Goal: Task Accomplishment & Management: Complete application form

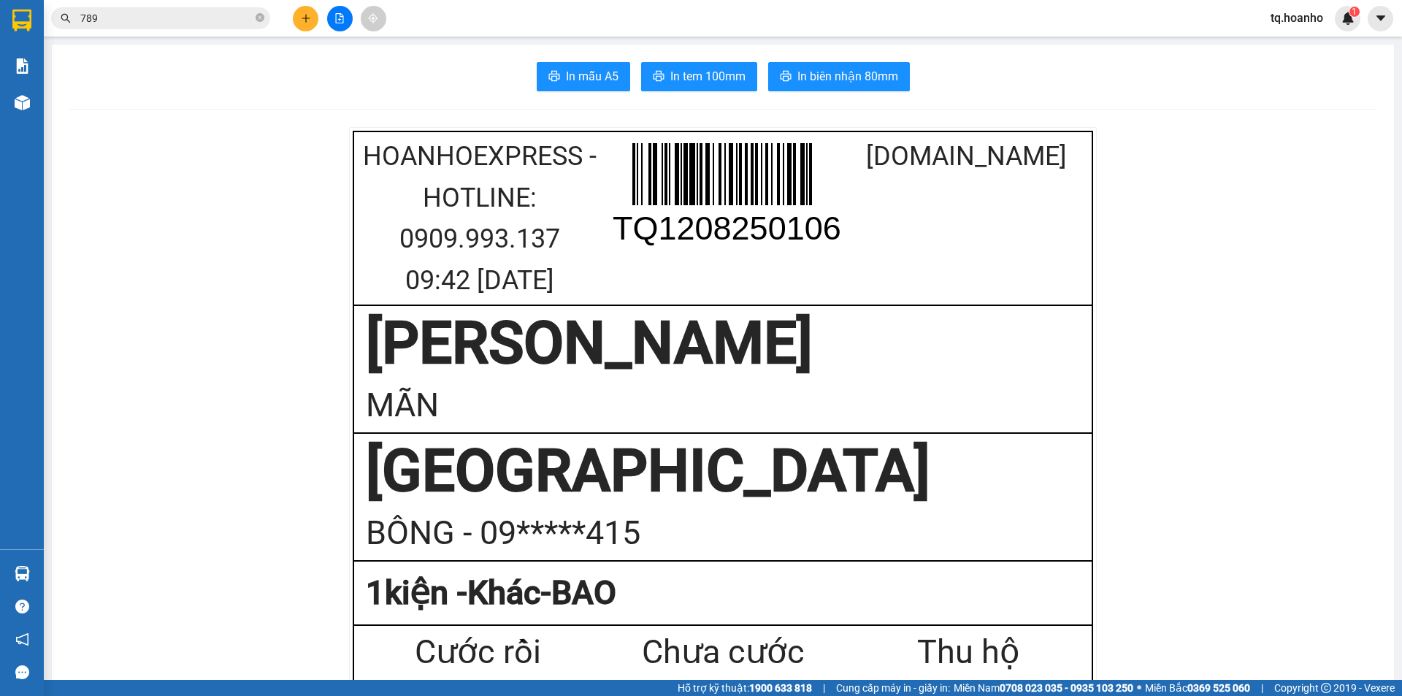
click at [295, 19] on button at bounding box center [306, 19] width 26 height 26
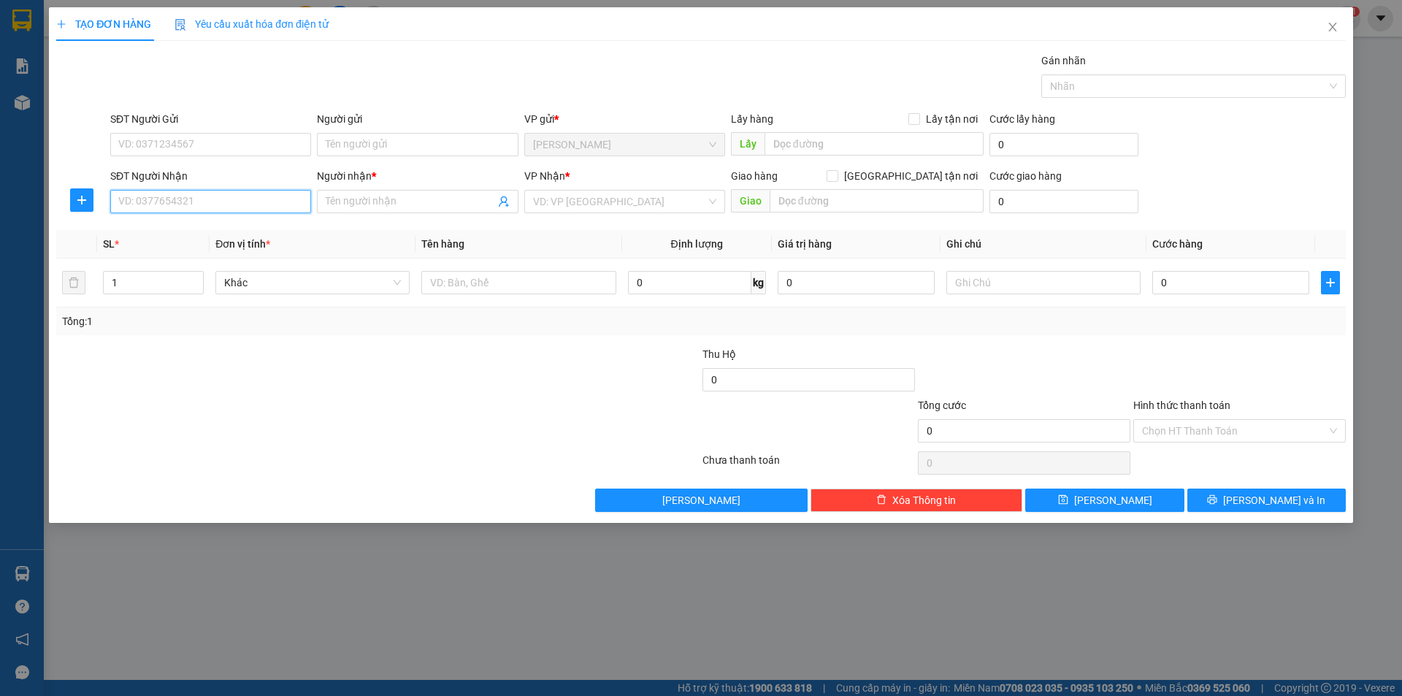
click at [141, 202] on input "SĐT Người Nhận" at bounding box center [210, 201] width 201 height 23
click at [184, 226] on div "0938192912 - TRUNG" at bounding box center [210, 231] width 183 height 16
type input "0938192912"
type input "TRUNG"
click at [593, 195] on span "[GEOGRAPHIC_DATA]" at bounding box center [624, 202] width 183 height 22
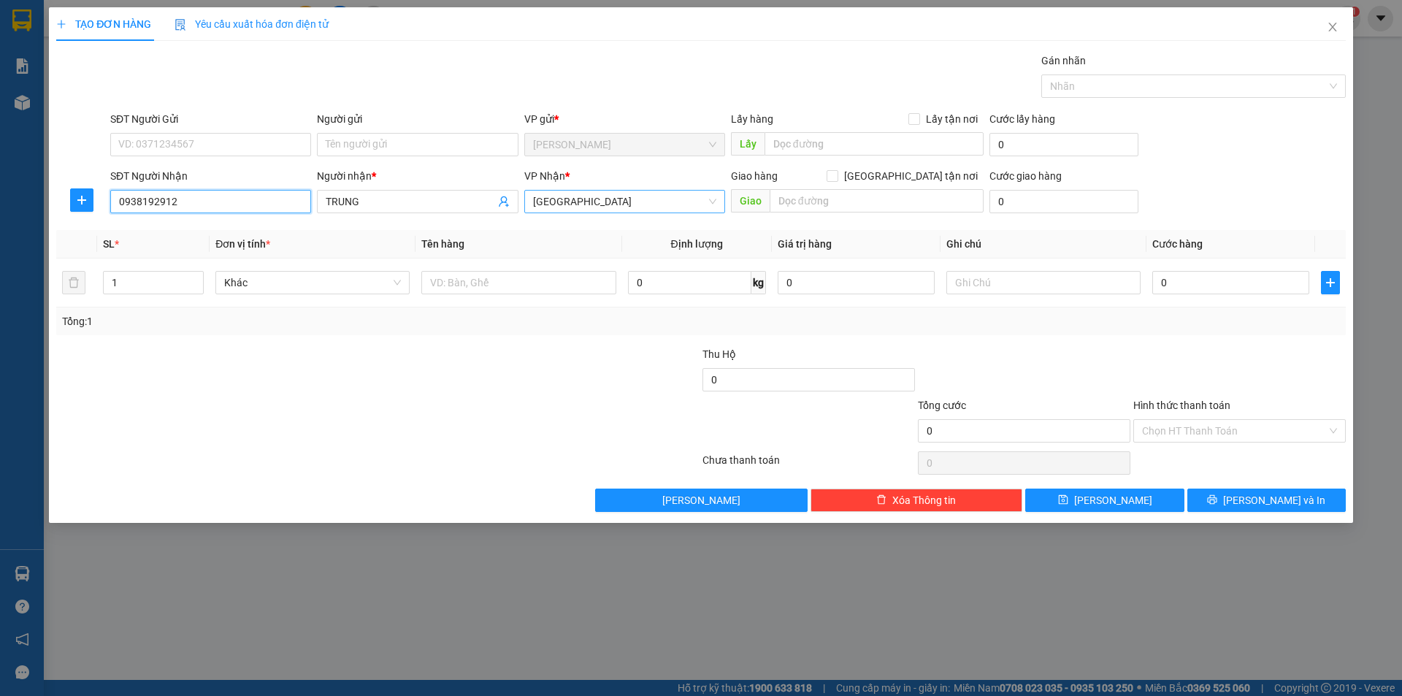
type input "0938192912"
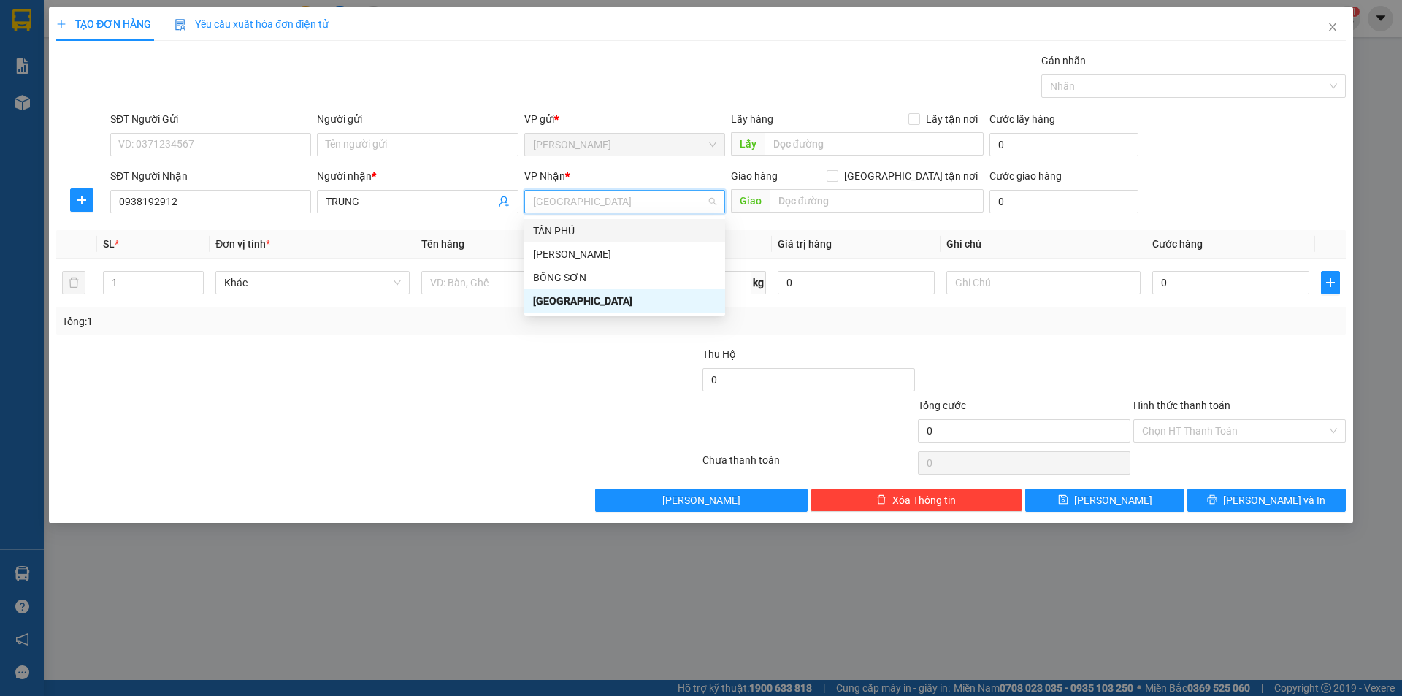
click at [567, 229] on div "TÂN PHÚ" at bounding box center [624, 231] width 183 height 16
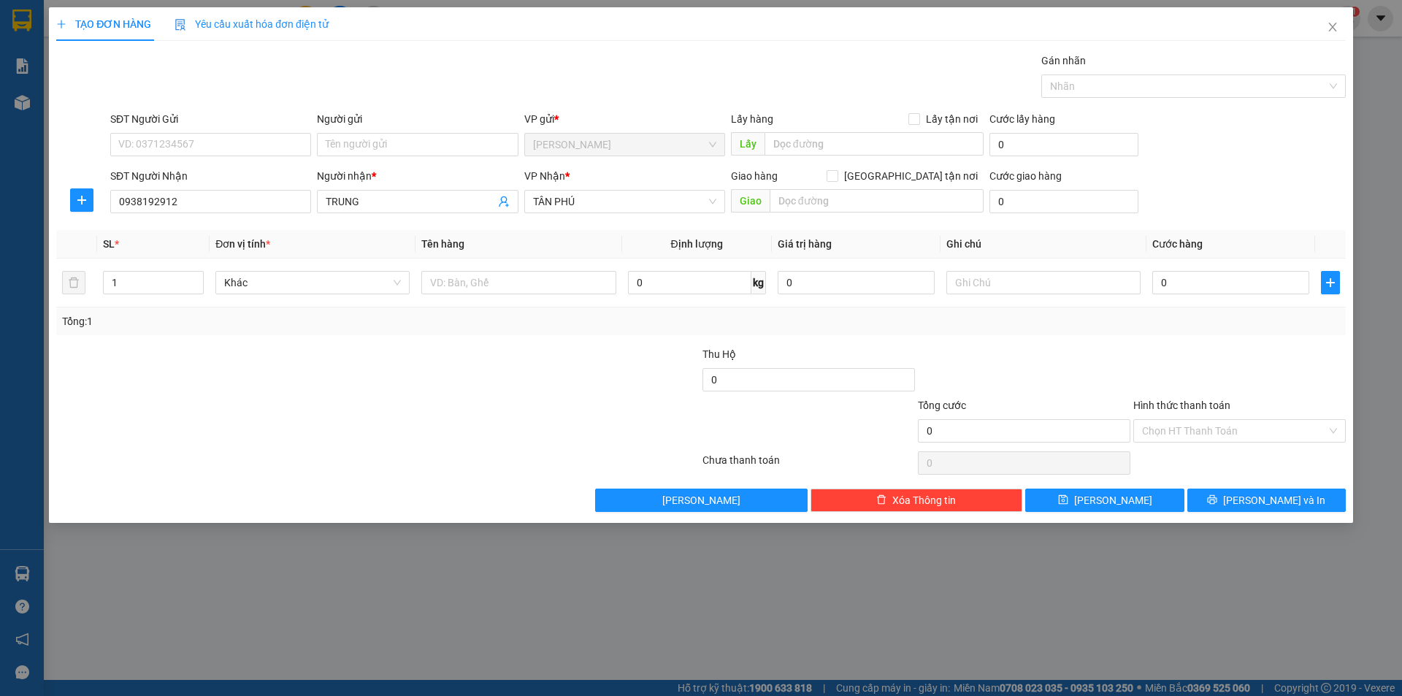
click at [382, 371] on div at bounding box center [270, 371] width 431 height 51
click at [461, 288] on input "text" at bounding box center [518, 282] width 194 height 23
type input "T XỐP"
click at [838, 207] on input "text" at bounding box center [877, 200] width 214 height 23
type input "AN SƯƠNG"
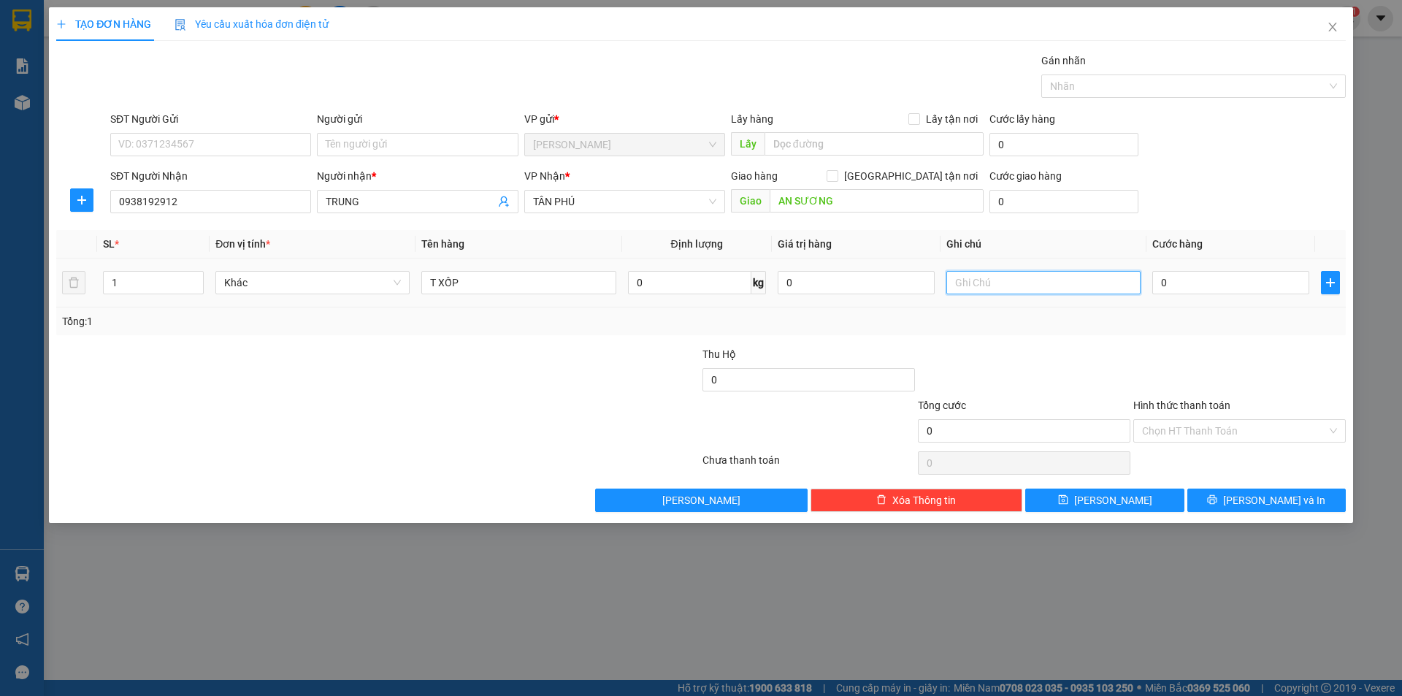
click at [1017, 280] on input "text" at bounding box center [1043, 282] width 194 height 23
type input "C/200"
click at [1190, 439] on input "Hình thức thanh toán" at bounding box center [1234, 431] width 185 height 22
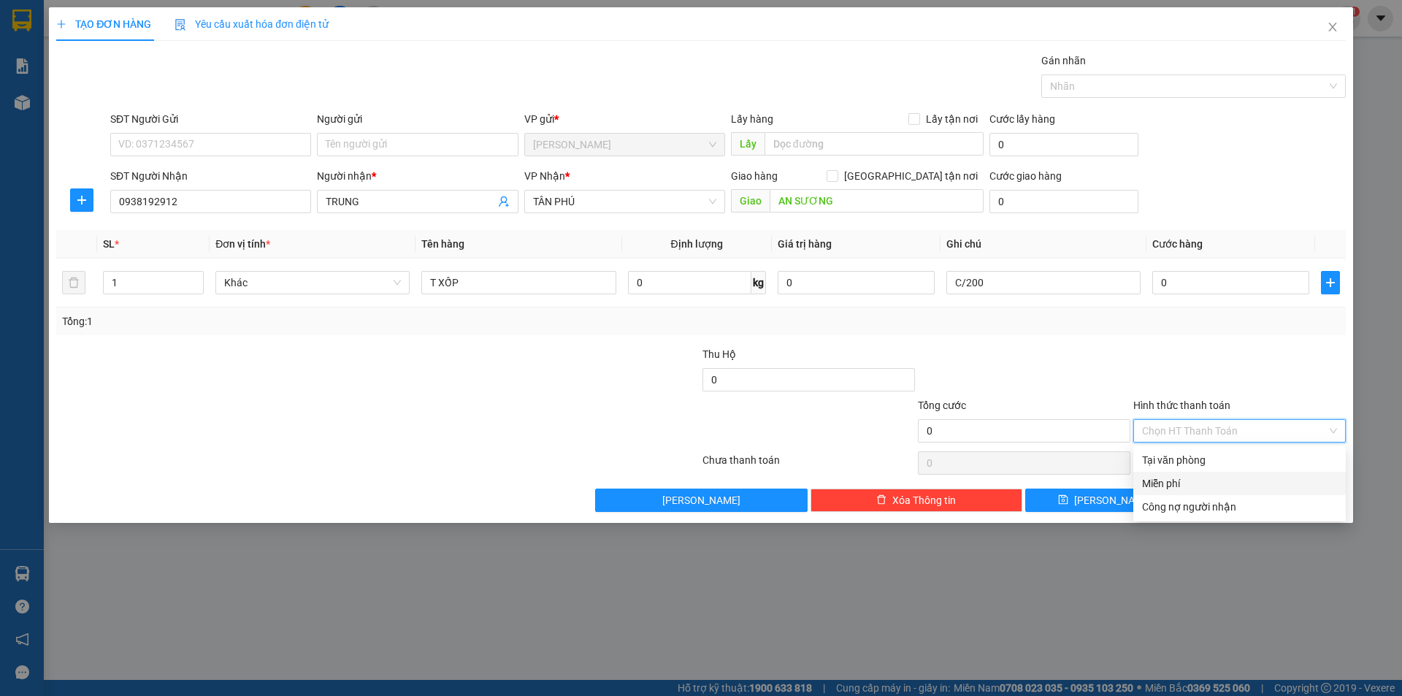
click at [1188, 476] on div "Miễn phí" at bounding box center [1239, 483] width 195 height 16
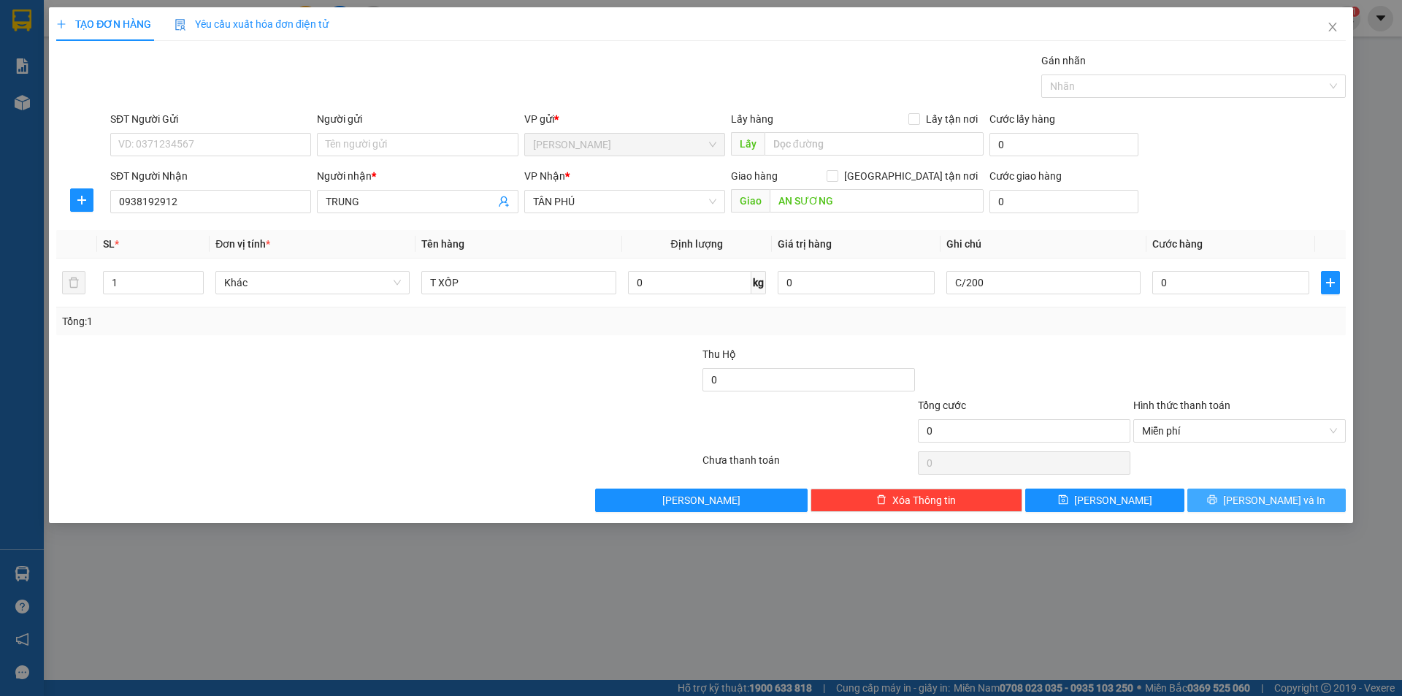
click at [1239, 508] on button "[PERSON_NAME] và In" at bounding box center [1266, 500] width 158 height 23
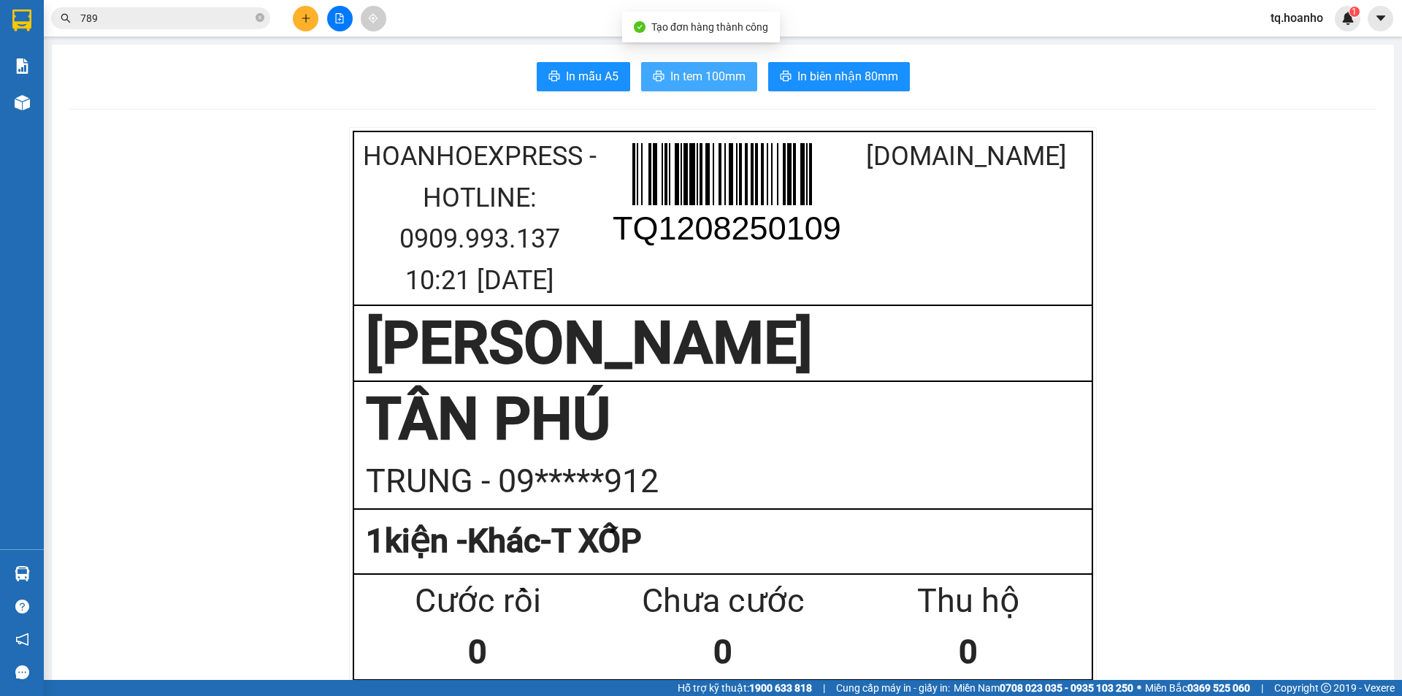
click at [732, 80] on span "In tem 100mm" at bounding box center [707, 76] width 75 height 18
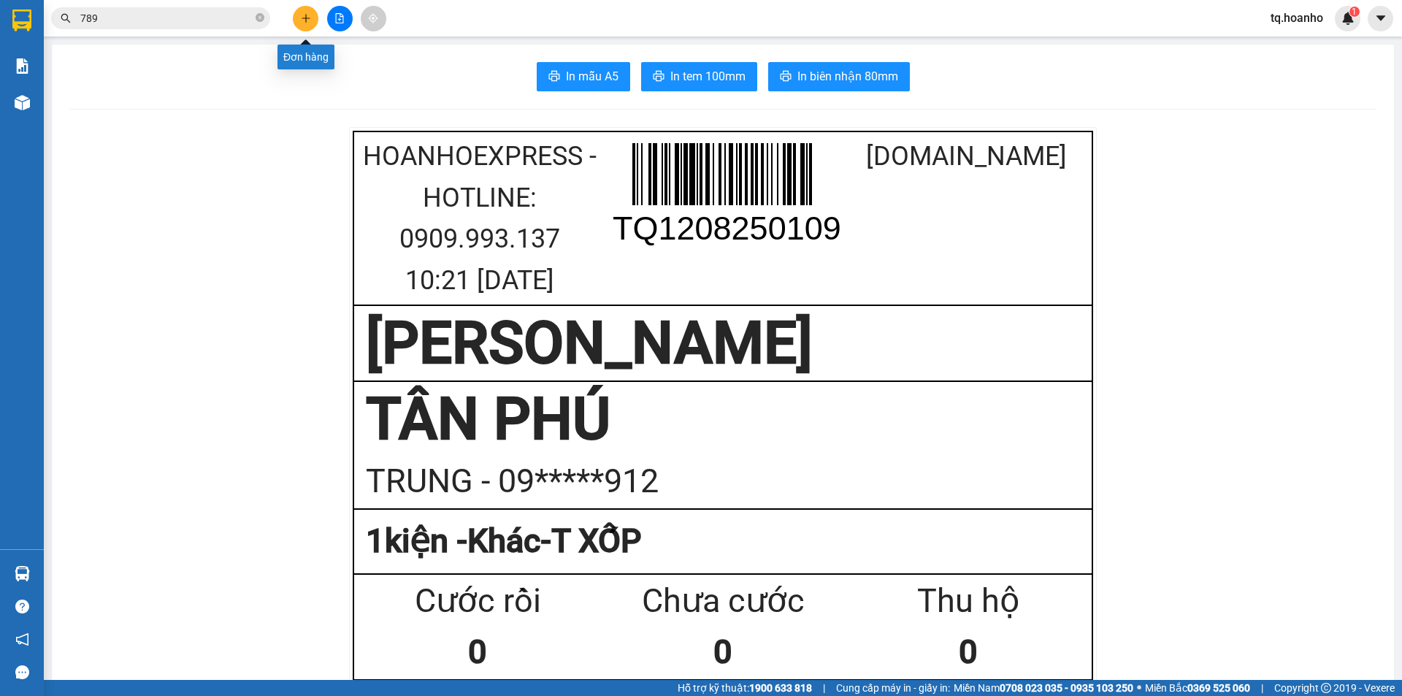
click at [299, 20] on button at bounding box center [306, 19] width 26 height 26
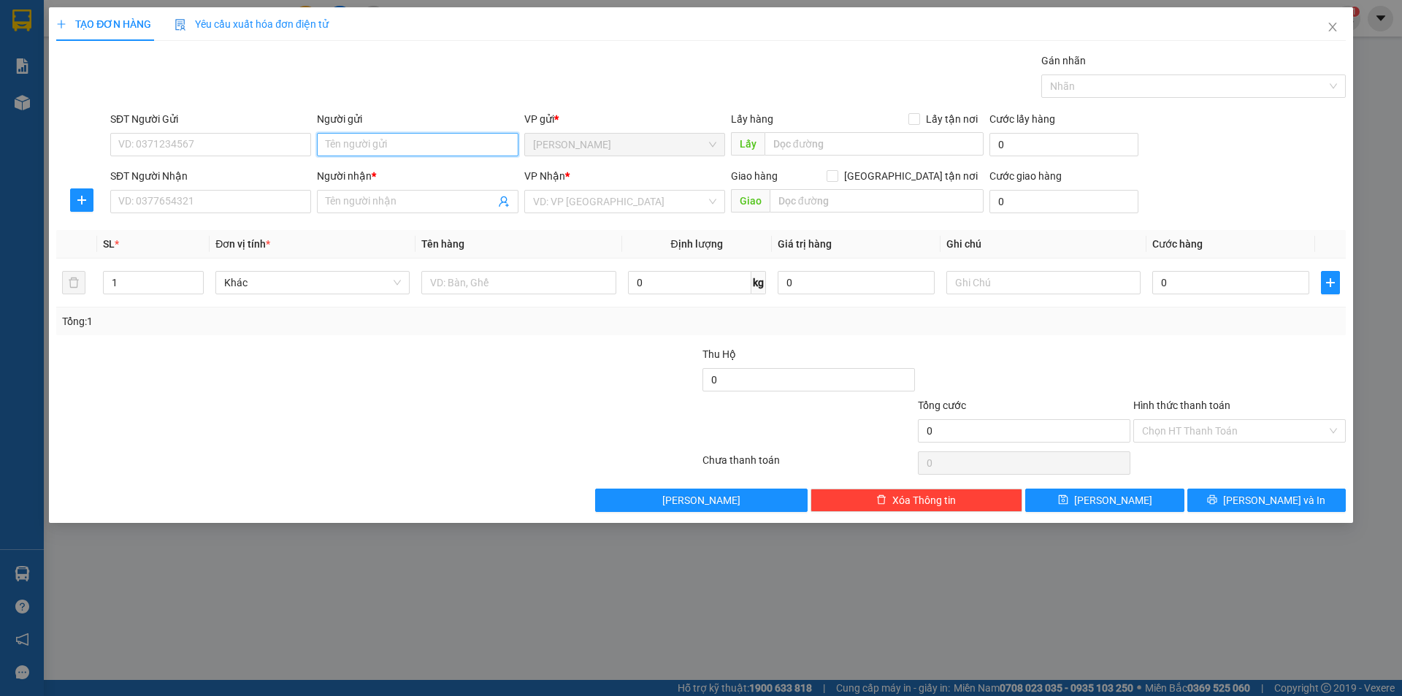
click at [339, 140] on input "Người gửi" at bounding box center [417, 144] width 201 height 23
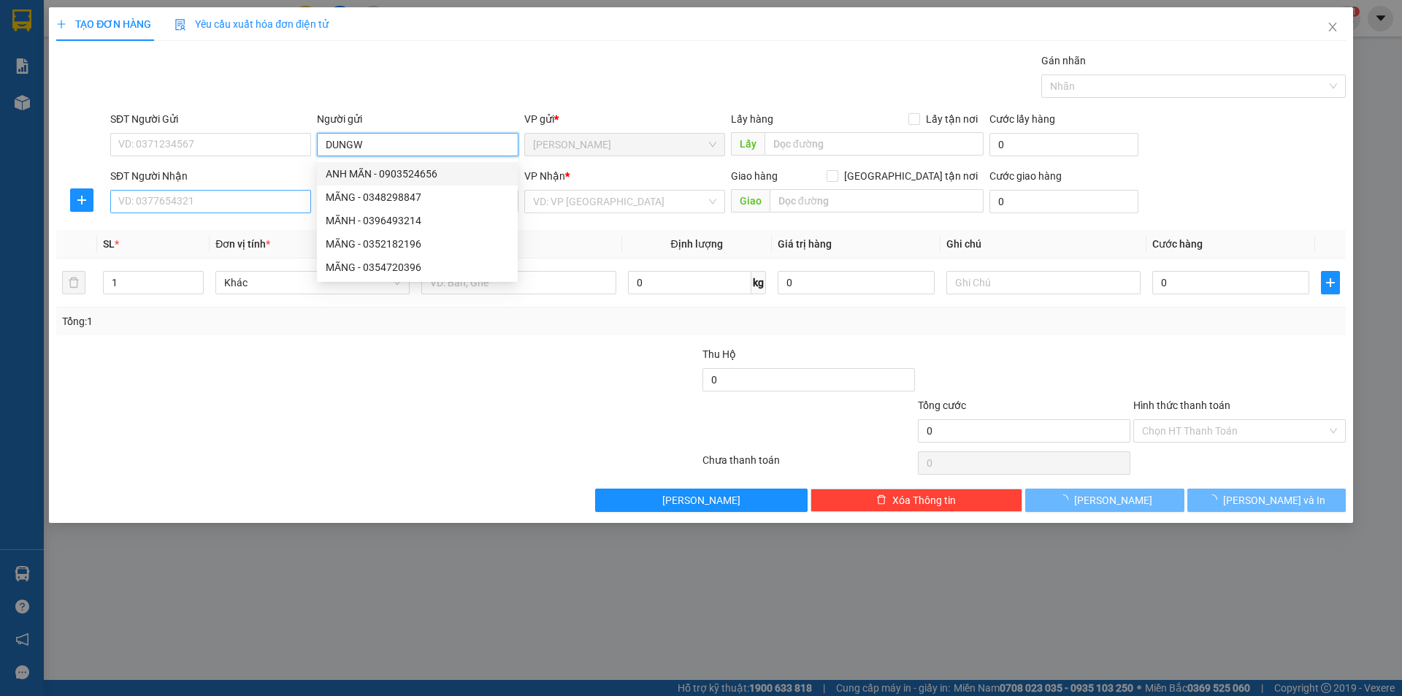
type input "DUNGW"
click at [251, 200] on input "SĐT Người Nhận" at bounding box center [210, 201] width 201 height 23
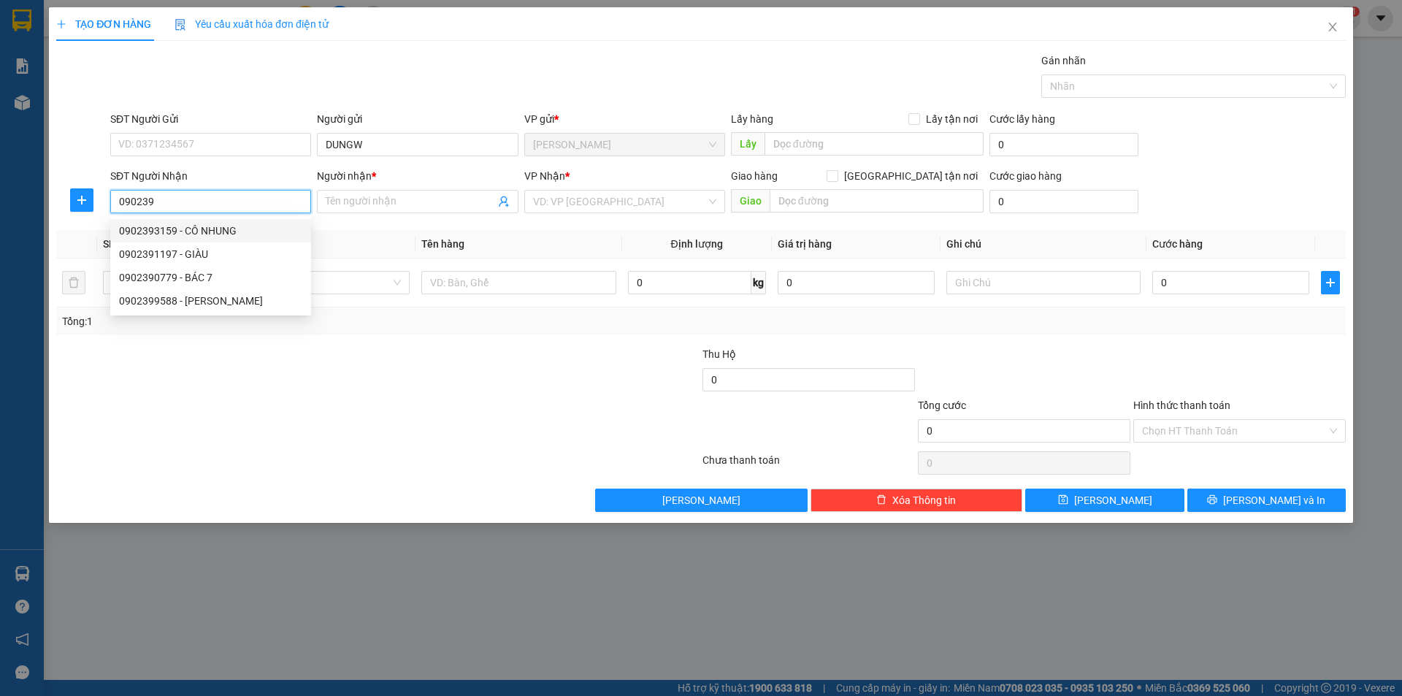
drag, startPoint x: 242, startPoint y: 229, endPoint x: 344, endPoint y: 248, distance: 104.0
click at [248, 229] on div "0902393159 - CÔ NHUNG" at bounding box center [210, 231] width 183 height 16
type input "0902393159"
type input "CÔ NHUNG"
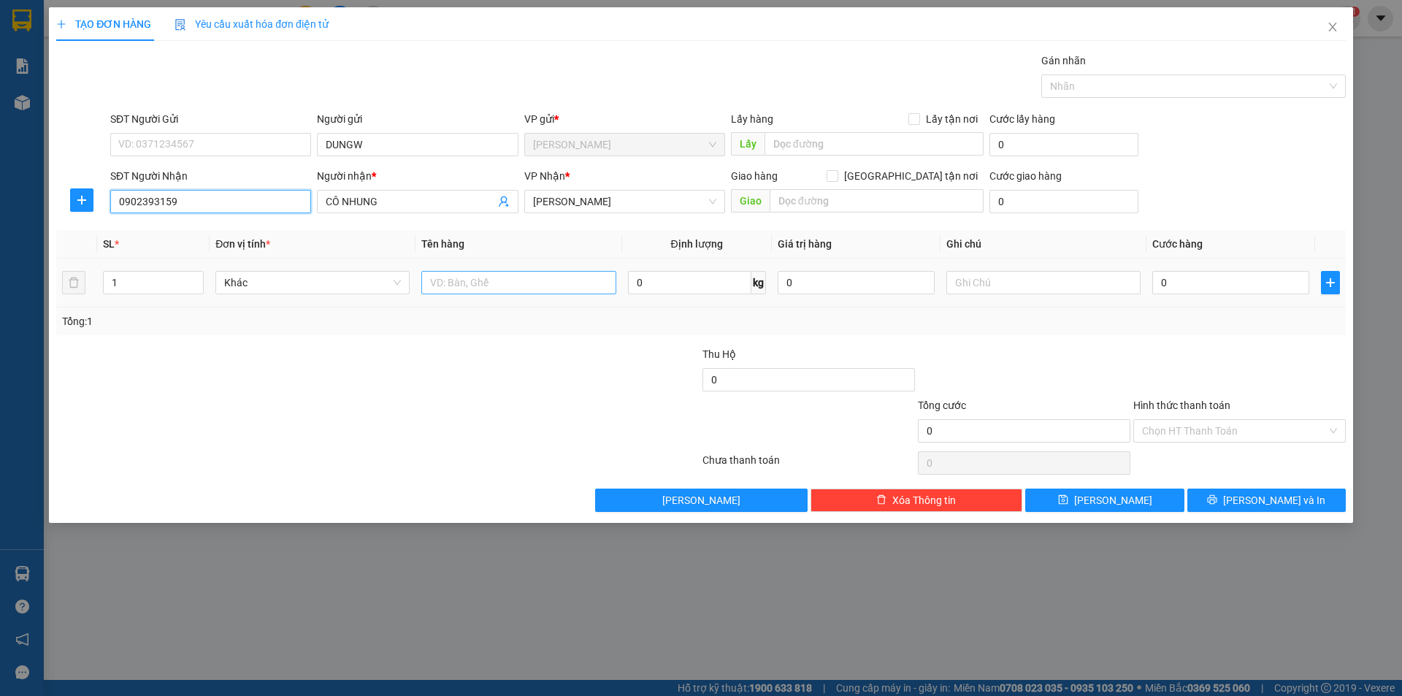
type input "0902393159"
drag, startPoint x: 537, startPoint y: 287, endPoint x: 558, endPoint y: 244, distance: 48.0
click at [537, 282] on input "text" at bounding box center [518, 282] width 194 height 23
click at [598, 205] on span "[PERSON_NAME]" at bounding box center [624, 202] width 183 height 22
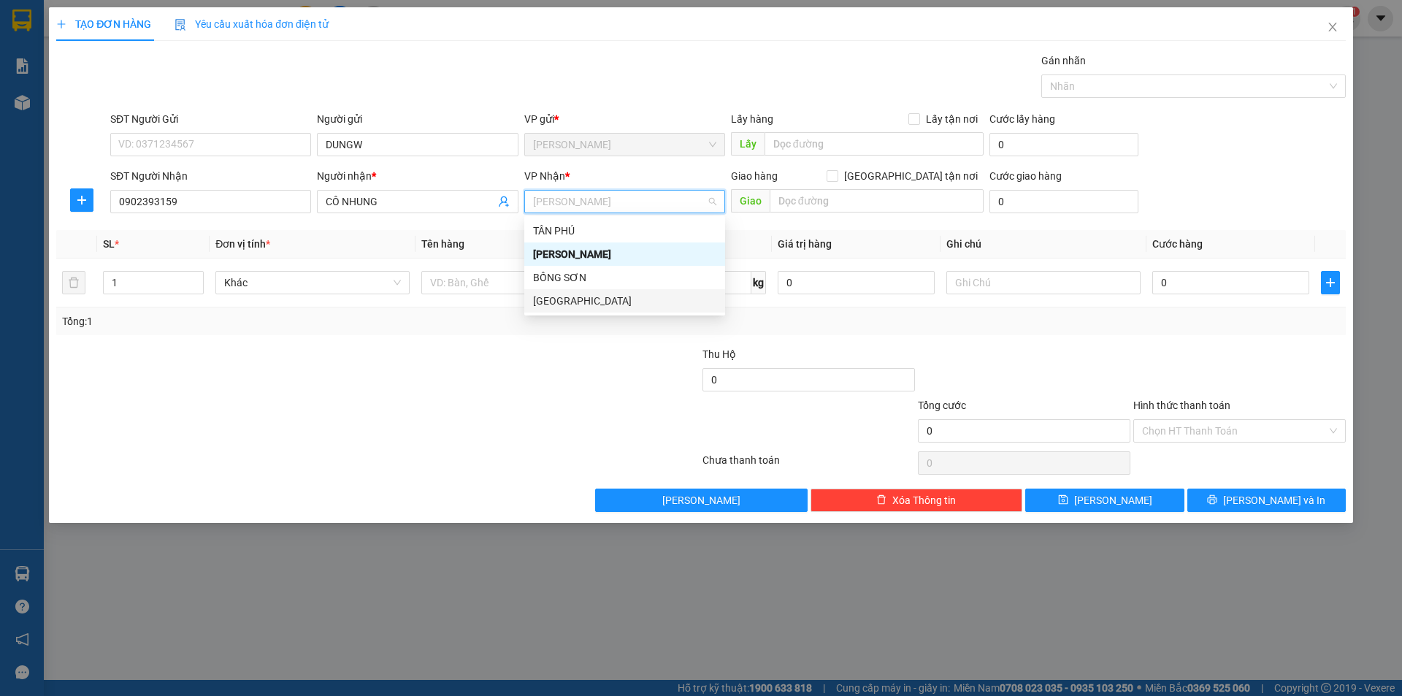
drag, startPoint x: 540, startPoint y: 293, endPoint x: 499, endPoint y: 280, distance: 42.7
click at [540, 294] on div "[GEOGRAPHIC_DATA]" at bounding box center [624, 301] width 183 height 16
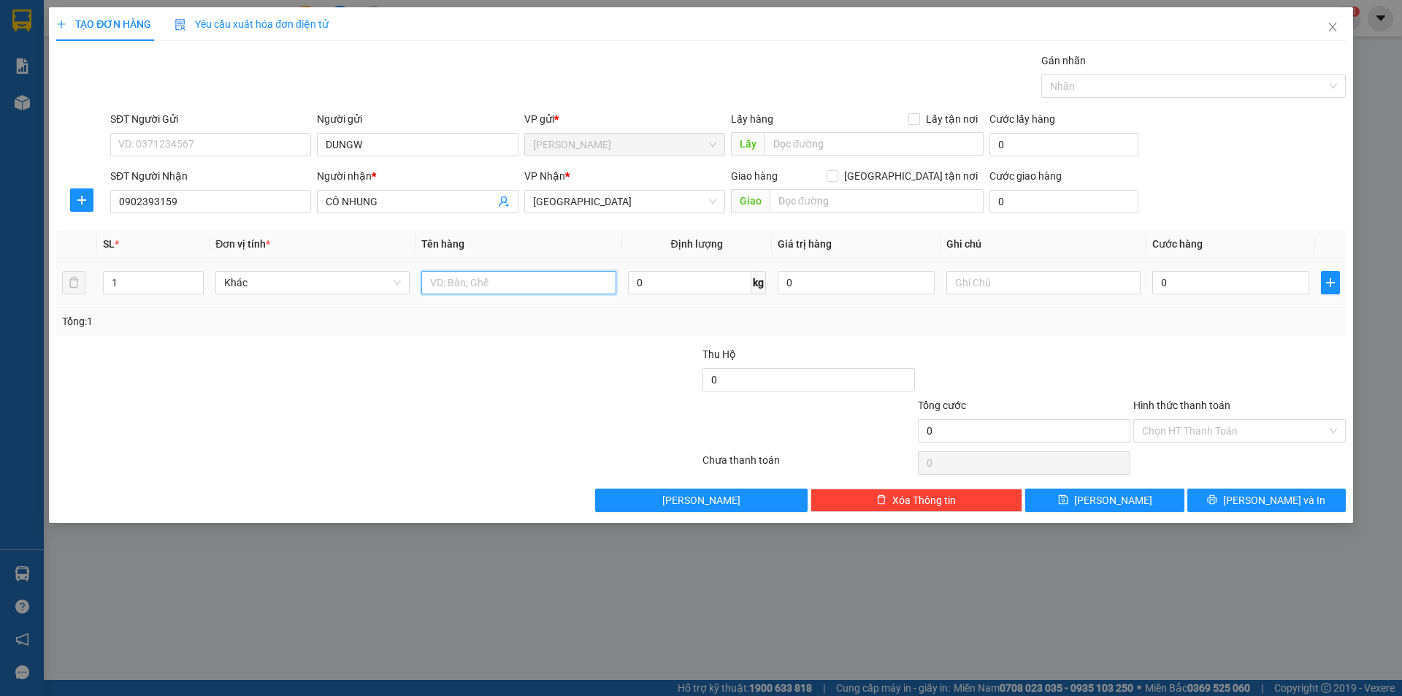
click at [499, 280] on input "text" at bounding box center [518, 282] width 194 height 23
type input "T XỐP"
click at [1079, 286] on input "text" at bounding box center [1043, 282] width 194 height 23
type input "V"
type input "C"
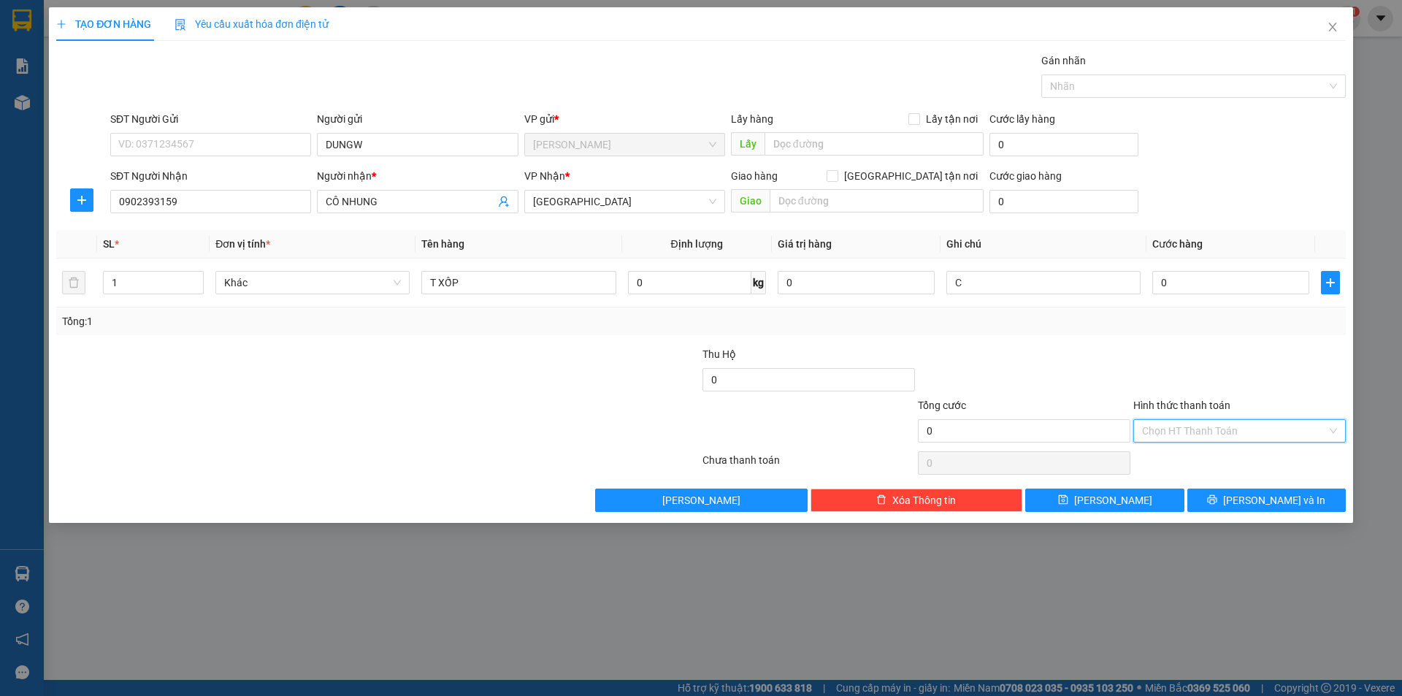
click at [1180, 431] on input "Hình thức thanh toán" at bounding box center [1234, 431] width 185 height 22
click at [1190, 485] on div "Miễn phí" at bounding box center [1239, 483] width 195 height 16
click at [1219, 501] on button "[PERSON_NAME] và In" at bounding box center [1266, 500] width 158 height 23
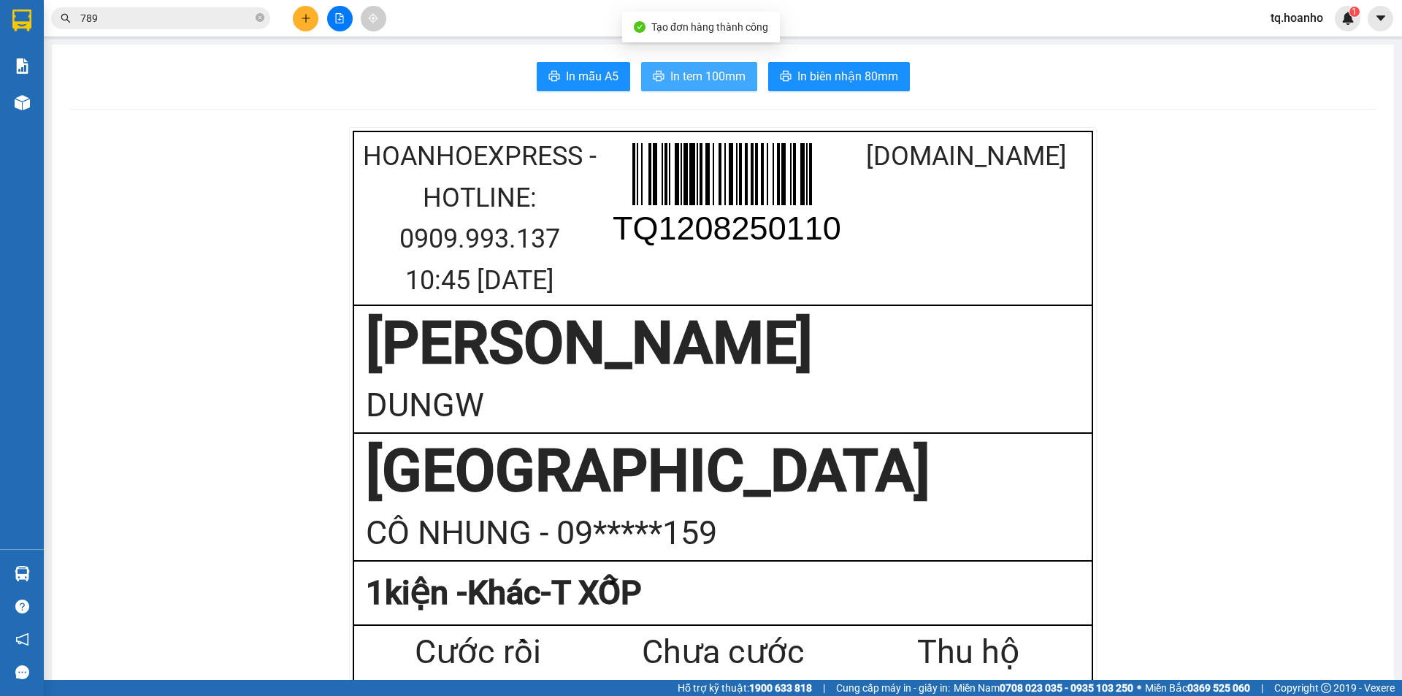
click at [731, 71] on span "In tem 100mm" at bounding box center [707, 76] width 75 height 18
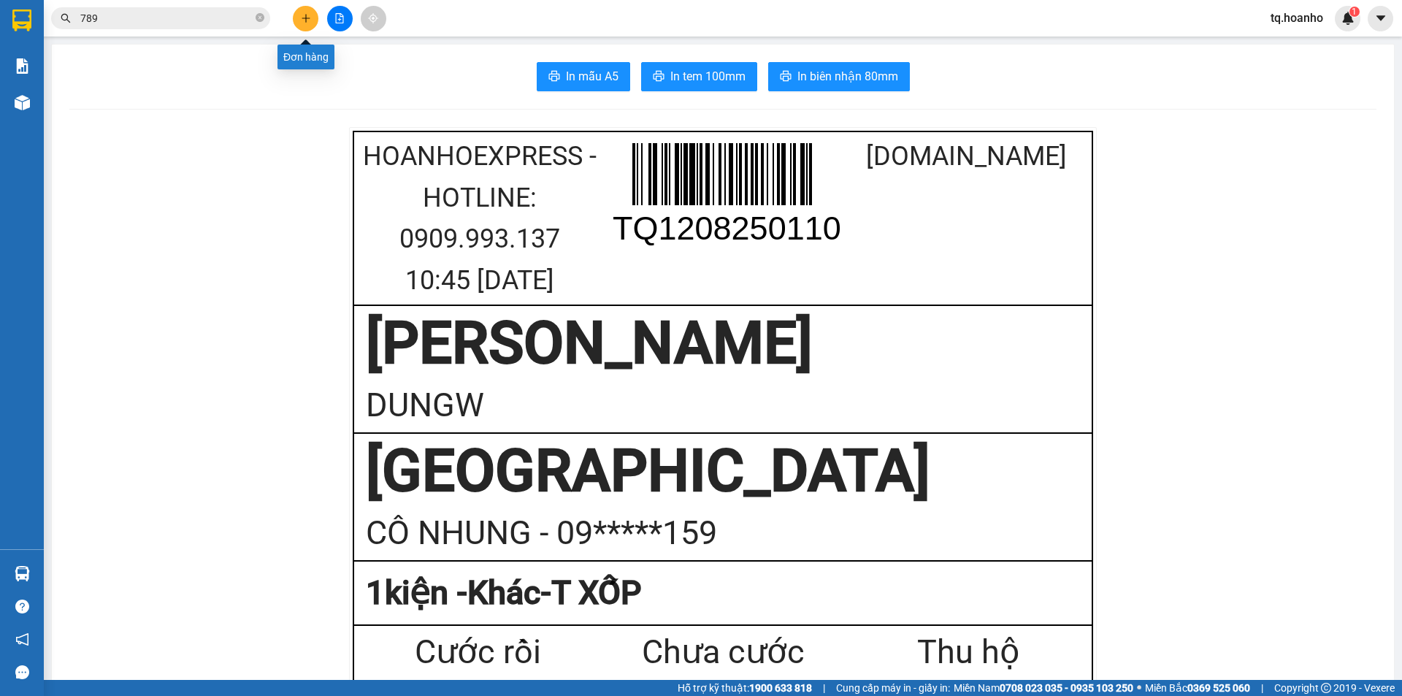
click at [305, 17] on icon "plus" at bounding box center [306, 18] width 10 height 10
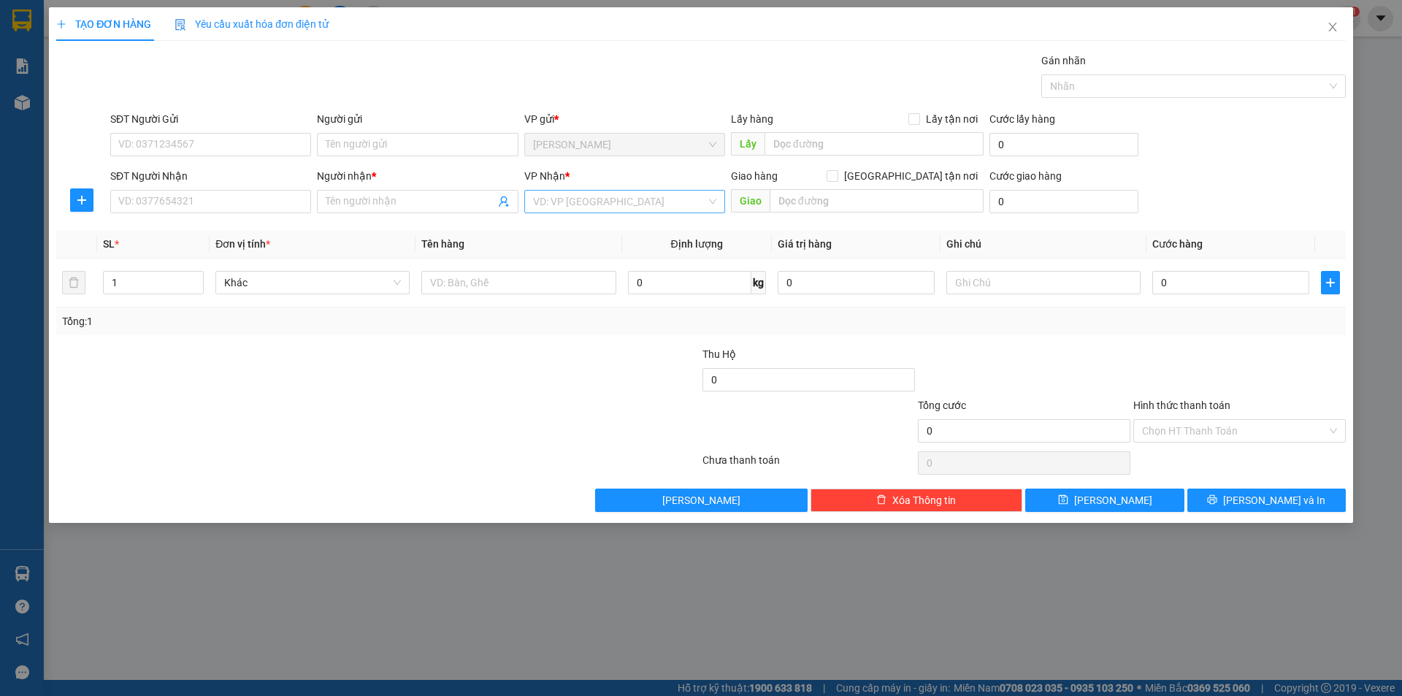
click at [581, 205] on input "search" at bounding box center [619, 202] width 173 height 22
click at [543, 307] on div "[GEOGRAPHIC_DATA]" at bounding box center [624, 301] width 183 height 16
click at [454, 287] on input "text" at bounding box center [518, 282] width 194 height 23
type input "BÌ"
click at [245, 197] on input "SĐT Người Nhận" at bounding box center [210, 201] width 201 height 23
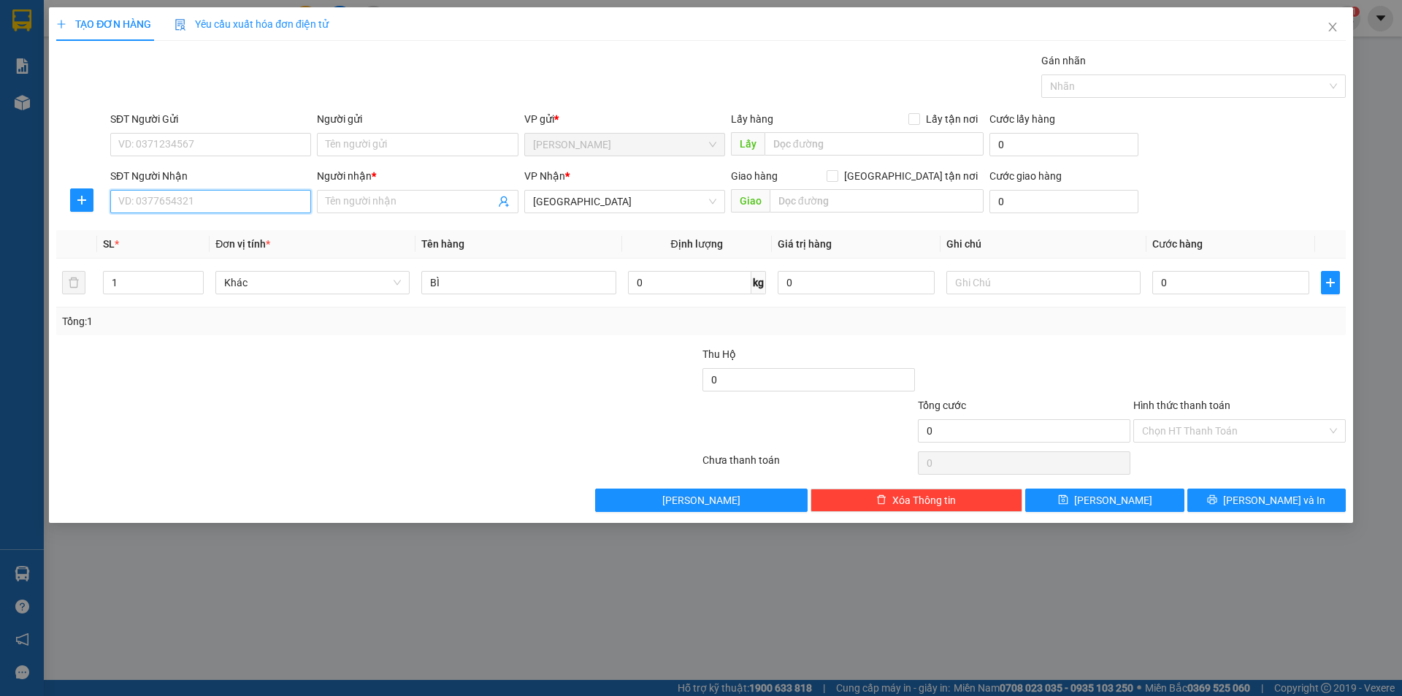
click at [220, 206] on input "SĐT Người Nhận" at bounding box center [210, 201] width 201 height 23
click at [432, 206] on input "Người nhận *" at bounding box center [410, 202] width 169 height 16
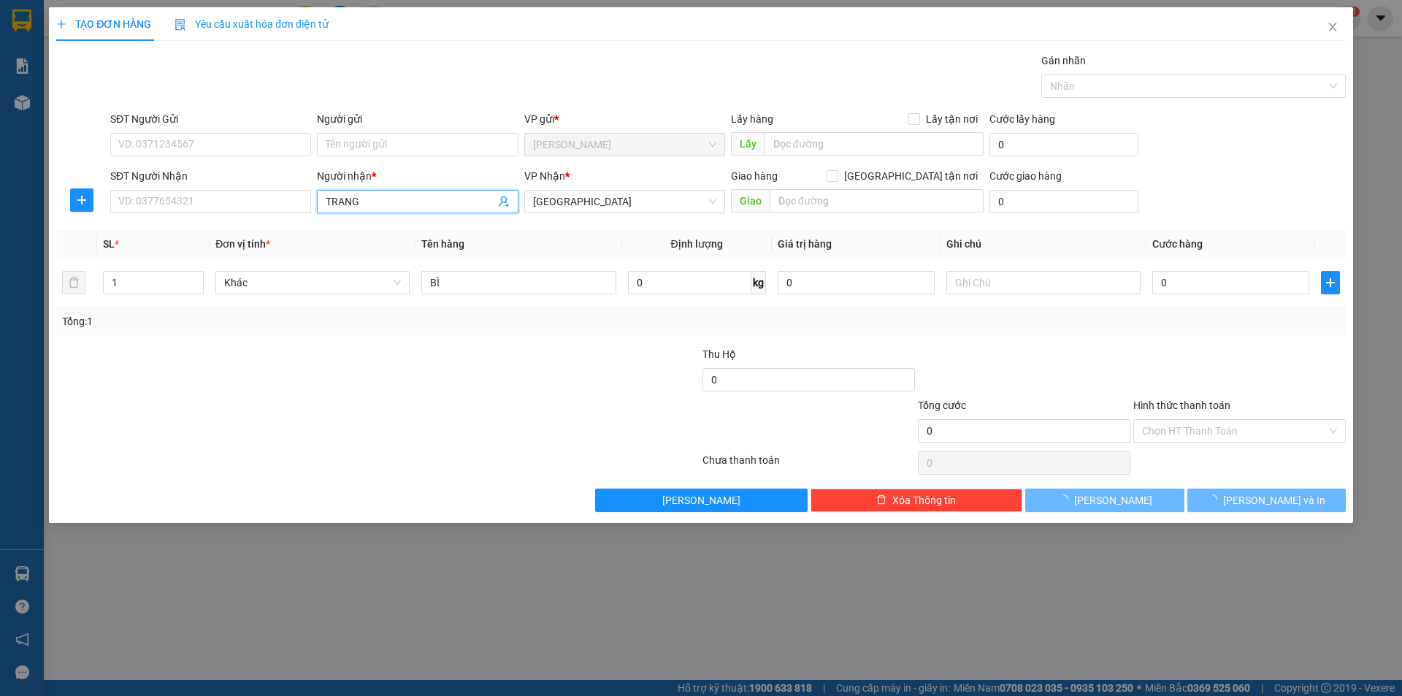
type input "TRANG"
click at [285, 381] on div at bounding box center [270, 371] width 431 height 51
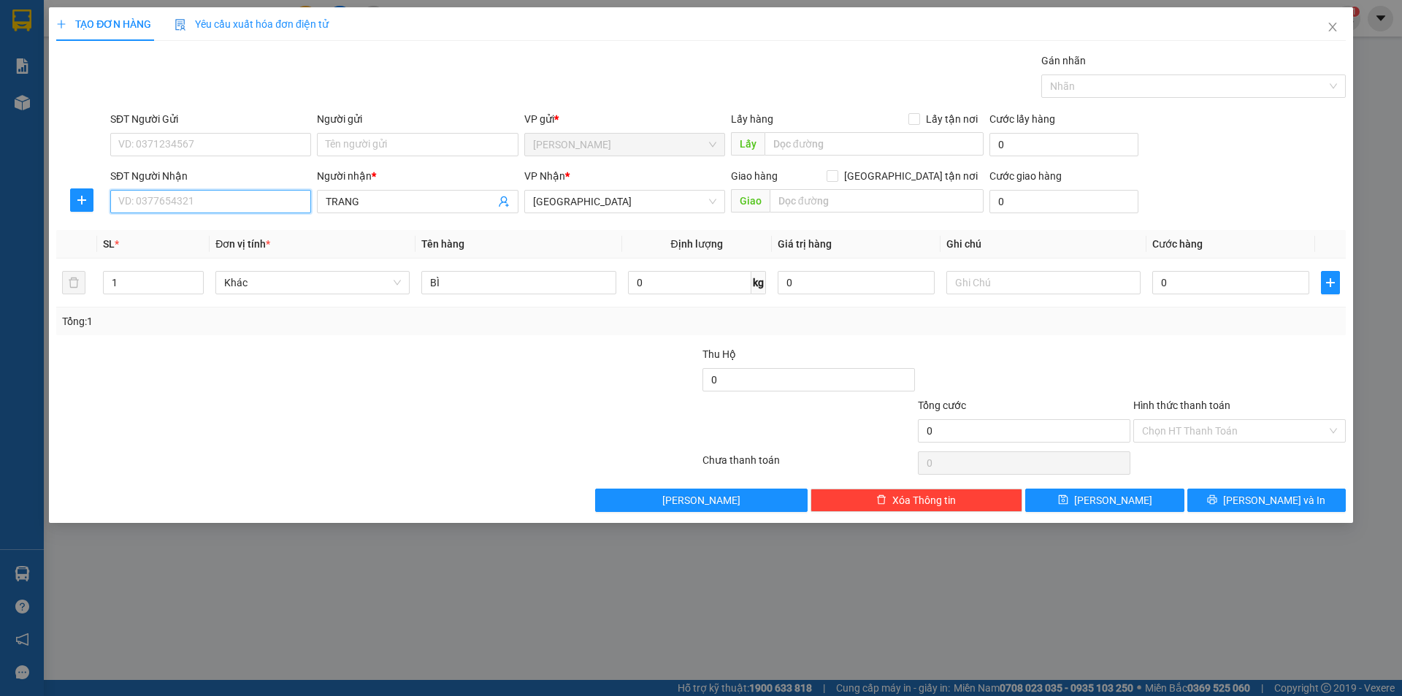
click at [183, 200] on input "SĐT Người Nhận" at bounding box center [210, 201] width 201 height 23
type input "0978340241"
drag, startPoint x: 384, startPoint y: 421, endPoint x: 715, endPoint y: 342, distance: 340.2
click at [443, 406] on div at bounding box center [270, 422] width 431 height 51
click at [995, 281] on input "text" at bounding box center [1043, 282] width 194 height 23
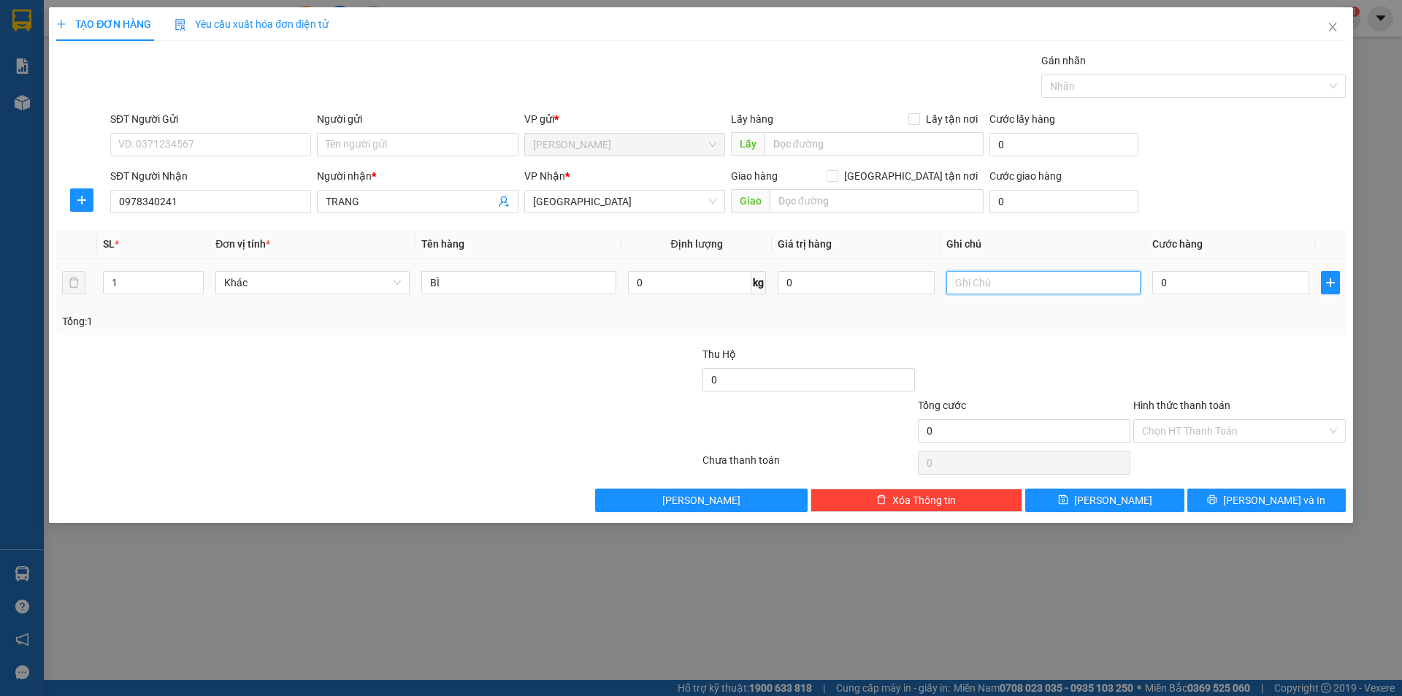
click at [1013, 287] on input "text" at bounding box center [1043, 282] width 194 height 23
type input "C"
click at [1185, 439] on input "Hình thức thanh toán" at bounding box center [1234, 431] width 185 height 22
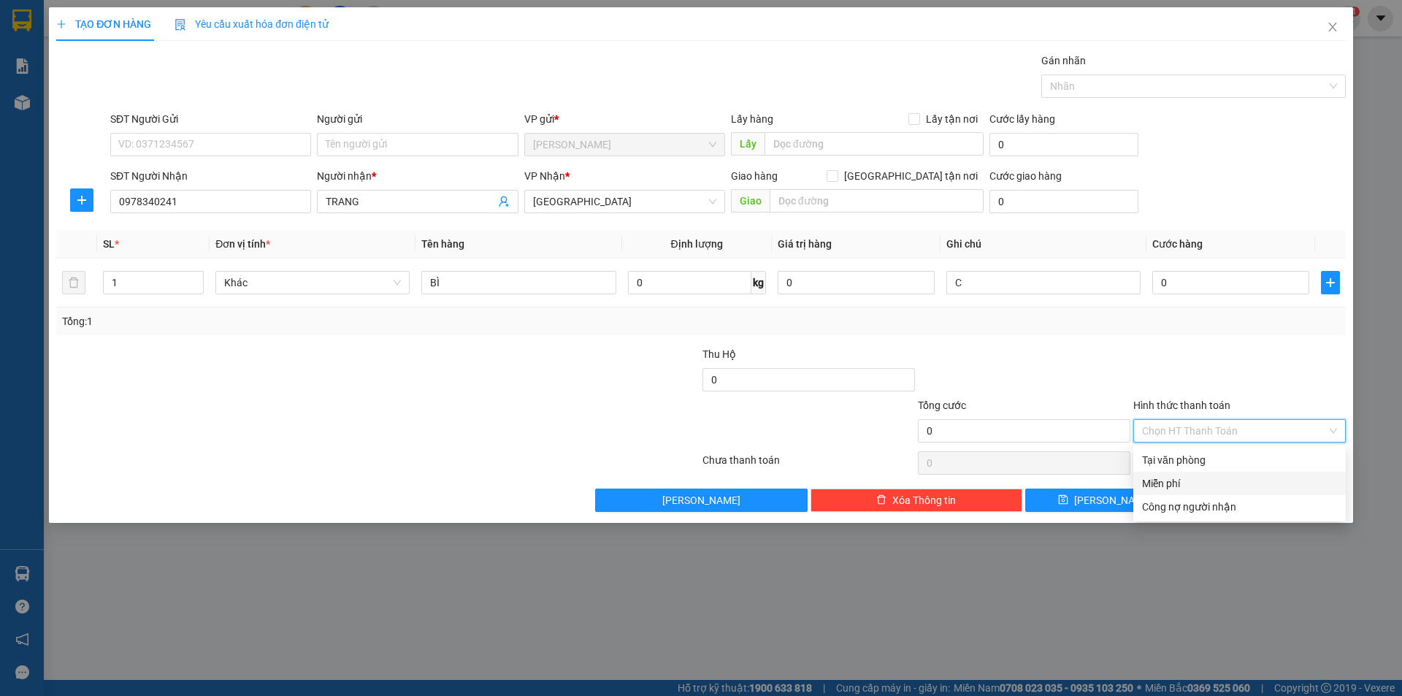
click at [1179, 494] on div "Miễn phí" at bounding box center [1239, 483] width 213 height 23
click at [1214, 498] on button "[PERSON_NAME] và In" at bounding box center [1266, 500] width 158 height 23
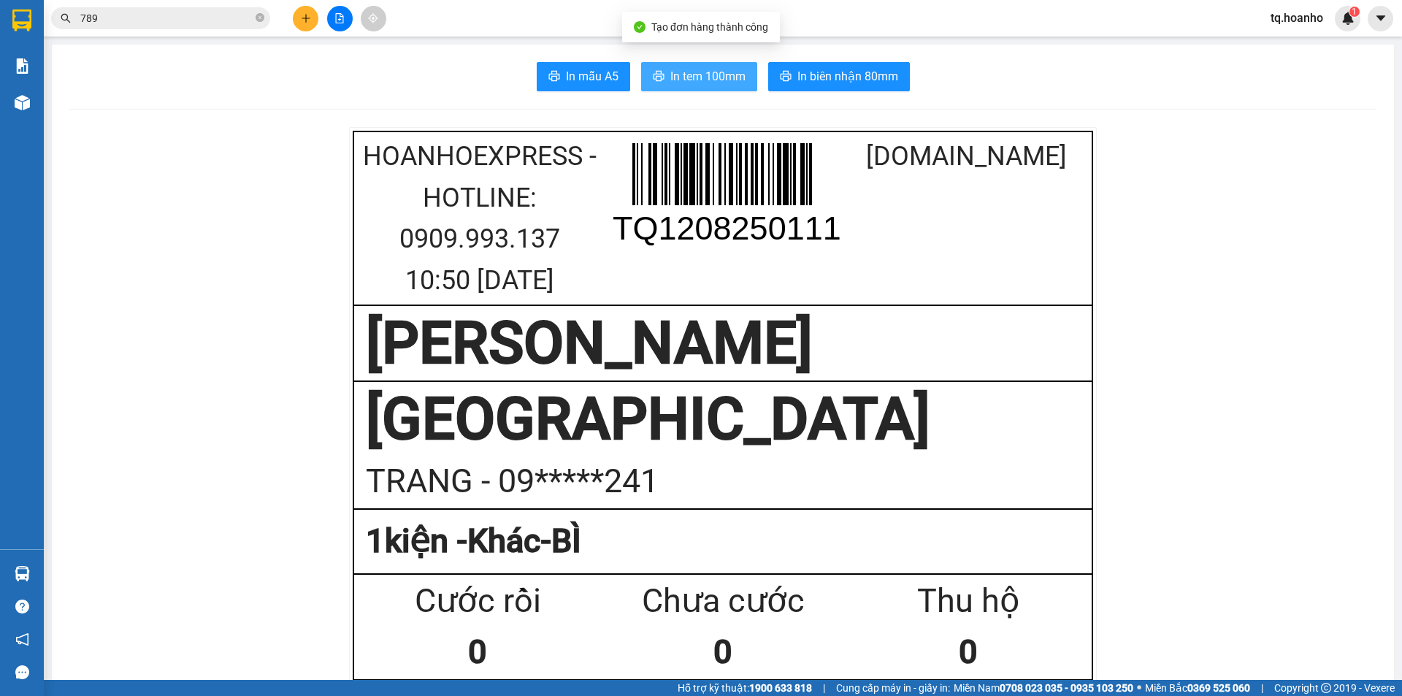
click at [701, 63] on button "In tem 100mm" at bounding box center [699, 76] width 116 height 29
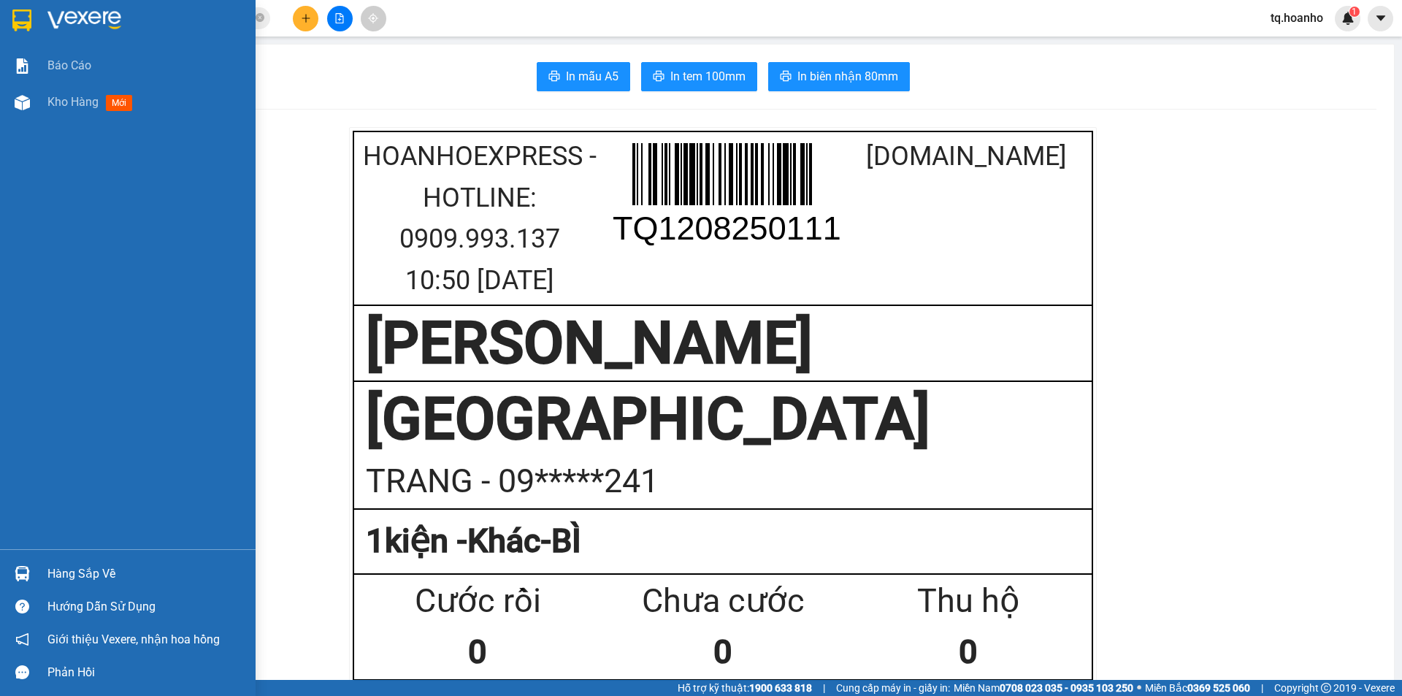
click at [69, 13] on img at bounding box center [84, 20] width 74 height 22
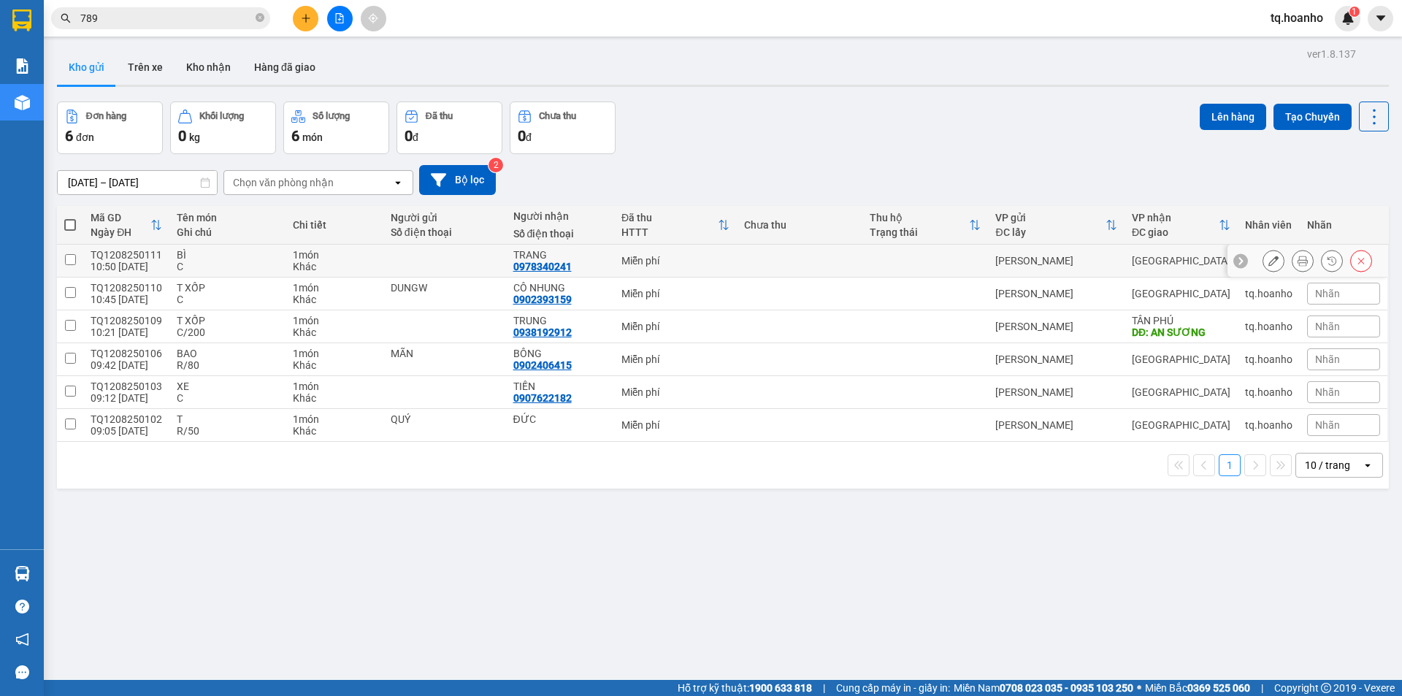
click at [626, 248] on td "Miễn phí" at bounding box center [675, 261] width 123 height 33
checkbox input "true"
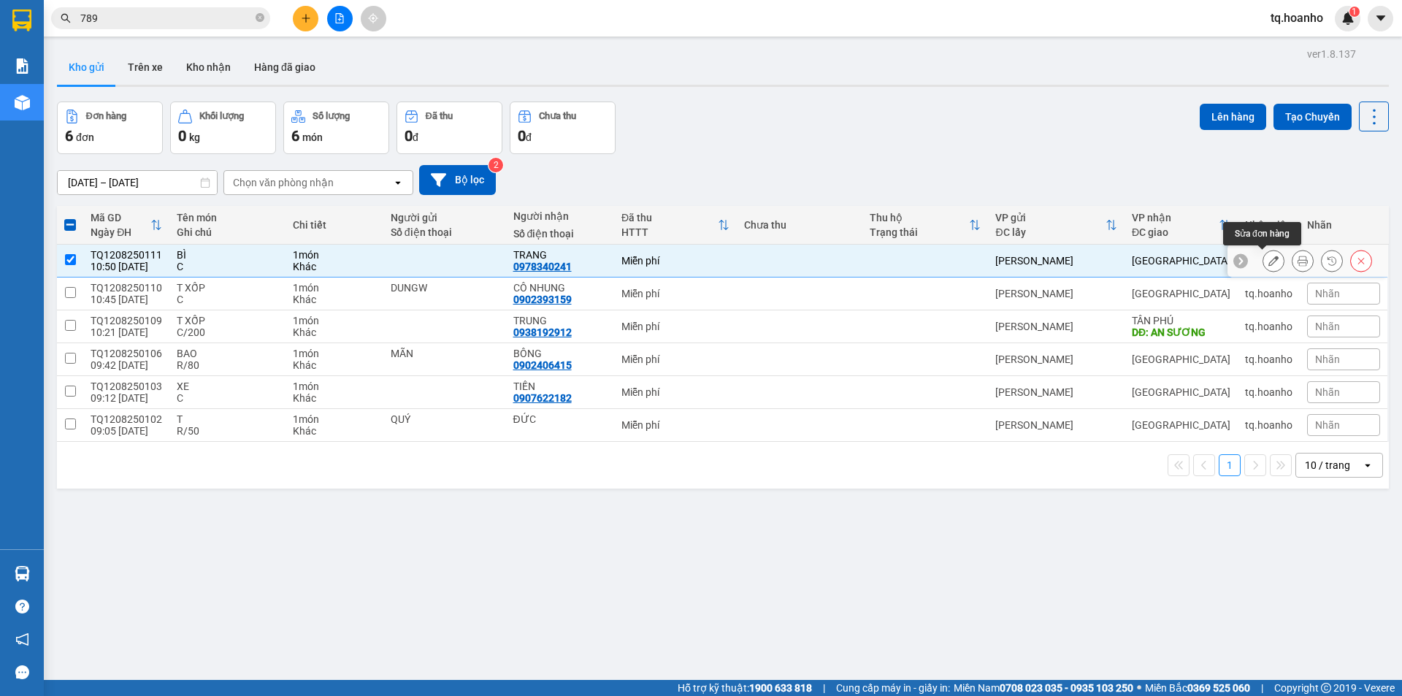
click at [1268, 256] on icon at bounding box center [1273, 261] width 10 height 10
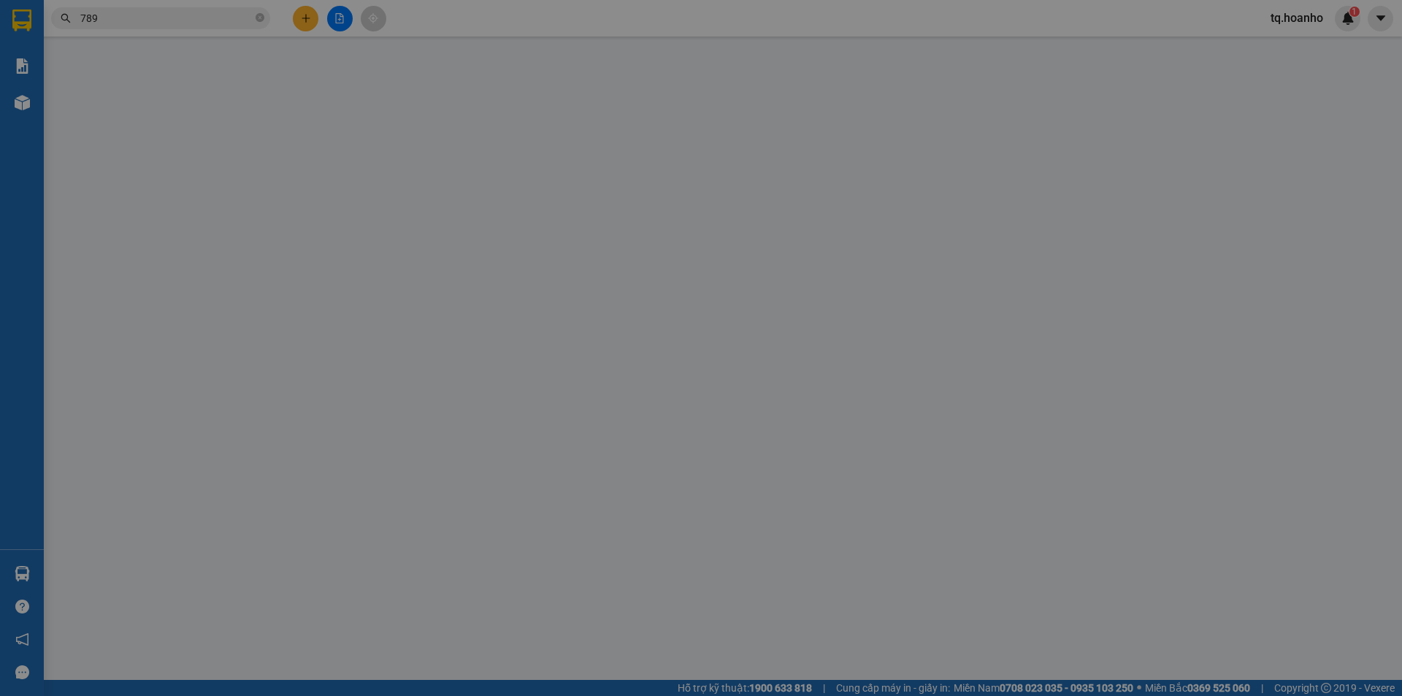
type input "0978340241"
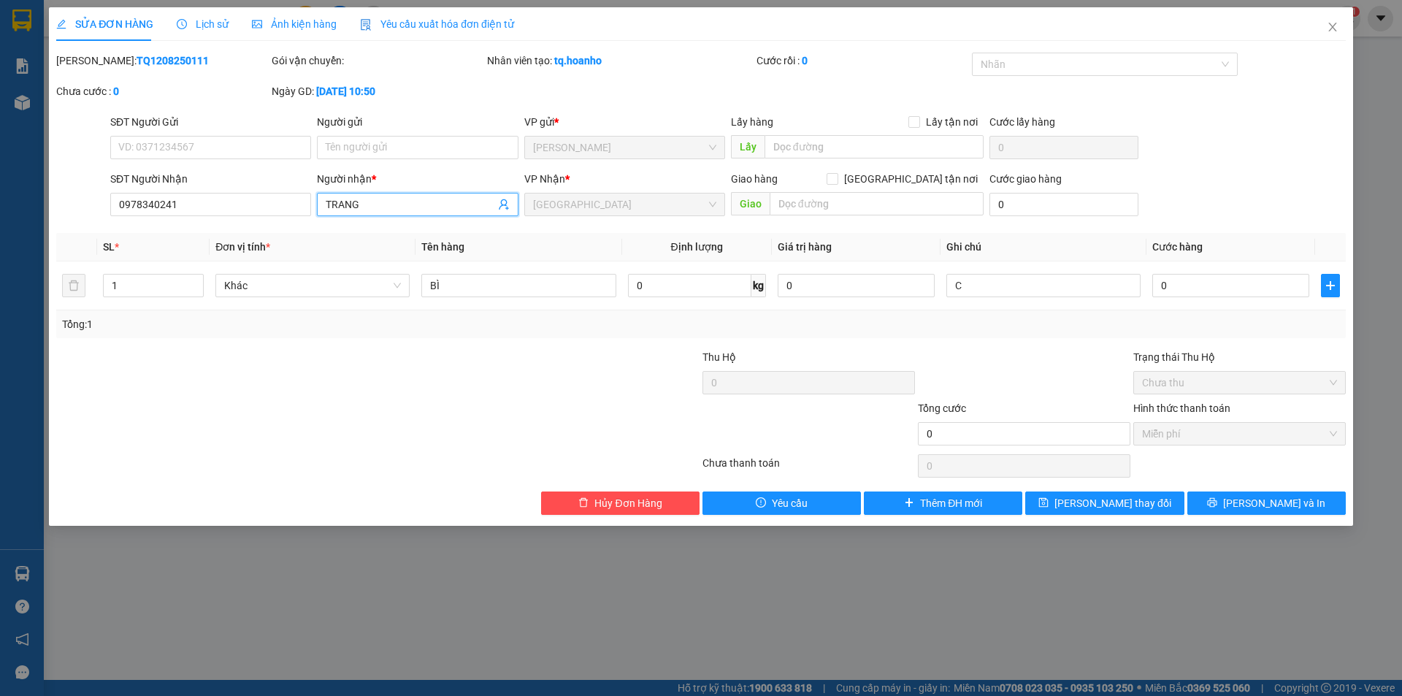
click at [405, 202] on input "TRANG" at bounding box center [410, 204] width 169 height 16
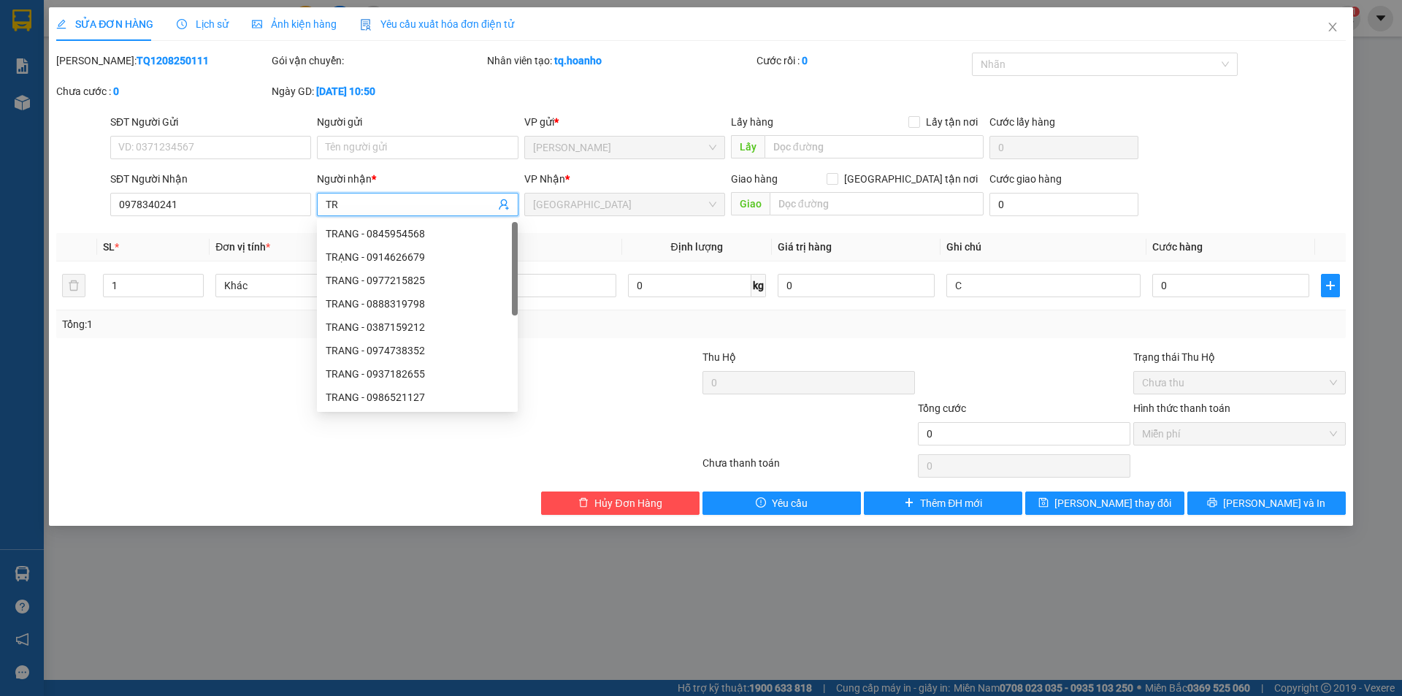
type input "T"
type input "NGA"
click at [868, 630] on div "SỬA ĐƠN HÀNG Lịch sử Ảnh kiện hàng Yêu cầu xuất hóa đơn điện tử Total Paid Fee …" at bounding box center [701, 348] width 1402 height 696
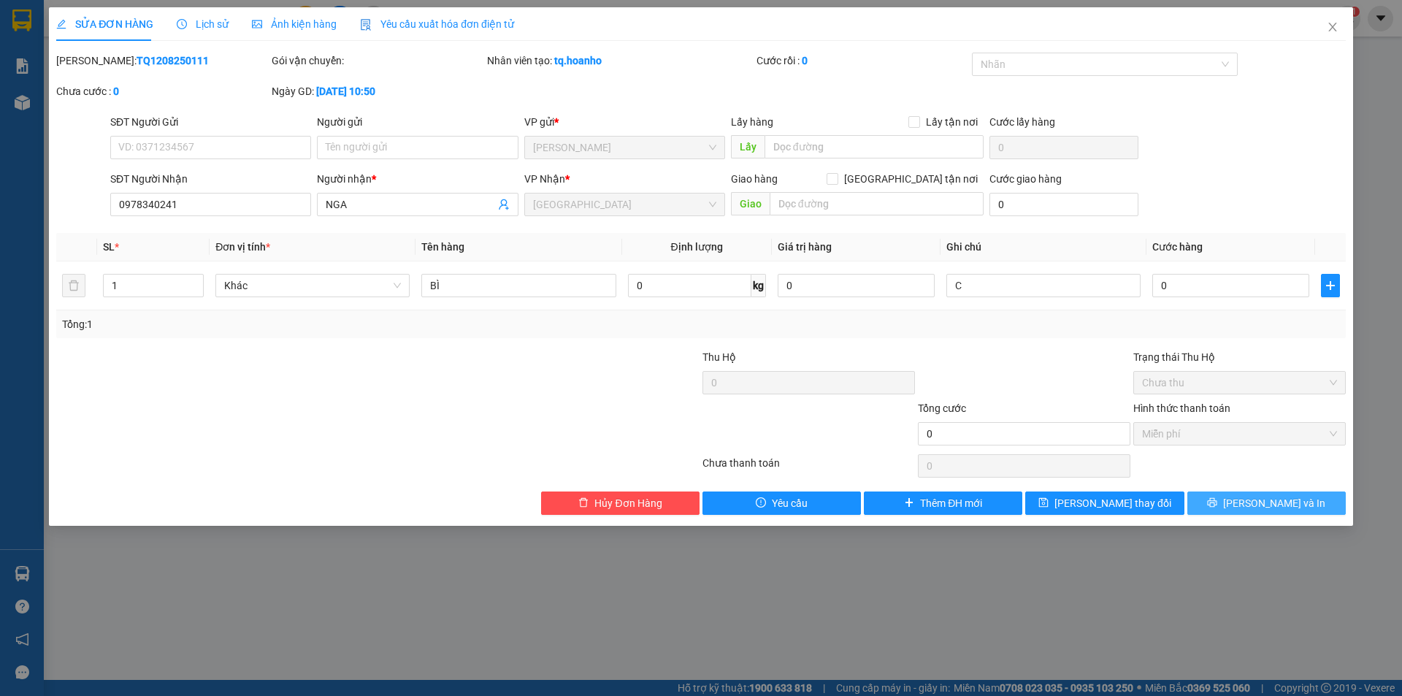
click at [1217, 507] on icon "printer" at bounding box center [1212, 502] width 10 height 10
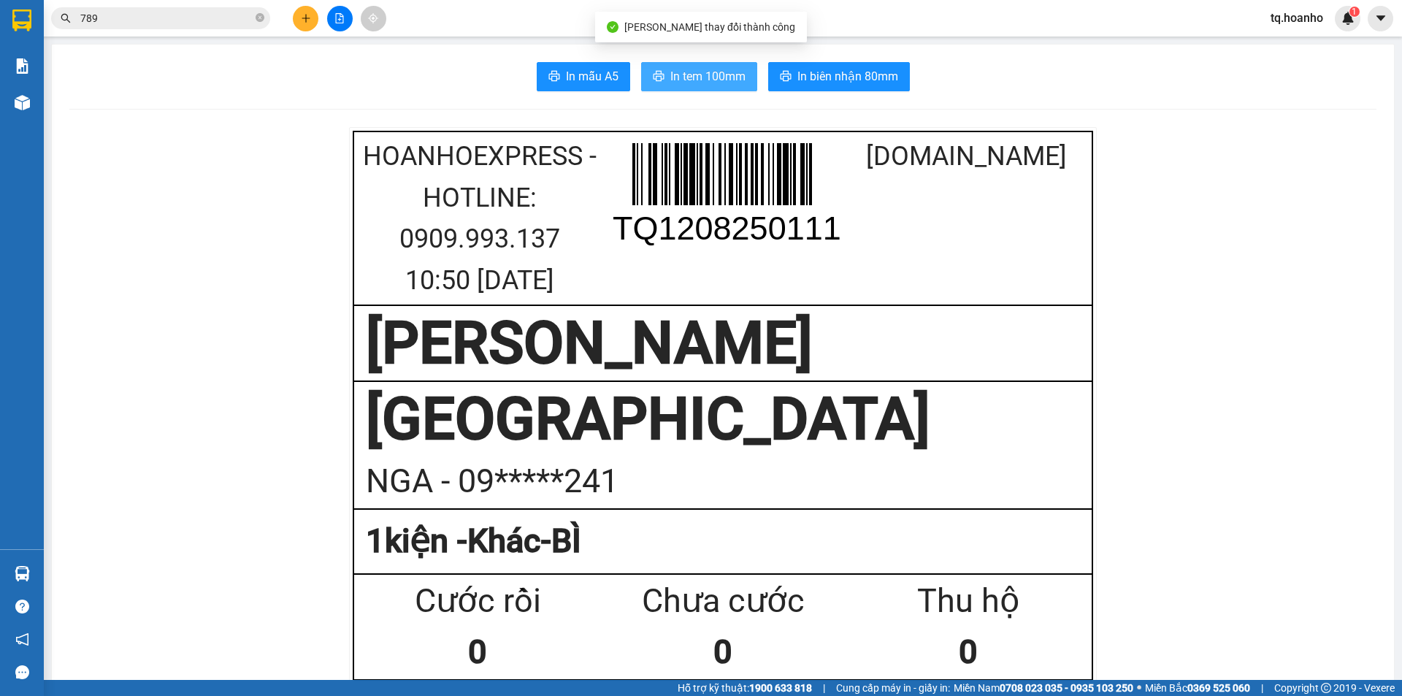
click at [670, 73] on span "In tem 100mm" at bounding box center [707, 76] width 75 height 18
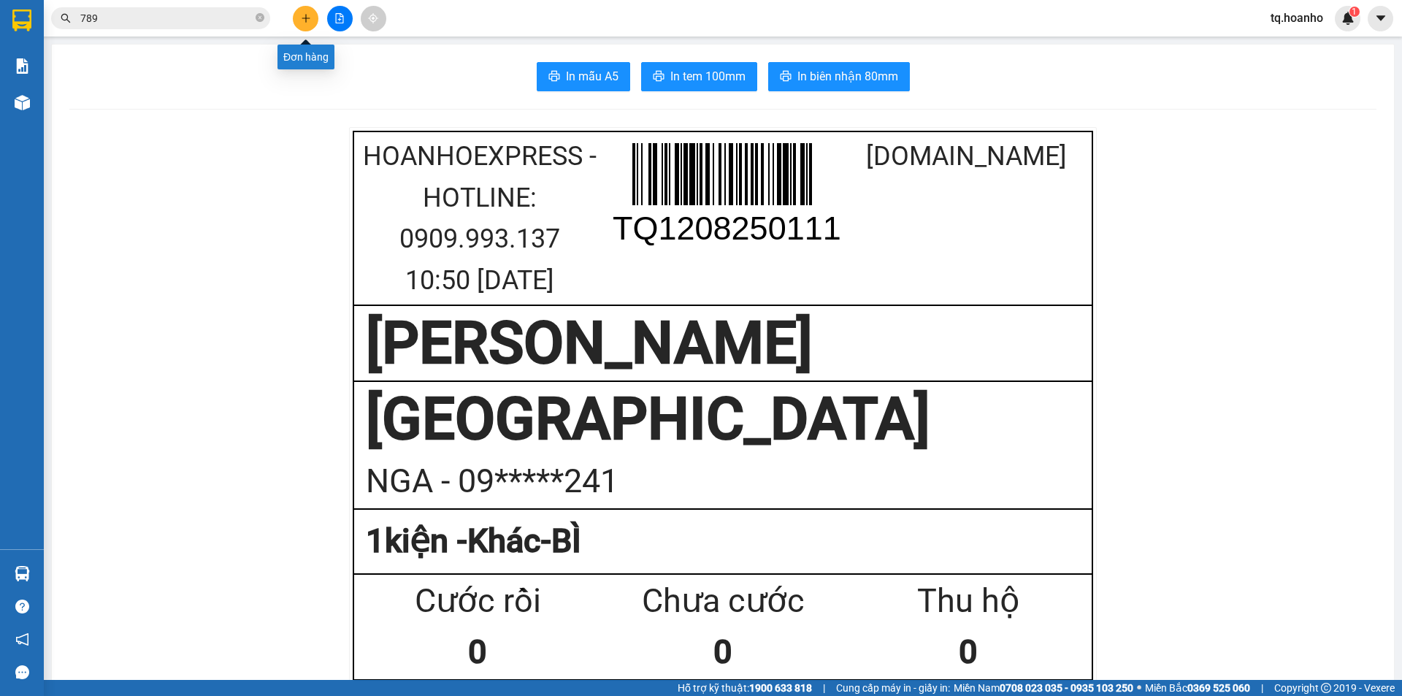
click at [302, 15] on icon "plus" at bounding box center [306, 18] width 10 height 10
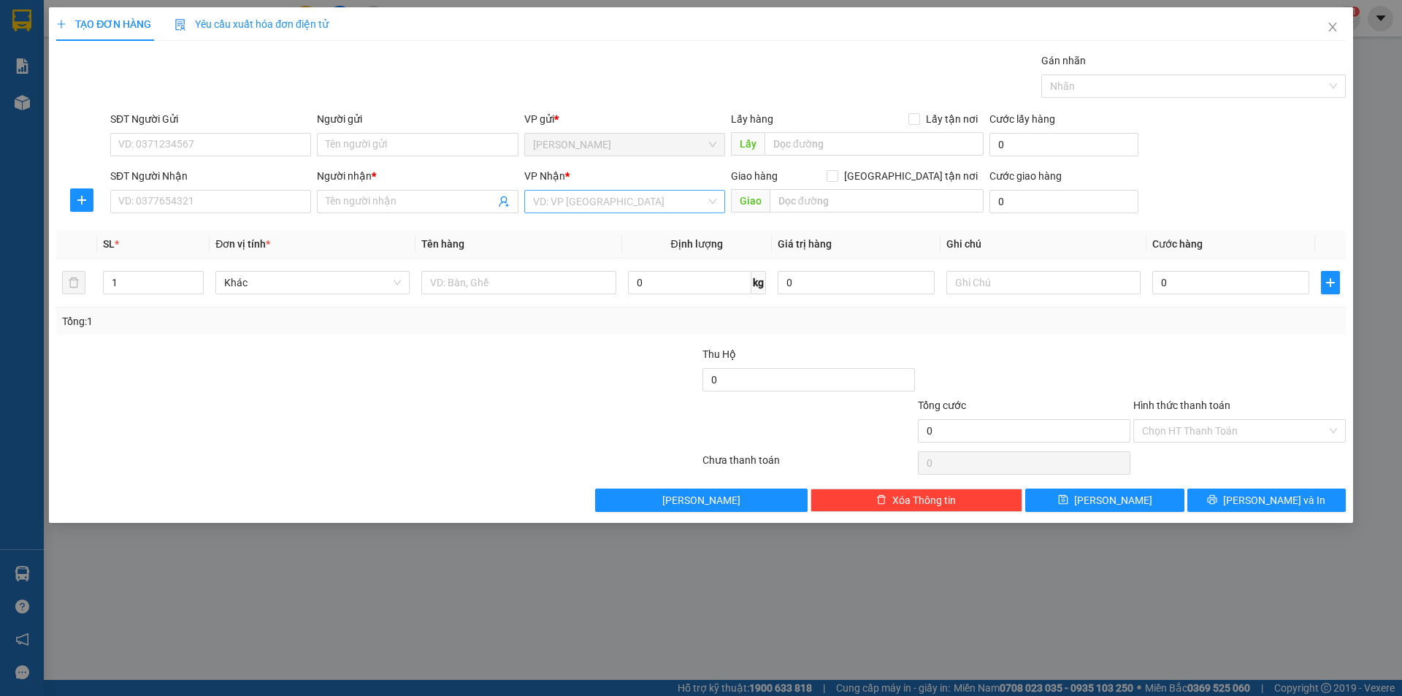
click at [658, 210] on input "search" at bounding box center [619, 202] width 173 height 22
click at [550, 307] on div "[GEOGRAPHIC_DATA]" at bounding box center [624, 301] width 183 height 16
click at [441, 280] on input "text" at bounding box center [518, 282] width 194 height 23
type input "T XỐP"
click at [288, 199] on input "SĐT Người Nhận" at bounding box center [210, 201] width 201 height 23
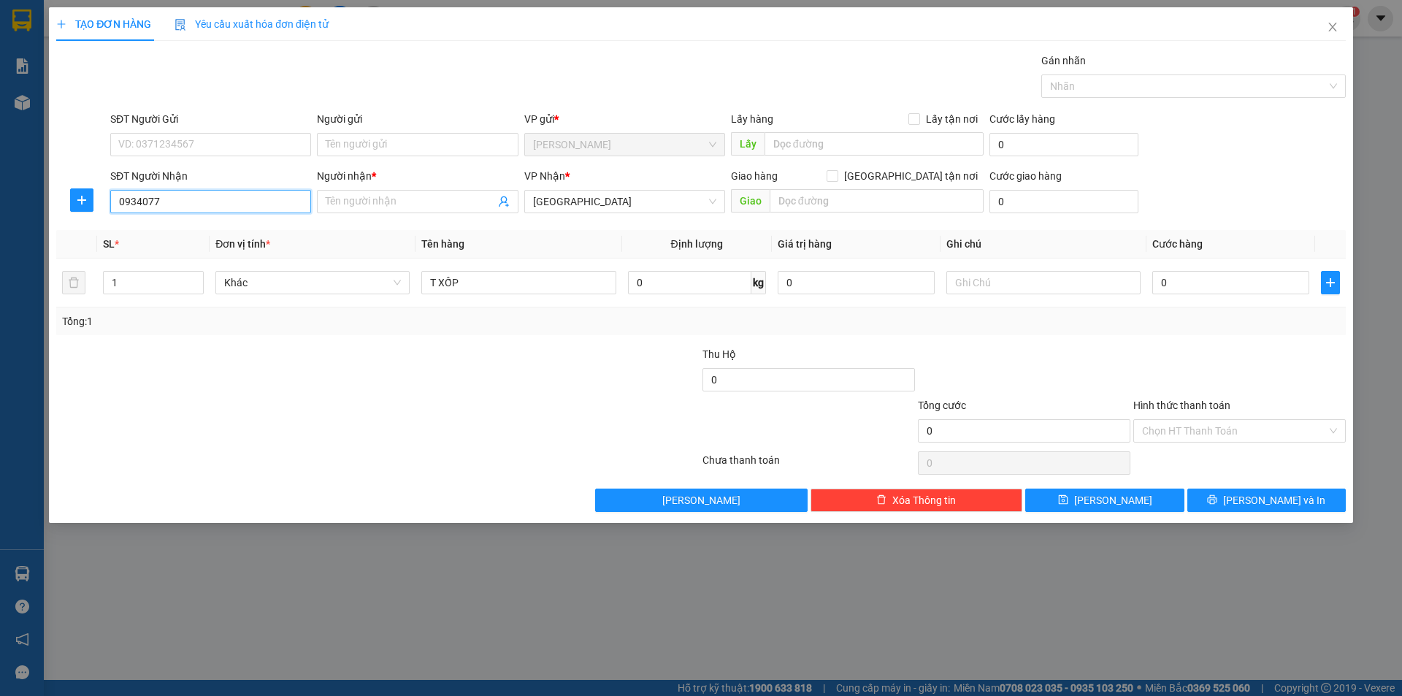
click at [245, 207] on input "0934077" at bounding box center [210, 201] width 201 height 23
click at [282, 228] on div "0934075189 - BÌNH" at bounding box center [210, 231] width 183 height 16
type input "0934075189"
type input "BÌNH"
type input "0934075189"
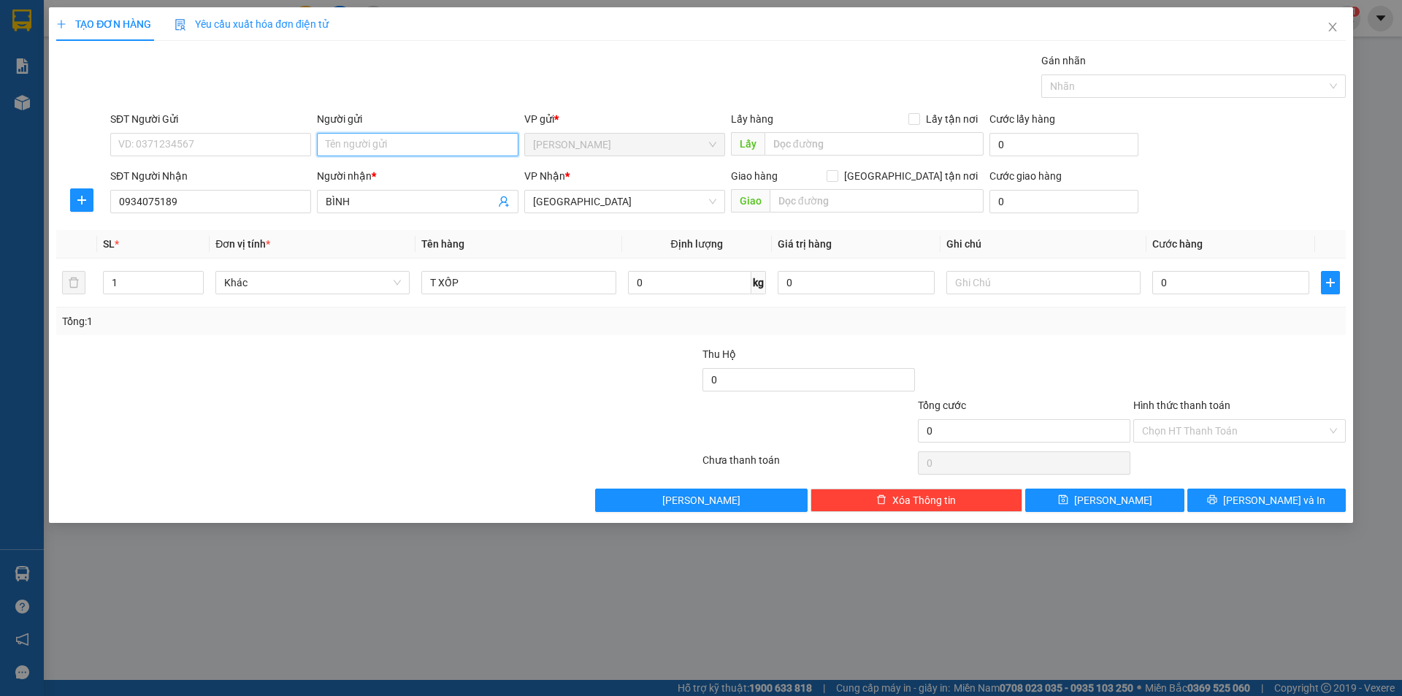
click at [424, 148] on input "Người gửi" at bounding box center [417, 144] width 201 height 23
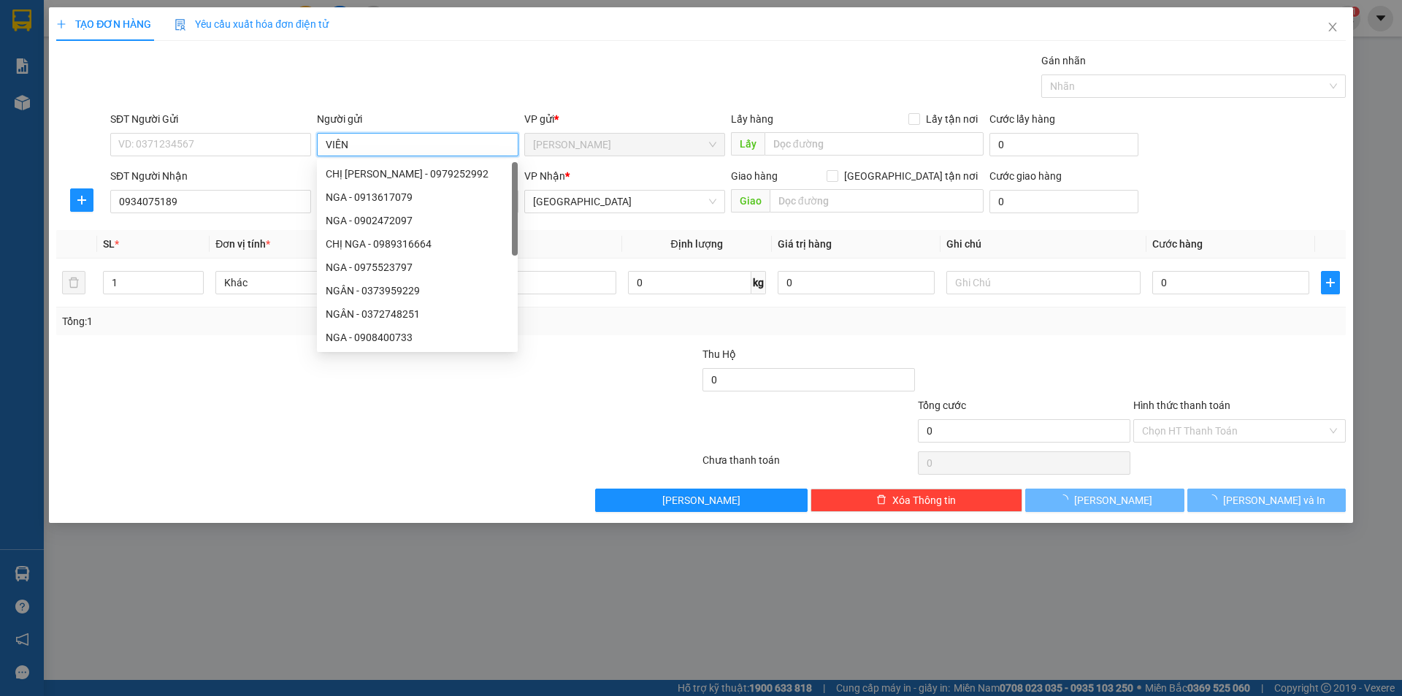
type input "VIÊN"
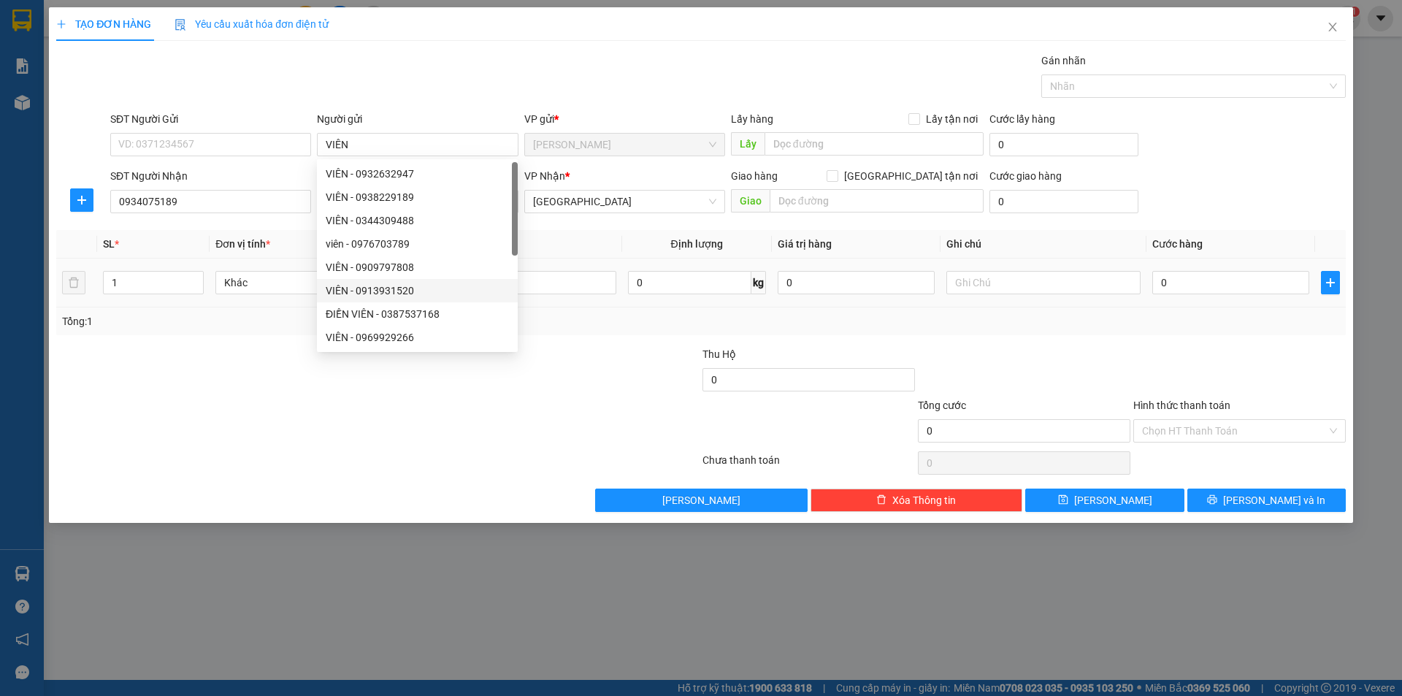
drag, startPoint x: 349, startPoint y: 452, endPoint x: 694, endPoint y: 297, distance: 377.8
click at [459, 413] on div "Transit Pickup Surcharge Ids Transit Deliver Surcharge Ids Transit Deliver Surc…" at bounding box center [701, 282] width 1290 height 459
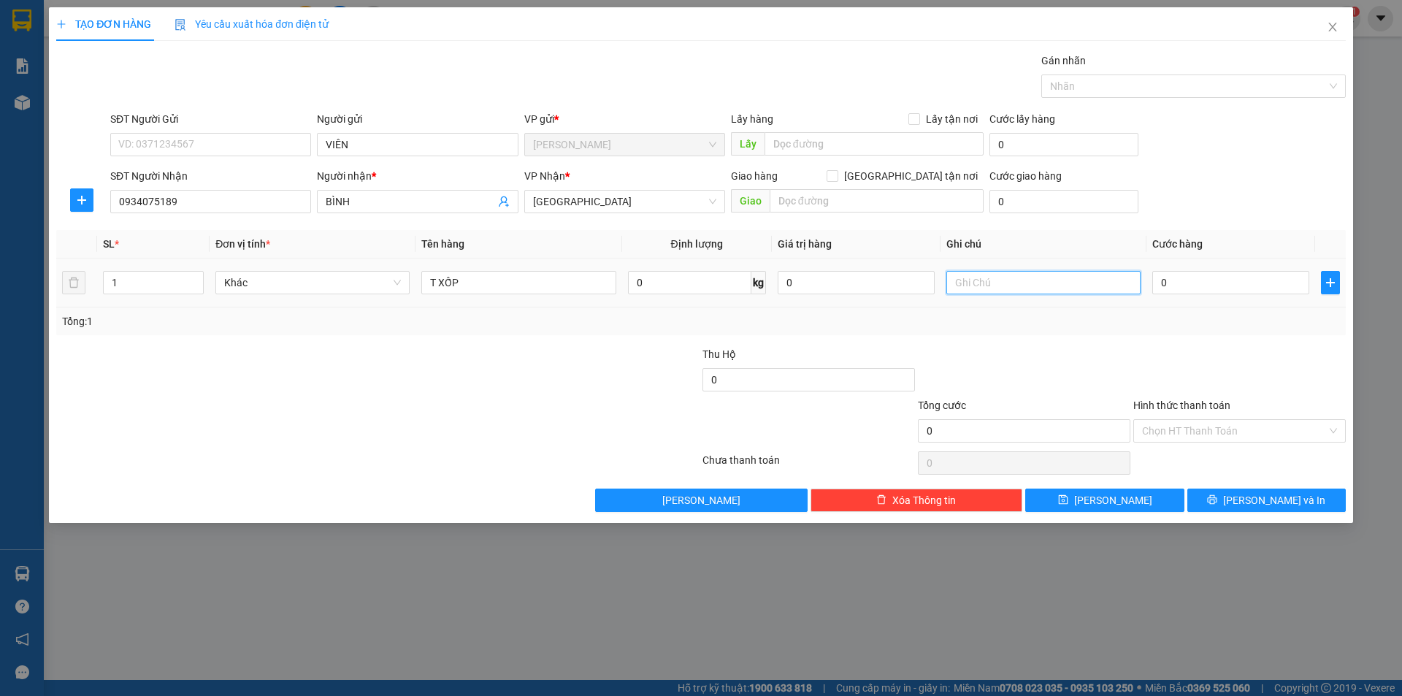
click at [1110, 275] on input "text" at bounding box center [1043, 282] width 194 height 23
type input "R/120"
click at [1227, 435] on input "Hình thức thanh toán" at bounding box center [1234, 431] width 185 height 22
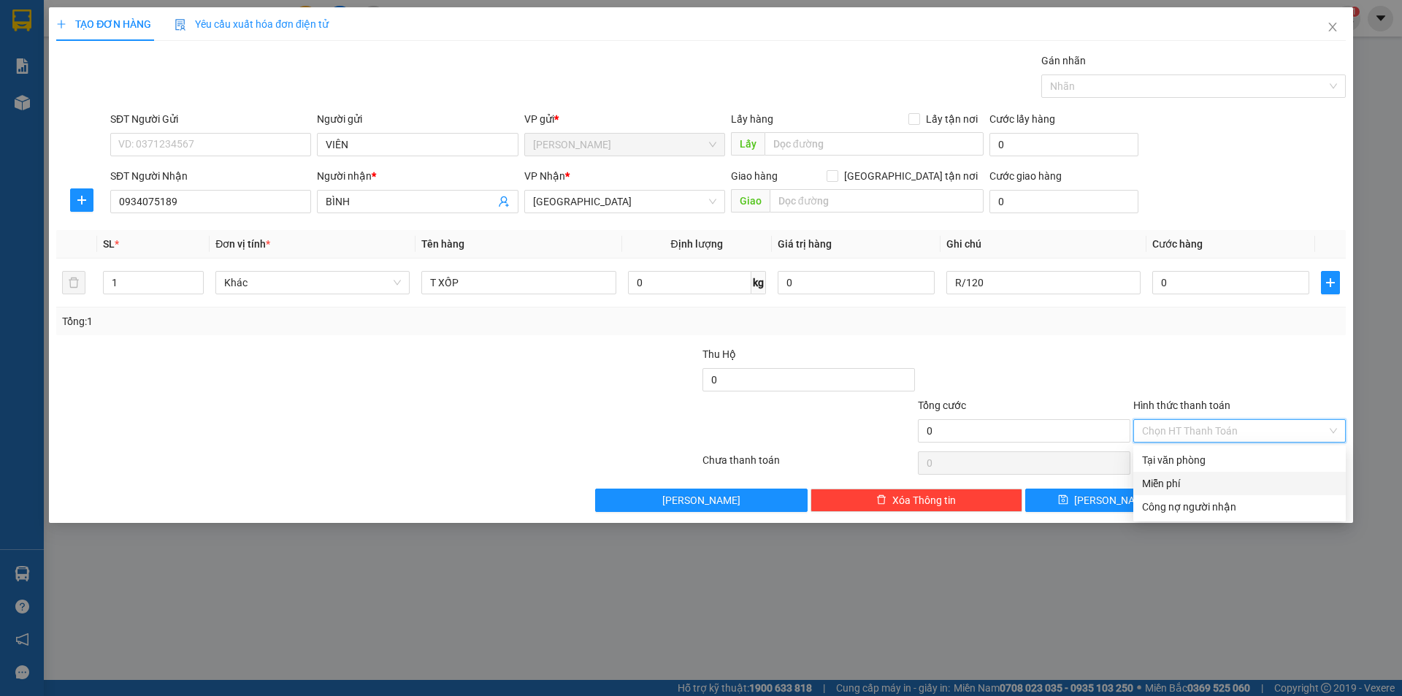
click at [1181, 478] on div "Miễn phí" at bounding box center [1239, 483] width 195 height 16
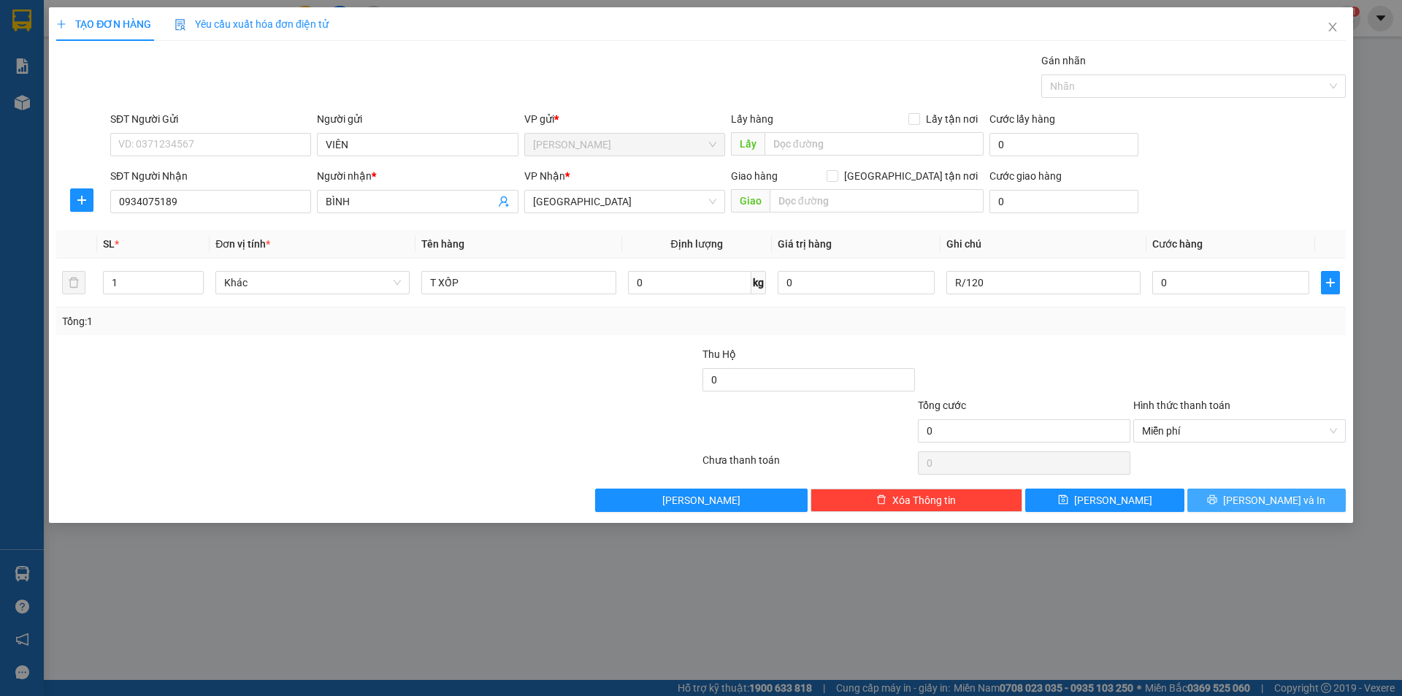
click at [1188, 498] on button "[PERSON_NAME] và In" at bounding box center [1266, 500] width 158 height 23
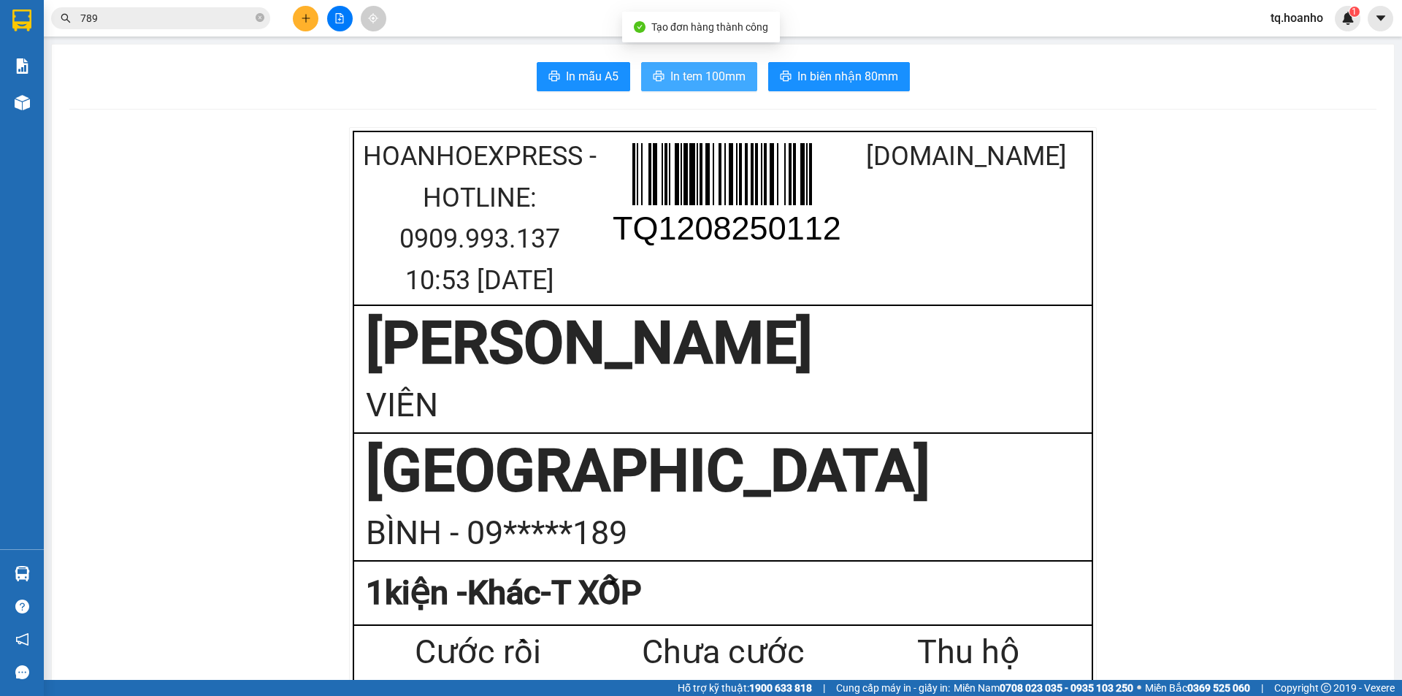
click at [697, 83] on span "In tem 100mm" at bounding box center [707, 76] width 75 height 18
click at [318, 21] on button at bounding box center [306, 19] width 26 height 26
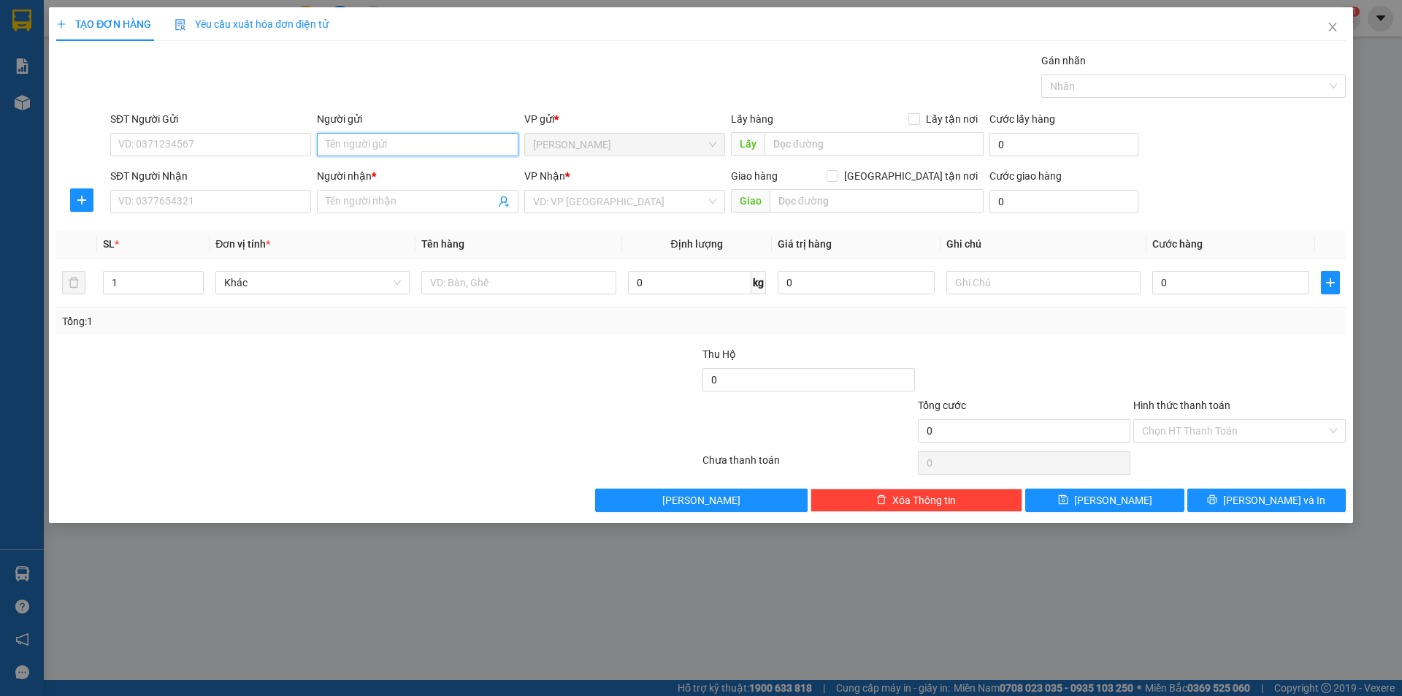
drag, startPoint x: 416, startPoint y: 145, endPoint x: 470, endPoint y: 31, distance: 127.1
click at [459, 74] on div "Transit Pickup Surcharge Ids Transit Deliver Surcharge Ids Transit Deliver Surc…" at bounding box center [701, 282] width 1290 height 459
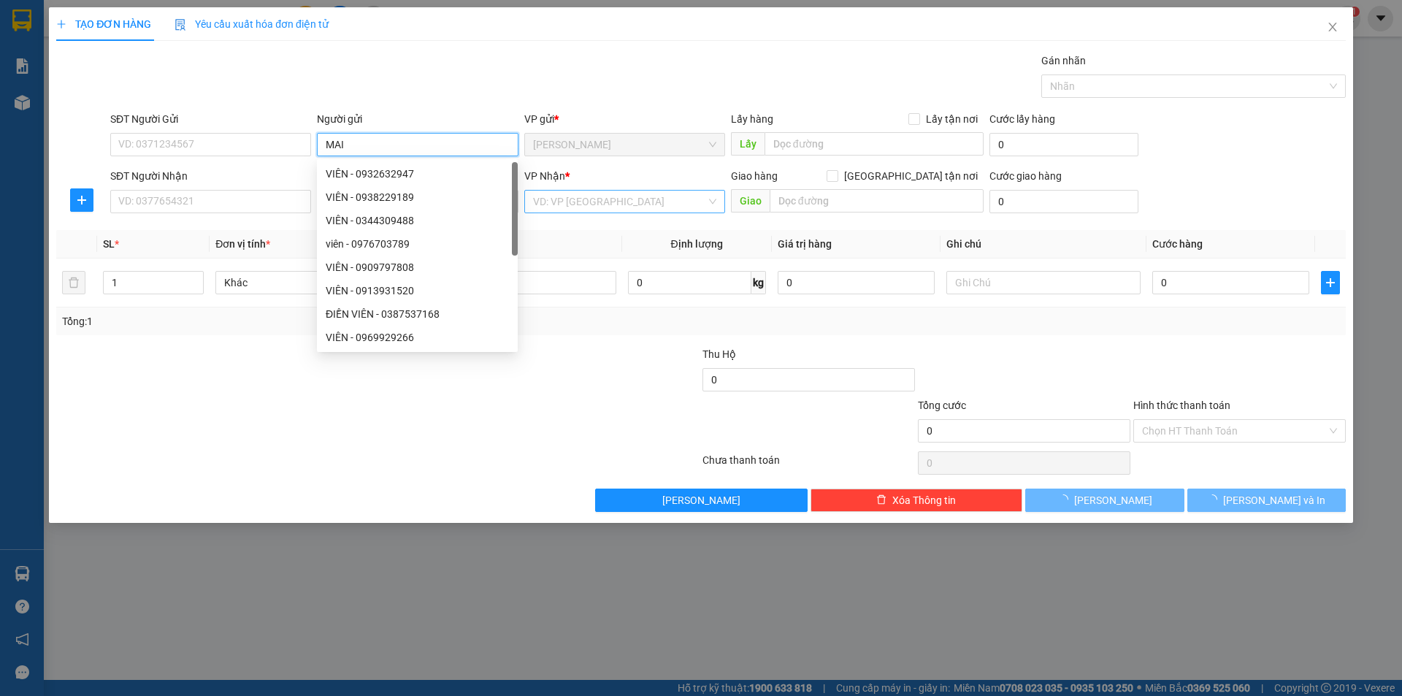
type input "MAI"
click at [568, 198] on input "search" at bounding box center [619, 202] width 173 height 22
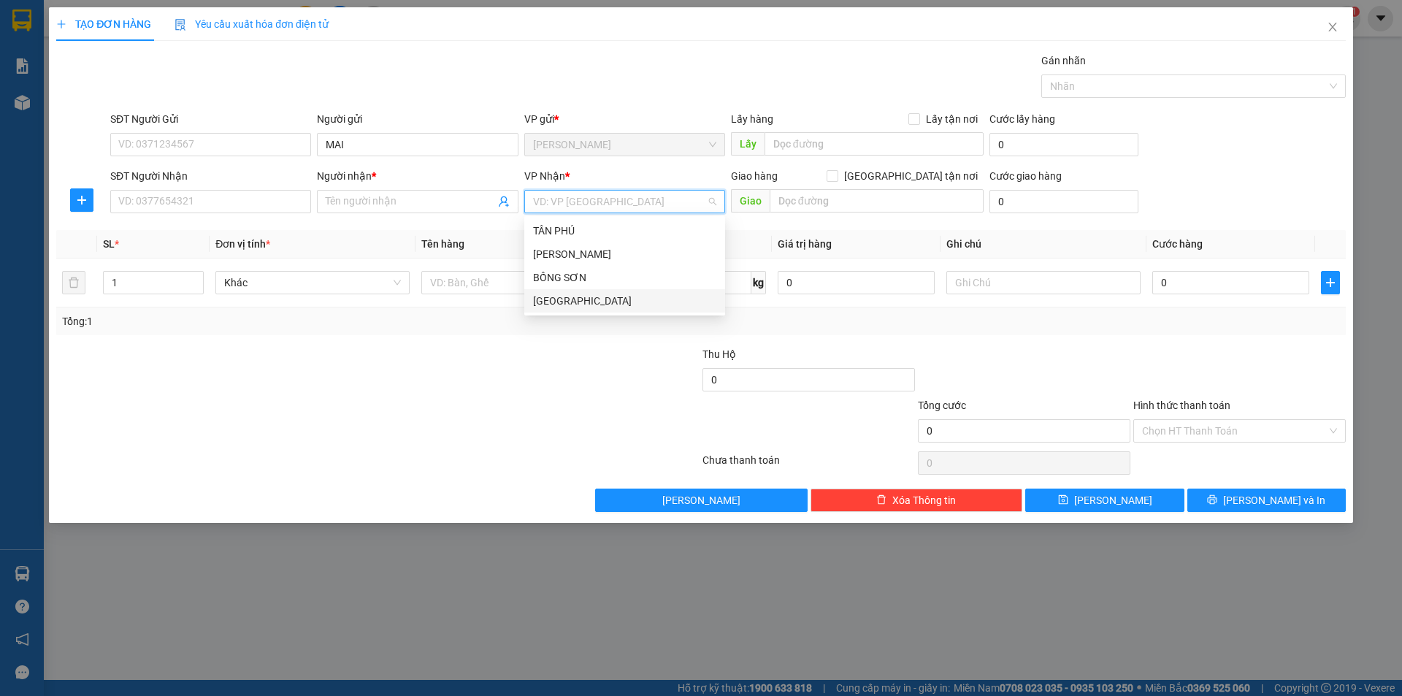
click at [568, 299] on div "[GEOGRAPHIC_DATA]" at bounding box center [624, 301] width 183 height 16
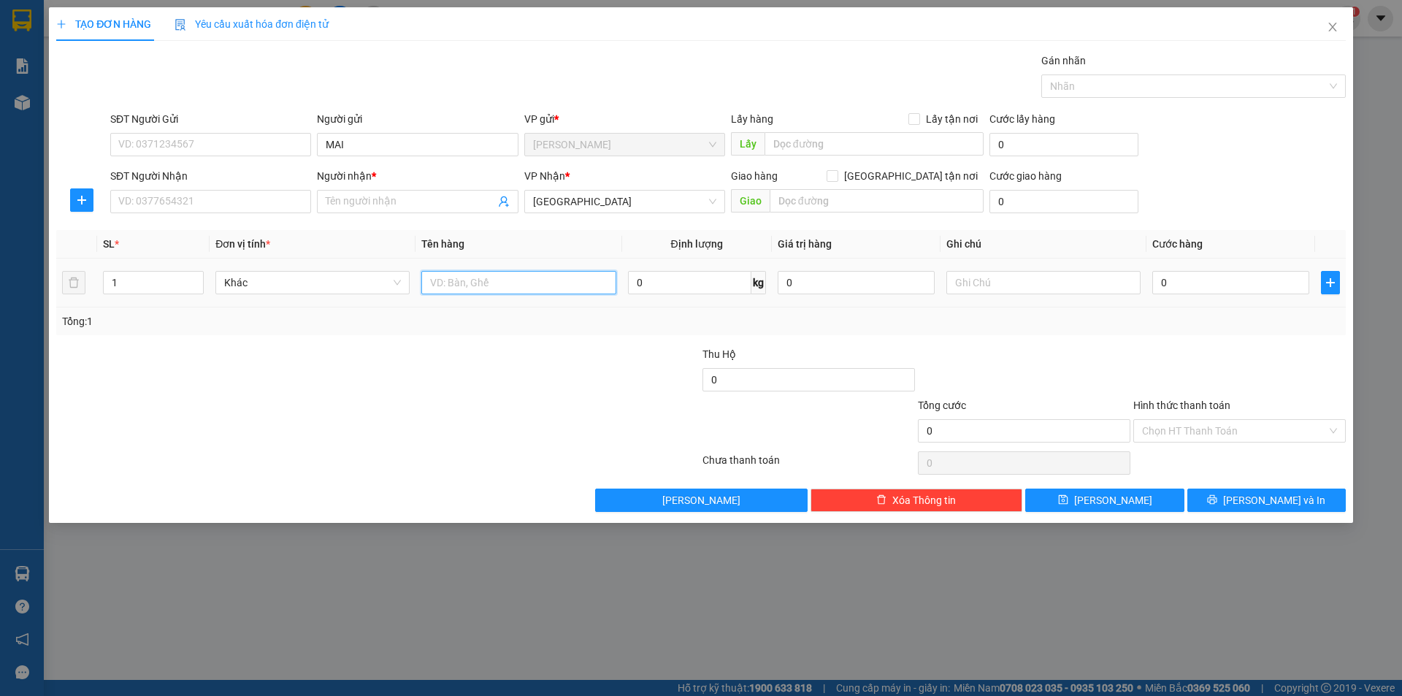
click at [532, 294] on input "text" at bounding box center [518, 282] width 194 height 23
type input "BÌ"
click at [282, 203] on input "SĐT Người Nhận" at bounding box center [210, 201] width 201 height 23
click at [302, 207] on input "SĐT Người Nhận" at bounding box center [210, 201] width 201 height 23
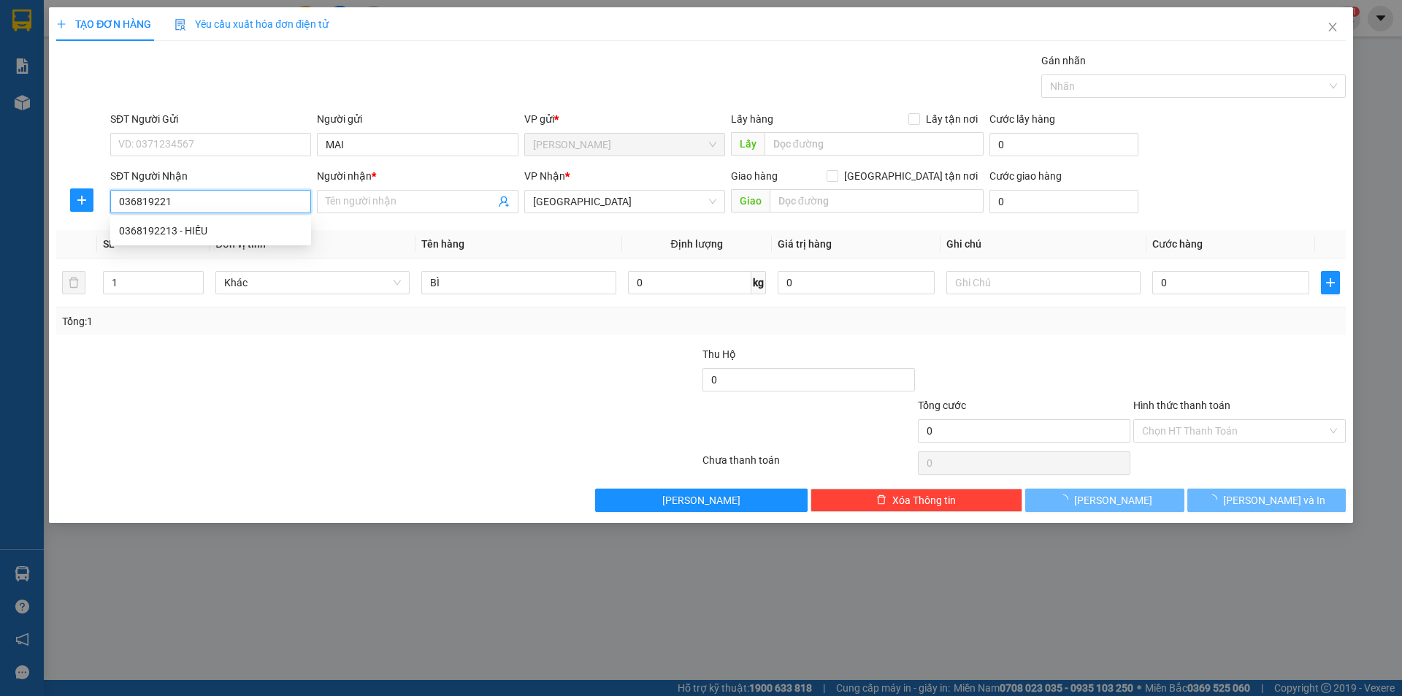
type input "0368192213"
click at [251, 234] on div "0368192213 - HIẾU" at bounding box center [210, 231] width 183 height 16
type input "HIẾU"
type input "0368192213"
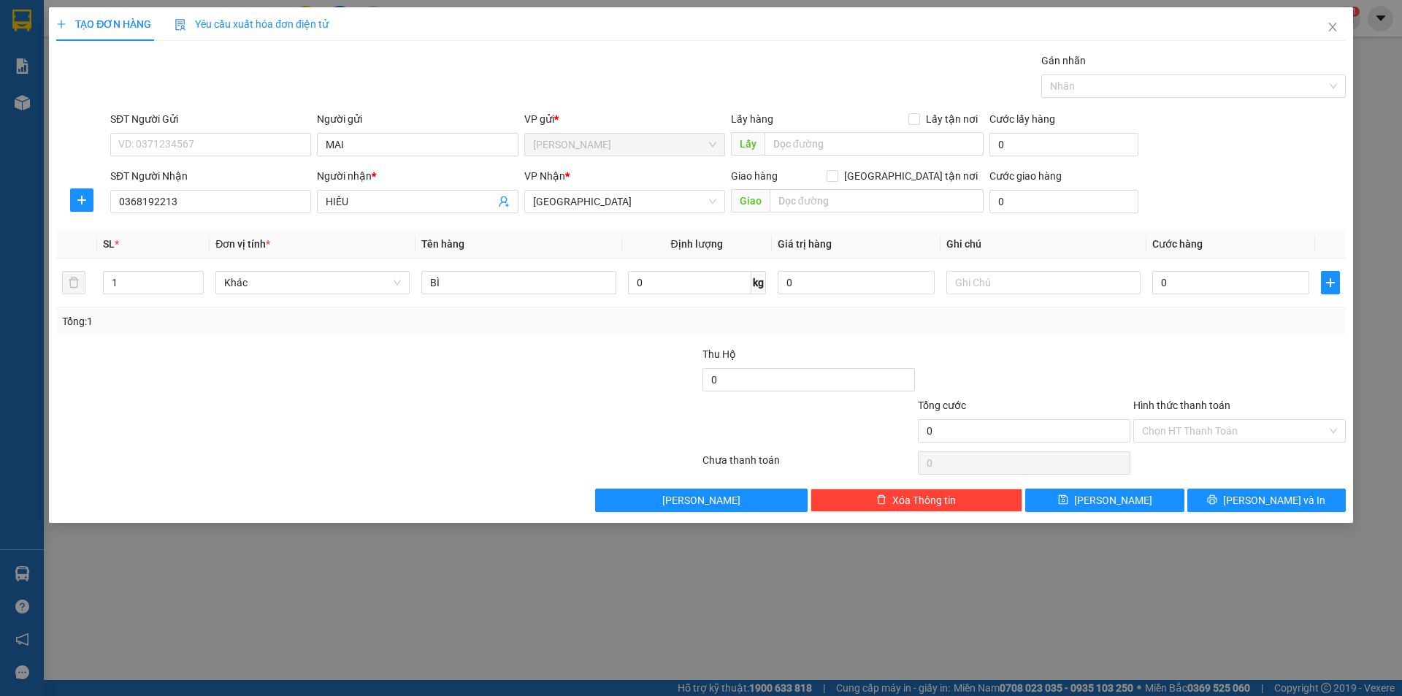
drag, startPoint x: 389, startPoint y: 356, endPoint x: 819, endPoint y: 316, distance: 431.2
click at [398, 351] on div at bounding box center [270, 371] width 431 height 51
click at [1003, 286] on input "text" at bounding box center [1043, 282] width 194 height 23
type input "B"
type input "R/30"
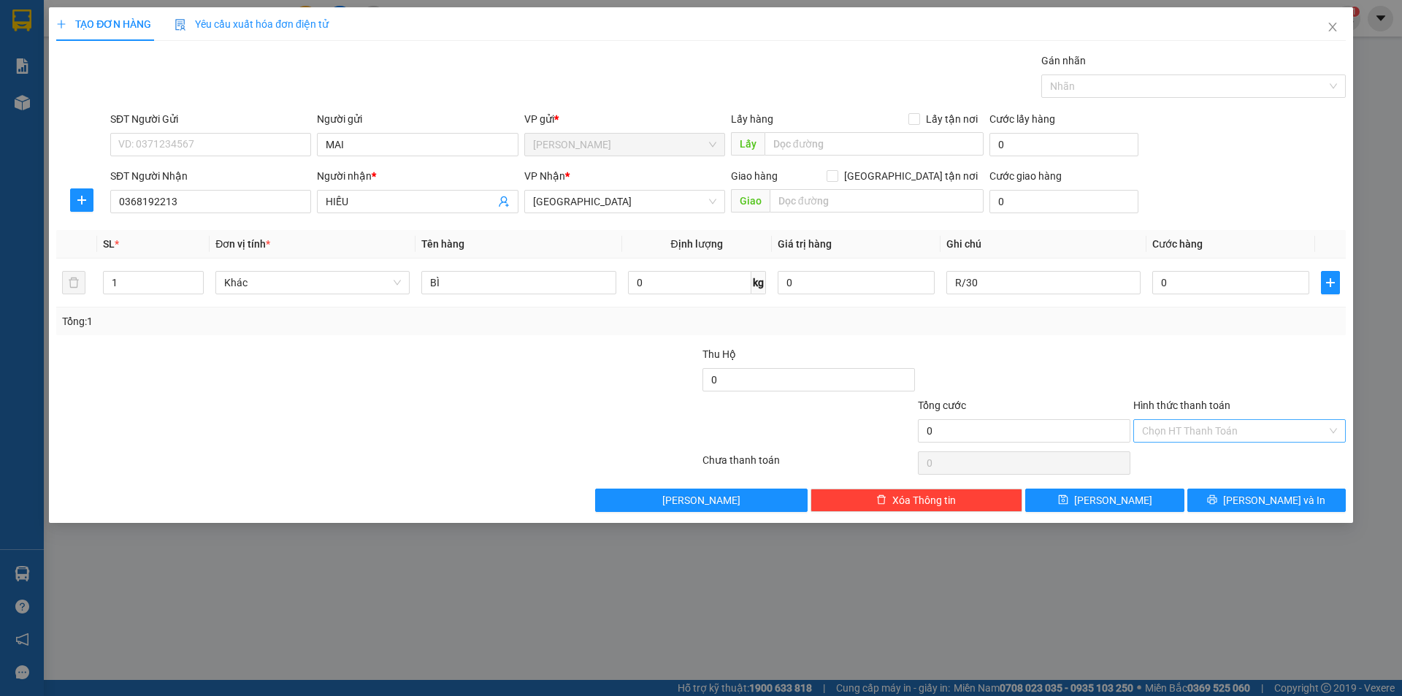
click at [1155, 420] on input "Hình thức thanh toán" at bounding box center [1234, 431] width 185 height 22
click at [1174, 478] on div "Miễn phí" at bounding box center [1239, 483] width 195 height 16
click at [1258, 505] on span "[PERSON_NAME] và In" at bounding box center [1274, 500] width 102 height 16
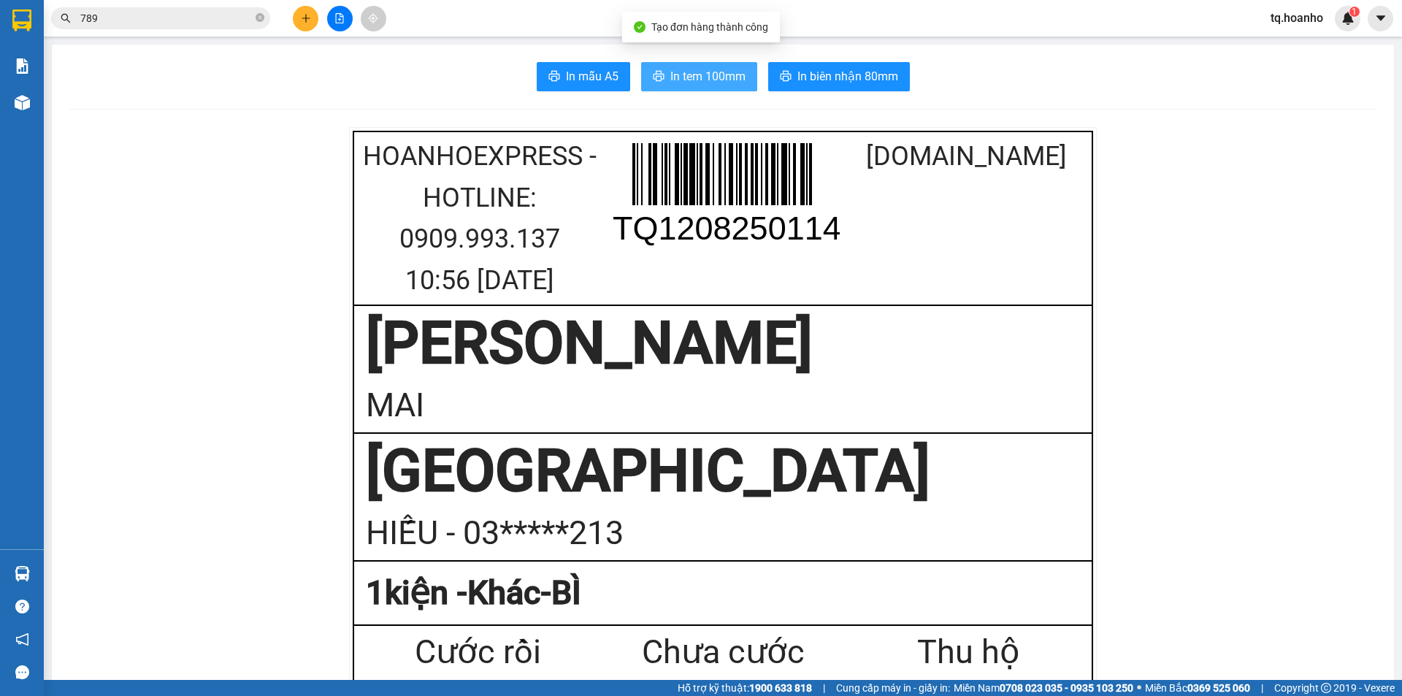
click at [727, 66] on button "In tem 100mm" at bounding box center [699, 76] width 116 height 29
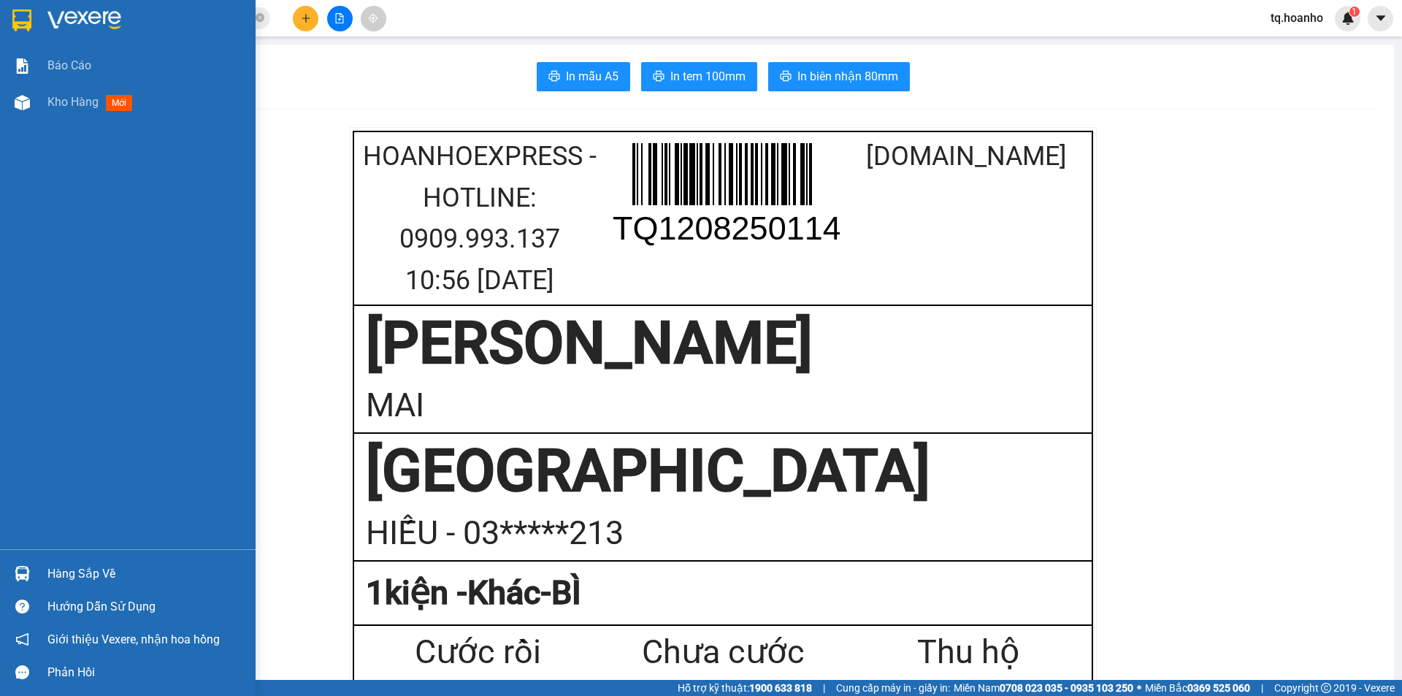
click at [91, 15] on img at bounding box center [84, 20] width 74 height 22
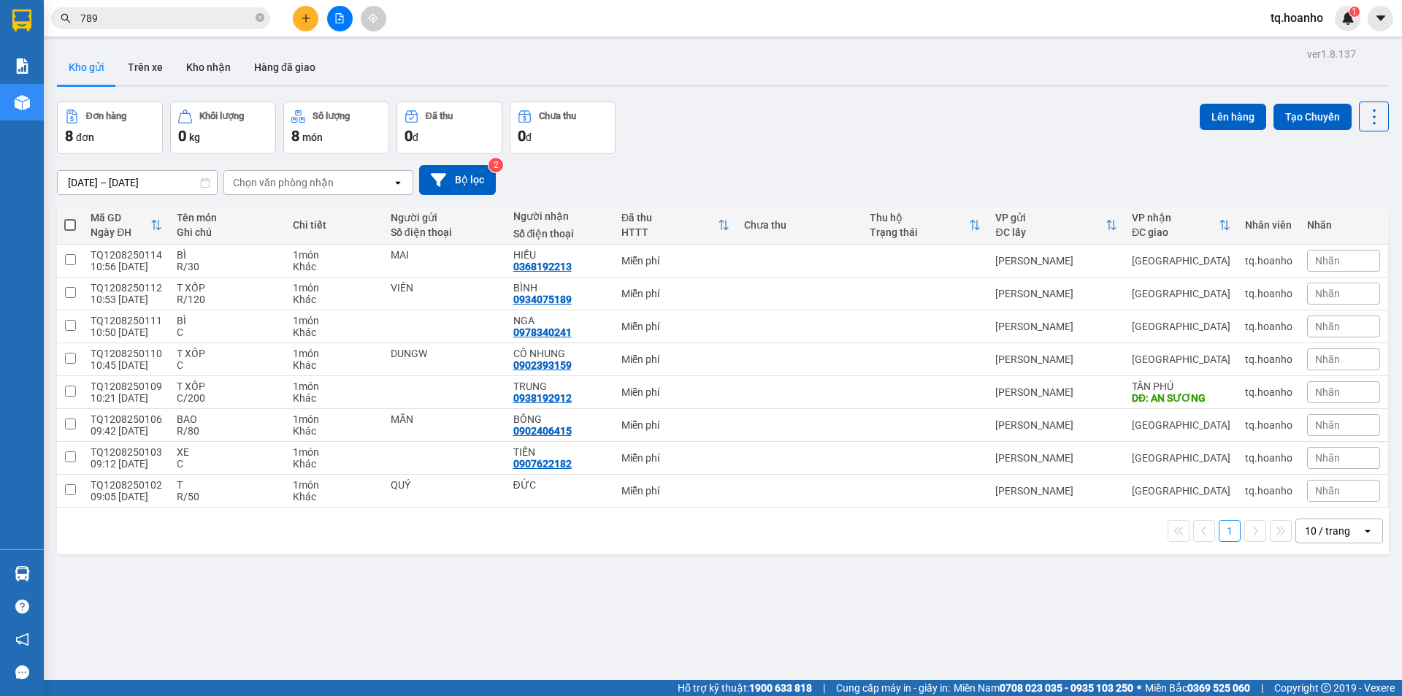
click at [302, 18] on icon "plus" at bounding box center [306, 18] width 8 height 1
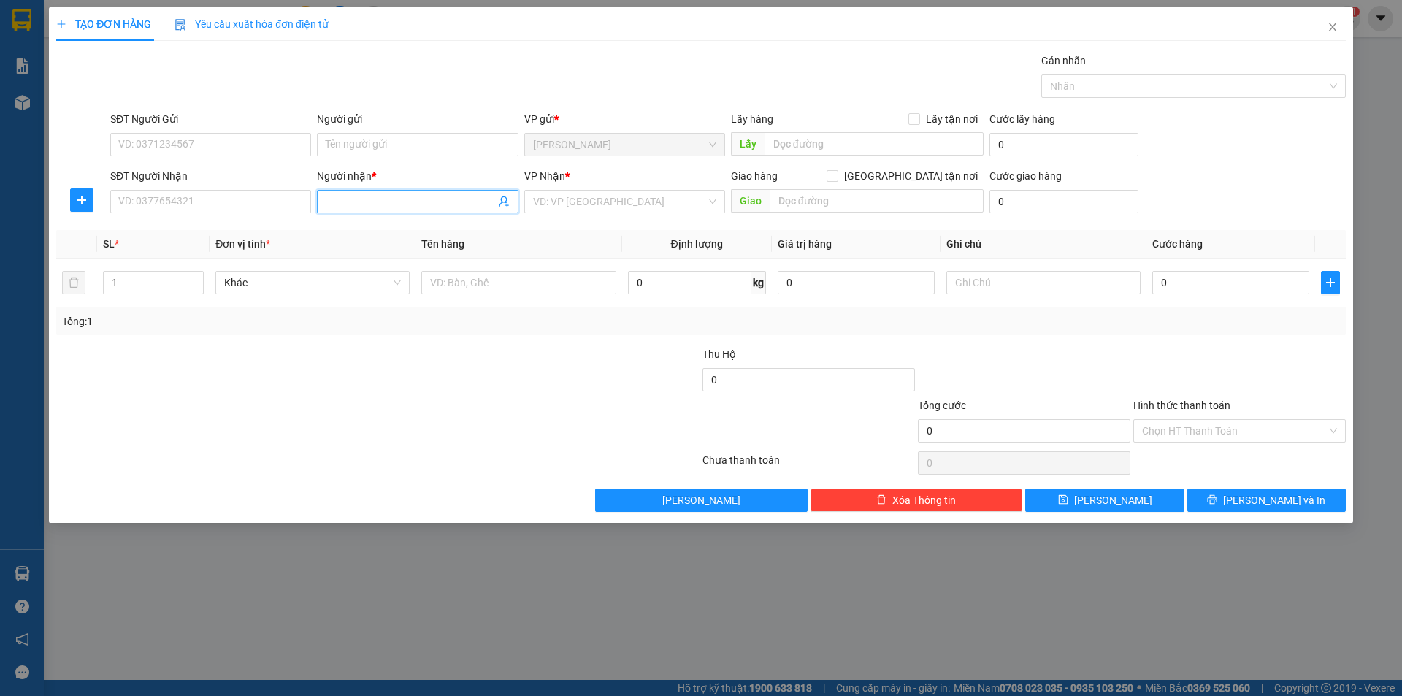
click at [373, 196] on input "Người nhận *" at bounding box center [410, 202] width 169 height 16
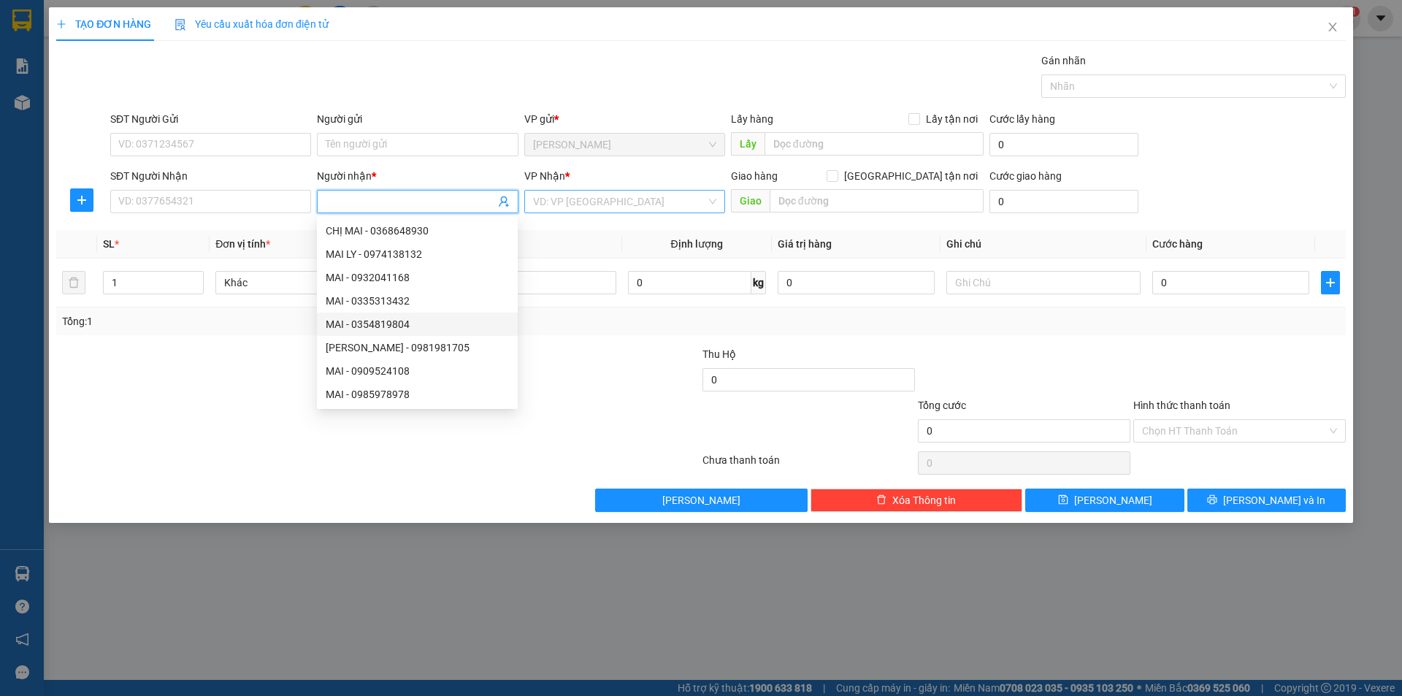
click at [597, 204] on input "search" at bounding box center [619, 202] width 173 height 22
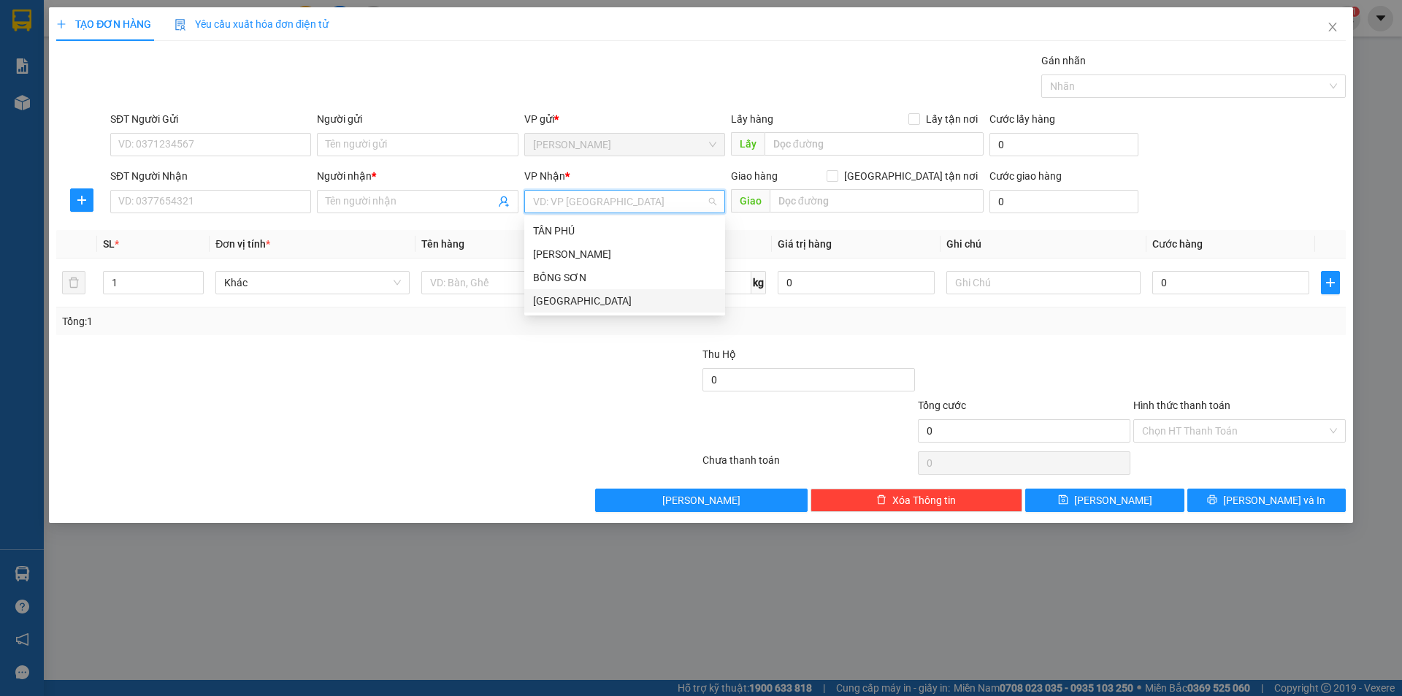
click at [573, 306] on div "[GEOGRAPHIC_DATA]" at bounding box center [624, 301] width 183 height 16
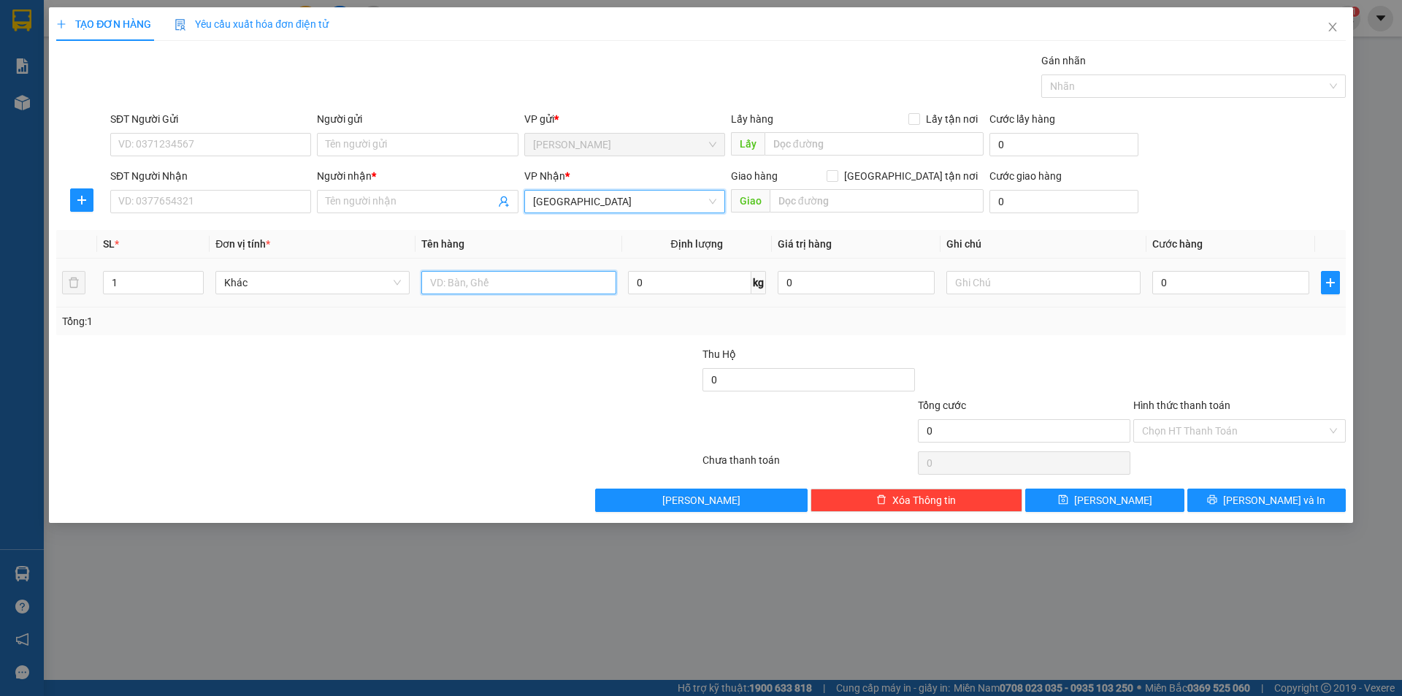
click at [506, 288] on input "text" at bounding box center [518, 282] width 194 height 23
type input "T XỐP+BỊCH"
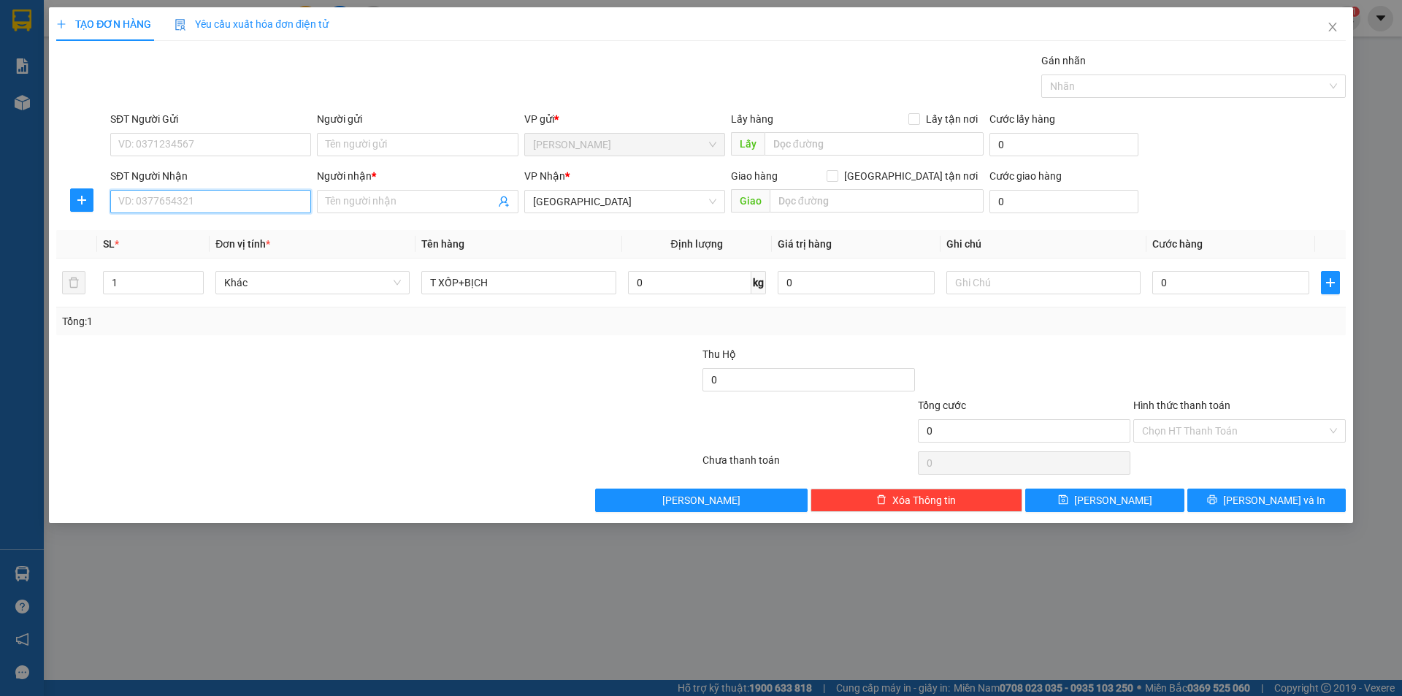
click at [129, 202] on input "SĐT Người Nhận" at bounding box center [210, 201] width 201 height 23
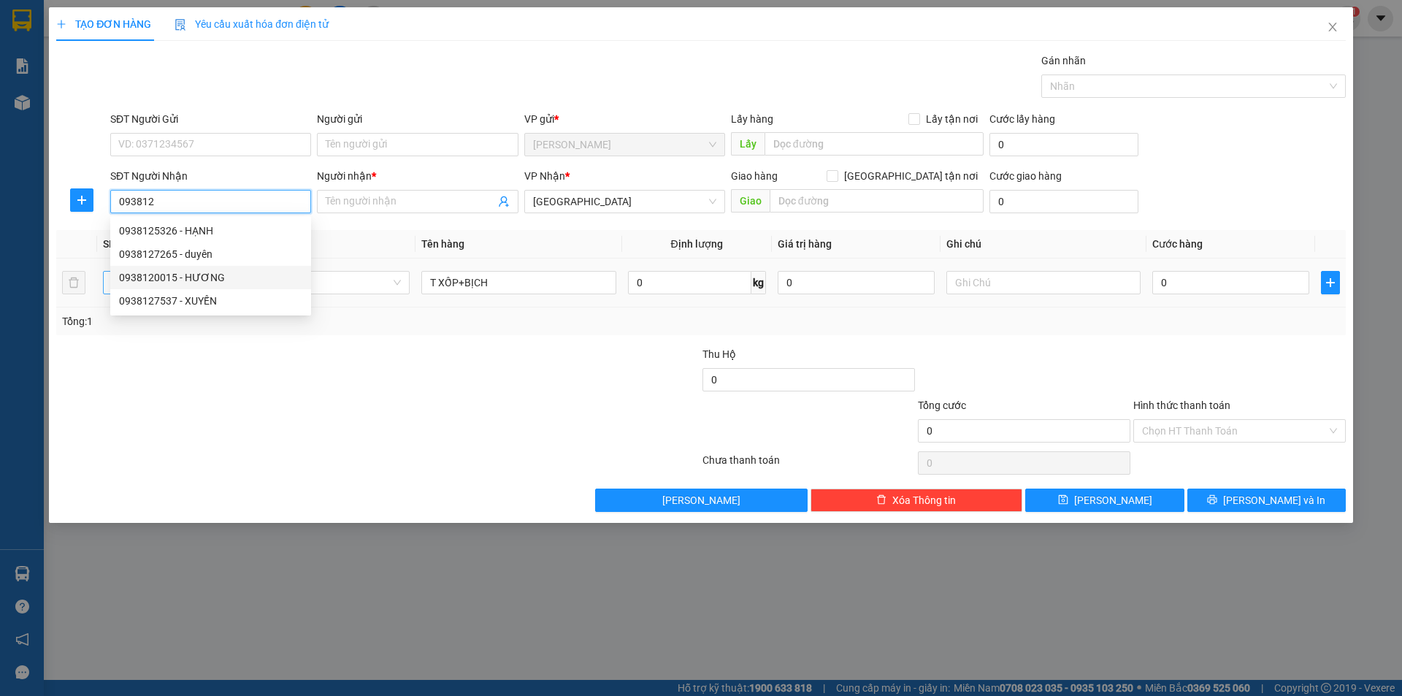
click at [182, 272] on div "0938120015 - HƯƠNG" at bounding box center [210, 277] width 183 height 16
type input "0938120015"
type input "HƯƠNG"
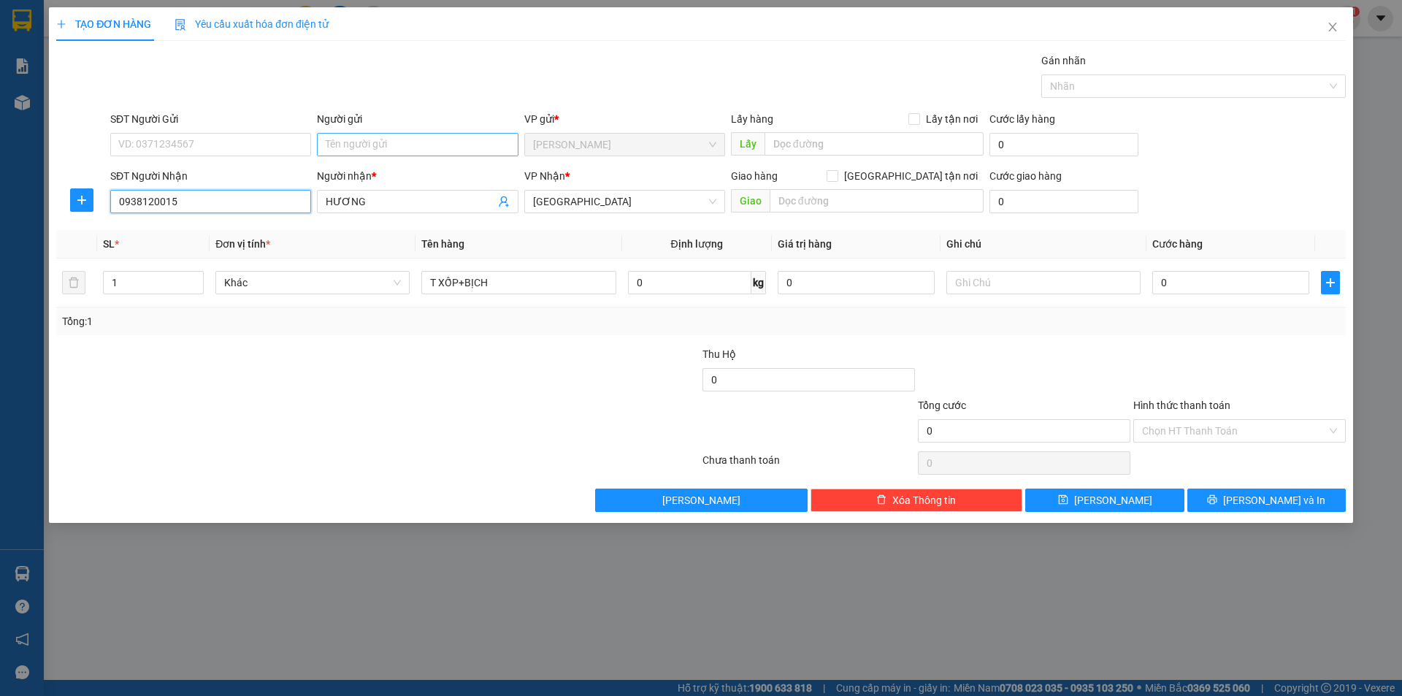
type input "0938120015"
click at [376, 148] on input "Người gửi" at bounding box center [417, 144] width 201 height 23
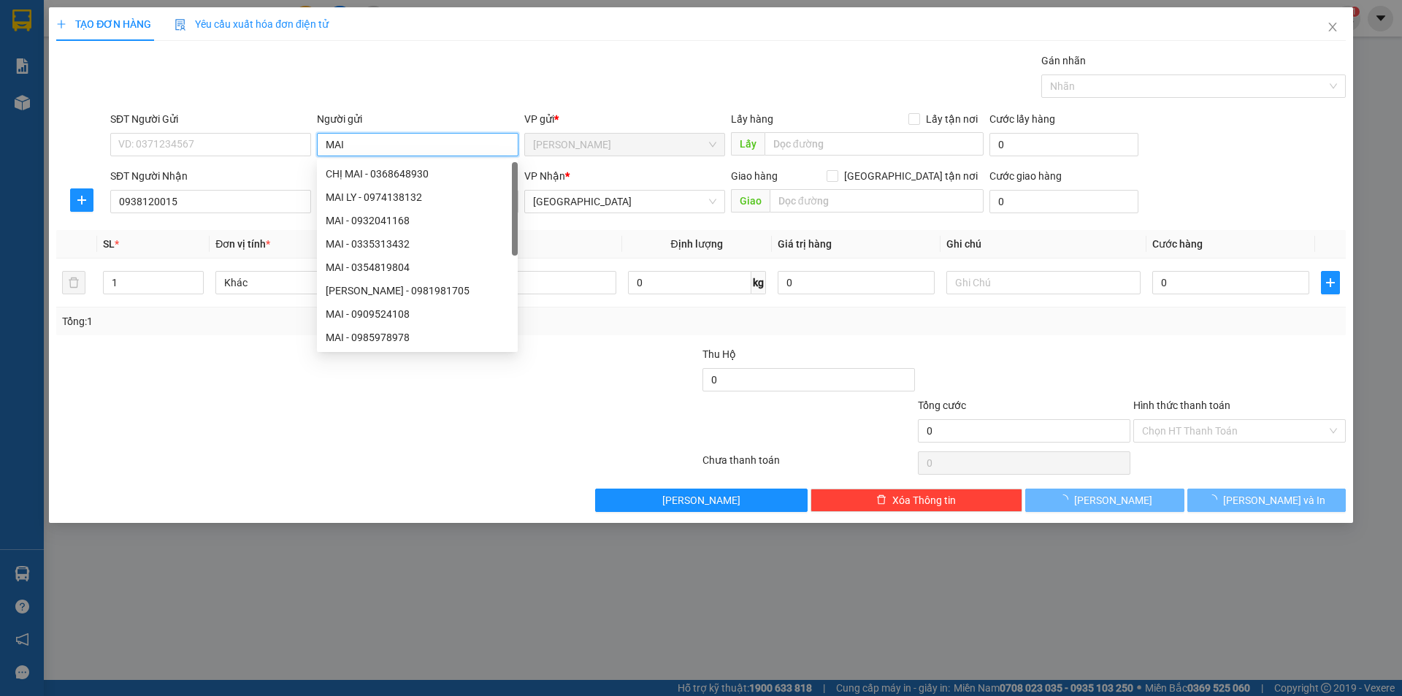
type input "MAI"
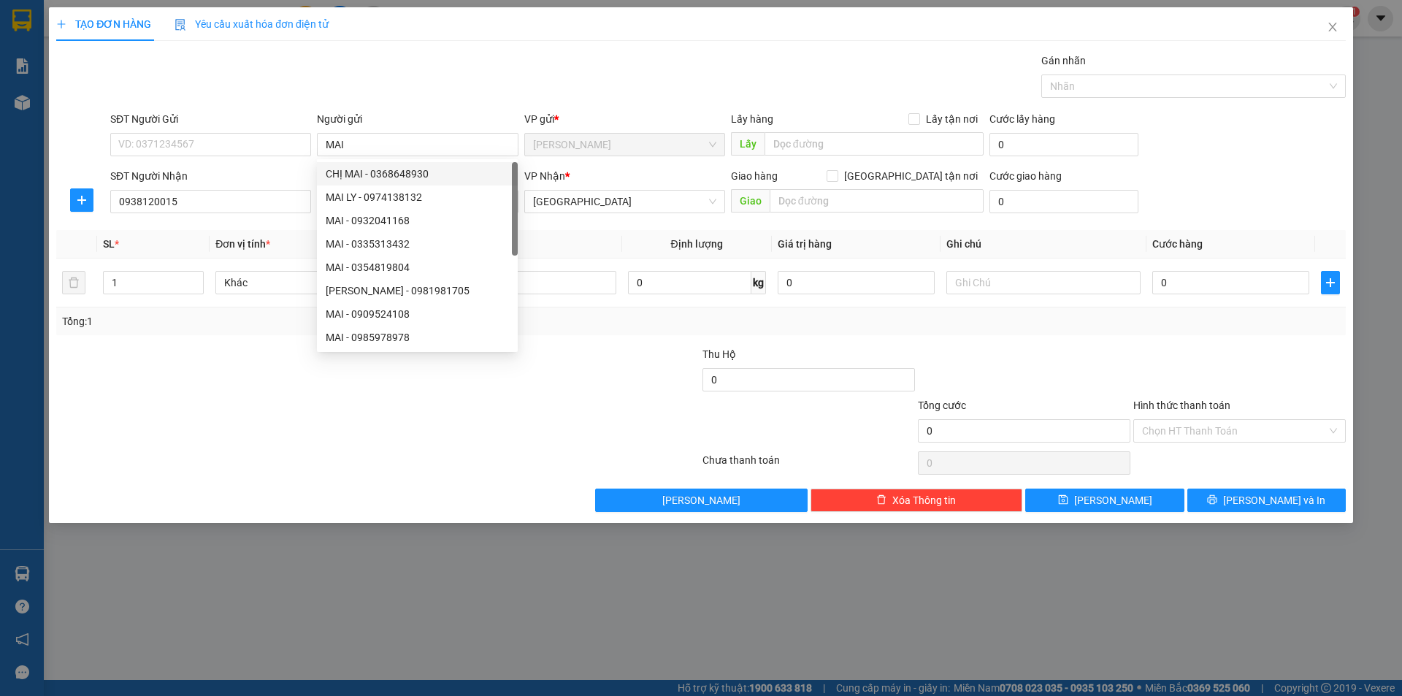
drag, startPoint x: 124, startPoint y: 425, endPoint x: 158, endPoint y: 351, distance: 81.3
click at [137, 424] on div at bounding box center [270, 422] width 431 height 51
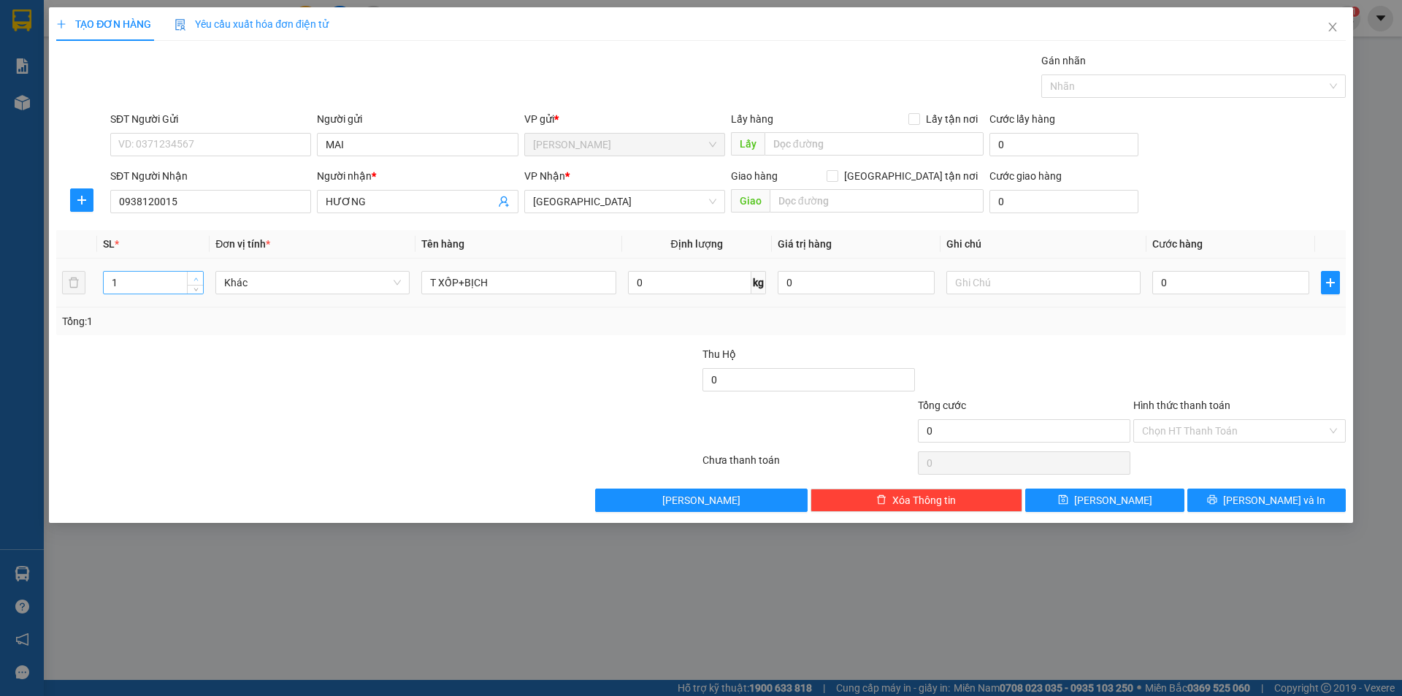
type input "2"
drag, startPoint x: 195, startPoint y: 276, endPoint x: 241, endPoint y: 403, distance: 135.1
click at [199, 276] on span "up" at bounding box center [195, 278] width 9 height 9
drag, startPoint x: 270, startPoint y: 449, endPoint x: 736, endPoint y: 325, distance: 482.2
click at [313, 450] on div at bounding box center [378, 462] width 646 height 29
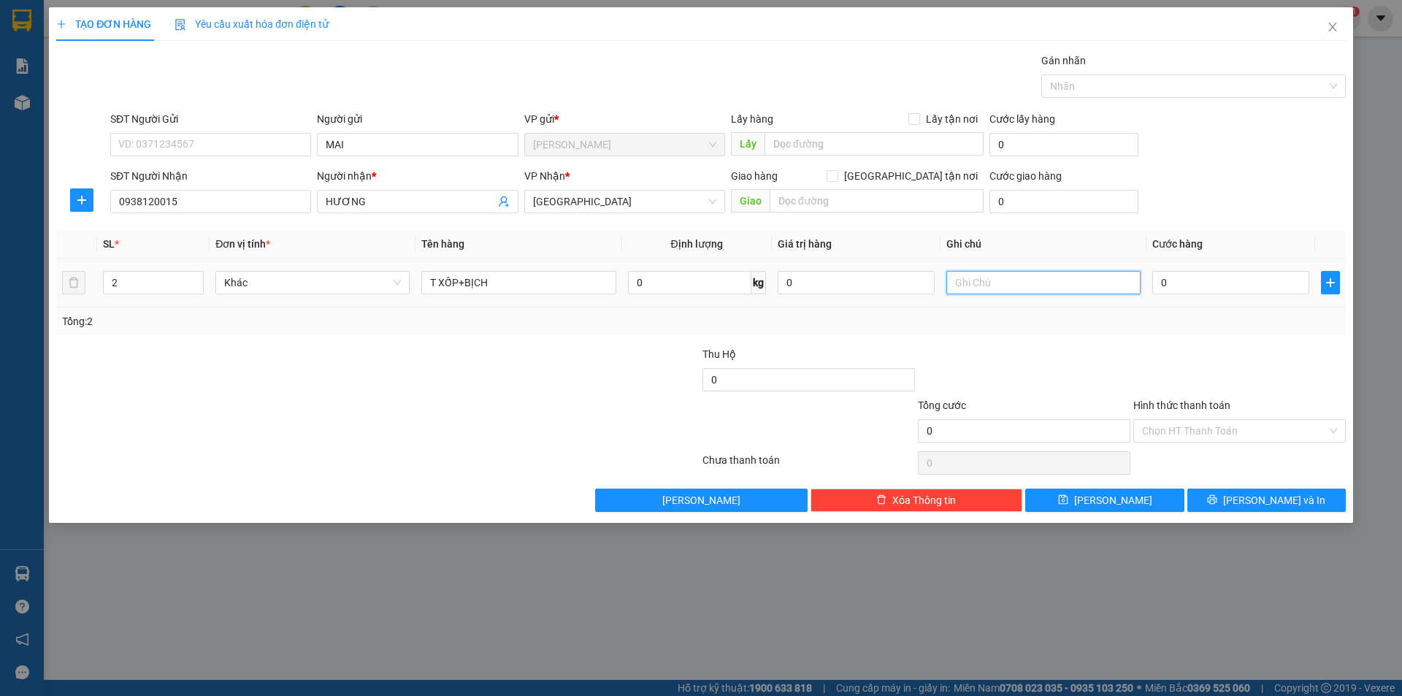
click at [965, 276] on input "text" at bounding box center [1043, 282] width 194 height 23
type input "R/140"
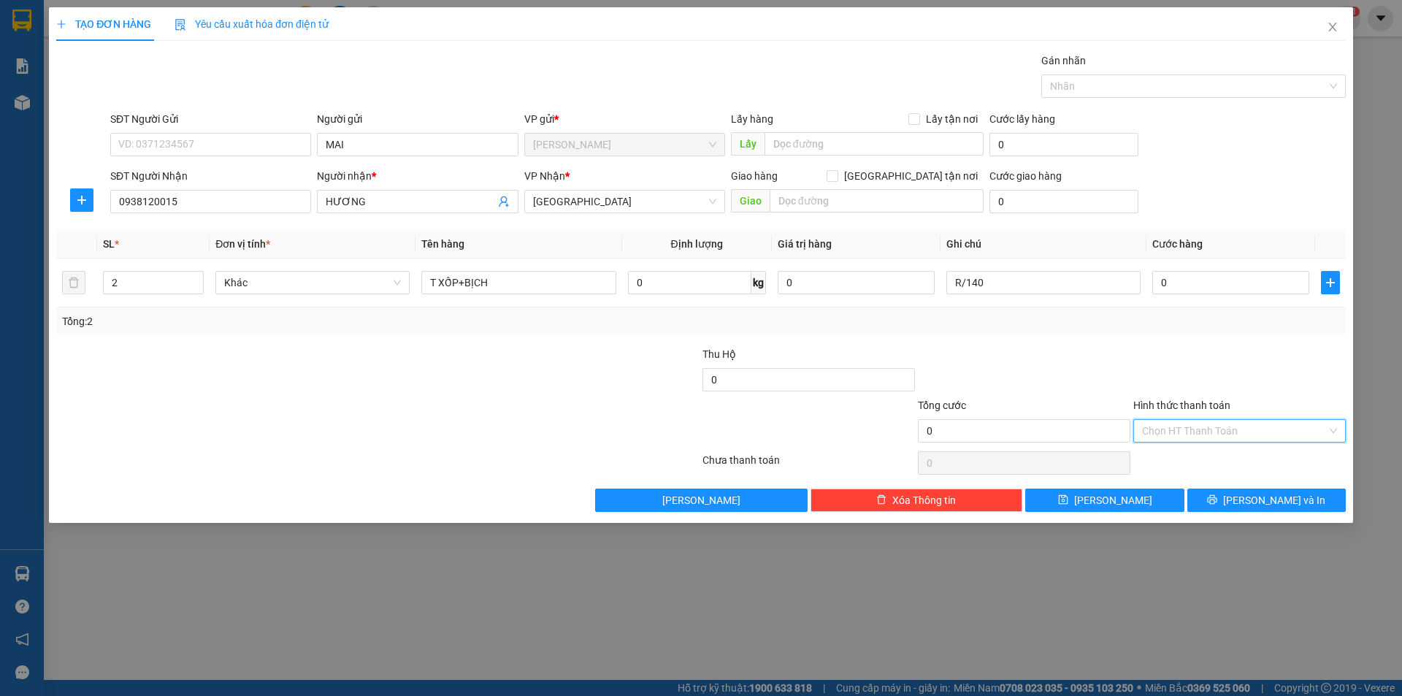
click at [1190, 425] on input "Hình thức thanh toán" at bounding box center [1234, 431] width 185 height 22
drag, startPoint x: 1174, startPoint y: 478, endPoint x: 1192, endPoint y: 486, distance: 20.6
click at [1176, 481] on div "Miễn phí" at bounding box center [1239, 483] width 195 height 16
click at [1230, 499] on button "[PERSON_NAME] và In" at bounding box center [1266, 500] width 158 height 23
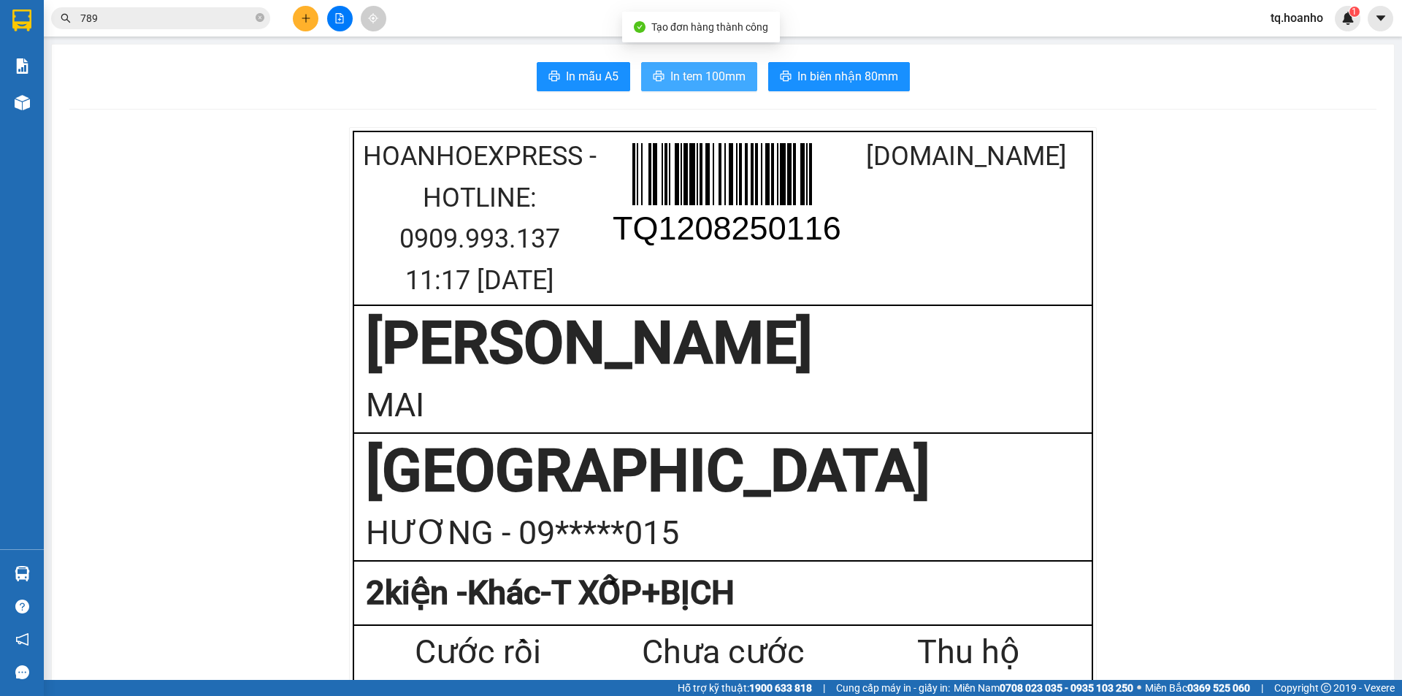
click at [720, 63] on button "In tem 100mm" at bounding box center [699, 76] width 116 height 29
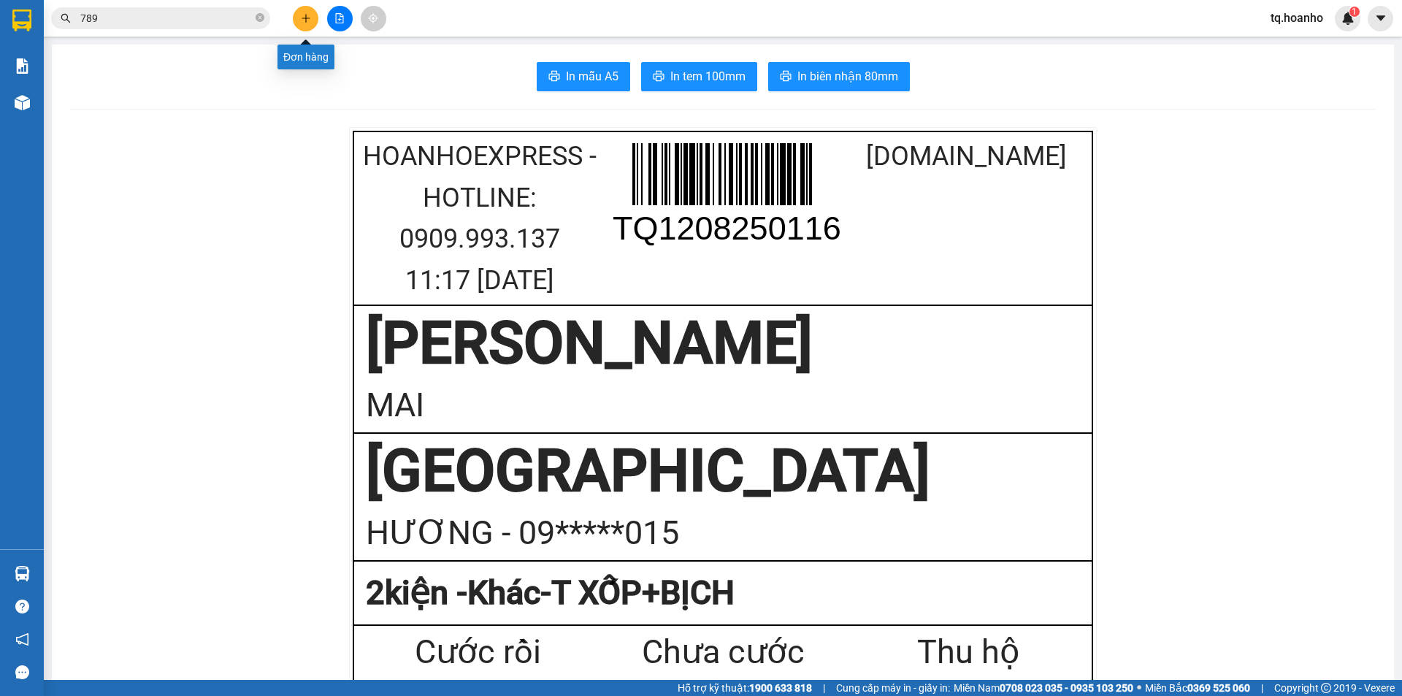
click at [302, 10] on button at bounding box center [306, 19] width 26 height 26
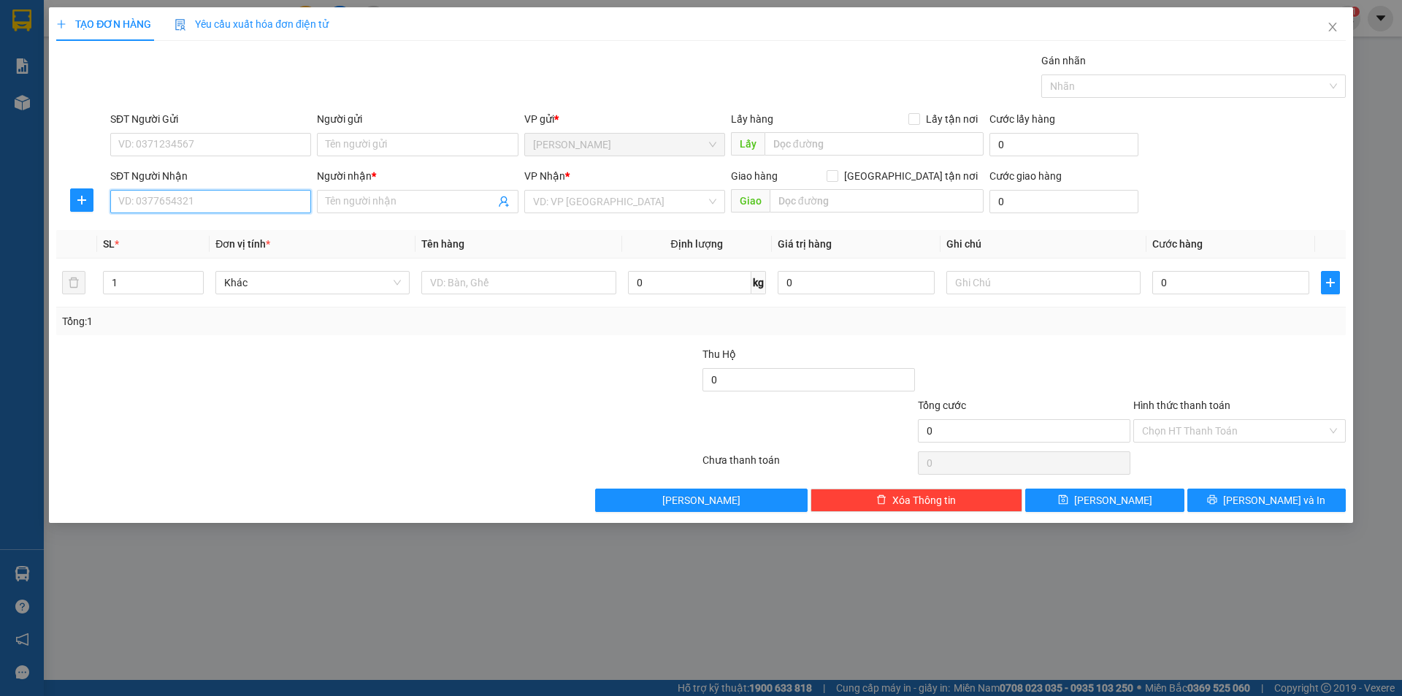
click at [188, 194] on input "SĐT Người Nhận" at bounding box center [210, 201] width 201 height 23
click at [212, 232] on div "0923837859 - TUYỀN" at bounding box center [210, 231] width 183 height 16
type input "0923837859"
type input "TUYỀN"
type input "0923837859"
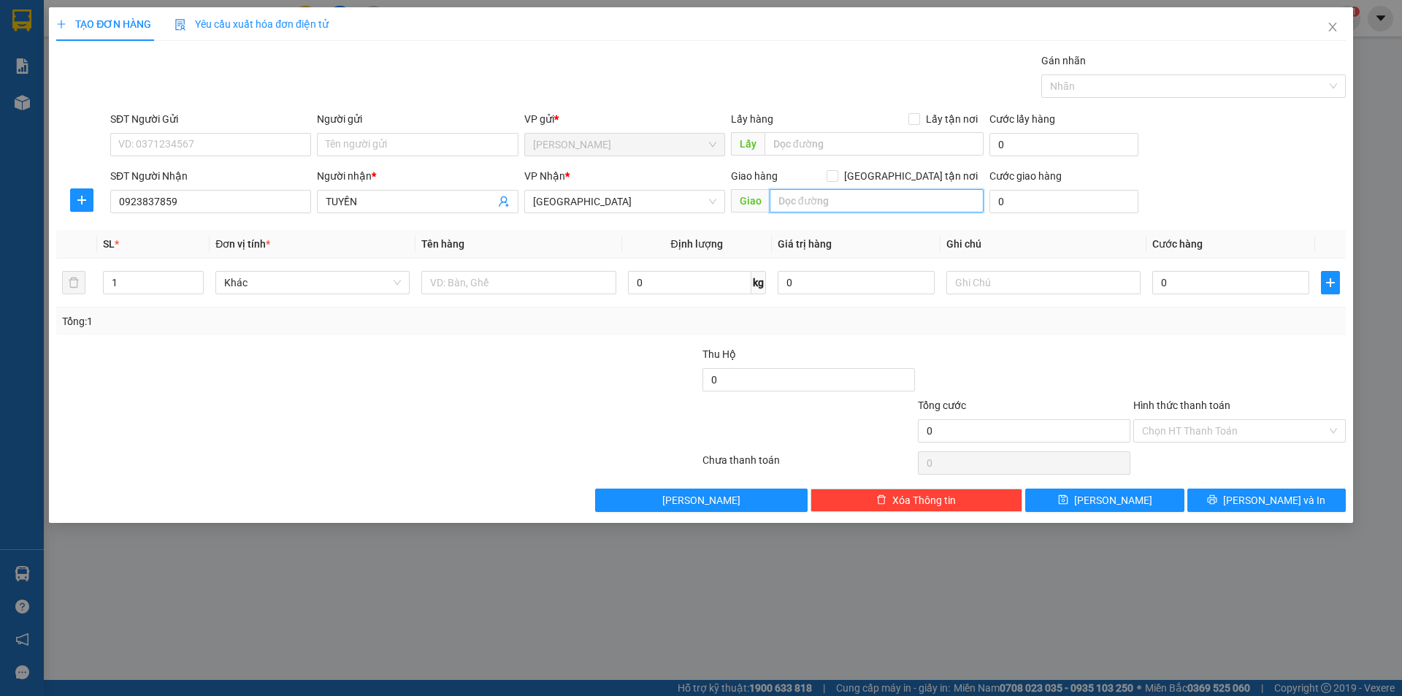
click at [929, 196] on input "text" at bounding box center [877, 200] width 214 height 23
type input "[PERSON_NAME]"
click at [529, 283] on input "text" at bounding box center [518, 282] width 194 height 23
type input "T XỐP"
click at [1052, 268] on div at bounding box center [1043, 282] width 194 height 29
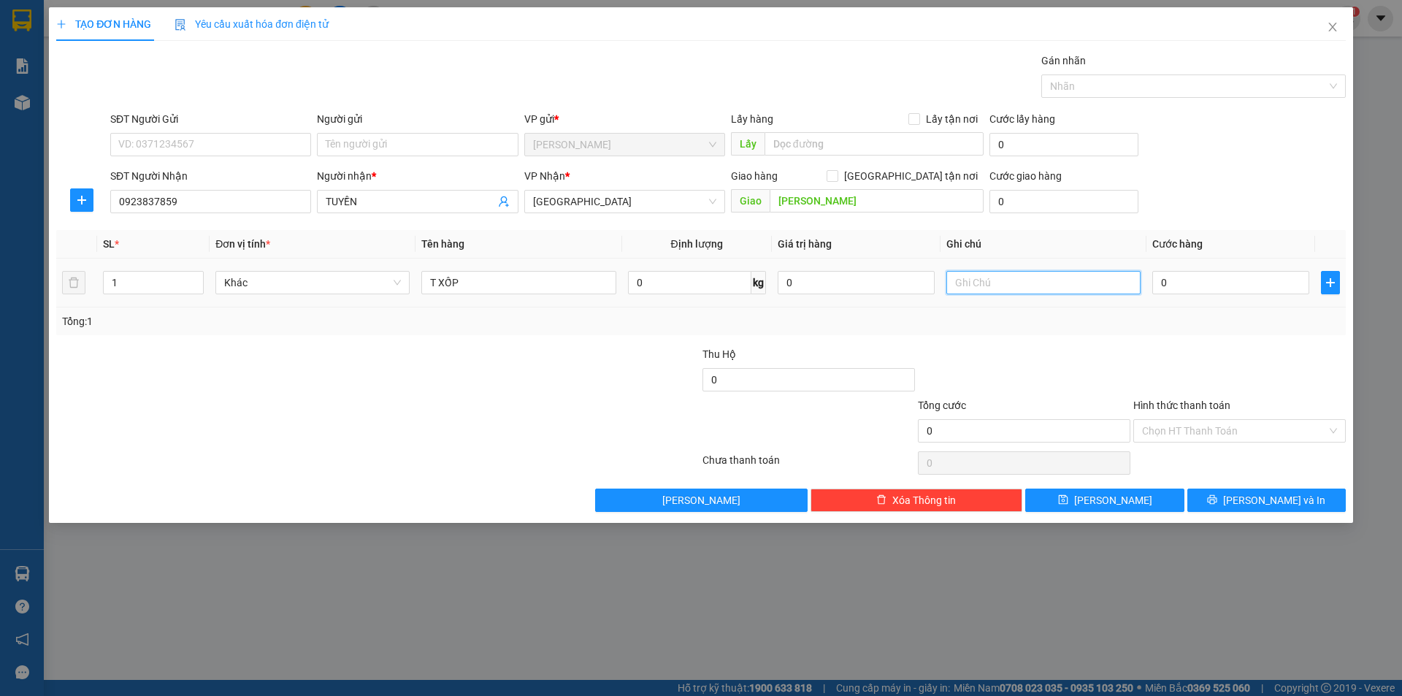
click at [1068, 273] on input "text" at bounding box center [1043, 282] width 194 height 23
type input "R/50"
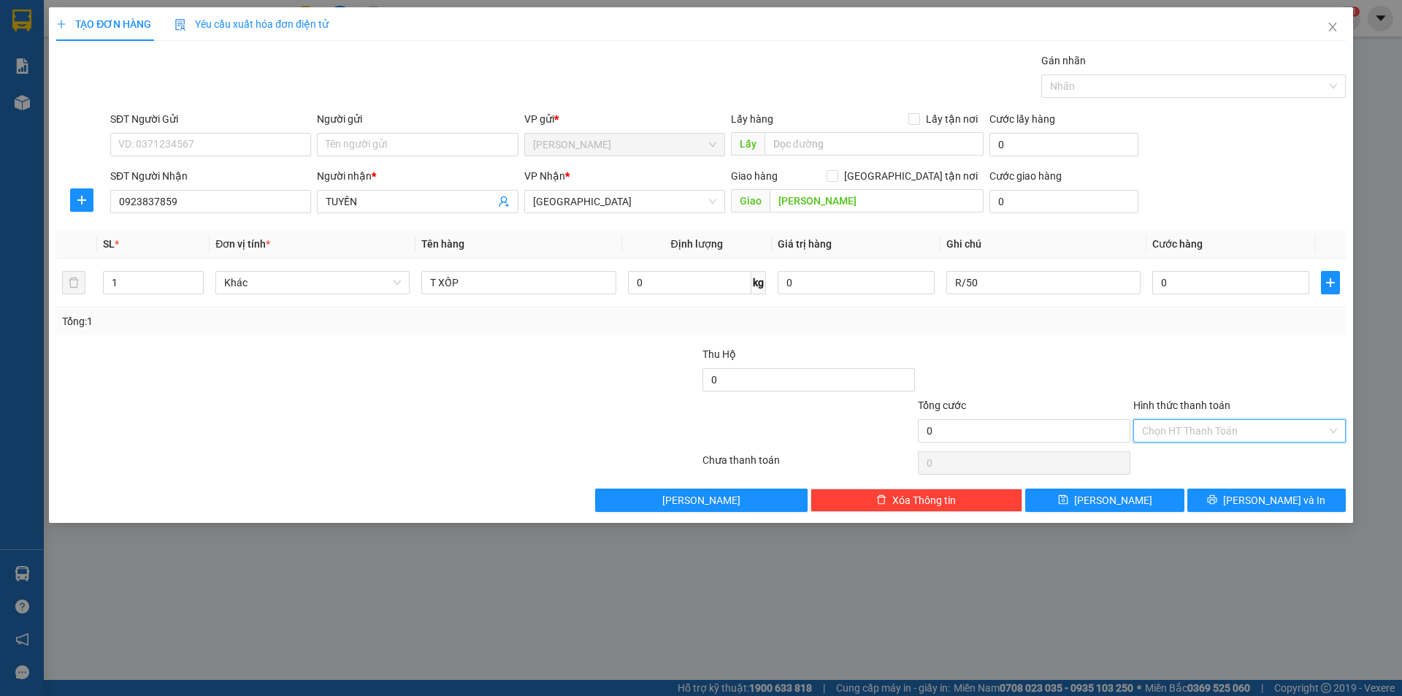
click at [1218, 436] on input "Hình thức thanh toán" at bounding box center [1234, 431] width 185 height 22
click at [1170, 486] on div "Miễn phí" at bounding box center [1239, 483] width 195 height 16
click at [1143, 492] on button "[PERSON_NAME]" at bounding box center [1104, 500] width 158 height 23
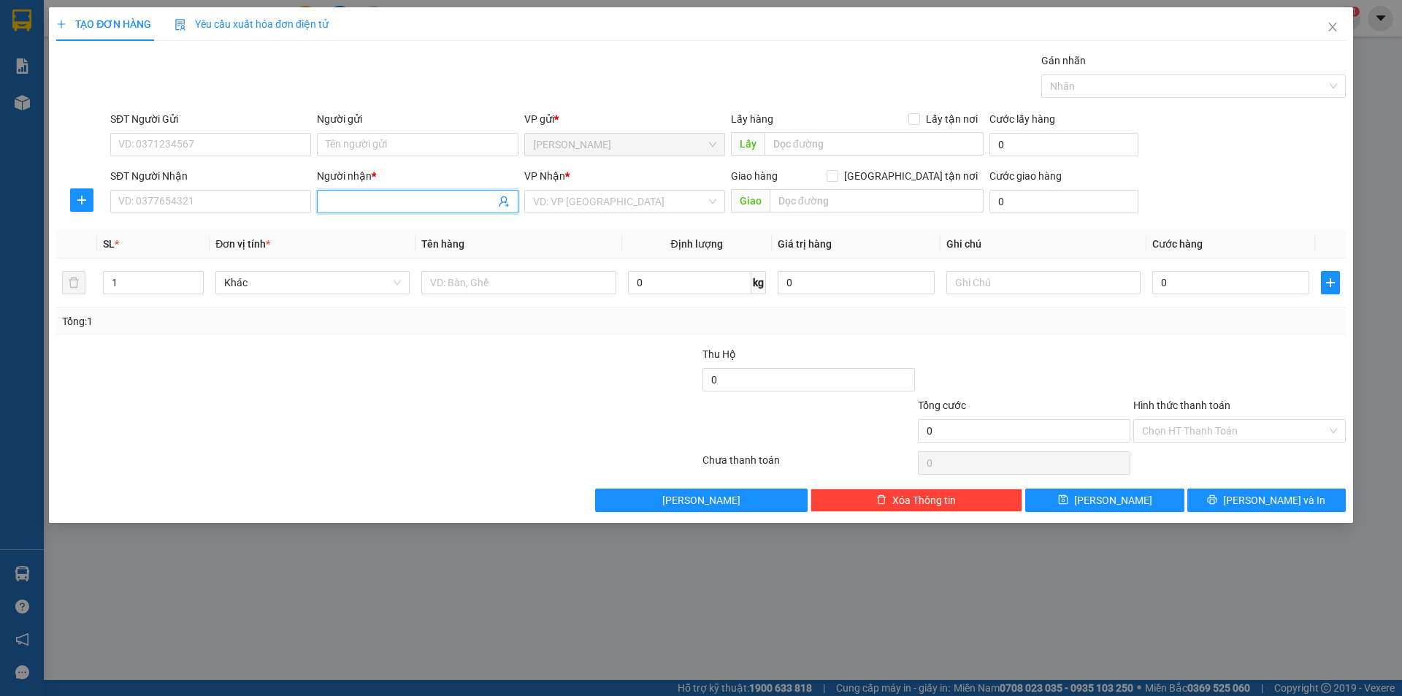
click at [340, 202] on input "Người nhận *" at bounding box center [410, 202] width 169 height 16
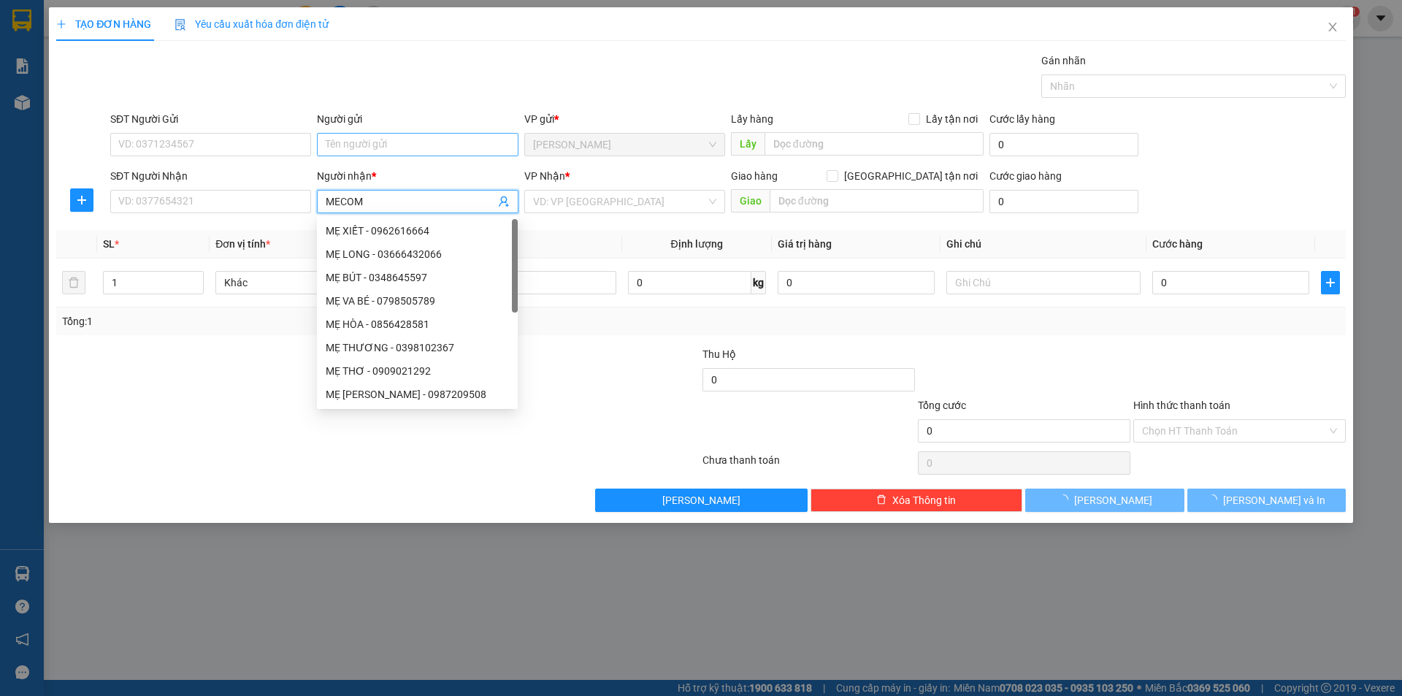
type input "MECOM"
click at [386, 150] on input "Người gửi" at bounding box center [417, 144] width 201 height 23
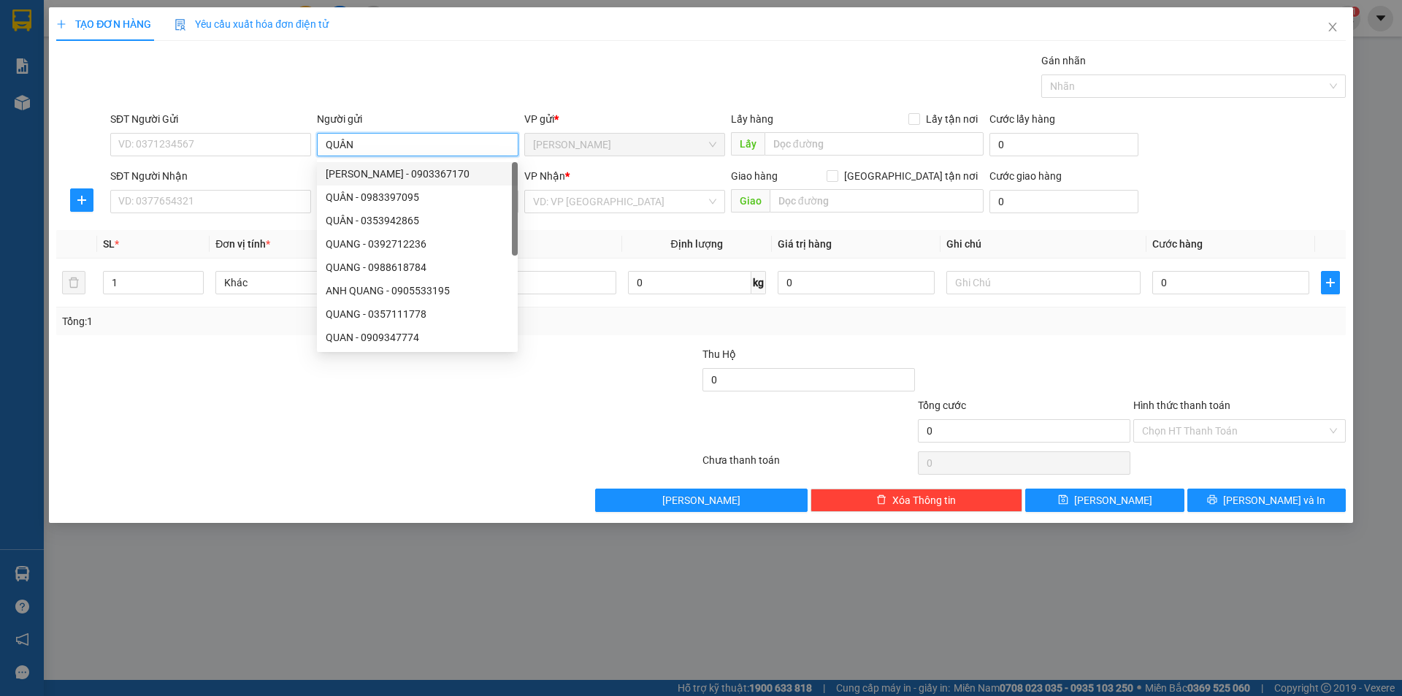
type input "QUÂN"
click at [323, 399] on div at bounding box center [270, 422] width 431 height 51
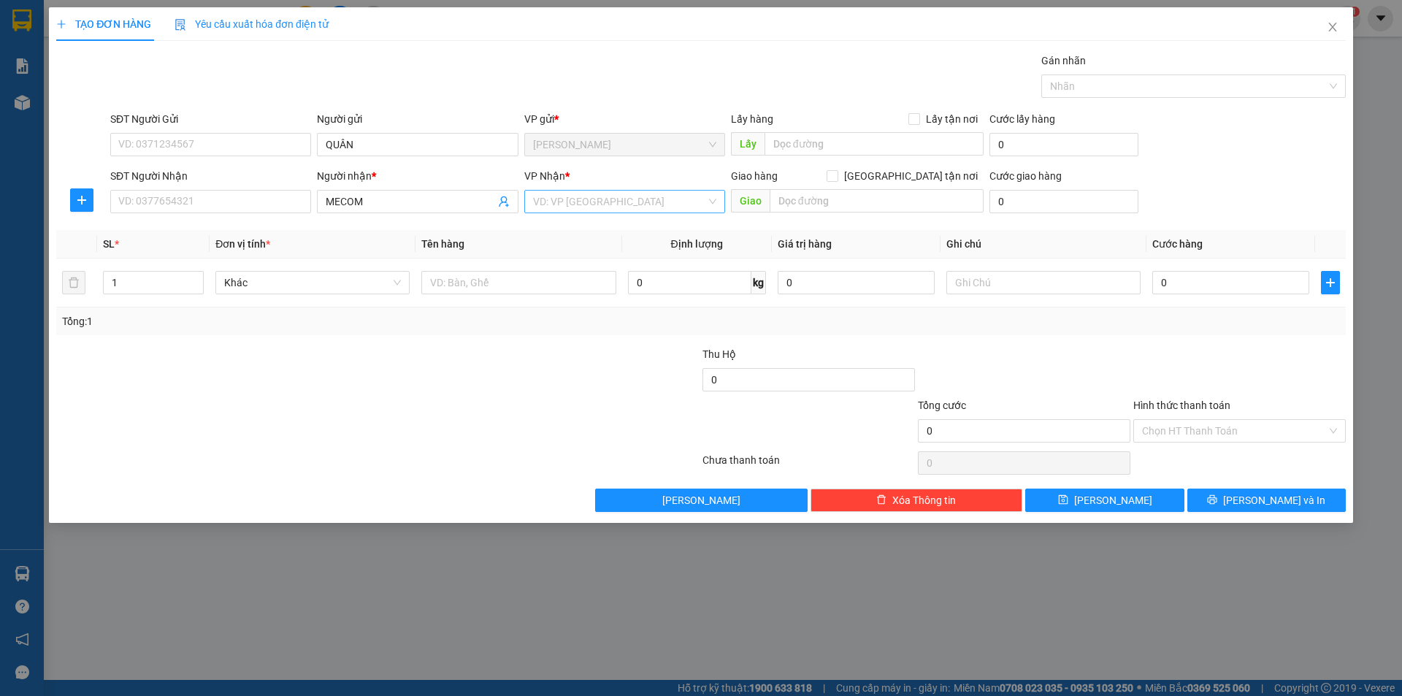
click at [563, 205] on input "search" at bounding box center [619, 202] width 173 height 22
drag, startPoint x: 556, startPoint y: 297, endPoint x: 514, endPoint y: 306, distance: 42.5
click at [554, 297] on div "[GEOGRAPHIC_DATA]" at bounding box center [624, 301] width 183 height 16
click at [473, 275] on input "text" at bounding box center [518, 282] width 194 height 23
type input "HỘP"
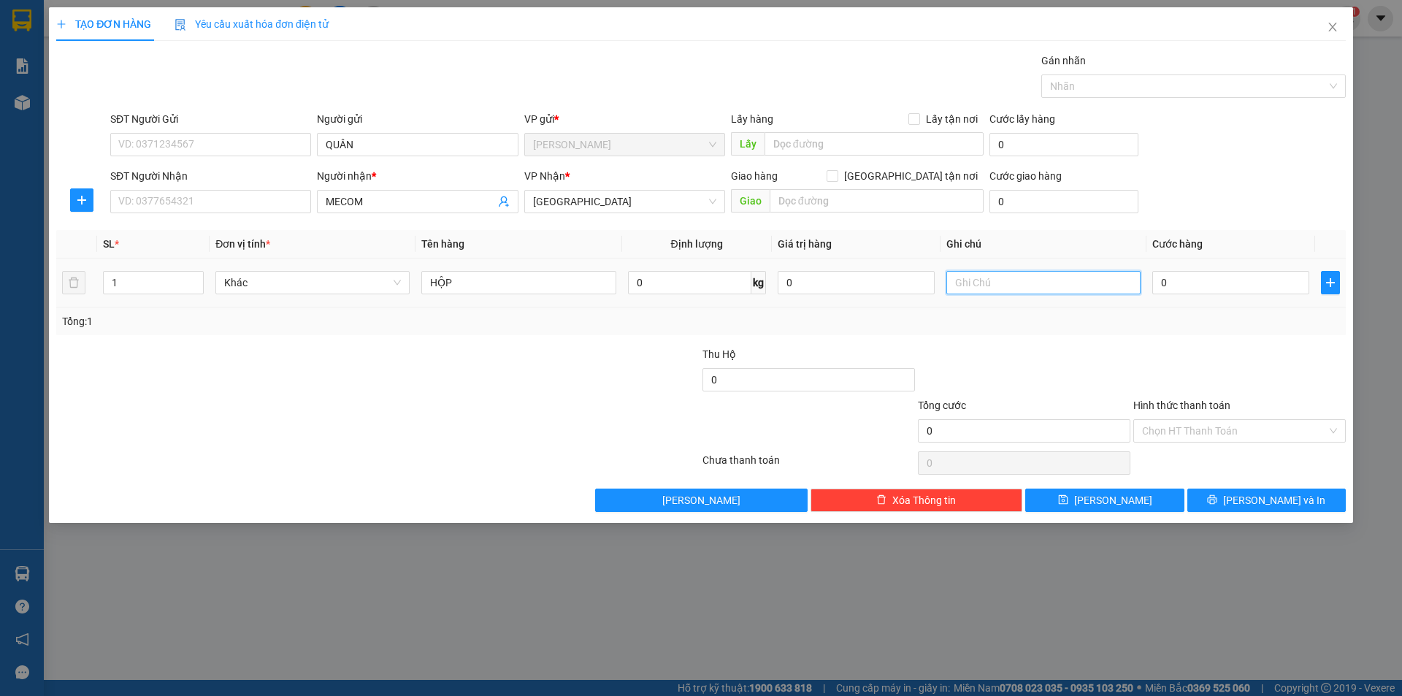
click at [973, 286] on input "text" at bounding box center [1043, 282] width 194 height 23
type input "C"
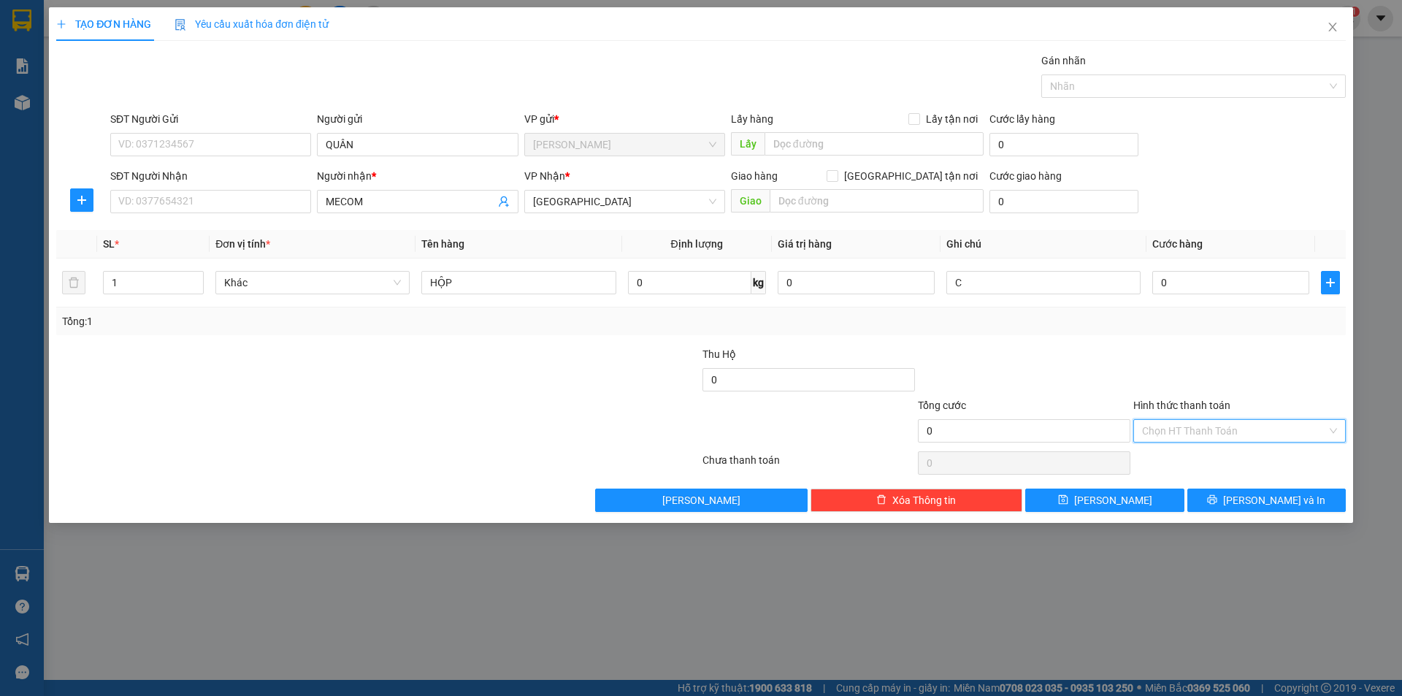
click at [1160, 434] on input "Hình thức thanh toán" at bounding box center [1234, 431] width 185 height 22
click at [1163, 475] on div "Miễn phí" at bounding box center [1239, 483] width 213 height 23
click at [1187, 493] on button "[PERSON_NAME] và In" at bounding box center [1266, 500] width 158 height 23
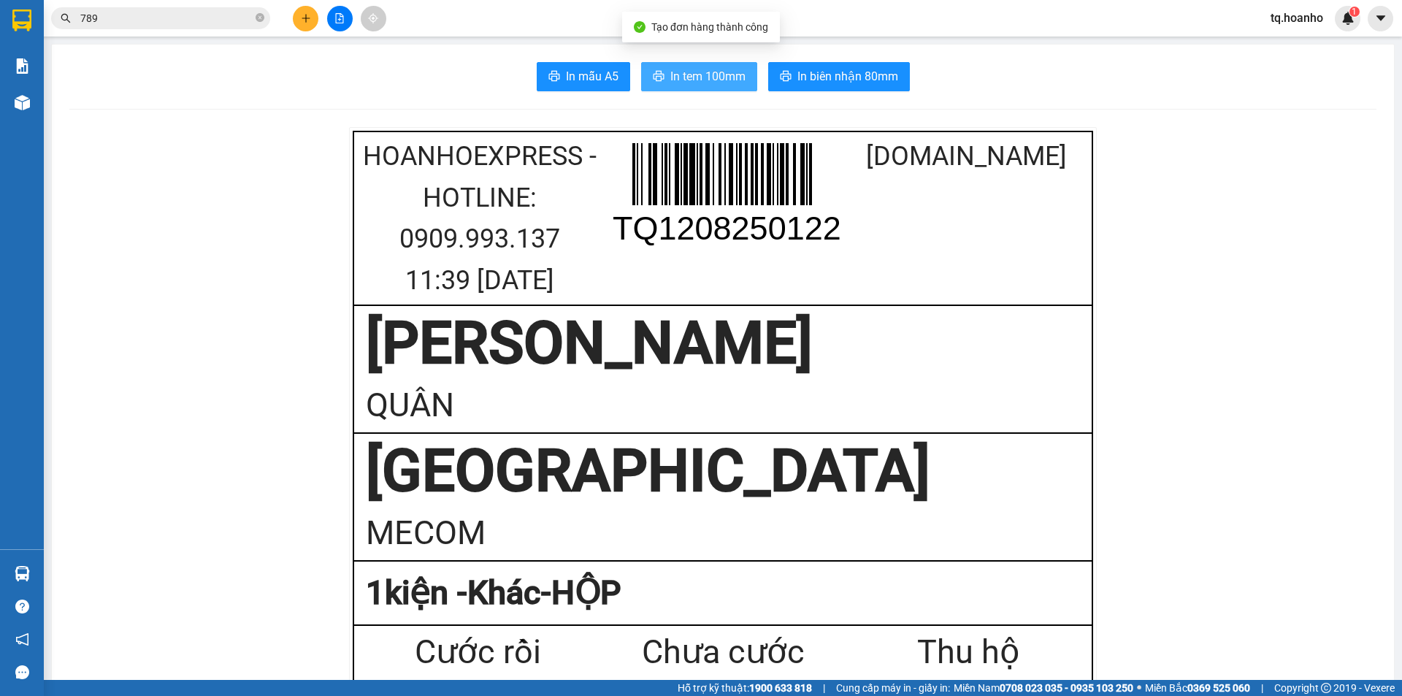
click at [670, 72] on span "In tem 100mm" at bounding box center [707, 76] width 75 height 18
click at [871, 326] on div "[PERSON_NAME]" at bounding box center [723, 343] width 714 height 73
click at [296, 31] on div "Kết quả tìm kiếm ( 3 ) Bộ lọc Mã ĐH Trạng thái Món hàng Thu hộ Tổng cước Chưa c…" at bounding box center [701, 18] width 1402 height 37
click at [302, 15] on icon "plus" at bounding box center [306, 18] width 10 height 10
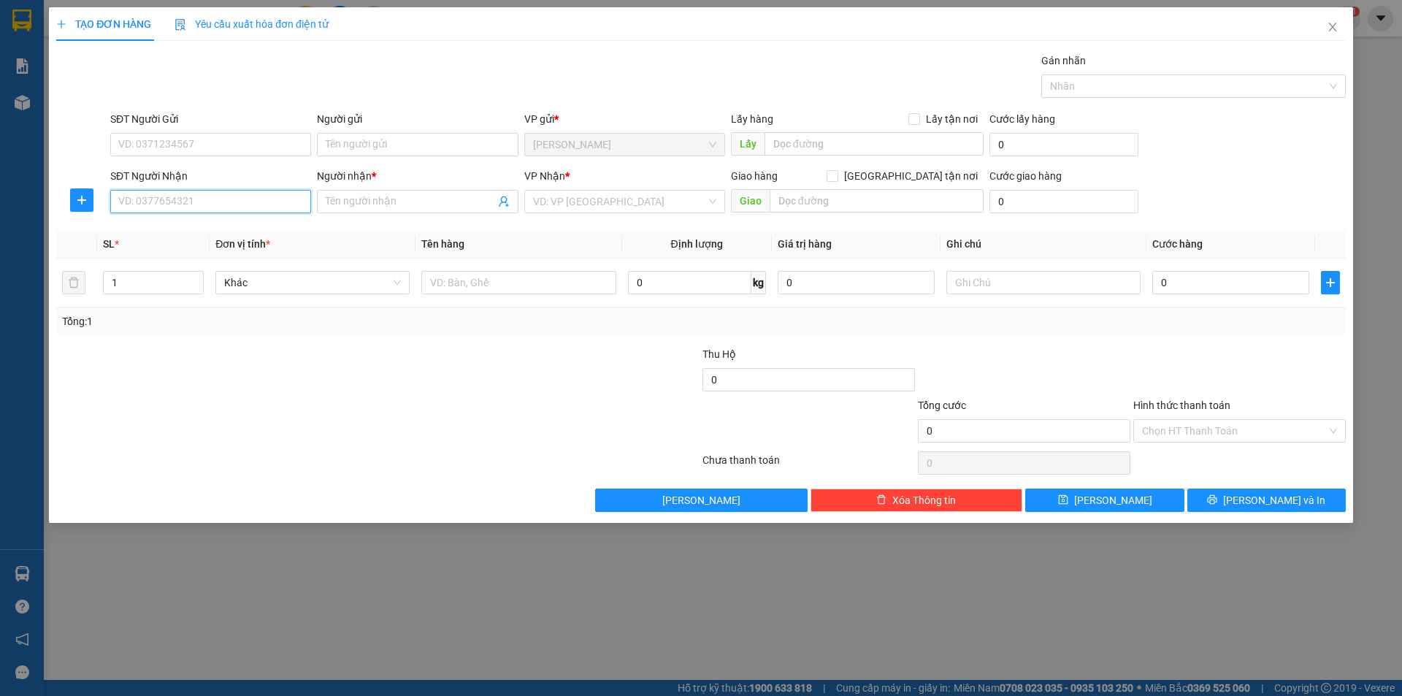
click at [253, 192] on input "SĐT Người Nhận" at bounding box center [210, 201] width 201 height 23
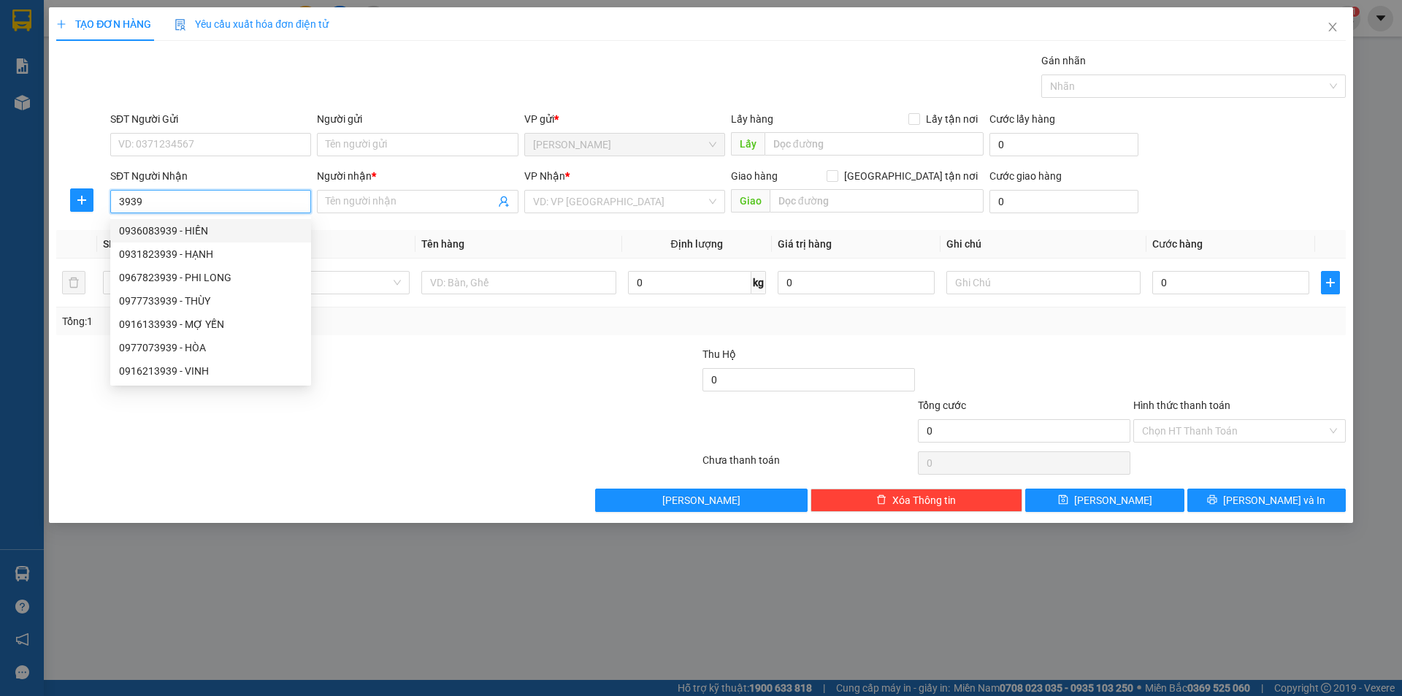
click at [117, 207] on input "3939" at bounding box center [210, 201] width 201 height 23
click at [191, 249] on div "0393950818 - CHI" at bounding box center [210, 254] width 183 height 16
type input "0393950818"
type input "CHI"
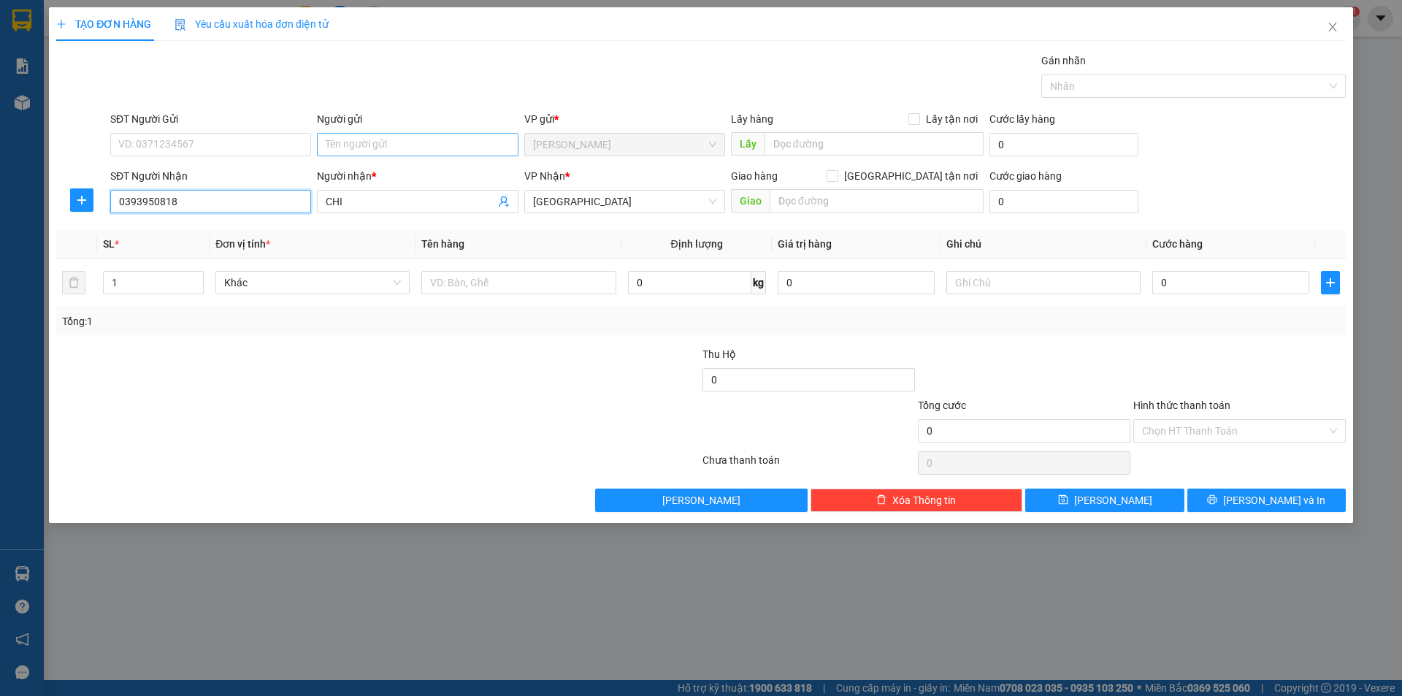
type input "0393950818"
drag, startPoint x: 369, startPoint y: 145, endPoint x: 379, endPoint y: 142, distance: 10.6
click at [379, 142] on input "Người gửi" at bounding box center [417, 144] width 201 height 23
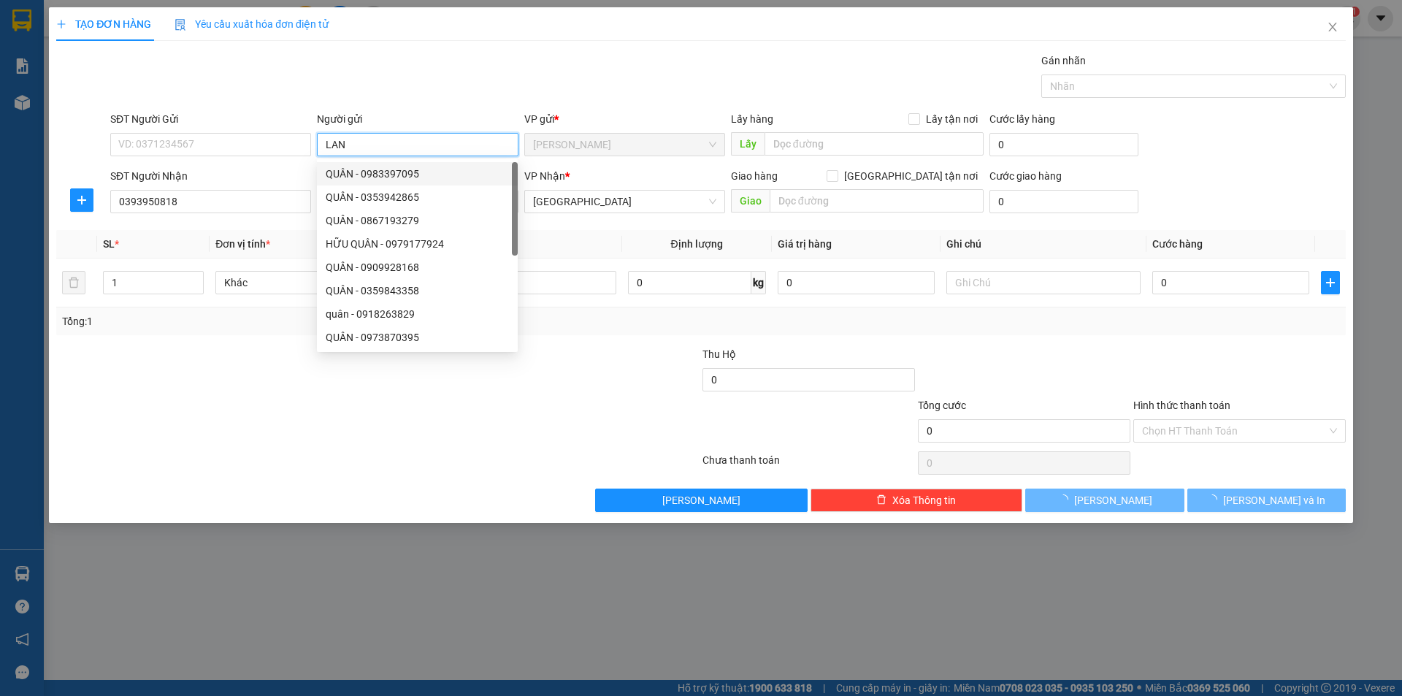
type input "LAN"
click at [177, 362] on div at bounding box center [270, 371] width 431 height 51
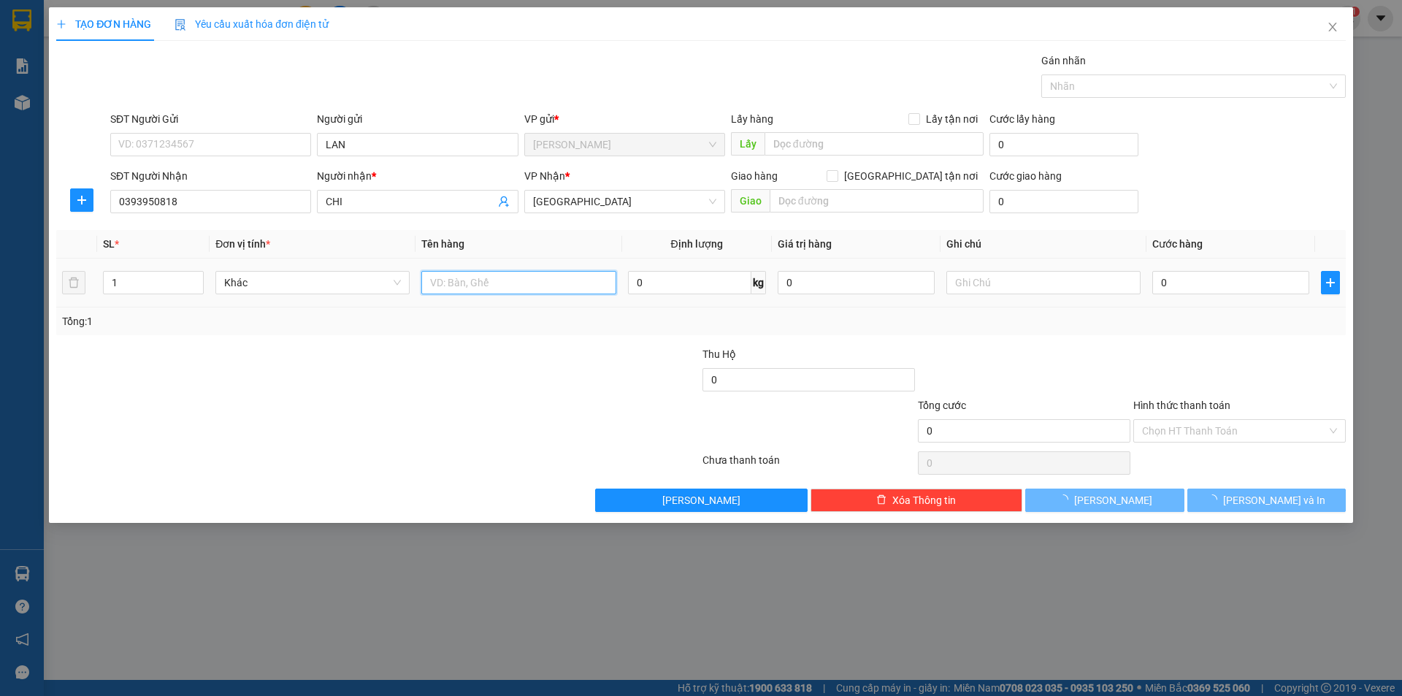
click at [551, 289] on input "text" at bounding box center [518, 282] width 194 height 23
type input "T XỐP"
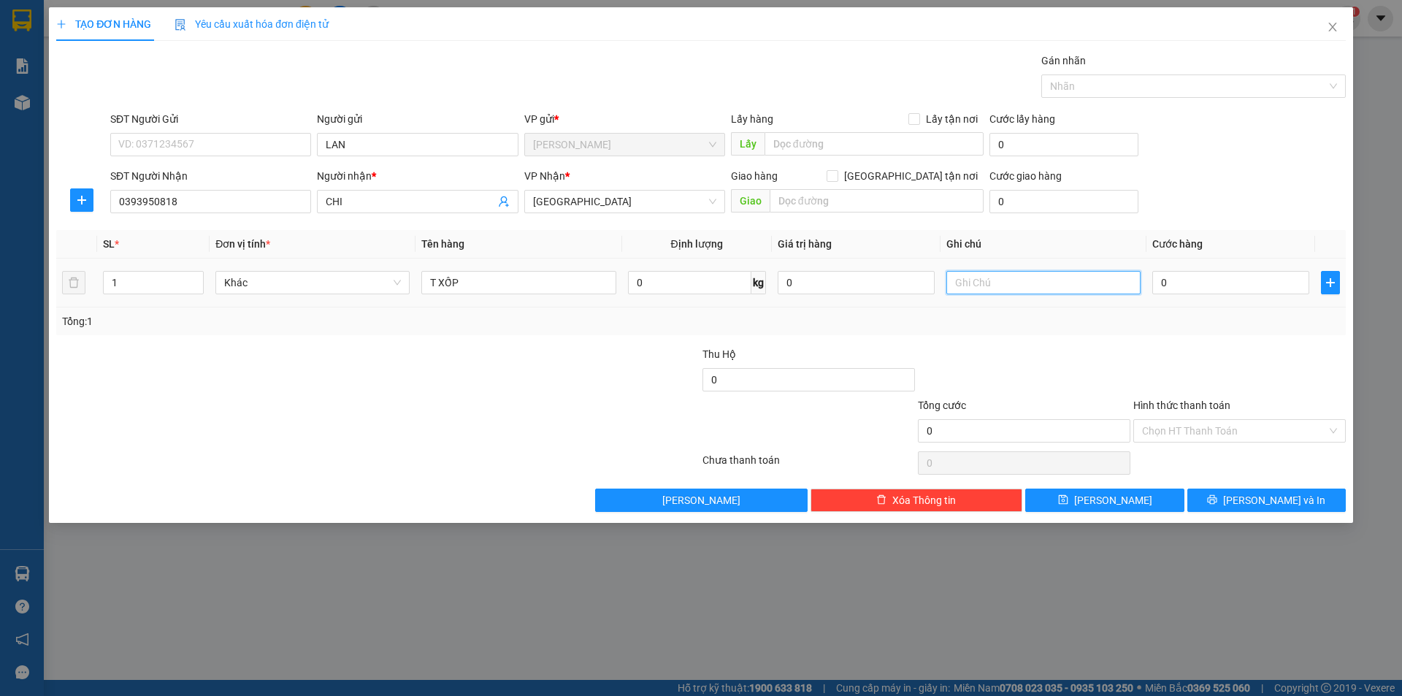
click at [1059, 293] on input "text" at bounding box center [1043, 282] width 194 height 23
type input "R/50"
click at [1182, 423] on input "Hình thức thanh toán" at bounding box center [1234, 431] width 185 height 22
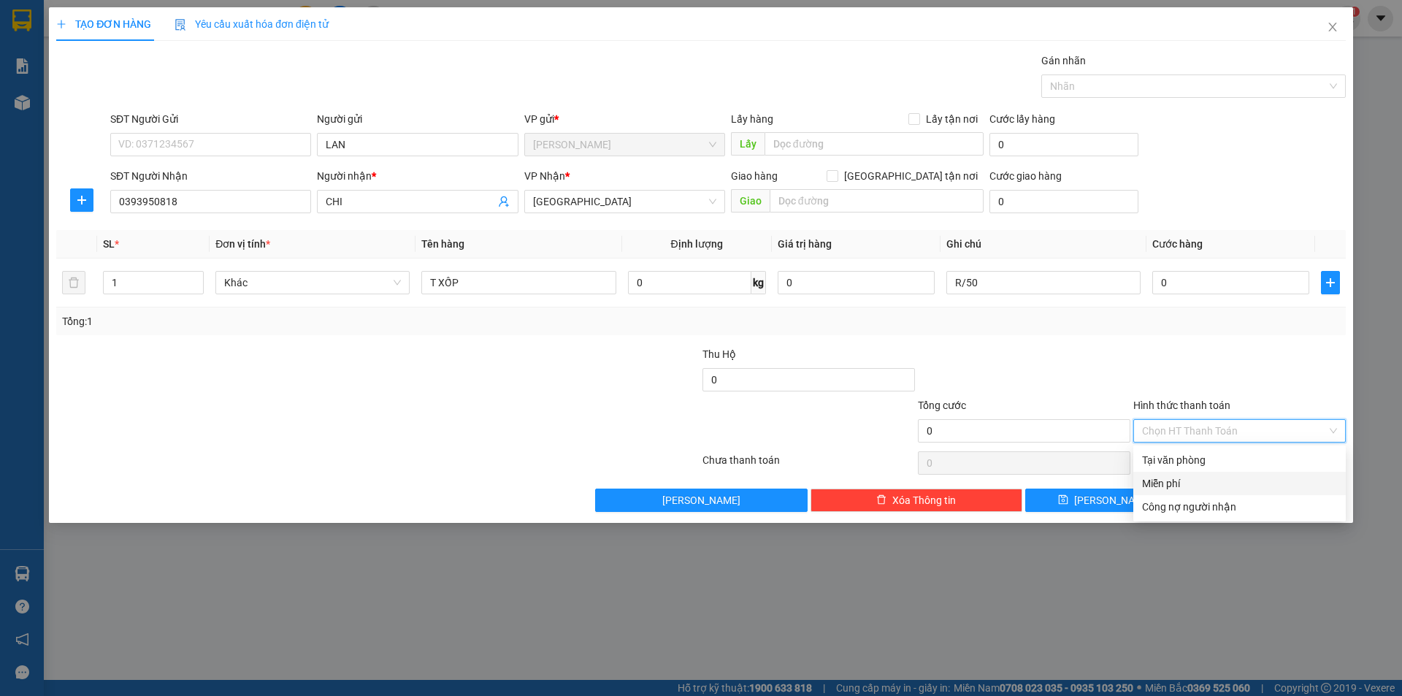
click at [1185, 483] on div "Miễn phí" at bounding box center [1239, 483] width 195 height 16
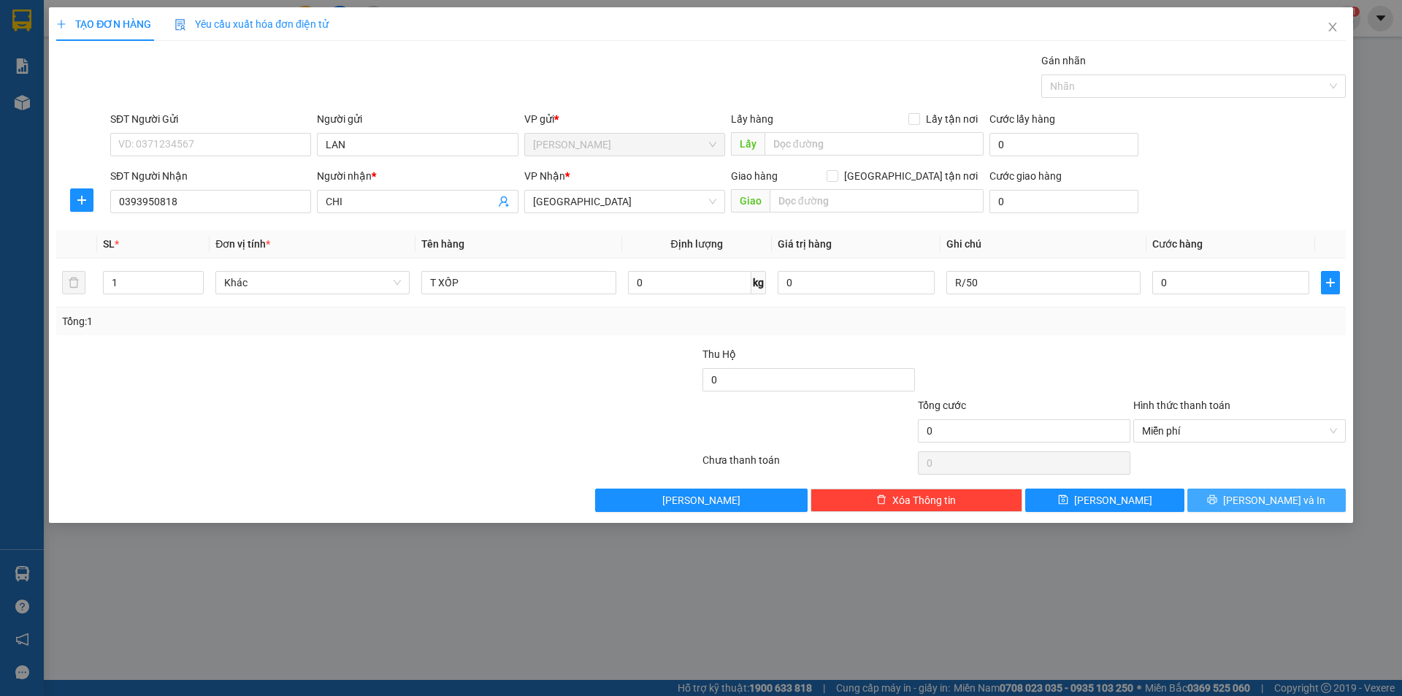
click at [1214, 490] on button "[PERSON_NAME] và In" at bounding box center [1266, 500] width 158 height 23
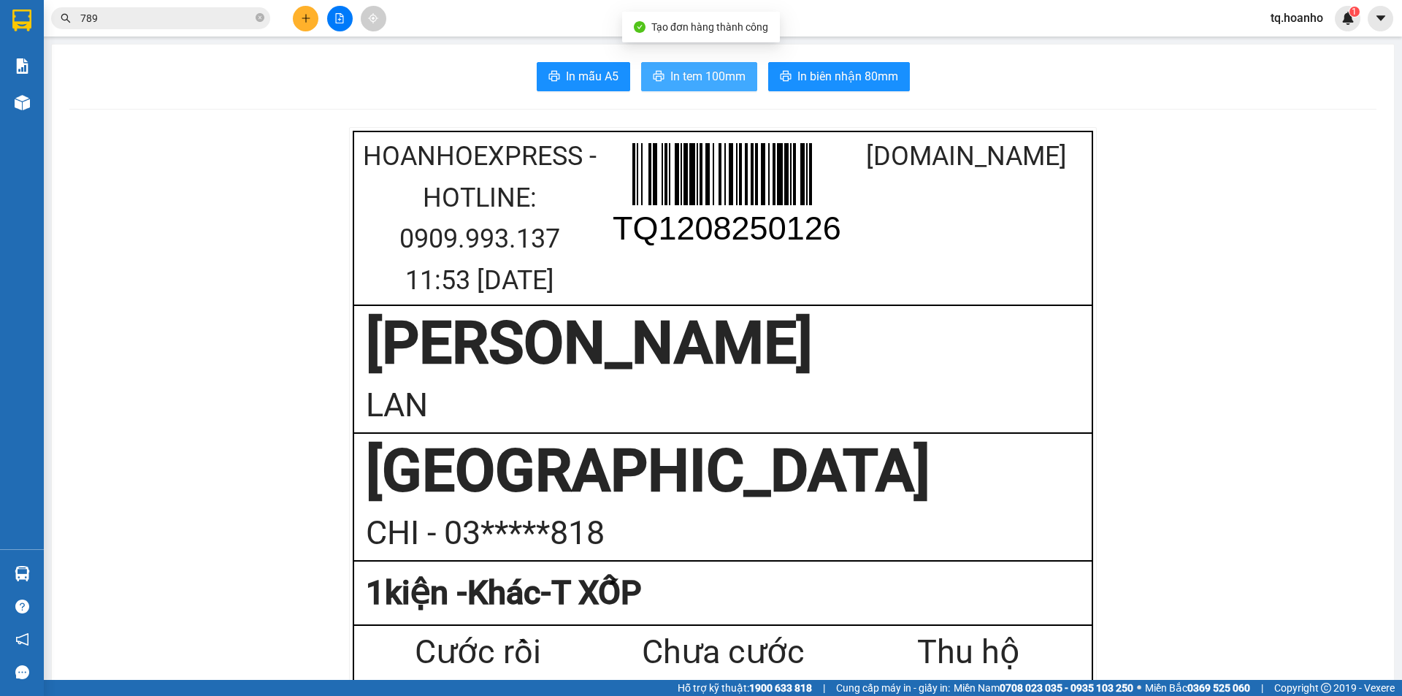
click at [719, 74] on span "In tem 100mm" at bounding box center [707, 76] width 75 height 18
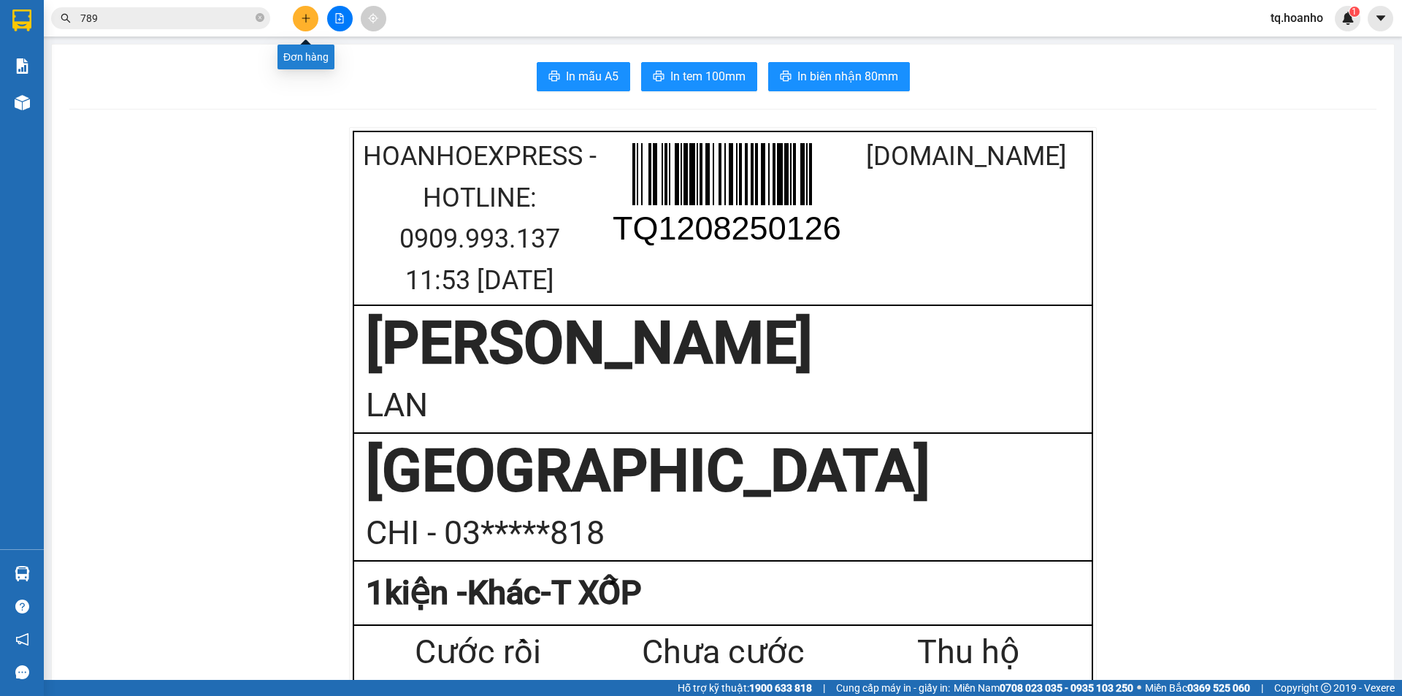
click at [304, 12] on button at bounding box center [306, 19] width 26 height 26
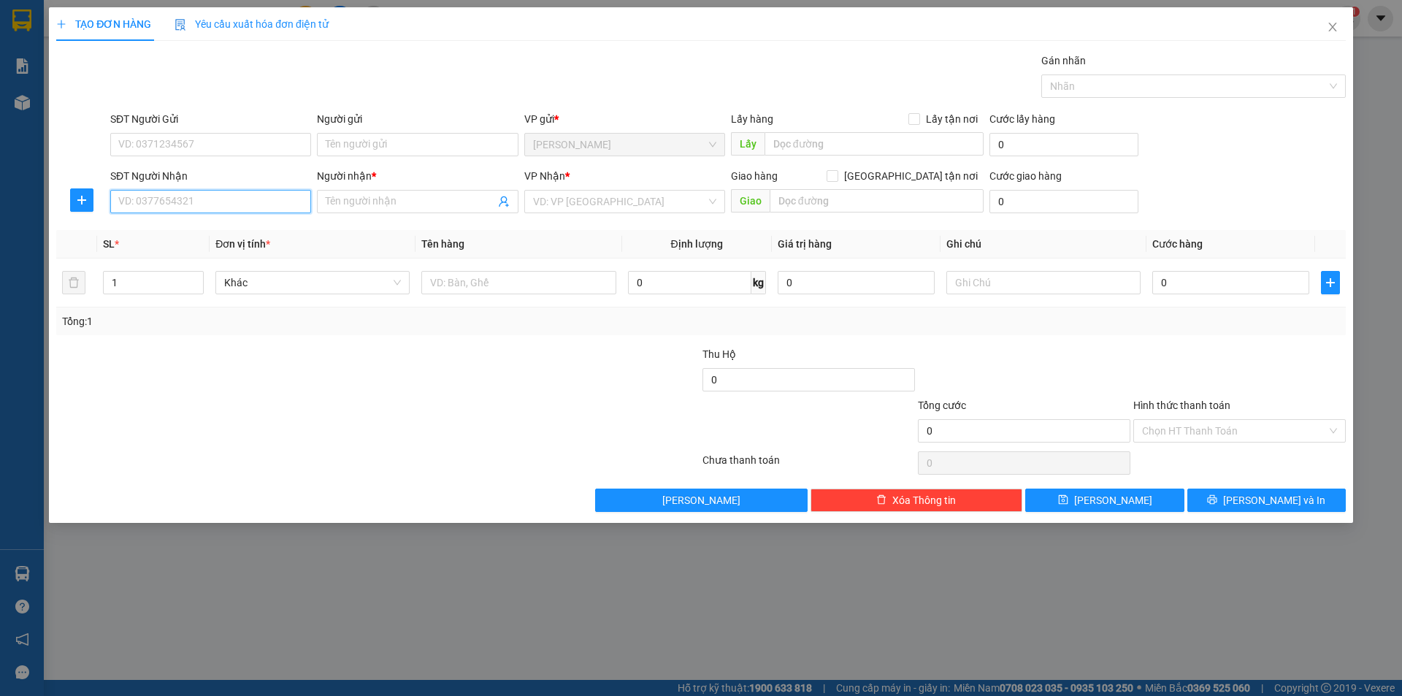
click at [291, 193] on input "SĐT Người Nhận" at bounding box center [210, 201] width 201 height 23
click at [175, 248] on div "0987385437 - HẬN" at bounding box center [210, 254] width 183 height 16
type input "0987385437"
type input "HẬN"
type input "0987385437"
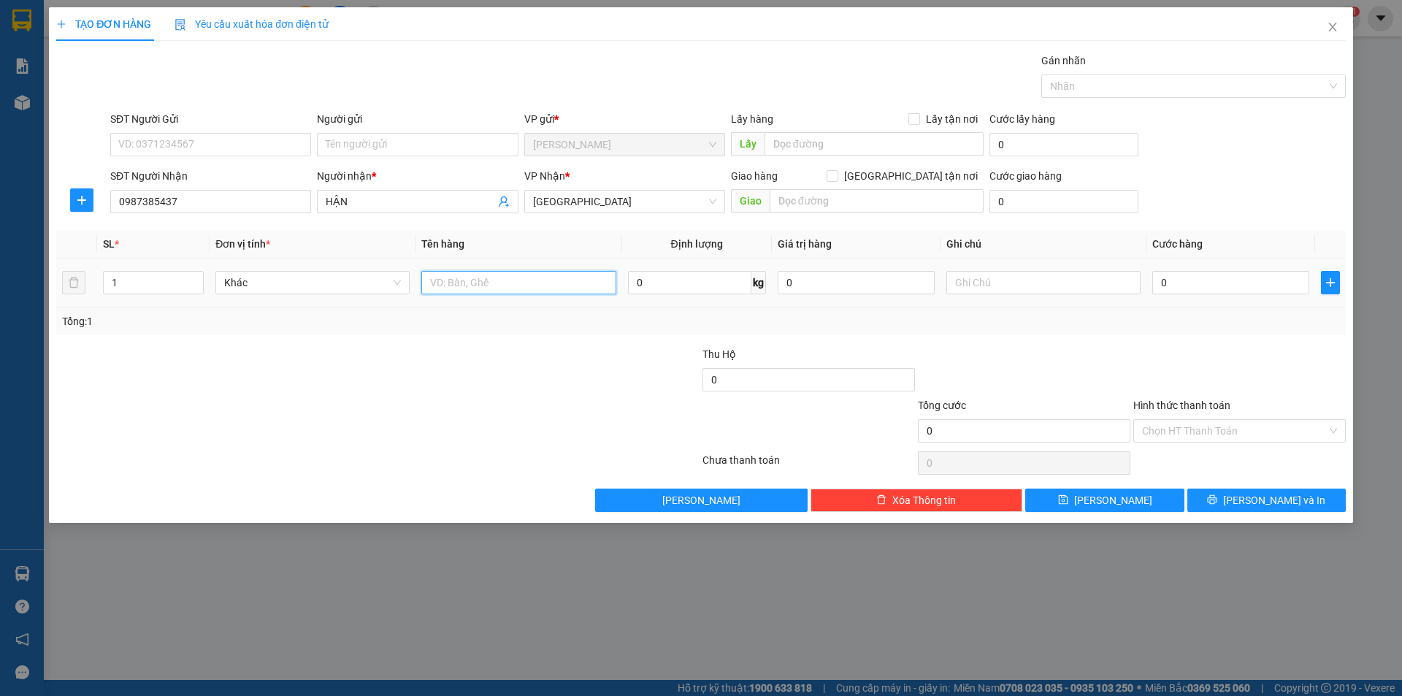
click at [548, 291] on input "text" at bounding box center [518, 282] width 194 height 23
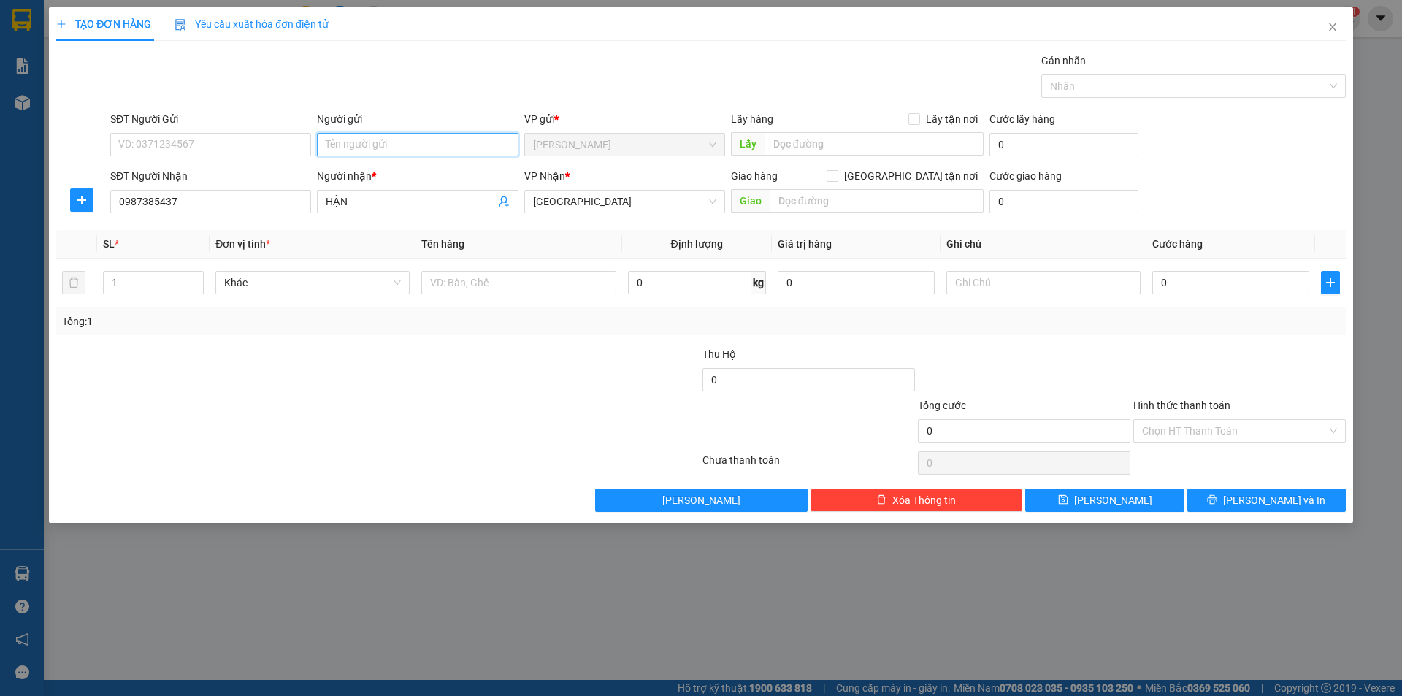
click at [472, 134] on input "Người gửi" at bounding box center [417, 144] width 201 height 23
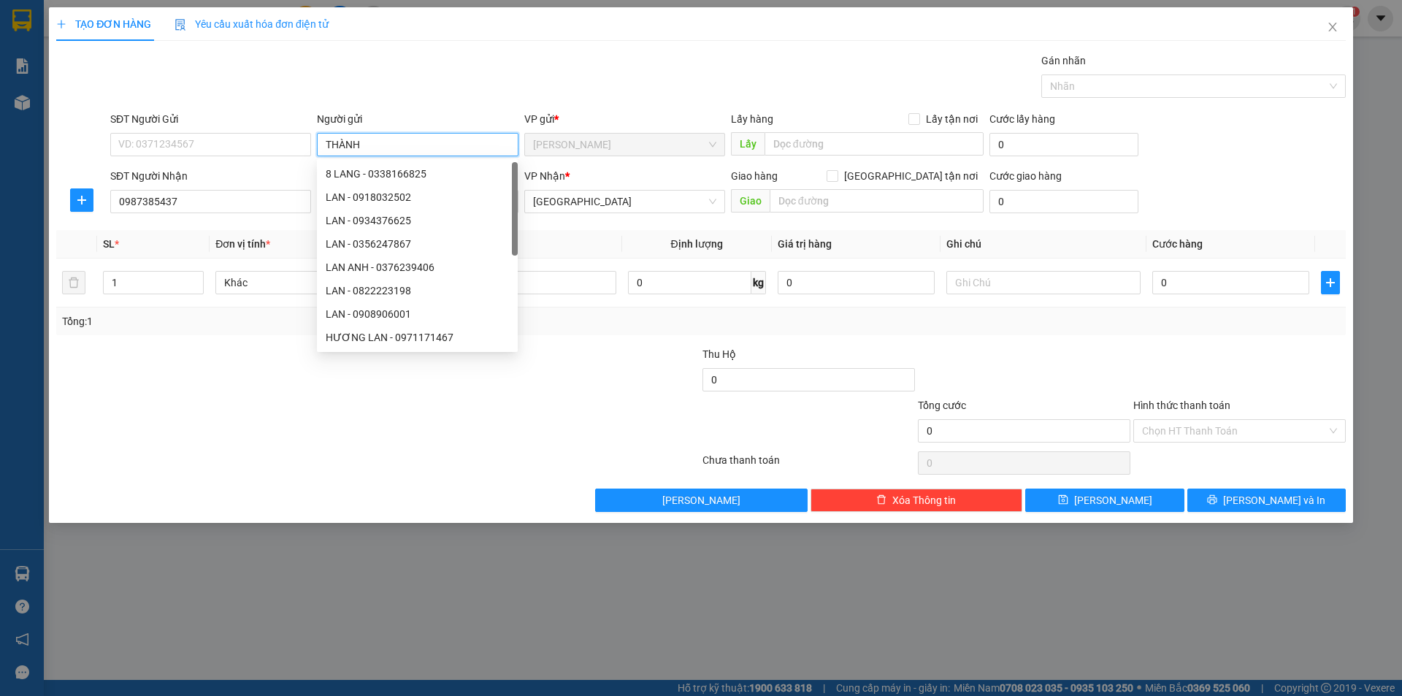
type input "THÀNH"
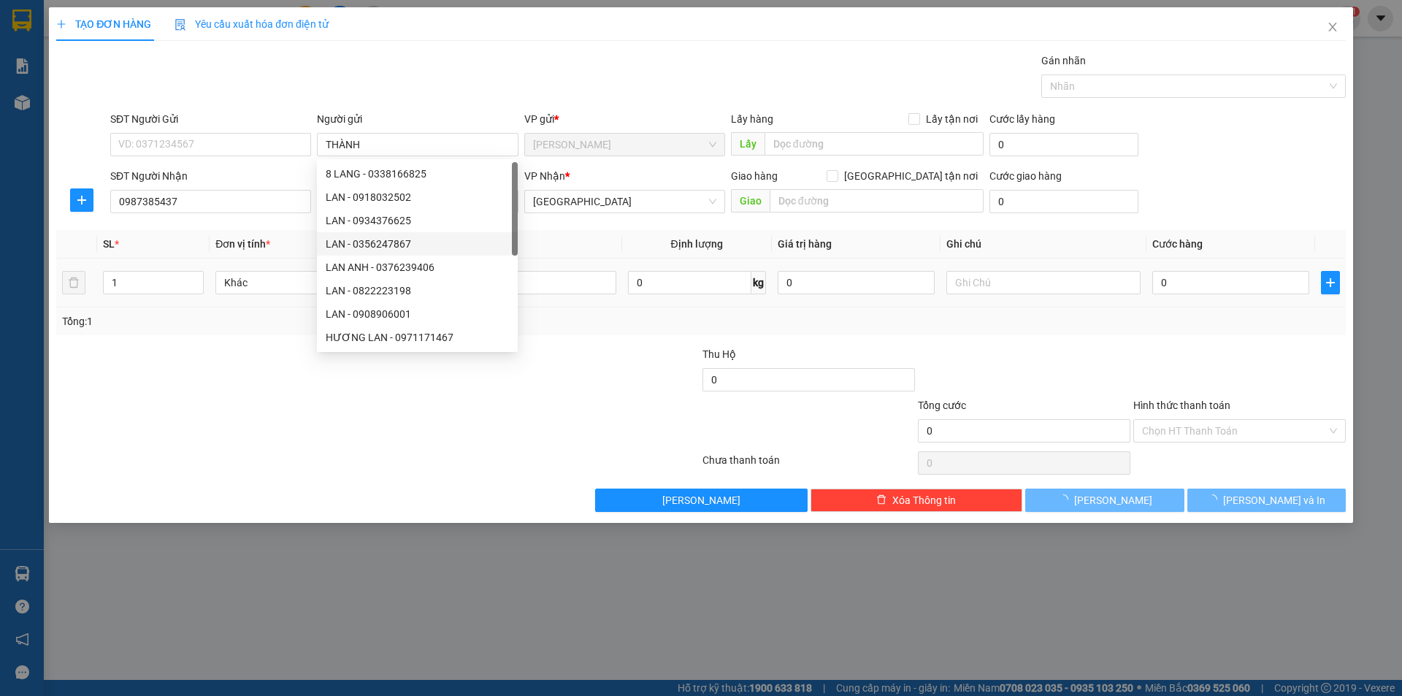
drag, startPoint x: 330, startPoint y: 553, endPoint x: 594, endPoint y: 299, distance: 366.2
click at [361, 535] on div "TẠO ĐƠN HÀNG Yêu cầu xuất hóa đơn điện tử Transit Pickup Surcharge Ids Transit …" at bounding box center [701, 348] width 1402 height 696
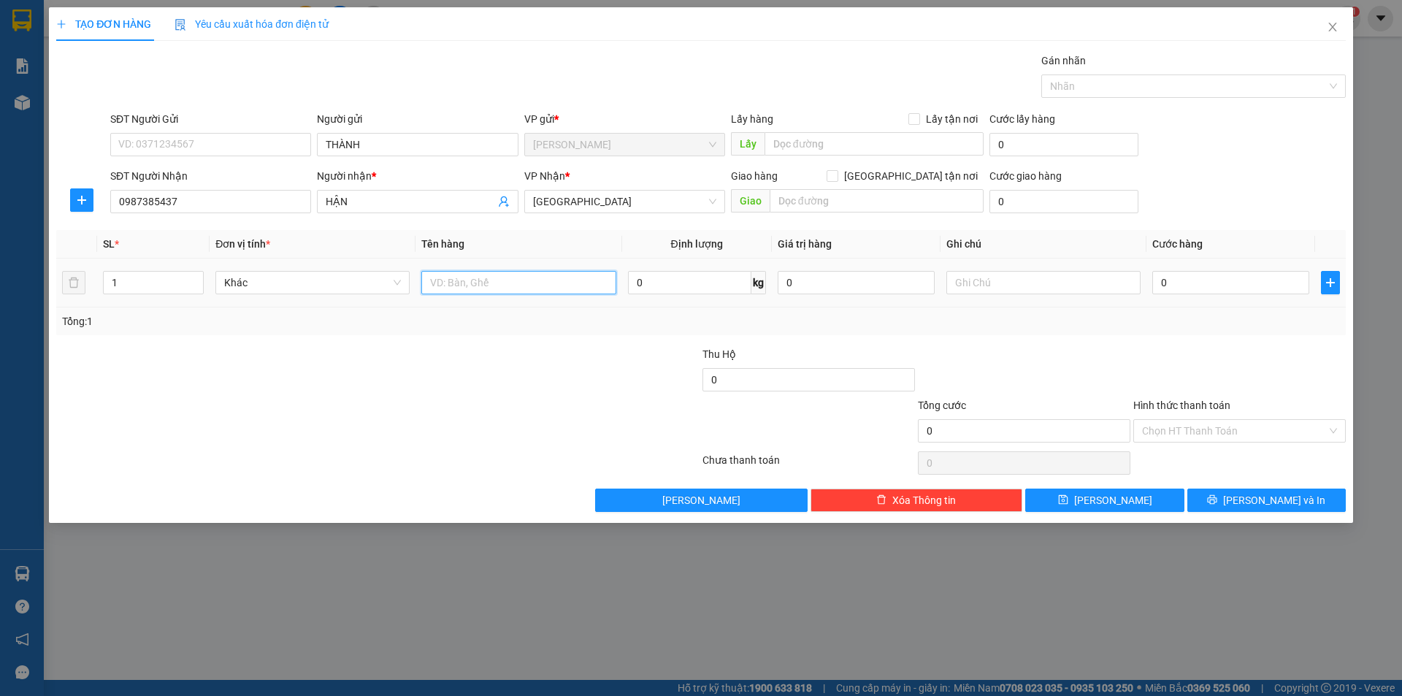
click at [559, 290] on input "text" at bounding box center [518, 282] width 194 height 23
type input "T XỐP"
click at [1084, 294] on input "text" at bounding box center [1043, 282] width 194 height 23
type input "R/70"
click at [1179, 434] on input "Hình thức thanh toán" at bounding box center [1234, 431] width 185 height 22
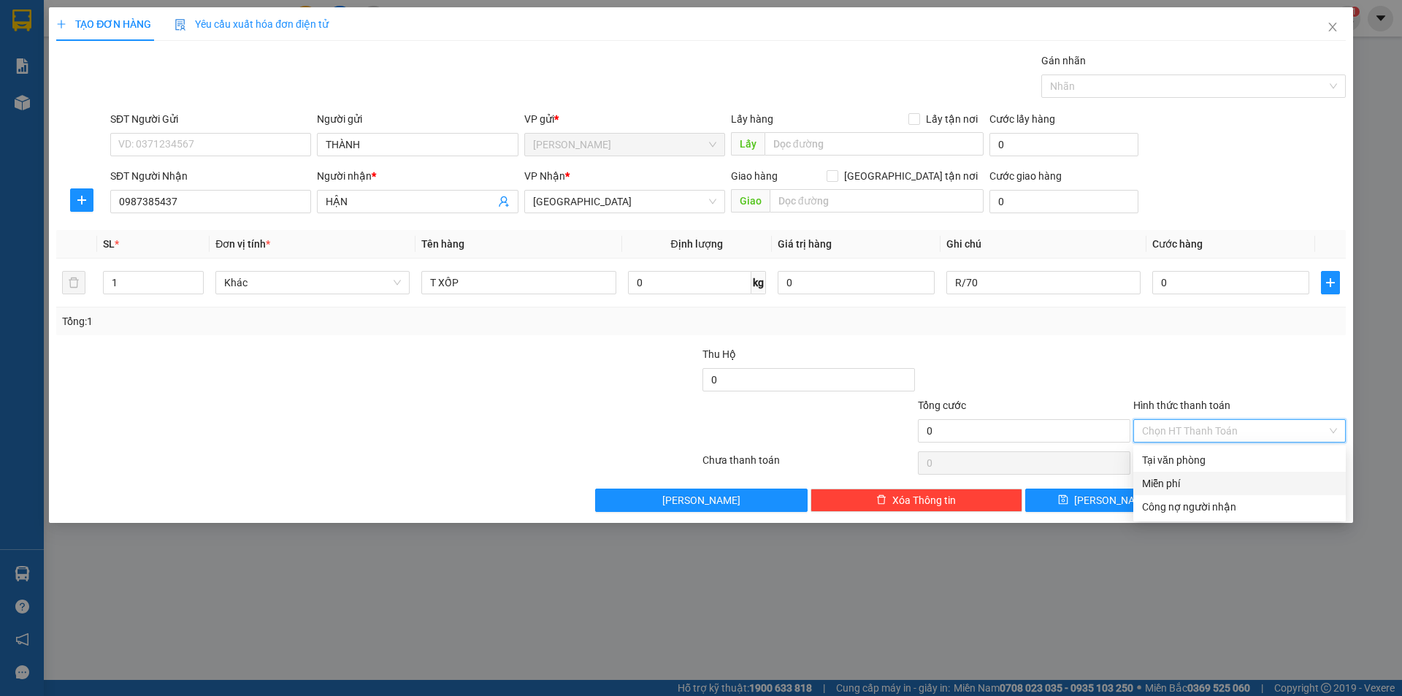
drag, startPoint x: 1172, startPoint y: 486, endPoint x: 1218, endPoint y: 506, distance: 50.1
click at [1171, 487] on div "Miễn phí" at bounding box center [1239, 483] width 195 height 16
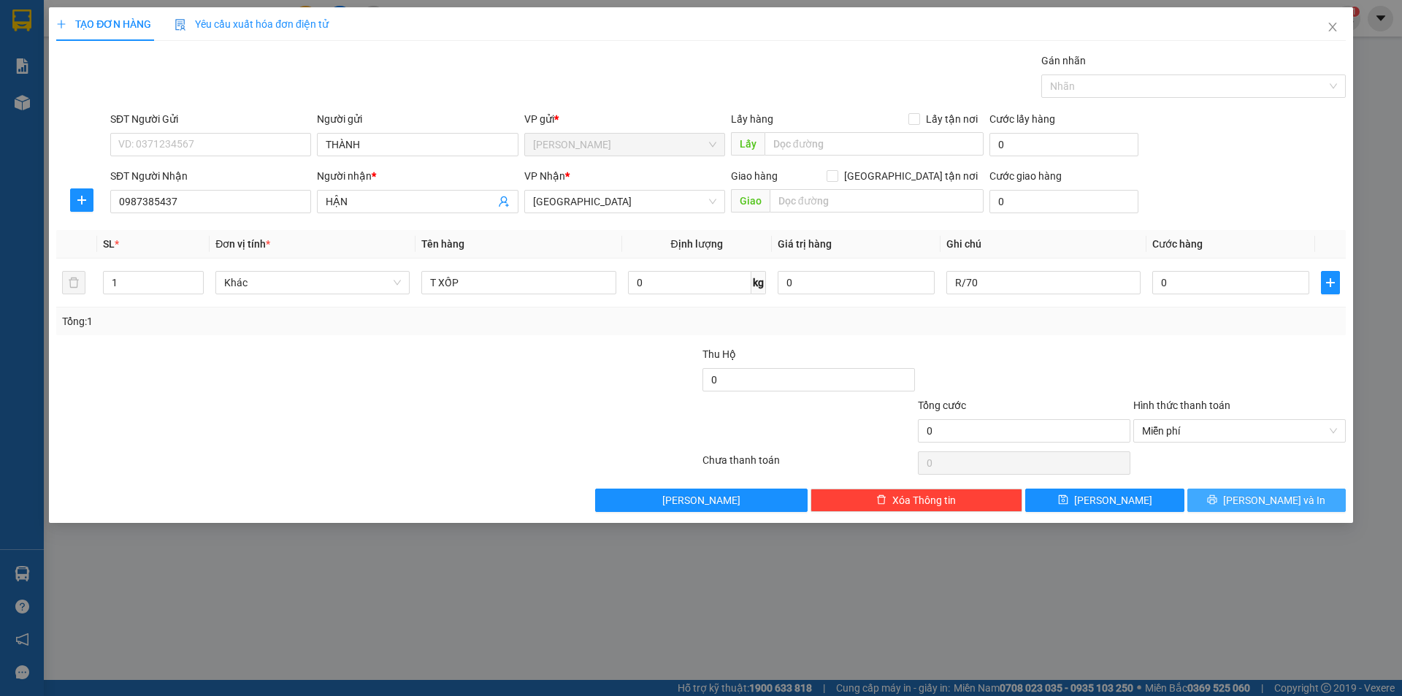
click at [1230, 491] on button "[PERSON_NAME] và In" at bounding box center [1266, 500] width 158 height 23
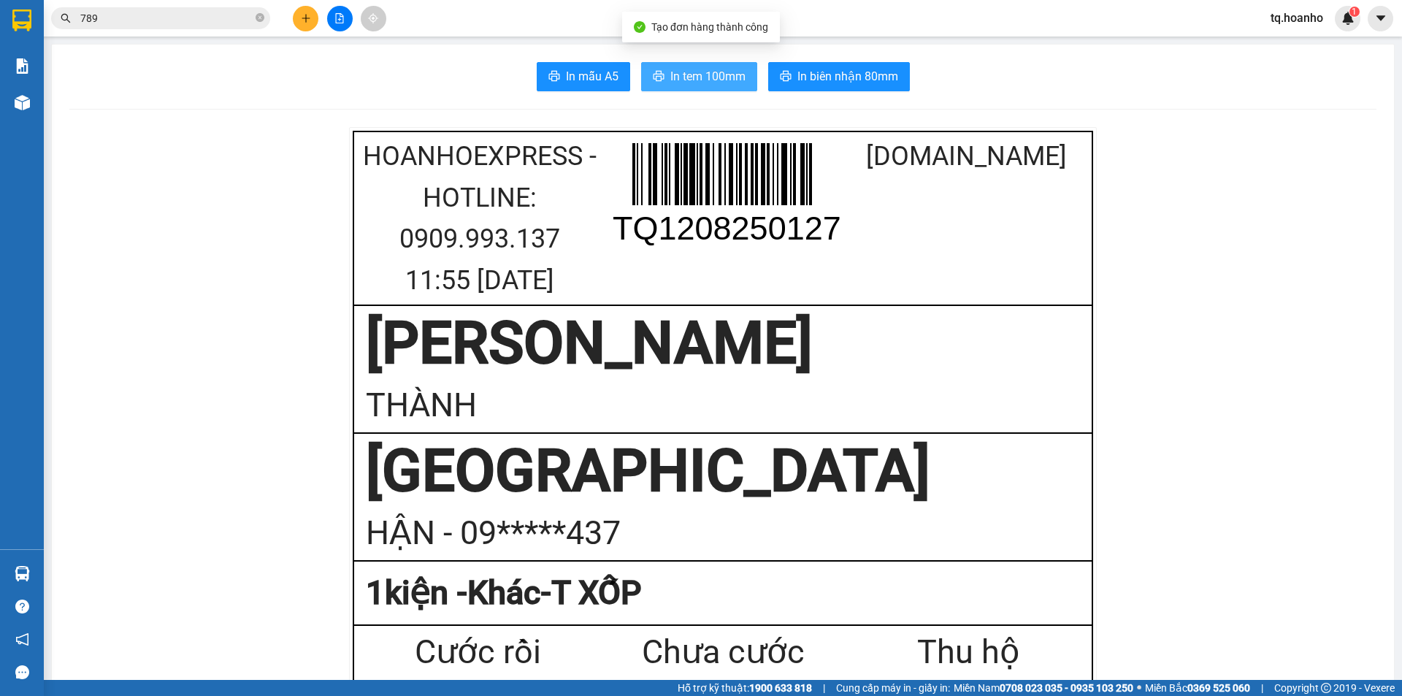
click at [705, 80] on span "In tem 100mm" at bounding box center [707, 76] width 75 height 18
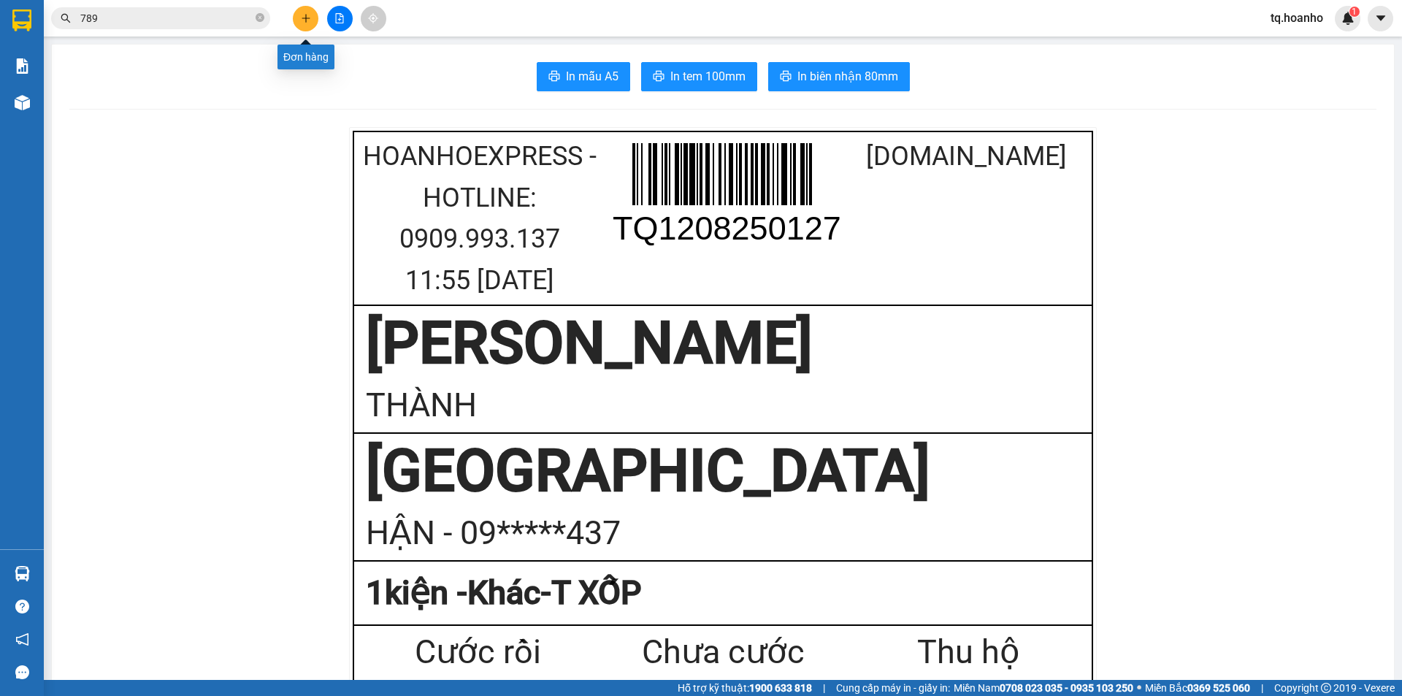
click at [304, 7] on button at bounding box center [306, 19] width 26 height 26
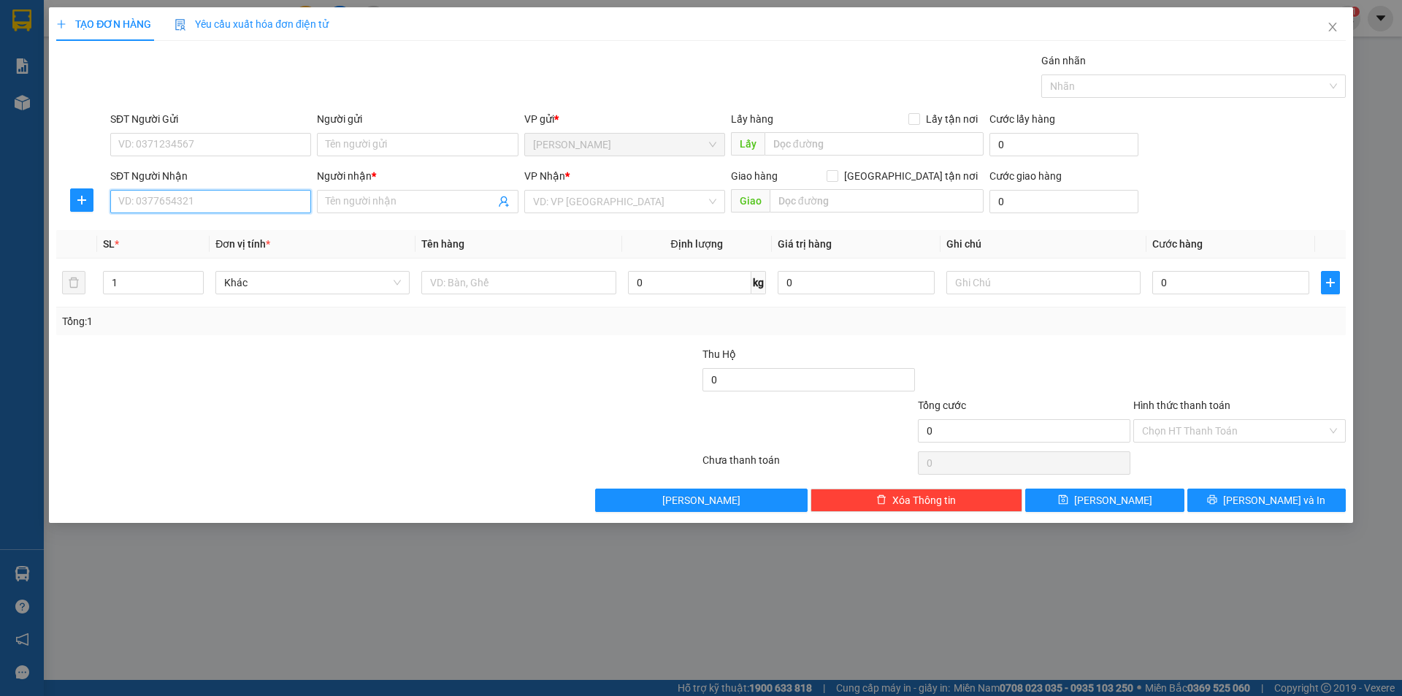
click at [234, 202] on input "SĐT Người Nhận" at bounding box center [210, 201] width 201 height 23
drag, startPoint x: 231, startPoint y: 223, endPoint x: 280, endPoint y: 234, distance: 50.1
click at [240, 223] on div "0937562668 - MẾN" at bounding box center [210, 231] width 183 height 16
type input "0937562668"
type input "MẾN"
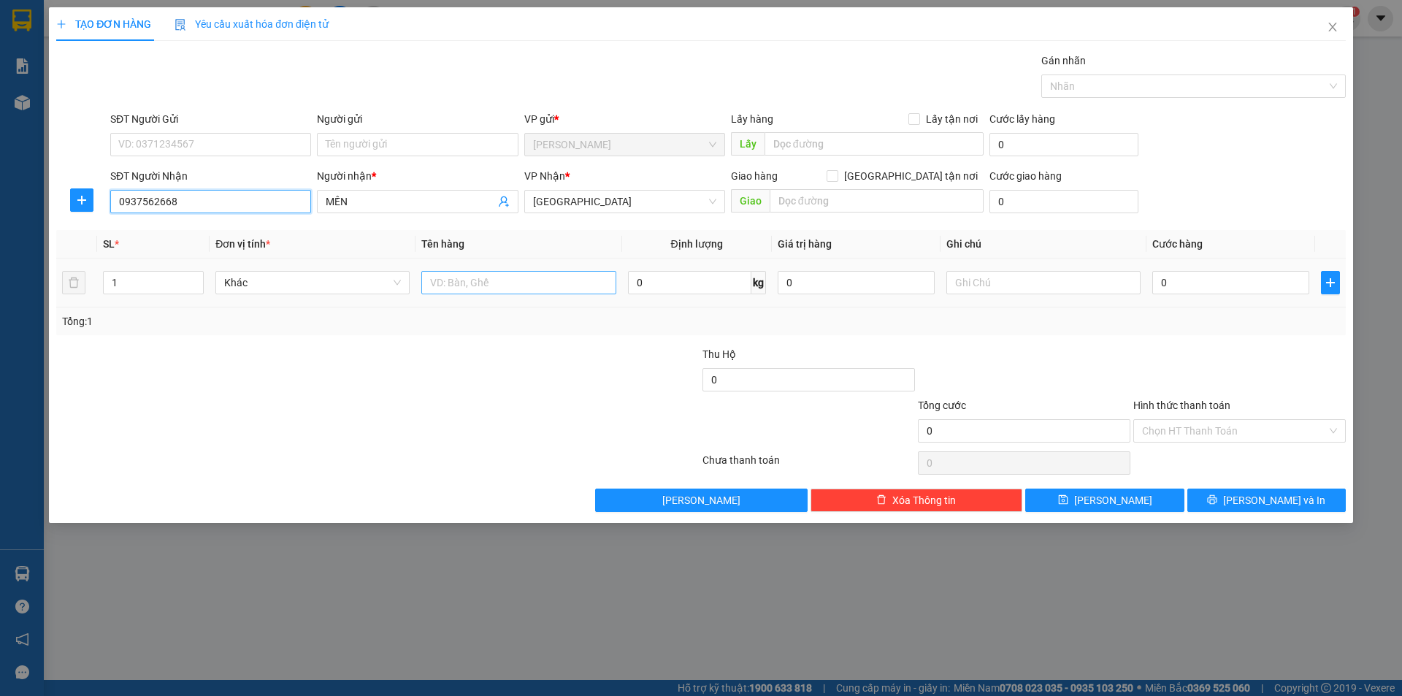
type input "0937562668"
click at [478, 281] on input "text" at bounding box center [518, 282] width 194 height 23
type input "T"
click at [981, 293] on input "text" at bounding box center [1043, 282] width 194 height 23
type input "C"
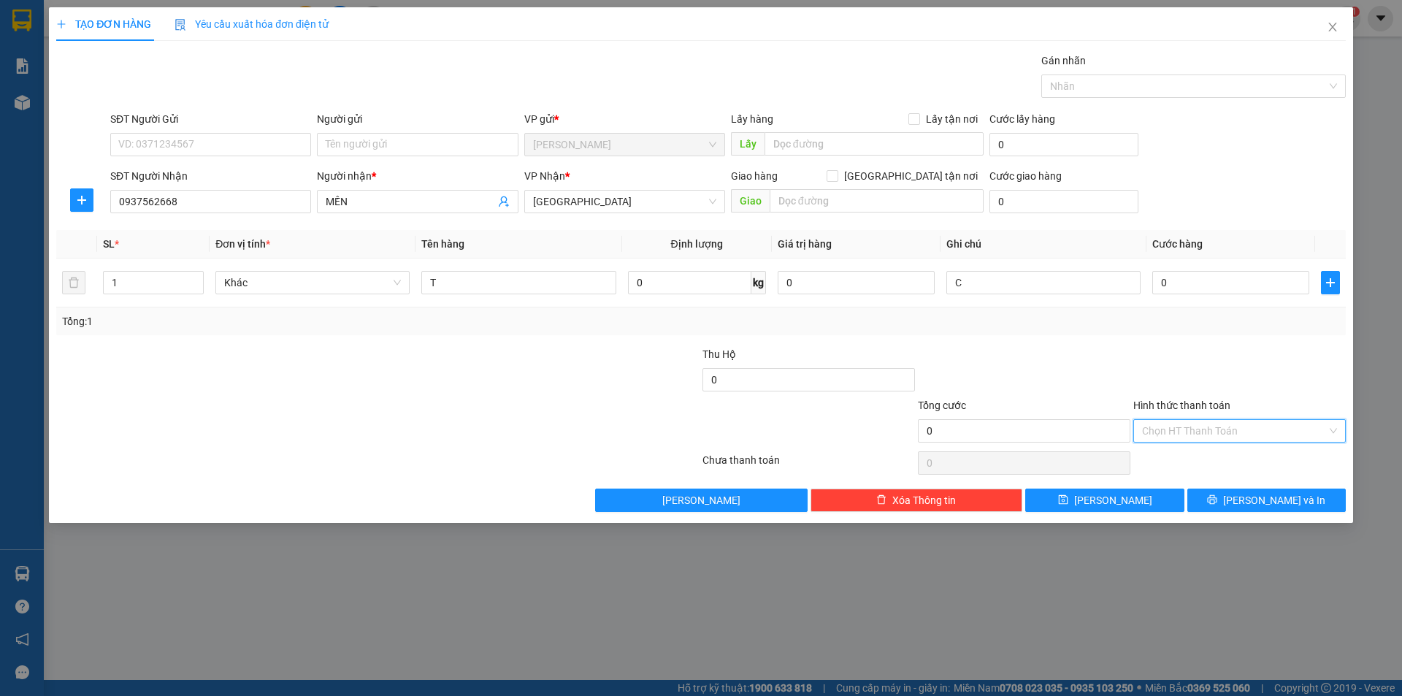
click at [1189, 439] on input "Hình thức thanh toán" at bounding box center [1234, 431] width 185 height 22
click at [1182, 471] on div "Tại văn phòng" at bounding box center [1239, 459] width 213 height 23
drag, startPoint x: 1195, startPoint y: 498, endPoint x: 1211, endPoint y: 388, distance: 110.6
click at [1211, 388] on div "Transit Pickup Surcharge Ids Transit Deliver Surcharge Ids Transit Deliver Surc…" at bounding box center [701, 282] width 1290 height 459
click at [1203, 433] on span "Tại văn phòng" at bounding box center [1239, 431] width 195 height 22
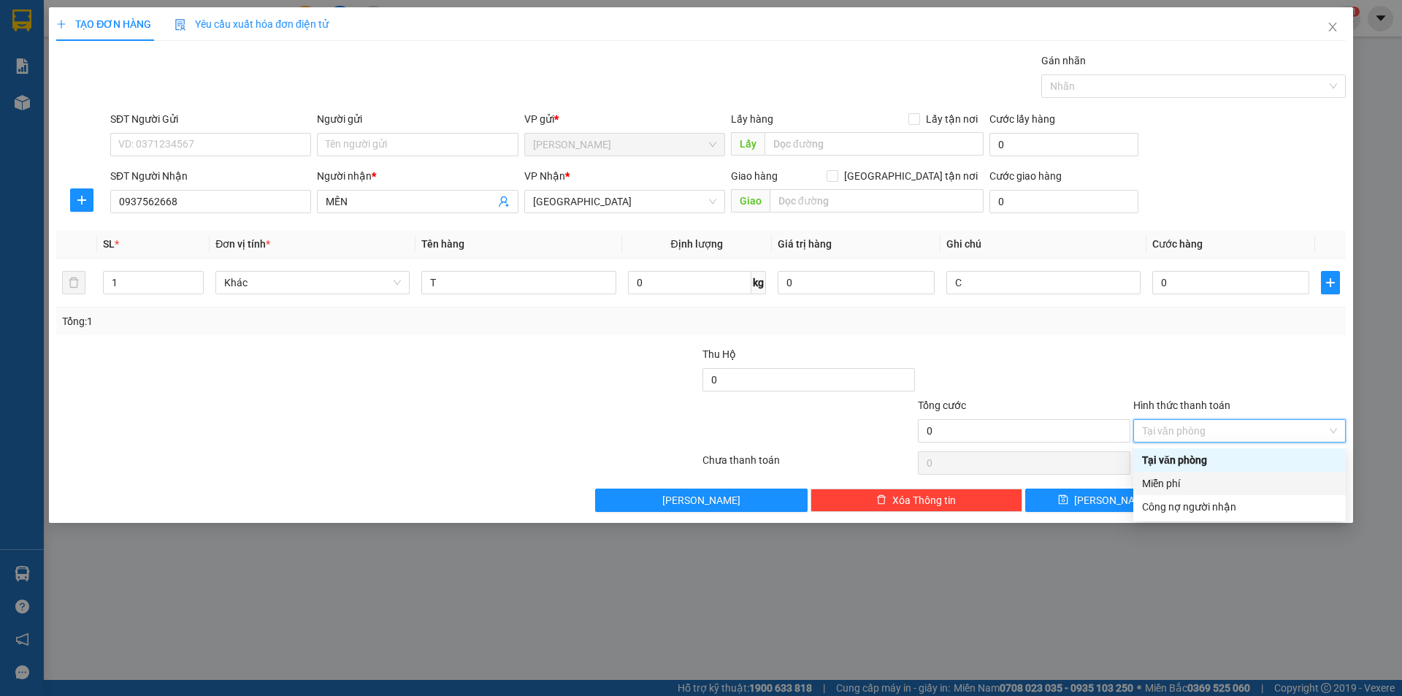
click at [1190, 485] on div "Miễn phí" at bounding box center [1239, 483] width 195 height 16
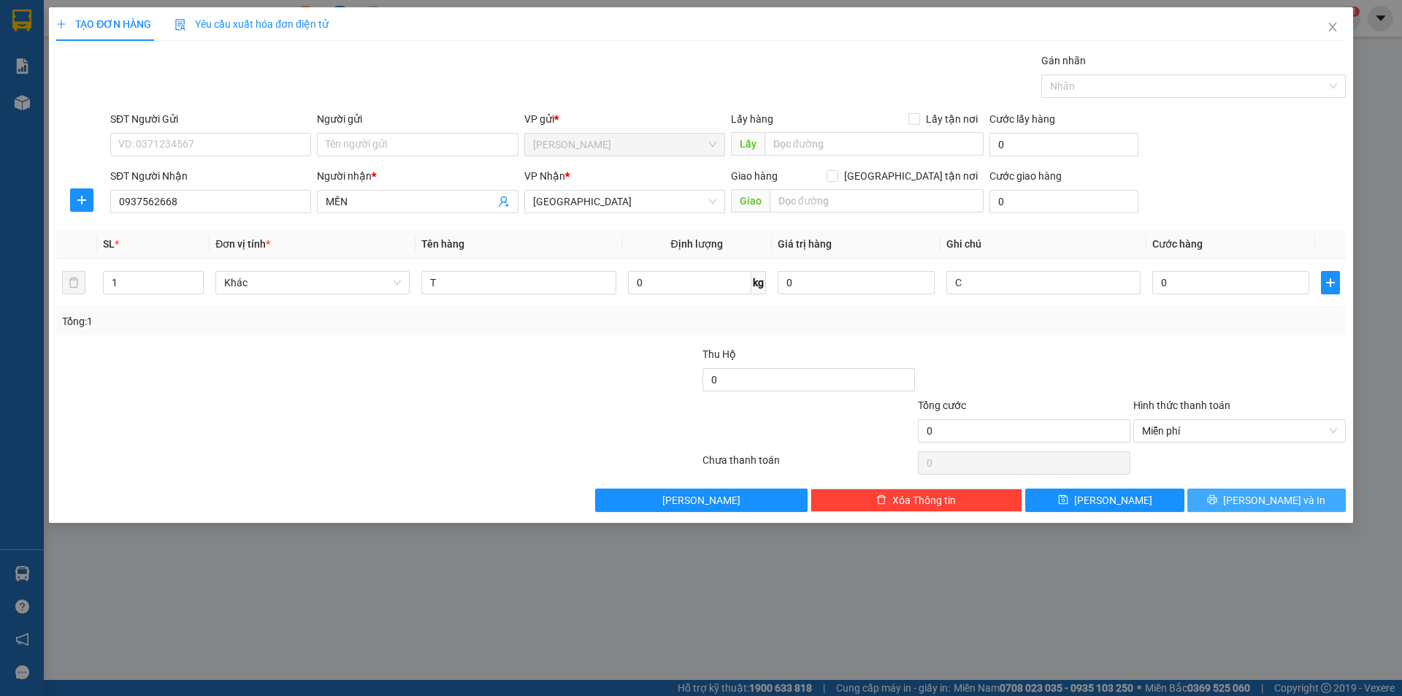
click at [1211, 500] on button "[PERSON_NAME] và In" at bounding box center [1266, 500] width 158 height 23
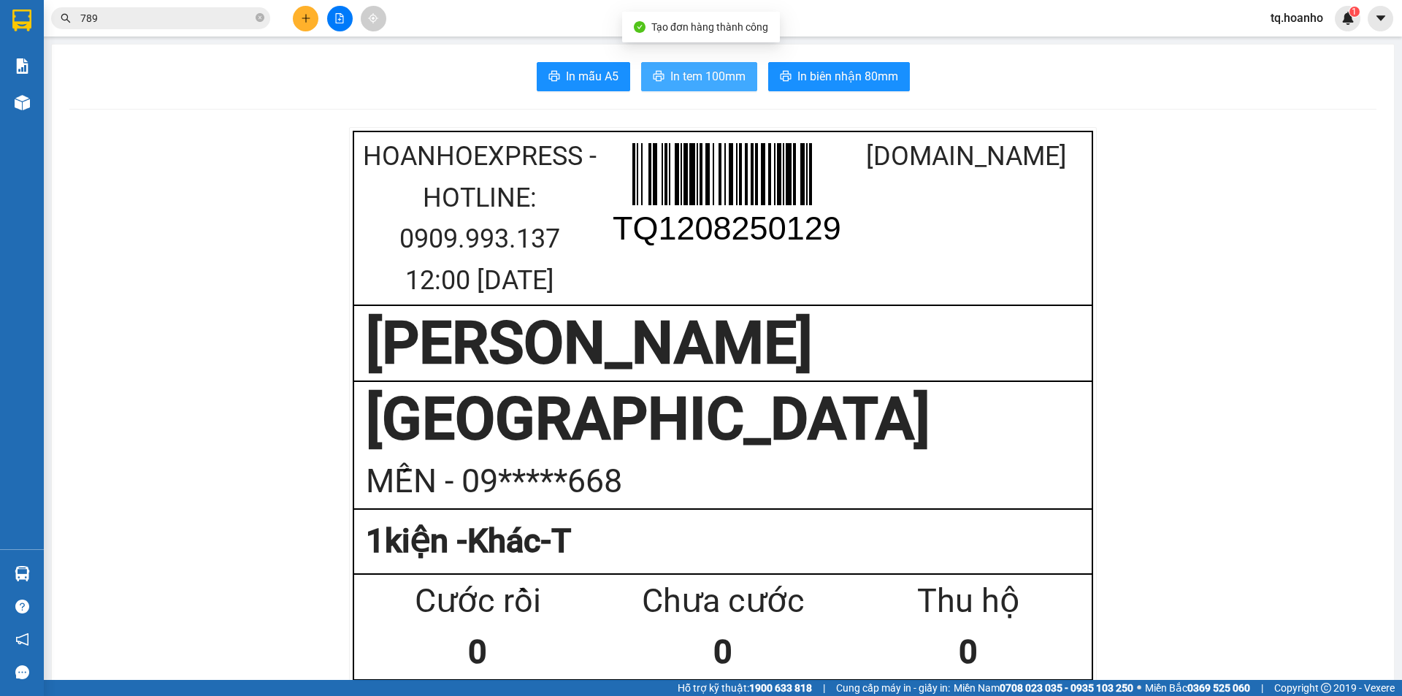
click at [728, 84] on span "In tem 100mm" at bounding box center [707, 76] width 75 height 18
click at [310, 13] on icon "plus" at bounding box center [306, 18] width 10 height 10
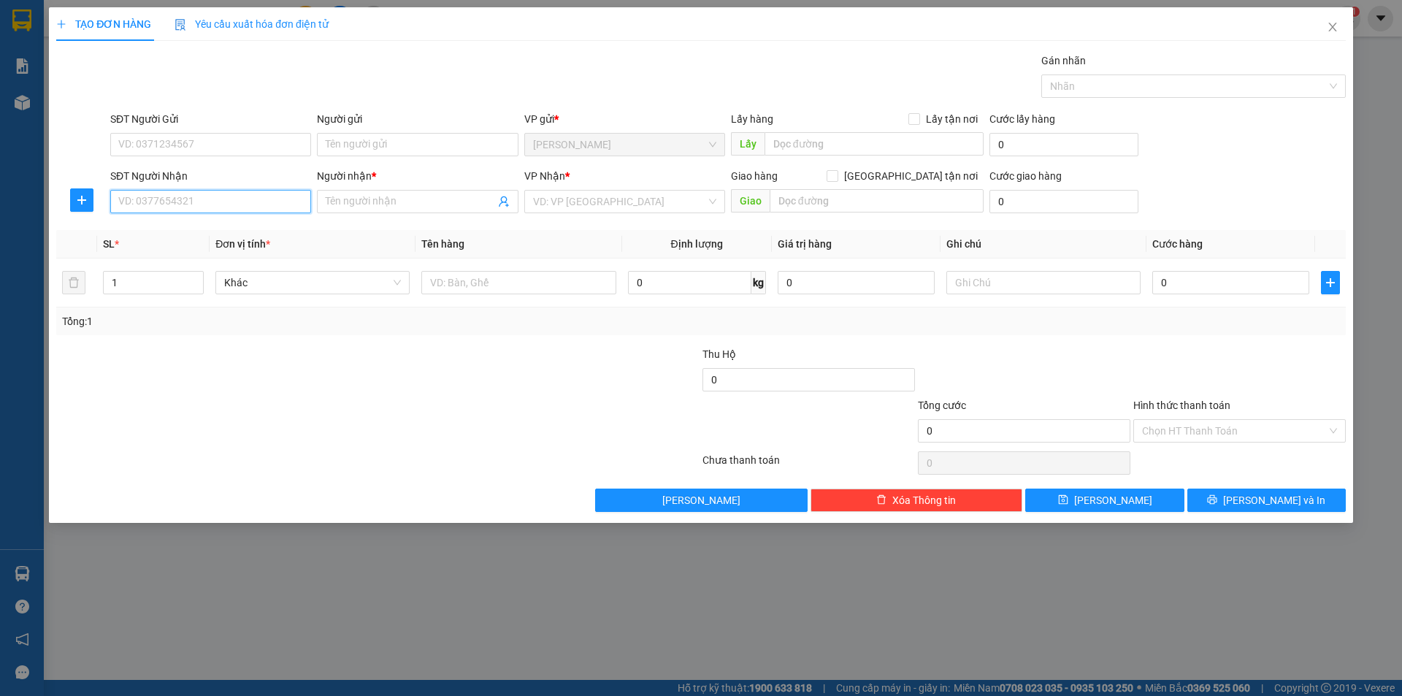
click at [272, 202] on input "SĐT Người Nhận" at bounding box center [210, 201] width 201 height 23
click at [222, 211] on input "0938369" at bounding box center [210, 201] width 201 height 23
click at [160, 209] on input "0938369351" at bounding box center [210, 201] width 201 height 23
click at [164, 199] on input "0938363351" at bounding box center [210, 201] width 201 height 23
click at [185, 204] on input "0938363951" at bounding box center [210, 201] width 201 height 23
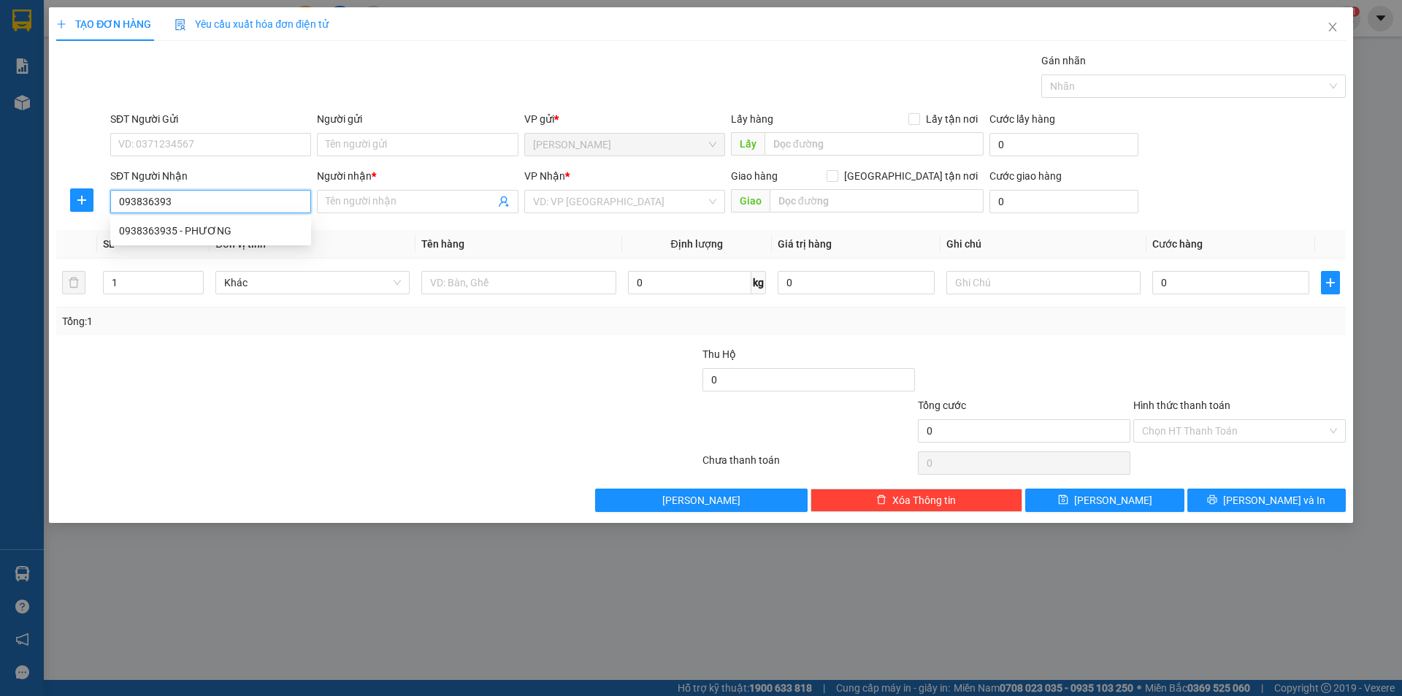
type input "0938363935"
click at [211, 225] on div "0938363935 - PHƯƠNG" at bounding box center [210, 231] width 183 height 16
type input "PHƯƠNG"
type input "0938363935"
click at [597, 206] on span "[GEOGRAPHIC_DATA]" at bounding box center [624, 202] width 183 height 22
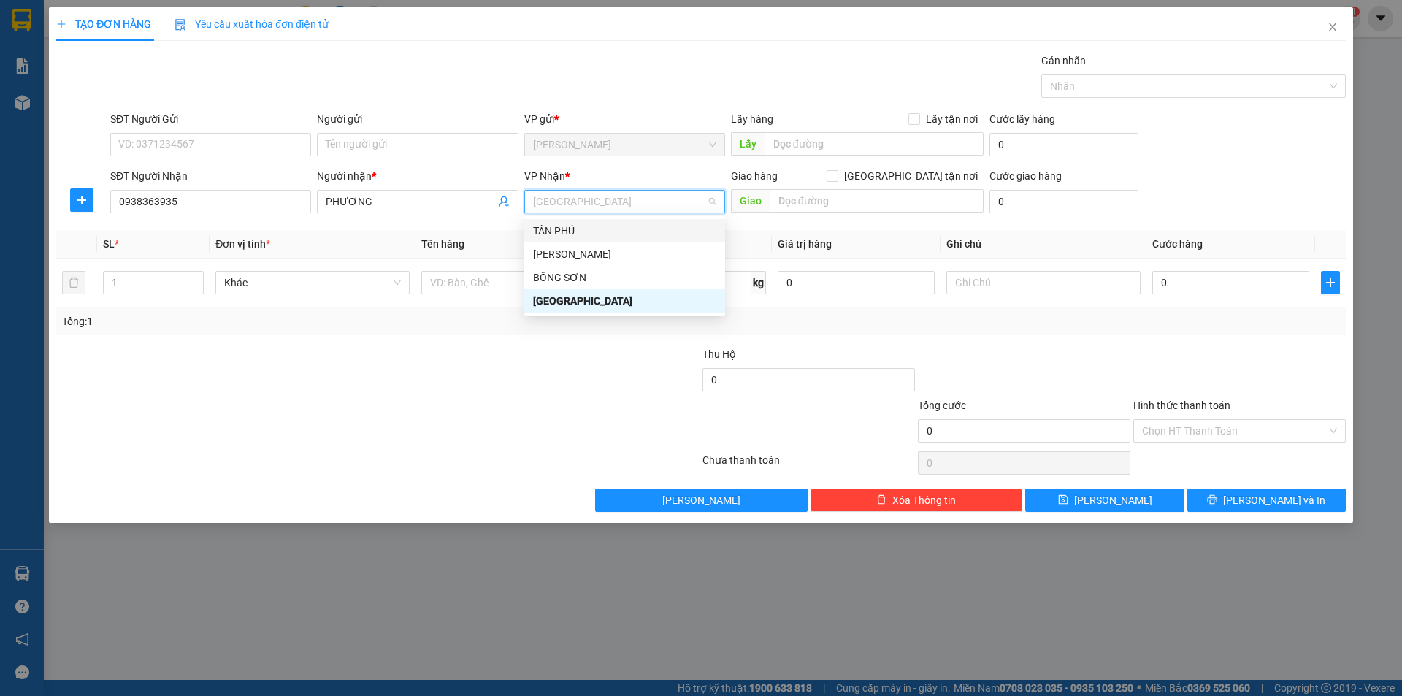
click at [594, 233] on div "TÂN PHÚ" at bounding box center [624, 231] width 183 height 16
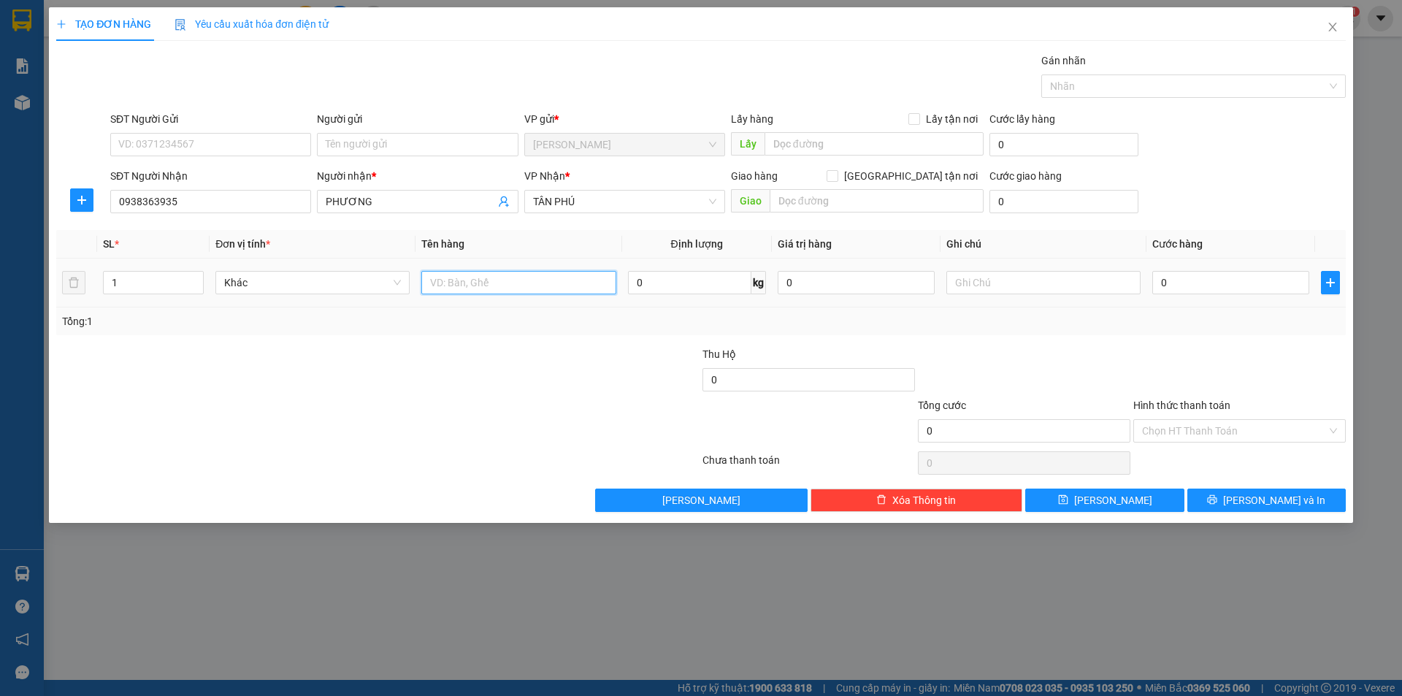
click at [467, 290] on input "text" at bounding box center [518, 282] width 194 height 23
type input "T"
click at [969, 286] on input "text" at bounding box center [1043, 282] width 194 height 23
type input "C GIAO"
click at [1200, 418] on div "Hình thức thanh toán" at bounding box center [1239, 408] width 213 height 22
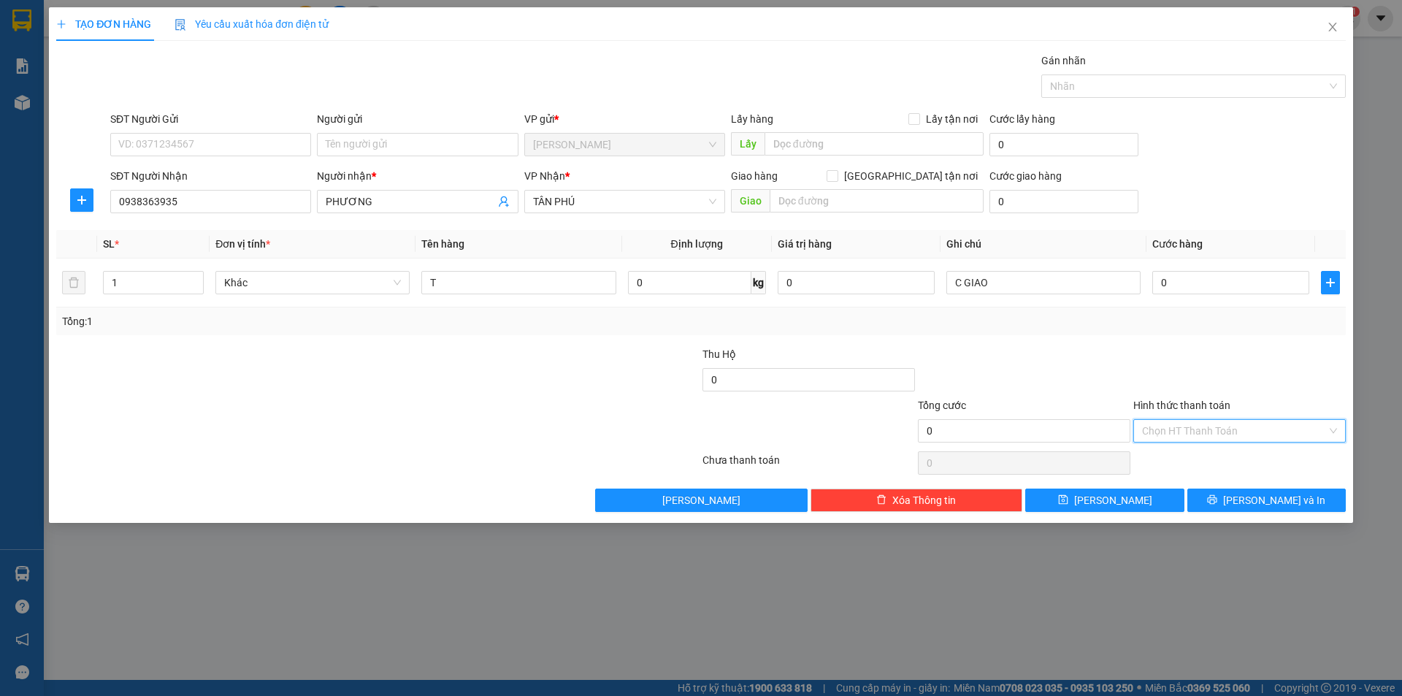
click at [1201, 432] on input "Hình thức thanh toán" at bounding box center [1234, 431] width 185 height 22
drag, startPoint x: 1187, startPoint y: 485, endPoint x: 1215, endPoint y: 494, distance: 29.3
click at [1187, 486] on div "Miễn phí" at bounding box center [1239, 483] width 195 height 16
click at [1249, 520] on div "TẠO ĐƠN HÀNG Yêu cầu xuất hóa đơn điện tử Transit Pickup Surcharge Ids Transit …" at bounding box center [701, 265] width 1304 height 516
click at [1252, 507] on button "[PERSON_NAME] và In" at bounding box center [1266, 500] width 158 height 23
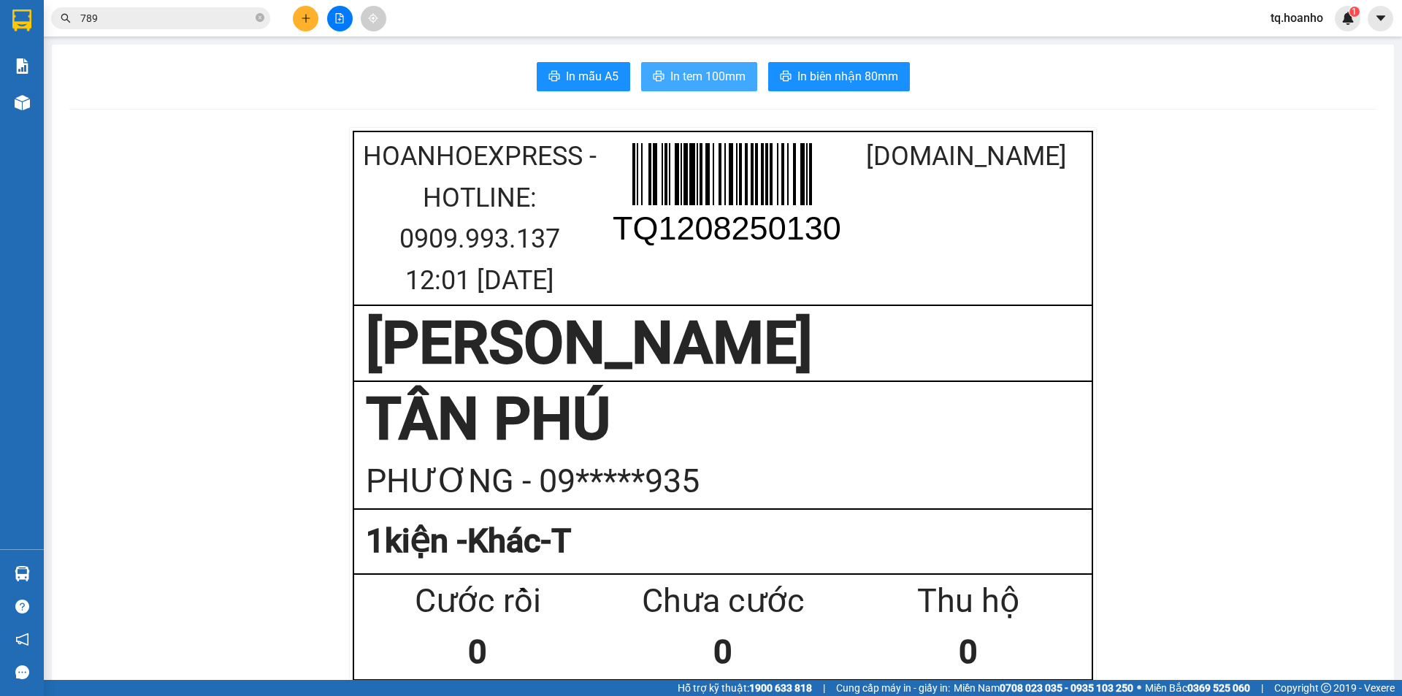
click at [703, 76] on span "In tem 100mm" at bounding box center [707, 76] width 75 height 18
click at [313, 12] on button at bounding box center [306, 19] width 26 height 26
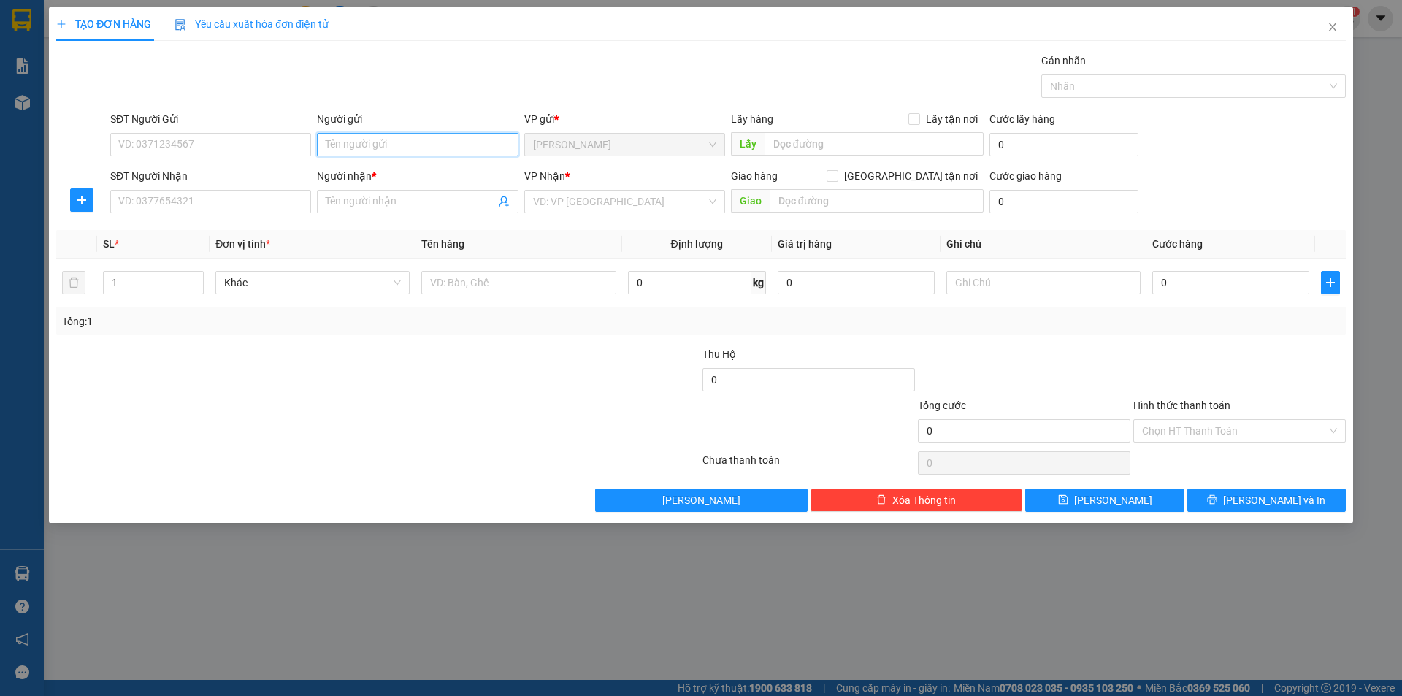
click at [394, 145] on input "Người gửi" at bounding box center [417, 144] width 201 height 23
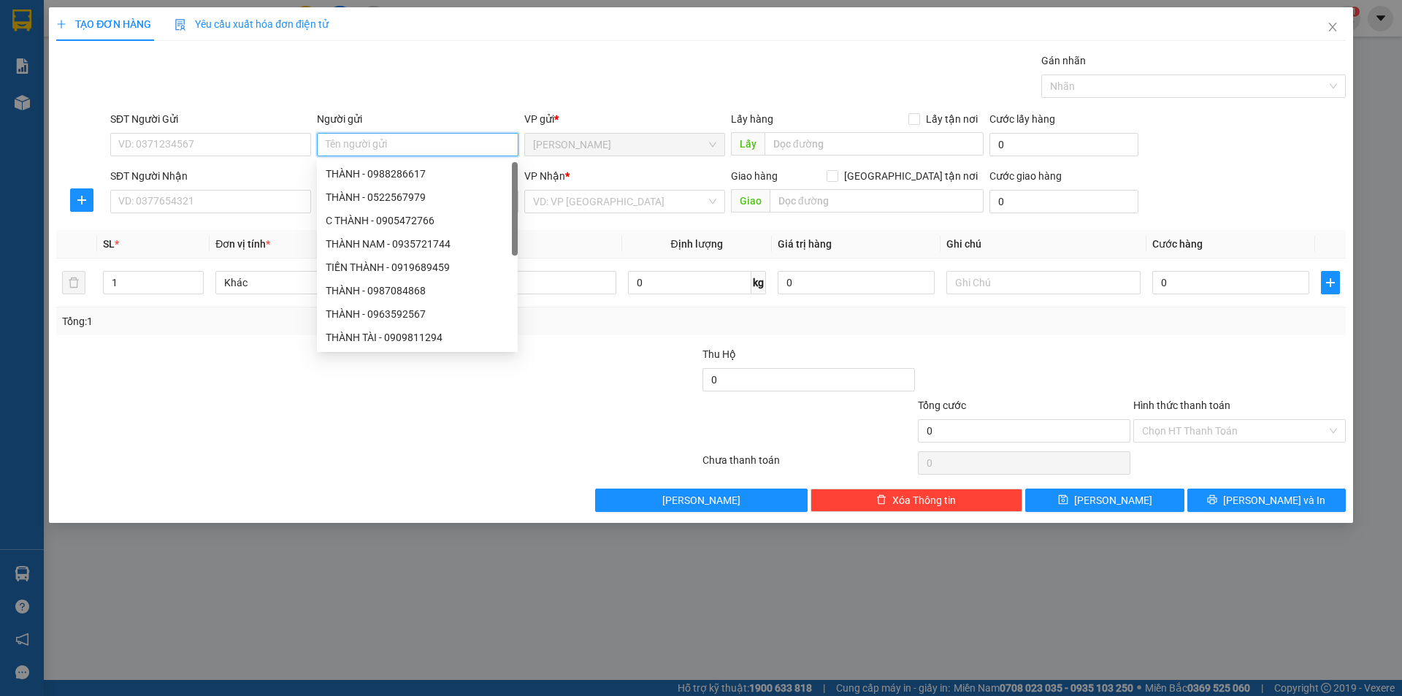
type input "D"
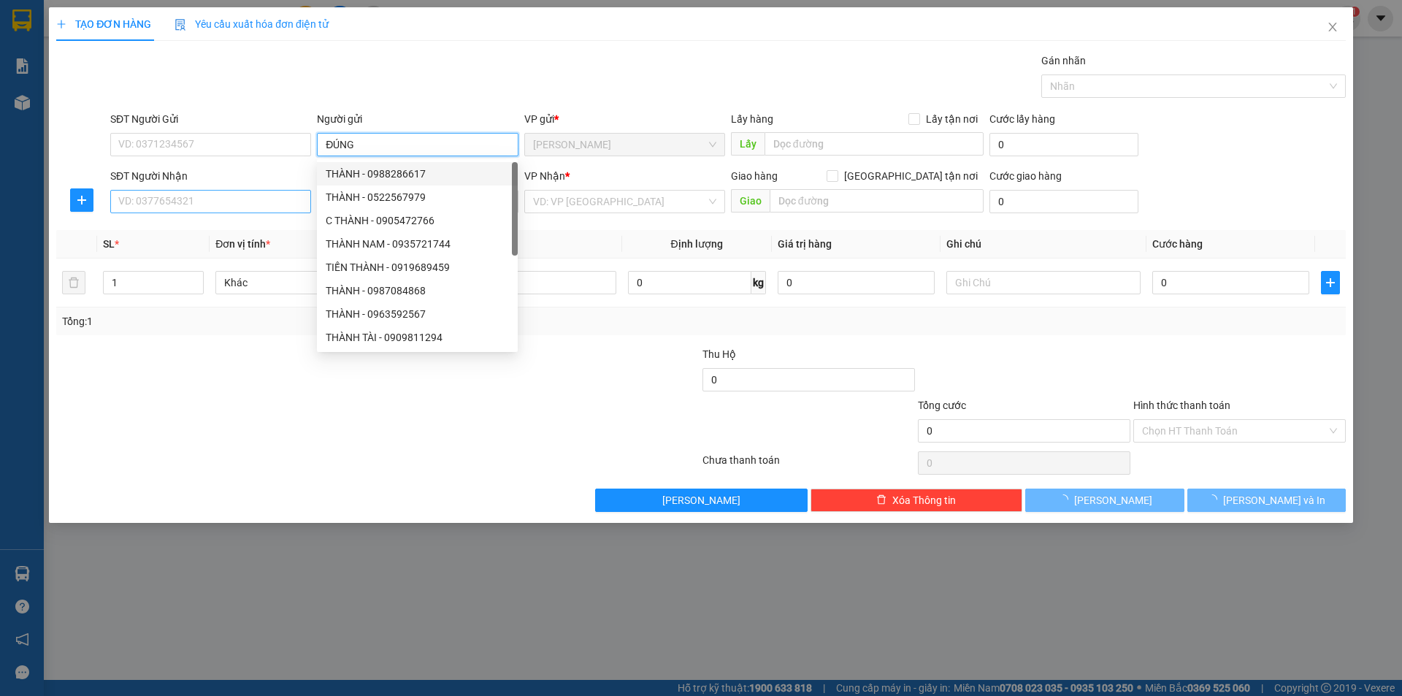
type input "ĐÚNG"
click at [286, 195] on input "SĐT Người Nhận" at bounding box center [210, 201] width 201 height 23
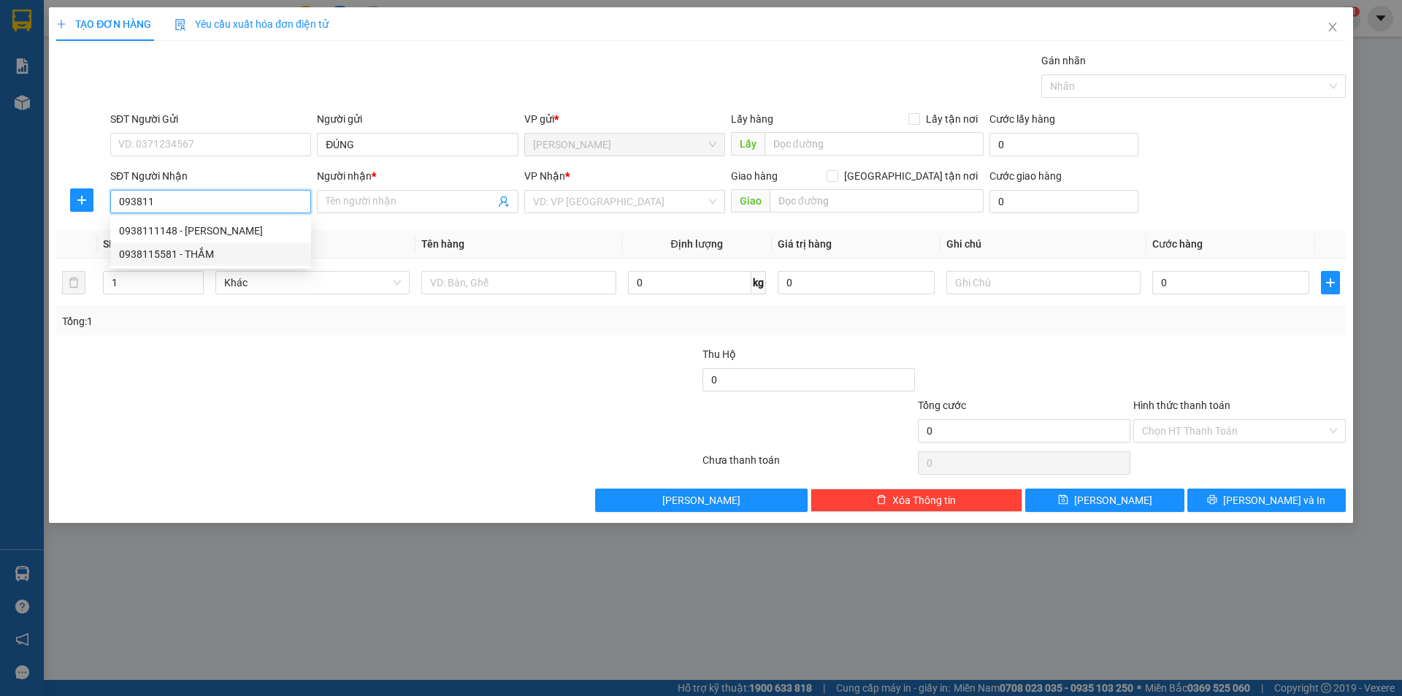
click at [229, 256] on div "0938115581 - THẮM" at bounding box center [210, 254] width 183 height 16
type input "0938115581"
type input "THẮM"
type input "0938115581"
click at [473, 289] on td at bounding box center [519, 283] width 206 height 49
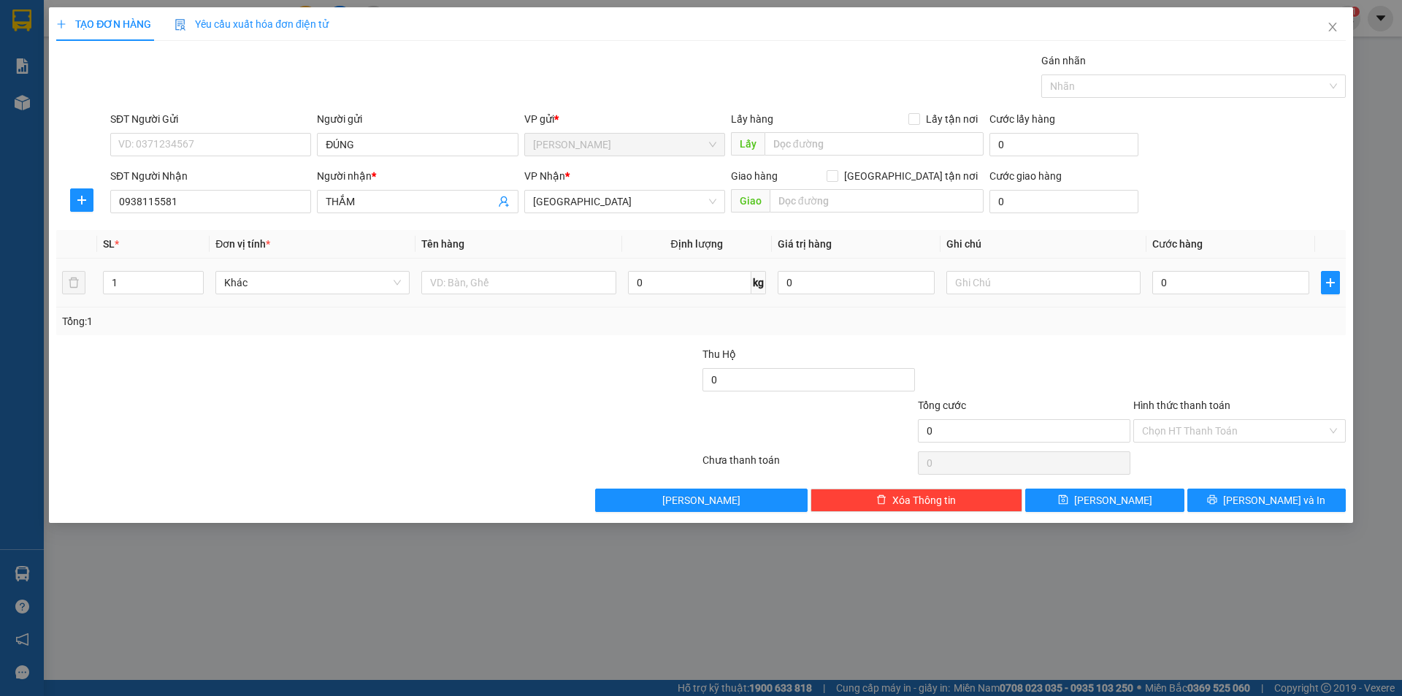
click at [470, 261] on td at bounding box center [519, 283] width 206 height 49
click at [481, 280] on input "text" at bounding box center [518, 282] width 194 height 23
type input "T XỐP"
click at [995, 290] on input "text" at bounding box center [1043, 282] width 194 height 23
type input "R/50"
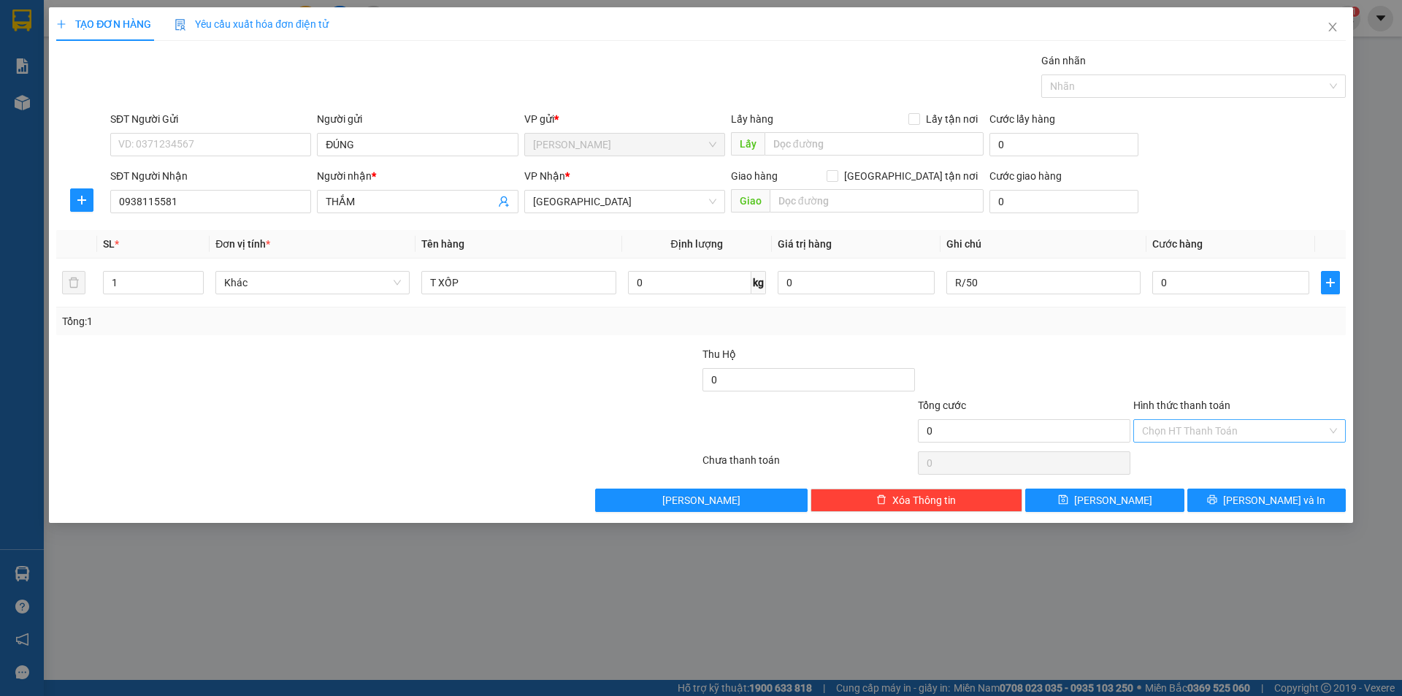
click at [1169, 424] on input "Hình thức thanh toán" at bounding box center [1234, 431] width 185 height 22
click at [1176, 485] on div "Miễn phí" at bounding box center [1239, 483] width 195 height 16
click at [1298, 494] on button "[PERSON_NAME] và In" at bounding box center [1266, 500] width 158 height 23
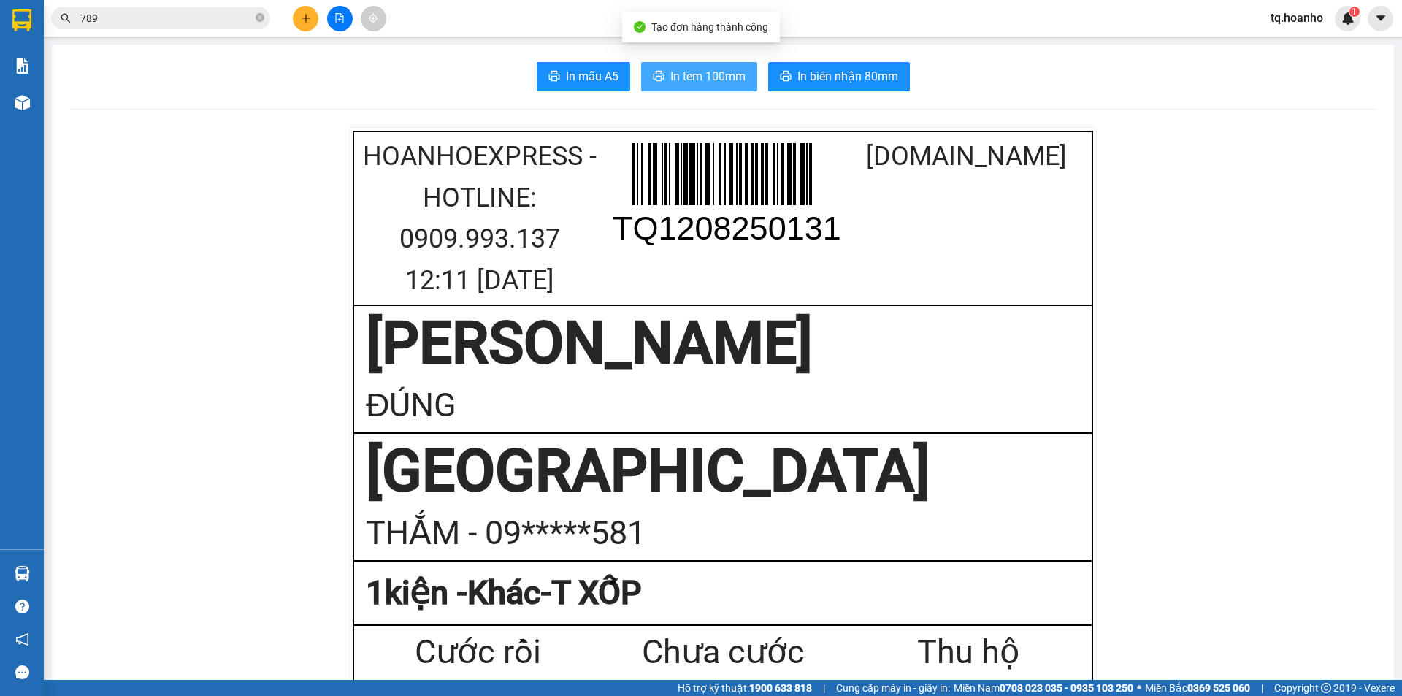
click at [727, 69] on span "In tem 100mm" at bounding box center [707, 76] width 75 height 18
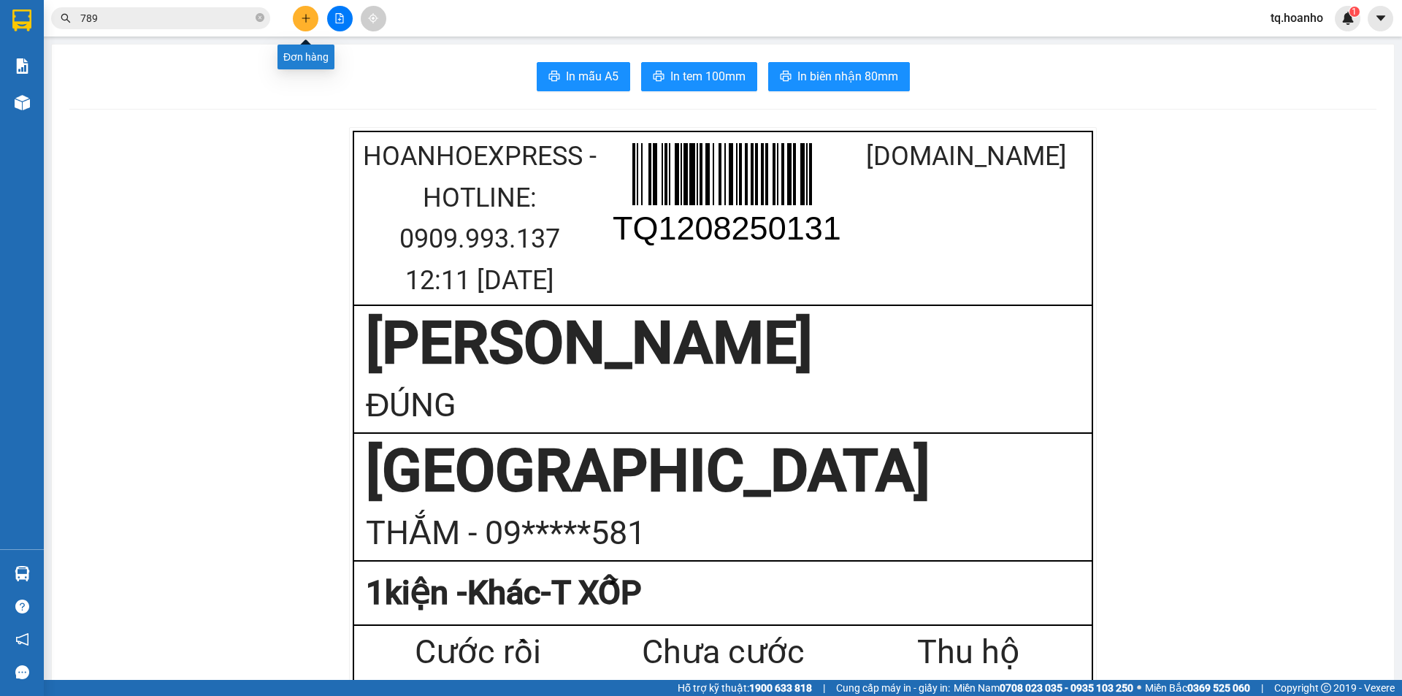
click at [305, 16] on icon "plus" at bounding box center [306, 18] width 10 height 10
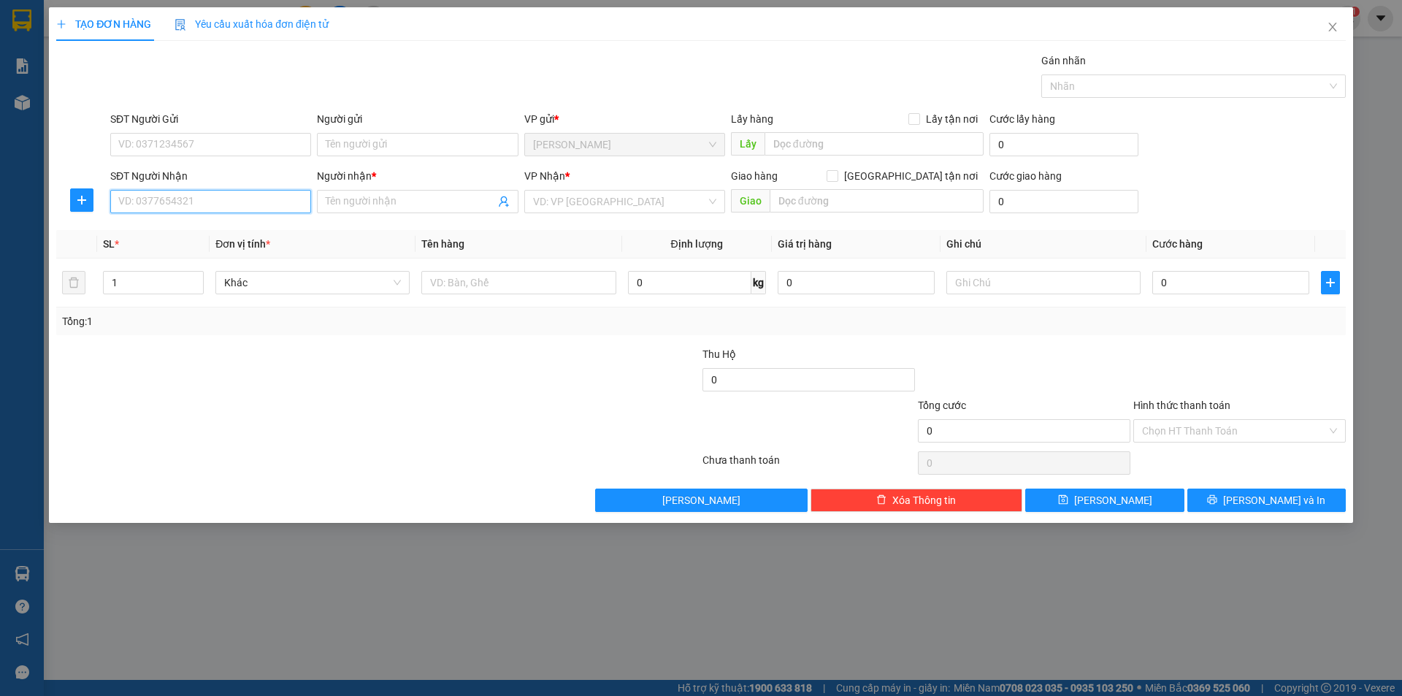
click at [226, 209] on input "SĐT Người Nhận" at bounding box center [210, 201] width 201 height 23
type input "0989929266"
drag, startPoint x: 218, startPoint y: 222, endPoint x: 349, endPoint y: 199, distance: 132.8
click at [224, 222] on div "0989929266 - VIÊN" at bounding box center [210, 230] width 201 height 23
type input "VIÊN"
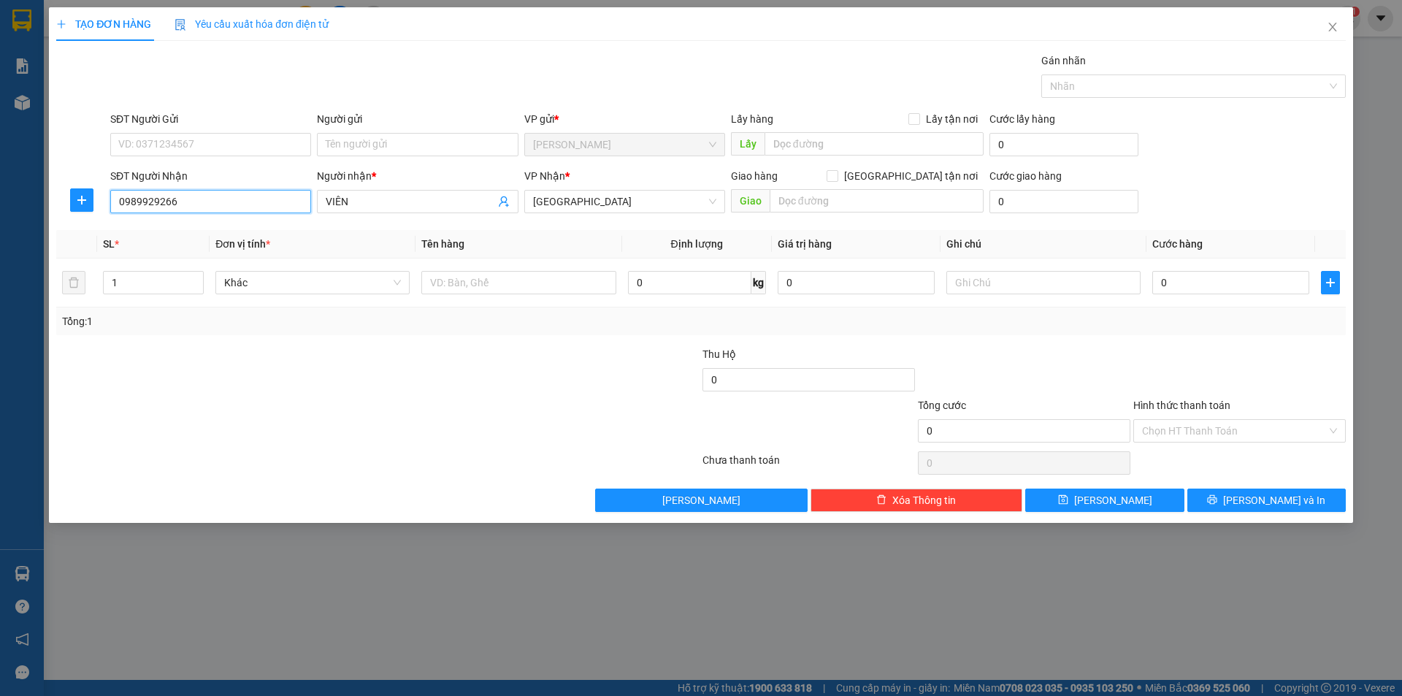
type input "0989929266"
click at [352, 158] on div "Người gửi Tên người gửi" at bounding box center [417, 136] width 201 height 51
click at [352, 150] on input "Người gửi" at bounding box center [417, 144] width 201 height 23
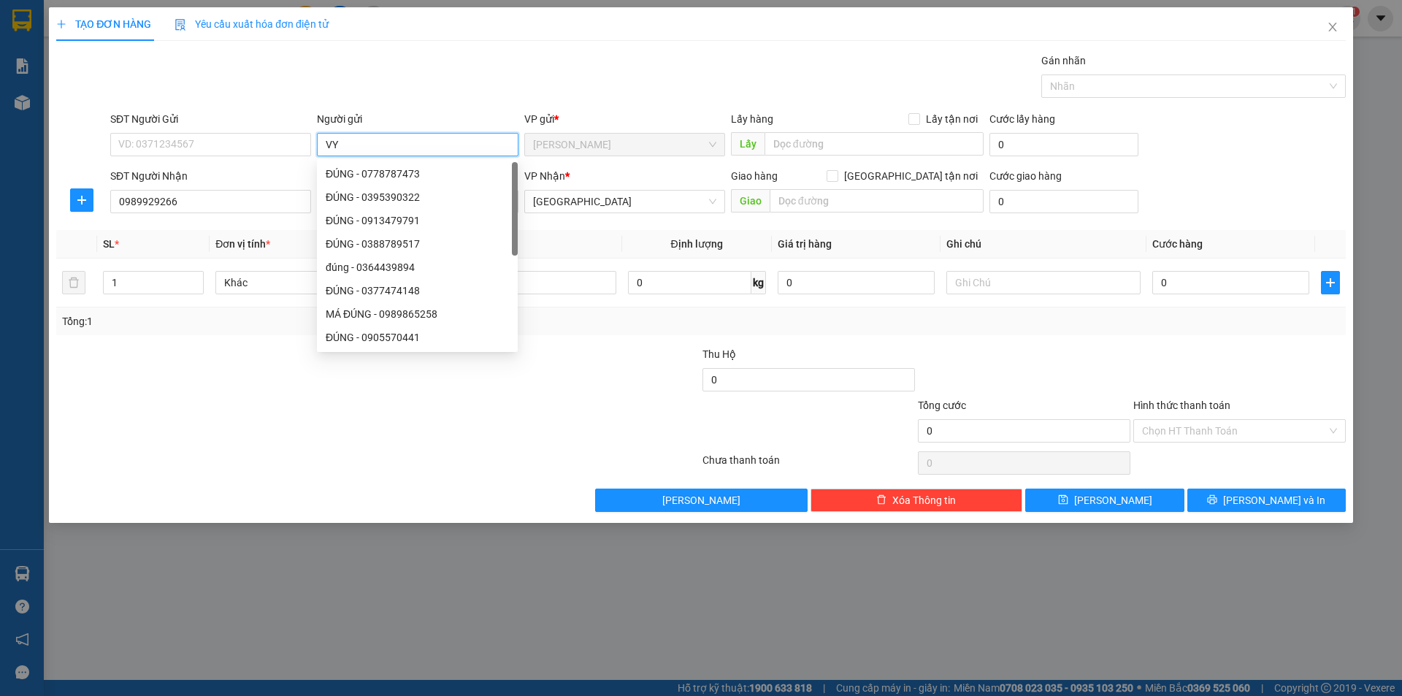
type input "VY"
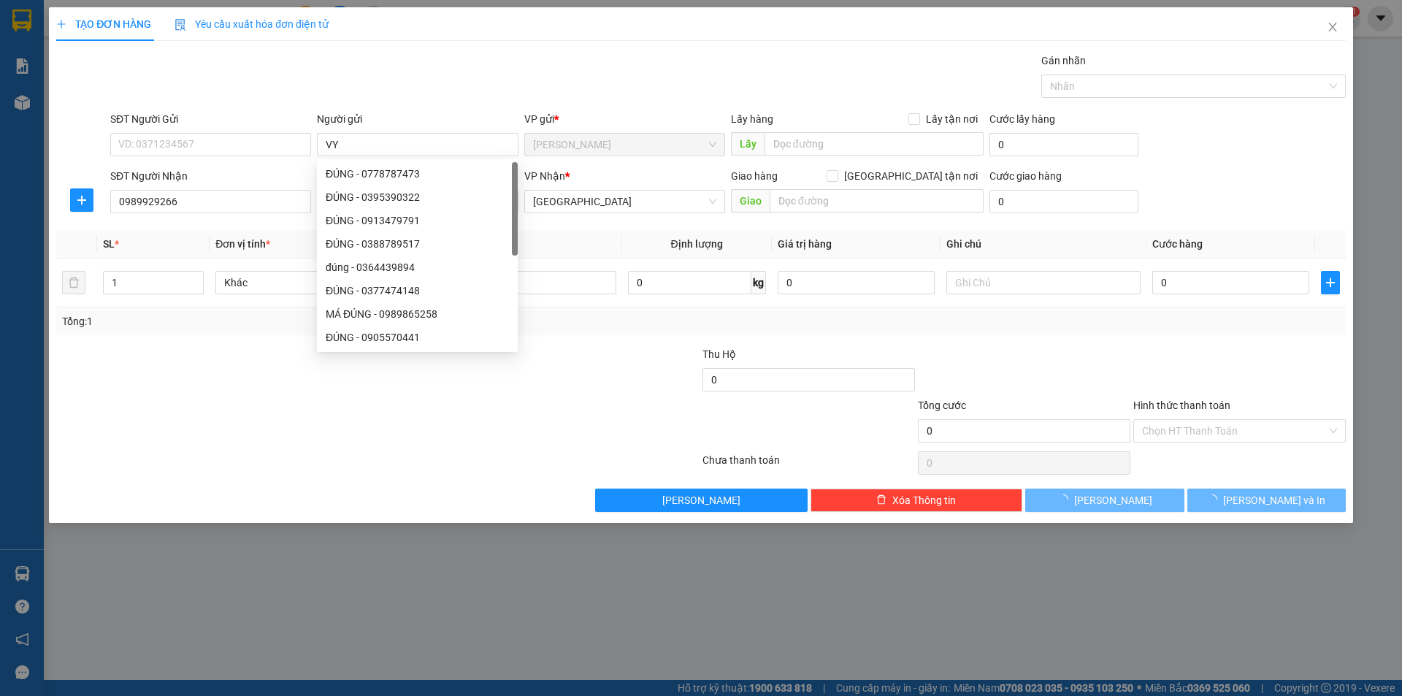
drag, startPoint x: 85, startPoint y: 514, endPoint x: 457, endPoint y: 236, distance: 464.9
click at [126, 483] on div "TẠO ĐƠN HÀNG Yêu cầu xuất hóa đơn điện tử Transit Pickup Surcharge Ids Transit …" at bounding box center [701, 348] width 1402 height 696
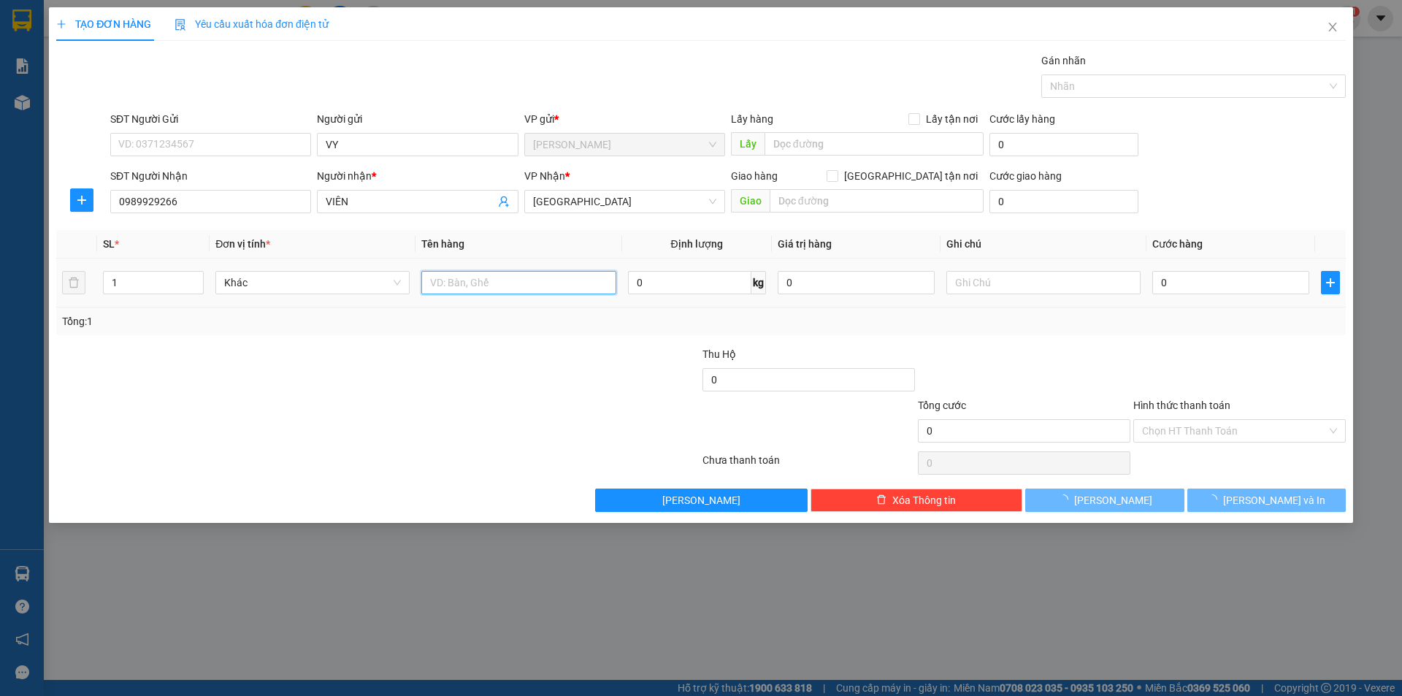
click at [510, 285] on input "text" at bounding box center [518, 282] width 194 height 23
type input "T"
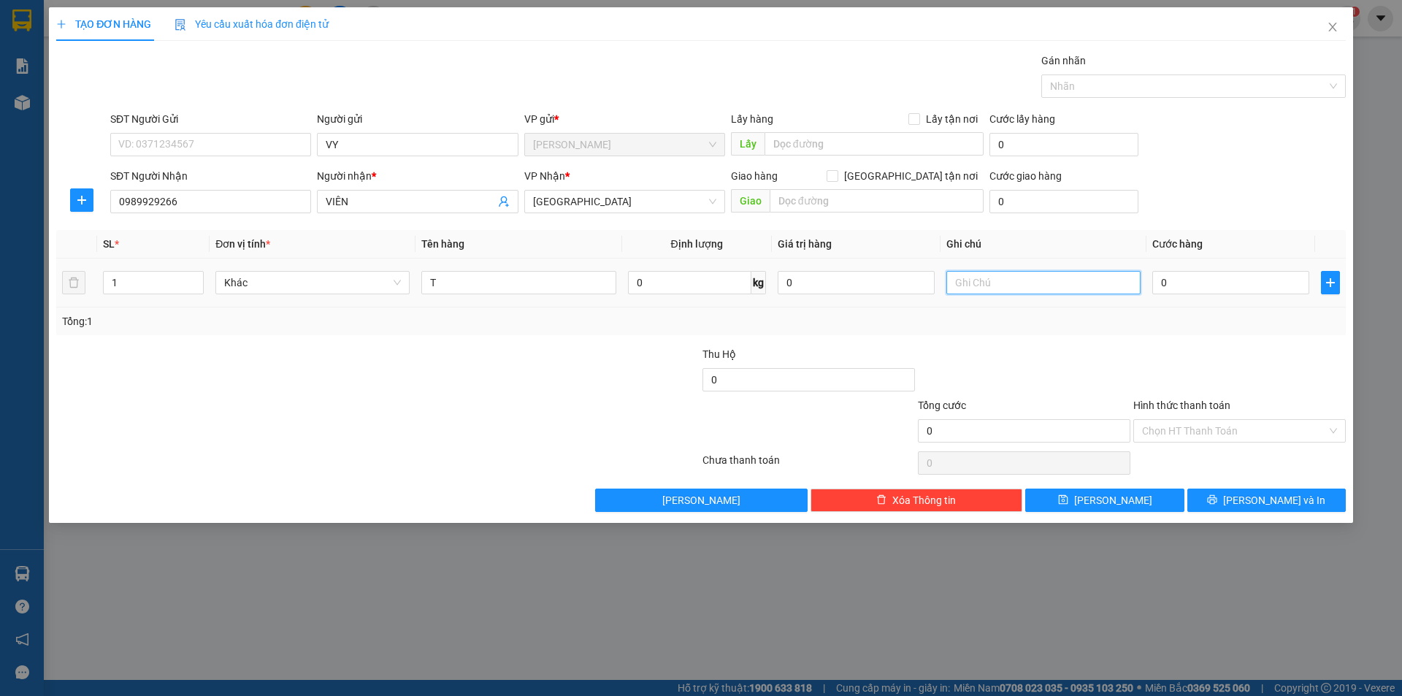
click at [1041, 286] on input "text" at bounding box center [1043, 282] width 194 height 23
type input "R/40"
click at [1198, 425] on input "Hình thức thanh toán" at bounding box center [1234, 431] width 185 height 22
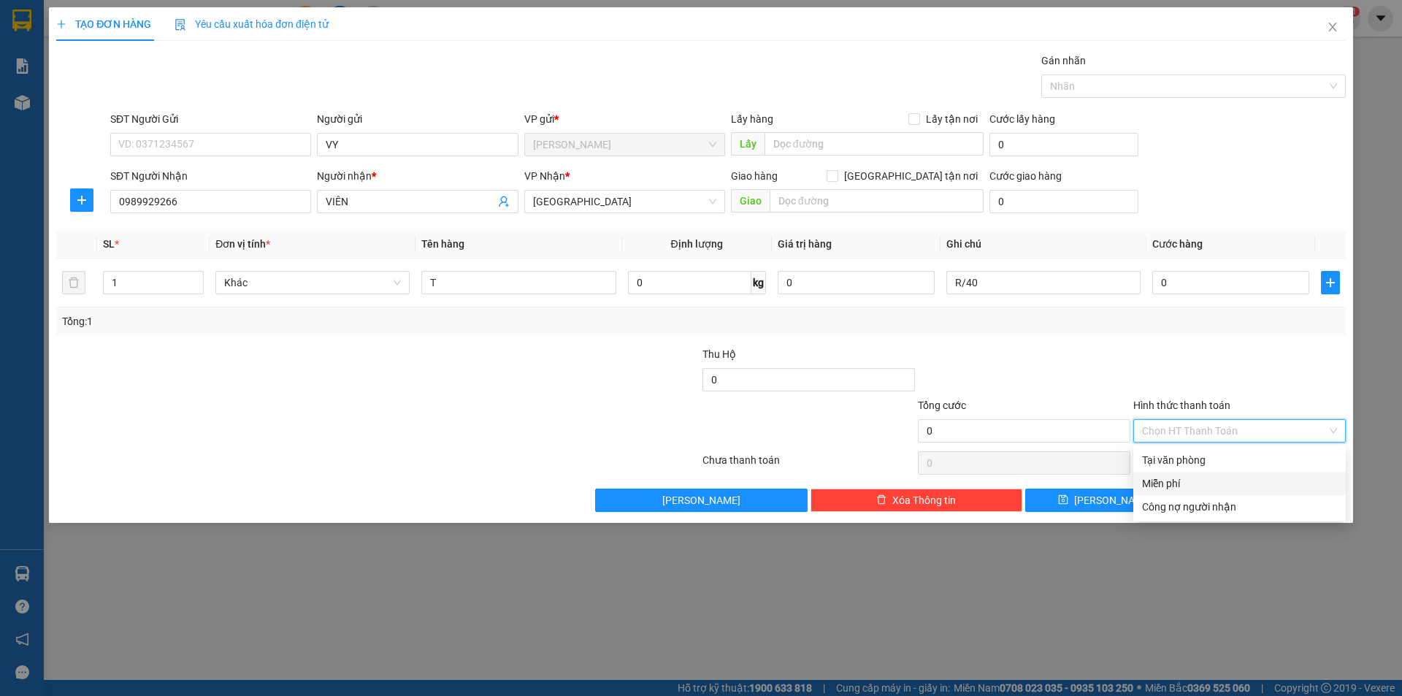
click at [1167, 484] on div "Miễn phí" at bounding box center [1239, 483] width 195 height 16
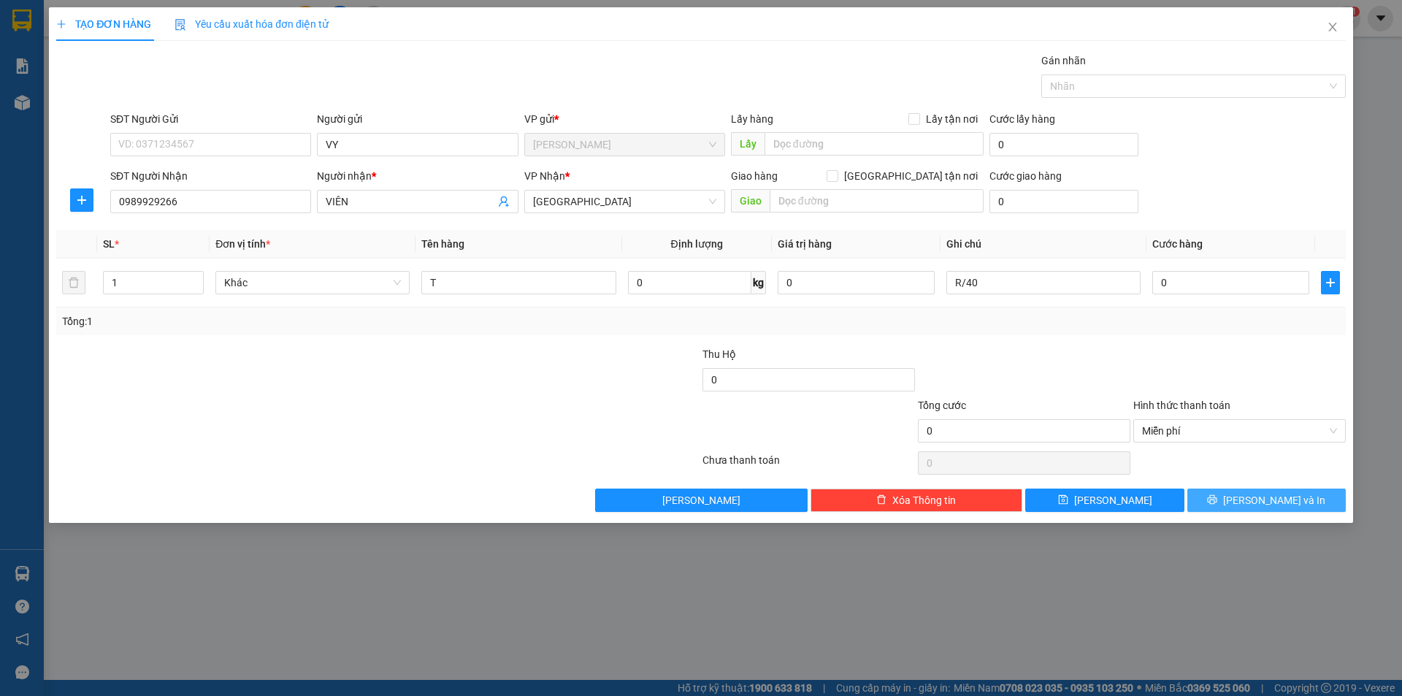
click at [1233, 501] on button "[PERSON_NAME] và In" at bounding box center [1266, 500] width 158 height 23
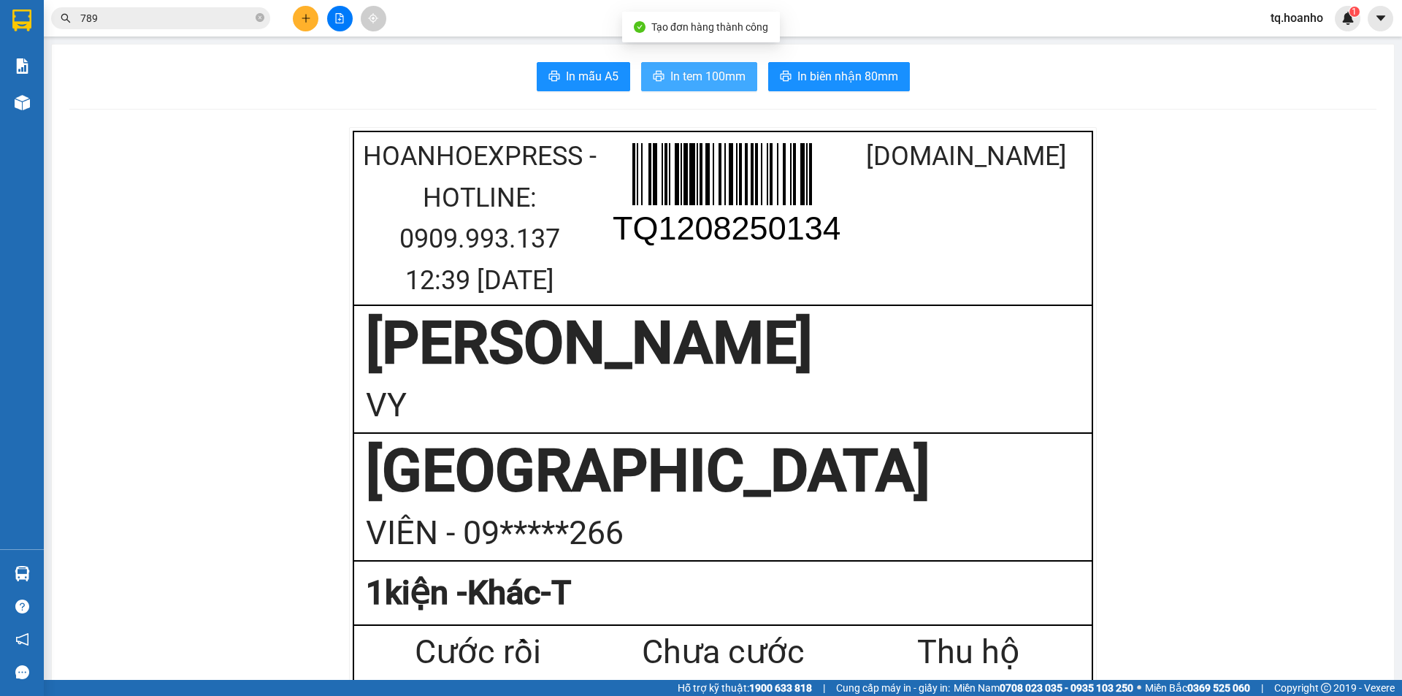
click at [654, 76] on icon "printer" at bounding box center [659, 76] width 12 height 12
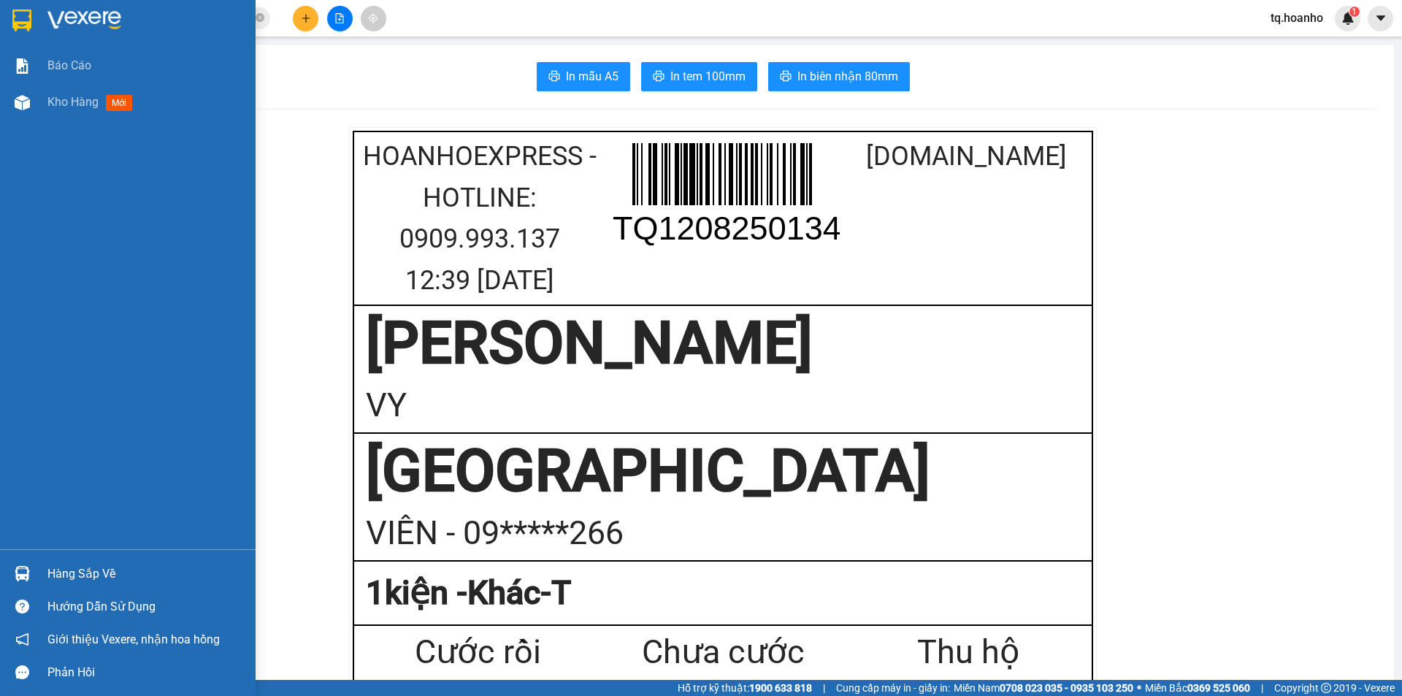
click at [101, 23] on img at bounding box center [84, 20] width 74 height 22
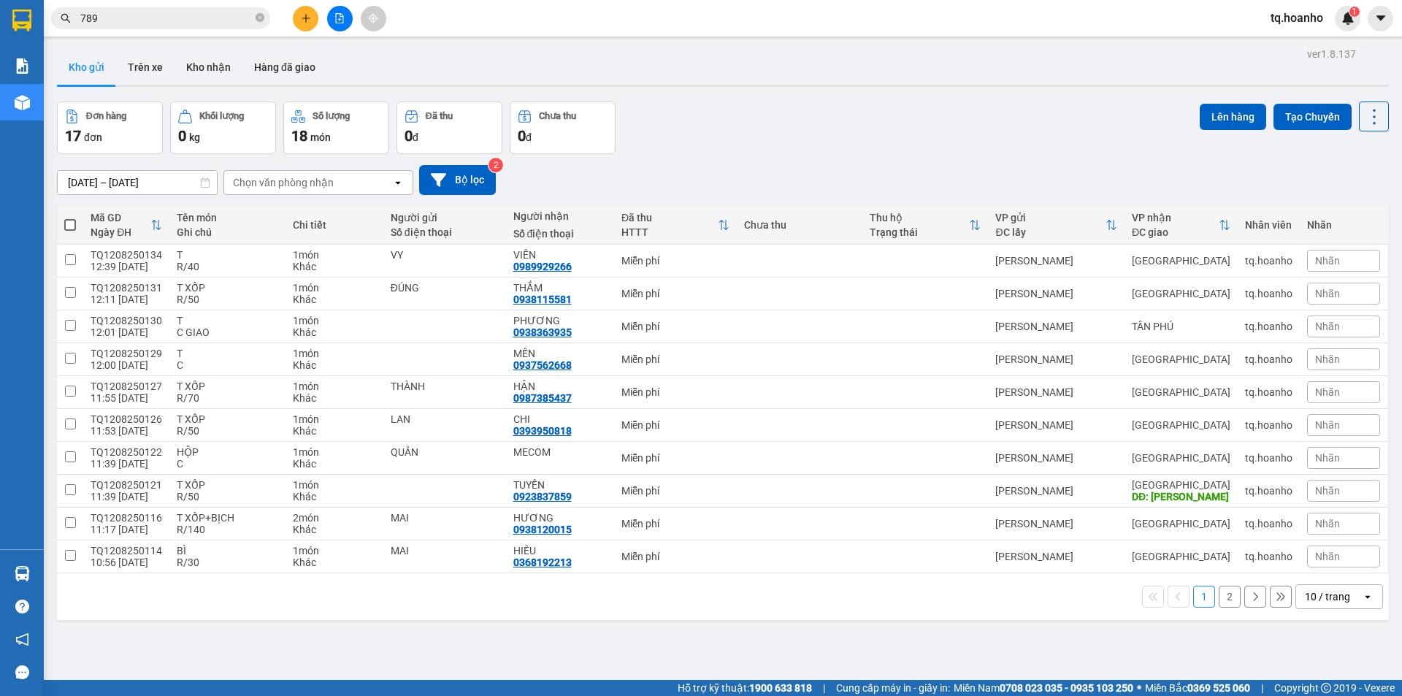
scroll to position [67, 0]
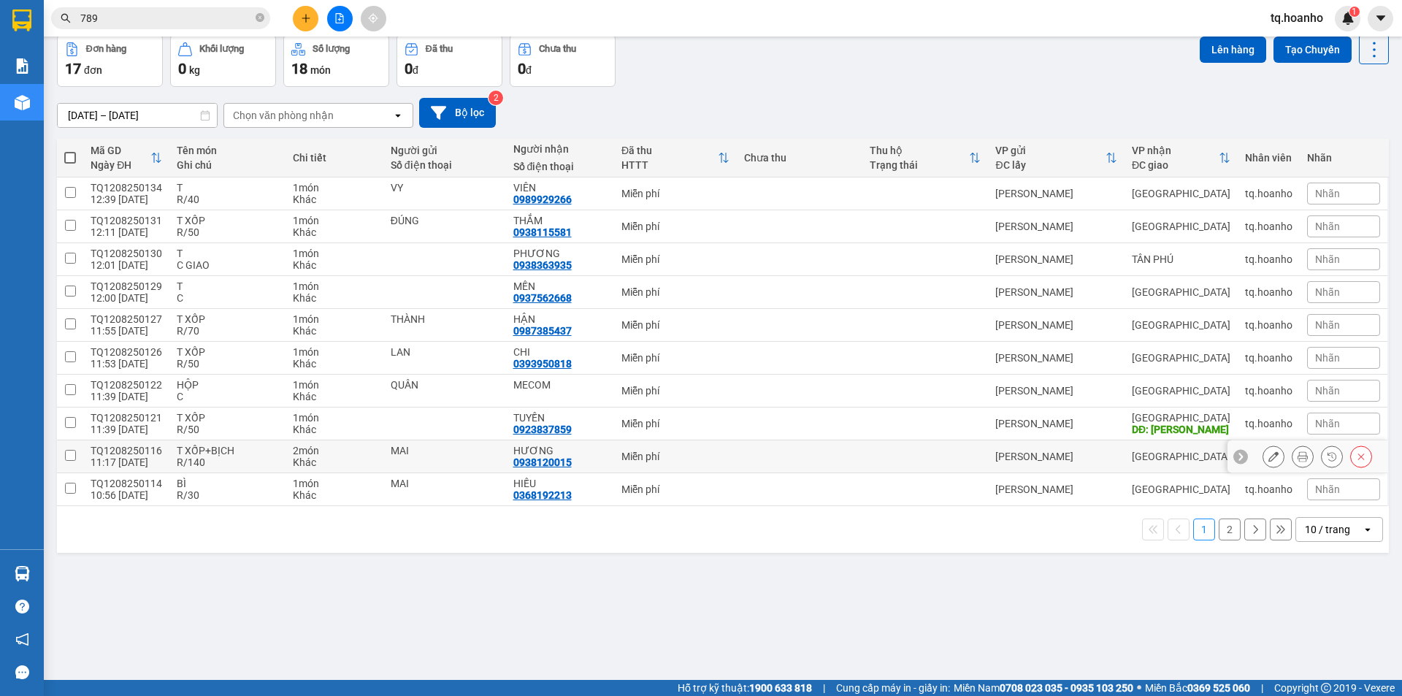
click at [459, 443] on td "MAI" at bounding box center [444, 456] width 123 height 33
checkbox input "true"
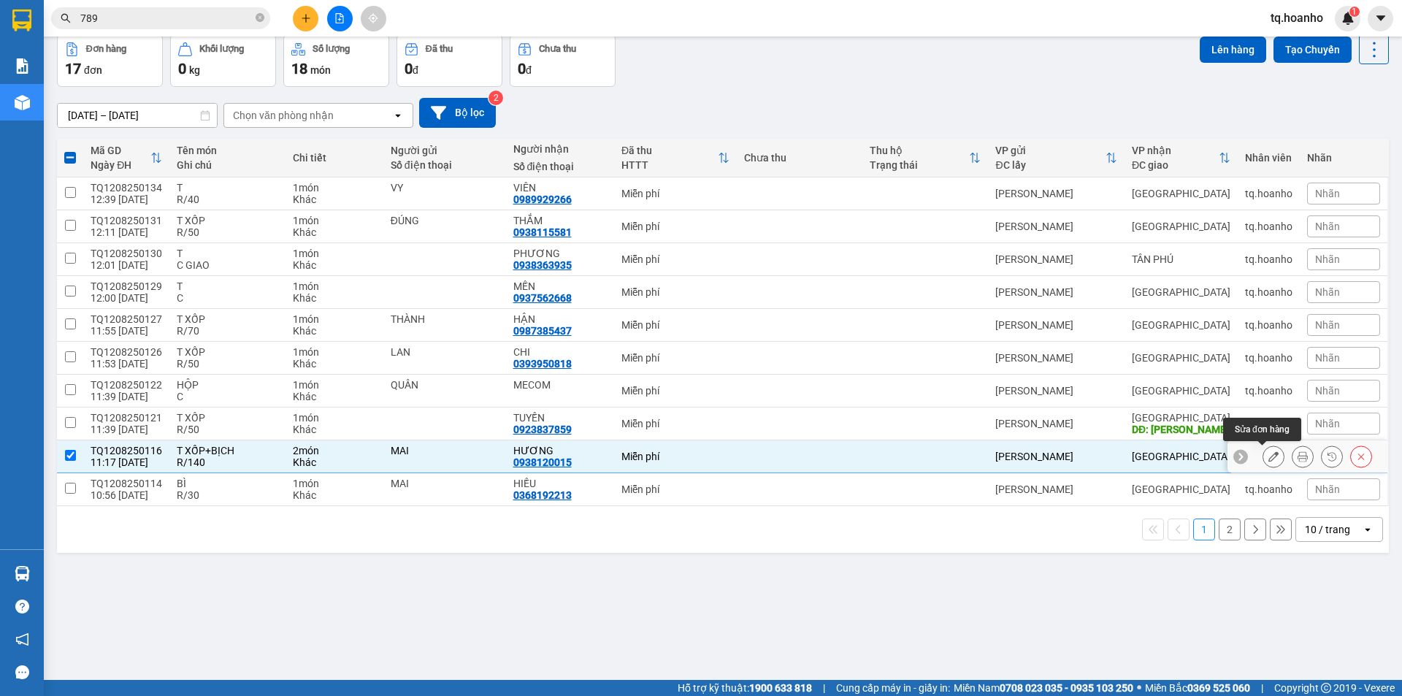
click at [1263, 464] on button at bounding box center [1273, 457] width 20 height 26
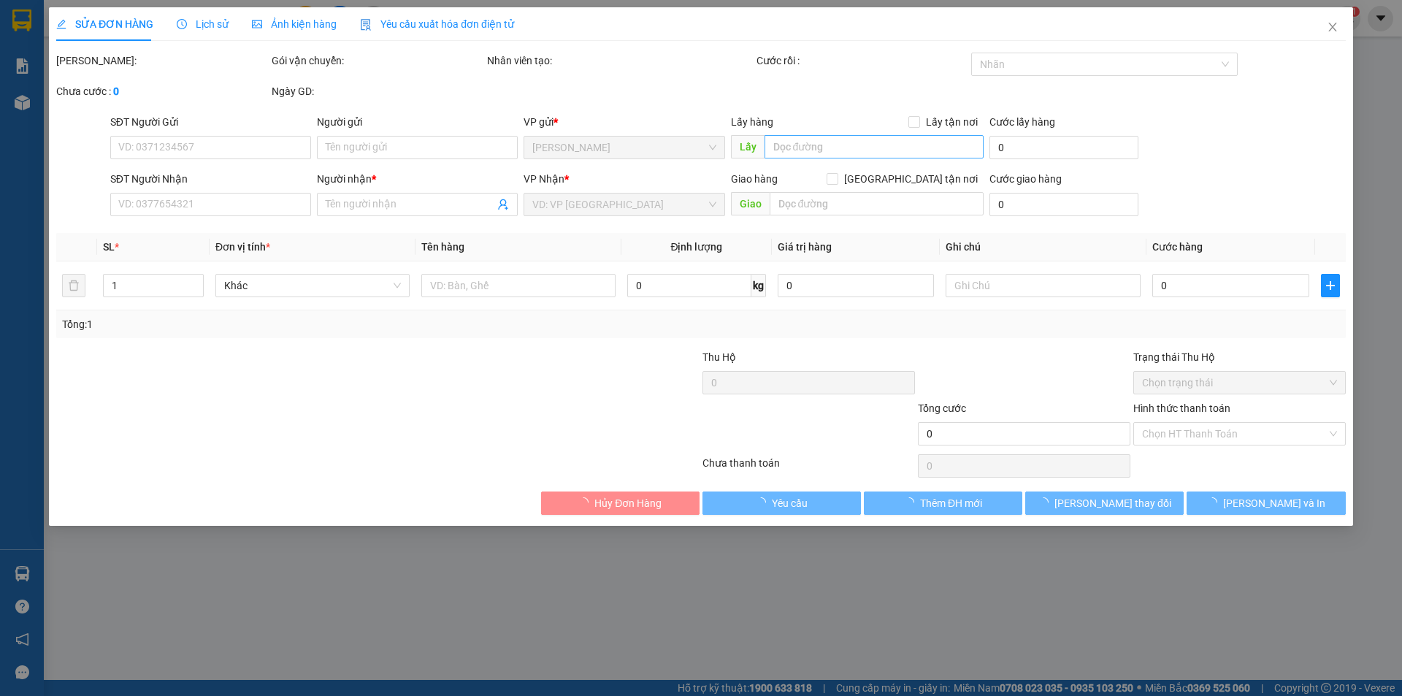
type input "MAI"
type input "0938120015"
type input "HƯƠNG"
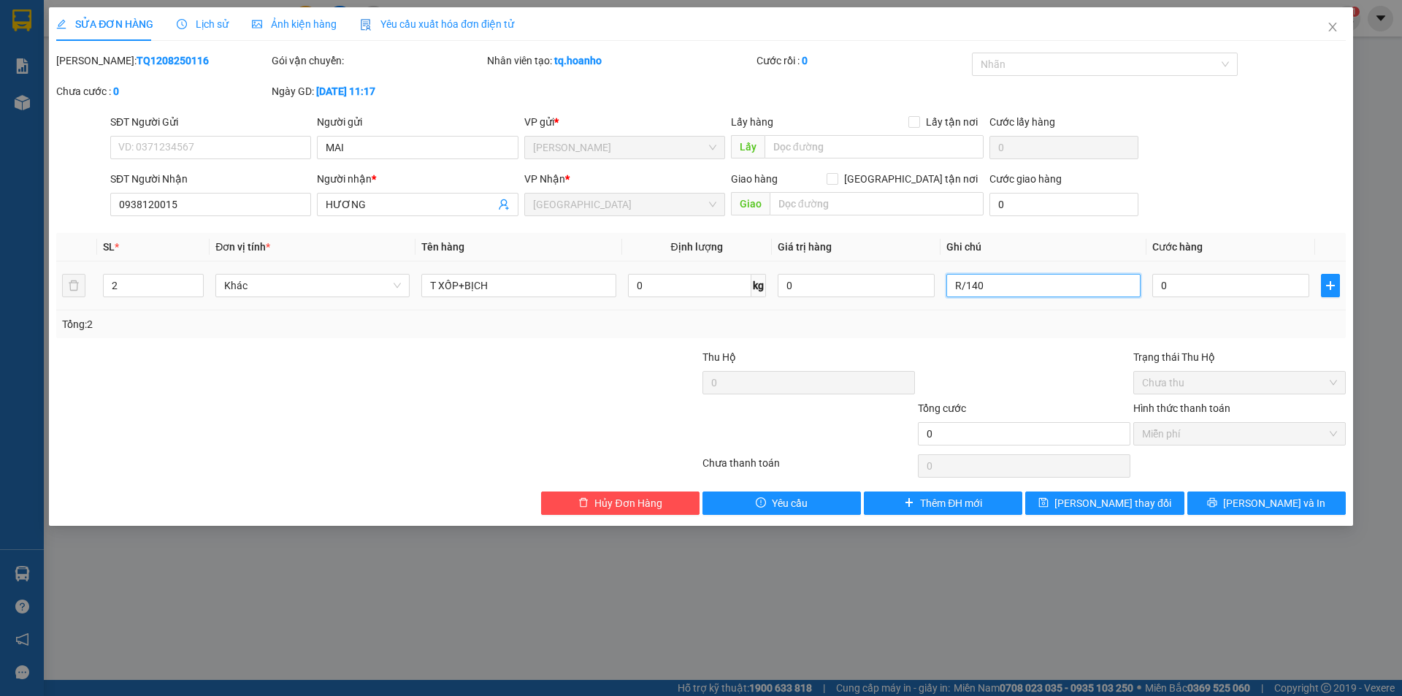
click at [1008, 283] on input "R/140" at bounding box center [1043, 285] width 194 height 23
type input "3"
click at [198, 283] on icon "up" at bounding box center [196, 282] width 5 height 5
click at [510, 283] on input "T XỐP+BỊCH" at bounding box center [518, 285] width 194 height 23
type input "T XỐP+BỊCH+"
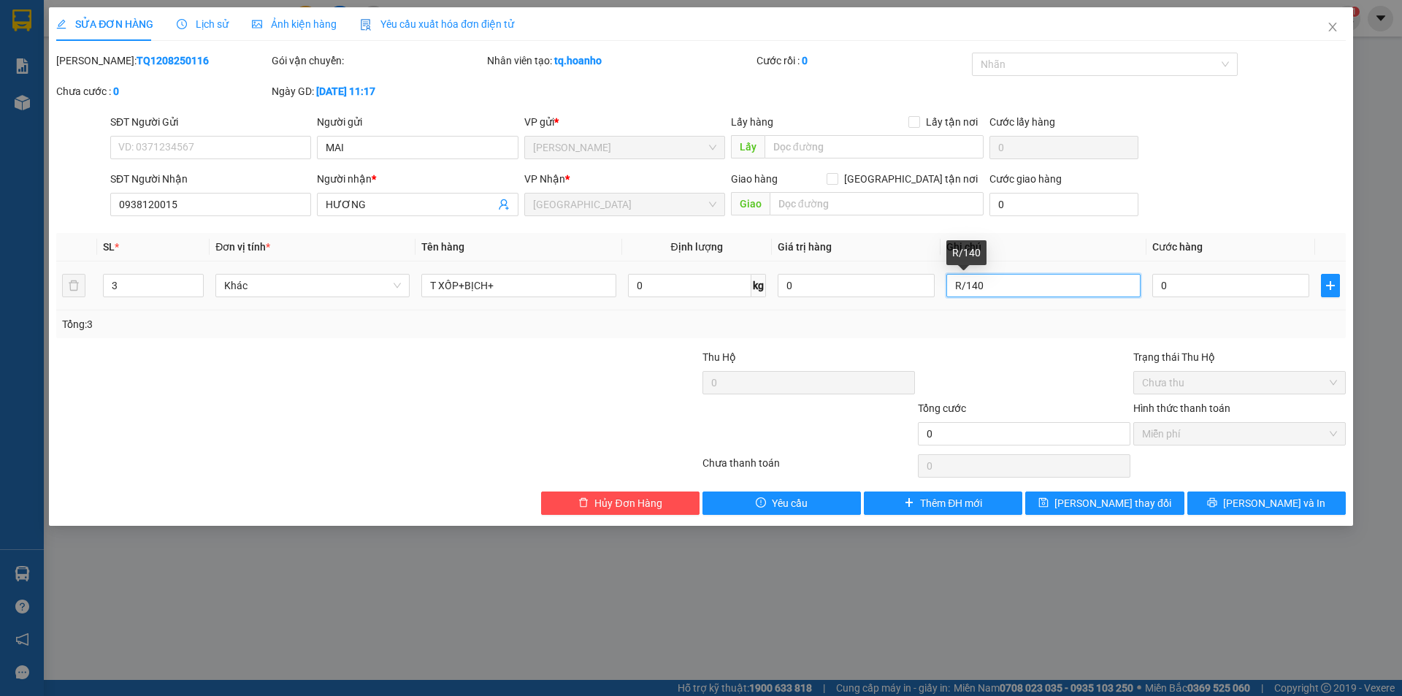
click at [994, 293] on input "R/140" at bounding box center [1043, 285] width 194 height 23
click at [1192, 433] on span "Miễn phí" at bounding box center [1239, 434] width 195 height 22
type input "R/170"
click at [1234, 508] on button "[PERSON_NAME] và In" at bounding box center [1266, 502] width 158 height 23
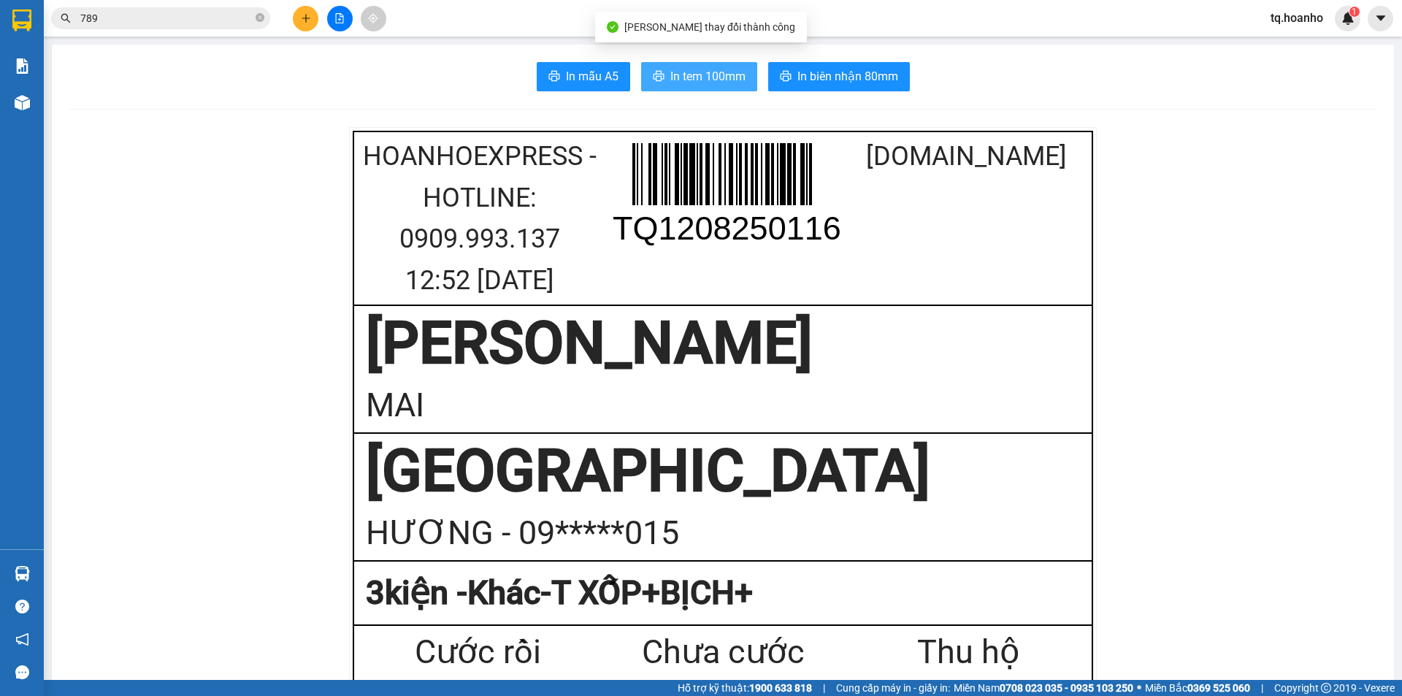
click at [710, 80] on span "In tem 100mm" at bounding box center [707, 76] width 75 height 18
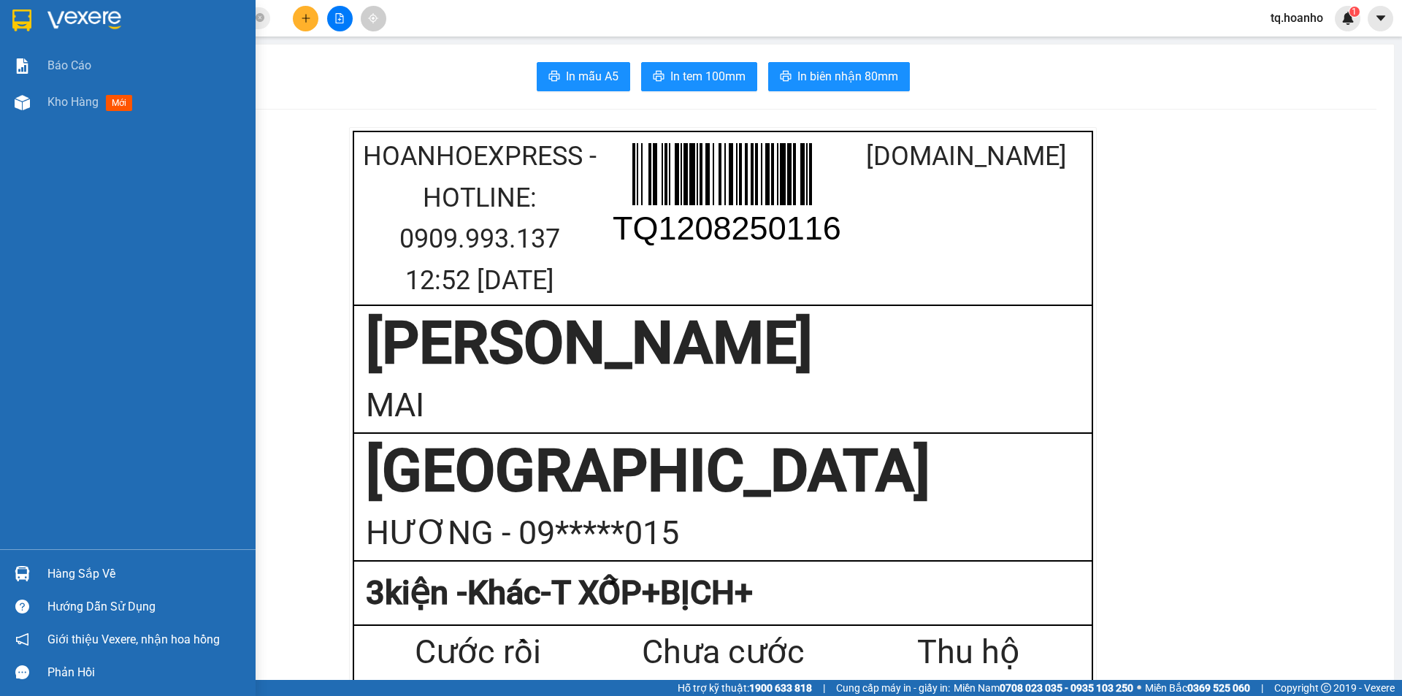
click at [81, 18] on img at bounding box center [84, 20] width 74 height 22
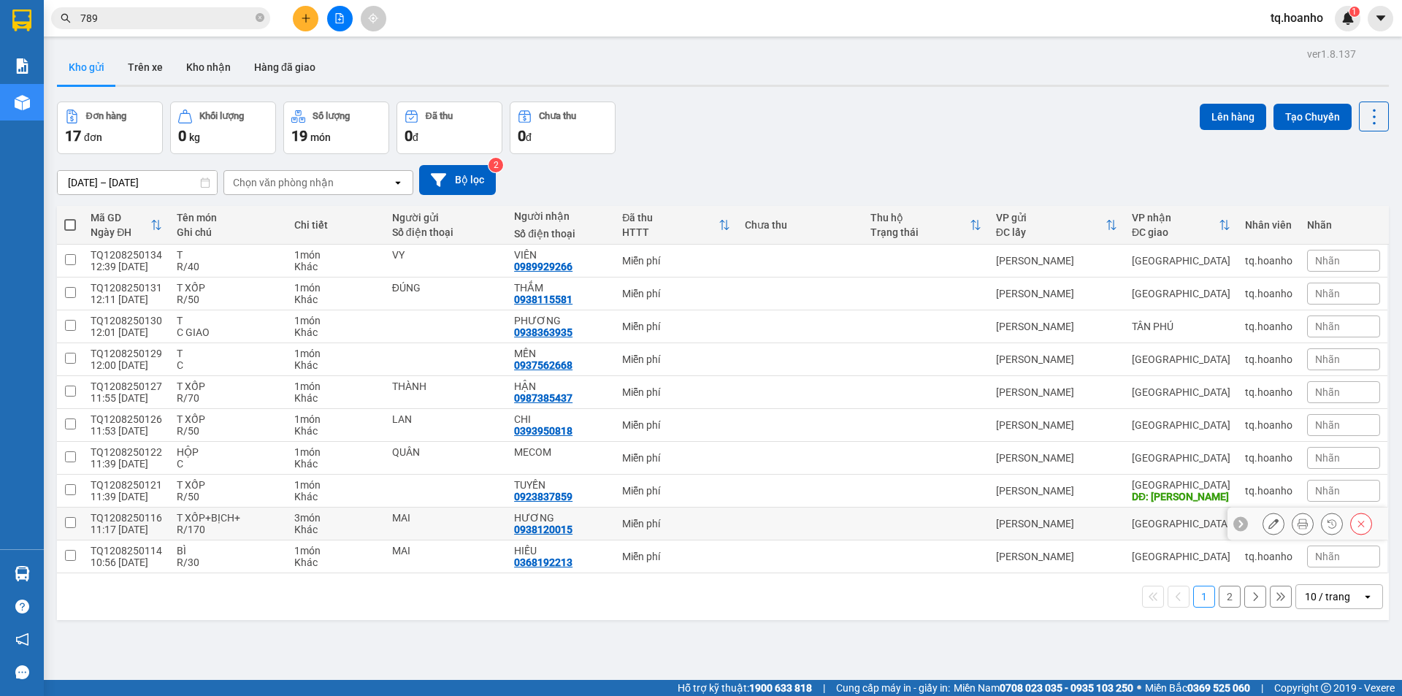
click at [452, 527] on div "MAI" at bounding box center [445, 523] width 107 height 23
checkbox input "true"
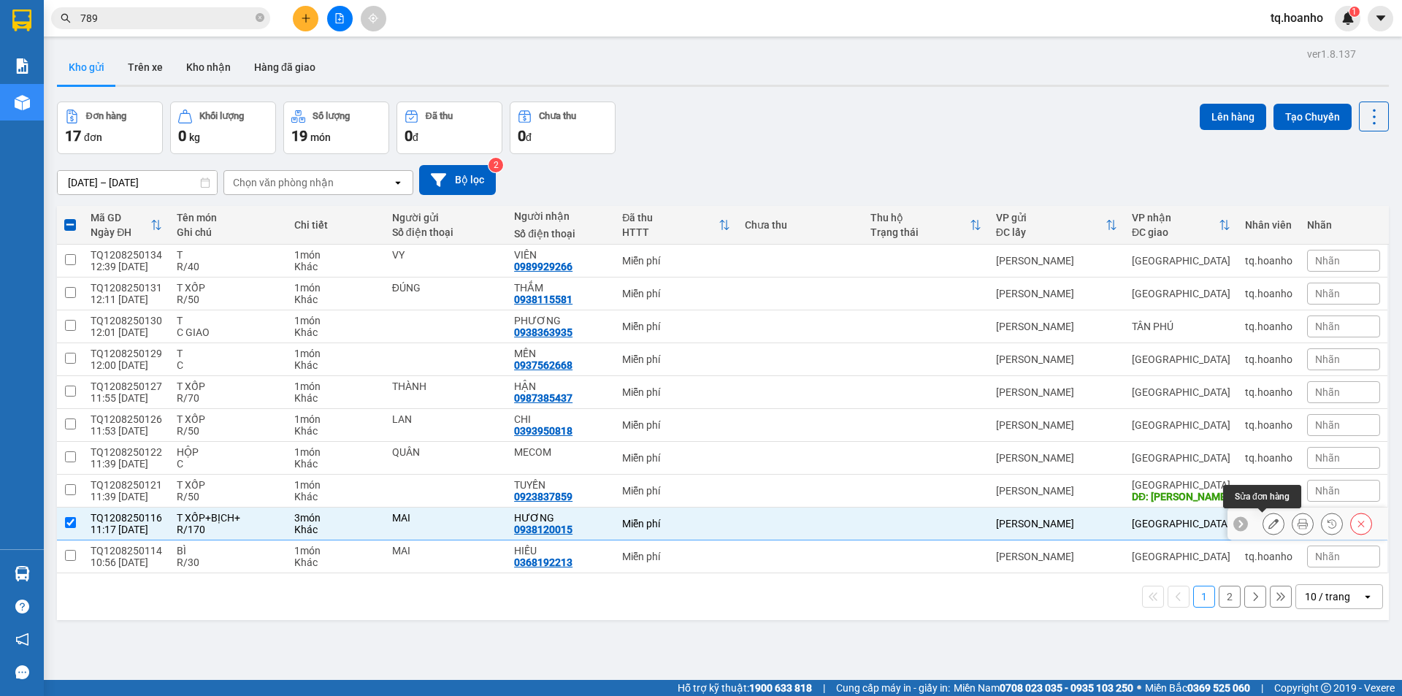
click at [1263, 521] on button at bounding box center [1273, 524] width 20 height 26
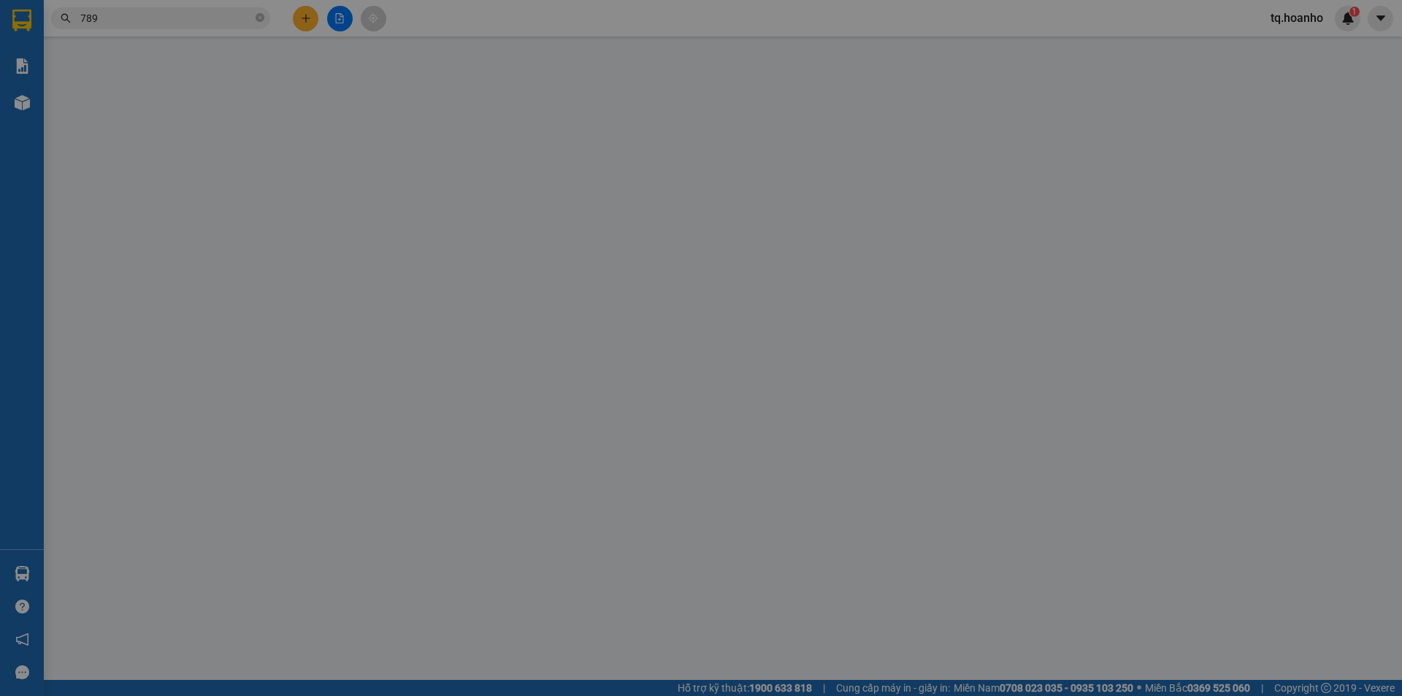
type input "MAI"
type input "0938120015"
type input "HƯƠNG"
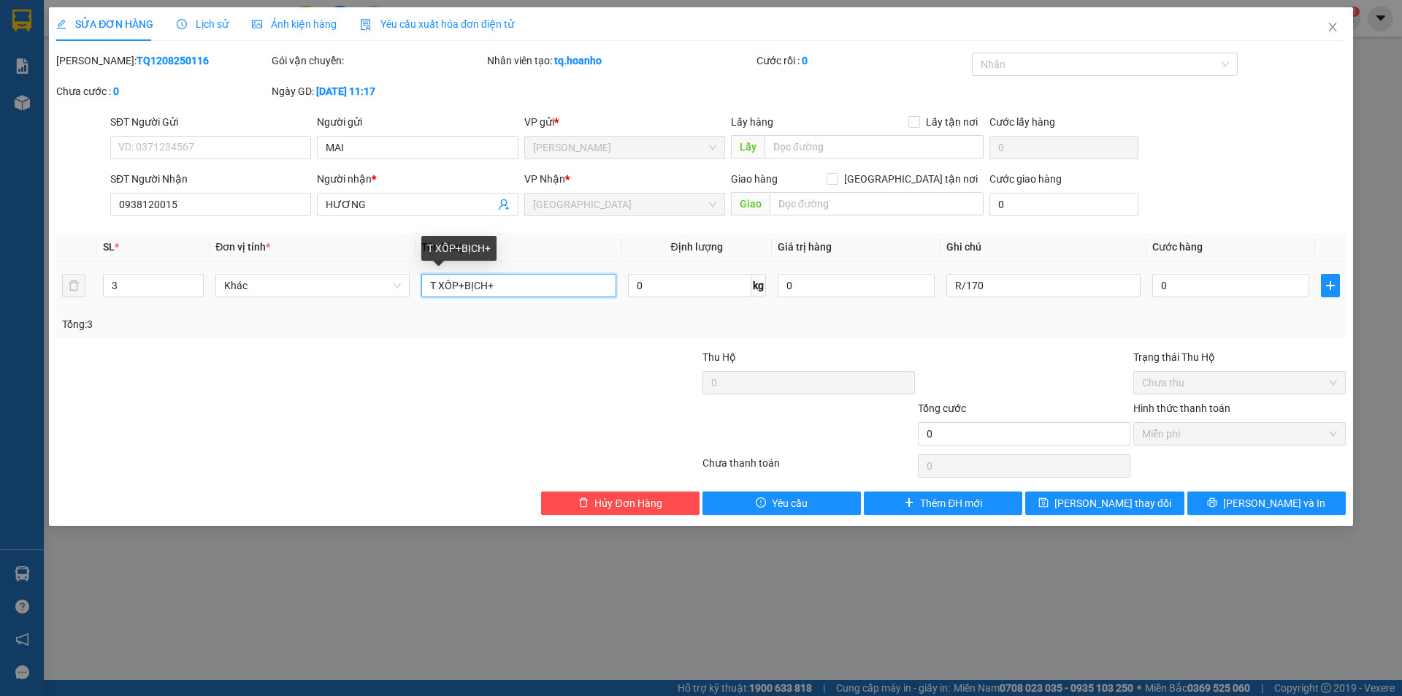
click at [521, 286] on input "T XỐP+BỊCH+" at bounding box center [518, 285] width 194 height 23
type input "T XỐP+BỊCH+T"
click at [1125, 495] on span "[PERSON_NAME] thay đổi" at bounding box center [1112, 503] width 117 height 16
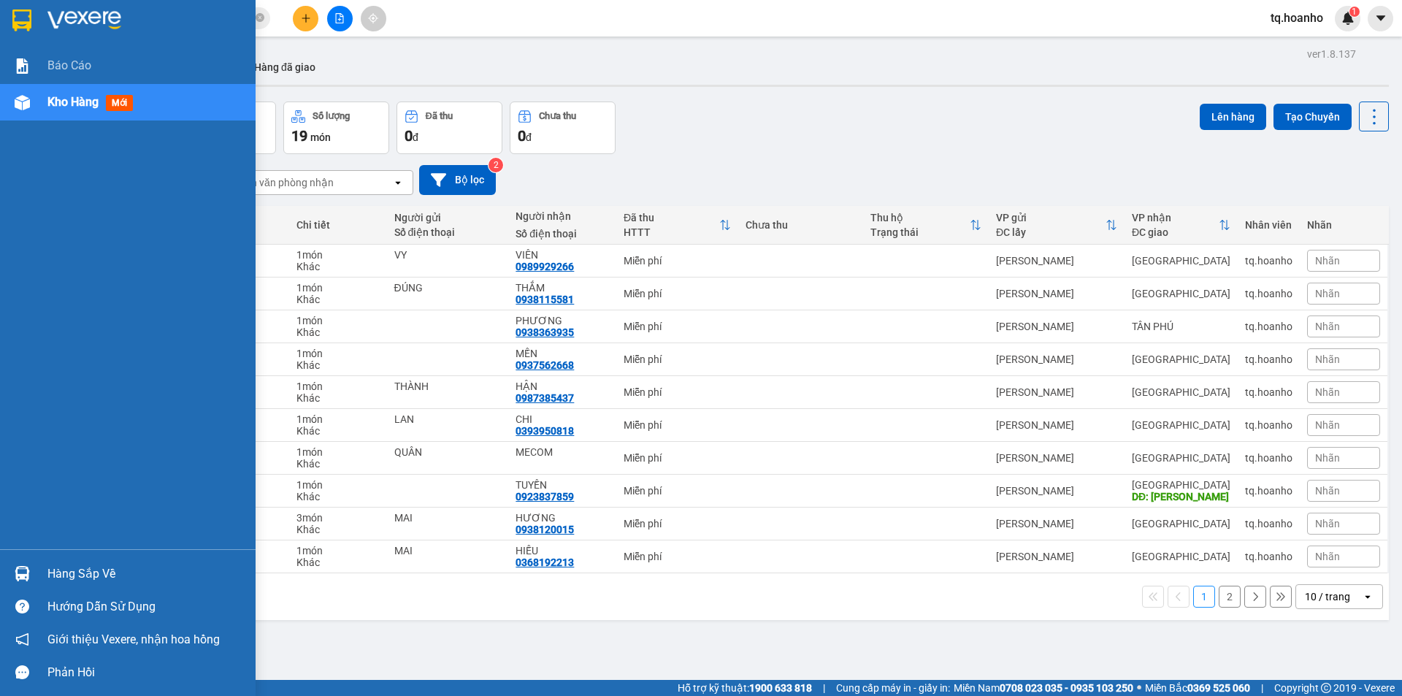
click at [80, 22] on img at bounding box center [84, 20] width 74 height 22
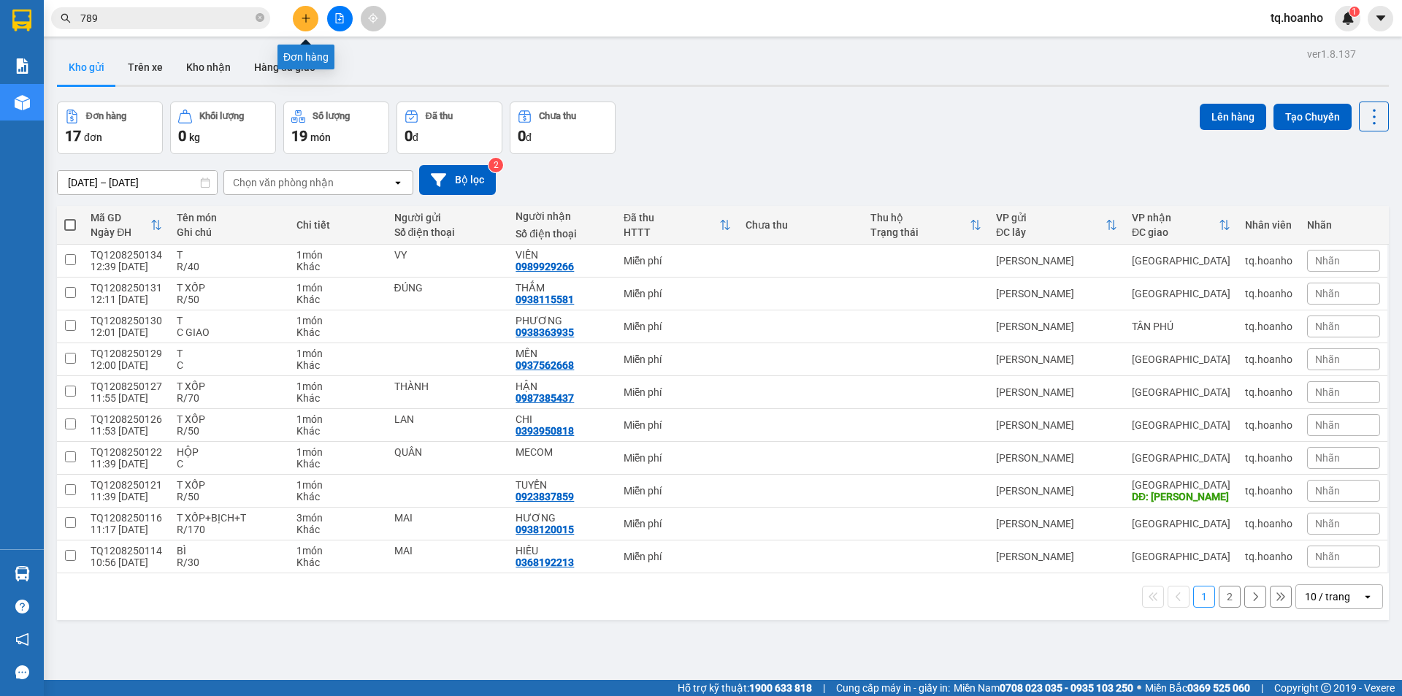
click at [307, 12] on button at bounding box center [306, 19] width 26 height 26
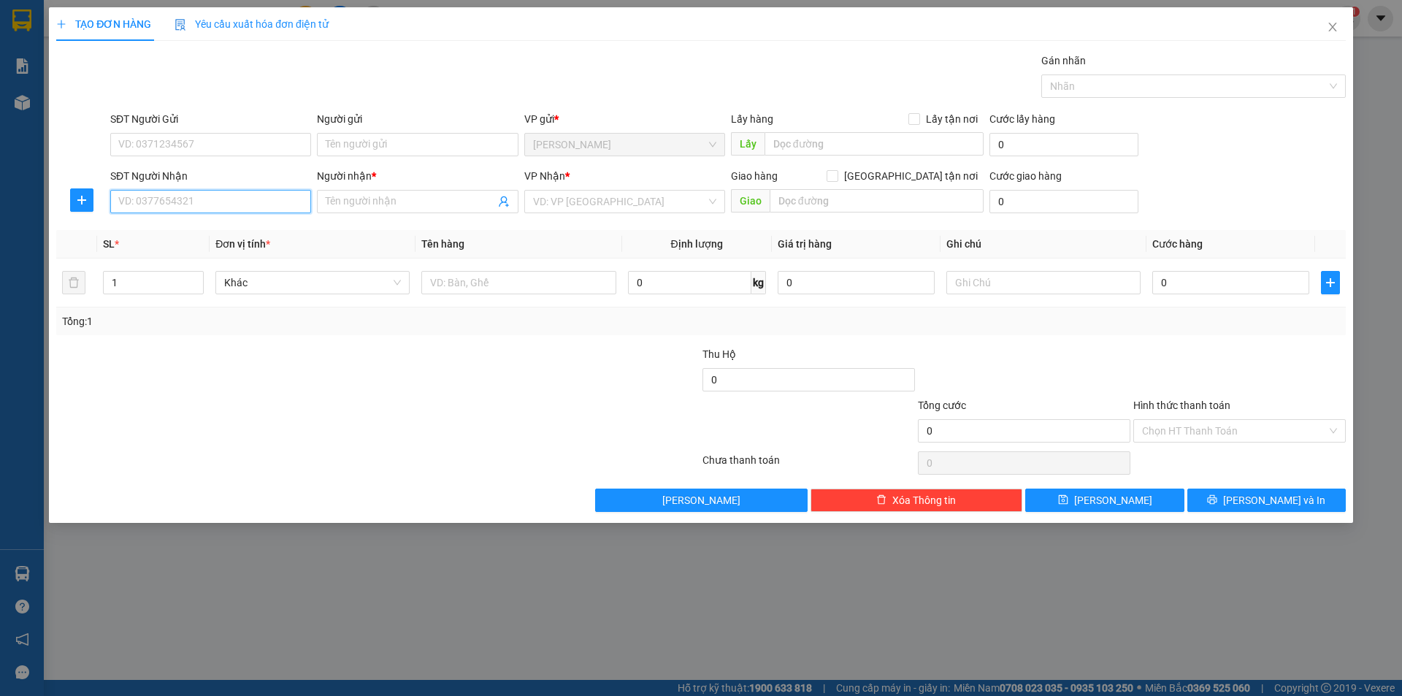
click at [264, 201] on input "SĐT Người Nhận" at bounding box center [210, 201] width 201 height 23
type input "0918770509"
click at [419, 202] on input "Người nhận *" at bounding box center [410, 202] width 169 height 16
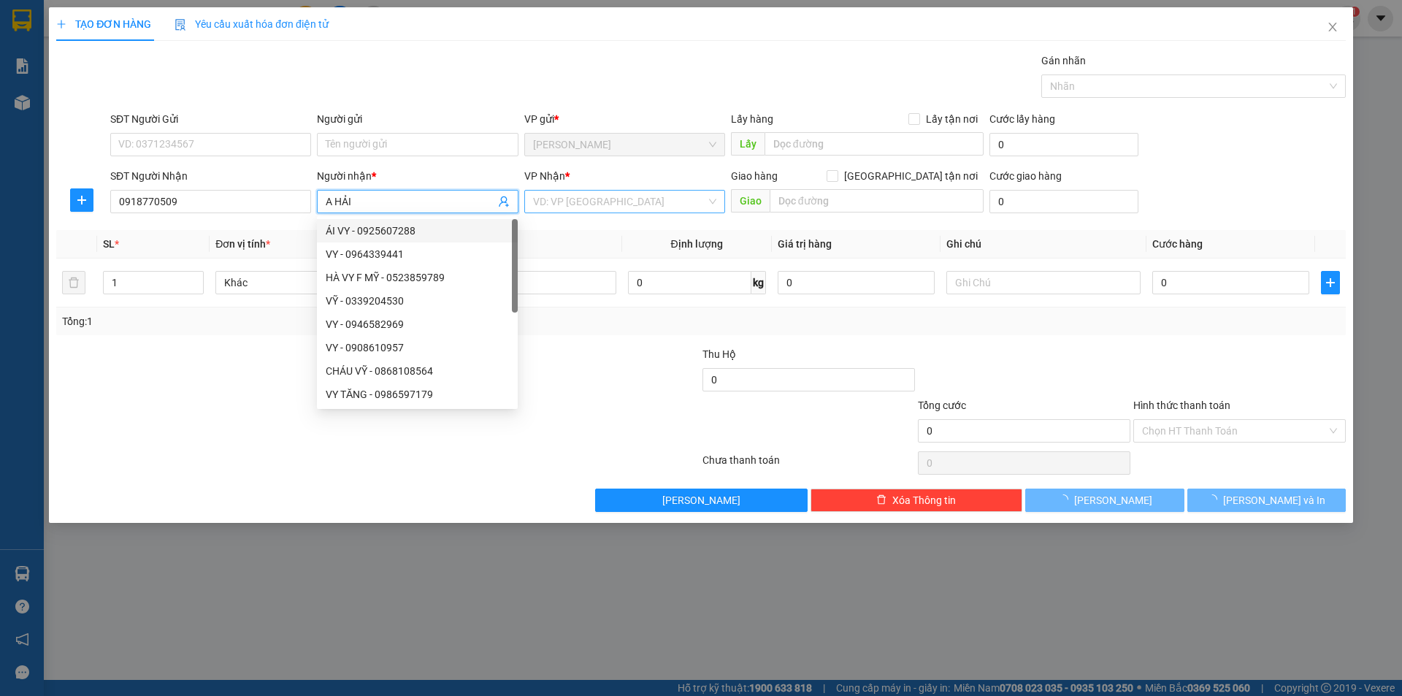
type input "A HẢI"
click at [538, 207] on input "search" at bounding box center [619, 202] width 173 height 22
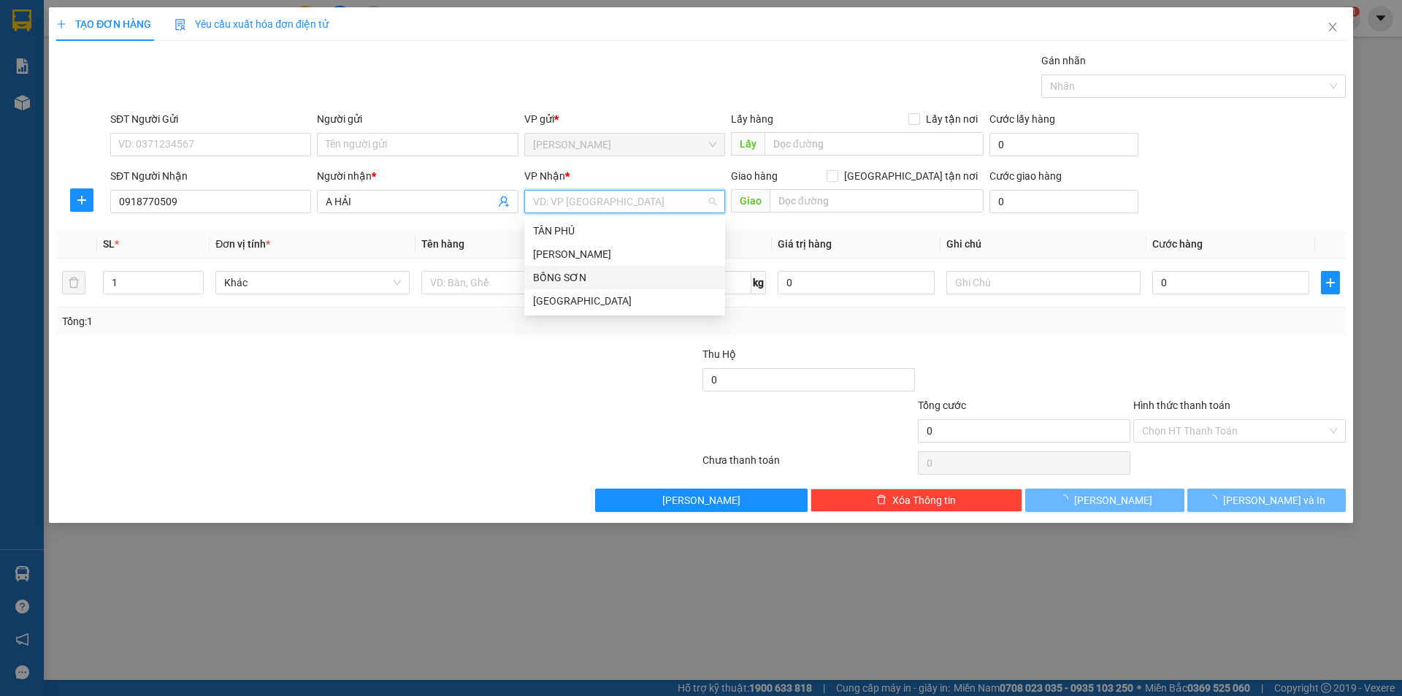
click at [542, 296] on div "[GEOGRAPHIC_DATA]" at bounding box center [624, 301] width 183 height 16
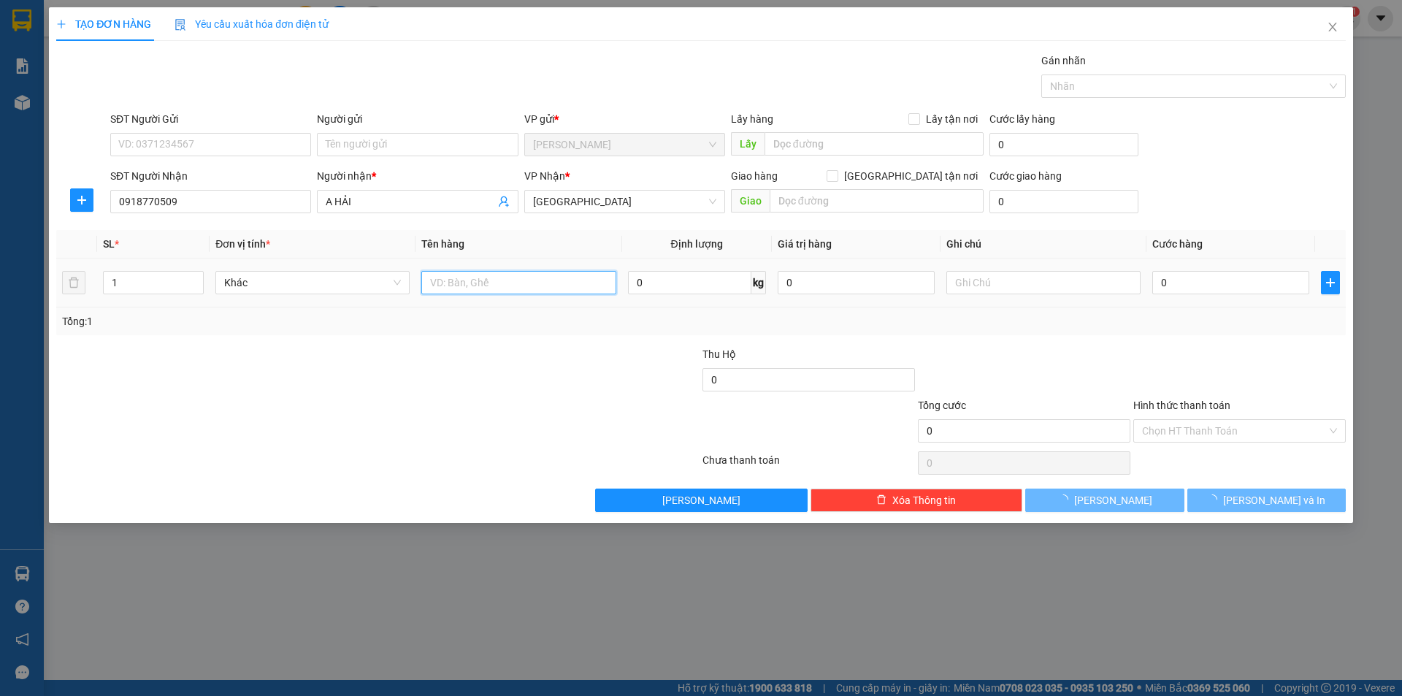
click at [492, 288] on input "text" at bounding box center [518, 282] width 194 height 23
type input "T XỐP"
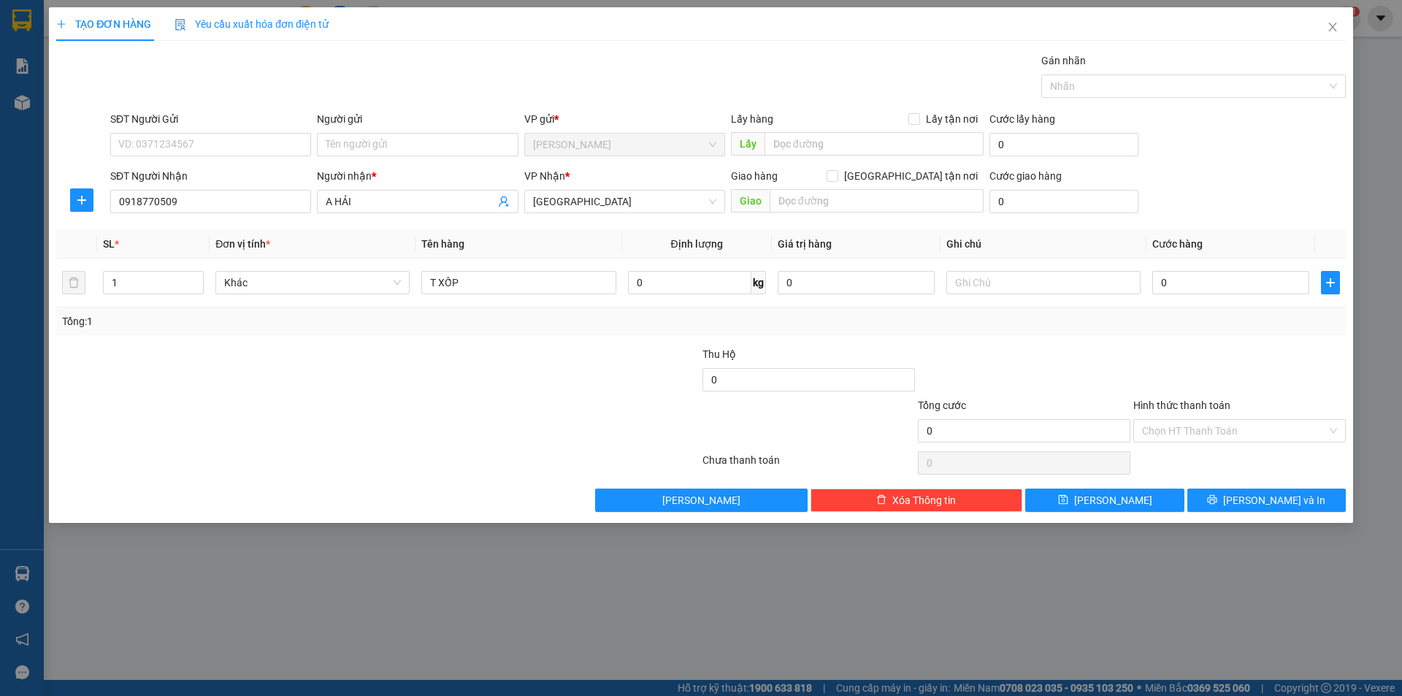
click at [469, 390] on div at bounding box center [270, 371] width 431 height 51
click at [962, 275] on input "text" at bounding box center [1043, 282] width 194 height 23
type input "R/50 THỚI AN+100K GIAO"
drag, startPoint x: 1285, startPoint y: 433, endPoint x: 1248, endPoint y: 465, distance: 48.6
click at [1266, 430] on input "Hình thức thanh toán" at bounding box center [1234, 431] width 185 height 22
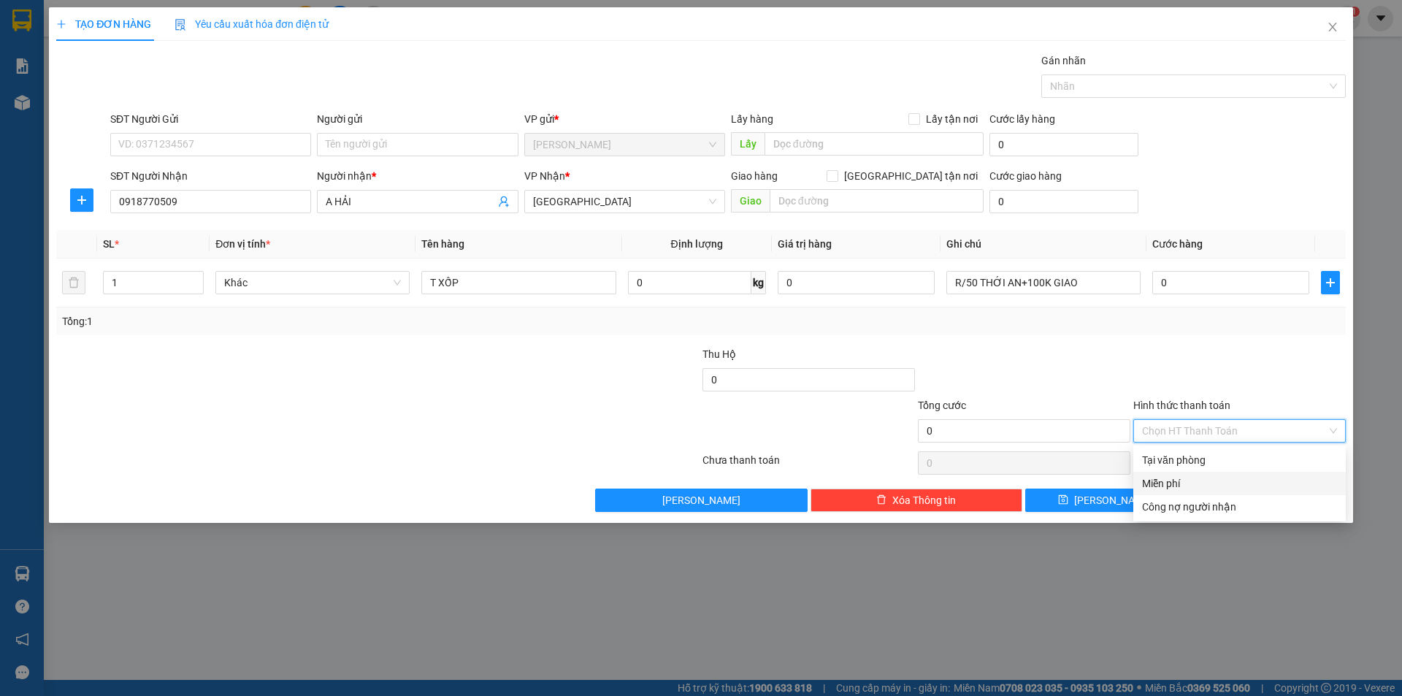
drag, startPoint x: 1203, startPoint y: 478, endPoint x: 1222, endPoint y: 497, distance: 26.9
click at [1208, 478] on div "Miễn phí" at bounding box center [1239, 483] width 195 height 16
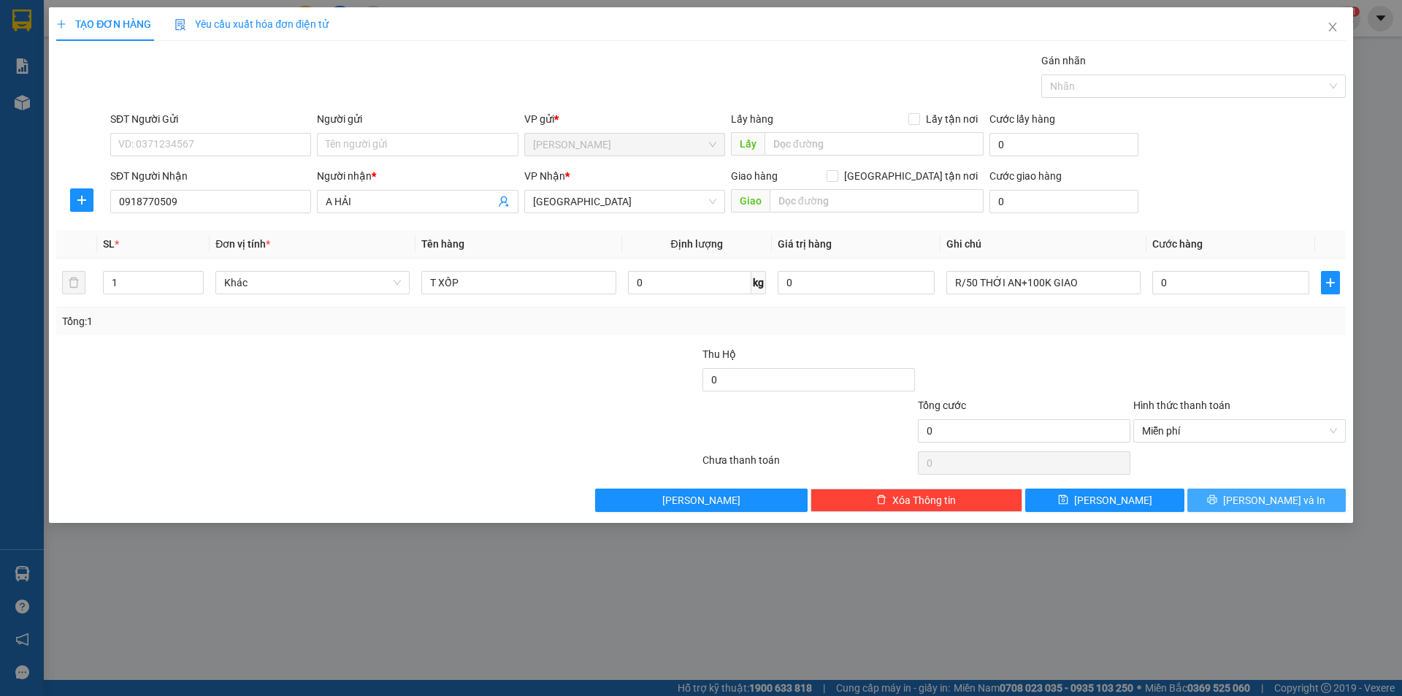
click at [1223, 497] on button "[PERSON_NAME] và In" at bounding box center [1266, 500] width 158 height 23
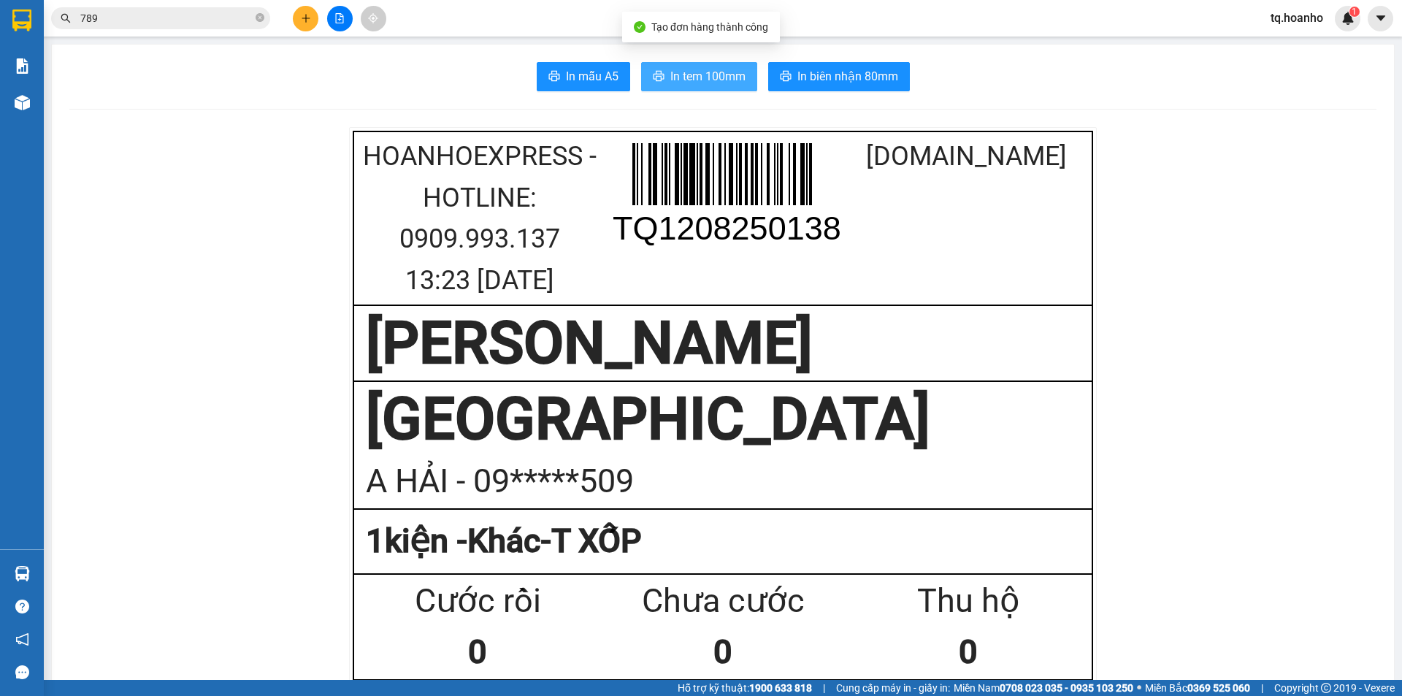
click at [669, 86] on button "In tem 100mm" at bounding box center [699, 76] width 116 height 29
click at [295, 29] on div at bounding box center [340, 19] width 110 height 26
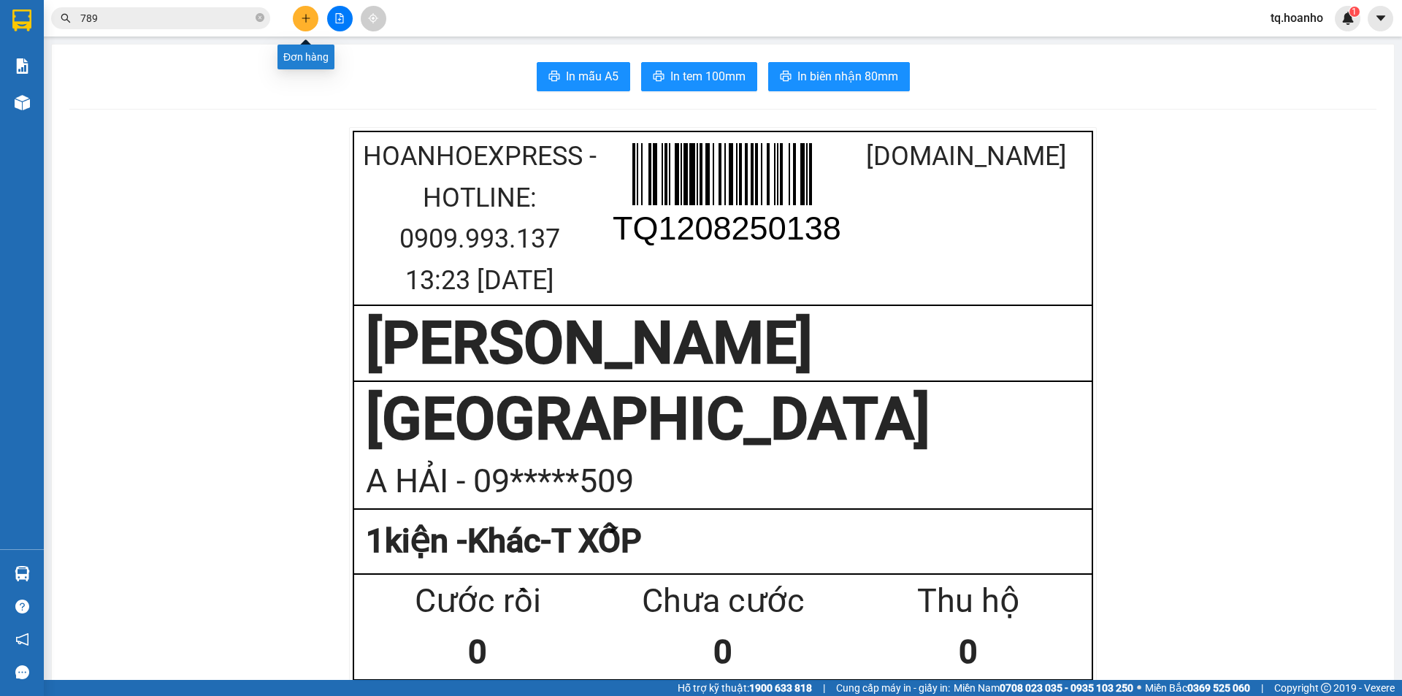
click at [313, 15] on button at bounding box center [306, 19] width 26 height 26
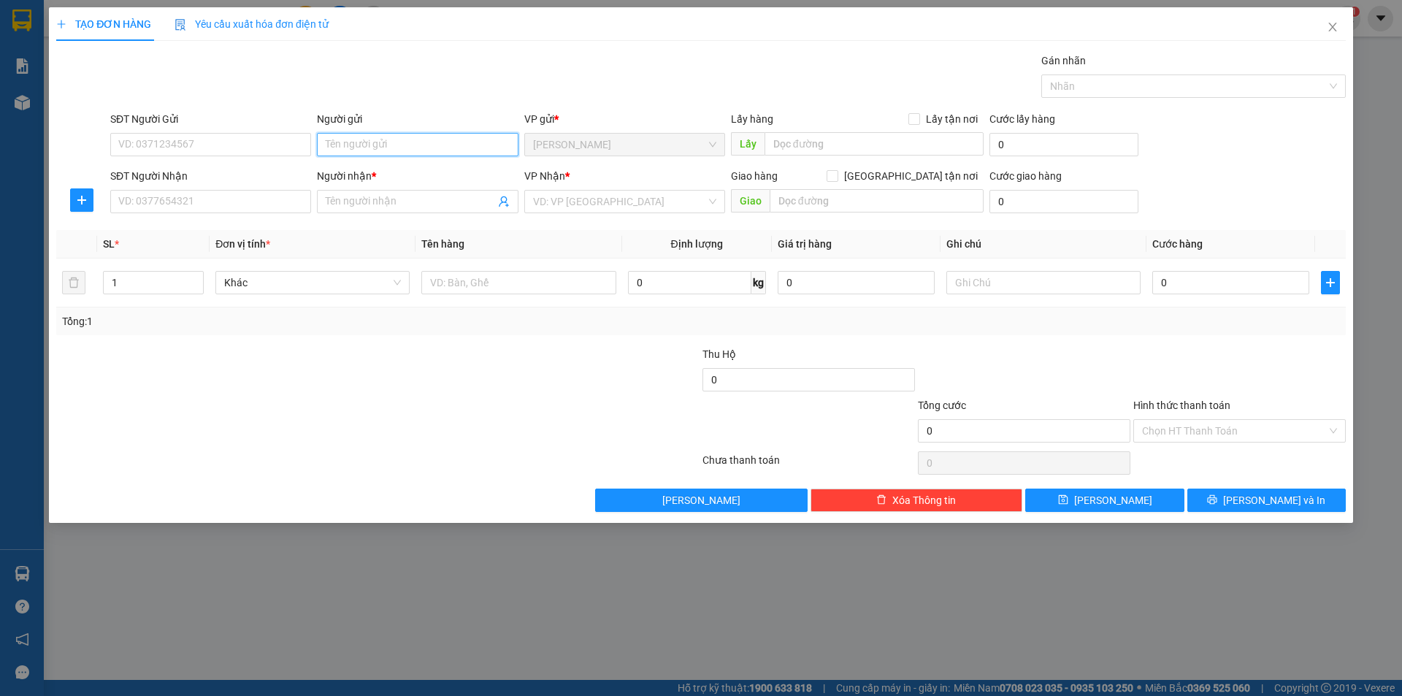
click at [440, 151] on input "Người gửi" at bounding box center [417, 144] width 201 height 23
type input "NHẠN"
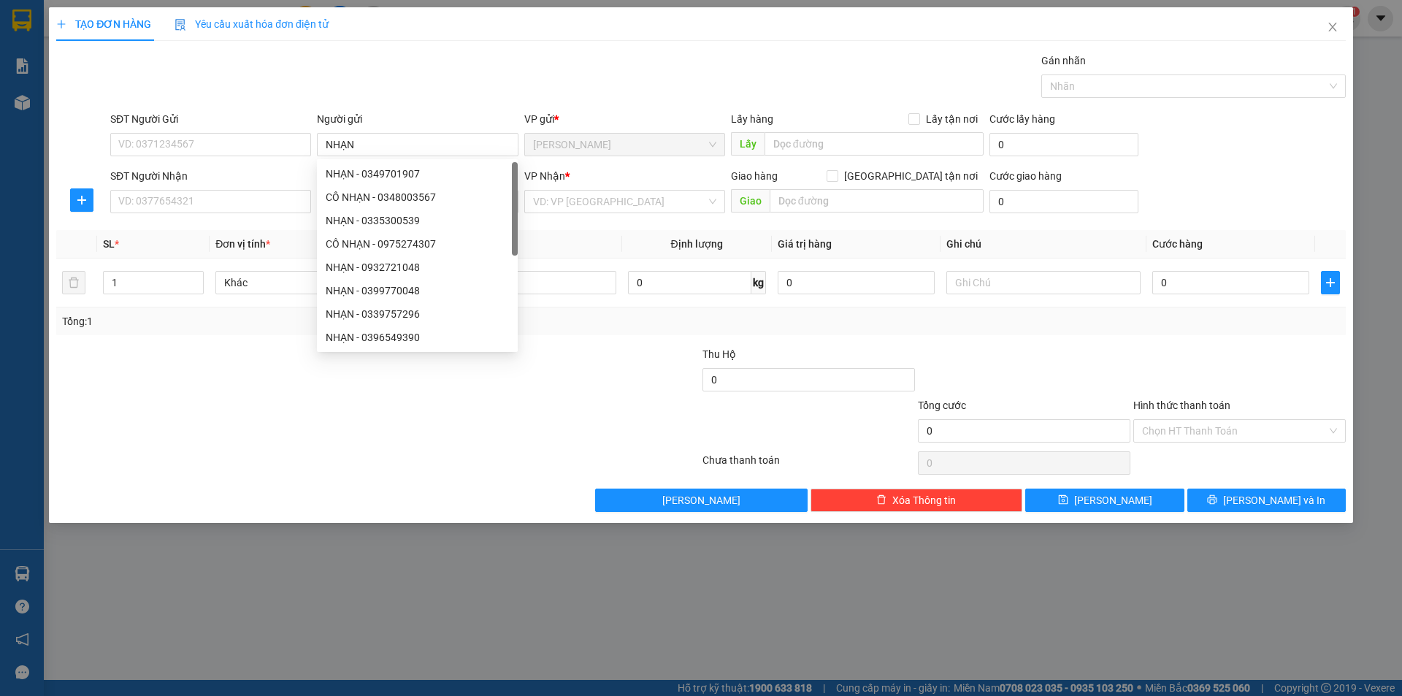
drag, startPoint x: 302, startPoint y: 375, endPoint x: 471, endPoint y: 264, distance: 202.3
click at [310, 375] on div at bounding box center [270, 371] width 431 height 51
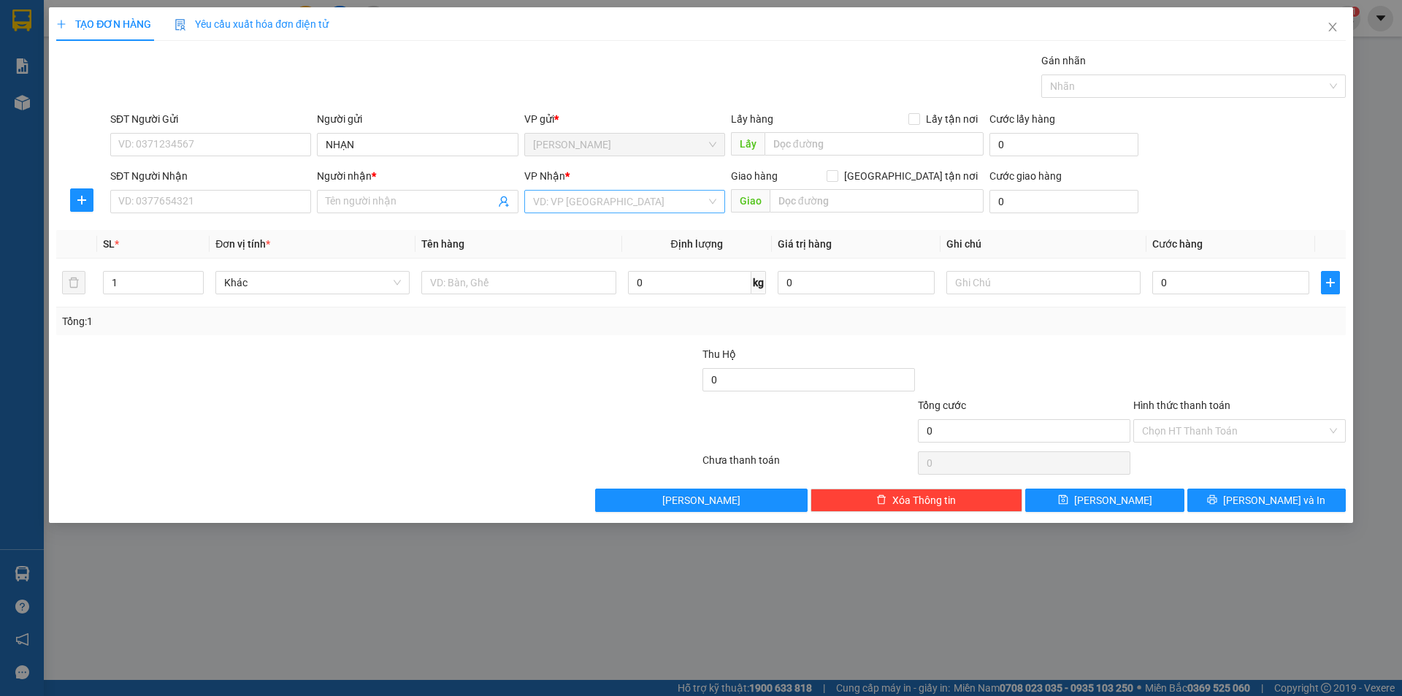
click at [565, 199] on input "search" at bounding box center [619, 202] width 173 height 22
click at [554, 304] on div "[GEOGRAPHIC_DATA]" at bounding box center [624, 301] width 183 height 16
click at [554, 291] on input "text" at bounding box center [518, 282] width 194 height 23
type input "T XỐP+HỘP YẾN"
click at [384, 215] on div "Người nhận * Tên người nhận" at bounding box center [417, 193] width 201 height 51
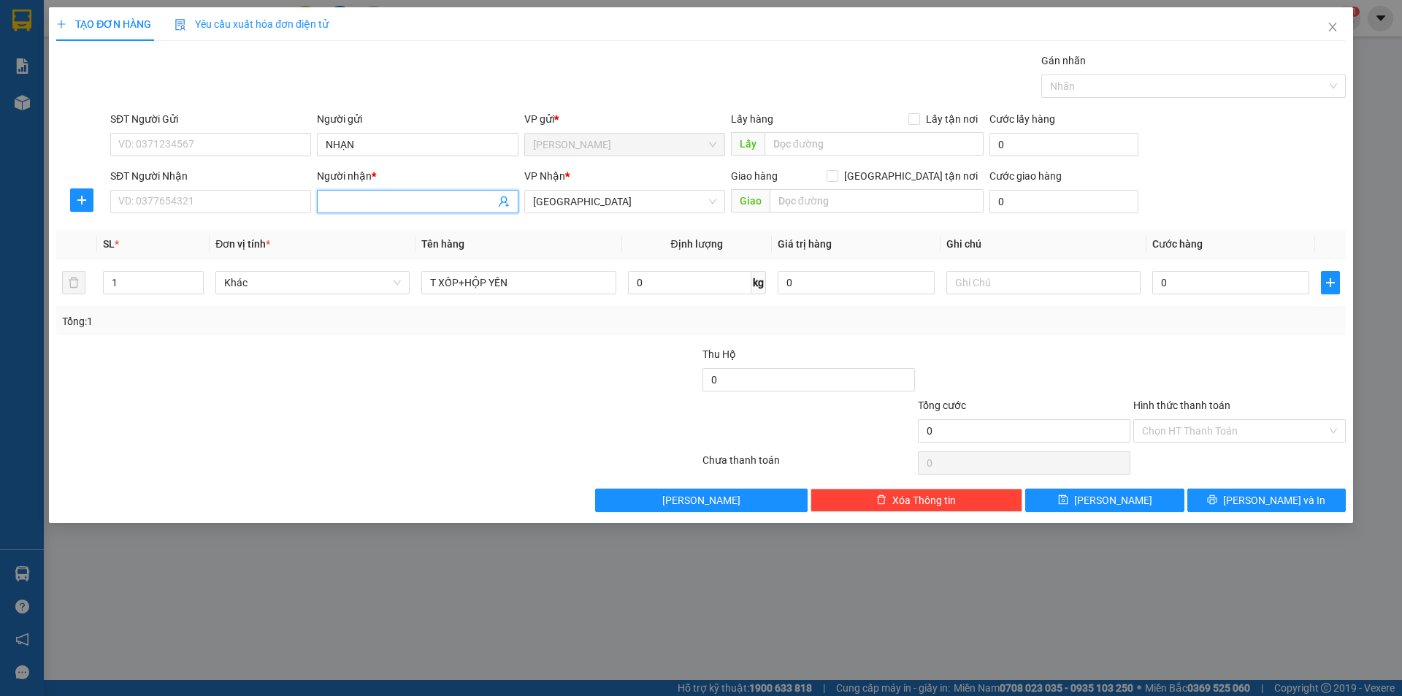
click at [348, 206] on input "Người nhận *" at bounding box center [410, 202] width 169 height 16
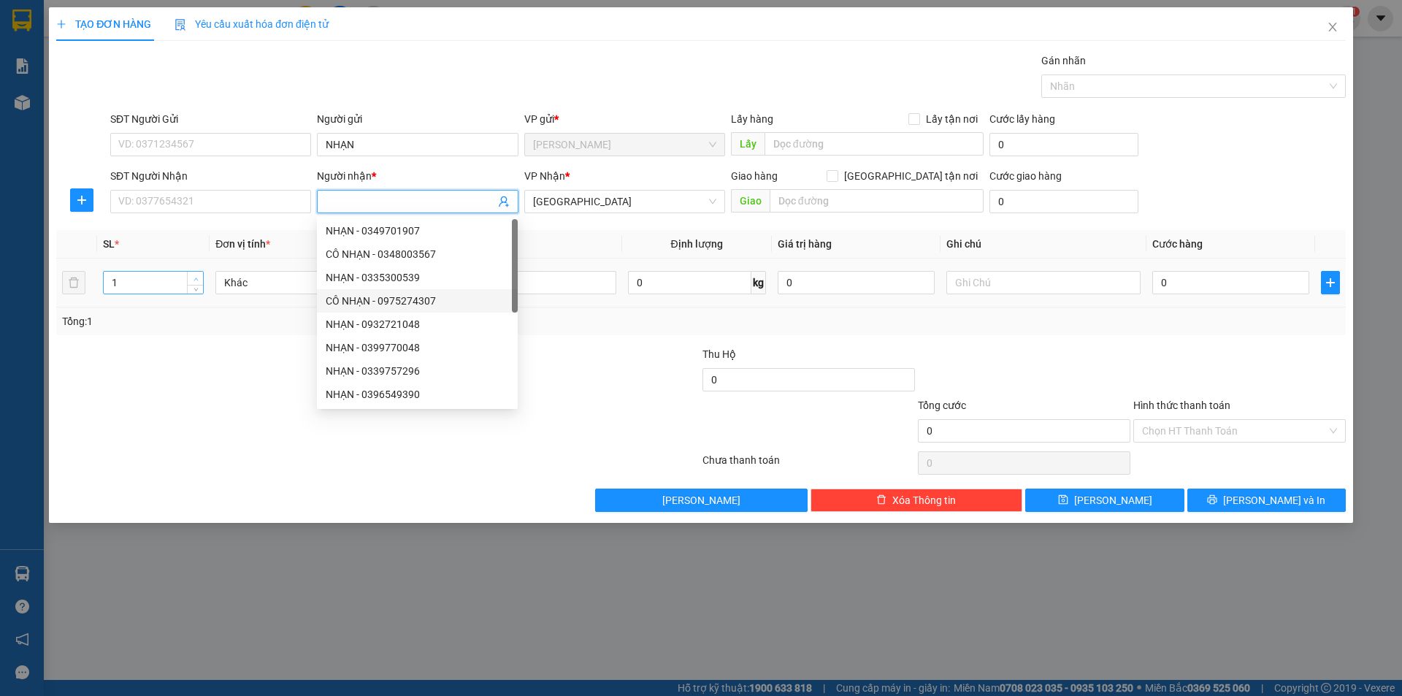
type input "2"
click at [201, 272] on span "Increase Value" at bounding box center [195, 278] width 16 height 13
drag, startPoint x: 185, startPoint y: 359, endPoint x: 835, endPoint y: 383, distance: 651.1
click at [261, 360] on div at bounding box center [270, 371] width 431 height 51
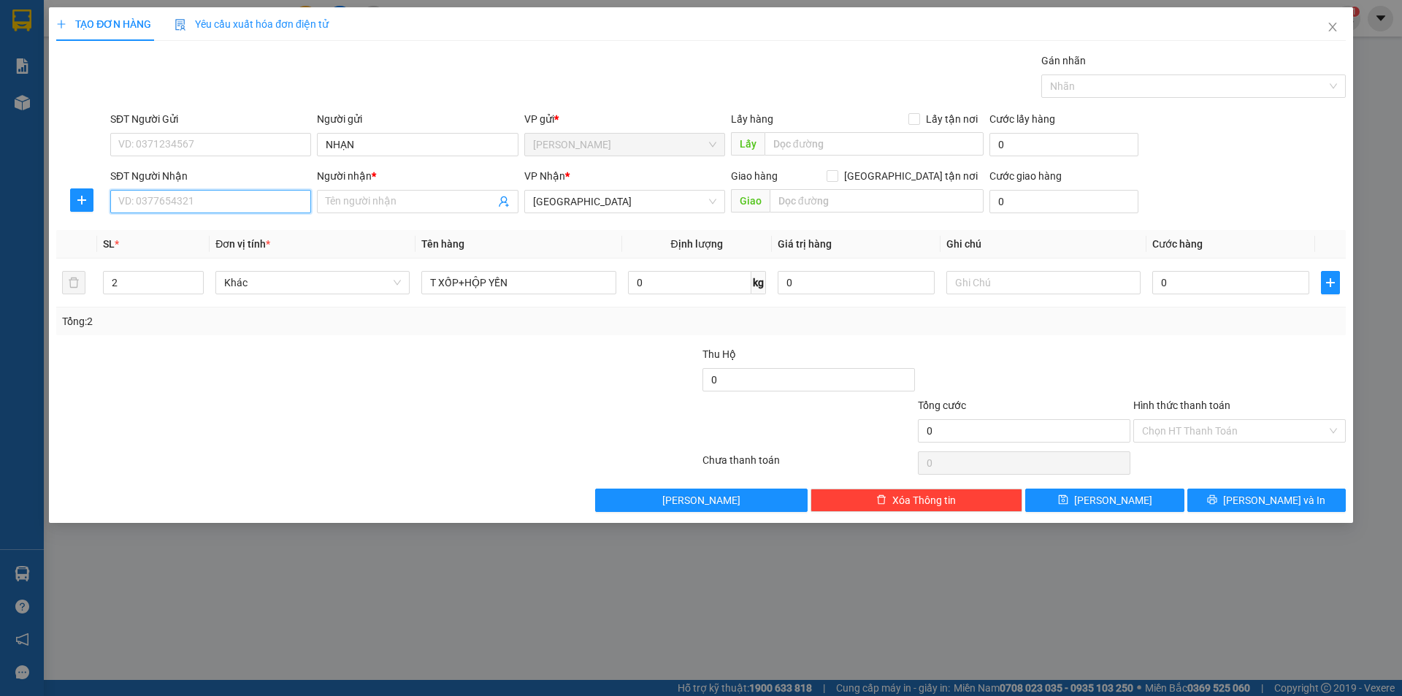
click at [290, 203] on input "SĐT Người Nhận" at bounding box center [210, 201] width 201 height 23
drag, startPoint x: 232, startPoint y: 226, endPoint x: 460, endPoint y: 286, distance: 235.6
click at [248, 231] on div "0936004088 - CHINH" at bounding box center [210, 231] width 183 height 16
type input "0936004088"
type input "CHINH"
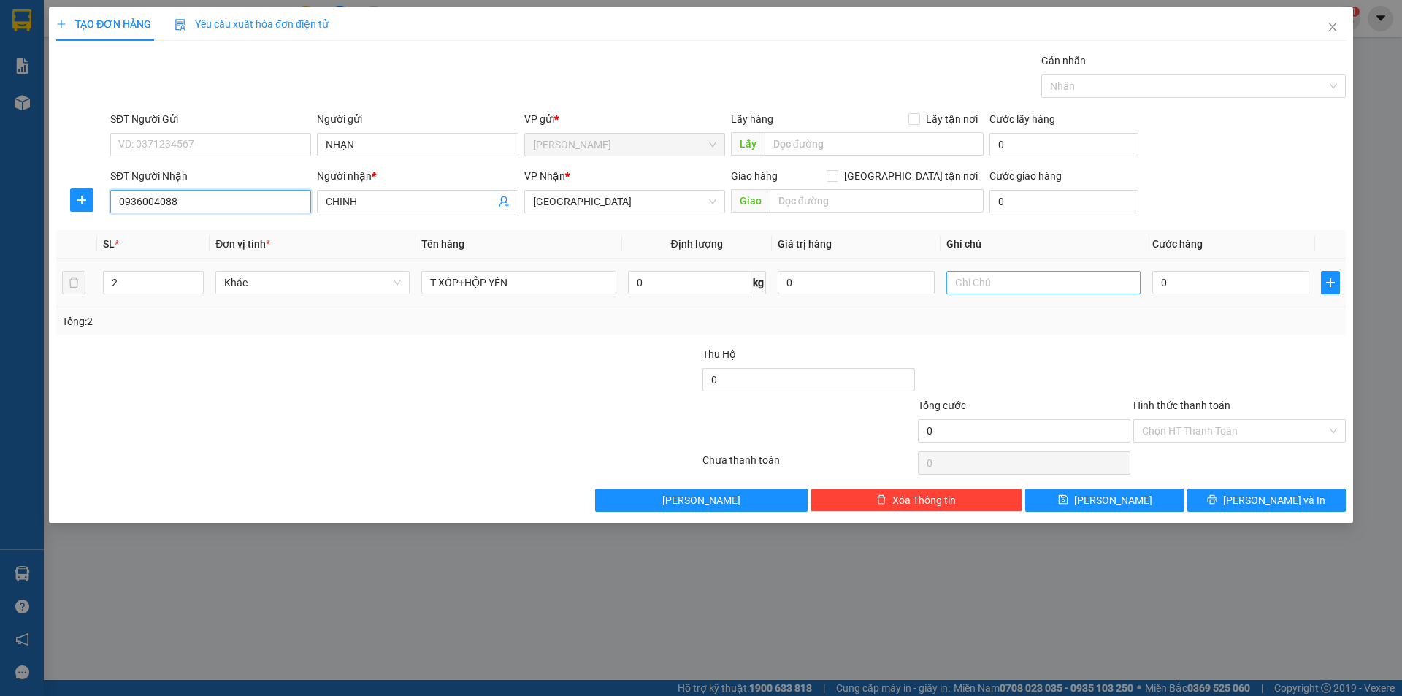
type input "0936004088"
click at [1018, 291] on input "text" at bounding box center [1043, 282] width 194 height 23
click at [1084, 291] on input "C" at bounding box center [1043, 282] width 194 height 23
type input "C GIAO"
click at [1162, 433] on input "Hình thức thanh toán" at bounding box center [1234, 431] width 185 height 22
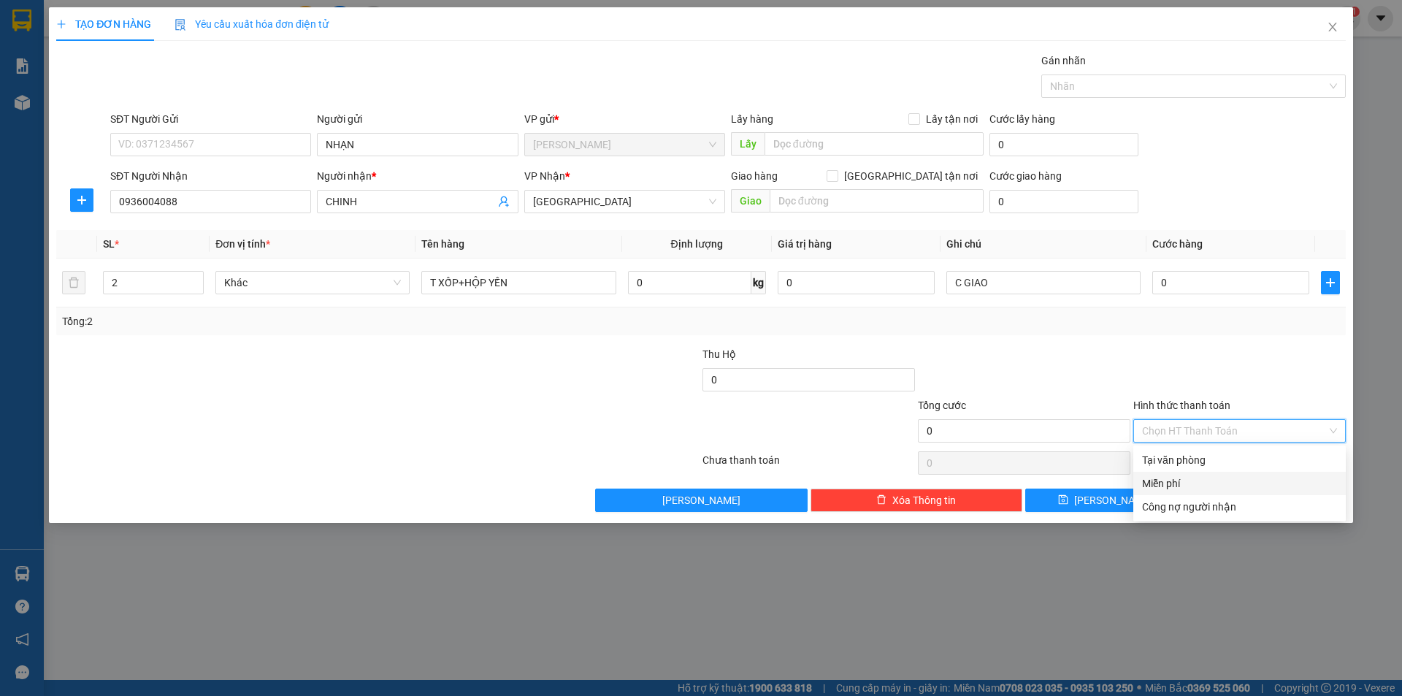
drag, startPoint x: 1176, startPoint y: 489, endPoint x: 1193, endPoint y: 499, distance: 19.9
click at [1180, 491] on div "Miễn phí" at bounding box center [1239, 483] width 195 height 16
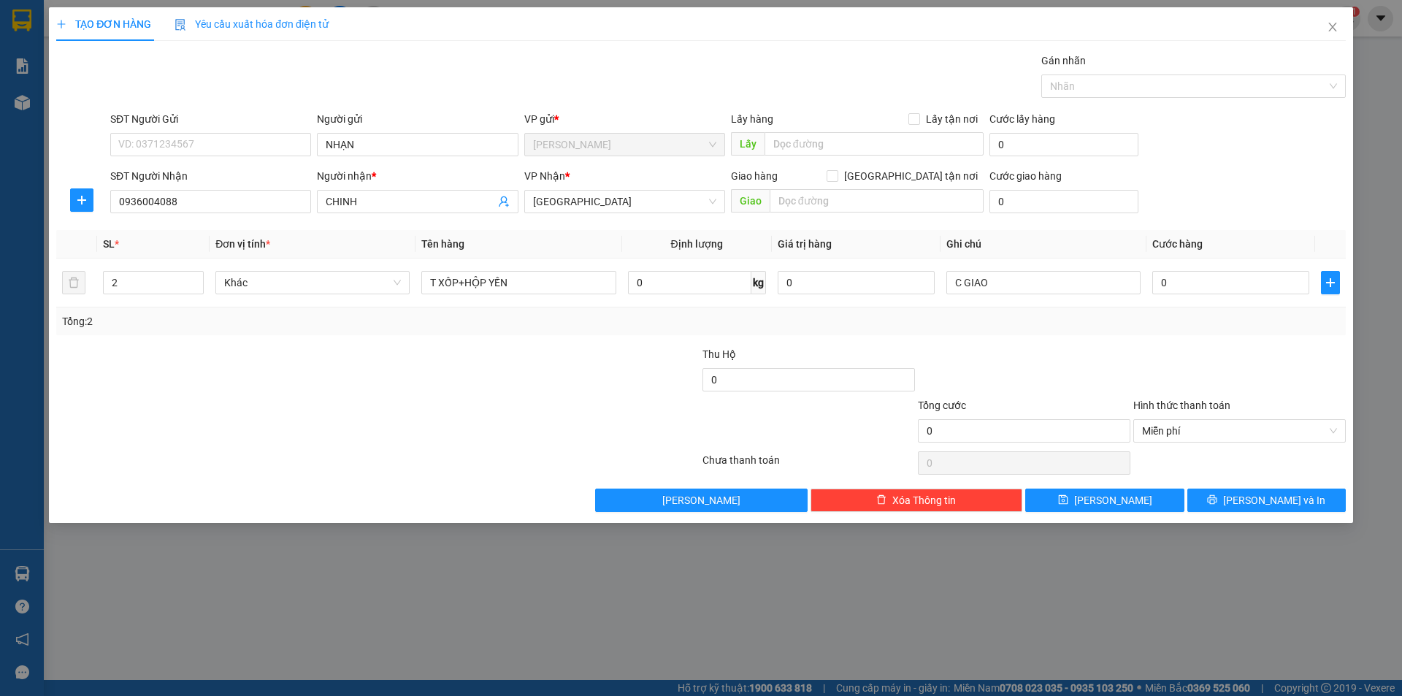
click at [1239, 513] on div "TẠO ĐƠN HÀNG Yêu cầu xuất hóa đơn điện tử Transit Pickup Surcharge Ids Transit …" at bounding box center [701, 265] width 1304 height 516
click at [1222, 502] on button "[PERSON_NAME] và In" at bounding box center [1266, 500] width 158 height 23
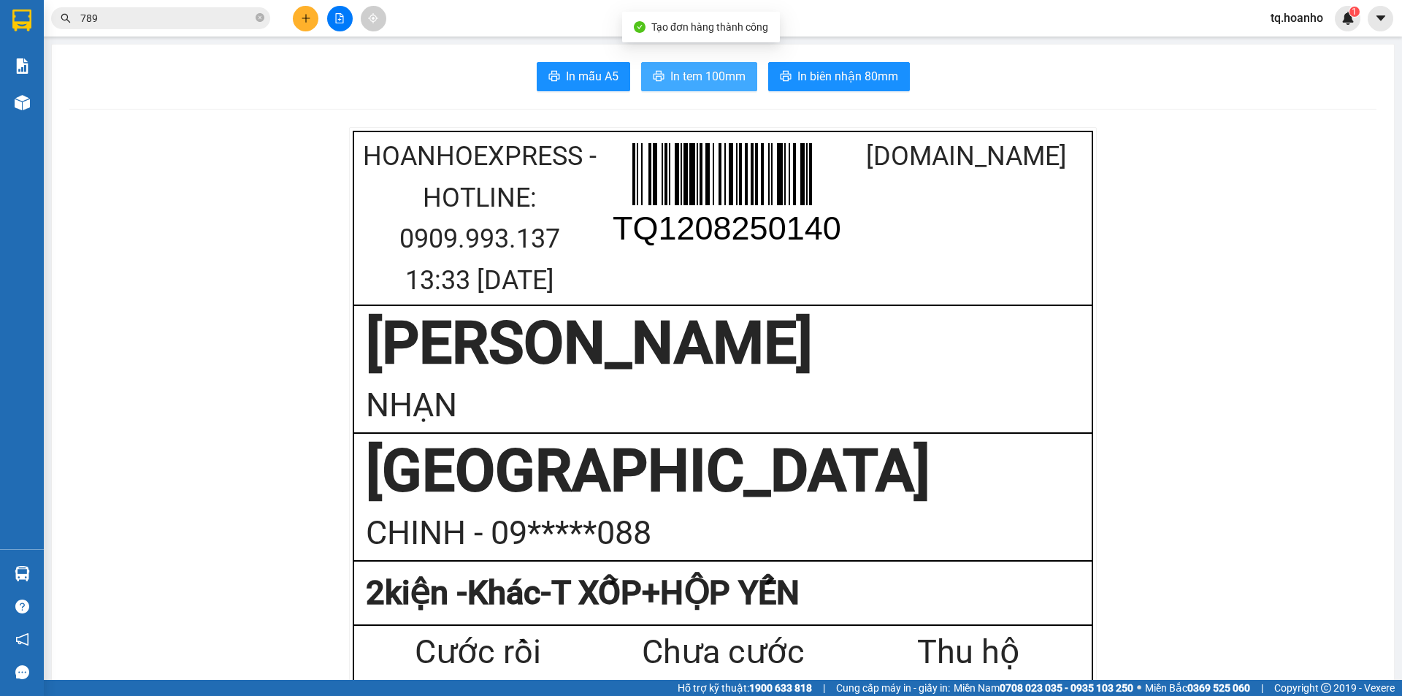
click at [694, 81] on span "In tem 100mm" at bounding box center [707, 76] width 75 height 18
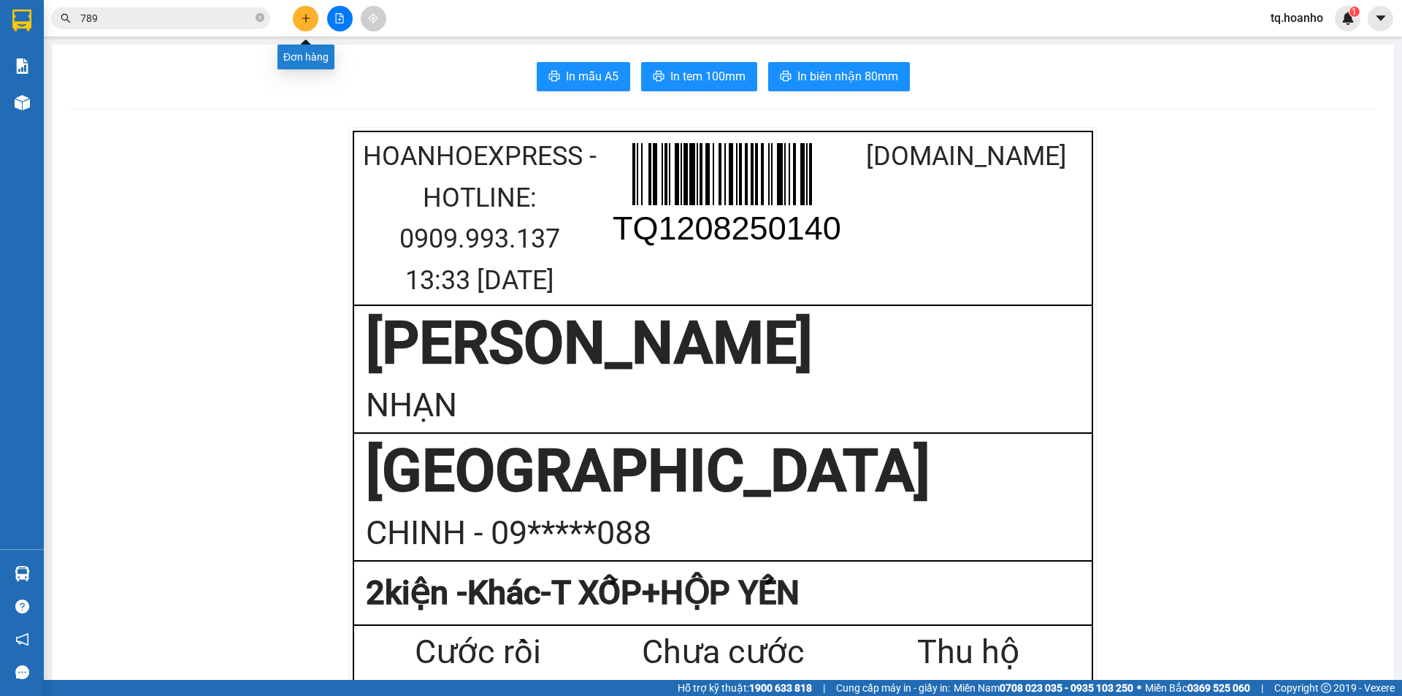
click at [299, 21] on button at bounding box center [306, 19] width 26 height 26
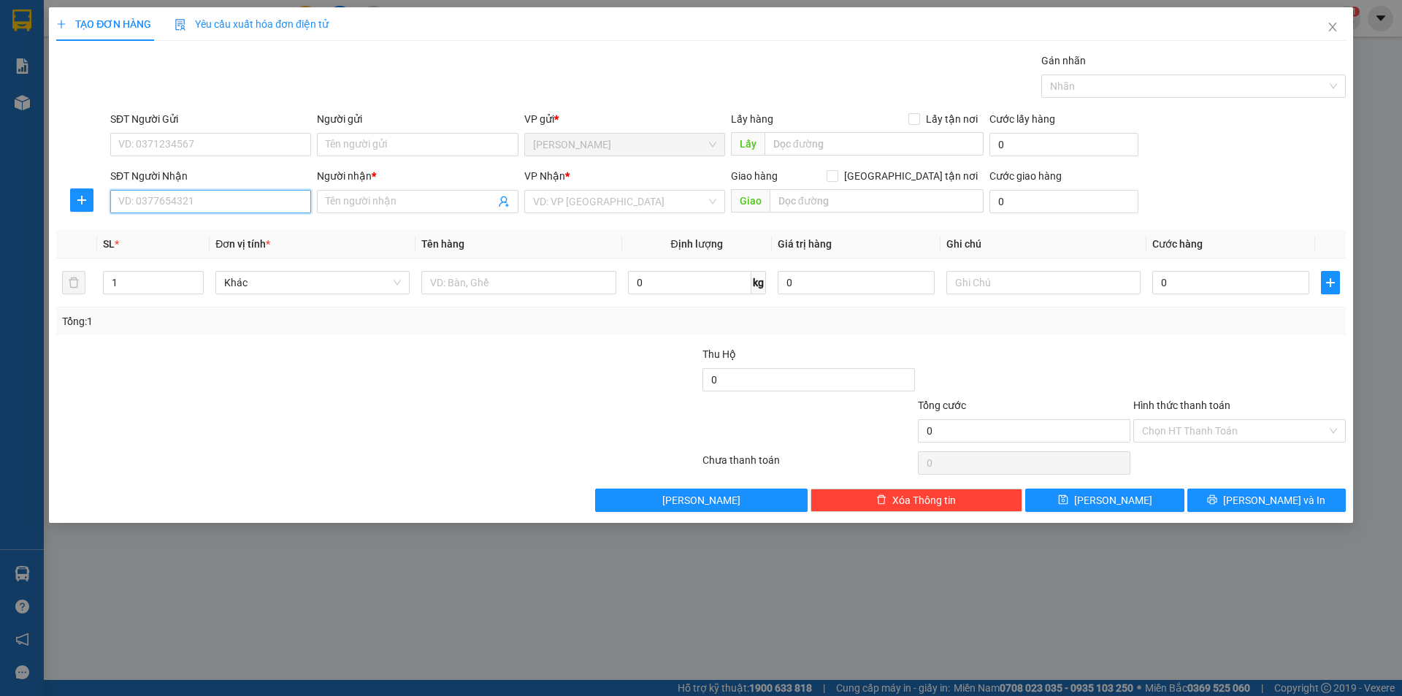
click at [252, 202] on input "SĐT Người Nhận" at bounding box center [210, 201] width 201 height 23
click at [198, 226] on div "0899970103 - VIỆN" at bounding box center [210, 231] width 183 height 16
type input "0899970103"
type input "VIỆN"
type input "0899970103"
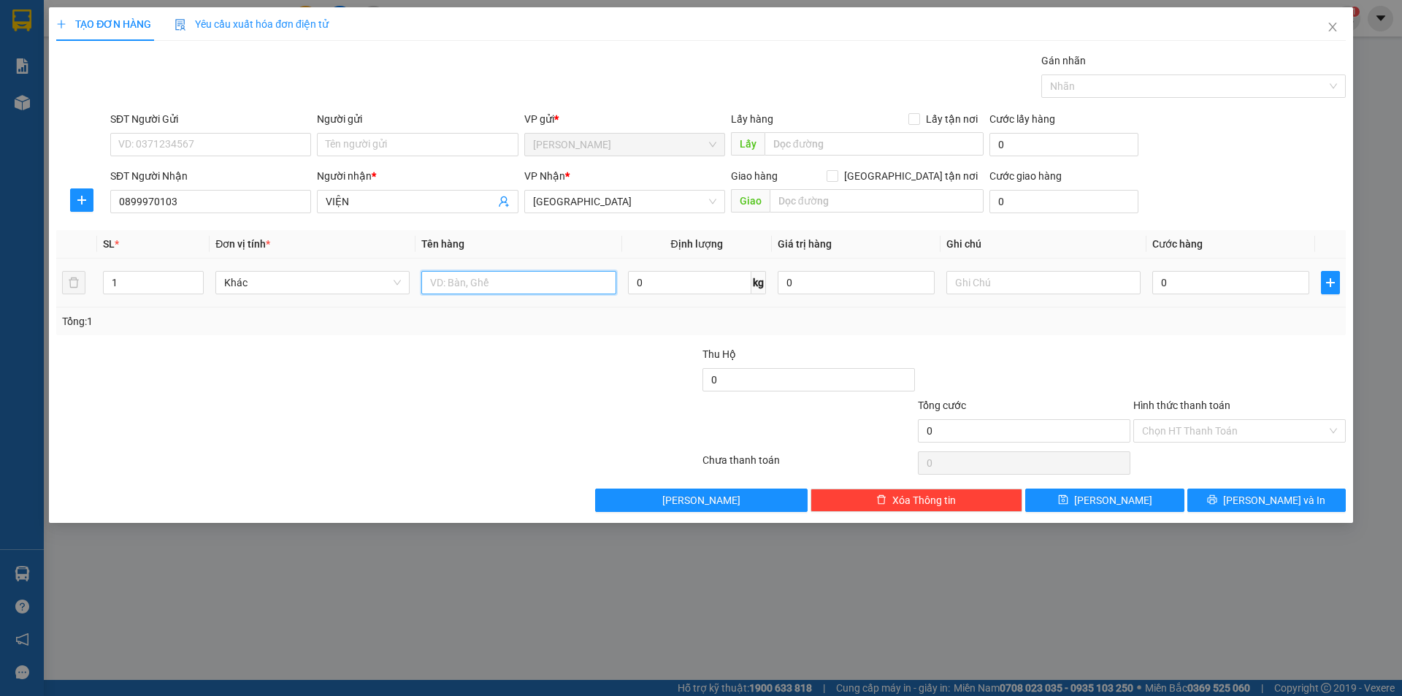
click at [523, 282] on input "text" at bounding box center [518, 282] width 194 height 23
type input "T XỐP"
click at [968, 286] on input "text" at bounding box center [1043, 282] width 194 height 23
type input "R/70"
drag, startPoint x: 1238, startPoint y: 429, endPoint x: 1206, endPoint y: 439, distance: 32.8
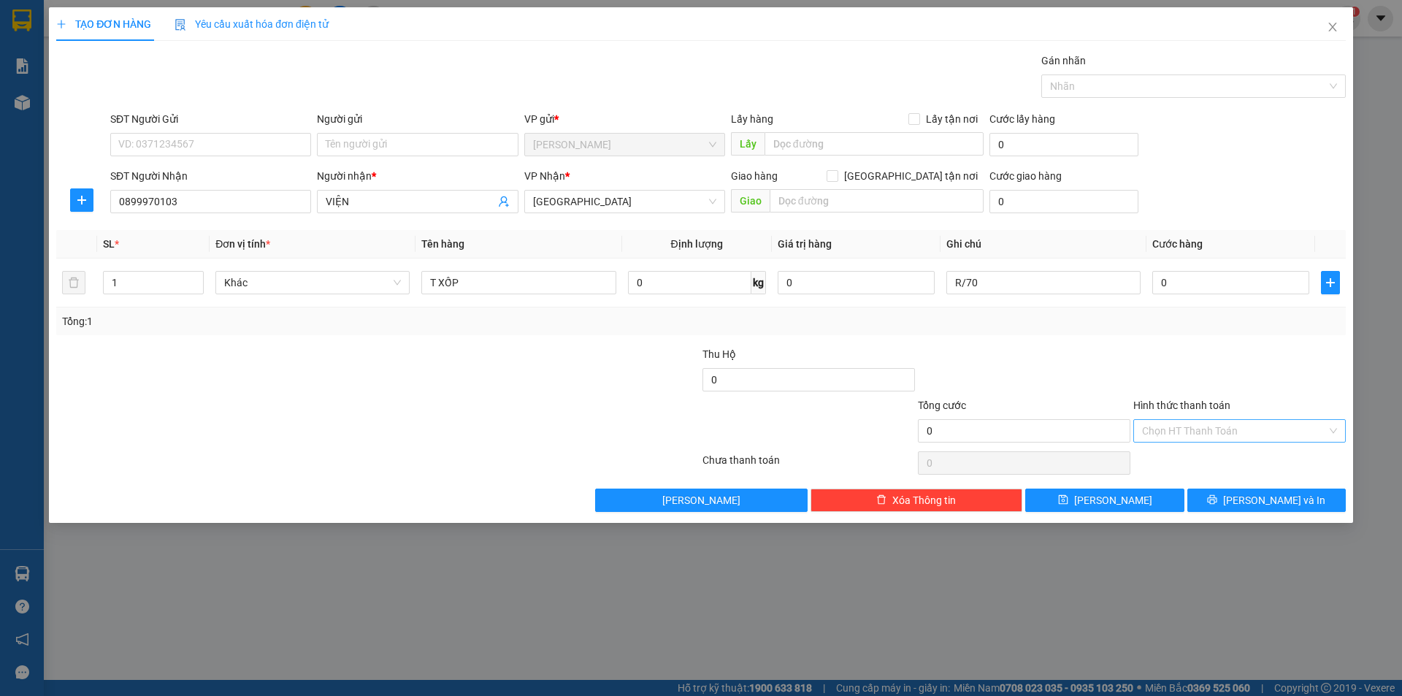
click at [1234, 429] on input "Hình thức thanh toán" at bounding box center [1234, 431] width 185 height 22
click at [1177, 473] on div "Miễn phí" at bounding box center [1239, 483] width 213 height 23
click at [1216, 498] on button "[PERSON_NAME] và In" at bounding box center [1266, 500] width 158 height 23
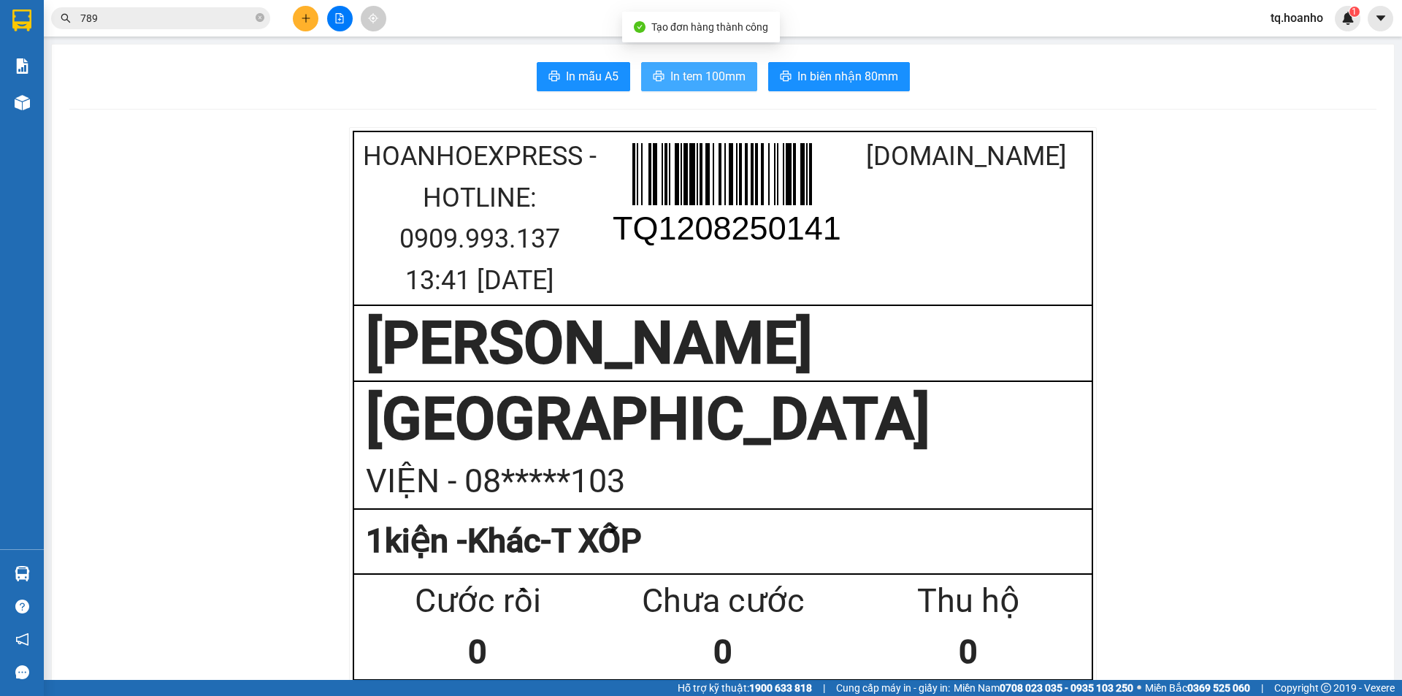
click at [719, 86] on button "In tem 100mm" at bounding box center [699, 76] width 116 height 29
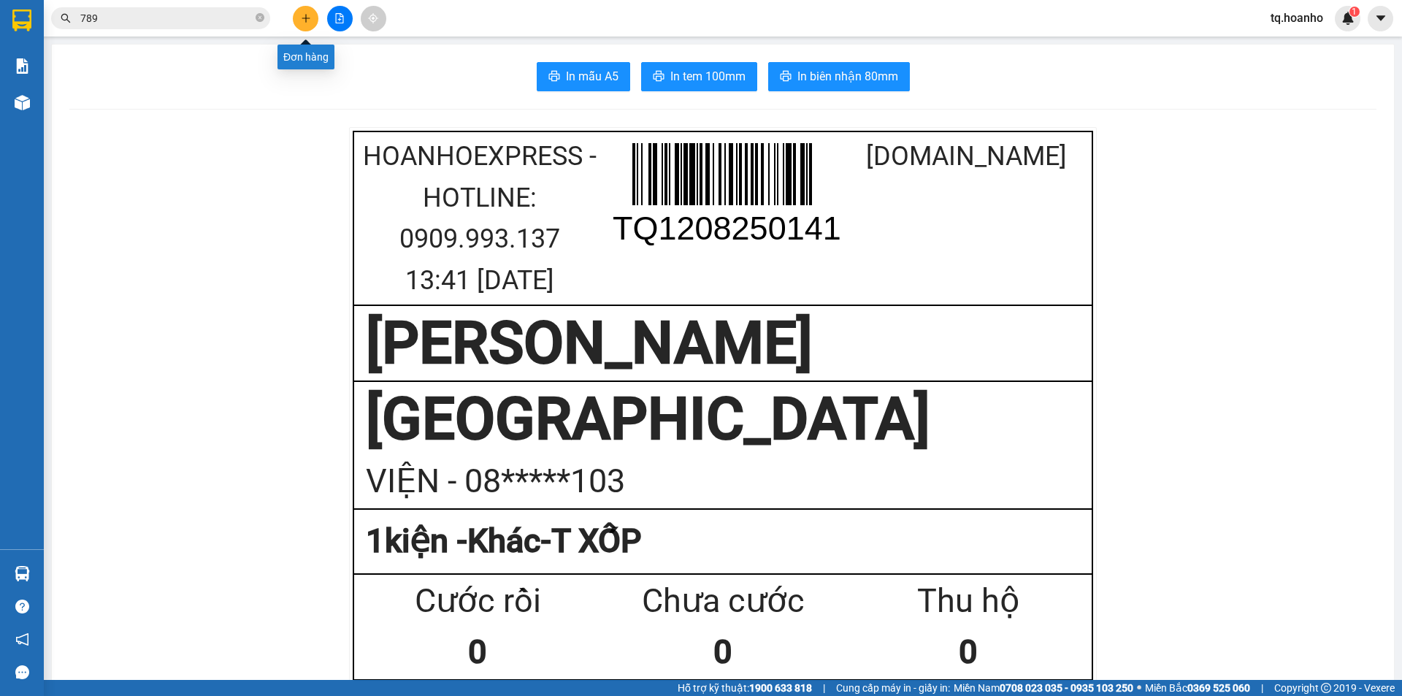
click at [298, 20] on button at bounding box center [306, 19] width 26 height 26
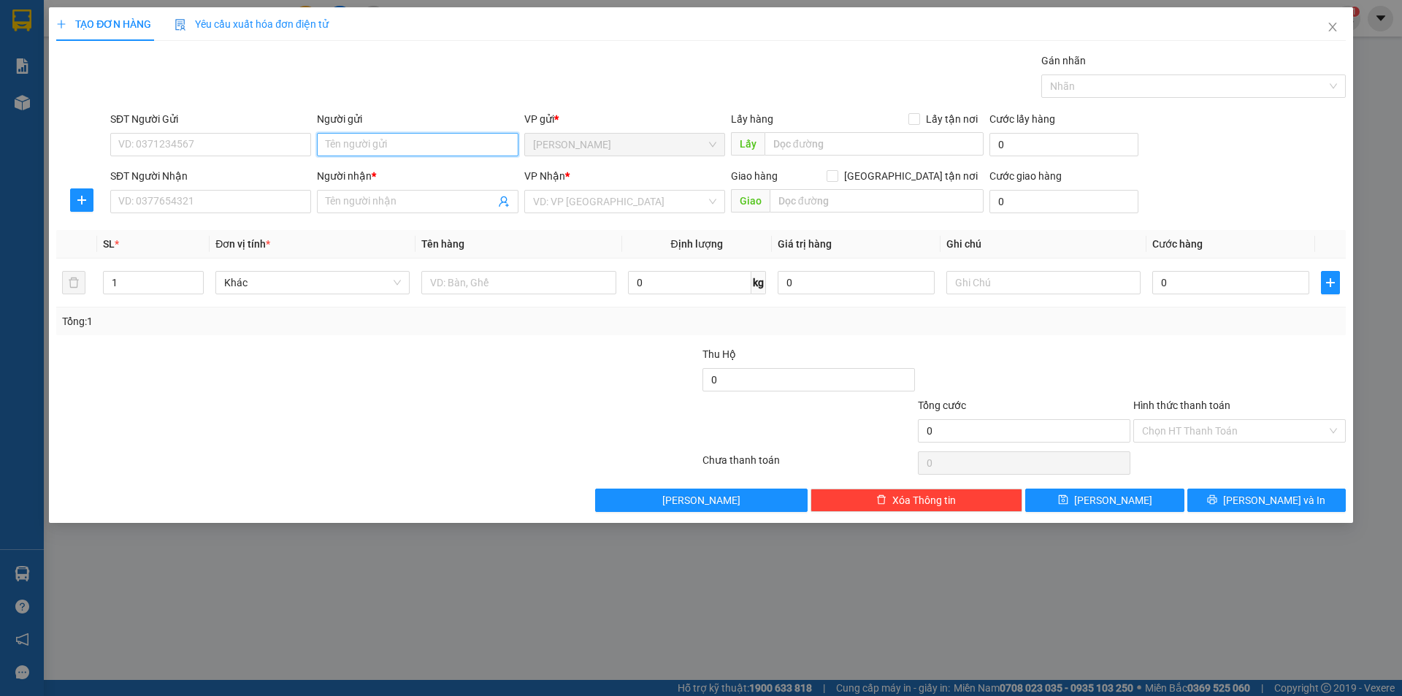
click at [402, 149] on input "Người gửi" at bounding box center [417, 144] width 201 height 23
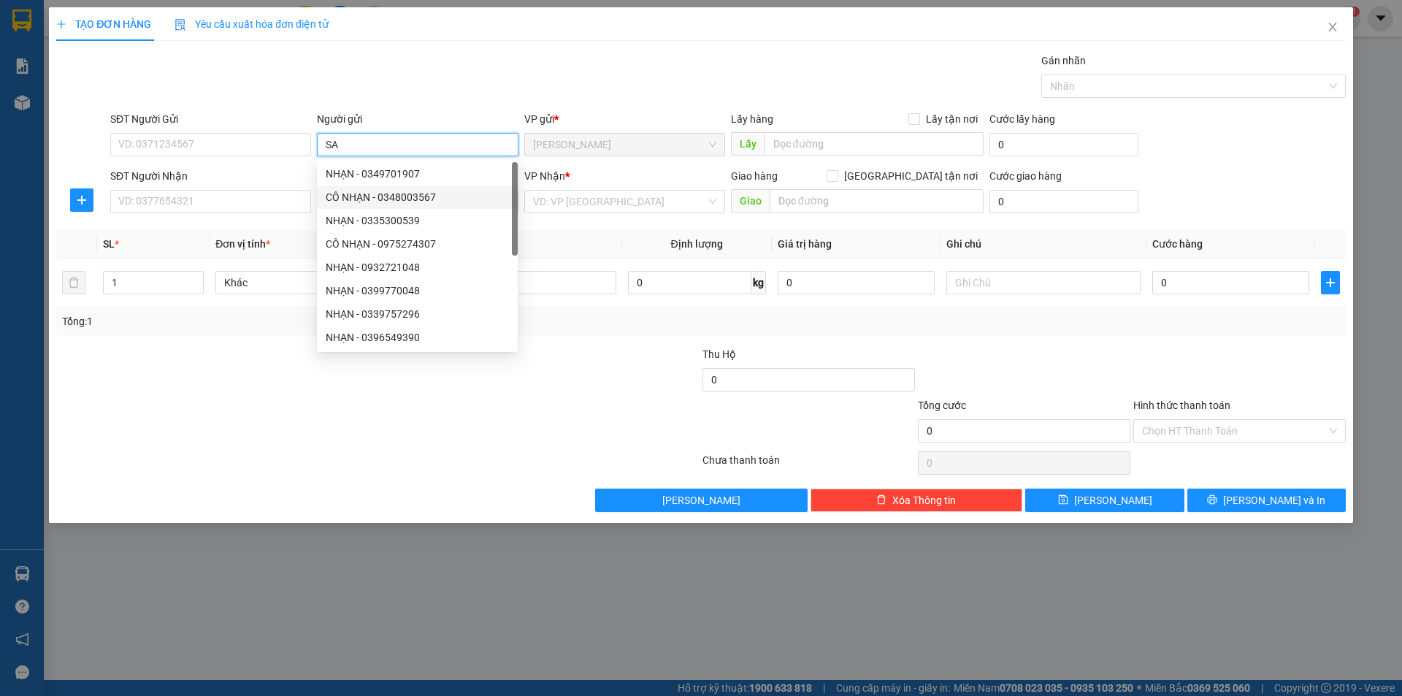
type input "SA"
drag, startPoint x: 194, startPoint y: 565, endPoint x: 188, endPoint y: 556, distance: 10.1
click at [189, 564] on div "TẠO ĐƠN HÀNG Yêu cầu xuất hóa đơn điện tử Transit Pickup Surcharge Ids Transit …" at bounding box center [701, 348] width 1402 height 696
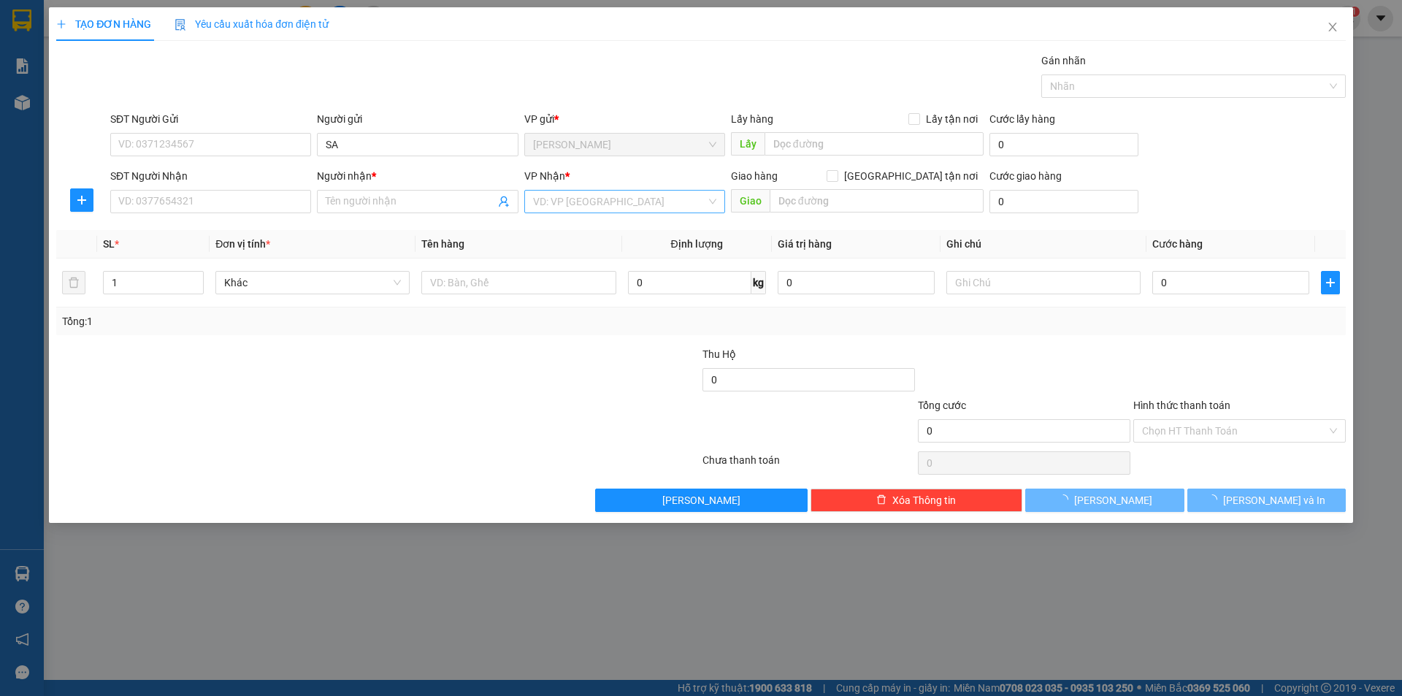
click at [550, 209] on input "search" at bounding box center [619, 202] width 173 height 22
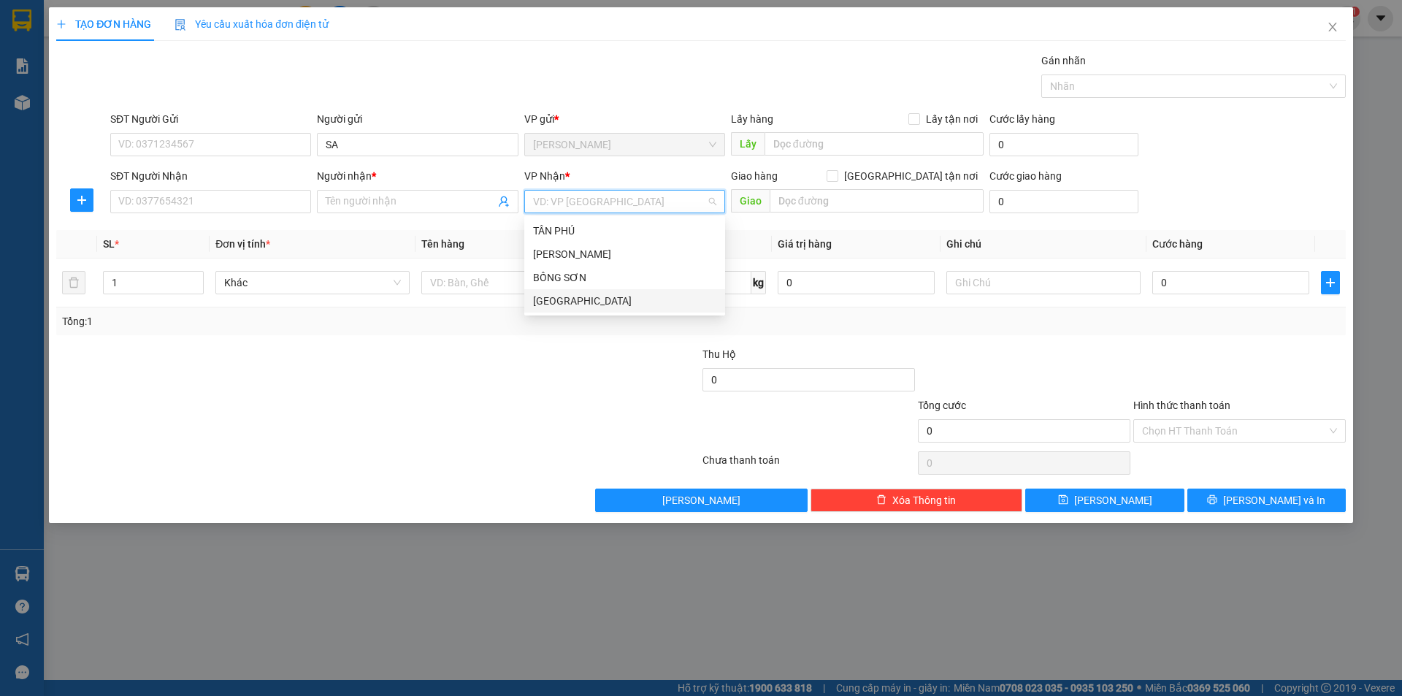
click at [533, 297] on div "[GEOGRAPHIC_DATA]" at bounding box center [624, 301] width 183 height 16
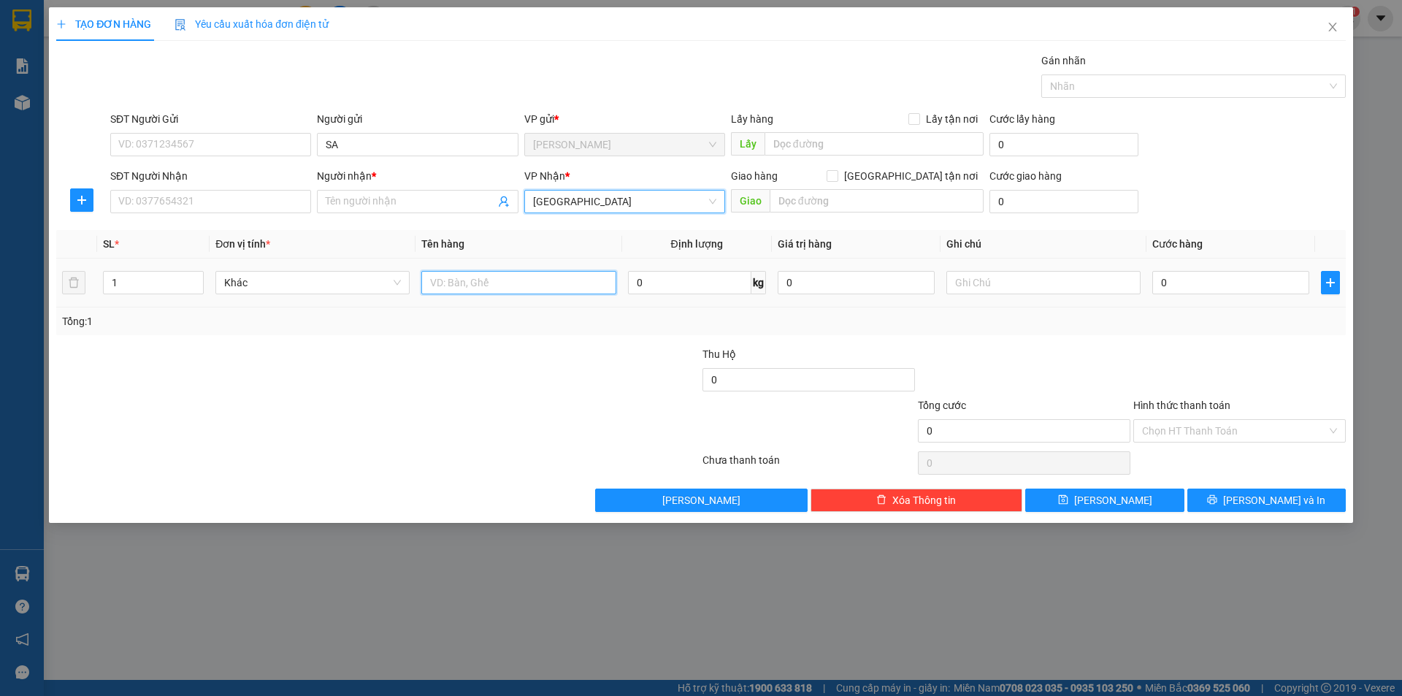
click at [460, 281] on input "text" at bounding box center [518, 282] width 194 height 23
type input "T +BAO"
type input "2"
click at [195, 278] on icon "up" at bounding box center [196, 278] width 4 height 3
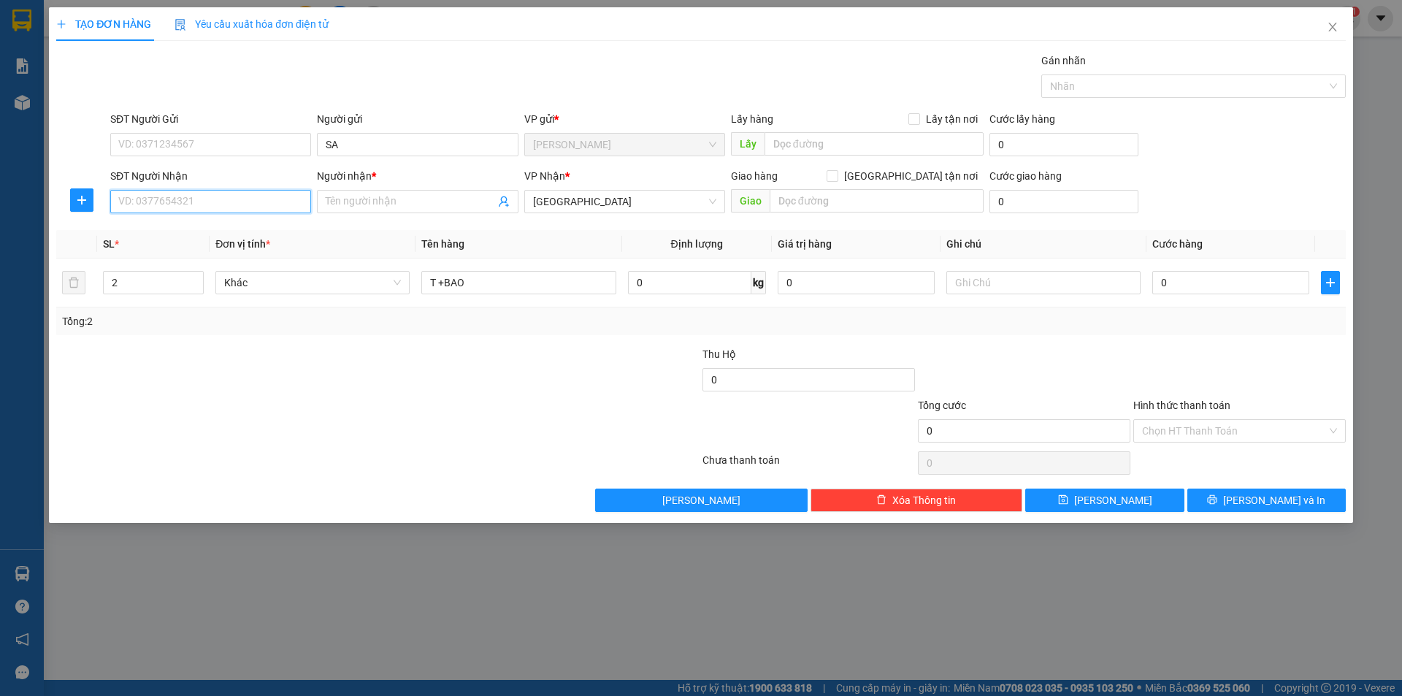
click at [193, 206] on input "SĐT Người Nhận" at bounding box center [210, 201] width 201 height 23
type input "0942920932"
click at [212, 226] on div "0942920932 - THU" at bounding box center [210, 231] width 183 height 16
type input "THU"
type input "0942920932"
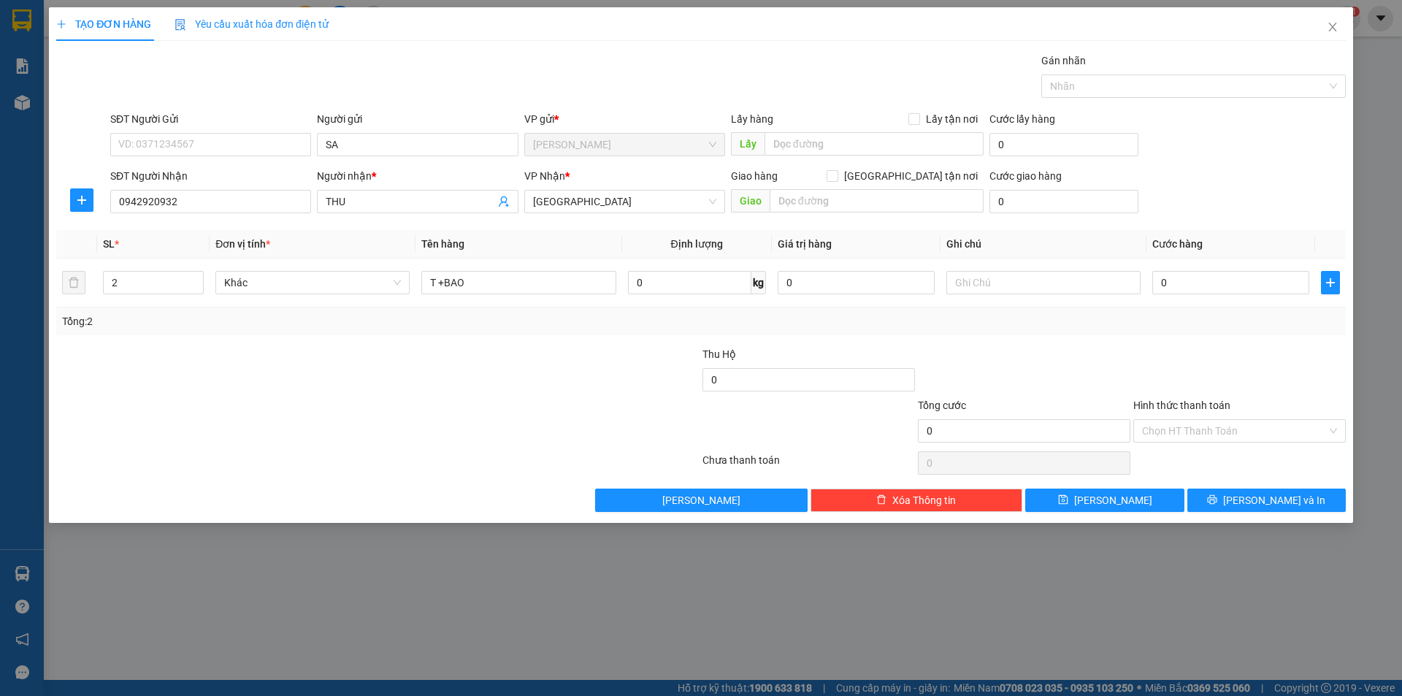
click at [216, 460] on div at bounding box center [378, 462] width 646 height 29
click at [854, 286] on input "0" at bounding box center [856, 282] width 157 height 23
click at [994, 286] on input "text" at bounding box center [1043, 282] width 194 height 23
type input "R/110"
drag, startPoint x: 1165, startPoint y: 416, endPoint x: 1174, endPoint y: 421, distance: 9.1
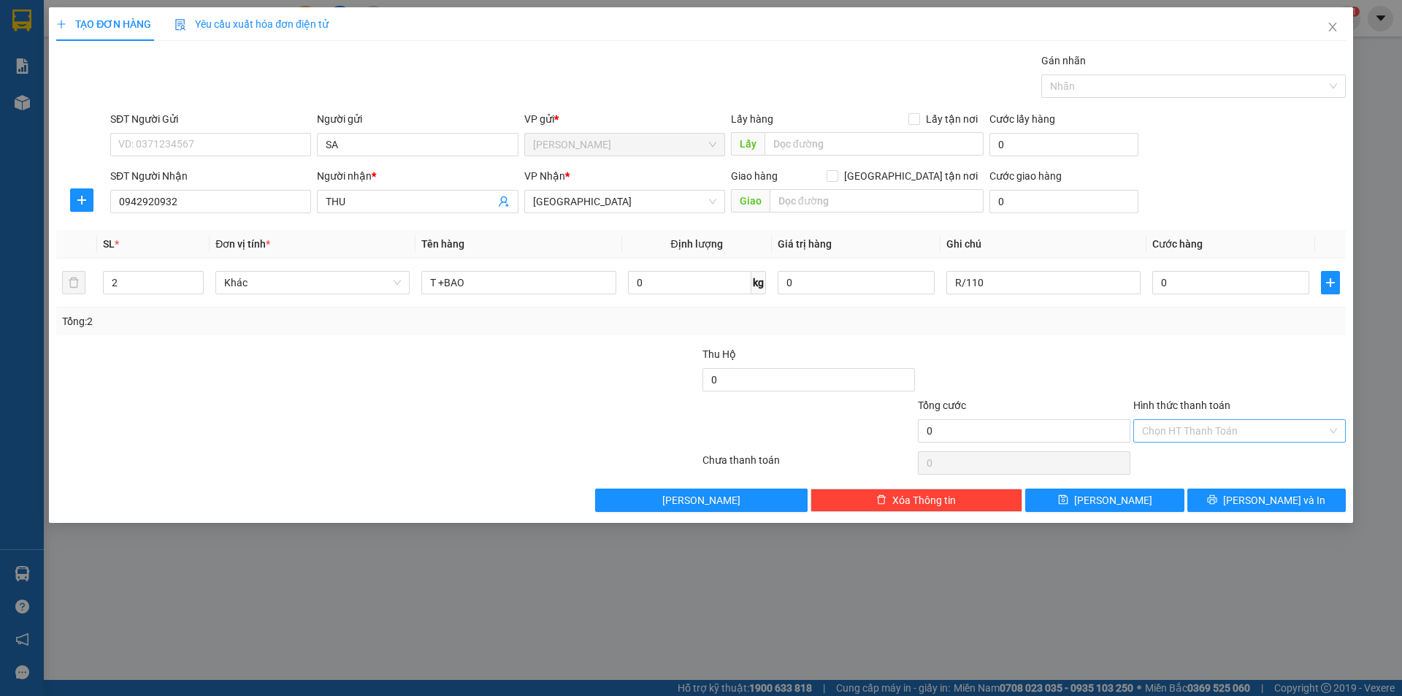
click at [1171, 416] on div "Hình thức thanh toán" at bounding box center [1239, 408] width 213 height 22
click at [1177, 428] on input "Hình thức thanh toán" at bounding box center [1234, 431] width 185 height 22
drag, startPoint x: 1163, startPoint y: 488, endPoint x: 1217, endPoint y: 498, distance: 55.0
click at [1165, 488] on div "Miễn phí" at bounding box center [1239, 483] width 195 height 16
click at [1232, 493] on button "[PERSON_NAME] và In" at bounding box center [1266, 500] width 158 height 23
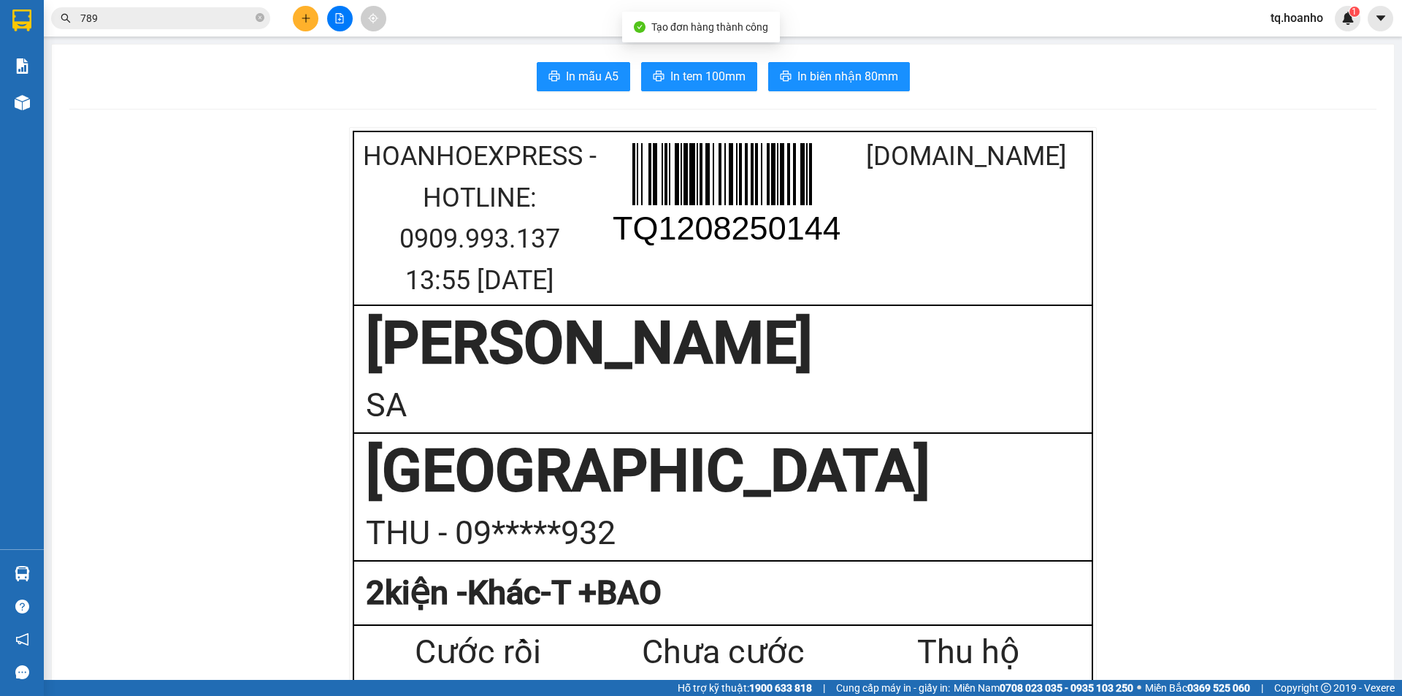
click at [711, 70] on span "In tem 100mm" at bounding box center [707, 76] width 75 height 18
click at [305, 27] on button at bounding box center [306, 19] width 26 height 26
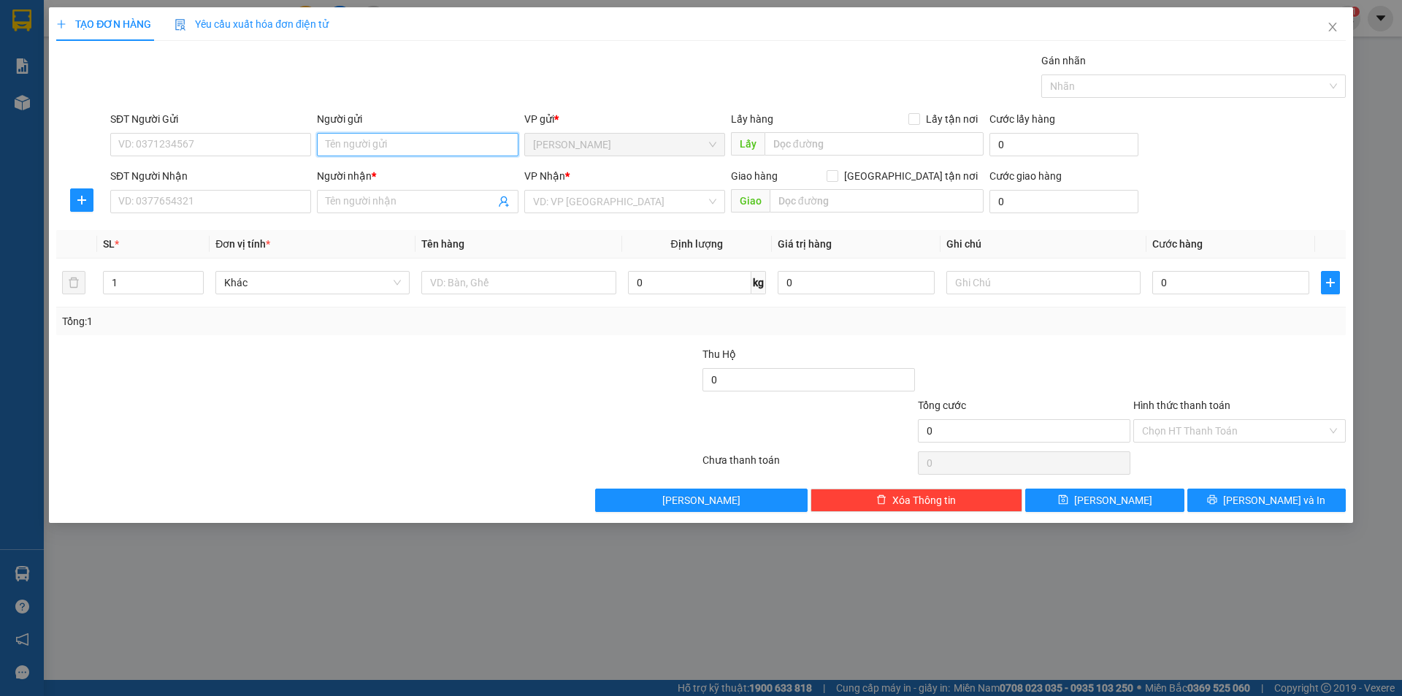
click at [422, 148] on input "Người gửi" at bounding box center [417, 144] width 201 height 23
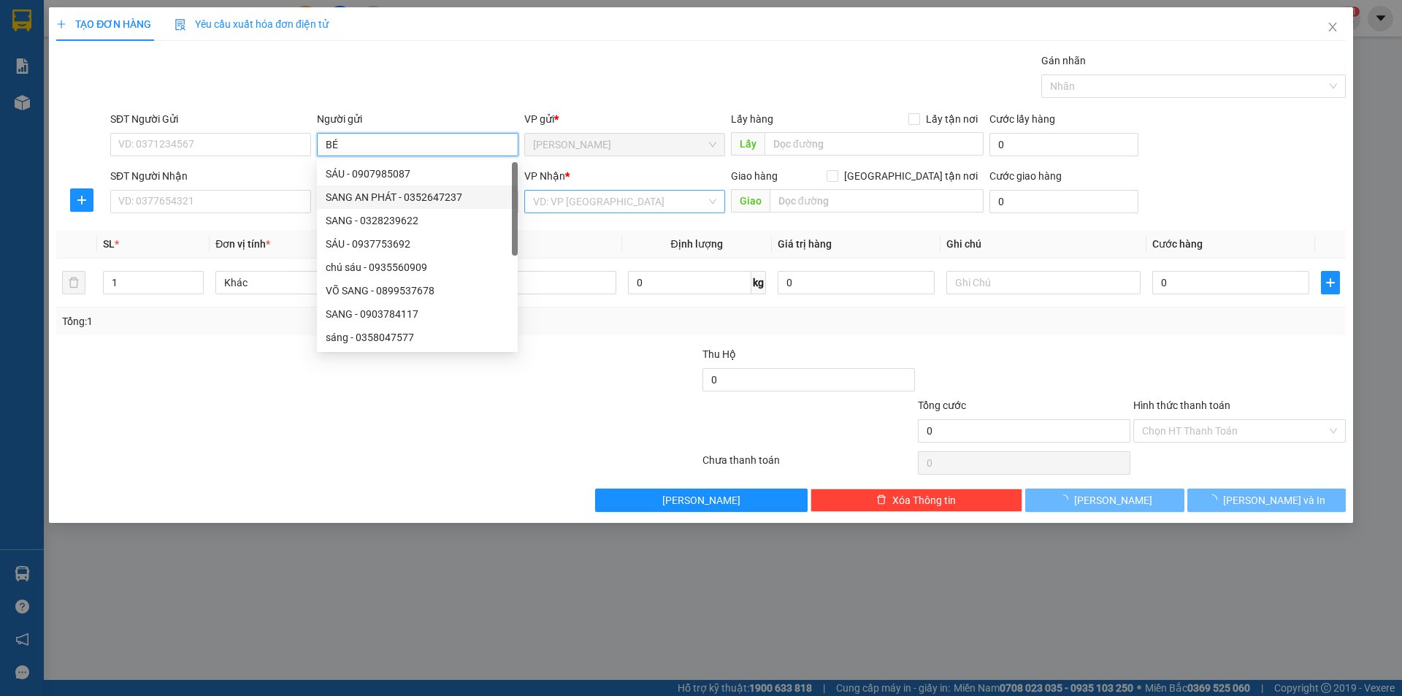
click at [532, 198] on div "VD: VP [GEOGRAPHIC_DATA]" at bounding box center [624, 201] width 201 height 23
type input "BÉ"
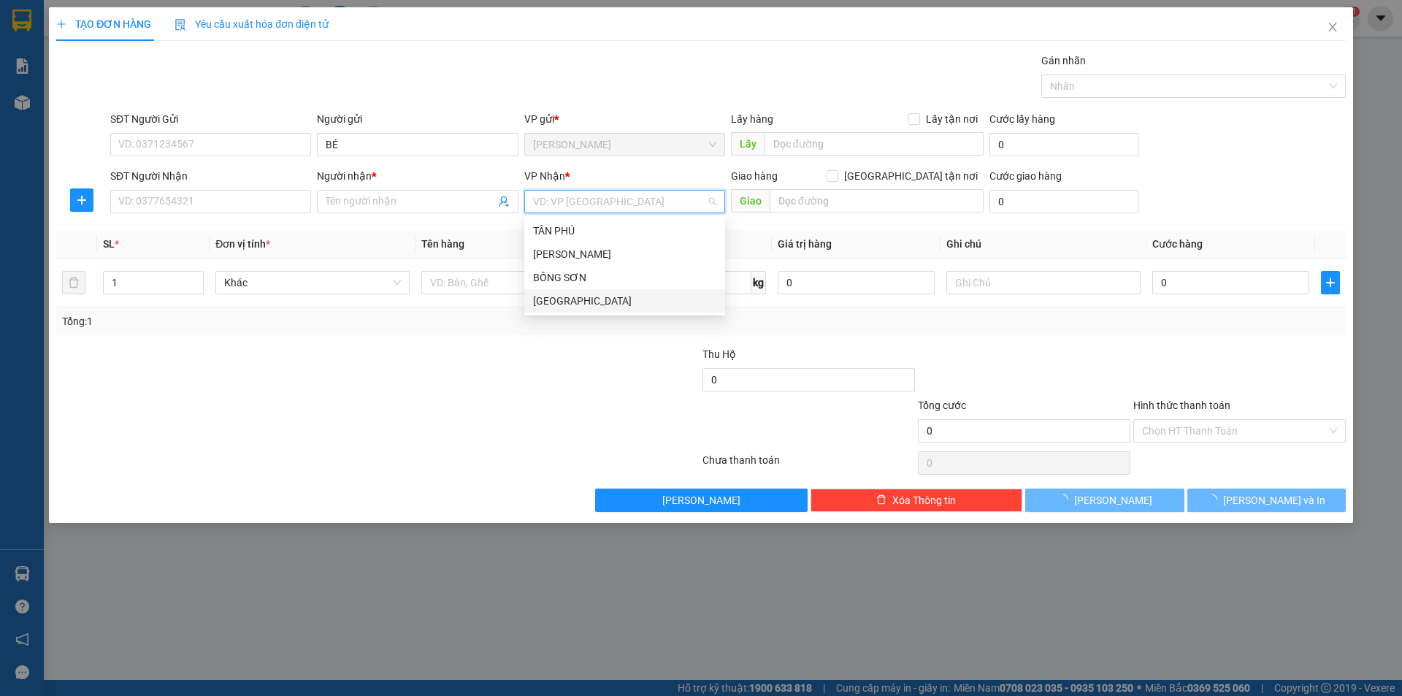
click at [552, 296] on div "[GEOGRAPHIC_DATA]" at bounding box center [624, 301] width 183 height 16
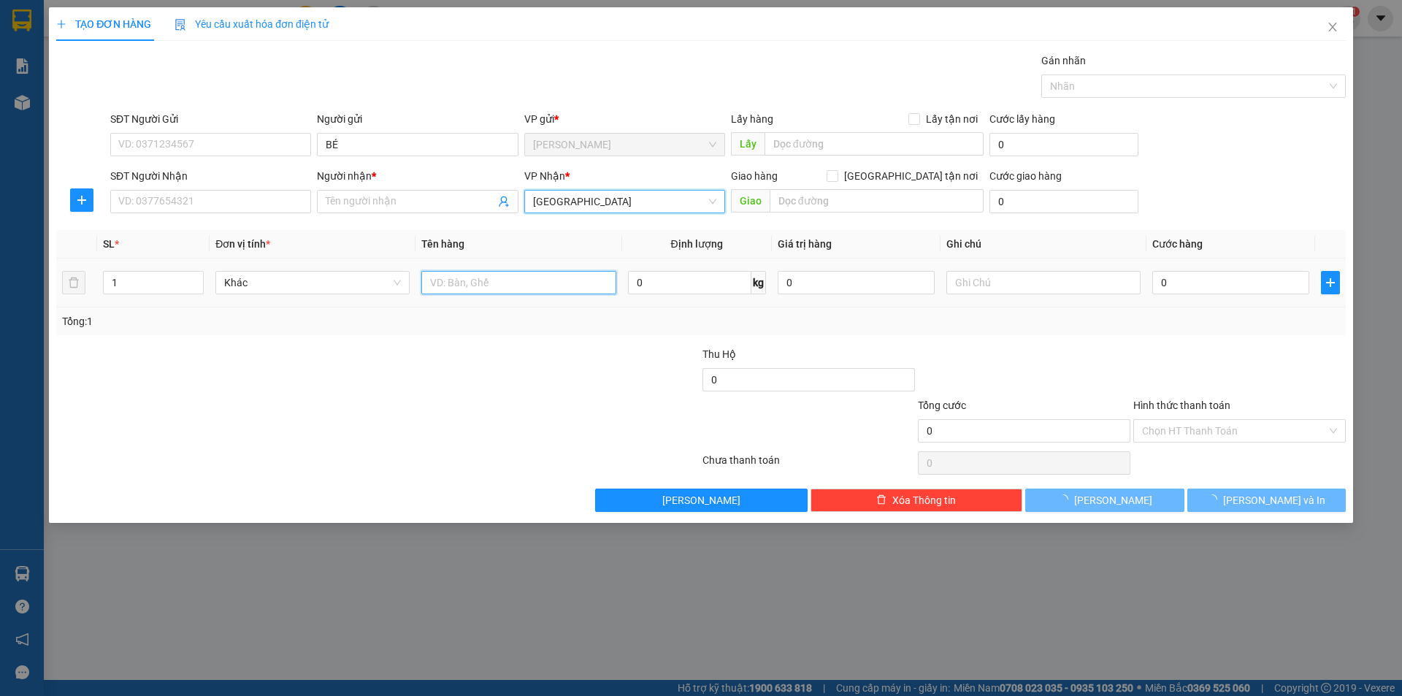
click at [473, 285] on input "text" at bounding box center [518, 282] width 194 height 23
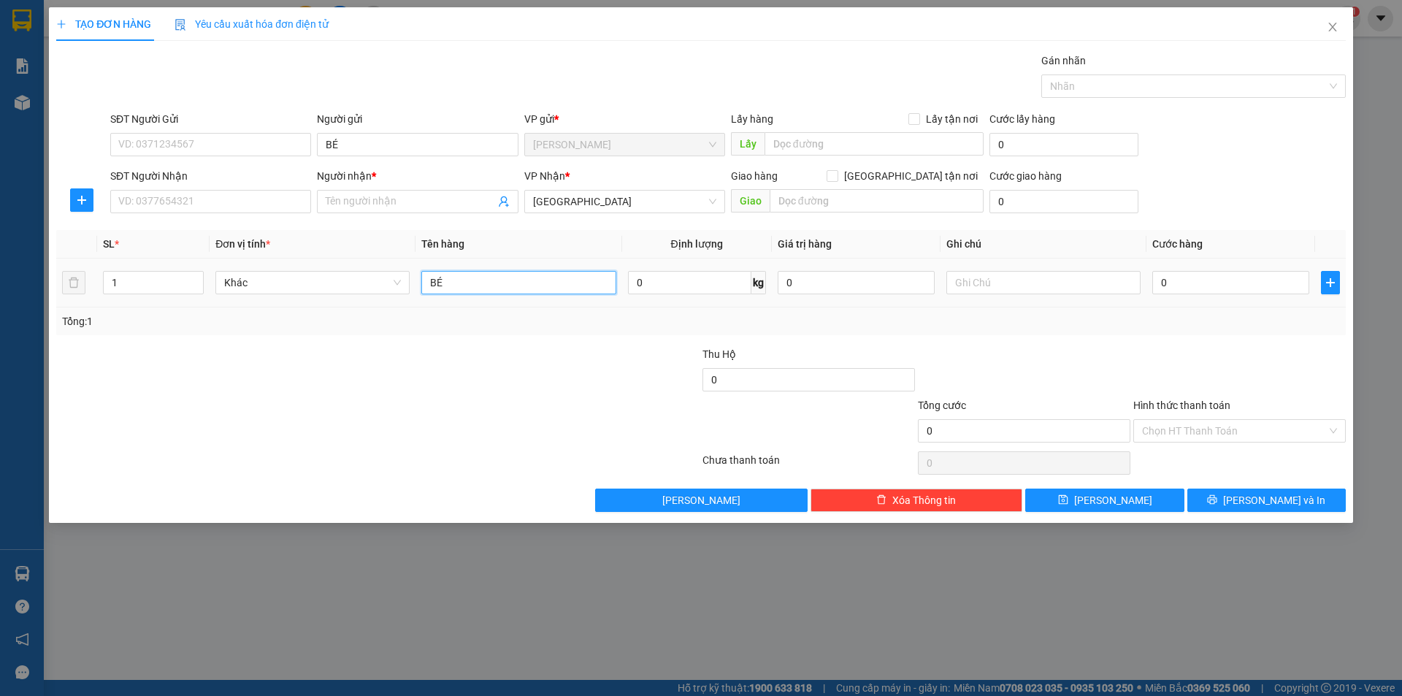
type input "B"
click at [462, 282] on input "text" at bounding box center [518, 282] width 194 height 23
type input "HỘP"
click at [389, 200] on input "Người nhận *" at bounding box center [410, 202] width 169 height 16
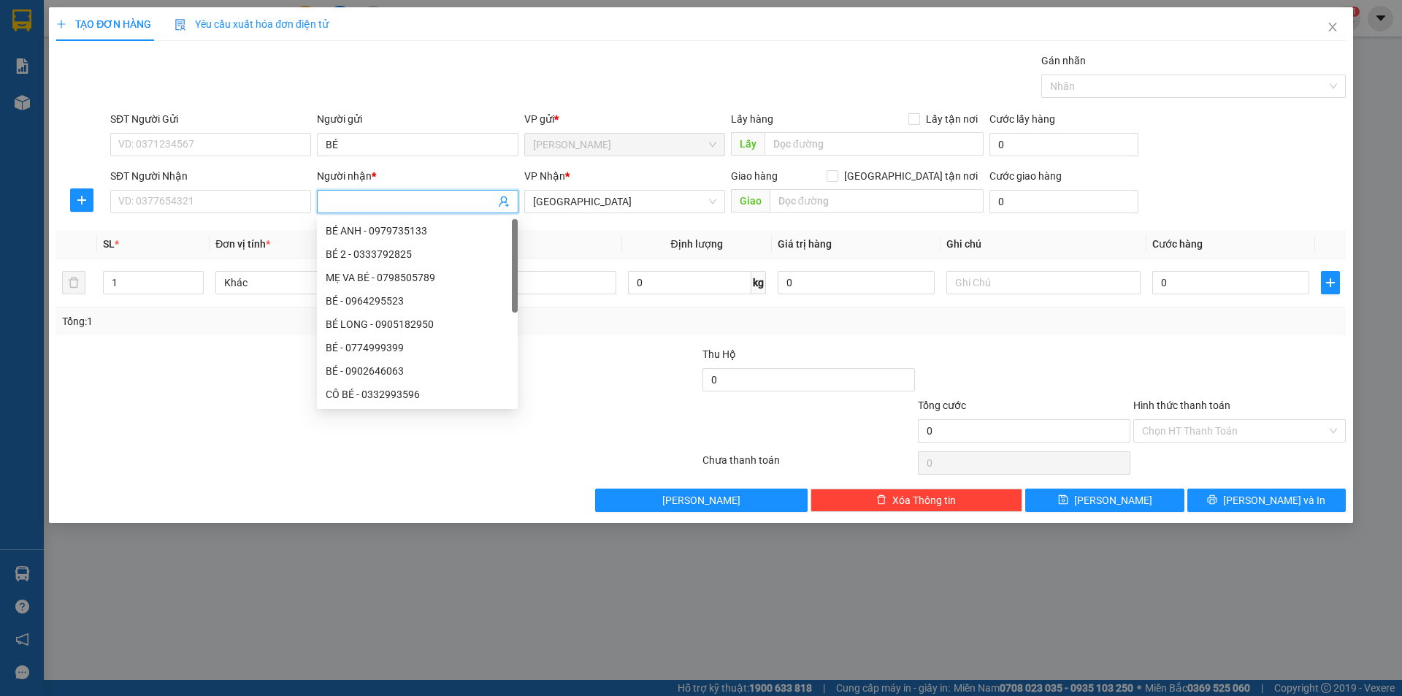
click at [389, 200] on input "Người nhận *" at bounding box center [410, 202] width 169 height 16
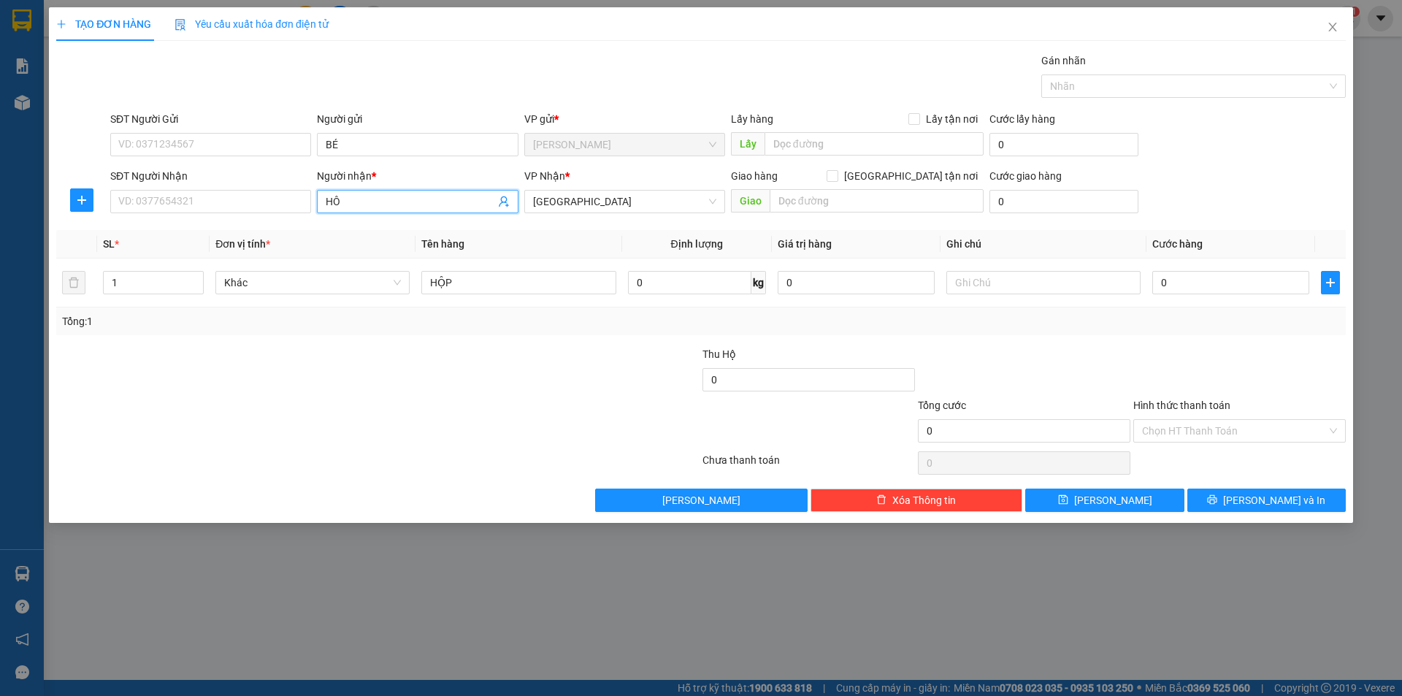
type input "H"
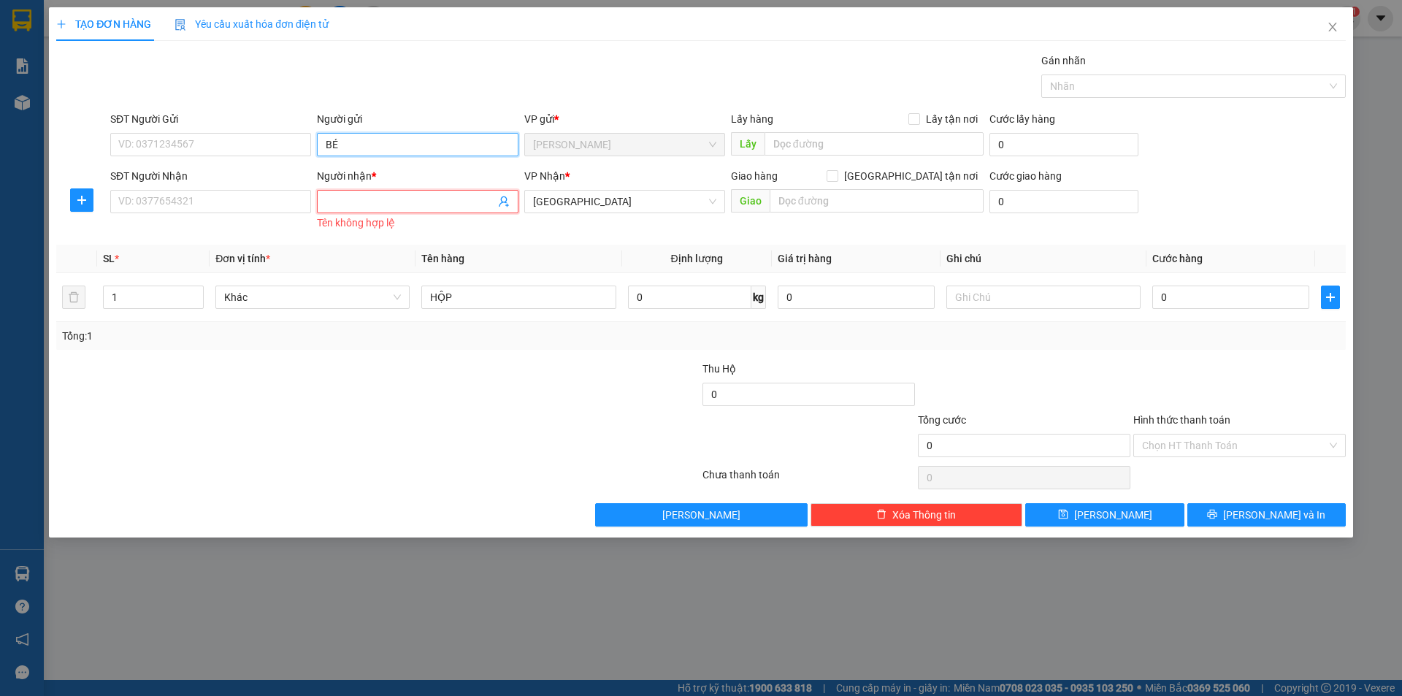
click at [379, 148] on input "BÉ" at bounding box center [417, 144] width 201 height 23
type input "B"
type input "TẸO"
drag, startPoint x: 235, startPoint y: 424, endPoint x: 236, endPoint y: 397, distance: 27.8
click at [236, 410] on form "Thu Hộ 0 Tổng cước 0 Hình thức thanh toán Chọn HT Thanh Toán" at bounding box center [701, 412] width 1290 height 102
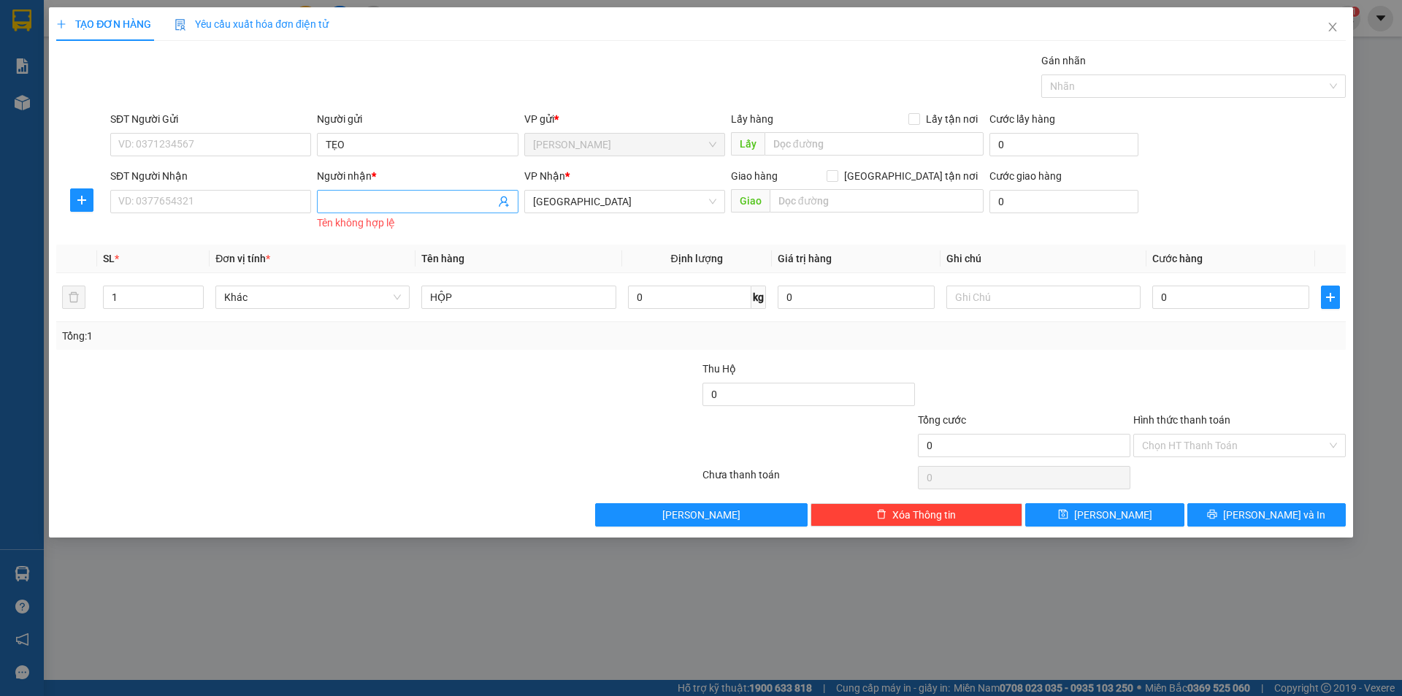
click at [351, 207] on input "Người nhận *" at bounding box center [410, 202] width 169 height 16
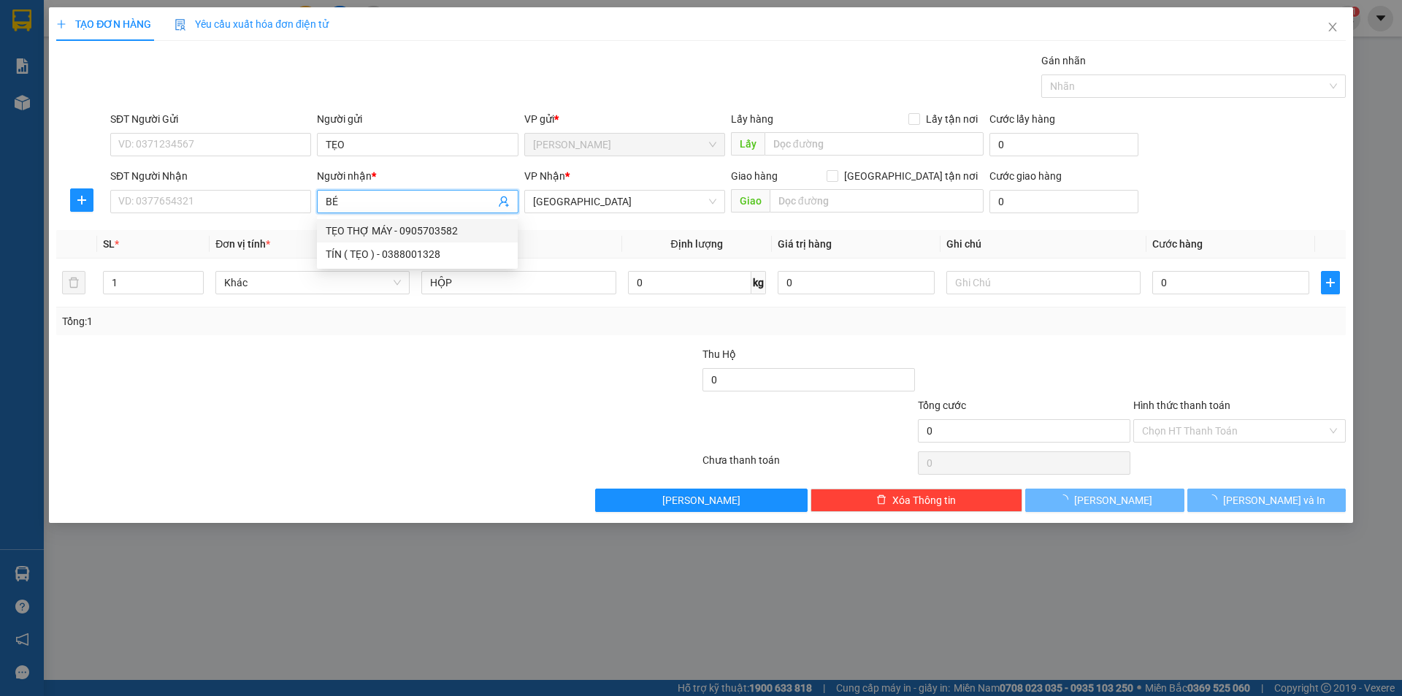
type input "BÉ"
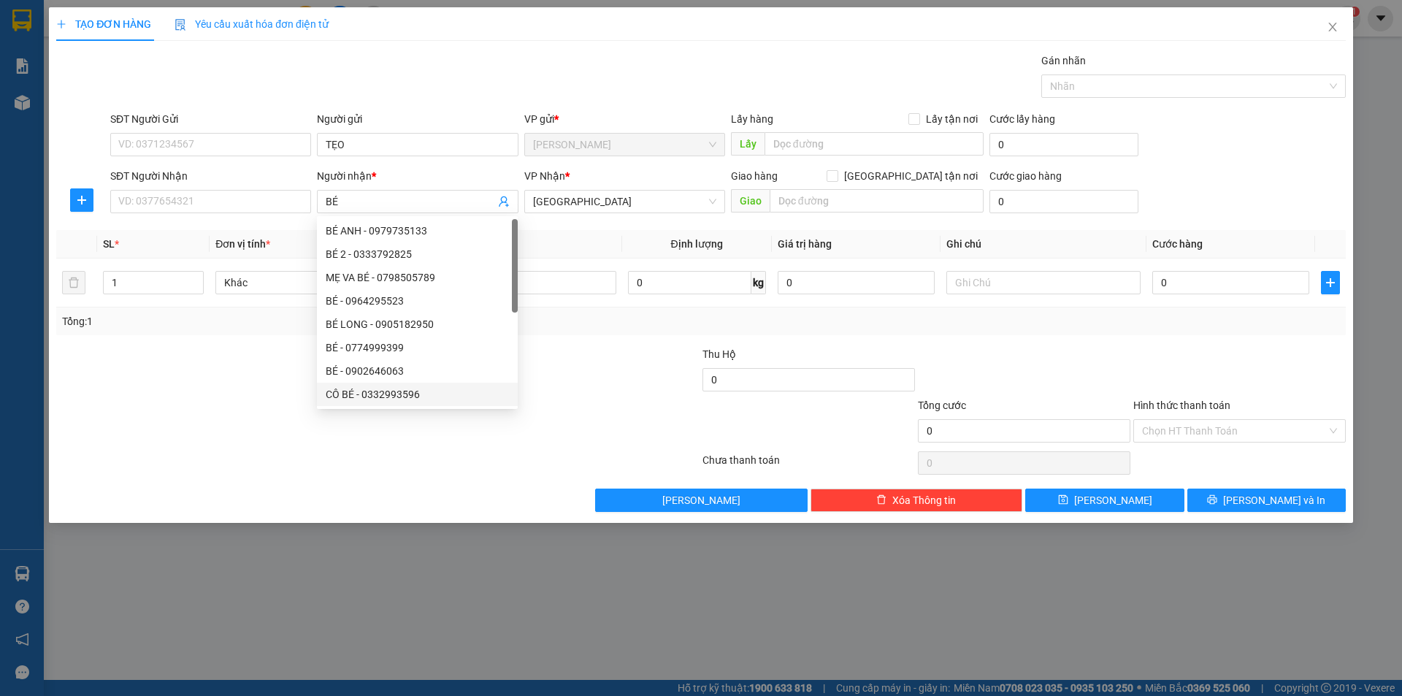
drag, startPoint x: 424, startPoint y: 437, endPoint x: 637, endPoint y: 316, distance: 244.9
click at [442, 417] on div at bounding box center [270, 422] width 431 height 51
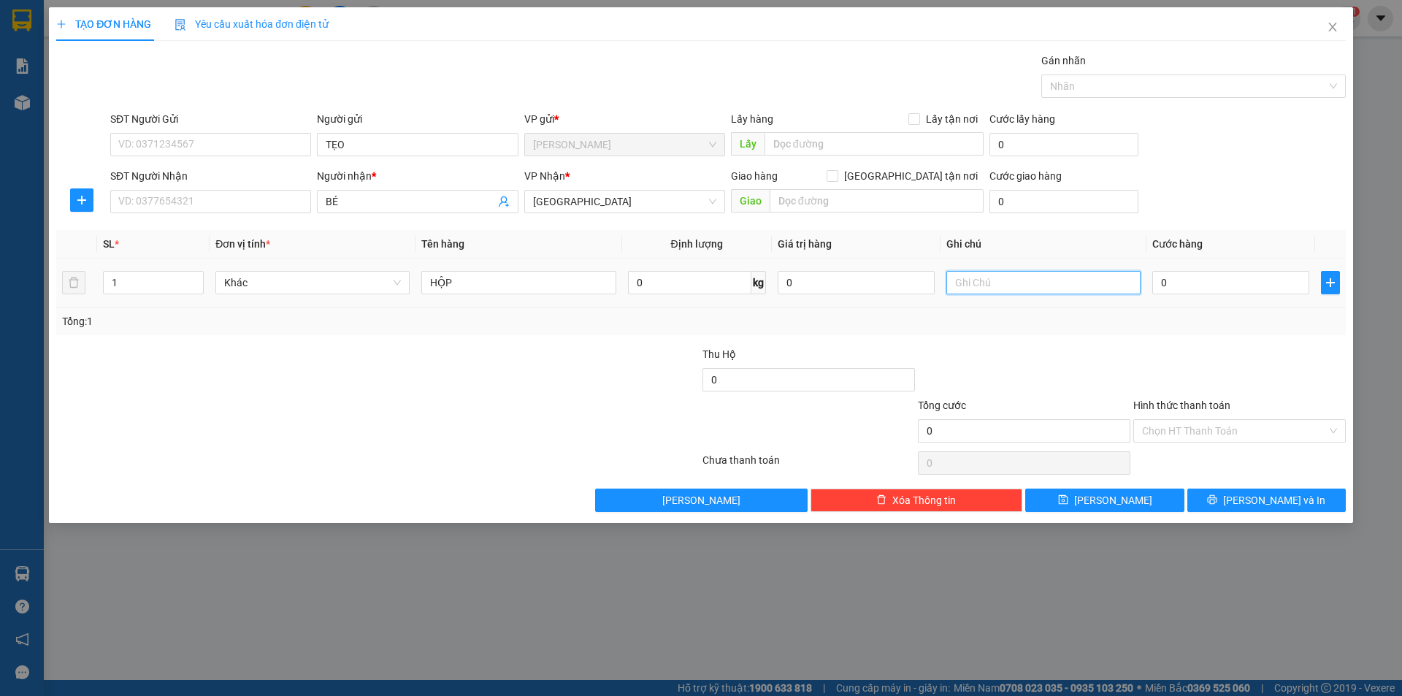
click at [991, 279] on input "text" at bounding box center [1043, 282] width 194 height 23
type input "R/30"
click at [1209, 436] on input "Hình thức thanh toán" at bounding box center [1234, 431] width 185 height 22
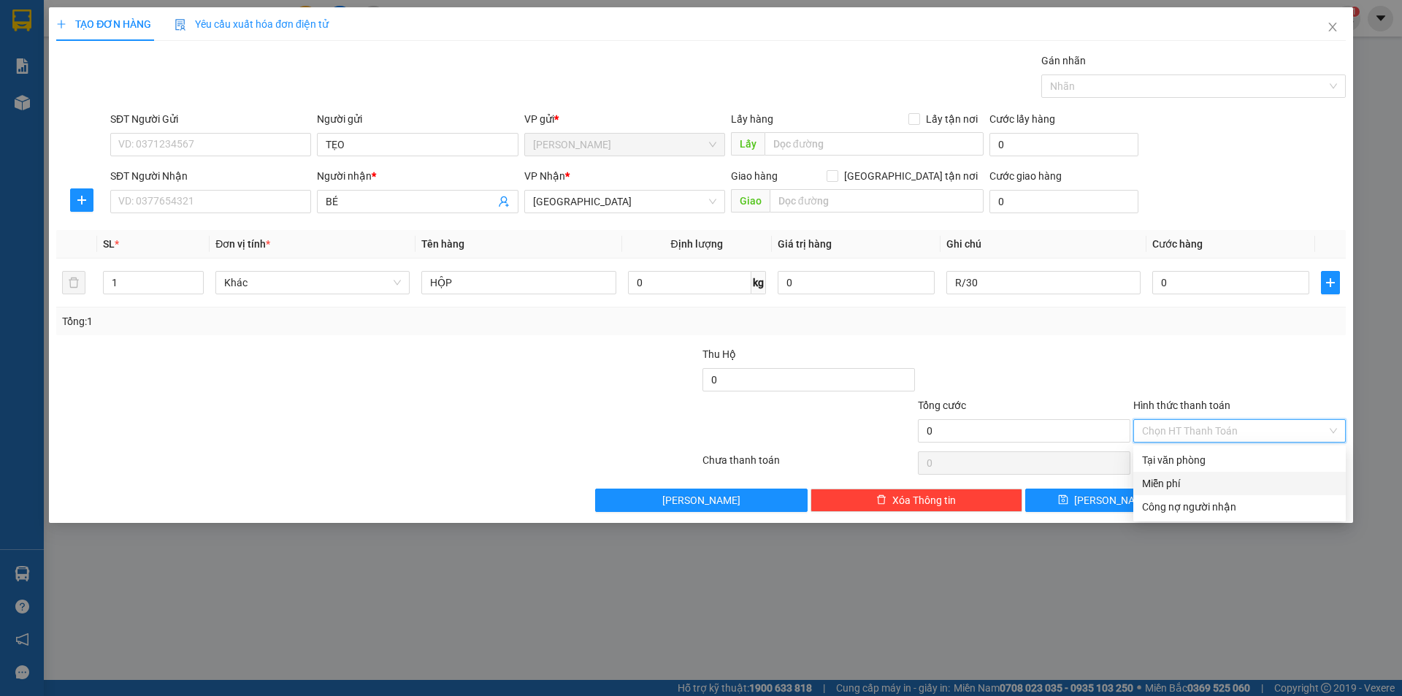
click at [1177, 483] on div "Miễn phí" at bounding box center [1239, 483] width 195 height 16
click at [1194, 498] on button "[PERSON_NAME] và In" at bounding box center [1266, 500] width 158 height 23
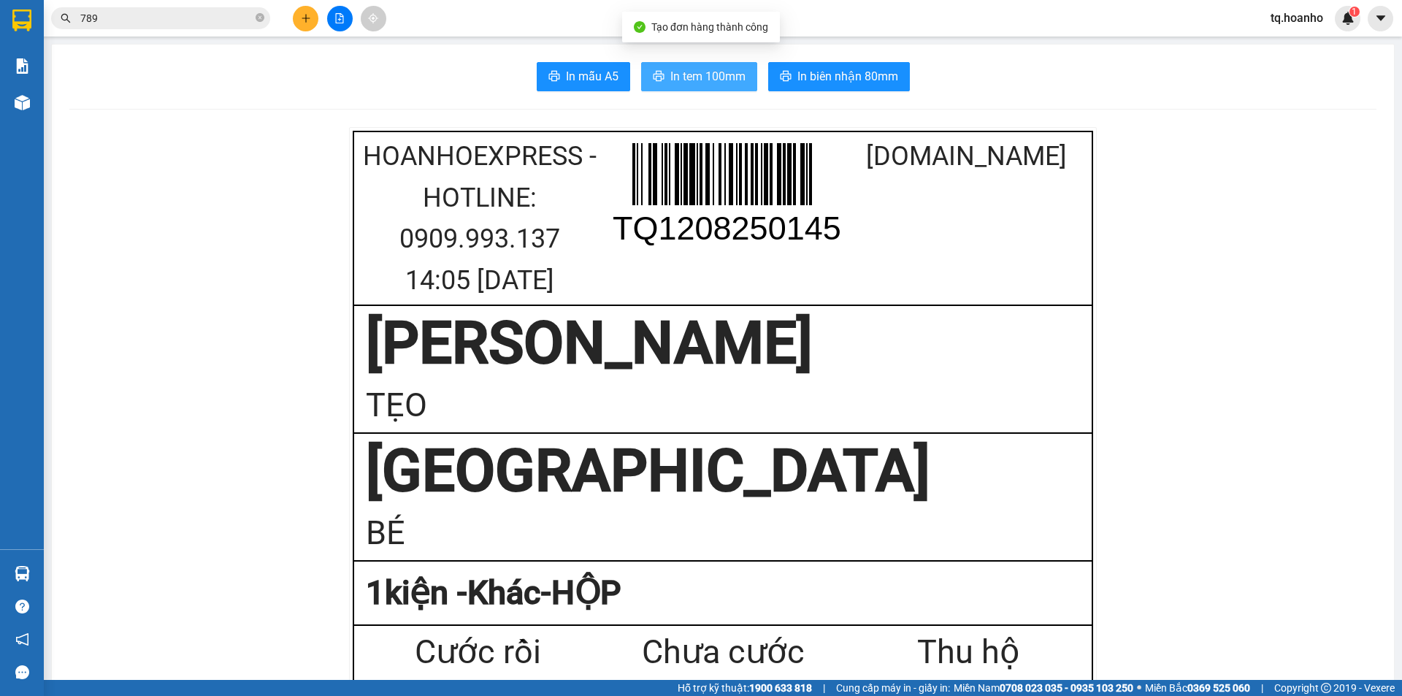
click at [741, 72] on button "In tem 100mm" at bounding box center [699, 76] width 116 height 29
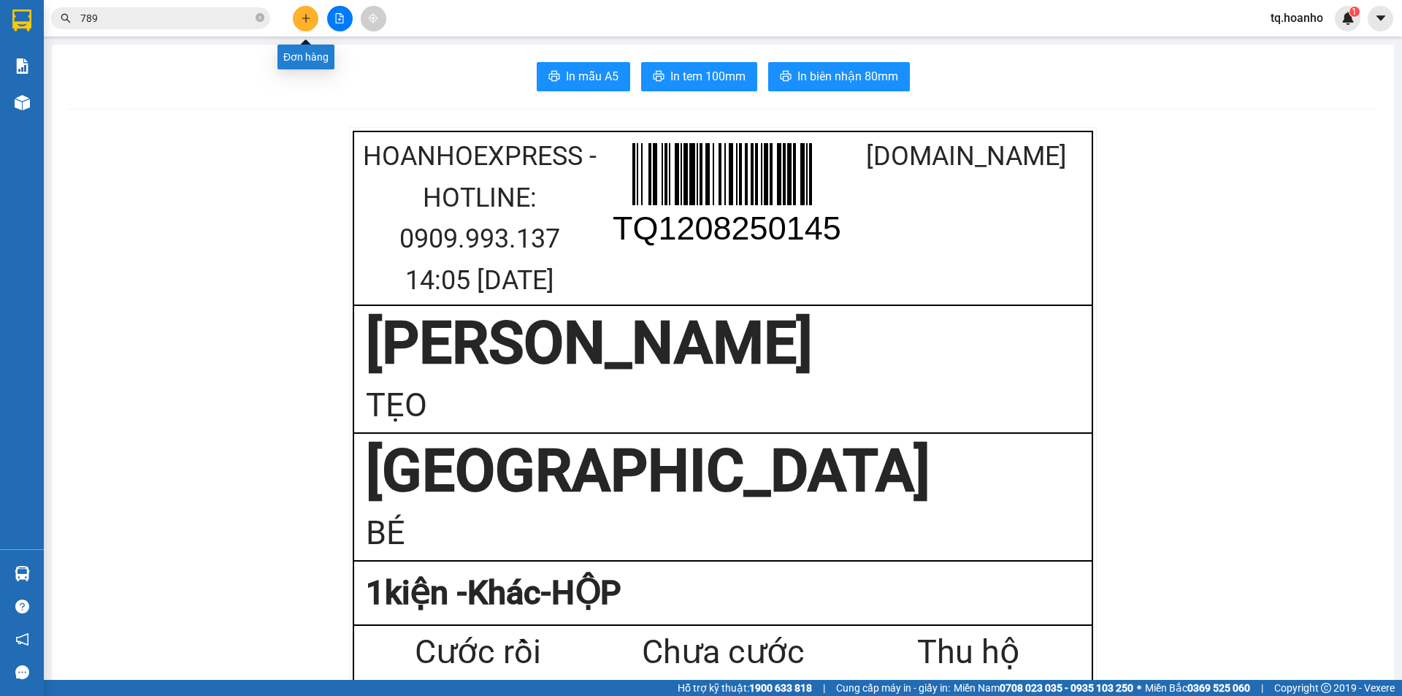
click at [306, 21] on icon "plus" at bounding box center [305, 18] width 1 height 8
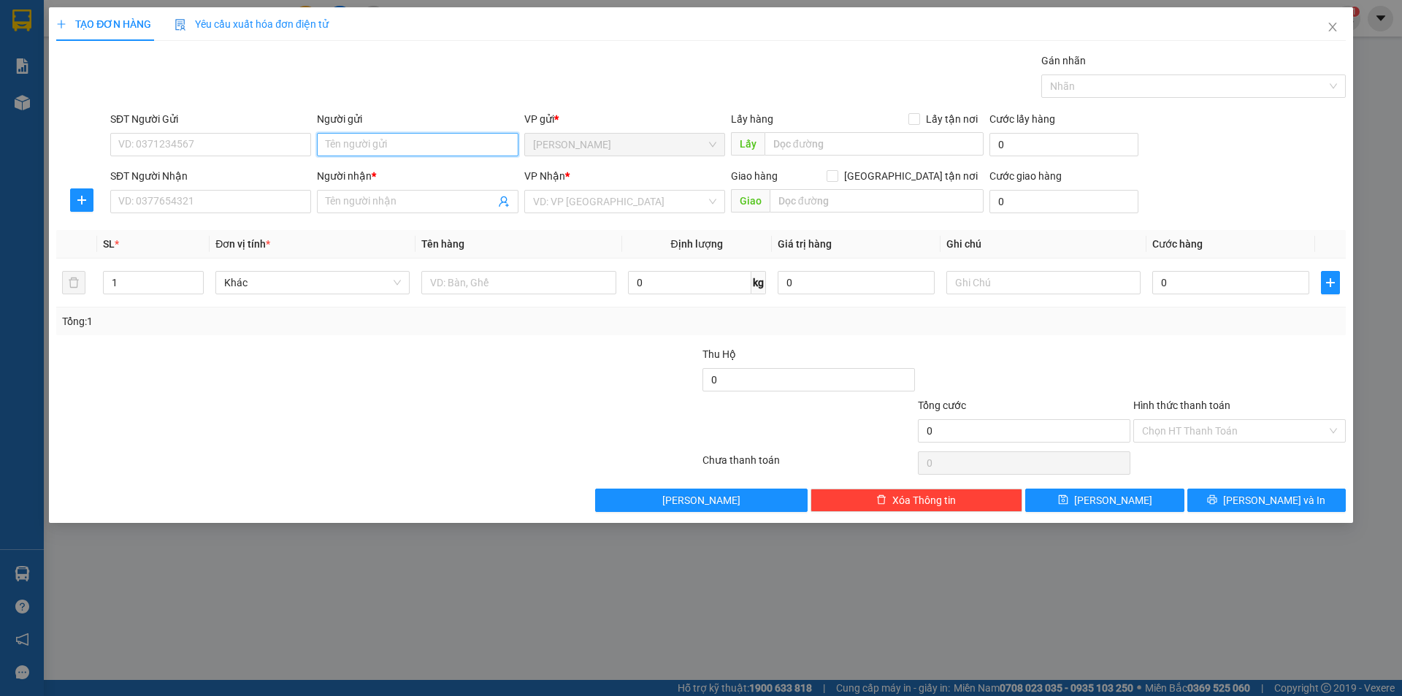
click at [355, 144] on input "Người gửi" at bounding box center [417, 144] width 201 height 23
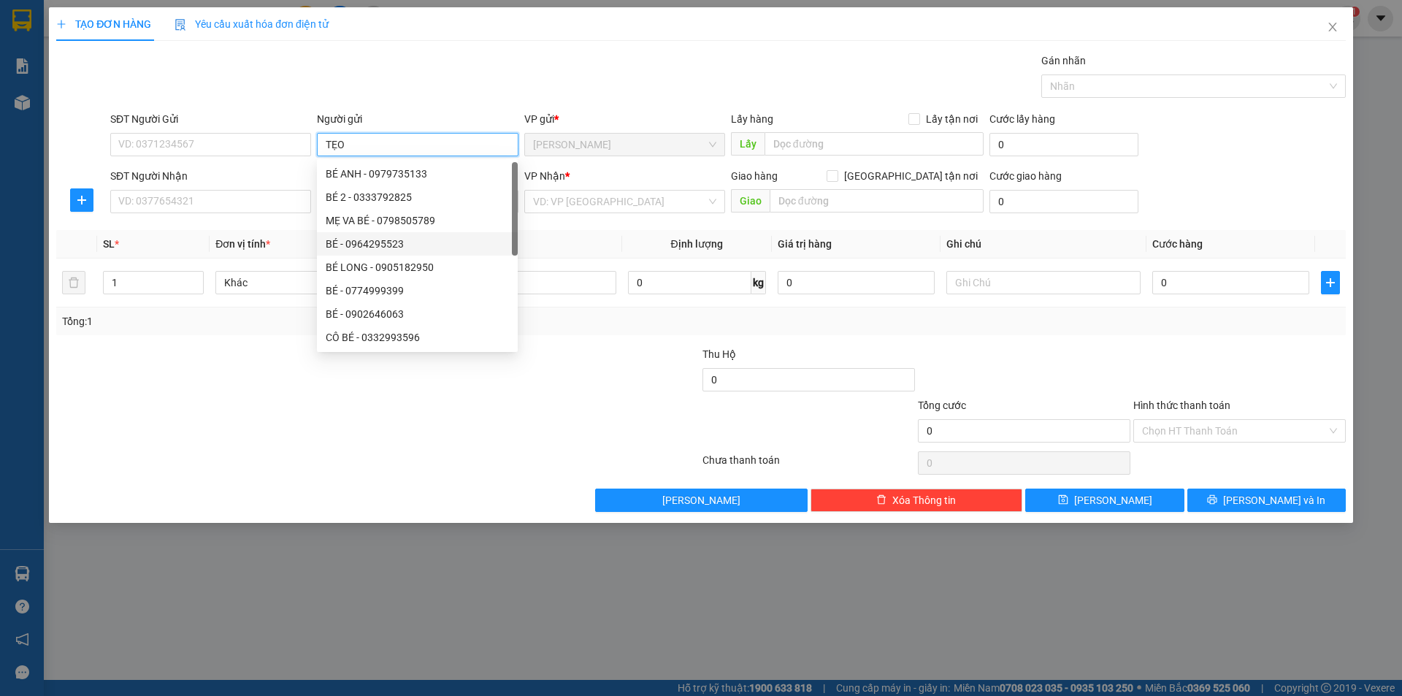
type input "TẸO"
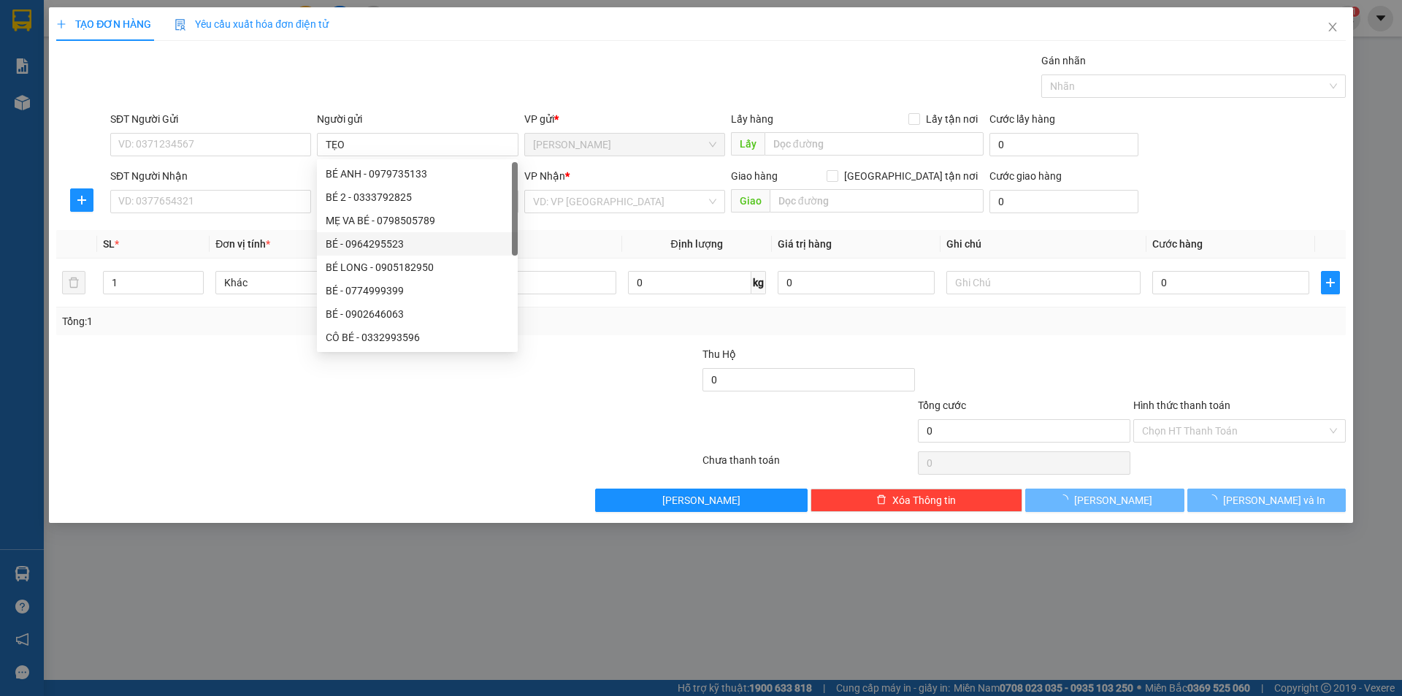
drag, startPoint x: 245, startPoint y: 473, endPoint x: 190, endPoint y: 225, distance: 254.4
click at [240, 412] on div "Transit Pickup Surcharge Ids Transit Deliver Surcharge Ids Transit Deliver Surc…" at bounding box center [701, 282] width 1290 height 459
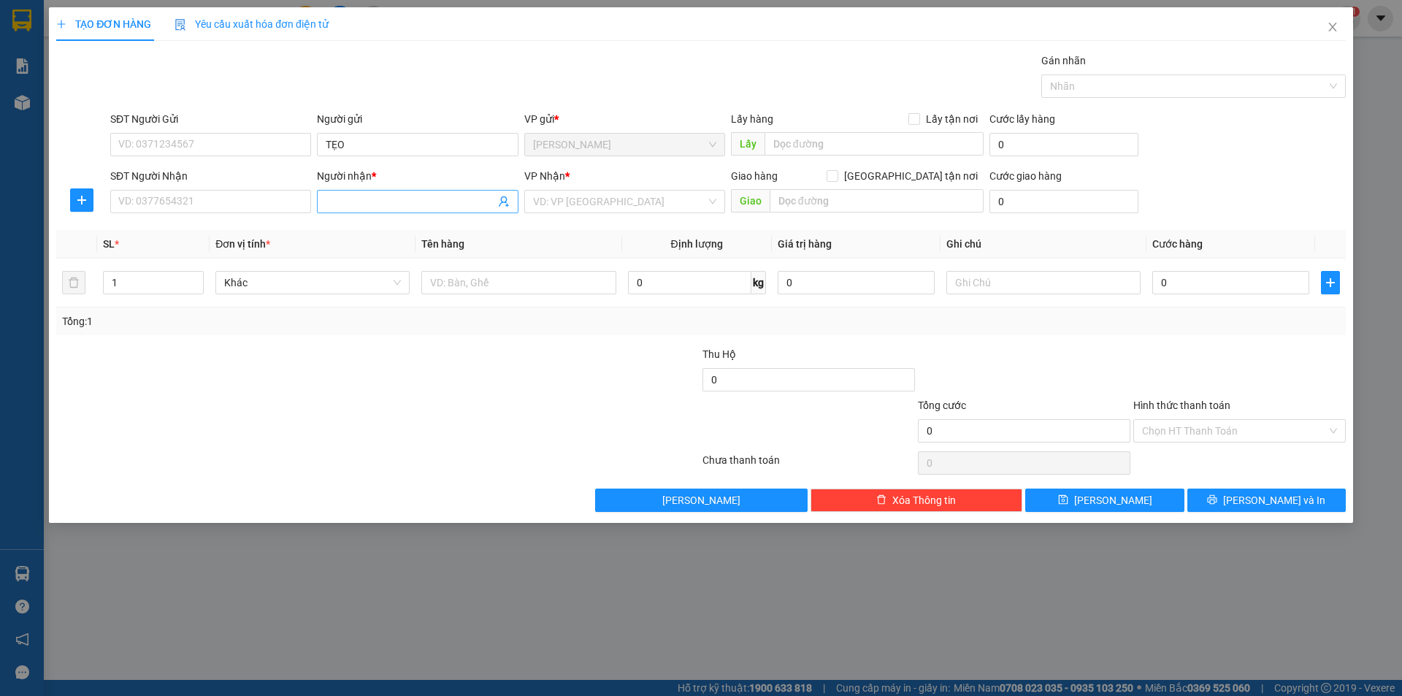
click at [327, 194] on input "Người nhận *" at bounding box center [410, 202] width 169 height 16
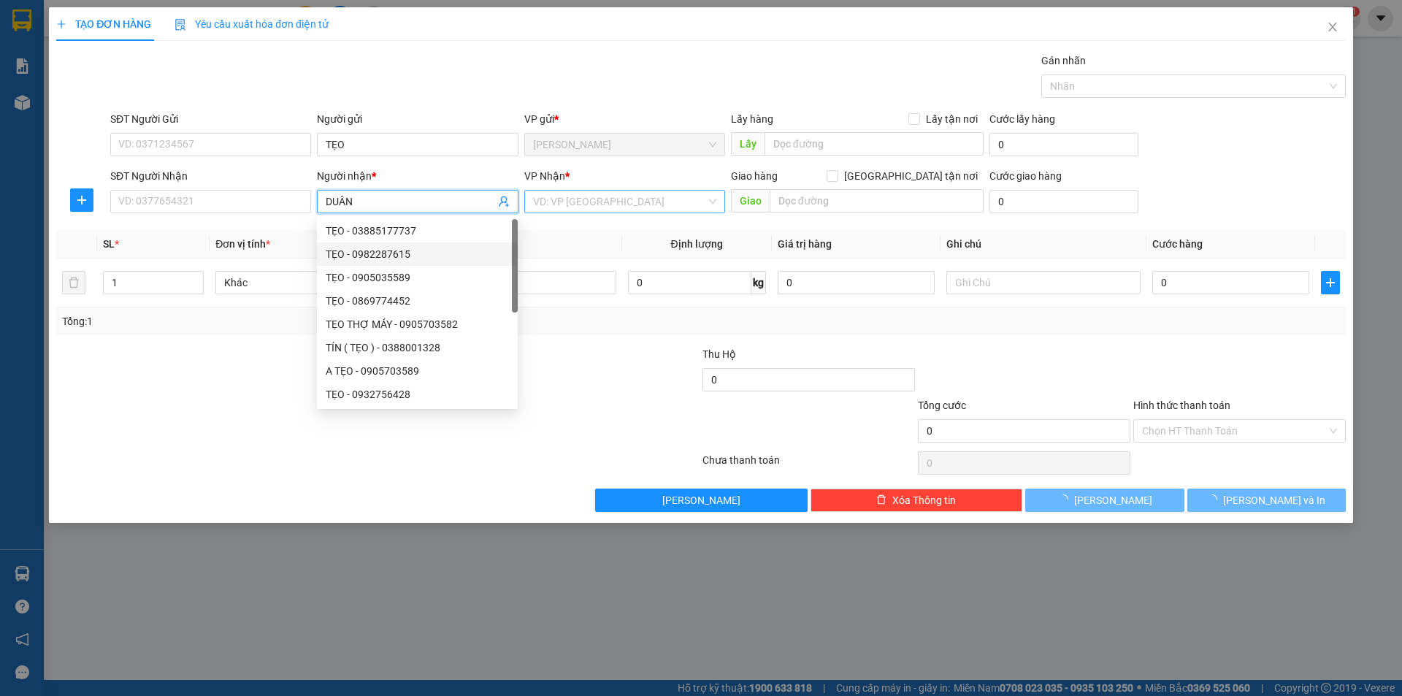
type input "DUÂN"
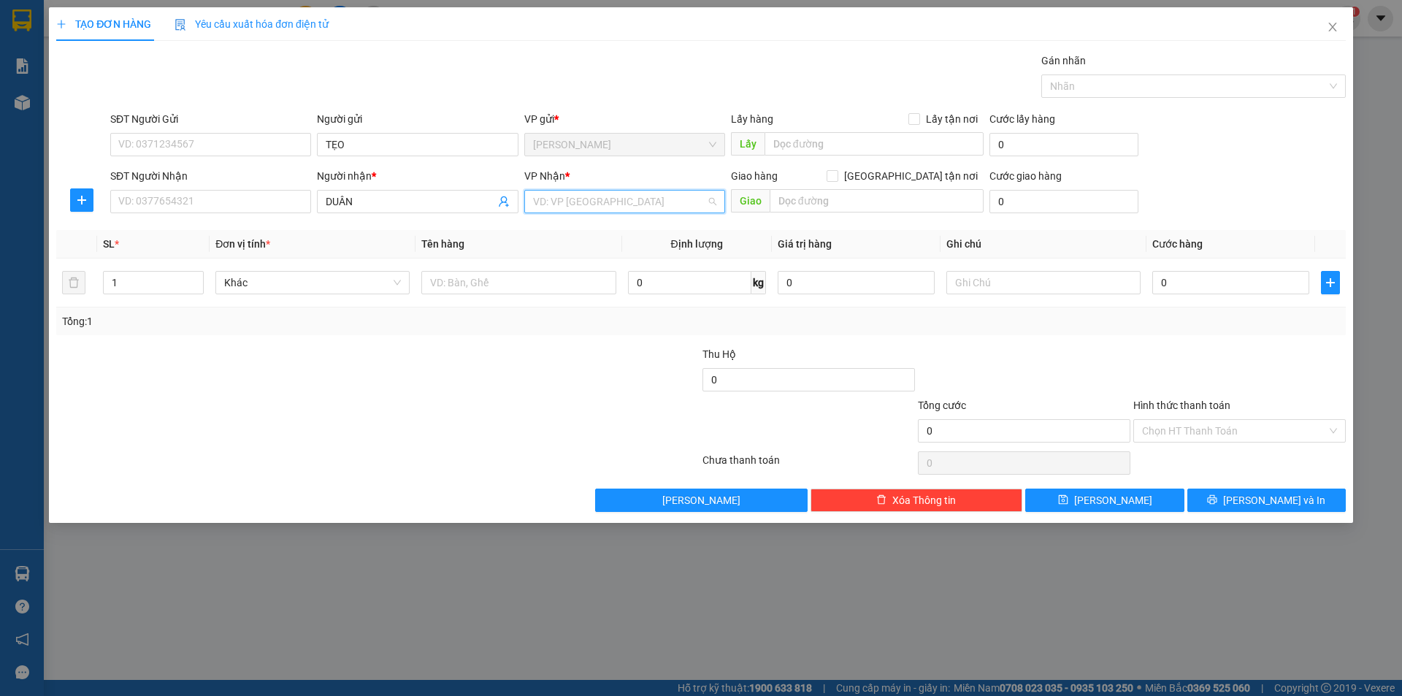
click at [574, 206] on input "search" at bounding box center [619, 202] width 173 height 22
drag, startPoint x: 545, startPoint y: 297, endPoint x: 502, endPoint y: 279, distance: 46.8
click at [544, 297] on div "[GEOGRAPHIC_DATA]" at bounding box center [624, 301] width 183 height 16
click at [499, 277] on input "text" at bounding box center [518, 282] width 194 height 23
type input "T"
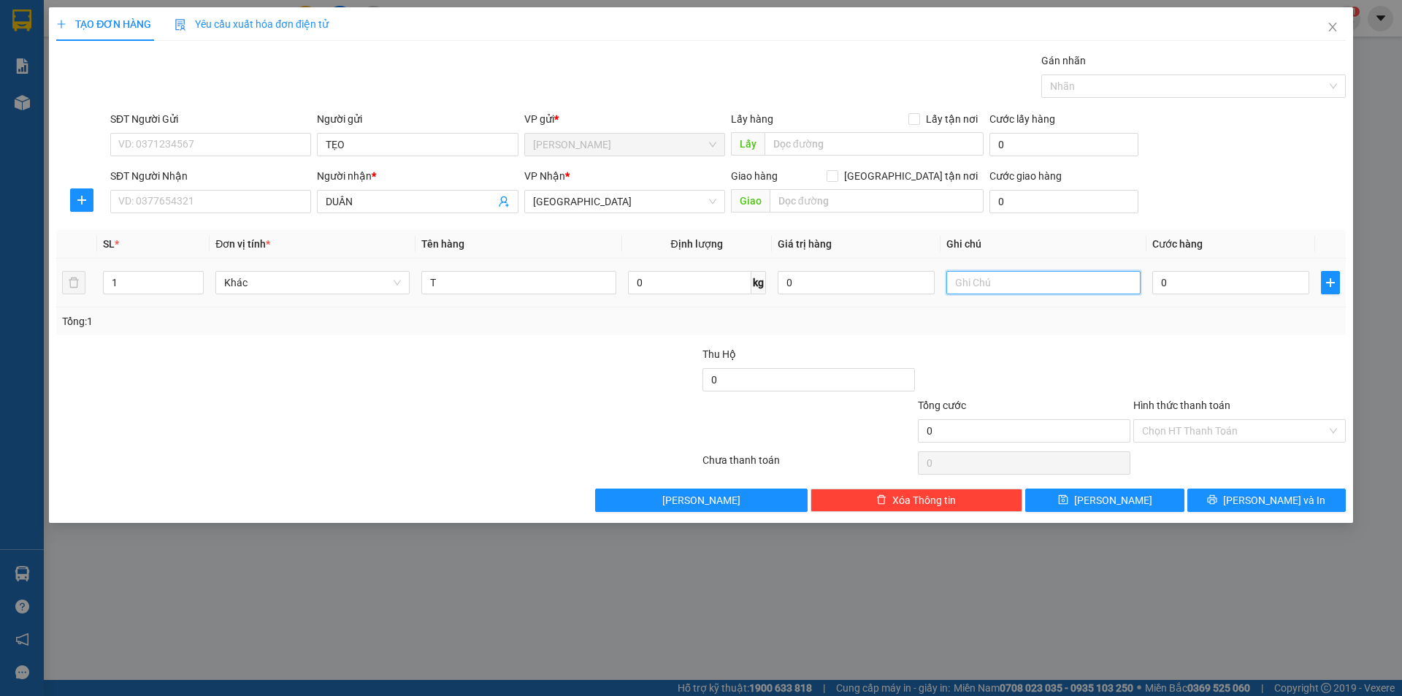
click at [989, 284] on input "text" at bounding box center [1043, 282] width 194 height 23
click at [1187, 419] on div "Chọn HT Thanh Toán" at bounding box center [1239, 430] width 213 height 23
type input "R/40"
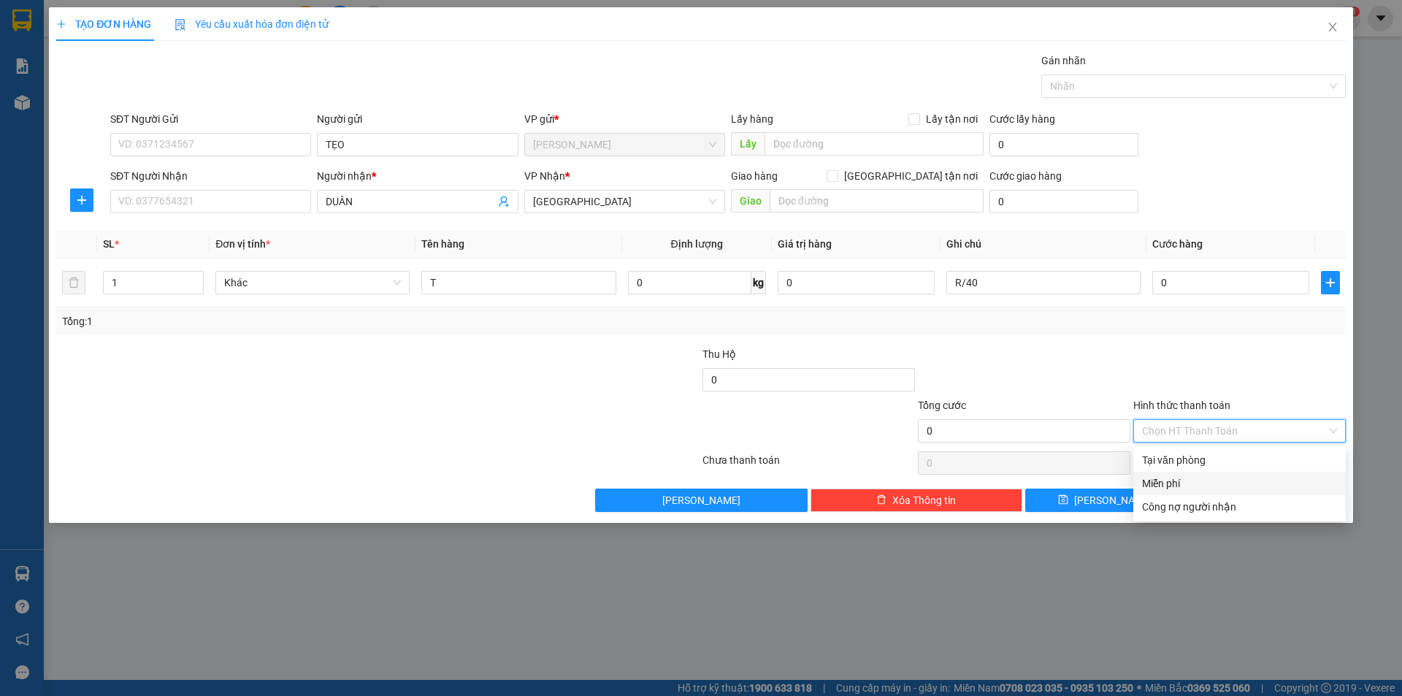
click at [1190, 479] on div "Miễn phí" at bounding box center [1239, 483] width 195 height 16
click at [1293, 494] on span "[PERSON_NAME] và In" at bounding box center [1274, 500] width 102 height 16
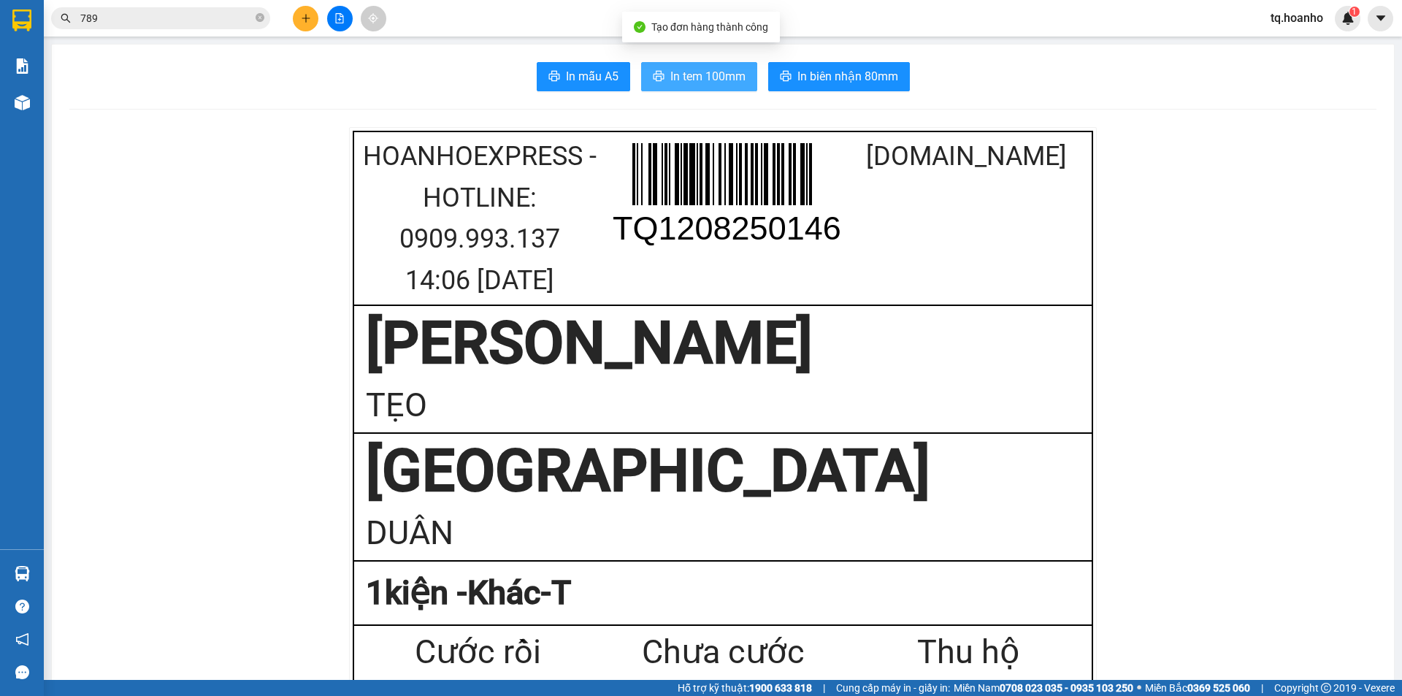
click at [672, 87] on button "In tem 100mm" at bounding box center [699, 76] width 116 height 29
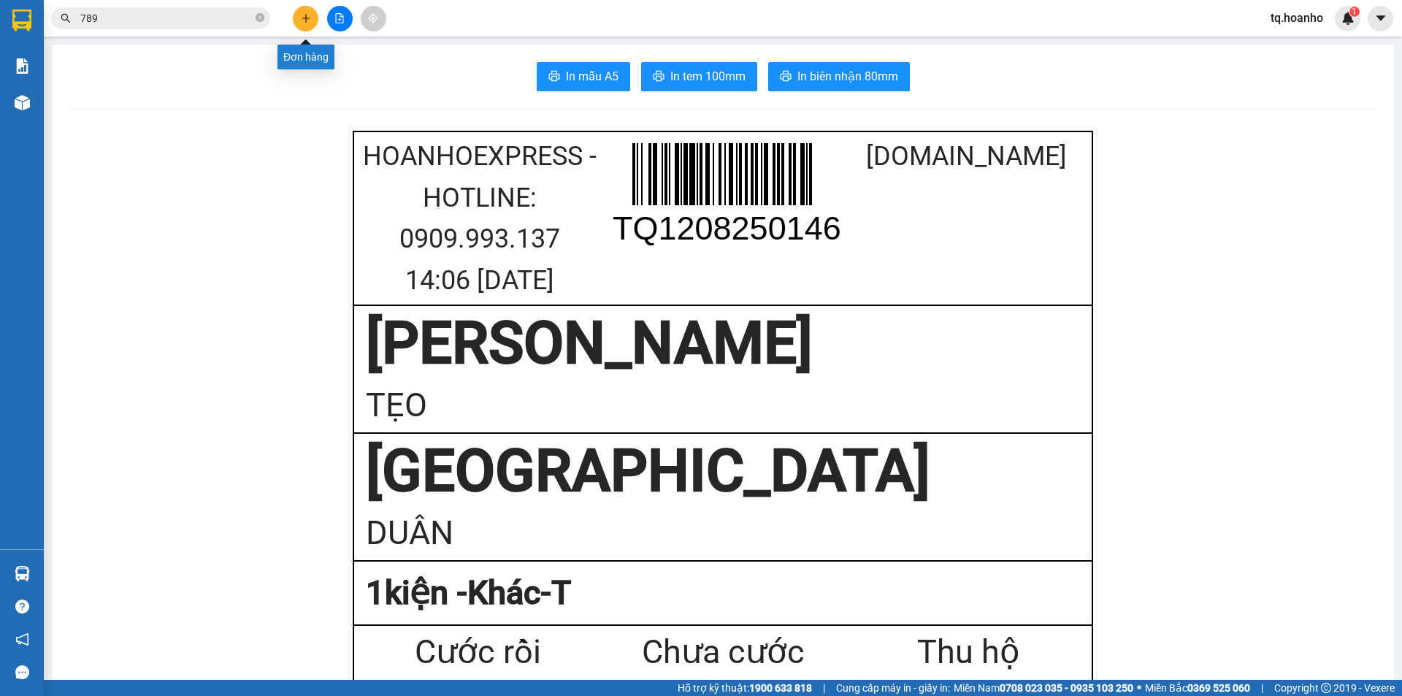
click at [313, 21] on button at bounding box center [306, 19] width 26 height 26
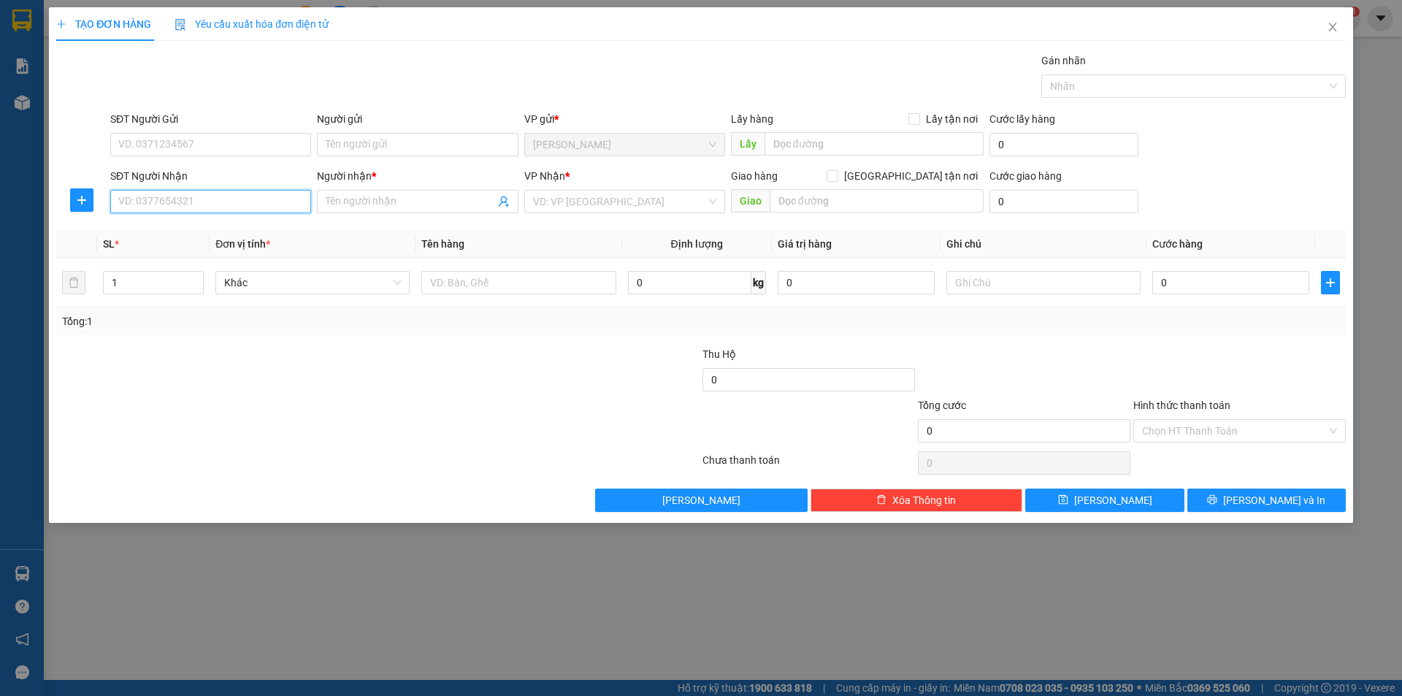
click at [299, 199] on input "SĐT Người Nhận" at bounding box center [210, 201] width 201 height 23
click at [296, 208] on input "SĐT Người Nhận" at bounding box center [210, 201] width 201 height 23
type input "0913162168"
click at [245, 227] on div "0913162168 - THẮNG" at bounding box center [210, 231] width 183 height 16
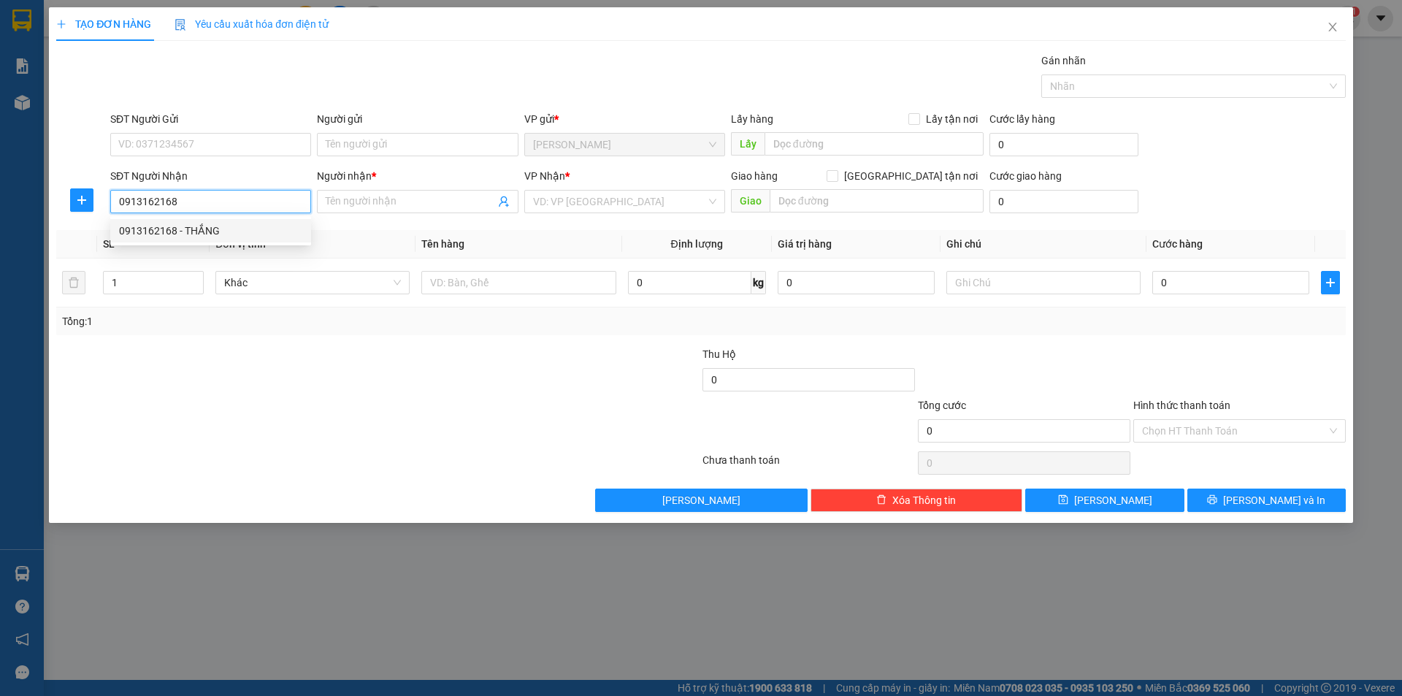
type input "THẮNG"
type input "0913162168"
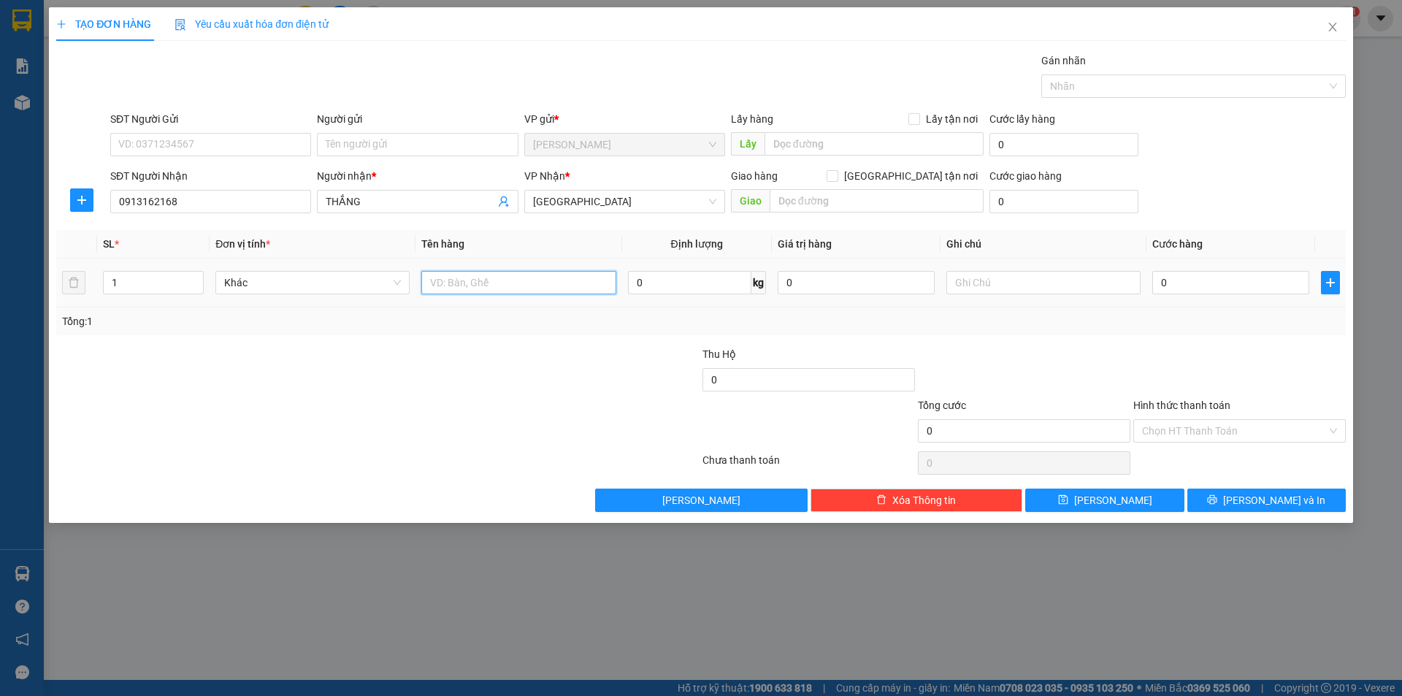
click at [458, 277] on input "text" at bounding box center [518, 282] width 194 height 23
type input "BỊCH"
click at [1053, 284] on input "text" at bounding box center [1043, 282] width 194 height 23
type input "R/3"
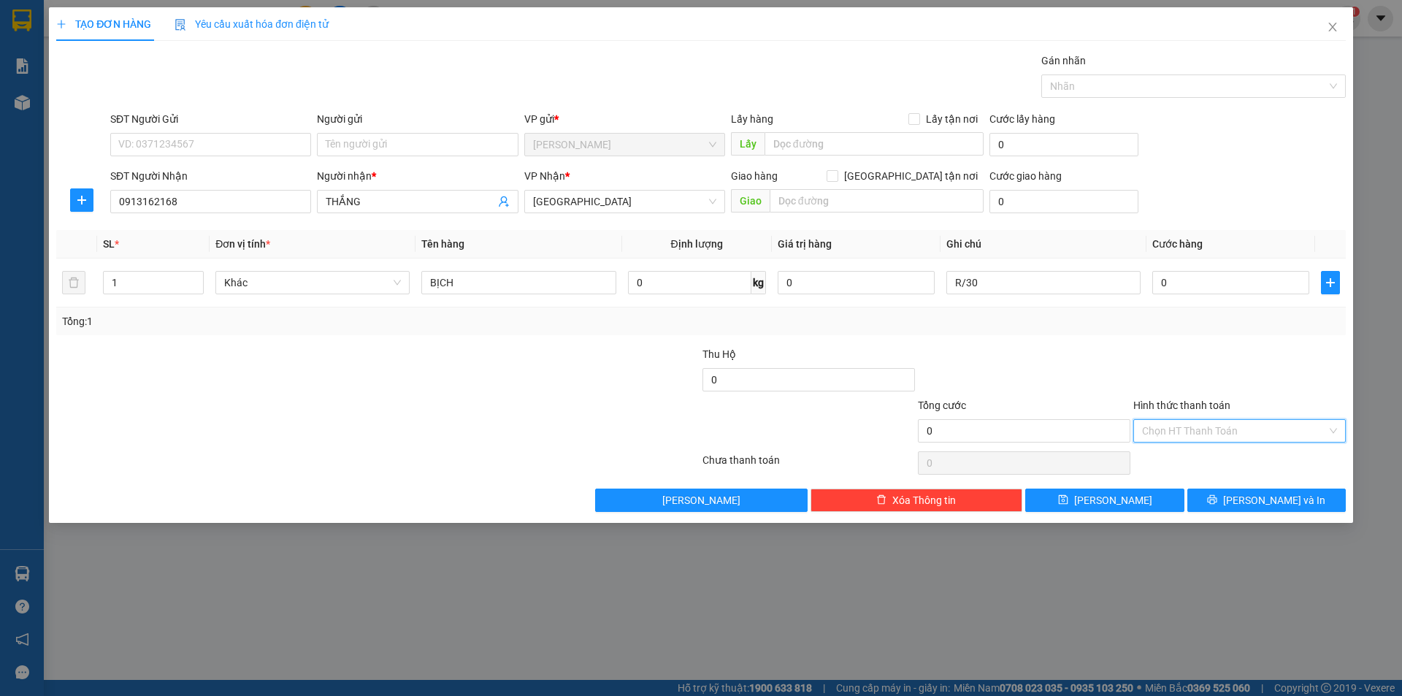
drag, startPoint x: 1204, startPoint y: 430, endPoint x: 1195, endPoint y: 467, distance: 38.4
click at [1204, 429] on input "Hình thức thanh toán" at bounding box center [1234, 431] width 185 height 22
drag, startPoint x: 1187, startPoint y: 488, endPoint x: 1220, endPoint y: 499, distance: 34.6
click at [1187, 489] on div "Miễn phí" at bounding box center [1239, 483] width 195 height 16
click at [1225, 500] on button "[PERSON_NAME] và In" at bounding box center [1266, 500] width 158 height 23
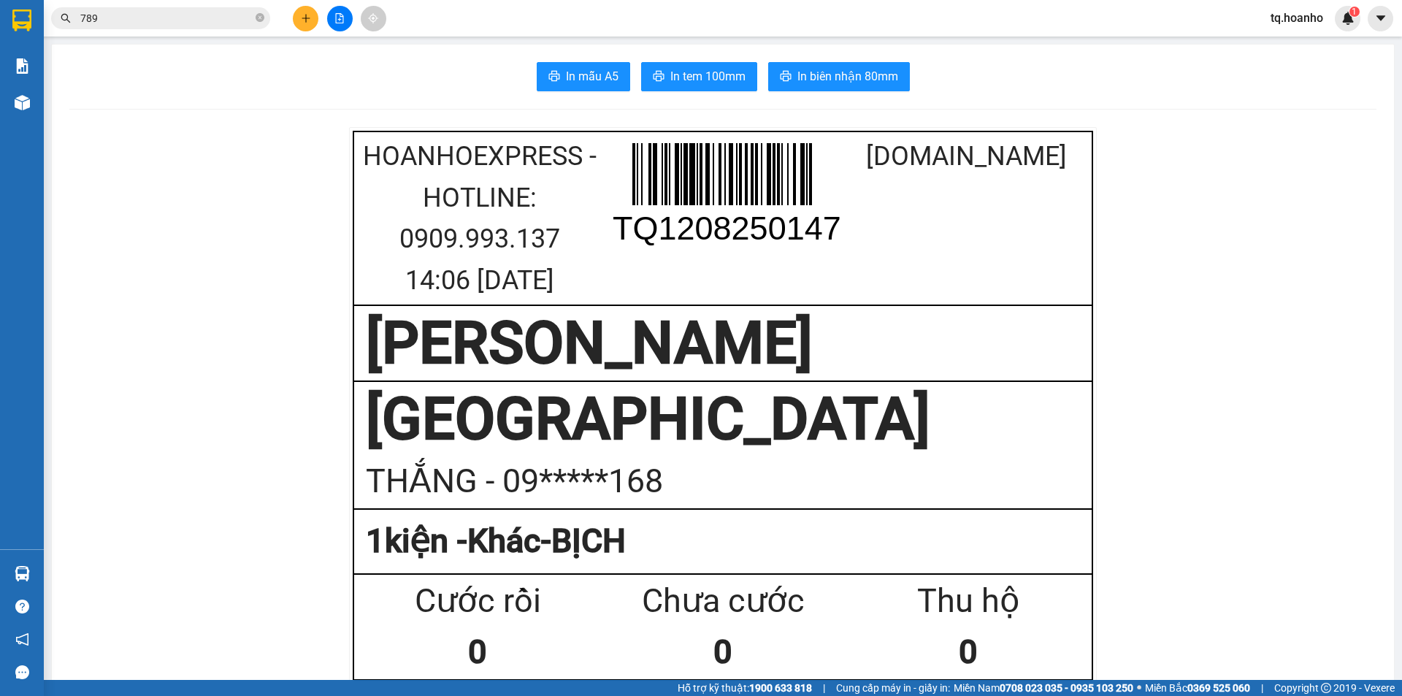
click at [718, 68] on span "In tem 100mm" at bounding box center [707, 76] width 75 height 18
click at [299, 16] on button at bounding box center [306, 19] width 26 height 26
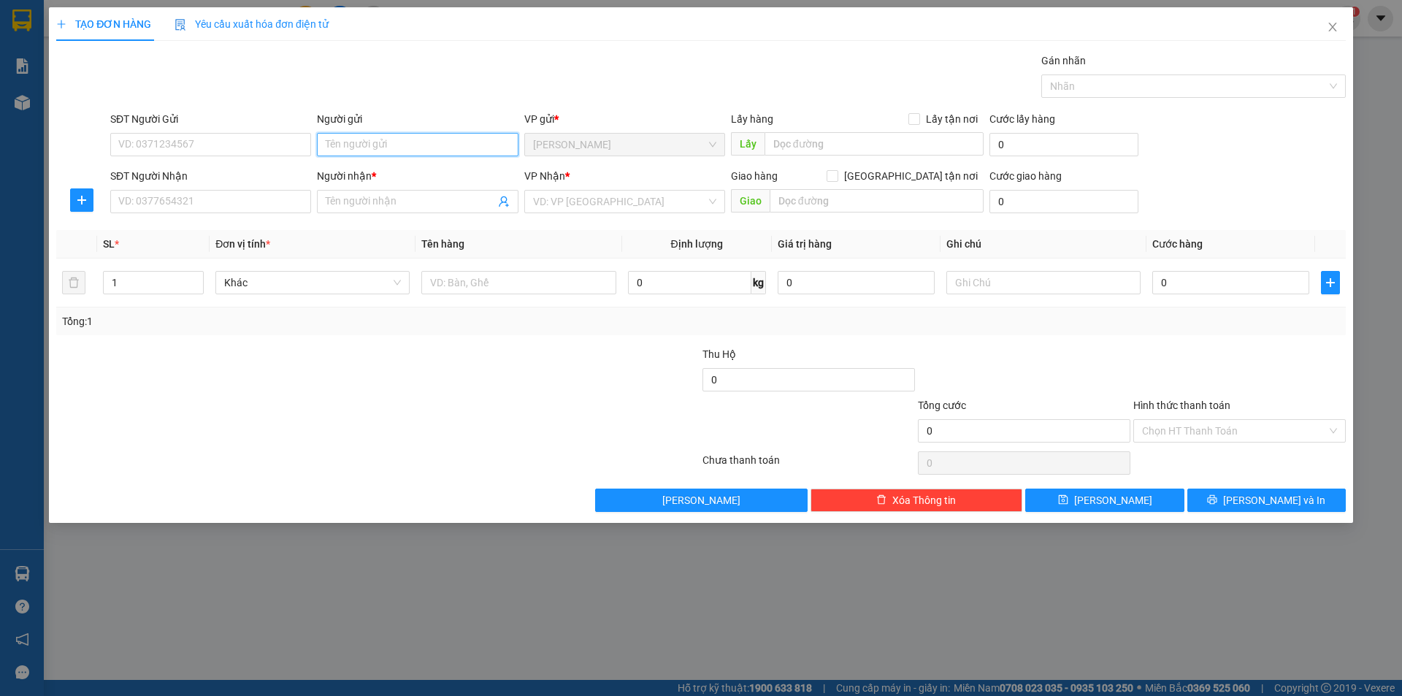
click at [354, 153] on input "Người gửi" at bounding box center [417, 144] width 201 height 23
type input "TẸO"
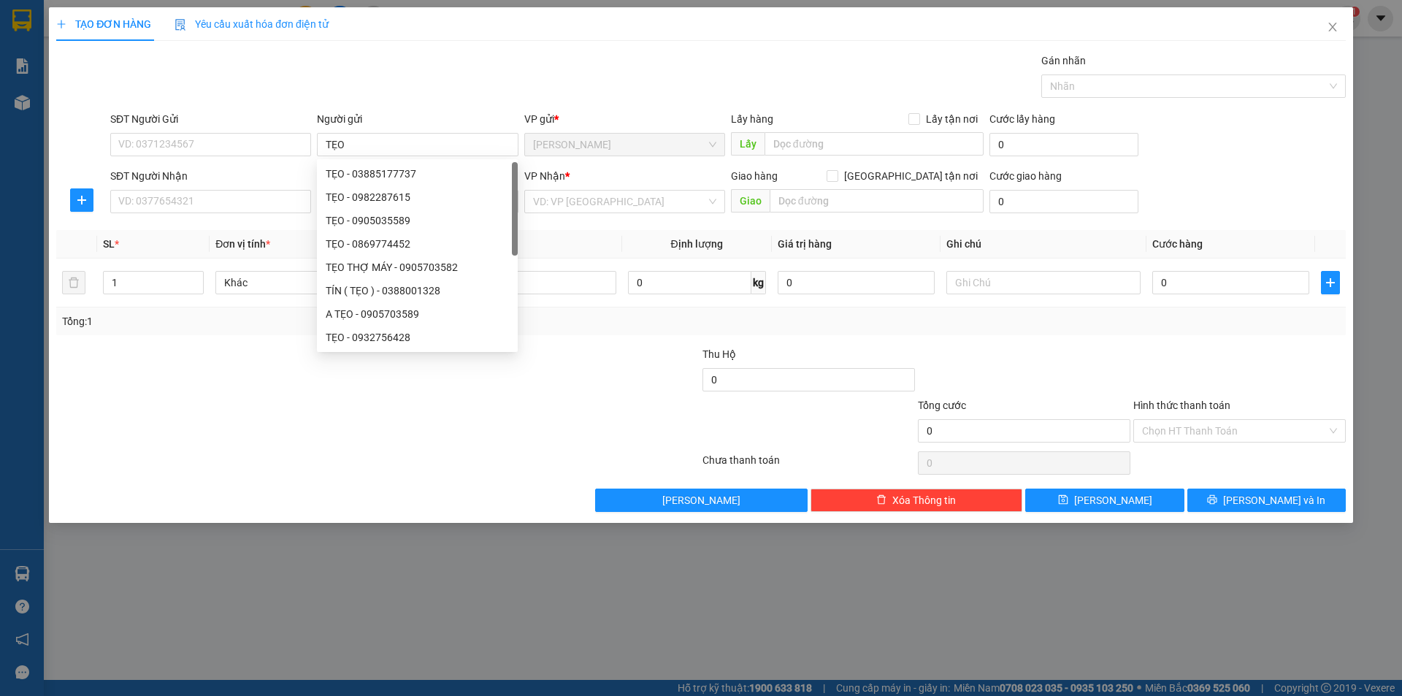
drag, startPoint x: 197, startPoint y: 395, endPoint x: 367, endPoint y: 225, distance: 240.6
click at [250, 357] on div at bounding box center [270, 371] width 431 height 51
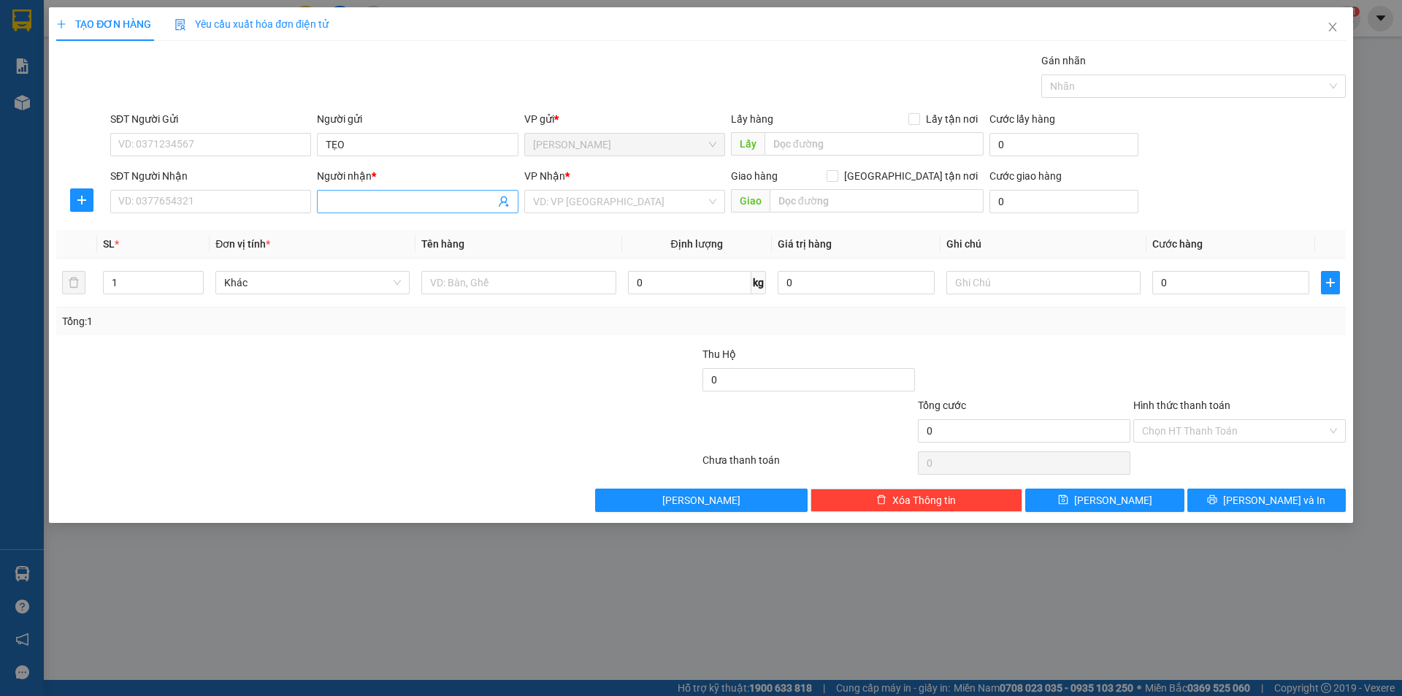
click at [356, 205] on input "Người nhận *" at bounding box center [410, 202] width 169 height 16
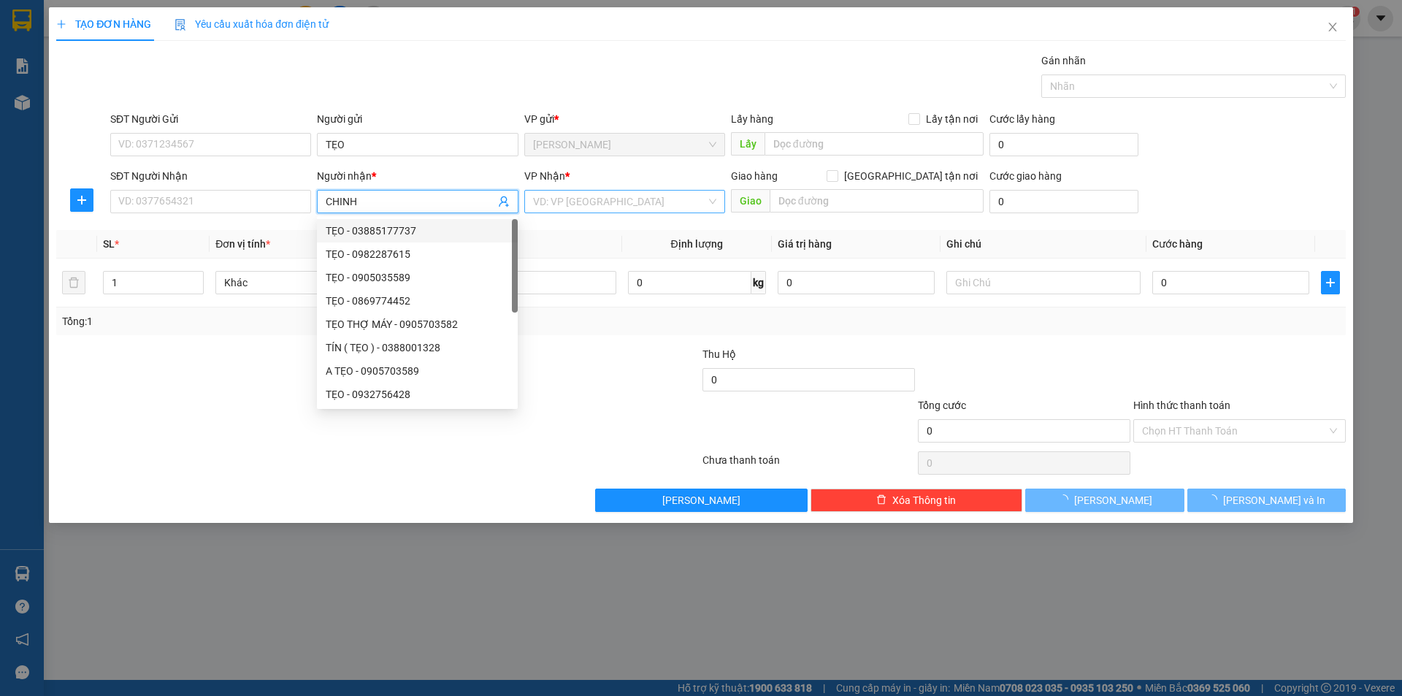
type input "CHINH"
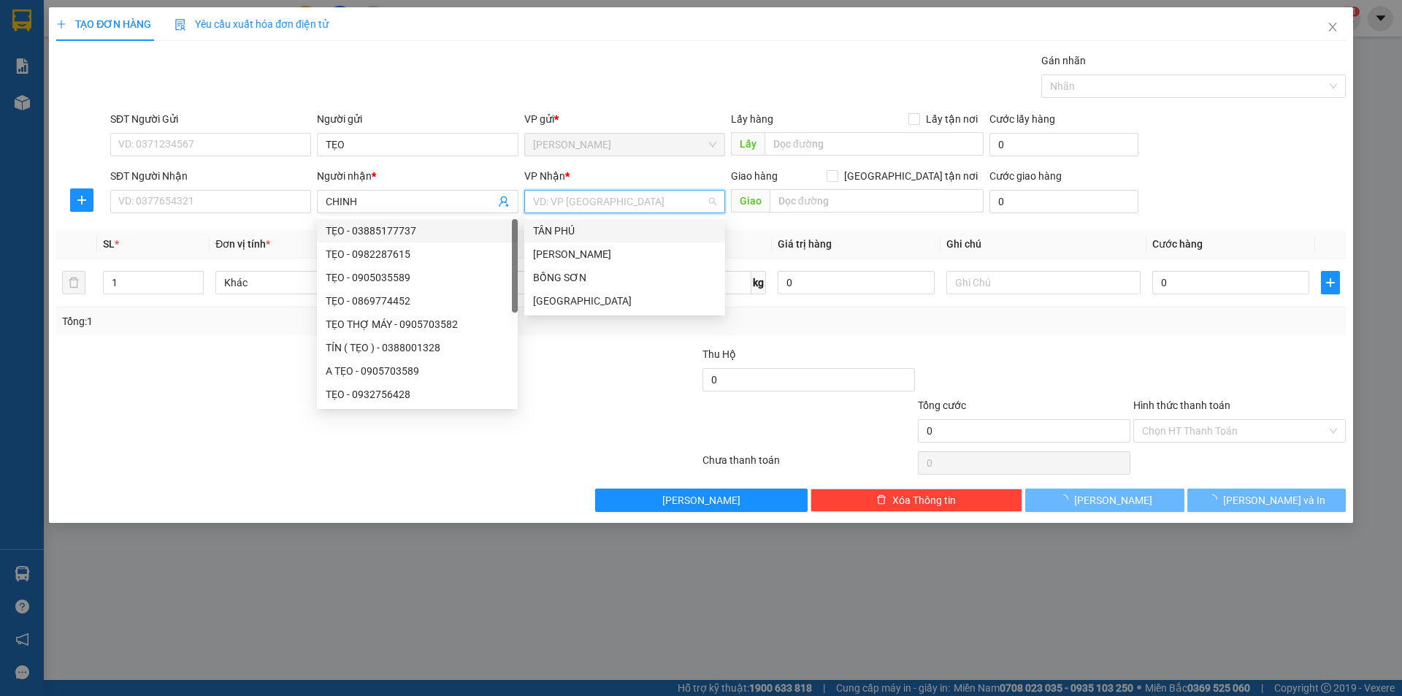
click at [627, 196] on input "search" at bounding box center [619, 202] width 173 height 22
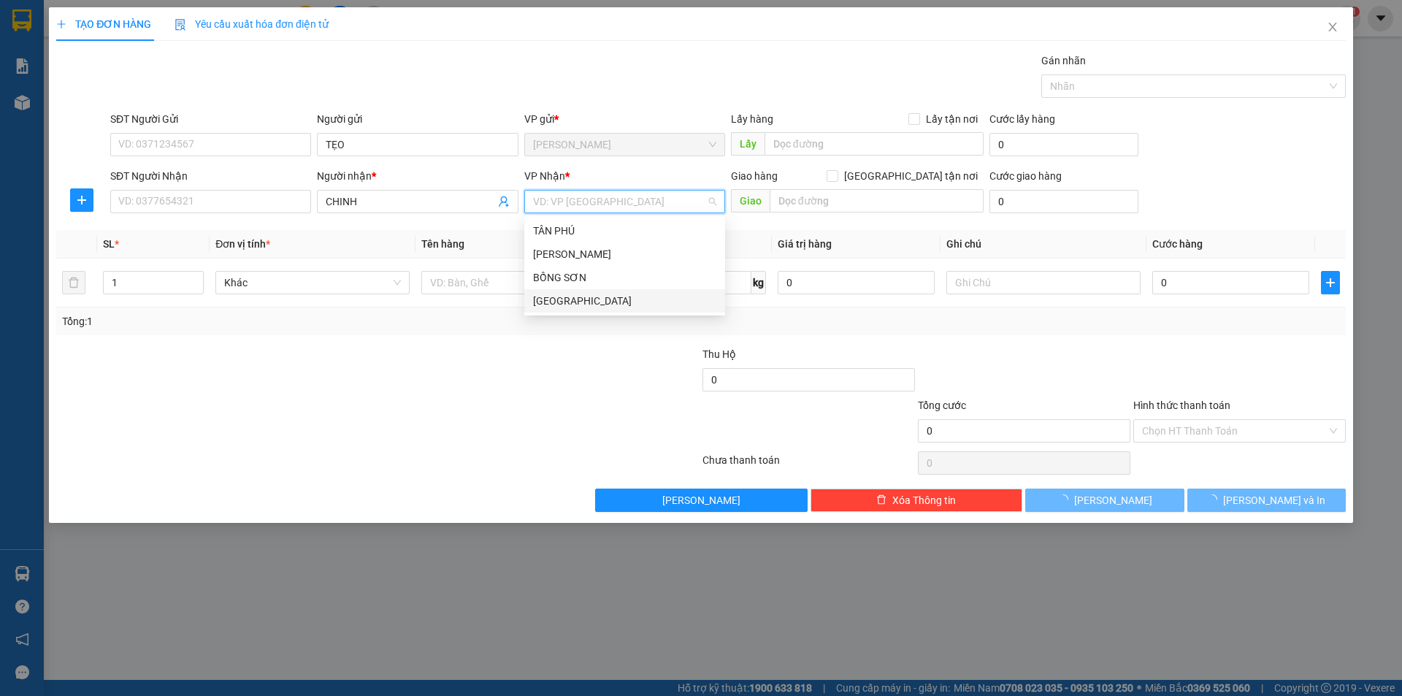
click at [567, 299] on div "[GEOGRAPHIC_DATA]" at bounding box center [624, 301] width 183 height 16
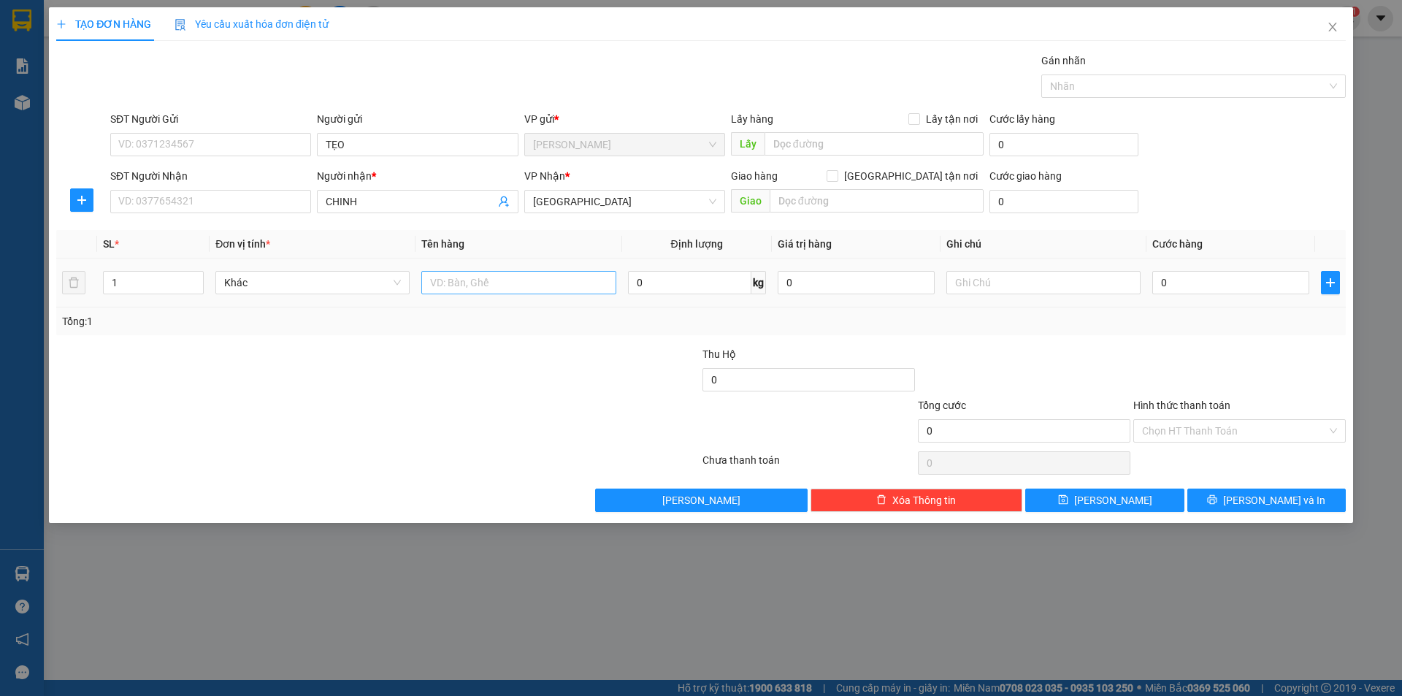
drag, startPoint x: 512, startPoint y: 260, endPoint x: 524, endPoint y: 280, distance: 23.9
click at [524, 280] on td at bounding box center [519, 283] width 206 height 49
click at [524, 280] on input "text" at bounding box center [518, 282] width 194 height 23
type input "TÚM"
click at [1002, 275] on input "text" at bounding box center [1043, 282] width 194 height 23
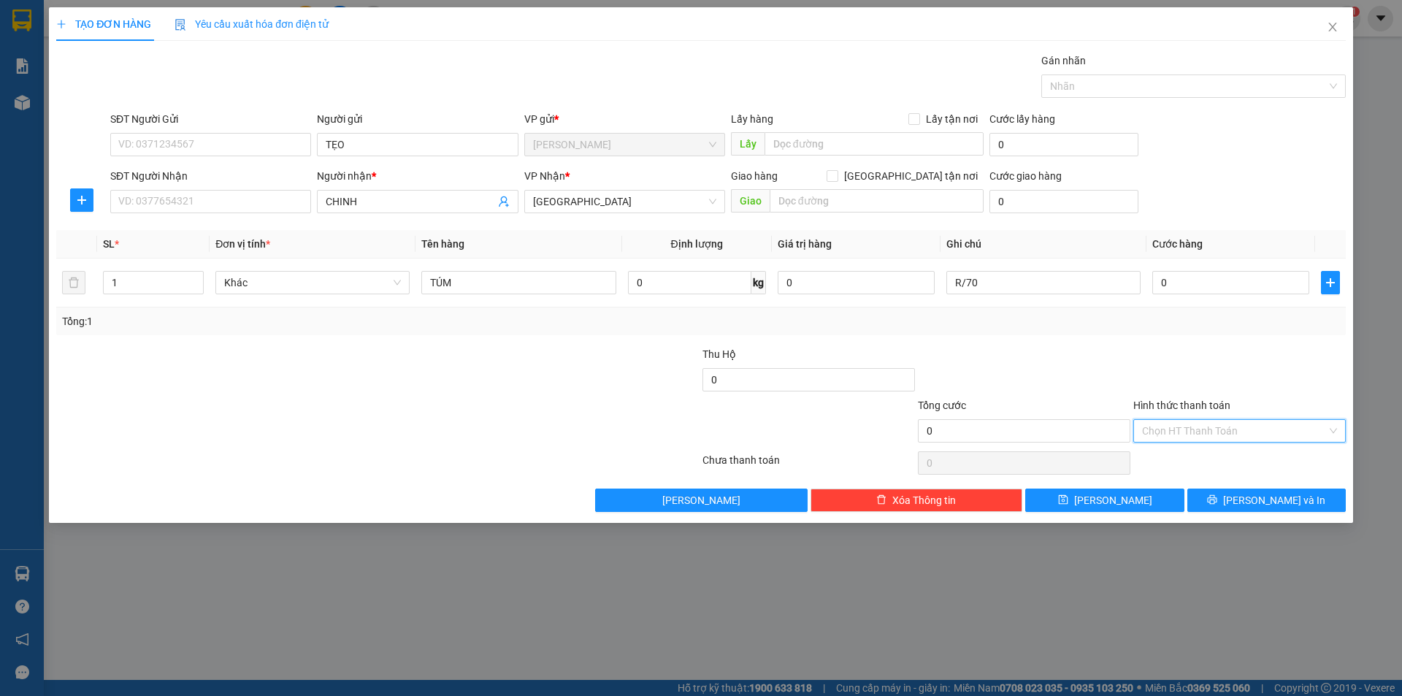
click at [1182, 425] on input "Hình thức thanh toán" at bounding box center [1234, 431] width 185 height 22
drag, startPoint x: 1176, startPoint y: 475, endPoint x: 1176, endPoint y: 486, distance: 11.0
click at [1176, 486] on div "Miễn phí" at bounding box center [1239, 483] width 195 height 16
click at [1220, 499] on button "[PERSON_NAME] và In" at bounding box center [1266, 500] width 158 height 23
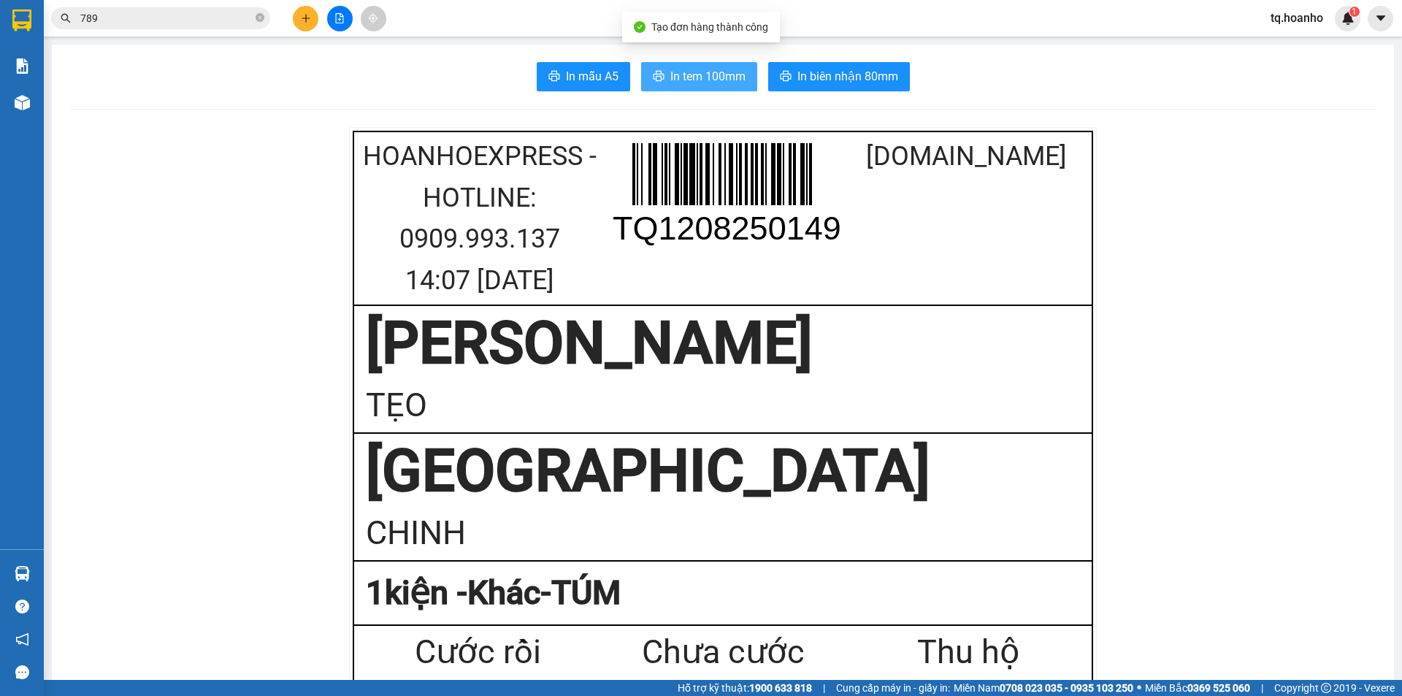
click at [663, 74] on button "In tem 100mm" at bounding box center [699, 76] width 116 height 29
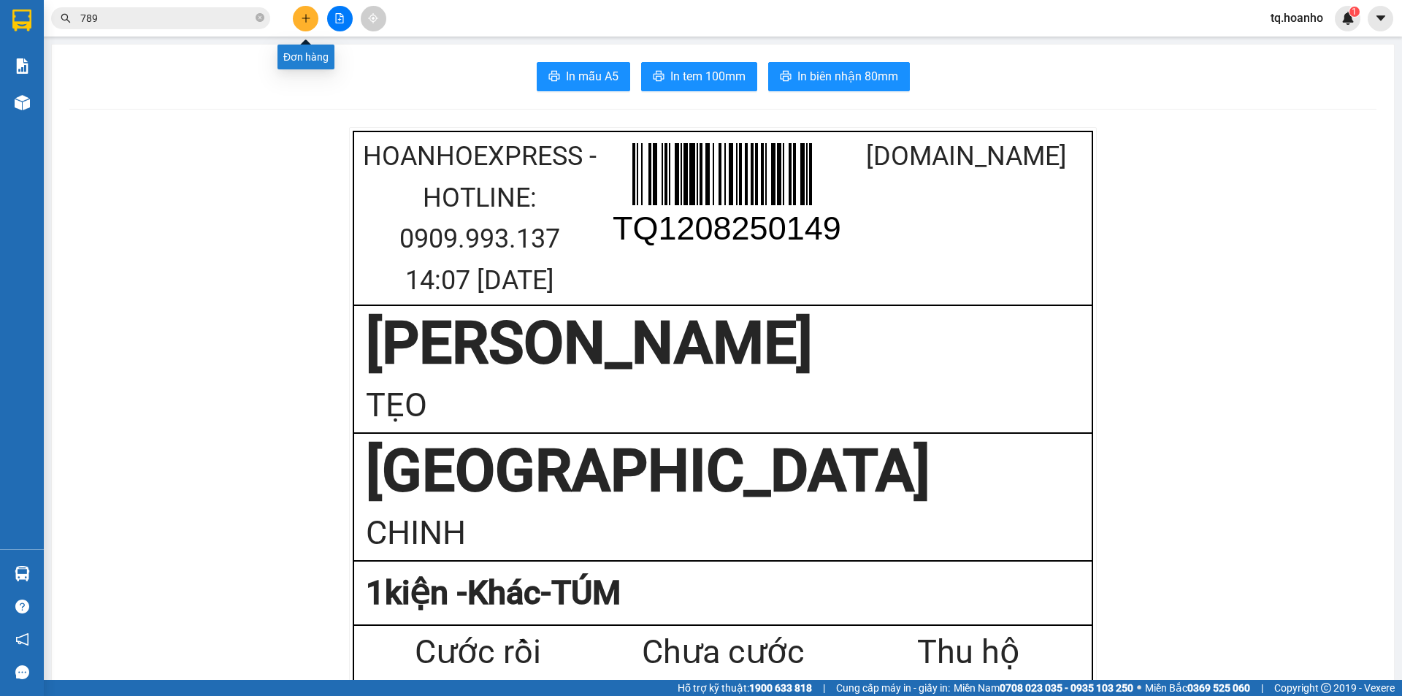
click at [307, 19] on icon "plus" at bounding box center [306, 18] width 10 height 10
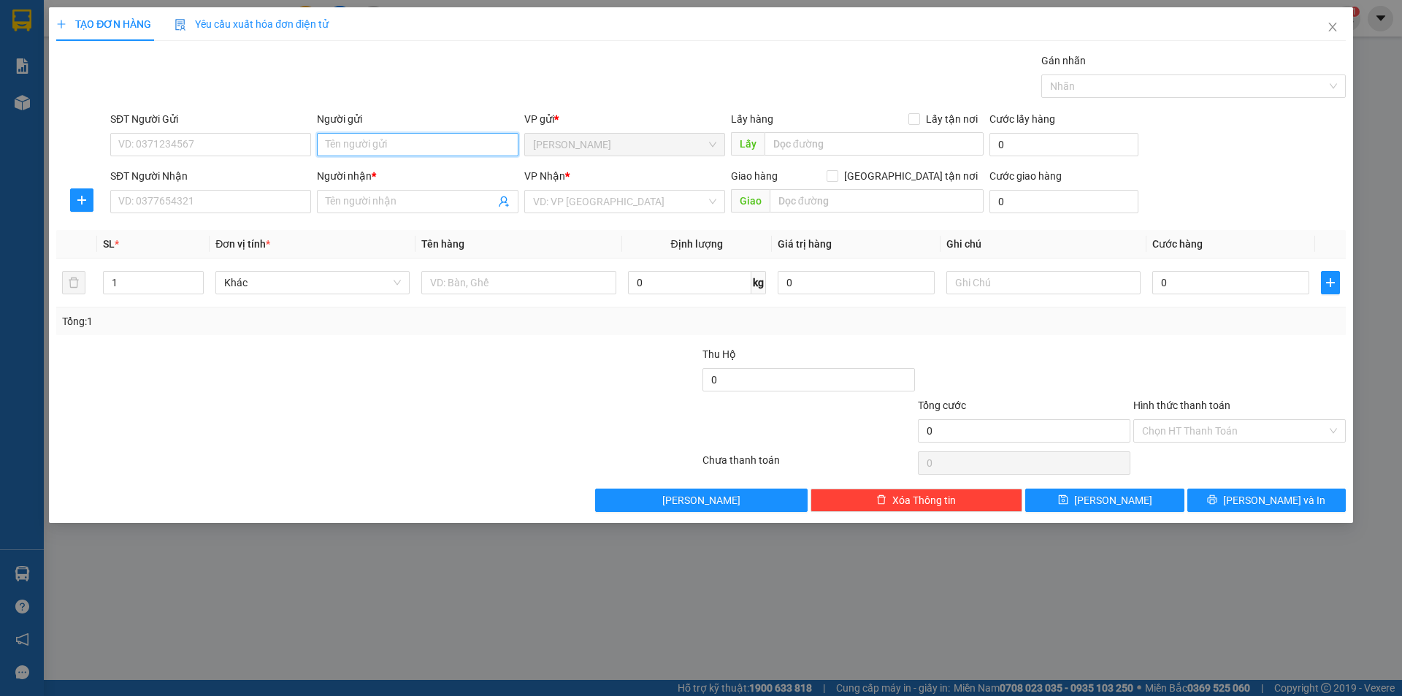
click at [437, 153] on input "Người gửi" at bounding box center [417, 144] width 201 height 23
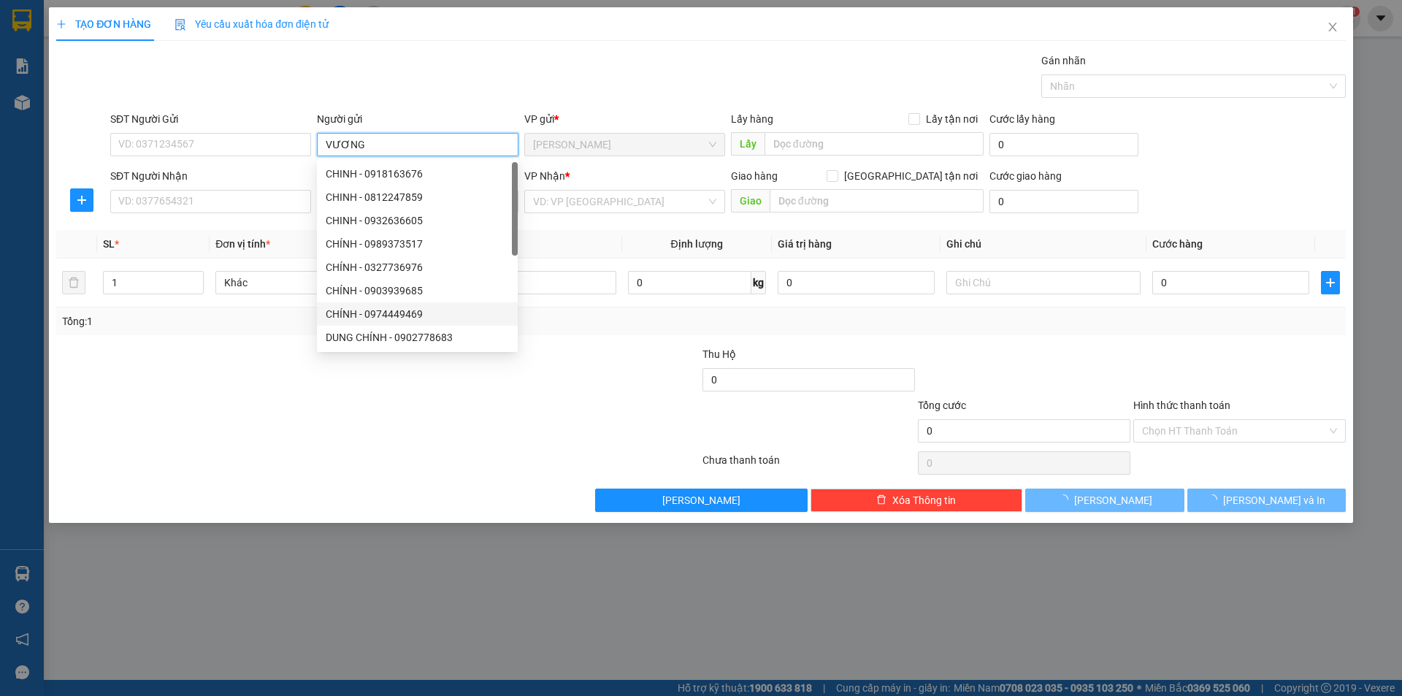
type input "VƯƠNG"
click at [186, 448] on div at bounding box center [378, 462] width 646 height 29
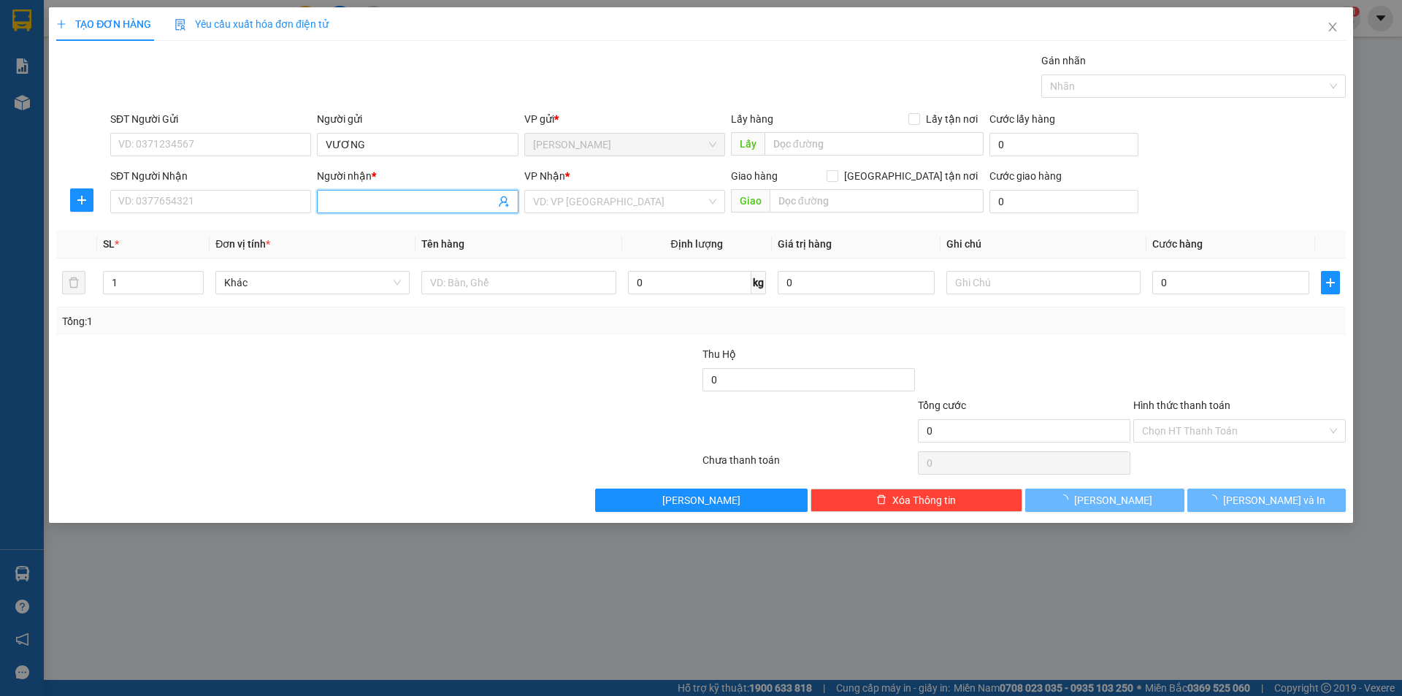
click at [355, 204] on input "Người nhận *" at bounding box center [410, 202] width 169 height 16
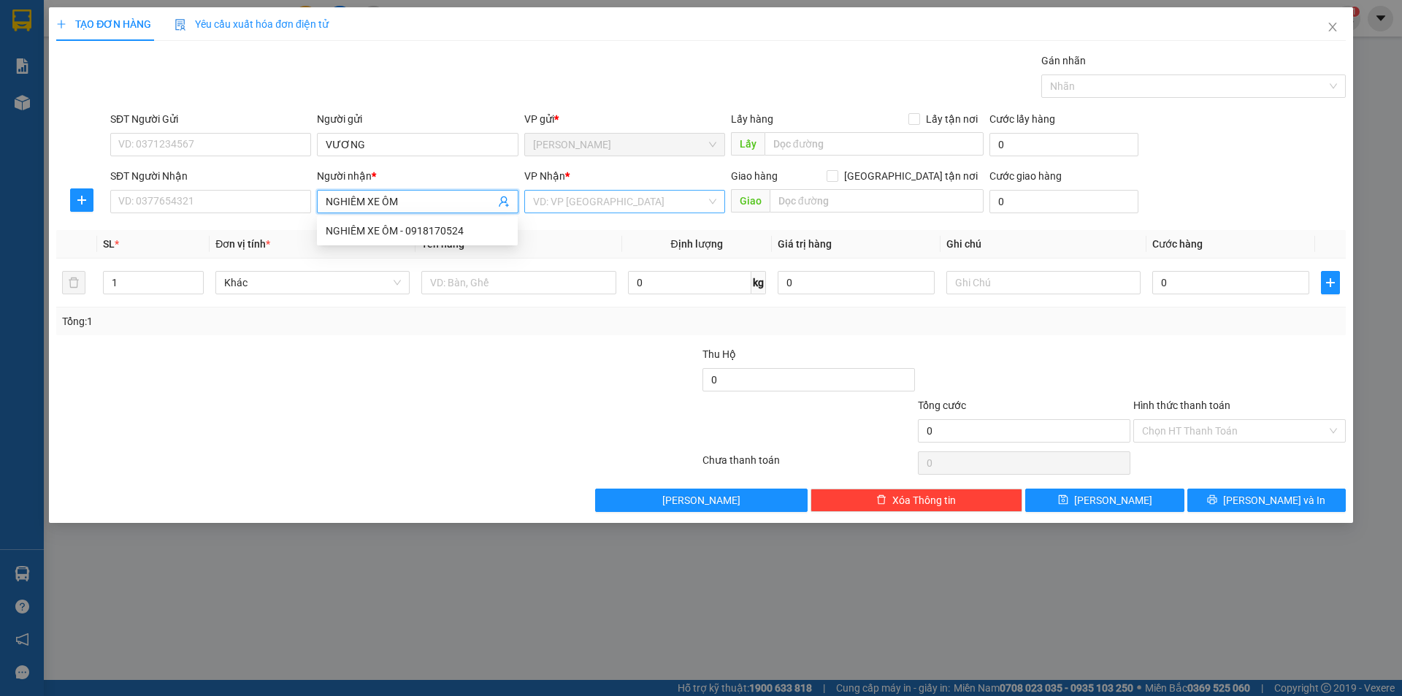
type input "NGHIÊM XE ÔM"
click at [580, 209] on input "search" at bounding box center [619, 202] width 173 height 22
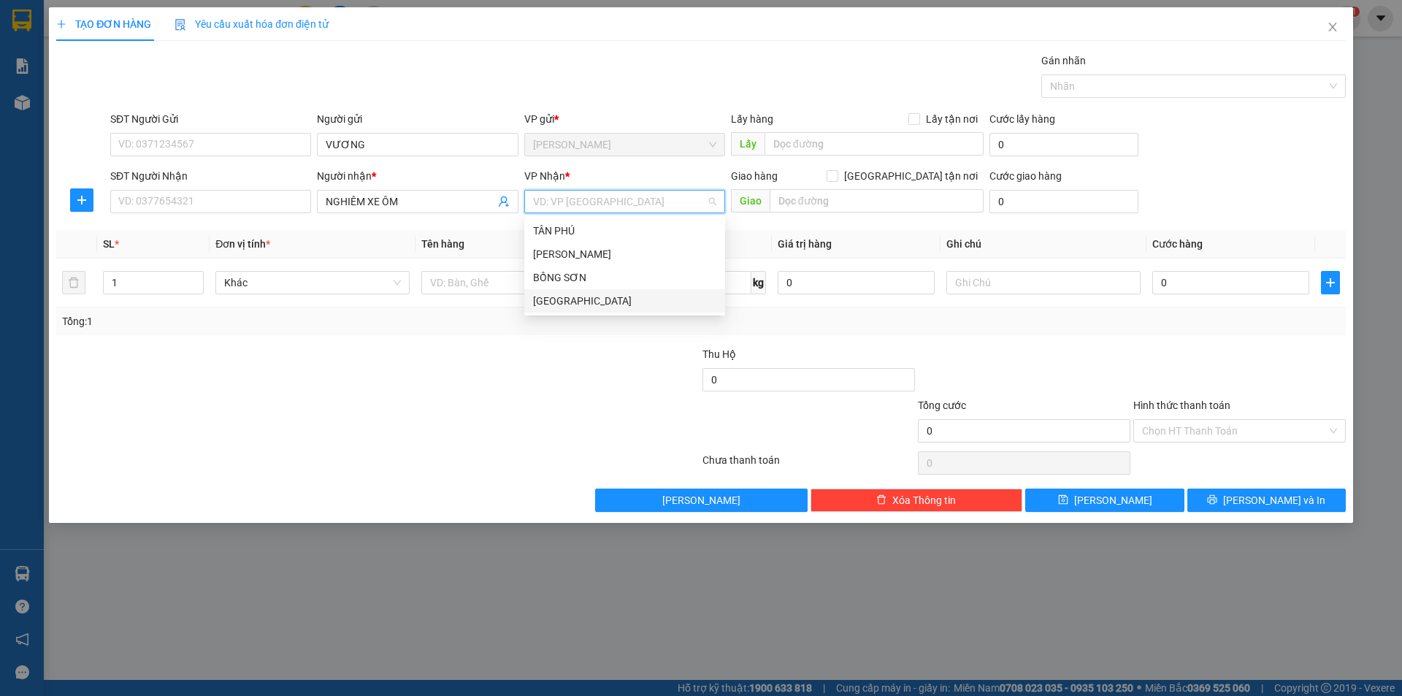
click at [552, 309] on div "[GEOGRAPHIC_DATA]" at bounding box center [624, 300] width 201 height 23
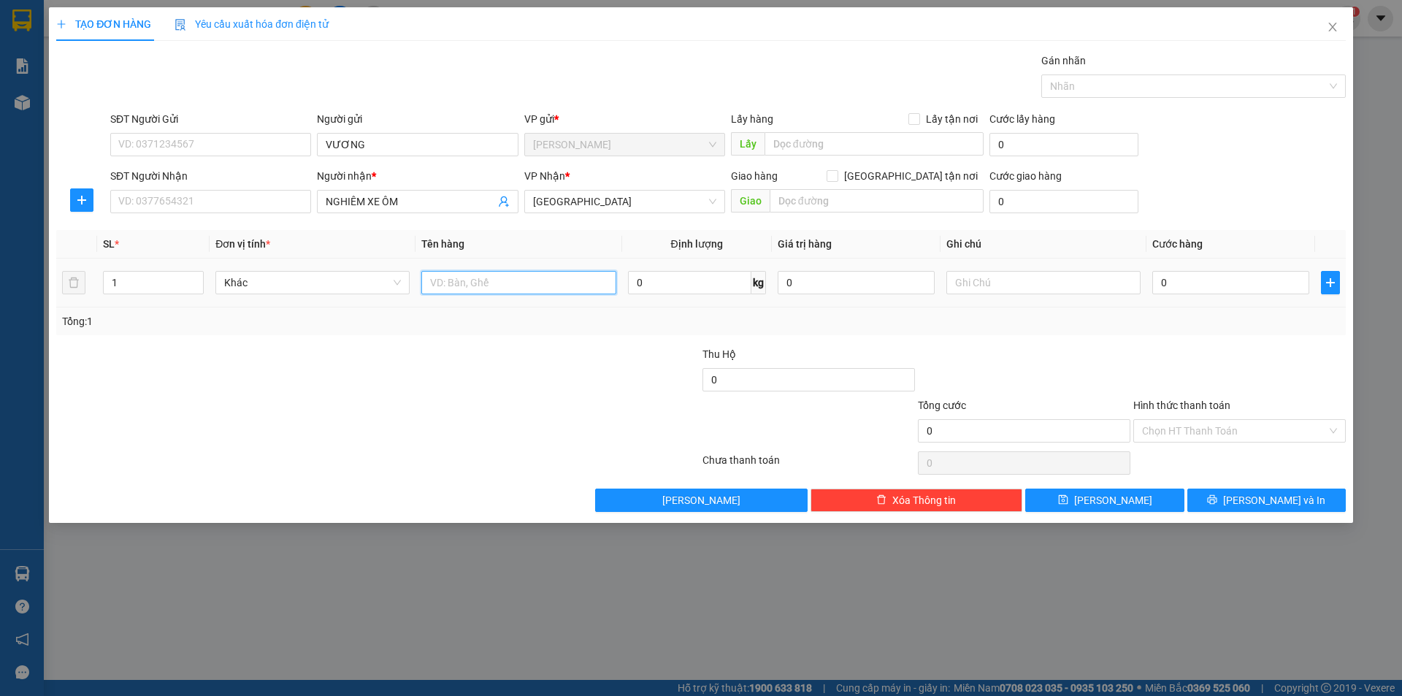
click at [504, 282] on input "text" at bounding box center [518, 282] width 194 height 23
click at [444, 281] on input "CO HEO" at bounding box center [518, 282] width 194 height 23
type input "CON HEO"
click at [400, 391] on div at bounding box center [270, 371] width 431 height 51
click at [975, 285] on input "text" at bounding box center [1043, 282] width 194 height 23
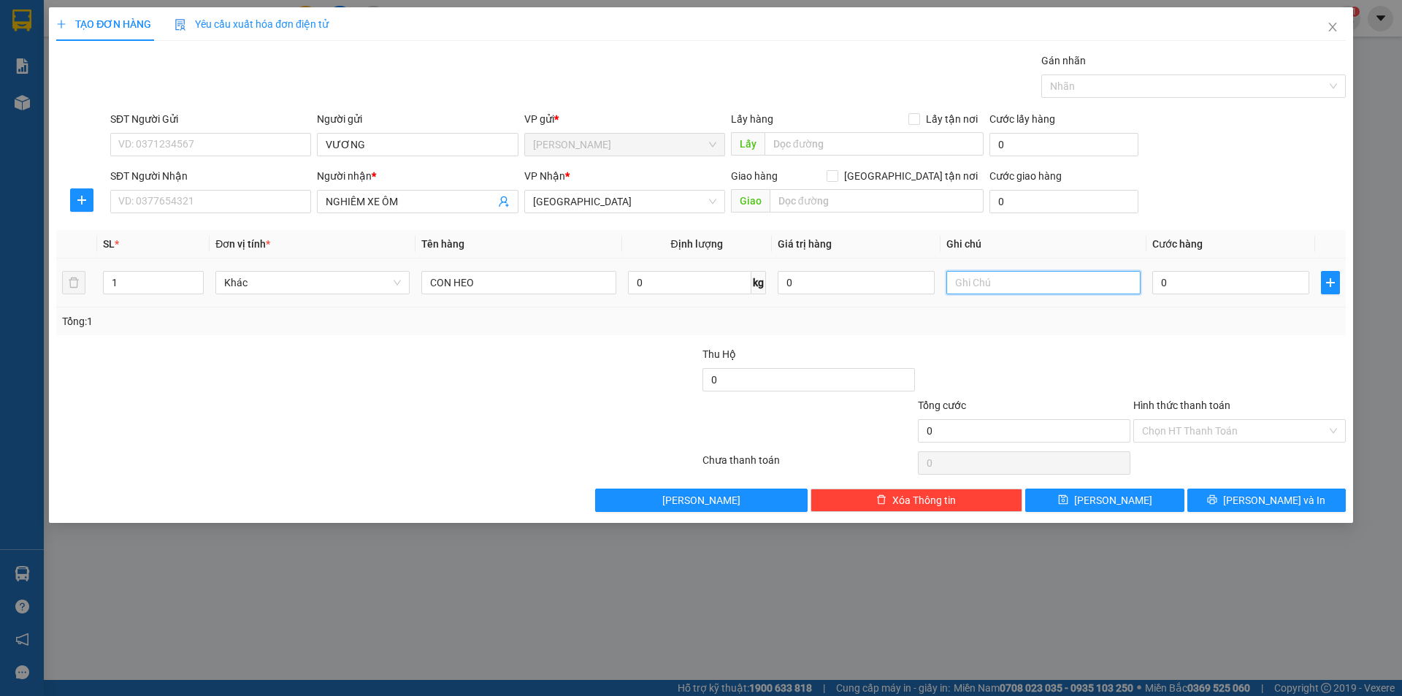
click at [1025, 286] on input "text" at bounding box center [1043, 282] width 194 height 23
type input "C"
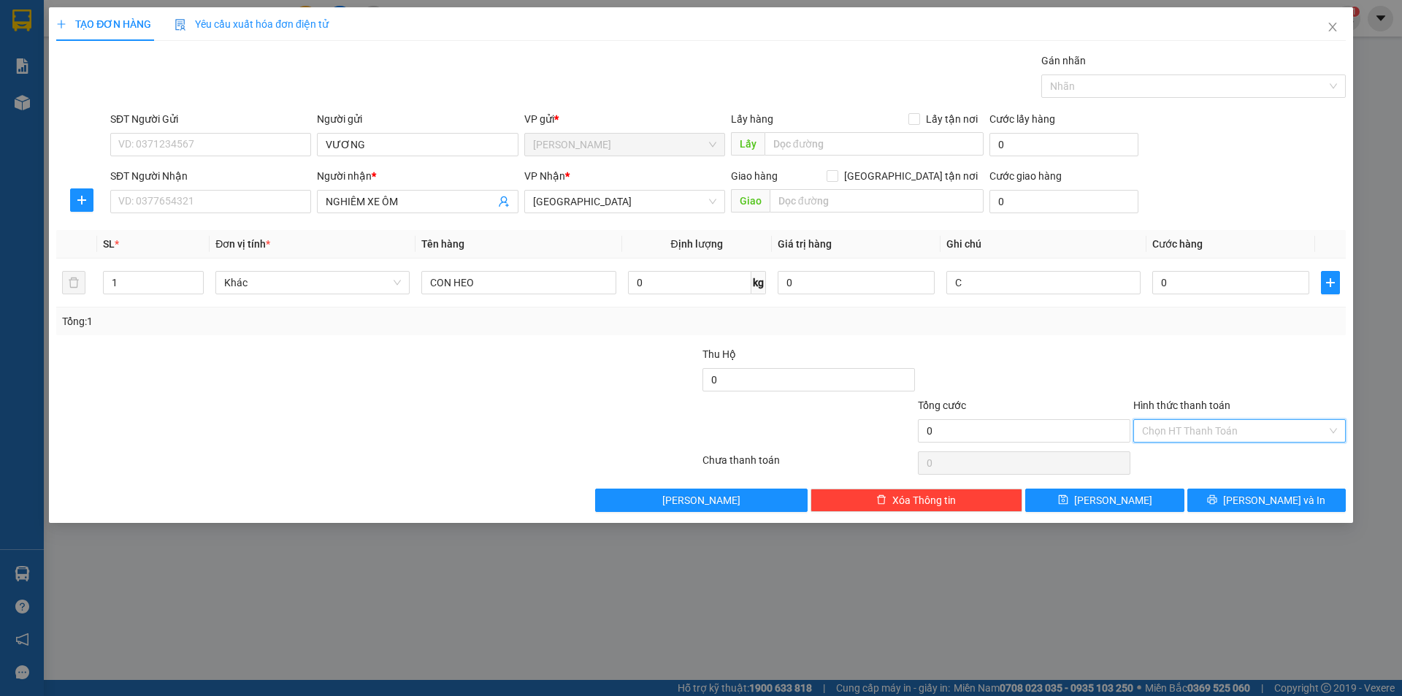
click at [1190, 420] on input "Hình thức thanh toán" at bounding box center [1234, 431] width 185 height 22
click at [1173, 484] on div "Miễn phí" at bounding box center [1239, 483] width 195 height 16
click at [1210, 489] on button "[PERSON_NAME] và In" at bounding box center [1266, 500] width 158 height 23
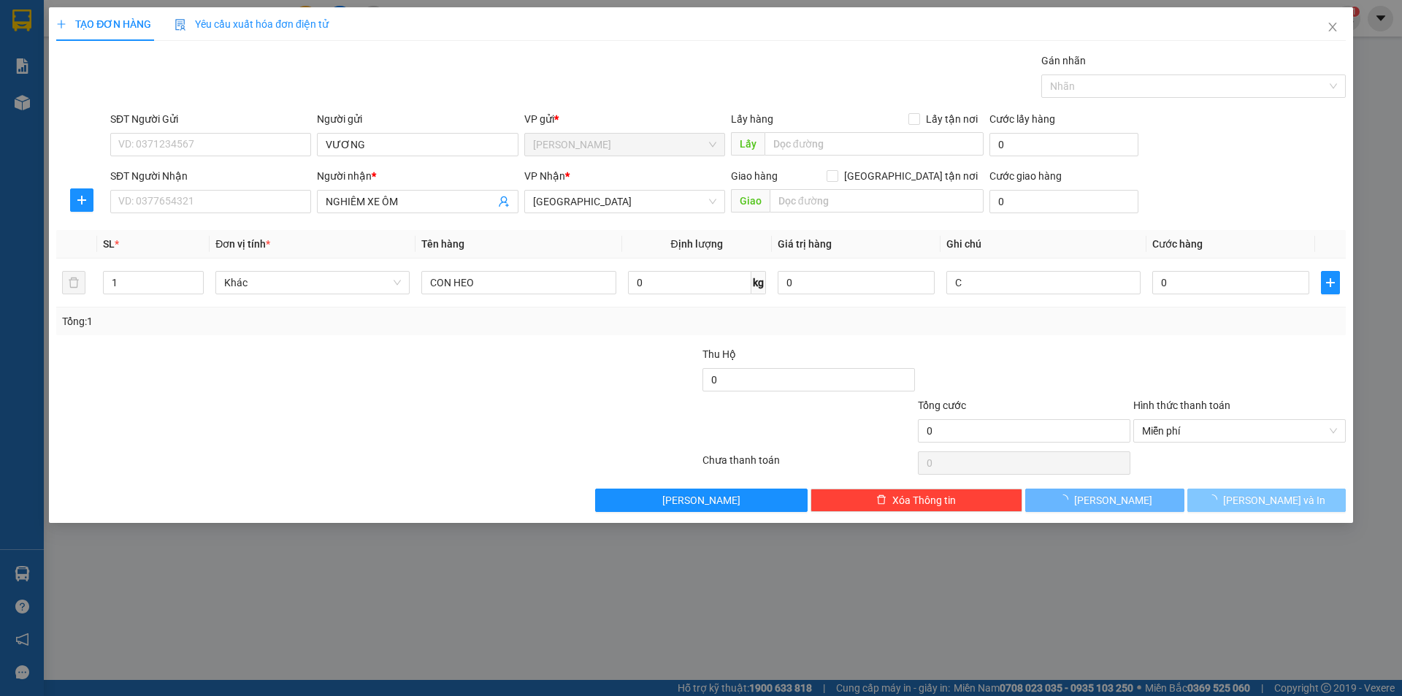
click at [1211, 500] on button "[PERSON_NAME] và In" at bounding box center [1266, 500] width 158 height 23
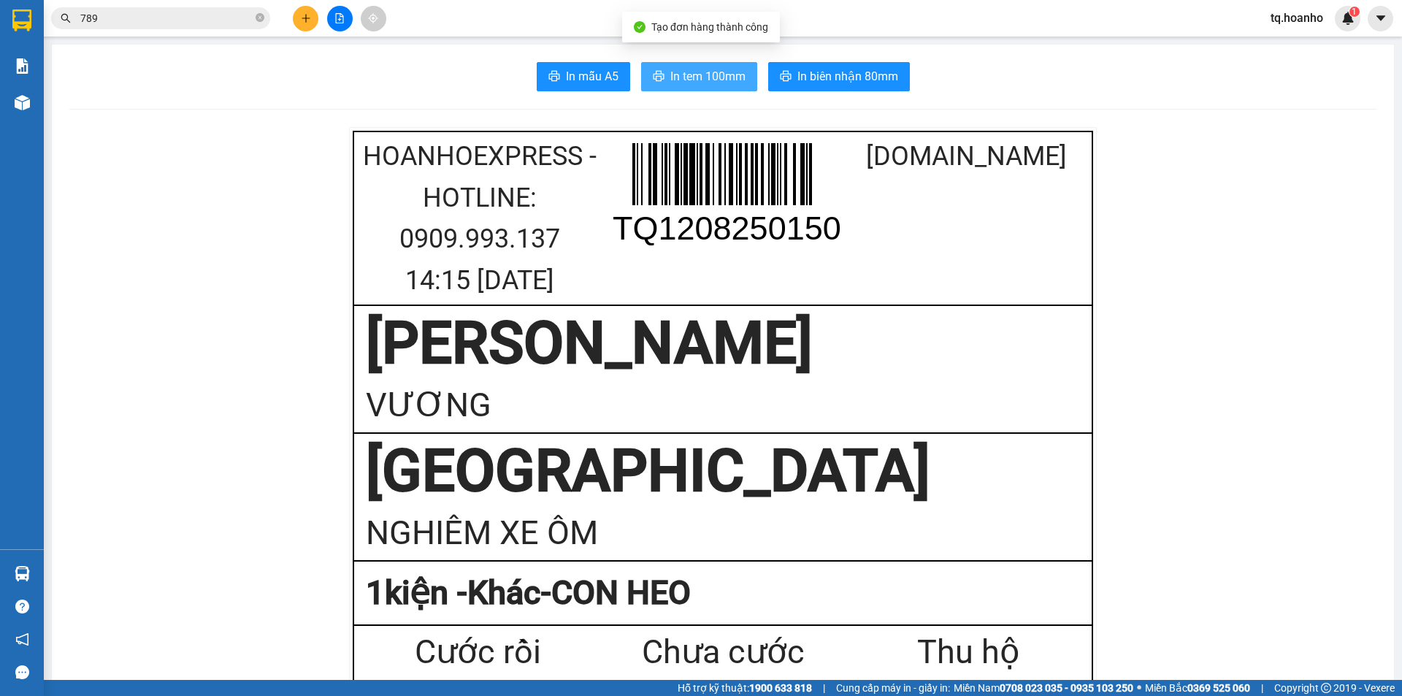
click at [697, 80] on span "In tem 100mm" at bounding box center [707, 76] width 75 height 18
click at [304, 20] on icon "plus" at bounding box center [306, 18] width 10 height 10
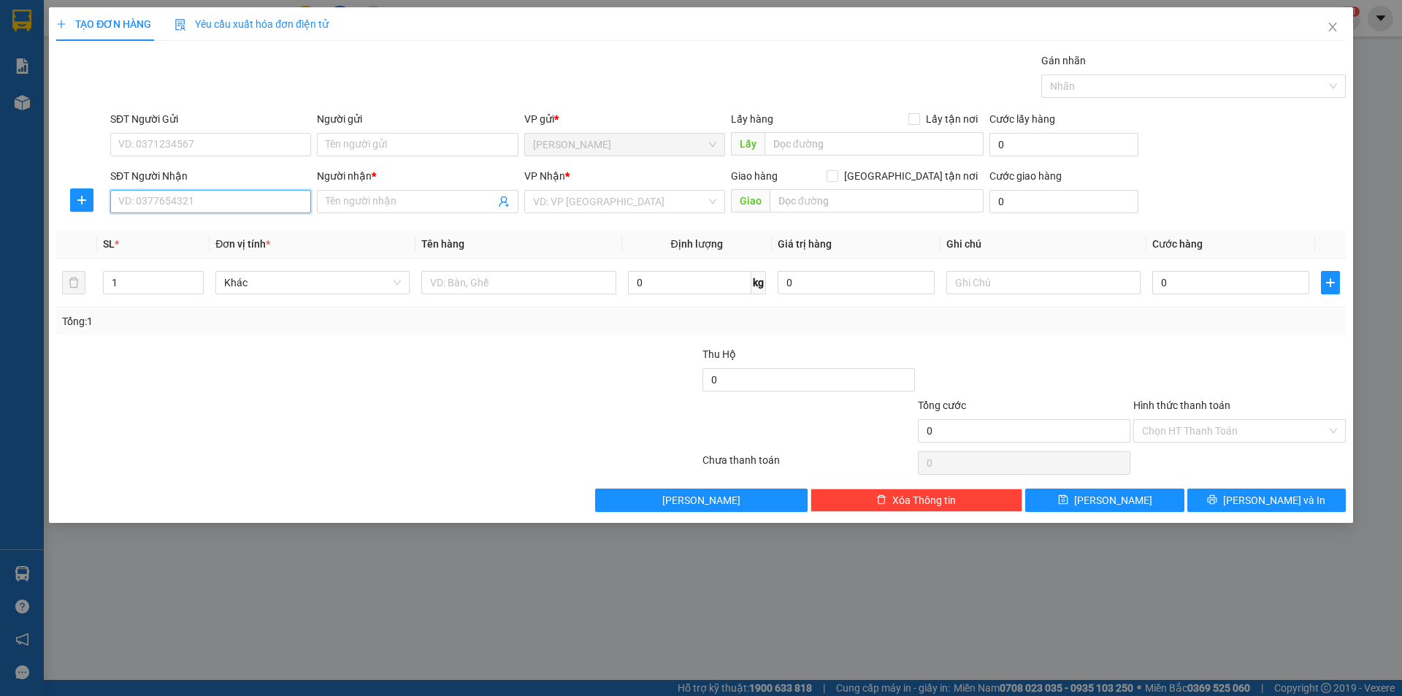
click at [297, 198] on input "SĐT Người Nhận" at bounding box center [210, 201] width 201 height 23
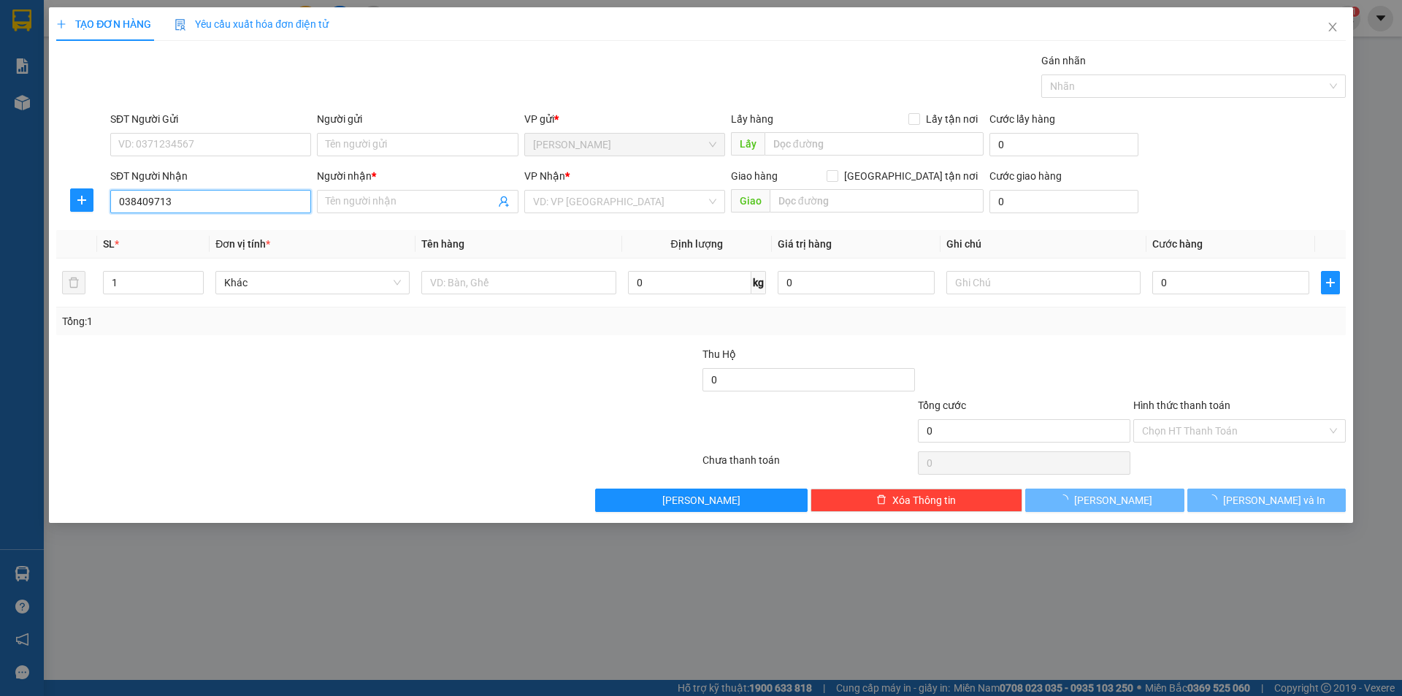
type input "0384097131"
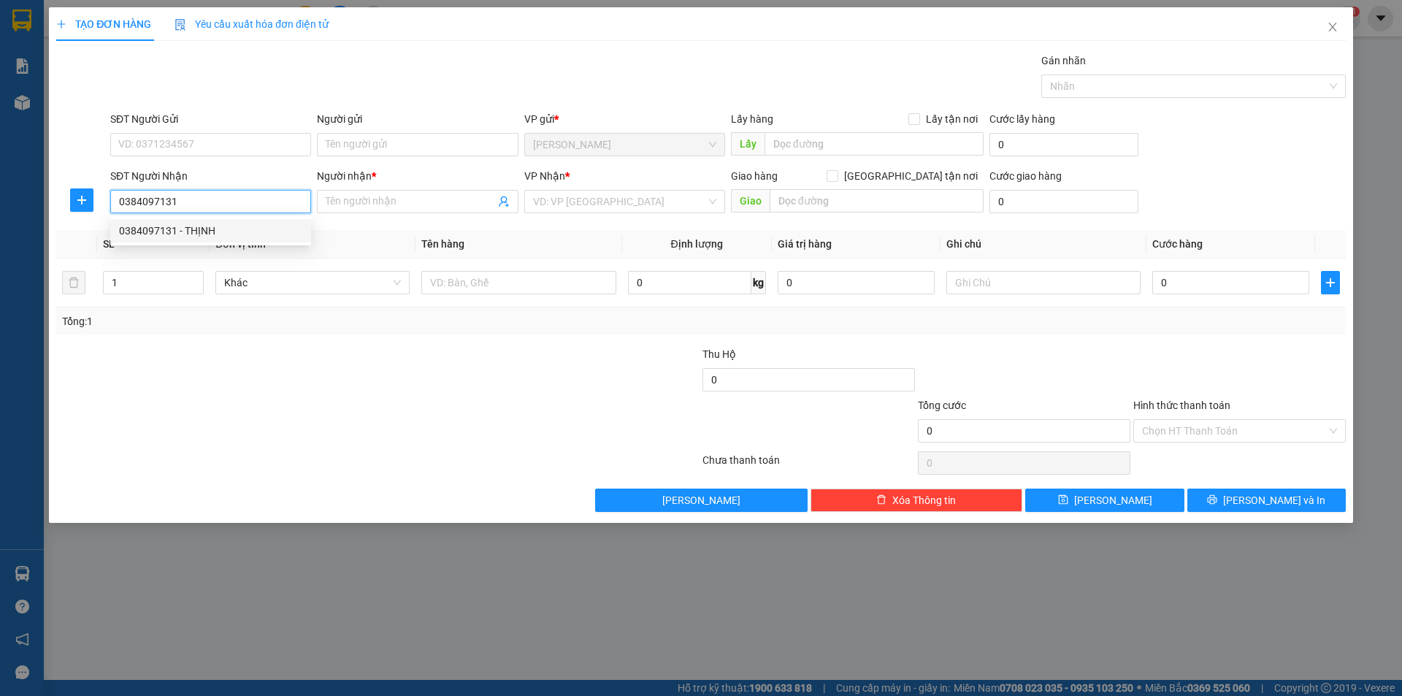
click at [259, 229] on div "0384097131 - THỊNH" at bounding box center [210, 231] width 183 height 16
type input "THỊNH"
type input "0384097131"
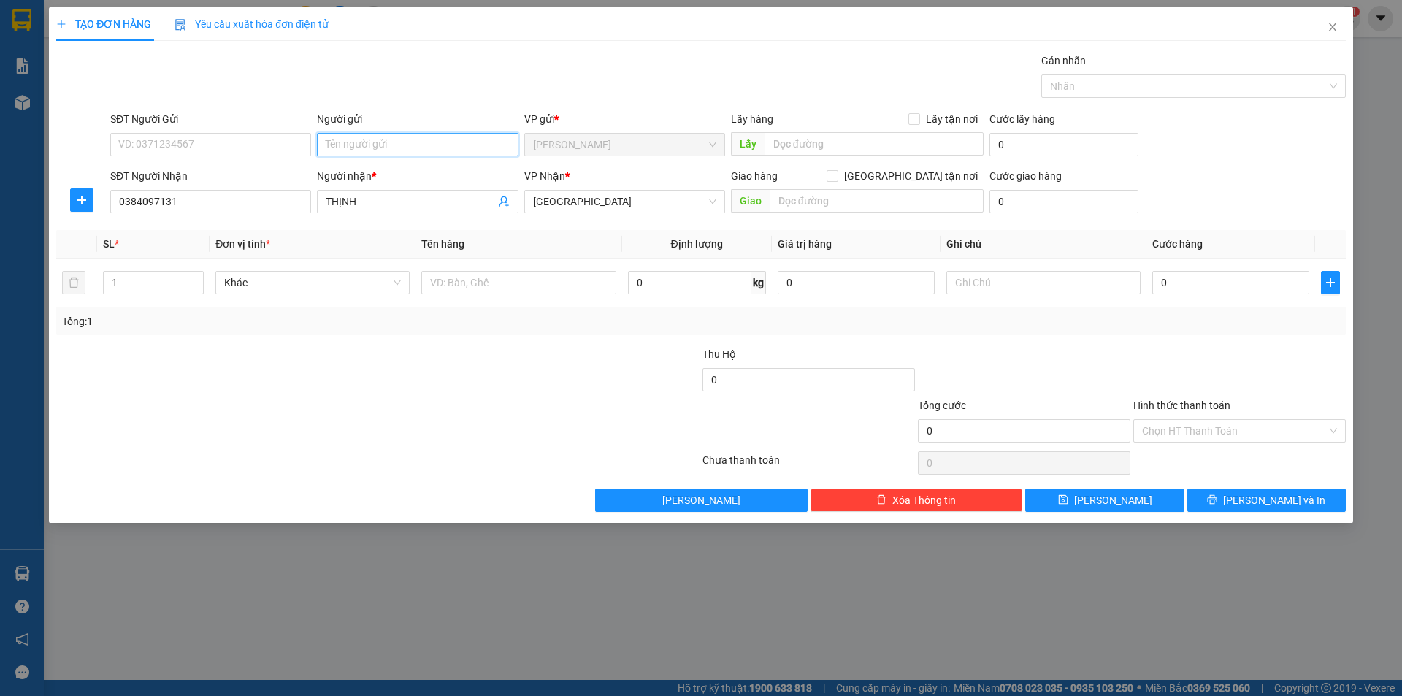
click at [413, 147] on input "Người gửi" at bounding box center [417, 144] width 201 height 23
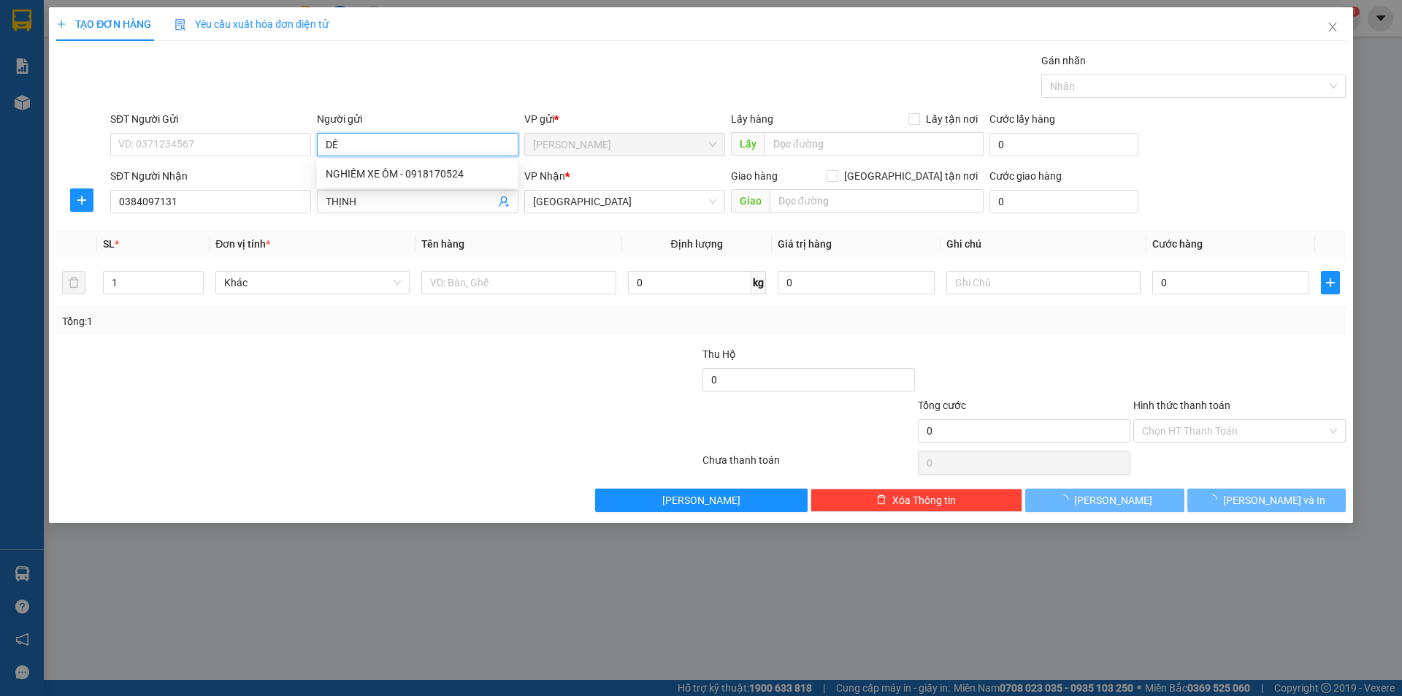
type input "D"
type input "ĐỀ"
drag, startPoint x: 250, startPoint y: 429, endPoint x: 297, endPoint y: 394, distance: 58.4
click at [286, 400] on div at bounding box center [270, 422] width 431 height 51
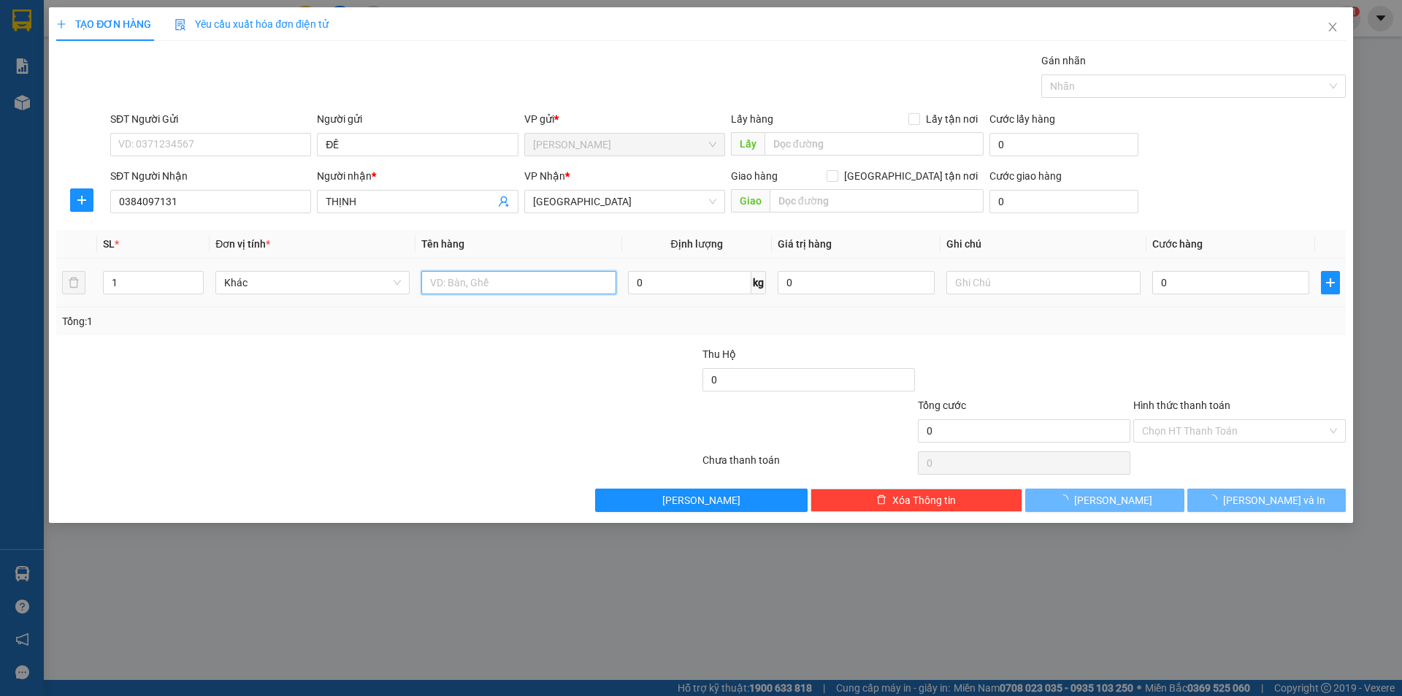
click at [515, 291] on input "text" at bounding box center [518, 282] width 194 height 23
type input "N"
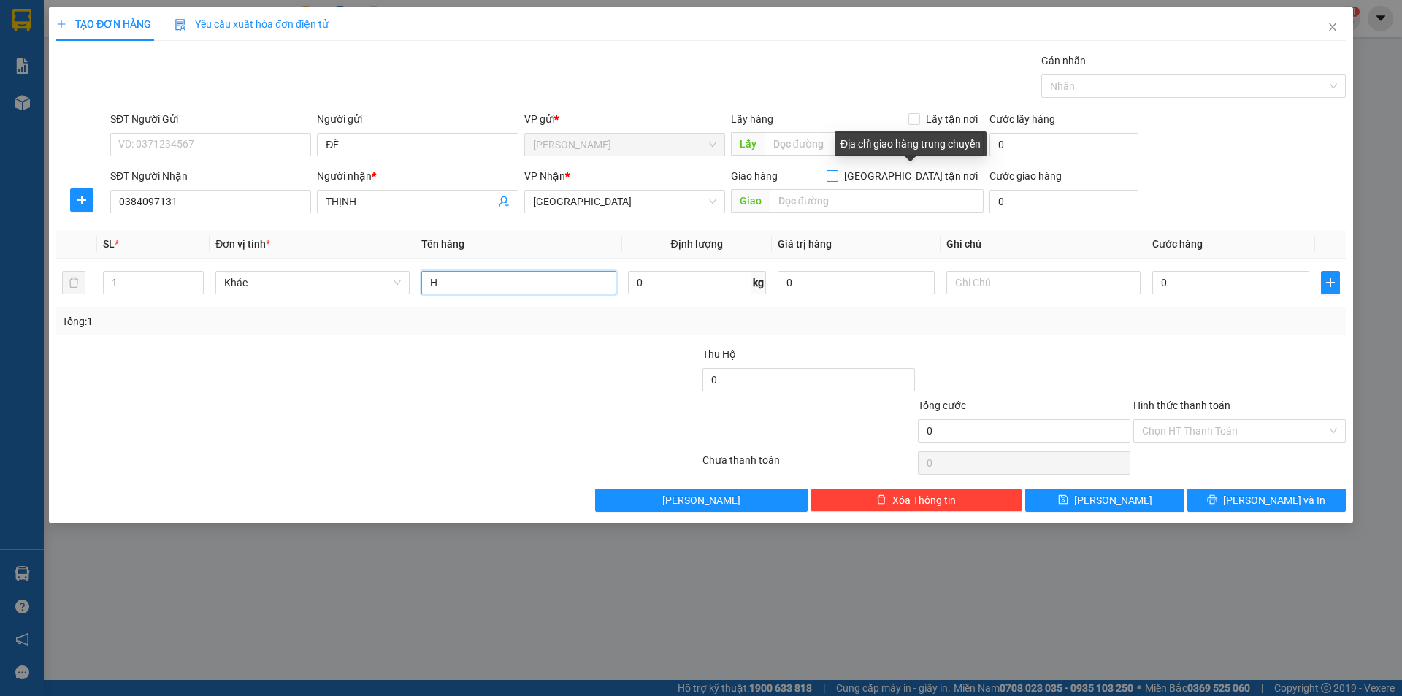
type input "HS"
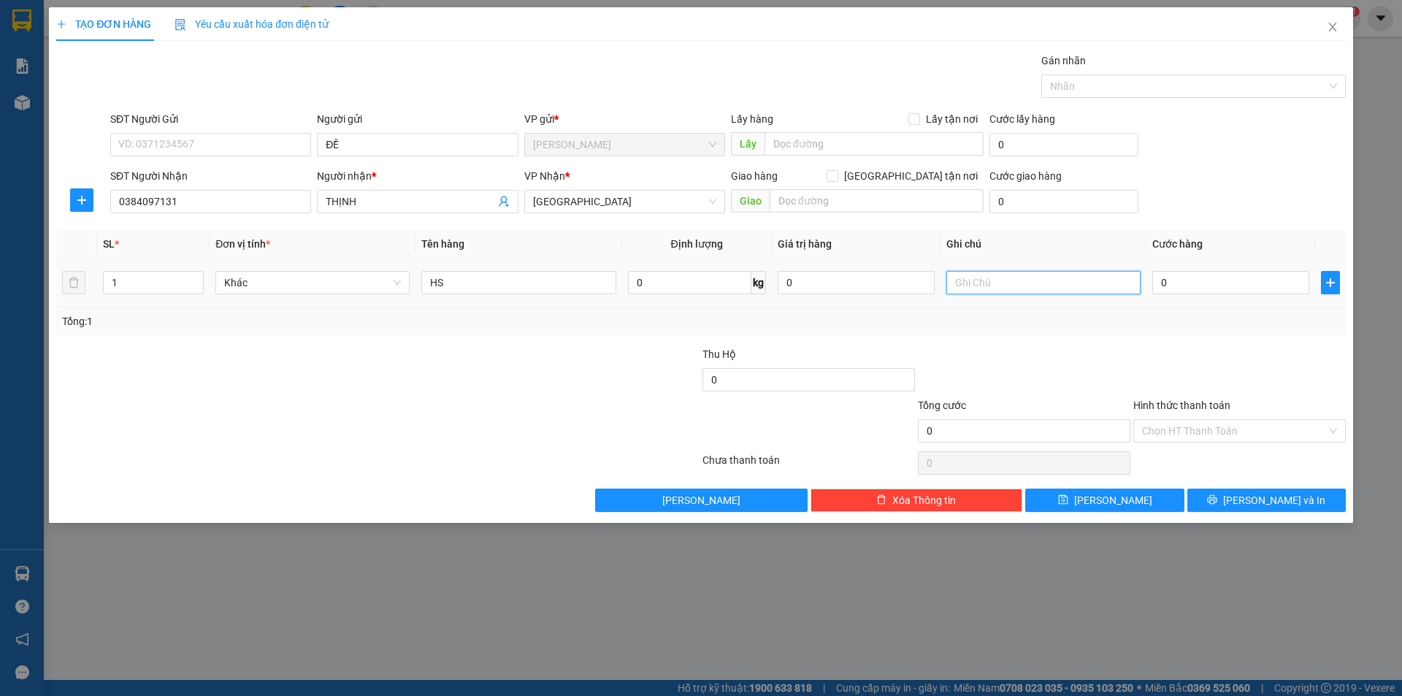
click at [1033, 277] on input "text" at bounding box center [1043, 282] width 194 height 23
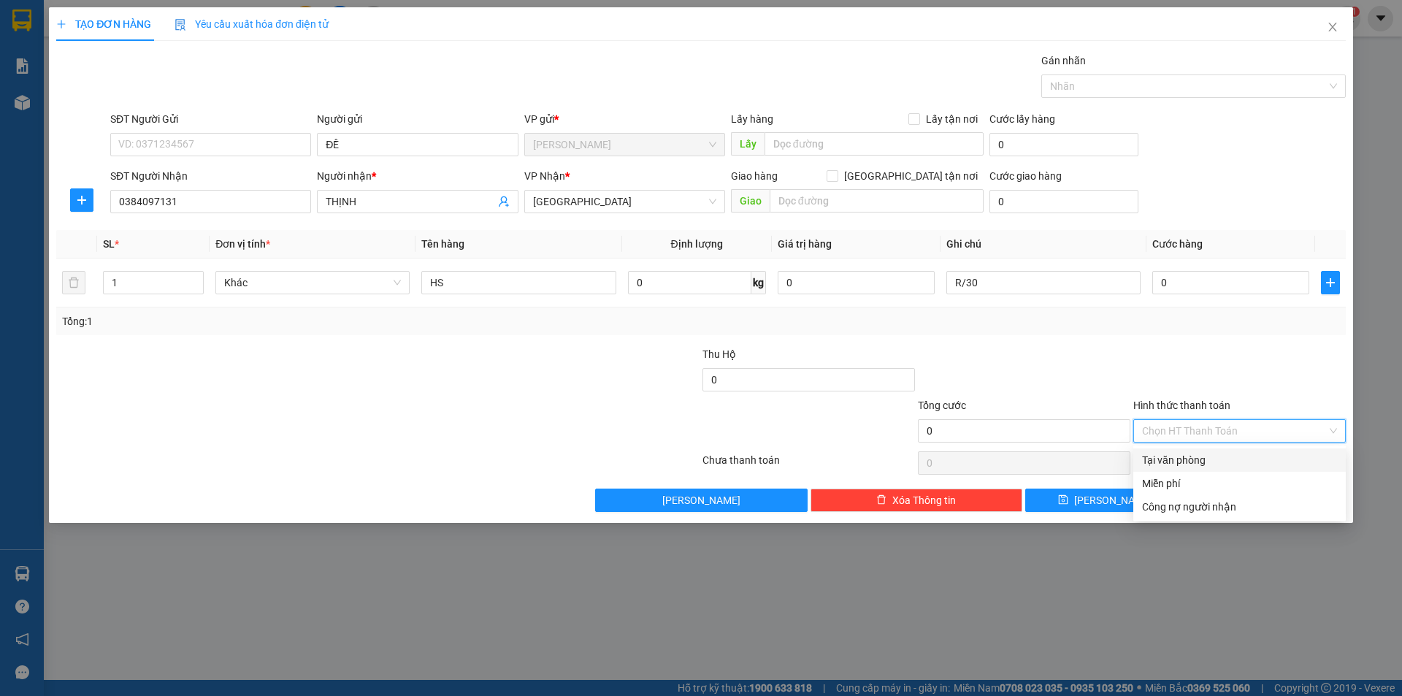
click at [1159, 431] on input "Hình thức thanh toán" at bounding box center [1234, 431] width 185 height 22
click at [1165, 478] on div "Miễn phí" at bounding box center [1239, 483] width 195 height 16
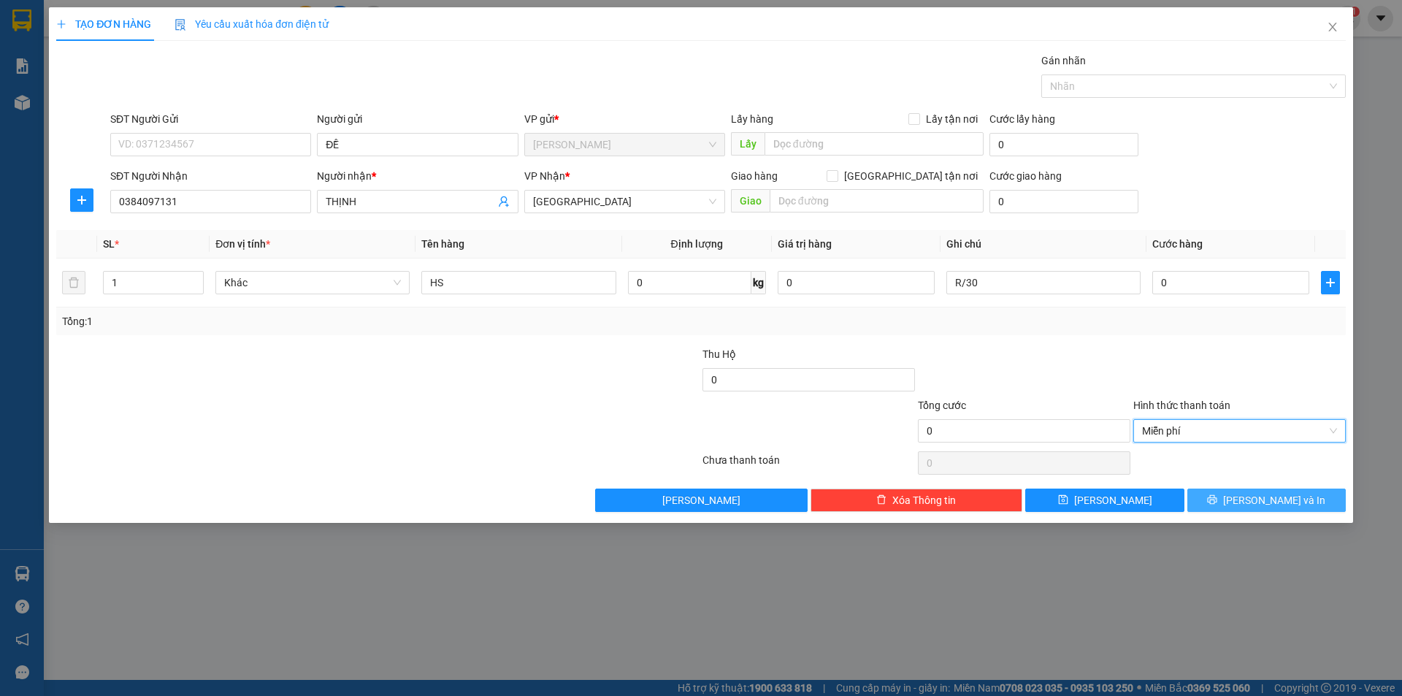
click at [1205, 502] on button "[PERSON_NAME] và In" at bounding box center [1266, 500] width 158 height 23
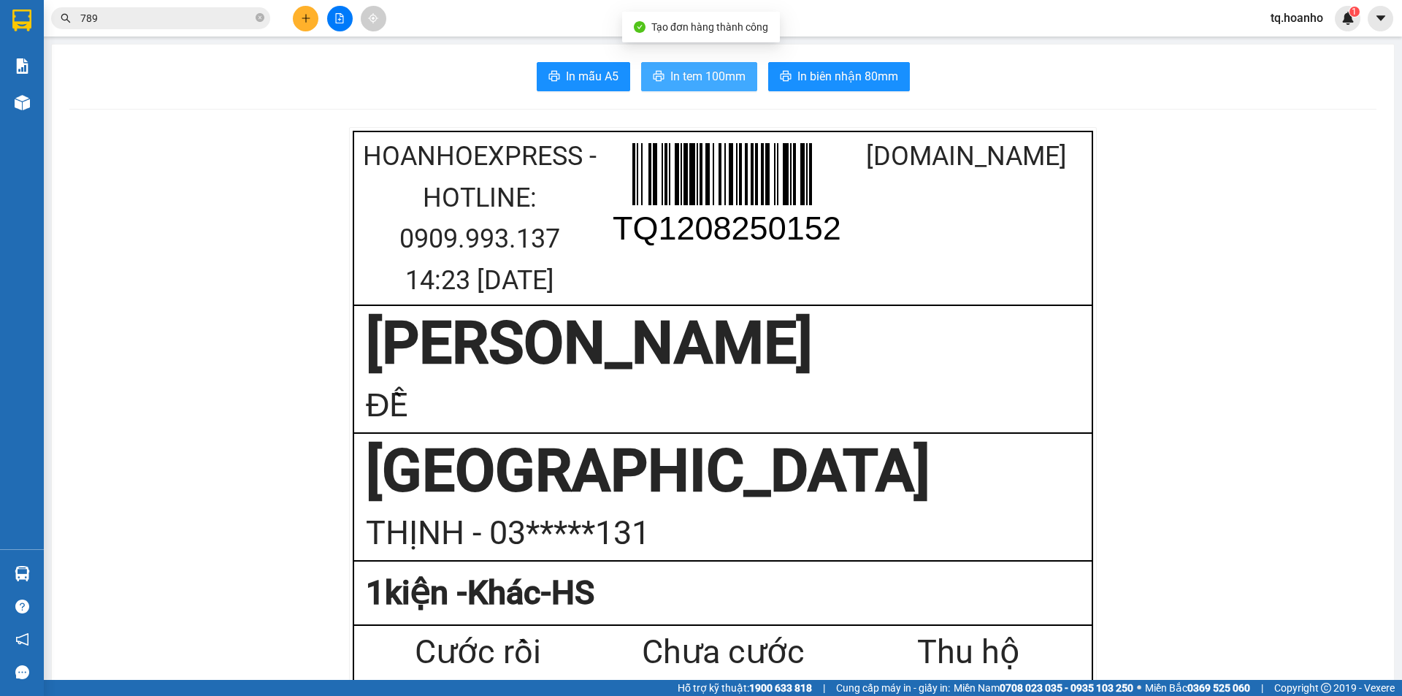
click at [652, 85] on button "In tem 100mm" at bounding box center [699, 76] width 116 height 29
click at [716, 68] on span "In tem 100mm" at bounding box center [707, 76] width 75 height 18
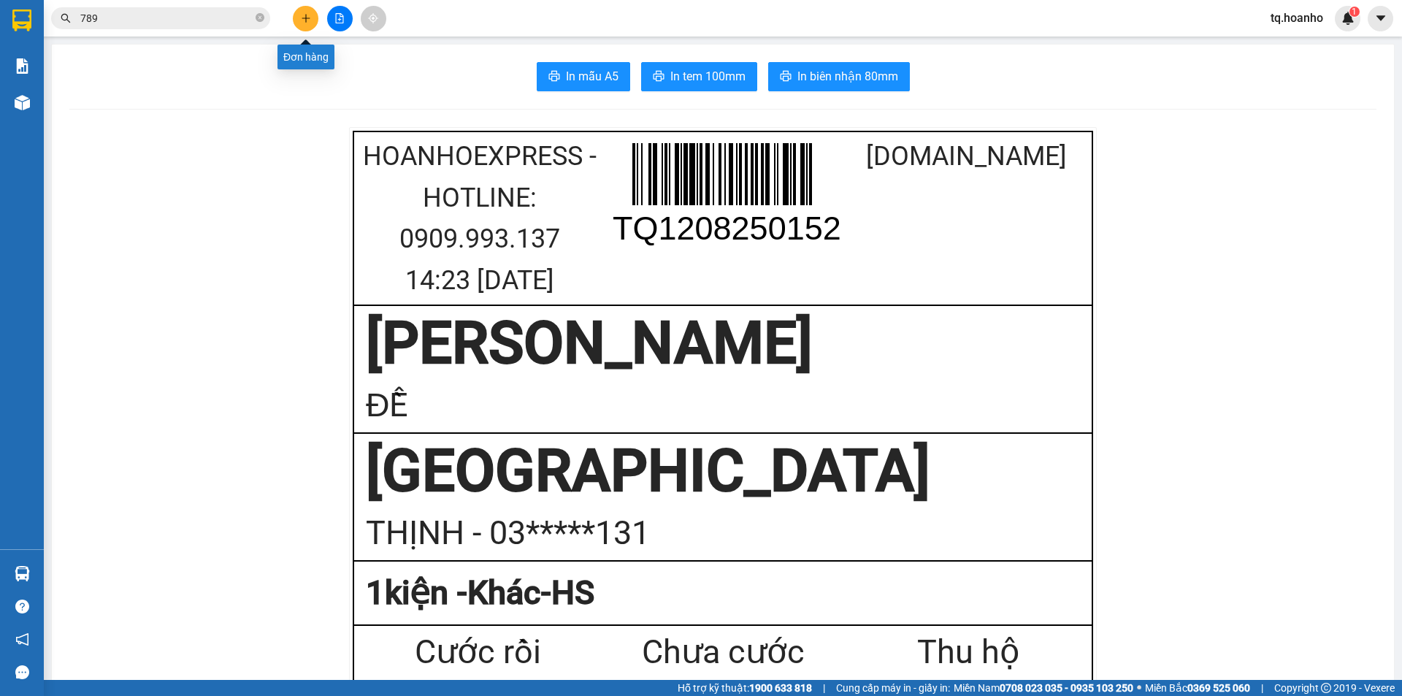
click at [309, 7] on button at bounding box center [306, 19] width 26 height 26
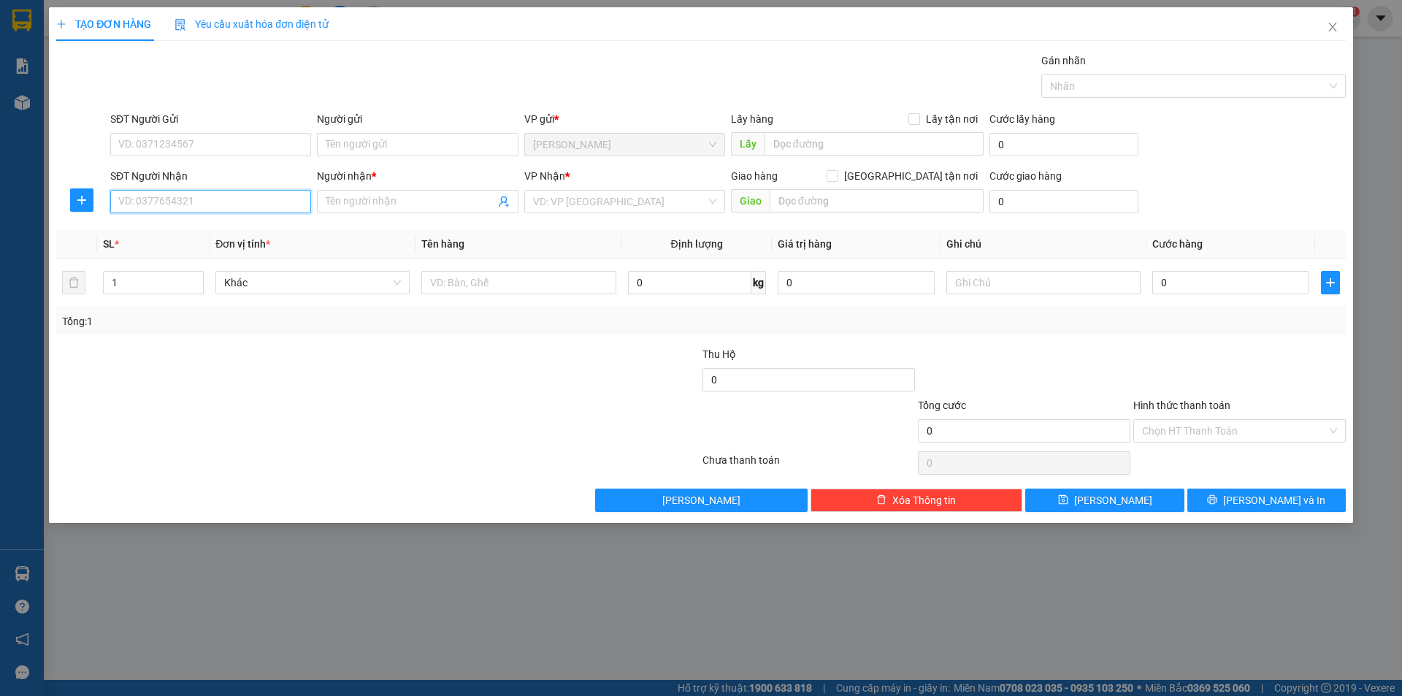
click at [249, 203] on input "SĐT Người Nhận" at bounding box center [210, 201] width 201 height 23
click at [215, 235] on div "0961937366 - TUẤN" at bounding box center [210, 231] width 183 height 16
type input "0961937366"
type input "TUẤN"
type input "0961937366"
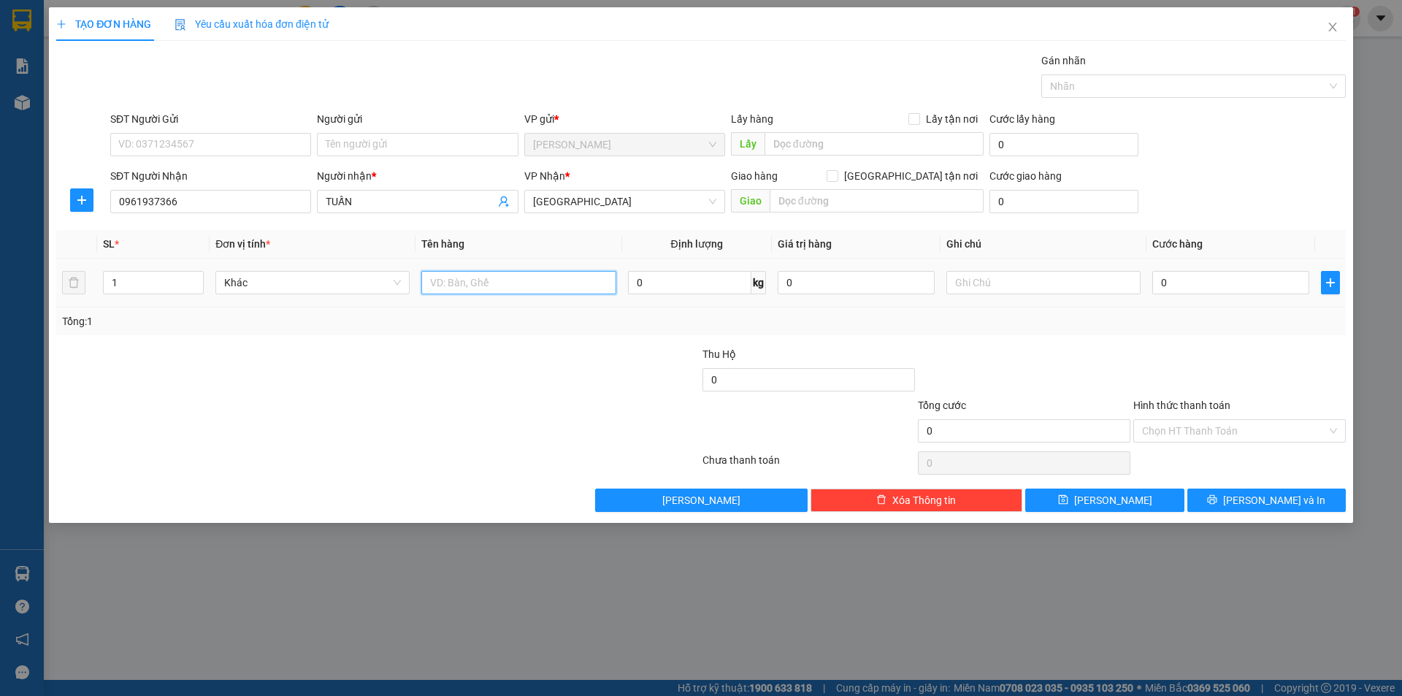
click at [479, 276] on input "text" at bounding box center [518, 282] width 194 height 23
type input "VALY"
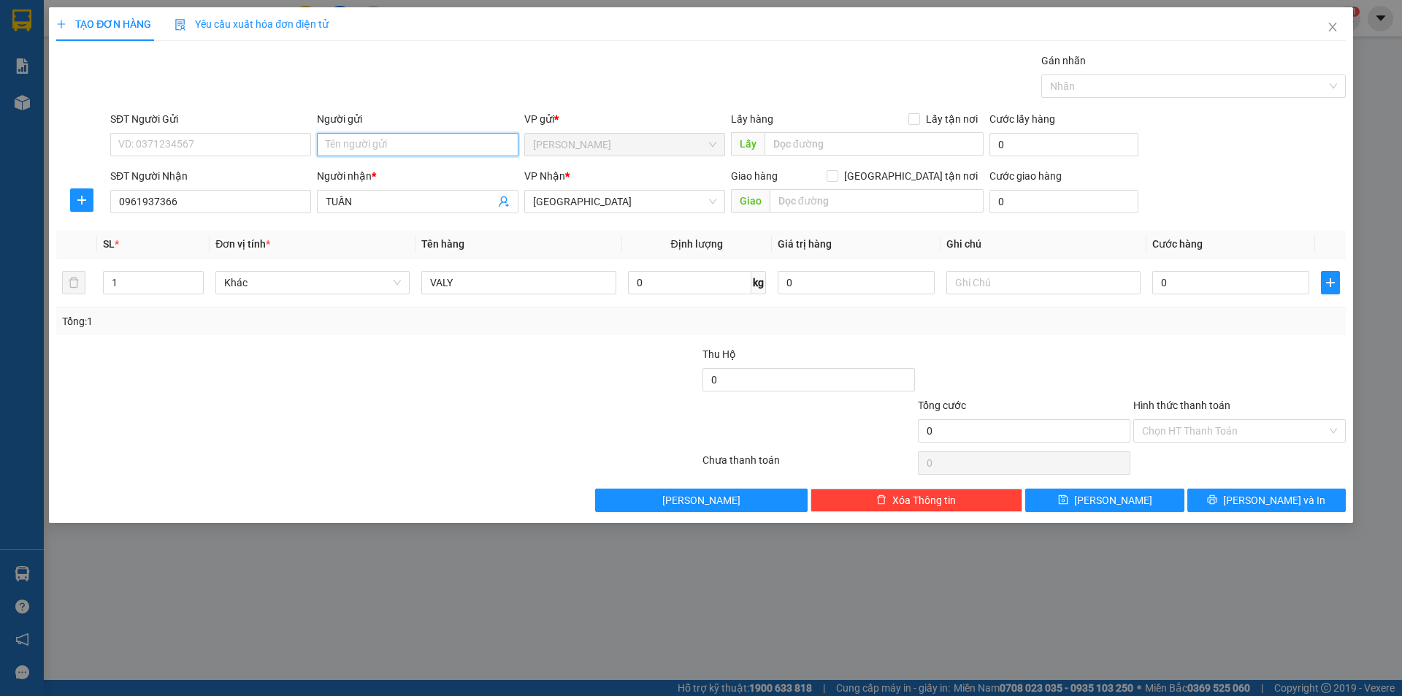
click at [407, 139] on input "Người gửi" at bounding box center [417, 144] width 201 height 23
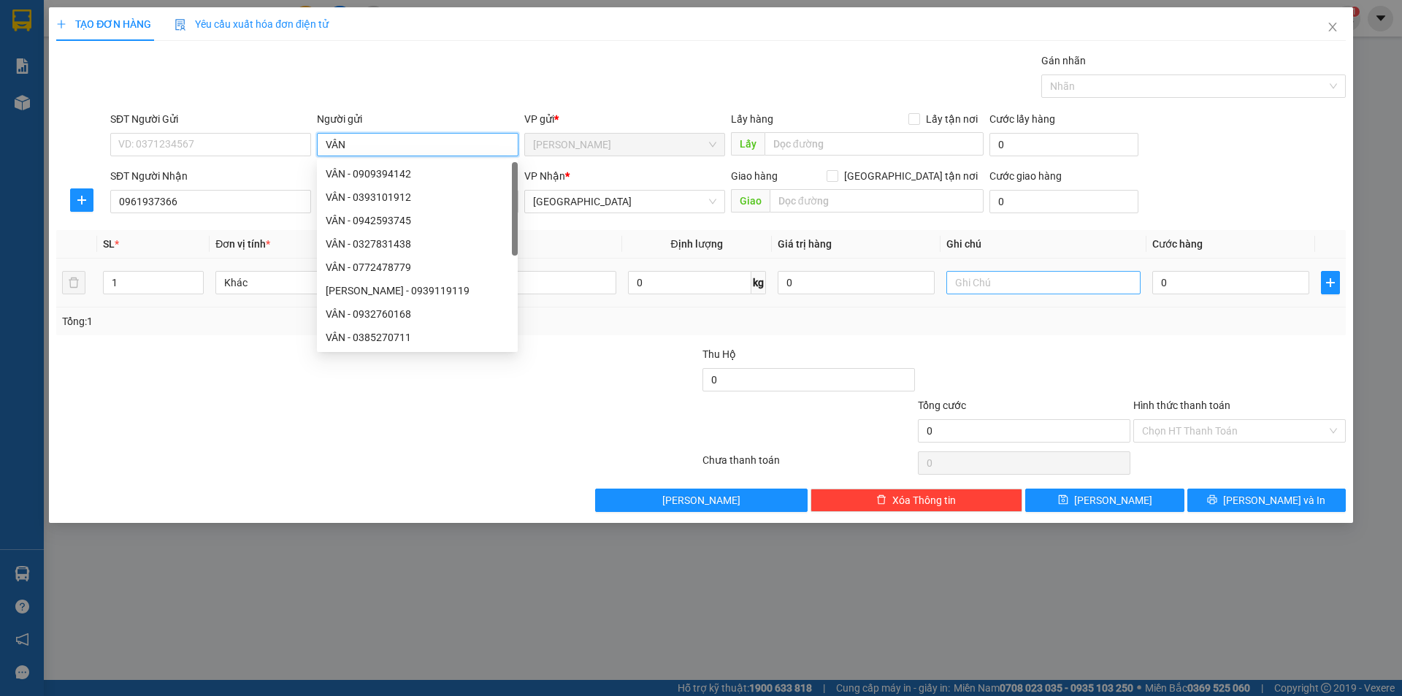
type input "VÂN"
click at [974, 279] on input "text" at bounding box center [1043, 282] width 194 height 23
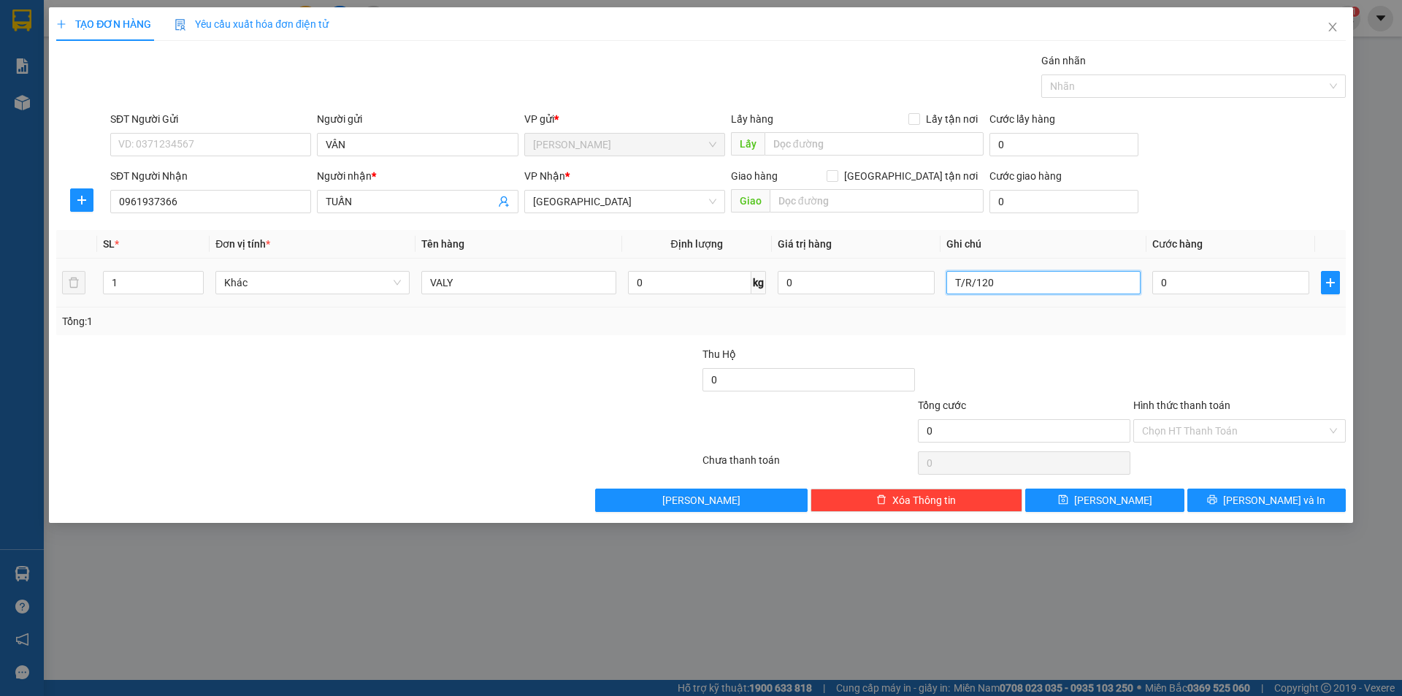
click at [965, 281] on input "T/R/120" at bounding box center [1043, 282] width 194 height 23
type input "R/120"
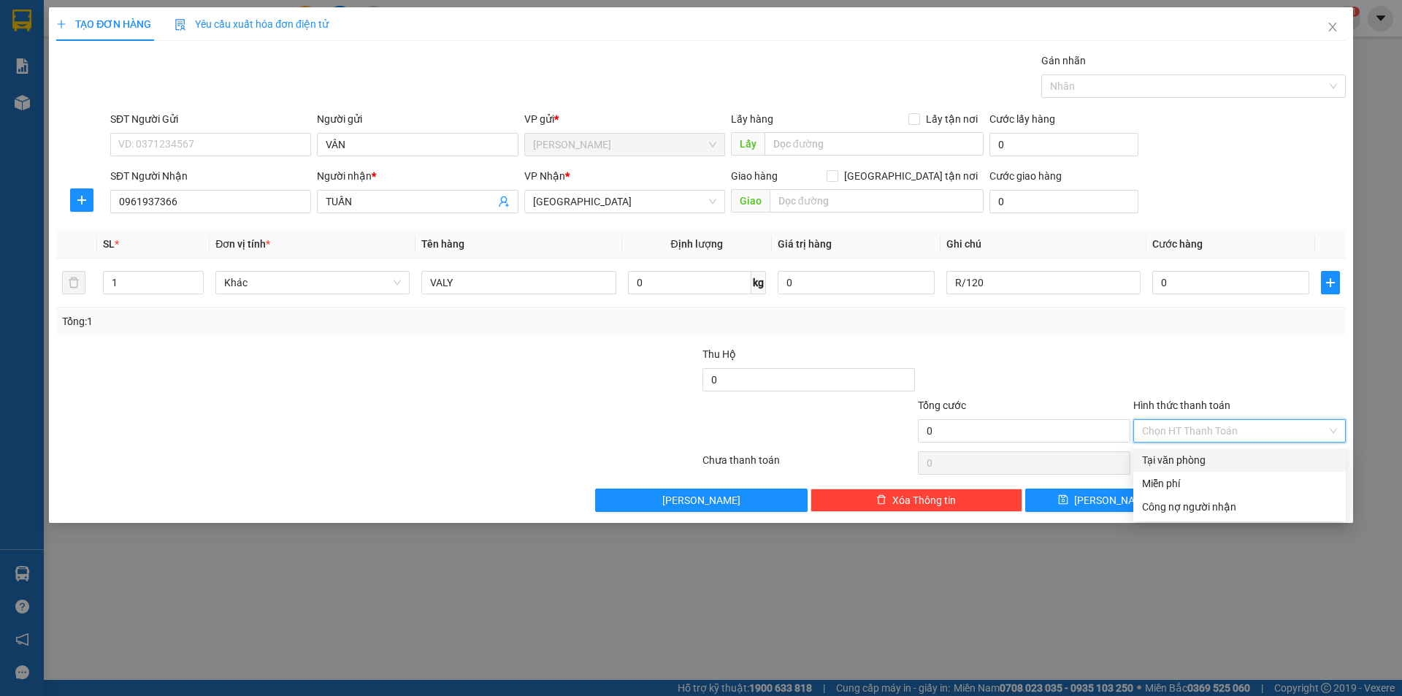
drag, startPoint x: 1215, startPoint y: 436, endPoint x: 1233, endPoint y: 437, distance: 18.3
click at [1233, 436] on input "Hình thức thanh toán" at bounding box center [1234, 431] width 185 height 22
drag, startPoint x: 1172, startPoint y: 485, endPoint x: 1230, endPoint y: 499, distance: 59.3
click at [1184, 488] on div "Miễn phí" at bounding box center [1239, 483] width 195 height 16
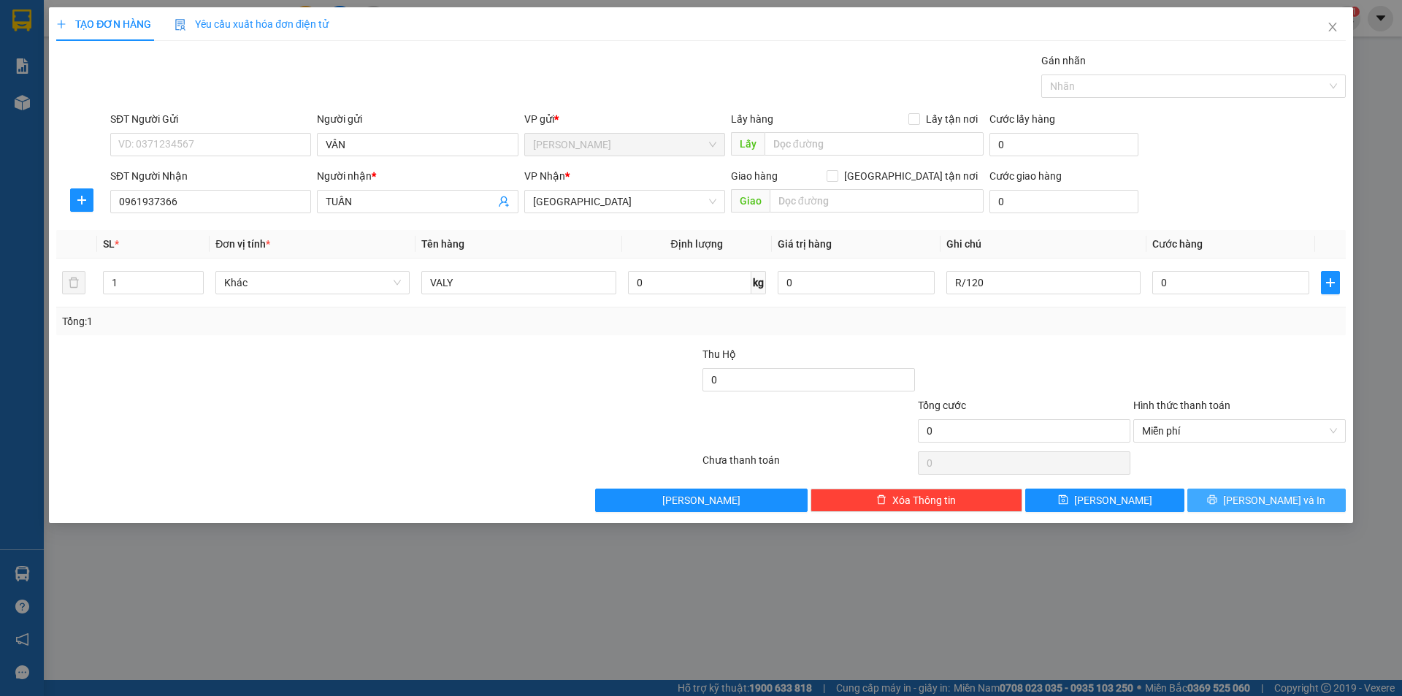
click at [1236, 499] on button "[PERSON_NAME] và In" at bounding box center [1266, 500] width 158 height 23
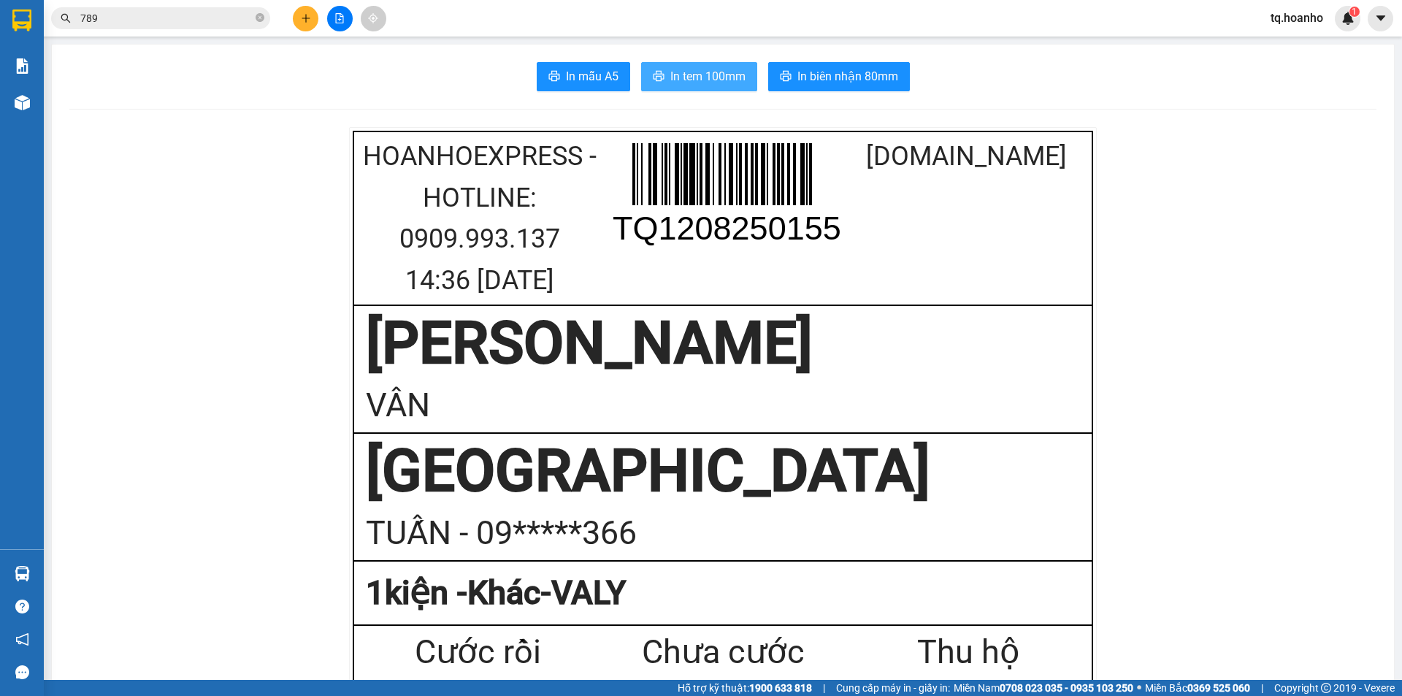
click at [716, 73] on span "In tem 100mm" at bounding box center [707, 76] width 75 height 18
click at [313, 23] on button at bounding box center [306, 19] width 26 height 26
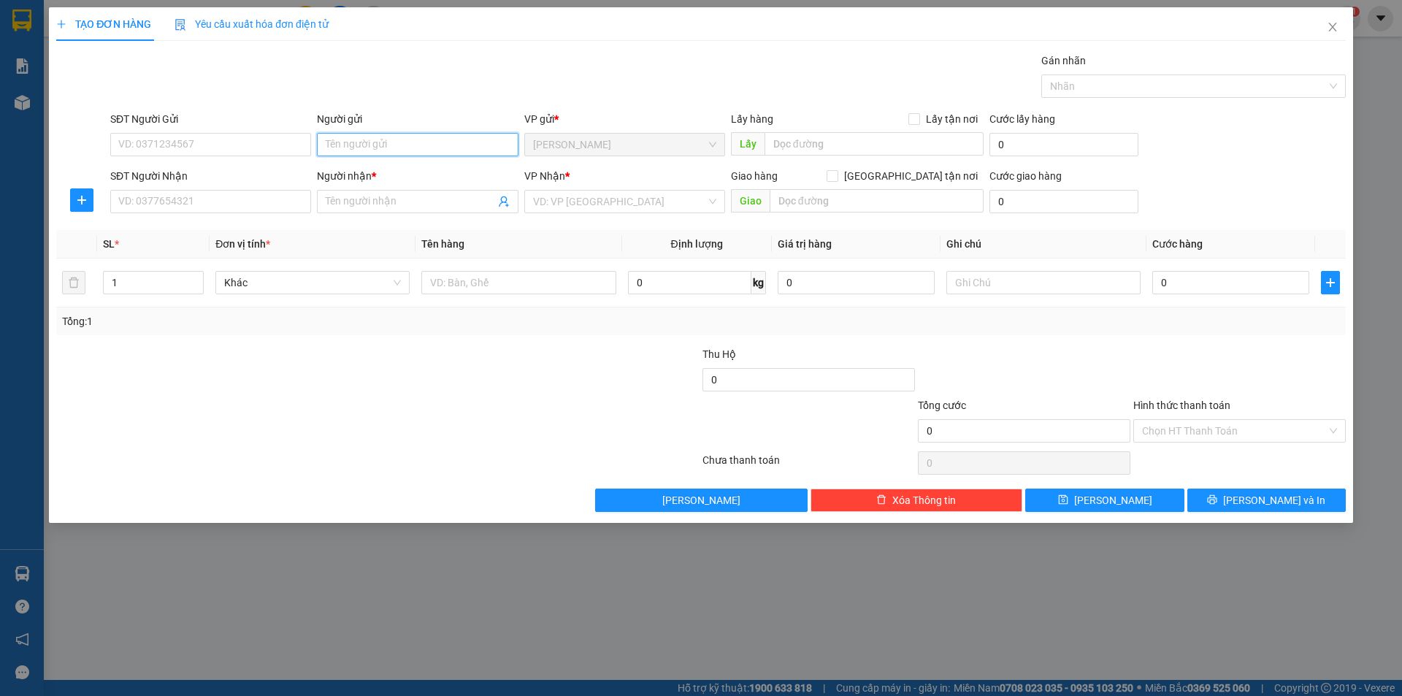
click at [392, 152] on input "Người gửi" at bounding box center [417, 144] width 201 height 23
type input "TRÀ"
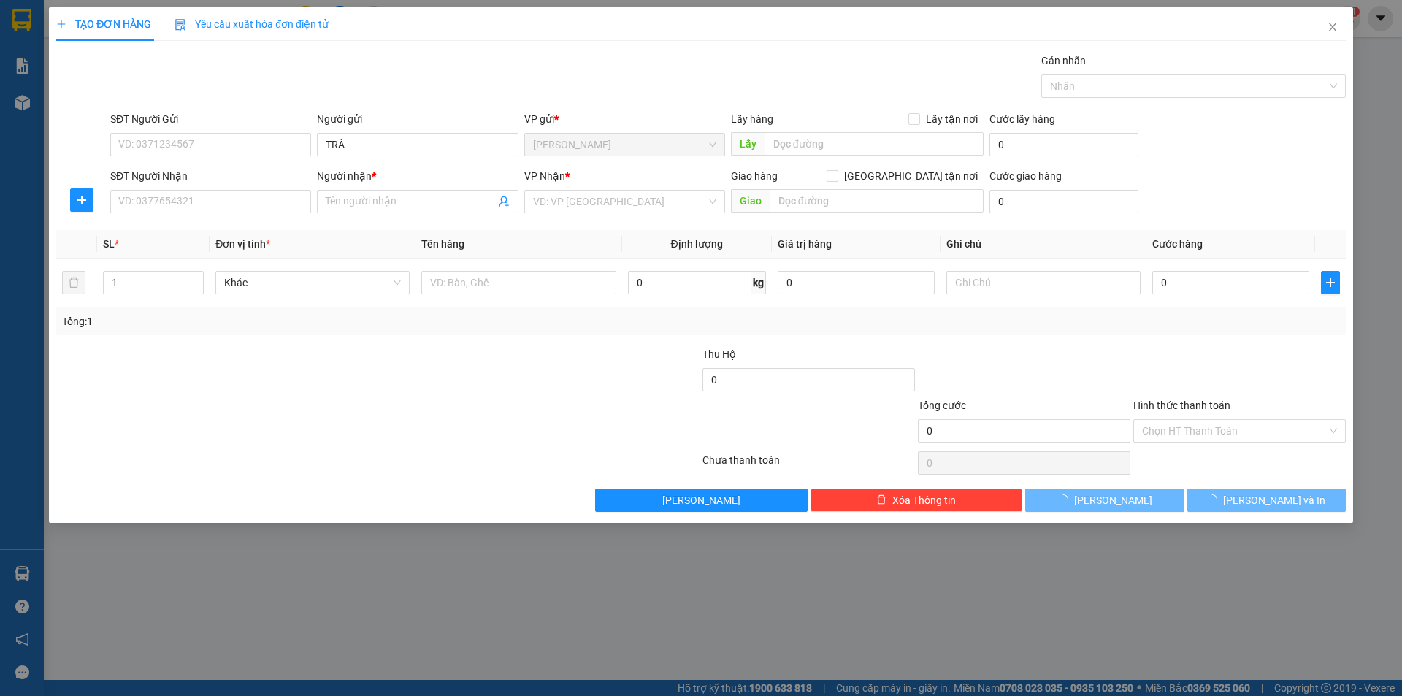
drag, startPoint x: 10, startPoint y: 456, endPoint x: 274, endPoint y: 393, distance: 271.0
click at [96, 443] on div "TẠO ĐƠN HÀNG Yêu cầu xuất hóa đơn điện tử Transit Pickup Surcharge Ids Transit …" at bounding box center [701, 348] width 1402 height 696
click at [594, 199] on input "search" at bounding box center [619, 202] width 173 height 22
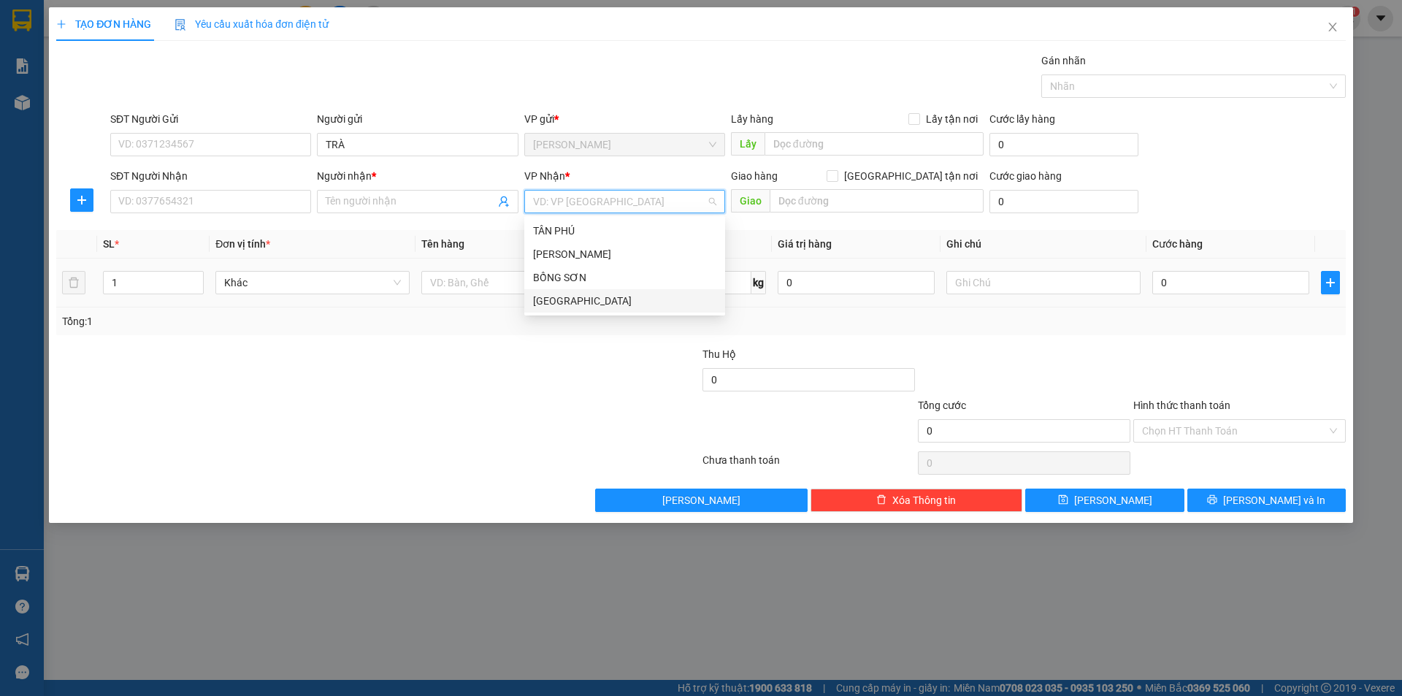
drag, startPoint x: 537, startPoint y: 299, endPoint x: 460, endPoint y: 297, distance: 77.4
click at [527, 299] on div "[GEOGRAPHIC_DATA]" at bounding box center [624, 300] width 201 height 23
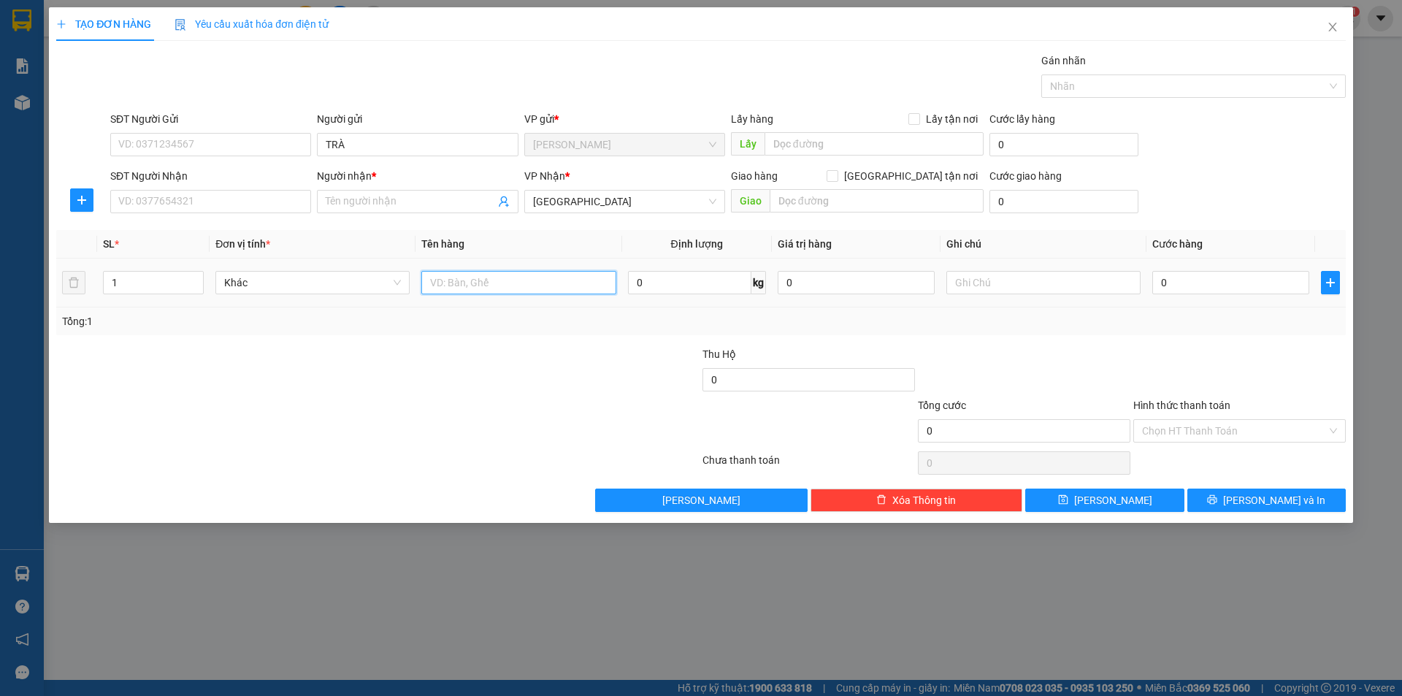
click at [453, 293] on input "text" at bounding box center [518, 282] width 194 height 23
type input "T XỐP"
click at [351, 205] on input "Người nhận *" at bounding box center [410, 202] width 169 height 16
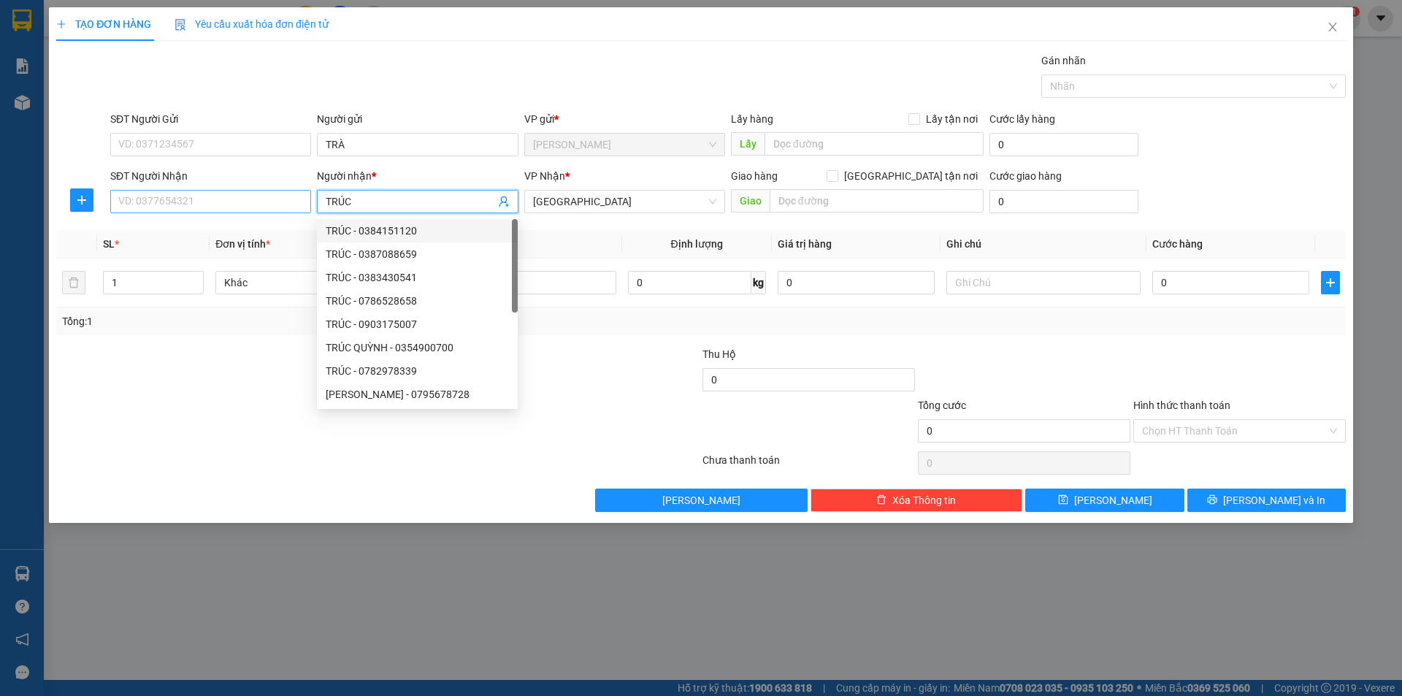
type input "TRÚC"
click at [255, 195] on input "SĐT Người Nhận" at bounding box center [210, 201] width 201 height 23
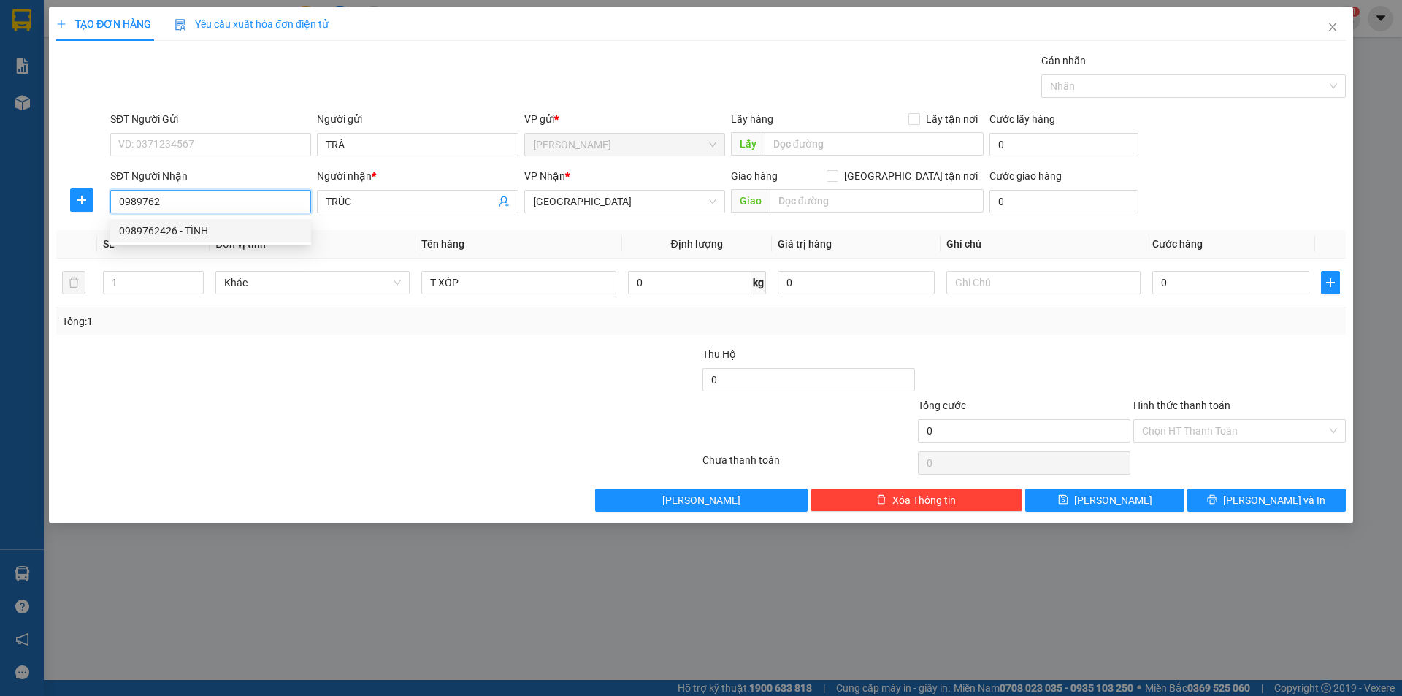
drag, startPoint x: 202, startPoint y: 221, endPoint x: 215, endPoint y: 225, distance: 13.6
click at [215, 225] on div "0989762426 - TÌNH" at bounding box center [210, 230] width 201 height 23
type input "0989762426"
type input "TÌNH"
type input "0989762426"
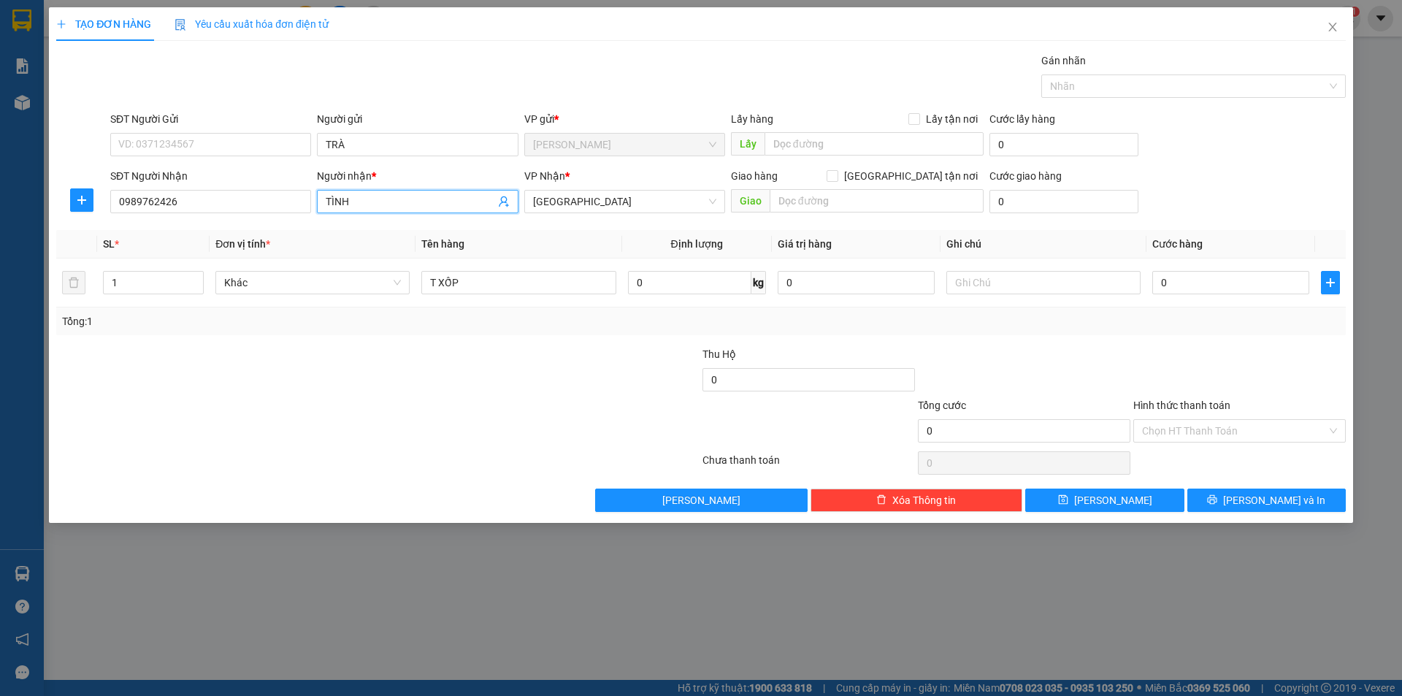
click at [374, 203] on input "TÌNH" at bounding box center [410, 202] width 169 height 16
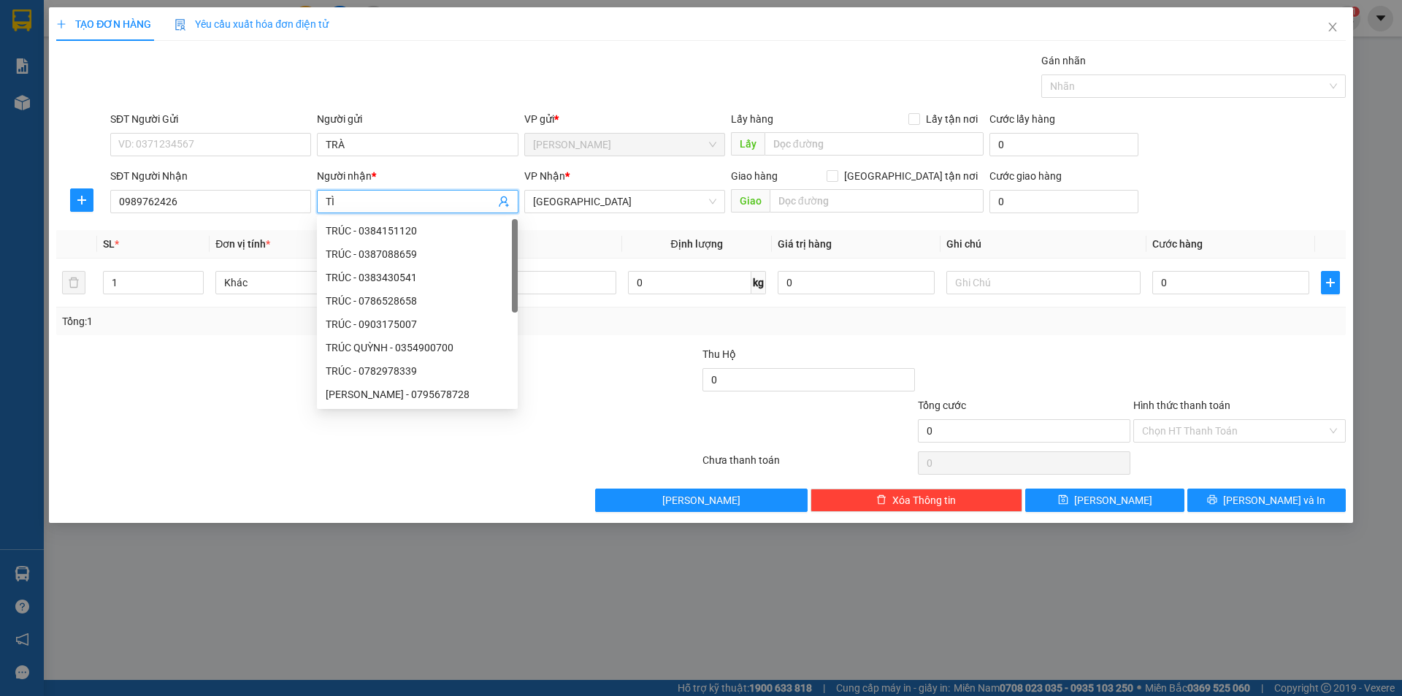
type input "T"
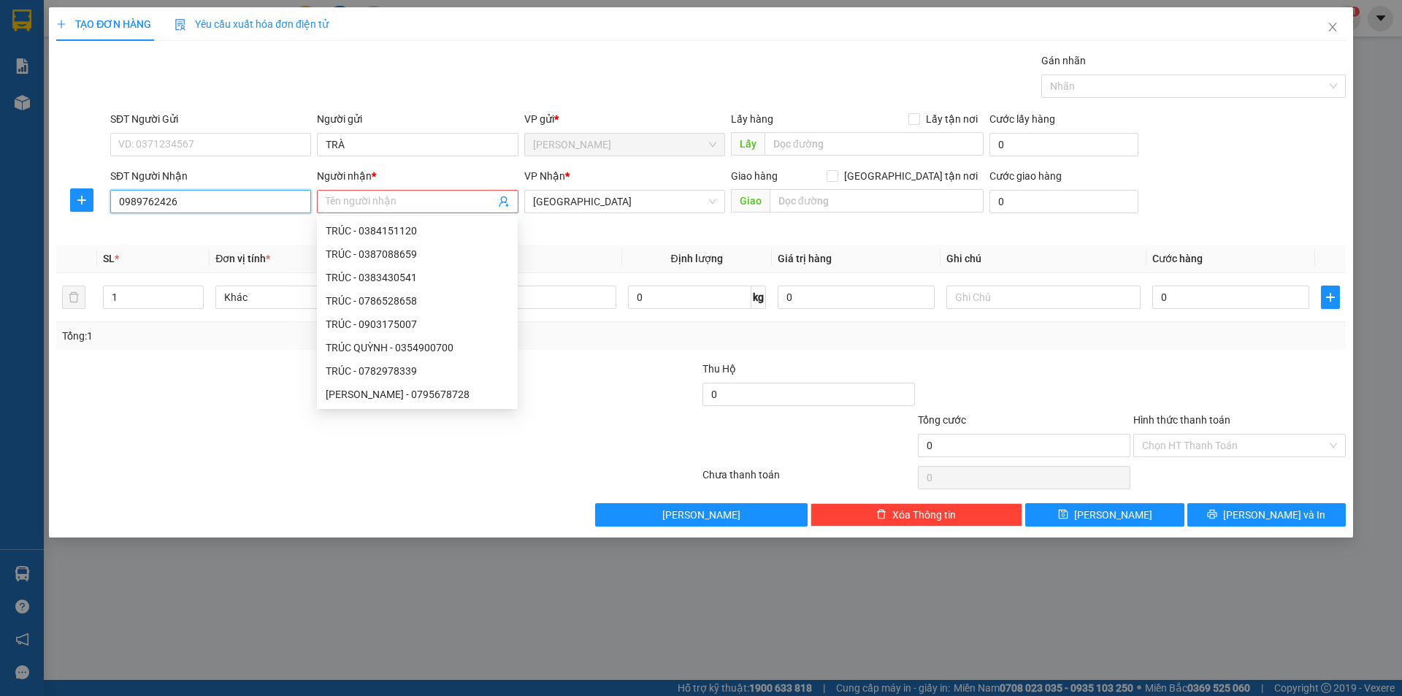
click at [264, 209] on input "0989762426" at bounding box center [210, 201] width 201 height 23
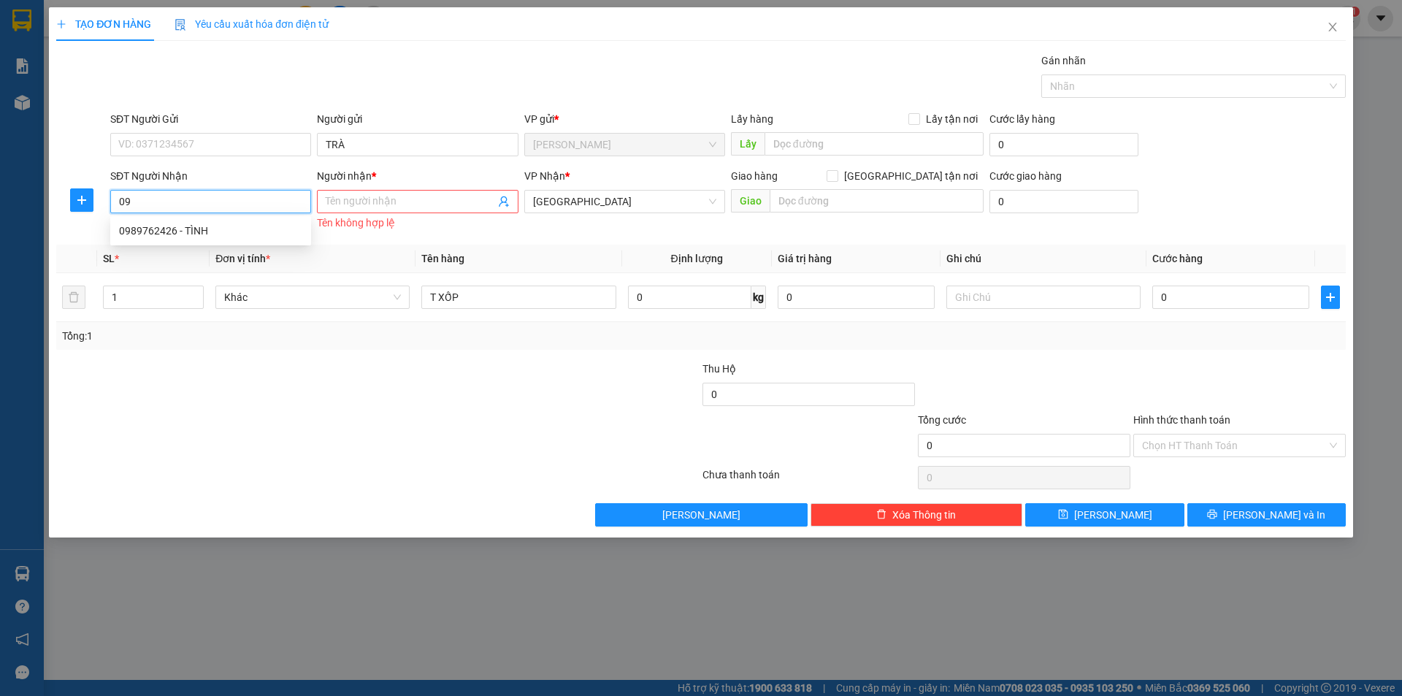
type input "0"
drag, startPoint x: 251, startPoint y: 230, endPoint x: 337, endPoint y: 253, distance: 88.6
click at [268, 234] on div "0903175007 - TRÚC" at bounding box center [210, 231] width 183 height 16
type input "0903175007"
type input "TRÚC"
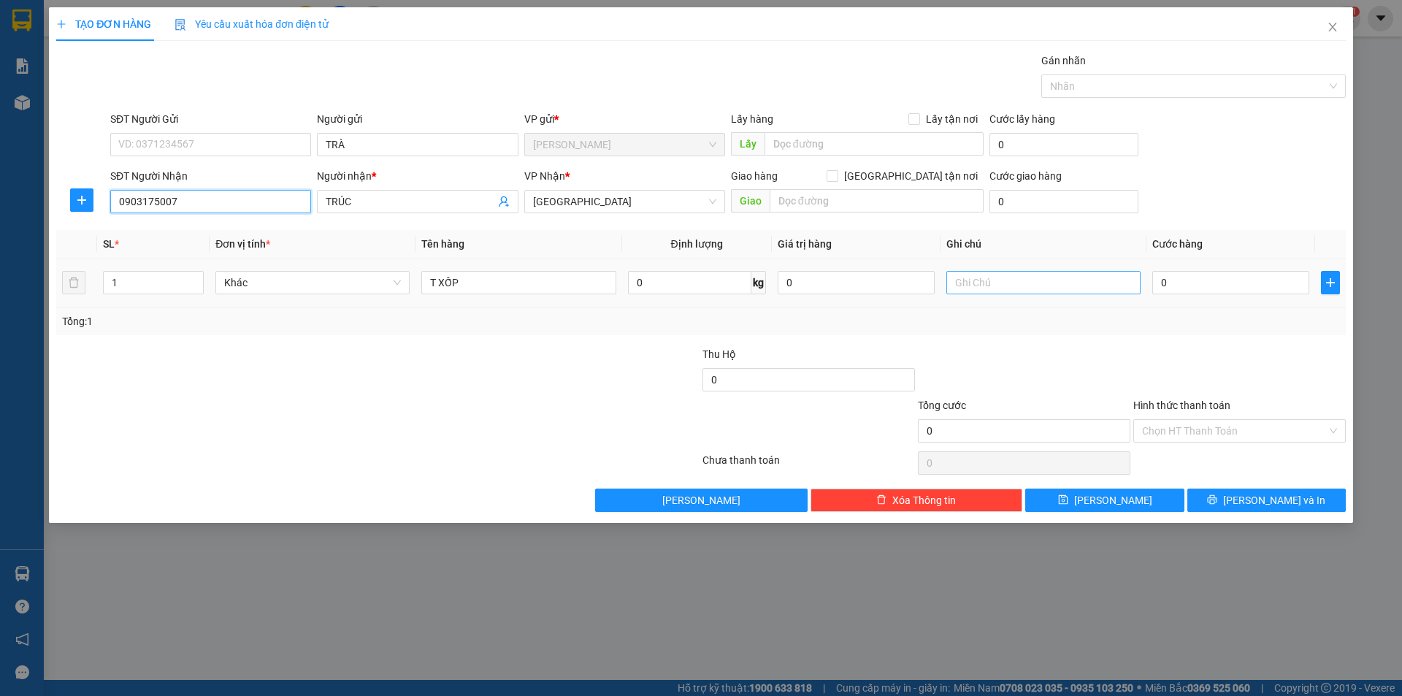
type input "0903175007"
click at [971, 287] on input "text" at bounding box center [1043, 282] width 194 height 23
type input "R/"
click at [1187, 427] on input "Hình thức thanh toán" at bounding box center [1234, 431] width 185 height 22
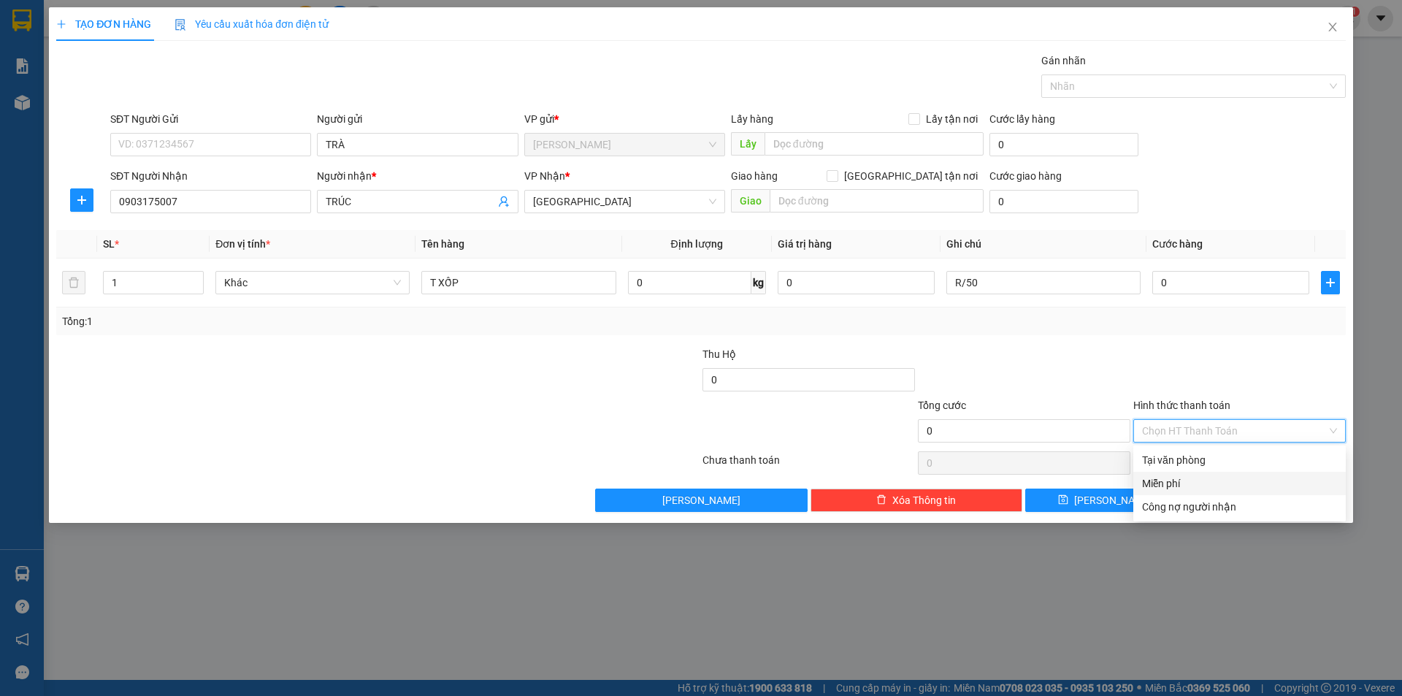
click at [1205, 474] on div "Miễn phí" at bounding box center [1239, 483] width 213 height 23
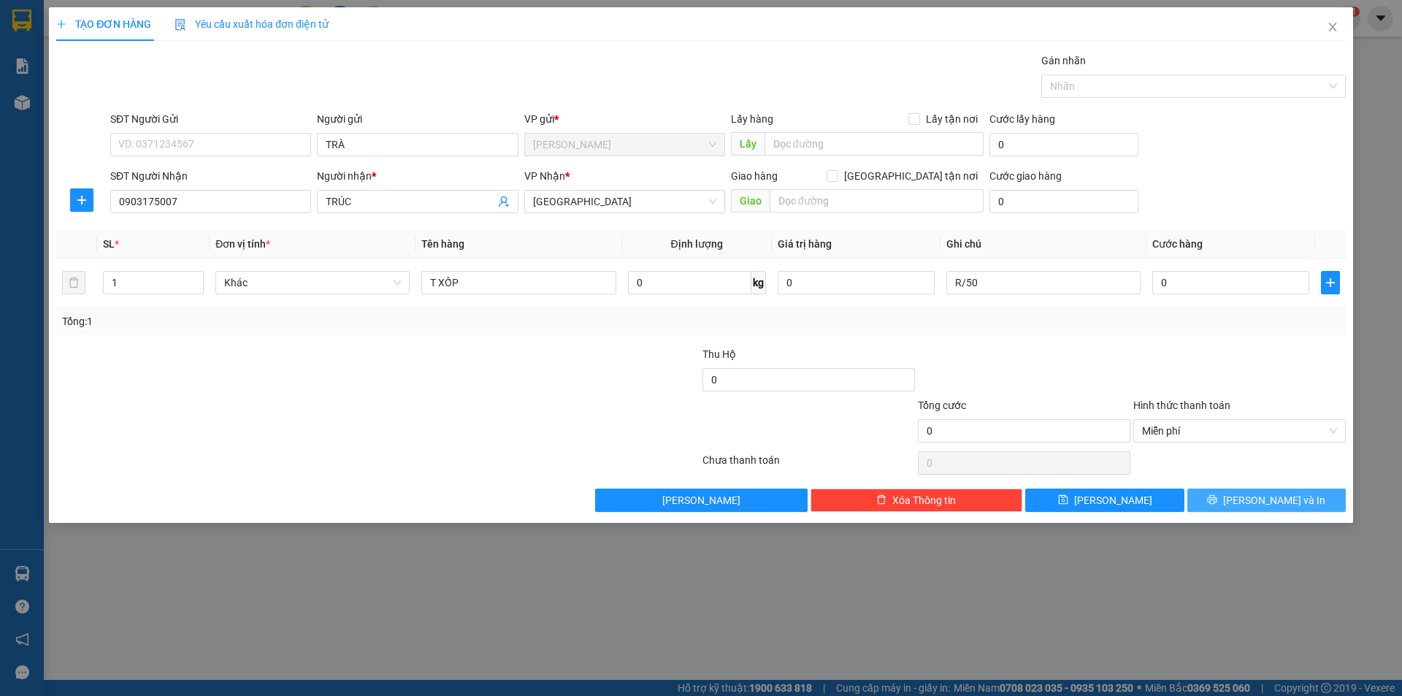
click at [1217, 505] on button "[PERSON_NAME] và In" at bounding box center [1266, 500] width 158 height 23
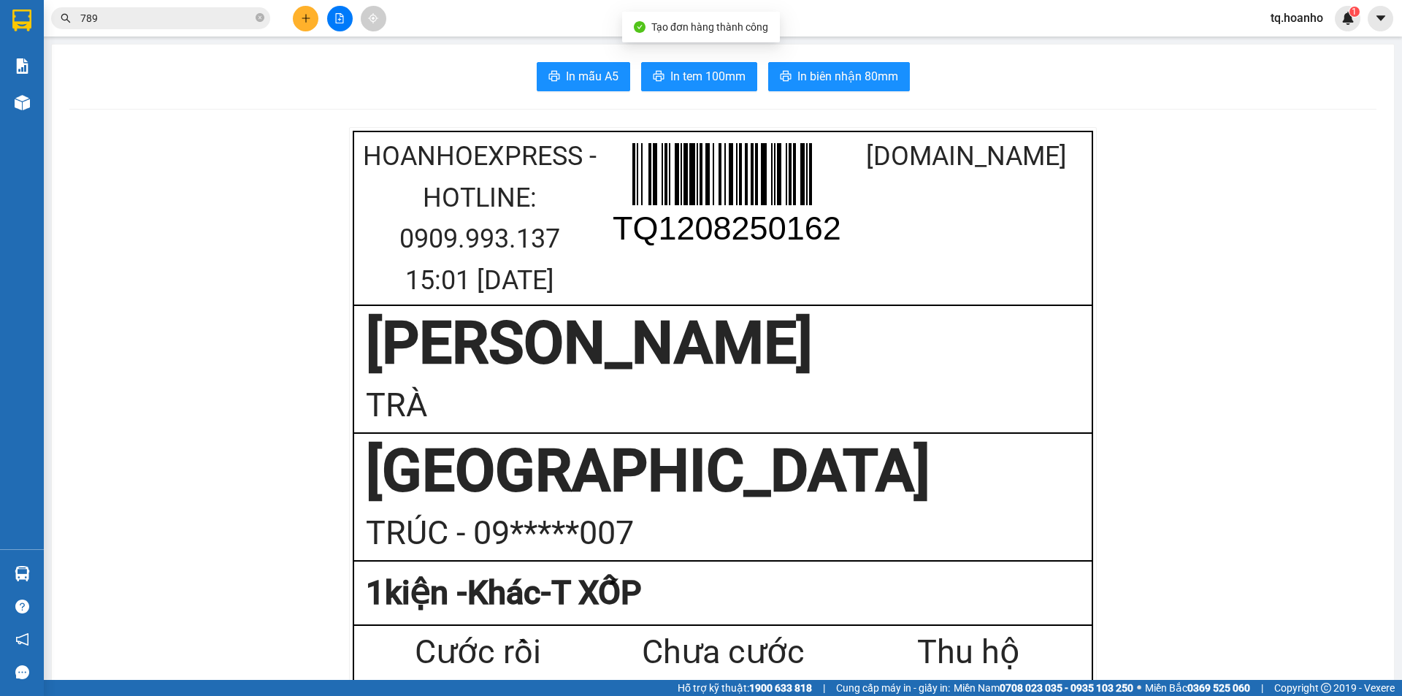
click at [689, 66] on button "In tem 100mm" at bounding box center [699, 76] width 116 height 29
click at [311, 9] on div at bounding box center [340, 19] width 110 height 26
click at [311, 9] on button at bounding box center [306, 19] width 26 height 26
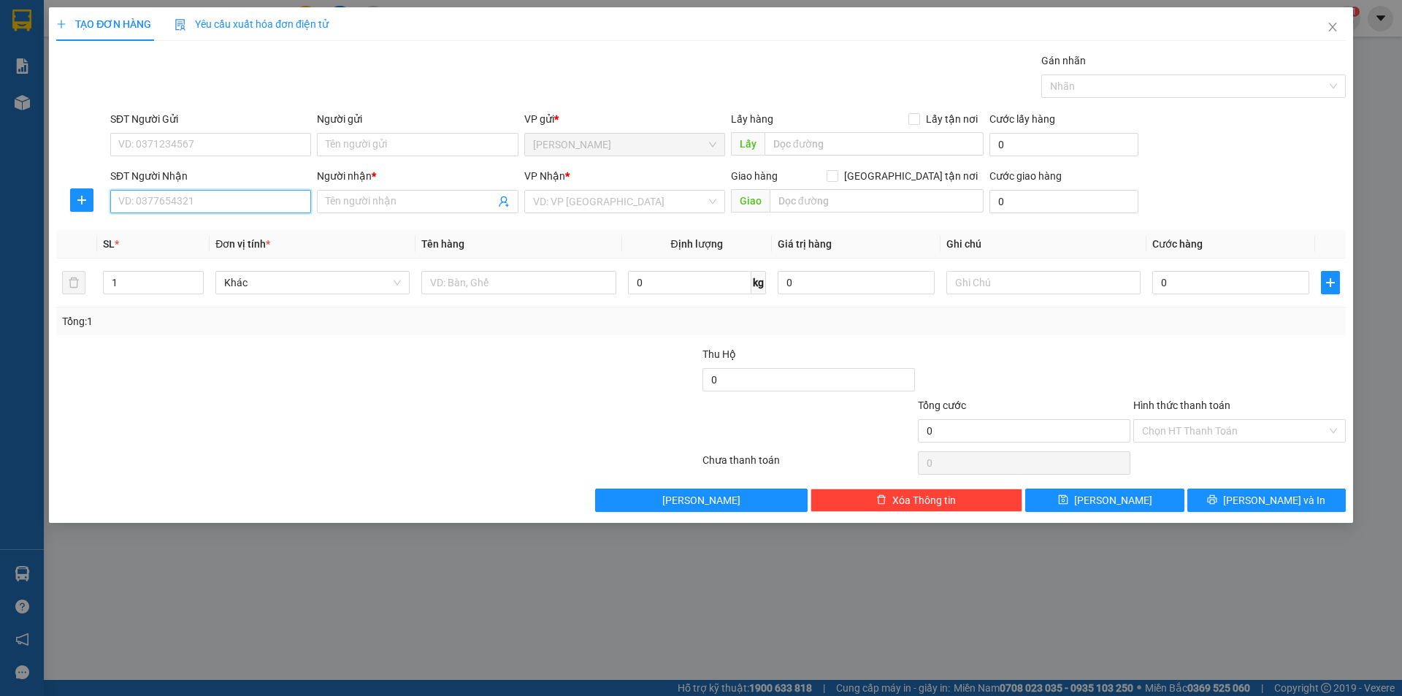
drag, startPoint x: 263, startPoint y: 201, endPoint x: 448, endPoint y: 88, distance: 216.9
click at [263, 202] on input "SĐT Người Nhận" at bounding box center [210, 201] width 201 height 23
drag, startPoint x: 208, startPoint y: 223, endPoint x: 438, endPoint y: 282, distance: 237.5
click at [246, 229] on div "0933439727 - HIỆP" at bounding box center [210, 231] width 183 height 16
type input "0933439727"
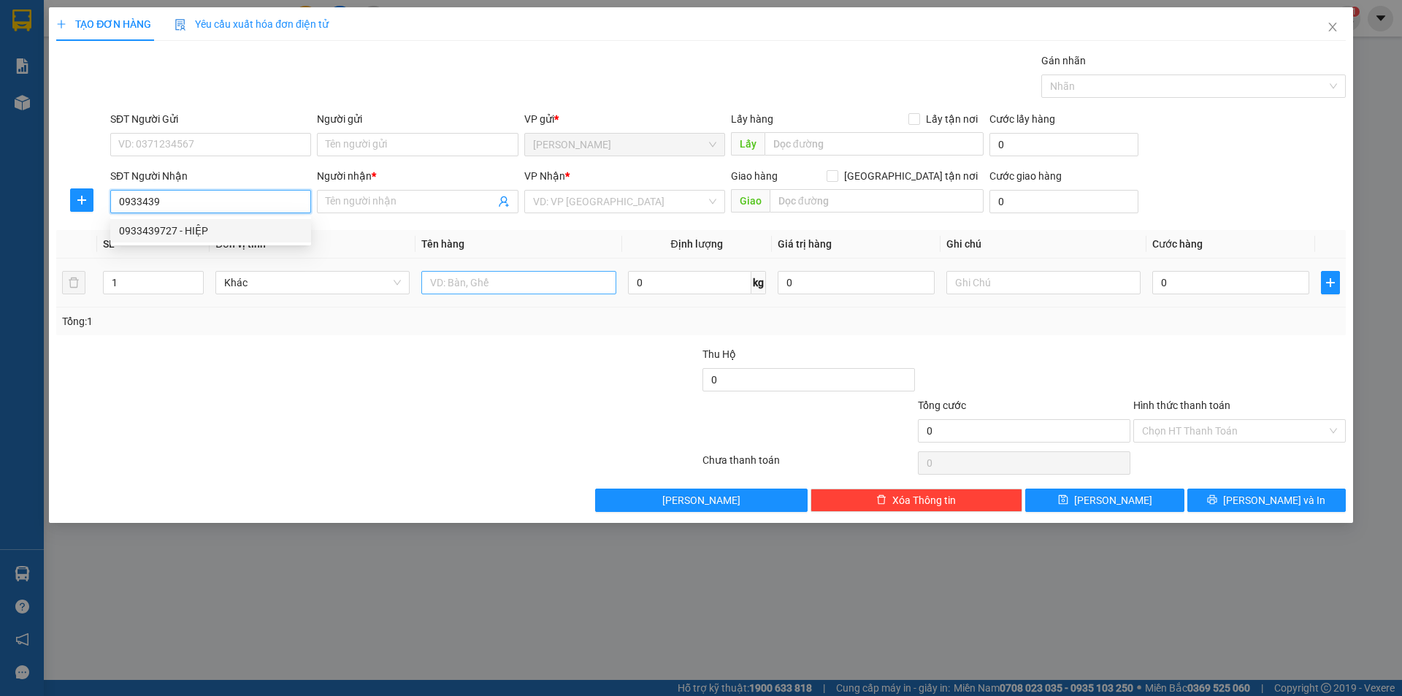
type input "HIỆP"
type input "0933439727"
drag, startPoint x: 486, startPoint y: 291, endPoint x: 503, endPoint y: 287, distance: 17.9
click at [487, 290] on input "text" at bounding box center [518, 282] width 194 height 23
type input "T XỐP"
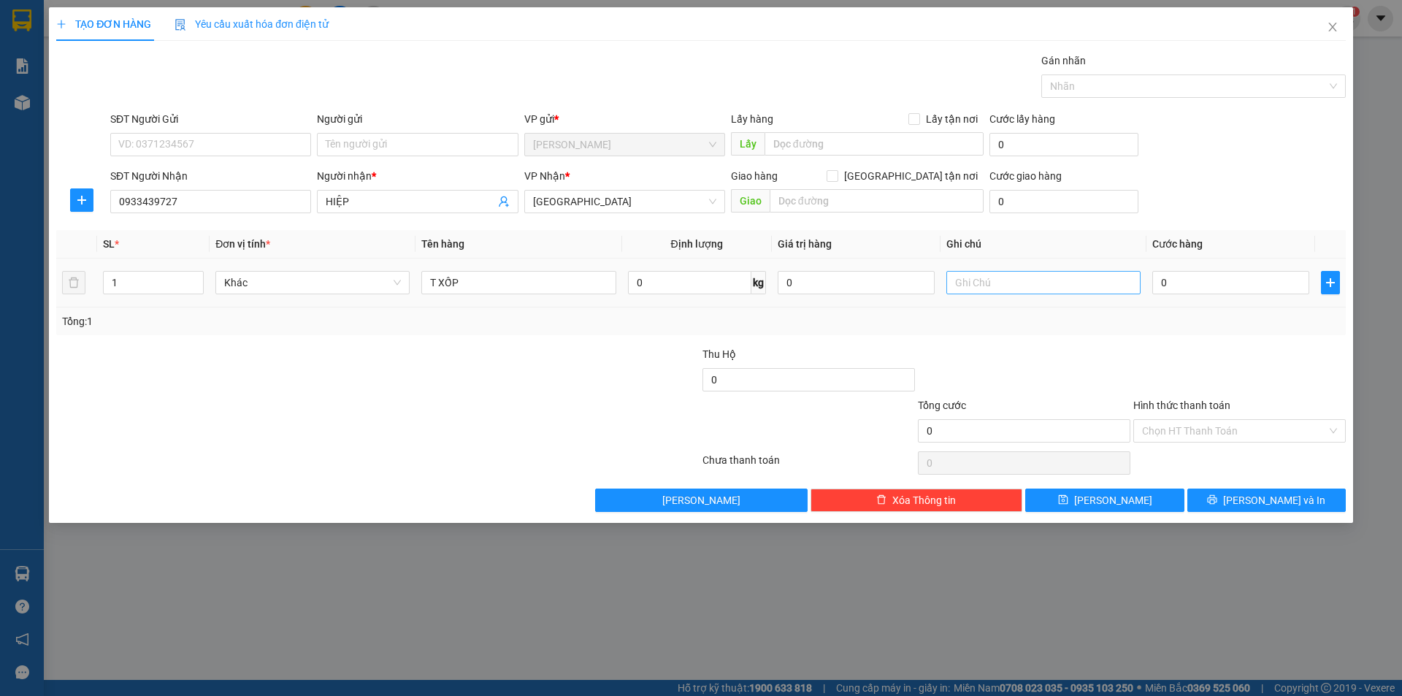
click at [1028, 271] on div at bounding box center [1043, 282] width 194 height 29
click at [1033, 287] on input "text" at bounding box center [1043, 282] width 194 height 23
click at [1180, 431] on input "Hình thức thanh toán" at bounding box center [1234, 431] width 185 height 22
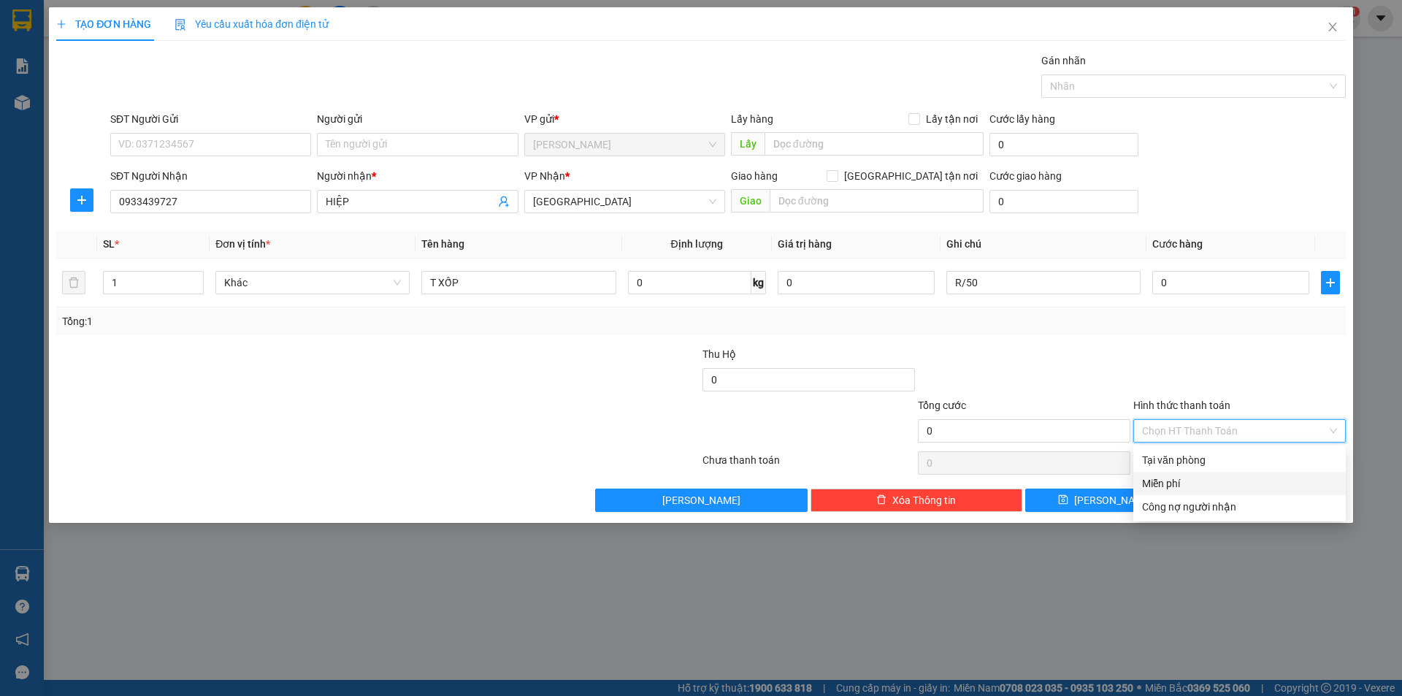
click at [1166, 480] on div "Miễn phí" at bounding box center [1239, 483] width 195 height 16
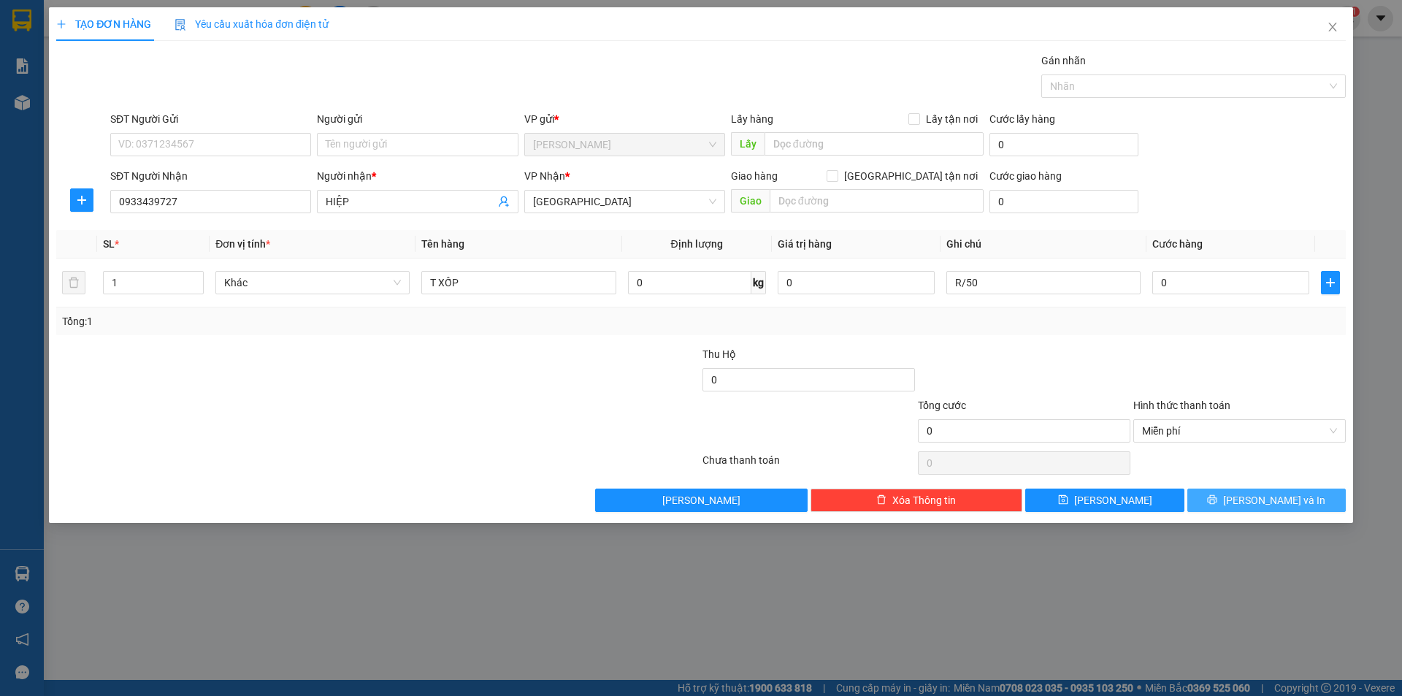
click at [1217, 499] on button "[PERSON_NAME] và In" at bounding box center [1266, 500] width 158 height 23
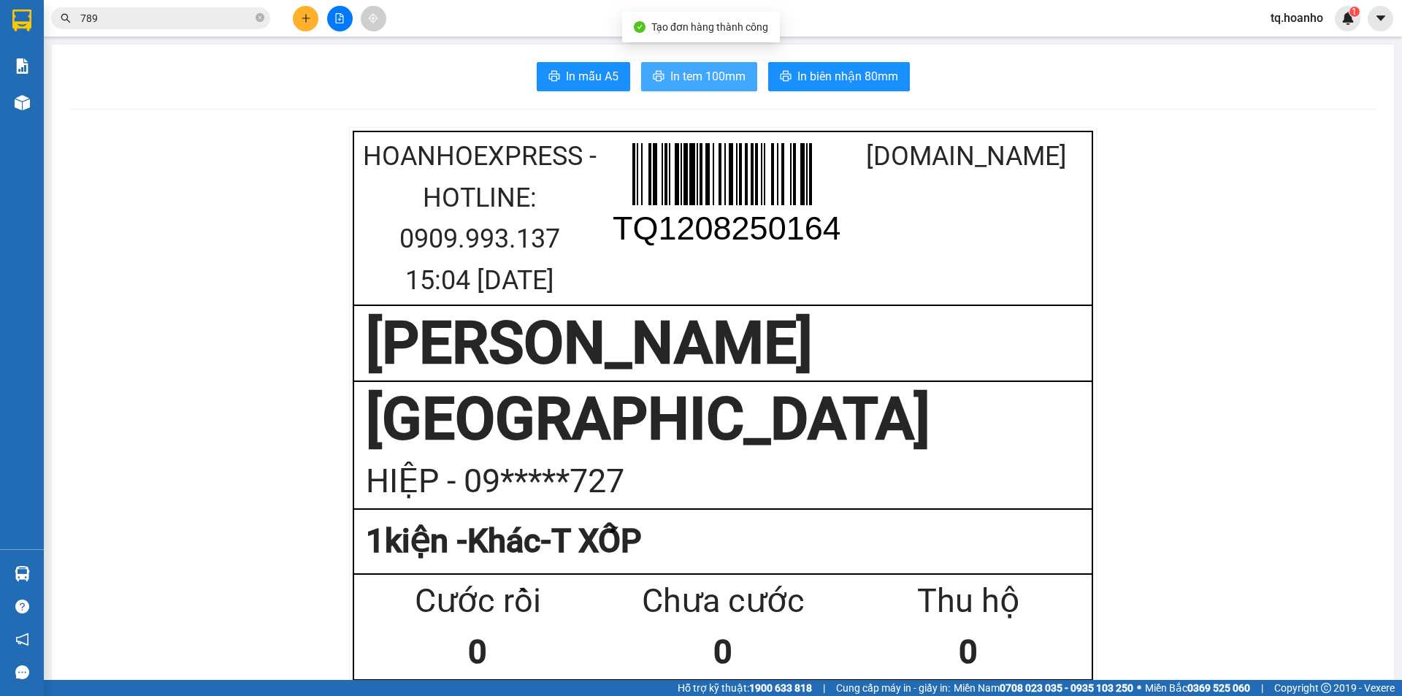
click at [698, 74] on span "In tem 100mm" at bounding box center [707, 76] width 75 height 18
click at [302, 24] on button at bounding box center [306, 19] width 26 height 26
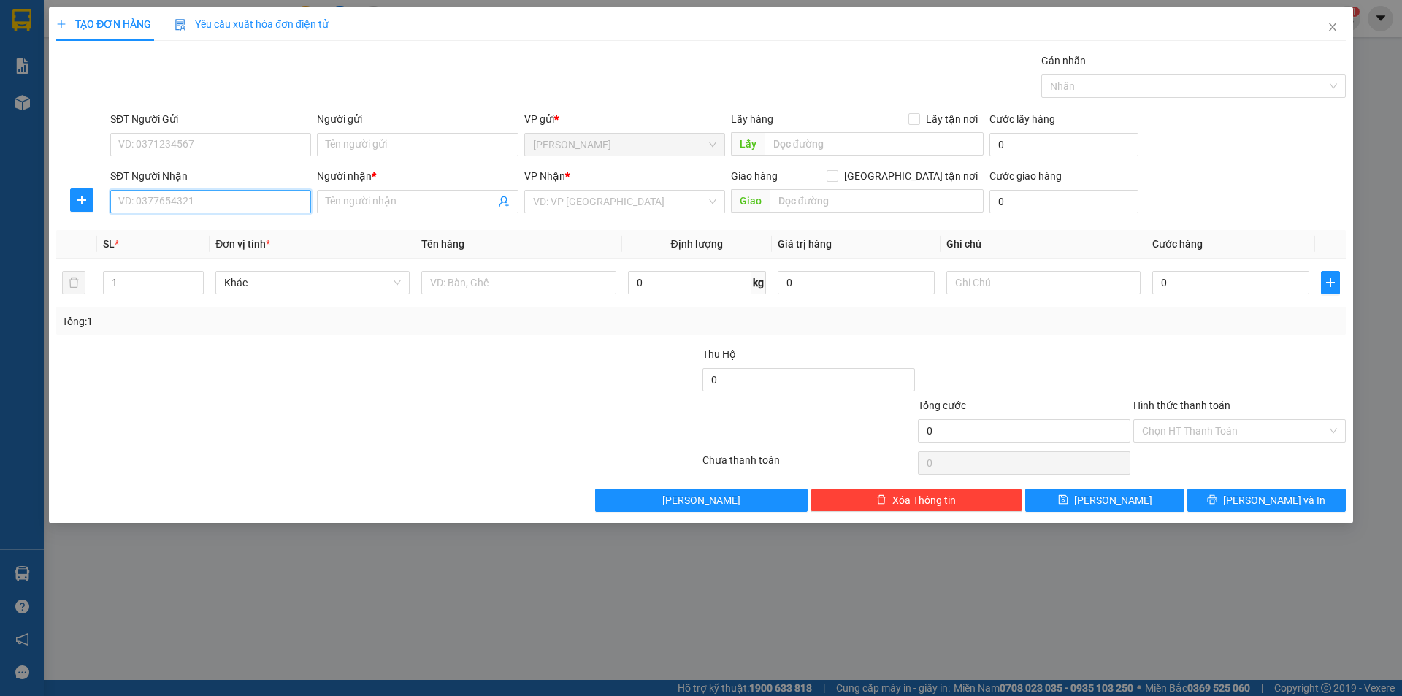
click at [263, 207] on input "SĐT Người Nhận" at bounding box center [210, 201] width 201 height 23
type input "0972002233"
click at [234, 227] on div "0972002233 - TRIỀU" at bounding box center [210, 231] width 183 height 16
type input "TRIỀU"
type input "0972002233"
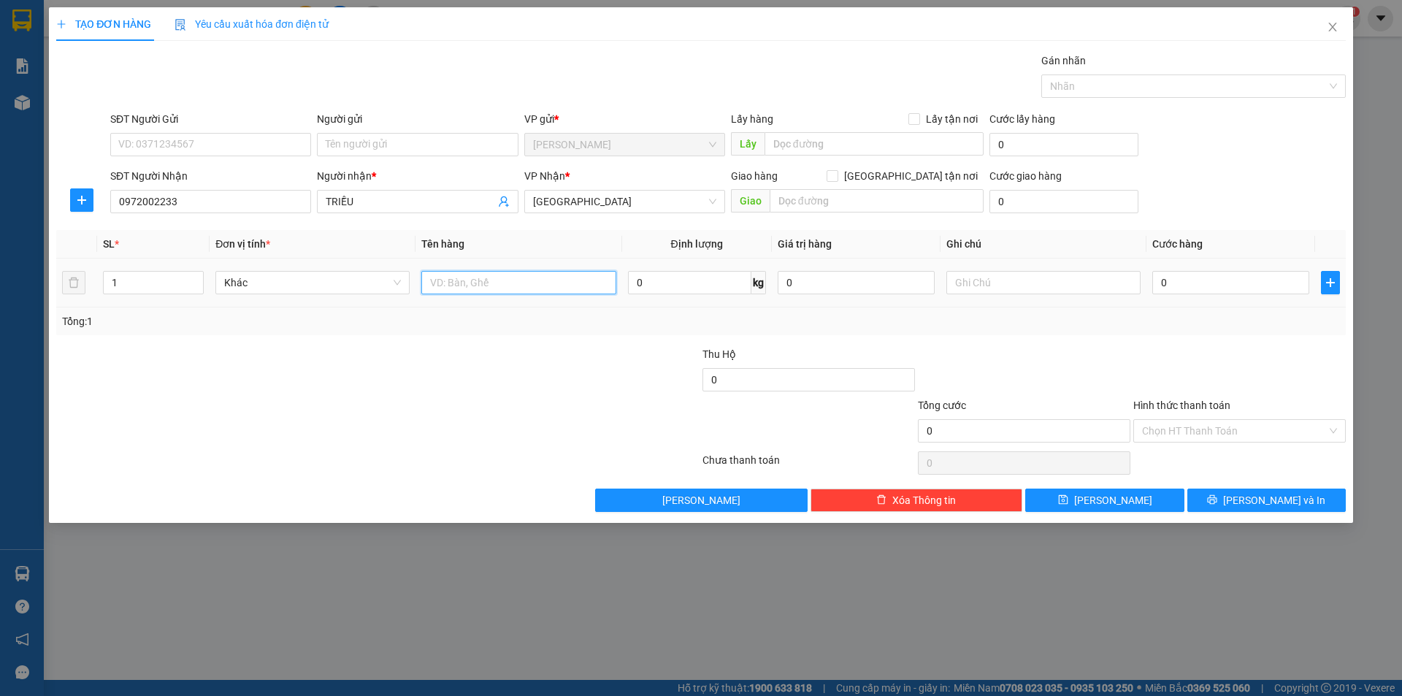
click at [436, 284] on input "text" at bounding box center [518, 282] width 194 height 23
type input "T XỐP"
click at [1000, 289] on input "text" at bounding box center [1043, 282] width 194 height 23
type input "G"
click at [1065, 276] on input "text" at bounding box center [1043, 282] width 194 height 23
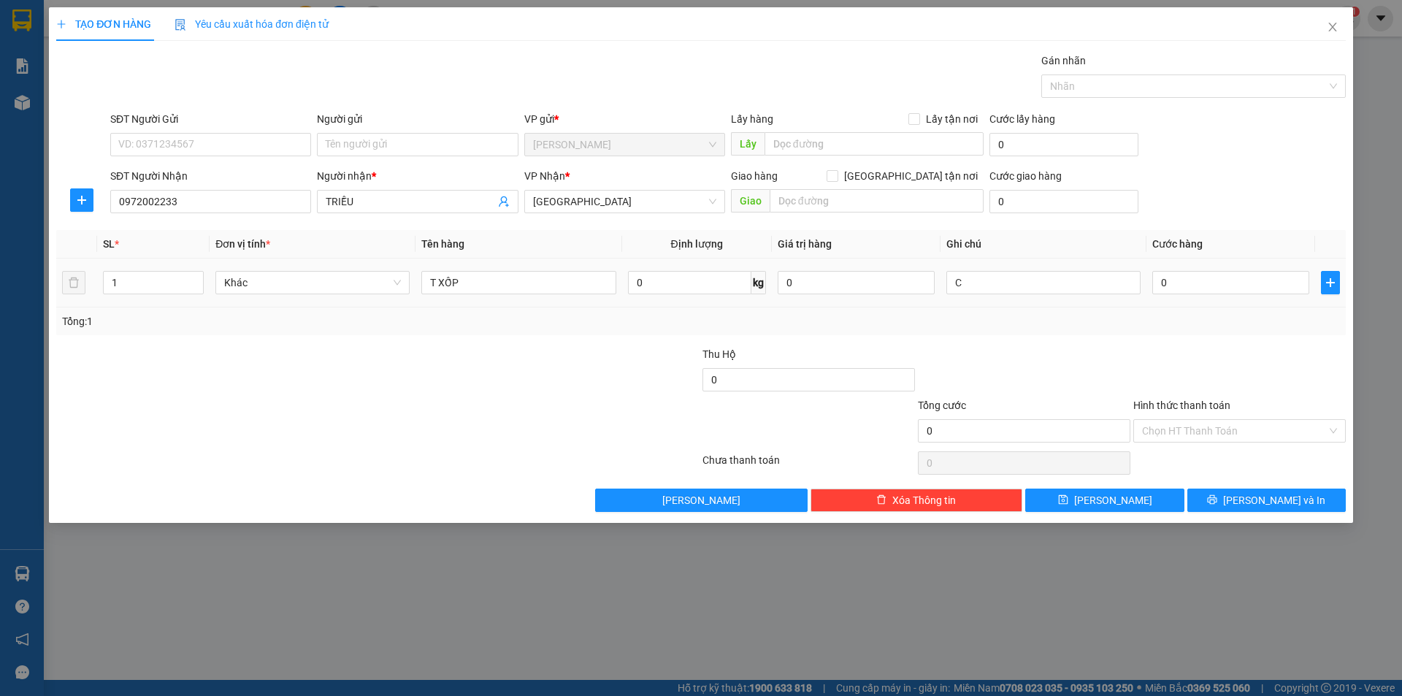
click at [1092, 297] on td "C" at bounding box center [1044, 283] width 206 height 49
click at [1064, 280] on input "C" at bounding box center [1043, 282] width 194 height 23
type input "C GIAO"
click at [1201, 435] on input "Hình thức thanh toán" at bounding box center [1234, 431] width 185 height 22
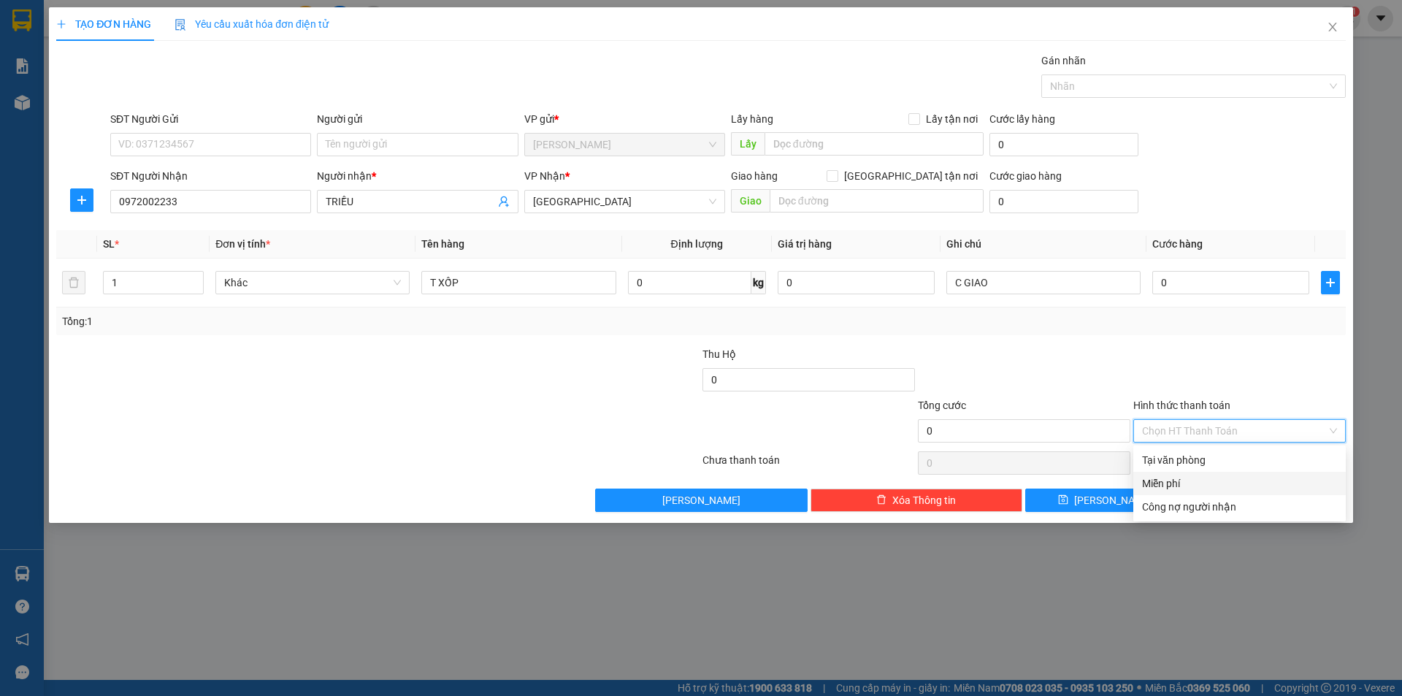
click at [1174, 486] on div "Miễn phí" at bounding box center [1239, 483] width 195 height 16
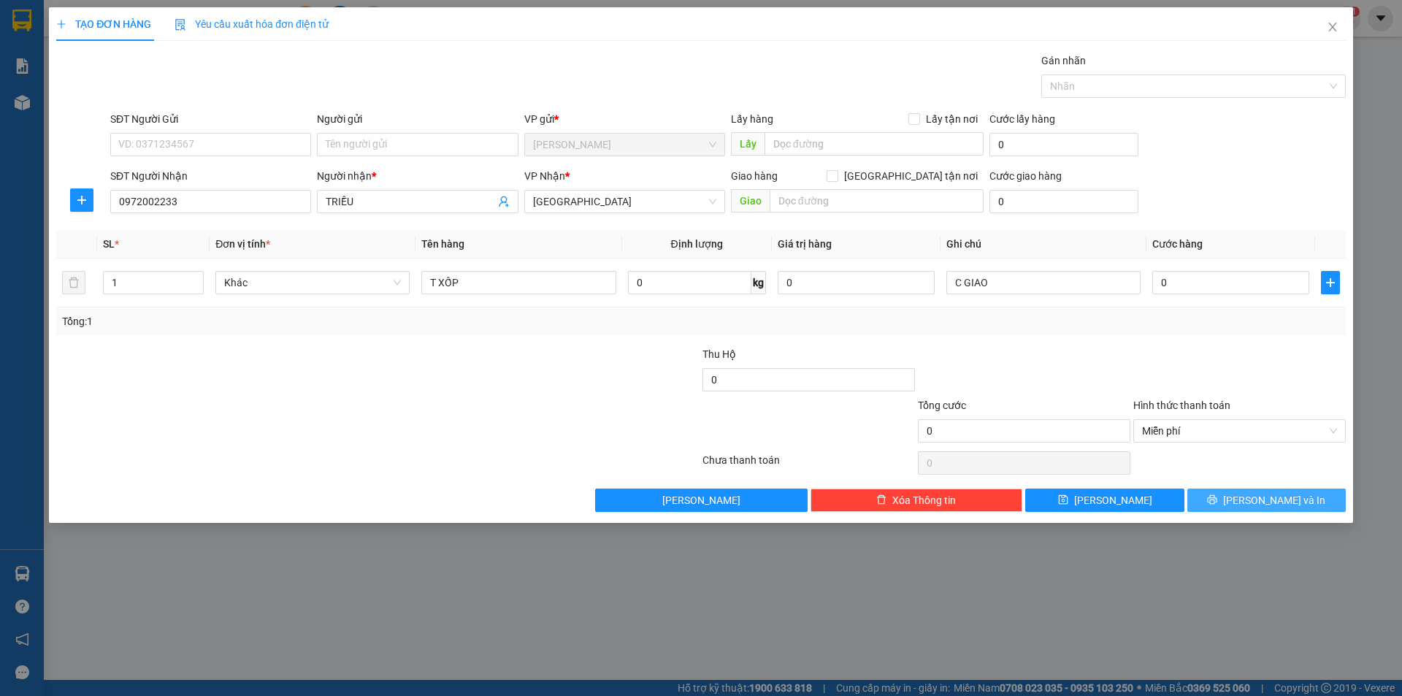
click at [1205, 497] on button "[PERSON_NAME] và In" at bounding box center [1266, 500] width 158 height 23
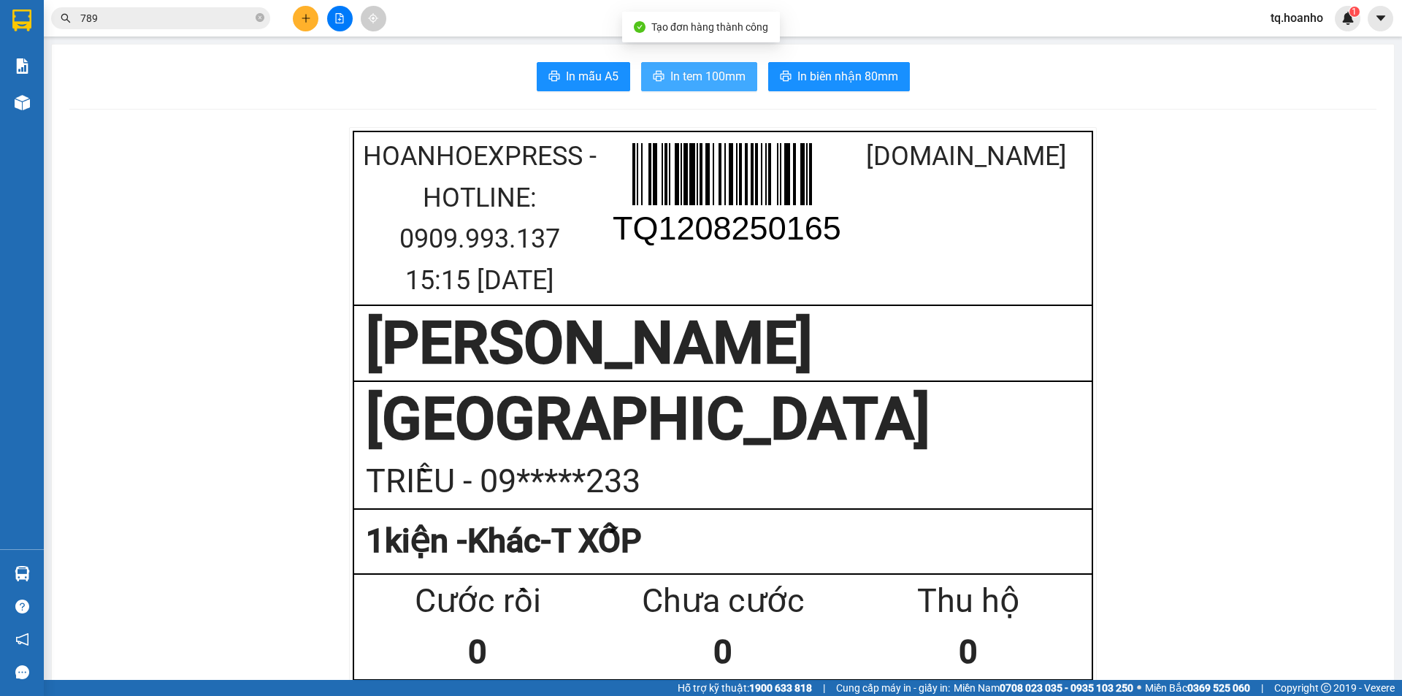
click at [702, 80] on span "In tem 100mm" at bounding box center [707, 76] width 75 height 18
click at [312, 20] on button at bounding box center [306, 19] width 26 height 26
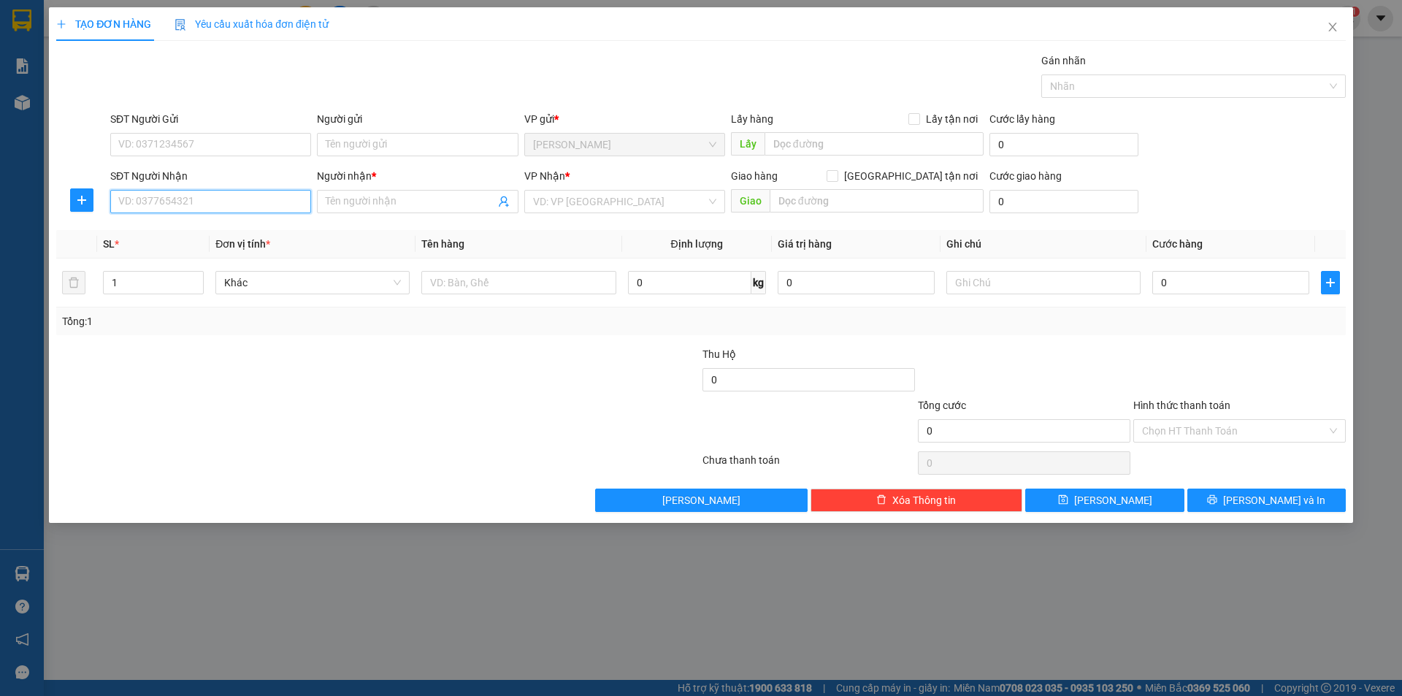
paste input "0926666877"
type input "0926666877"
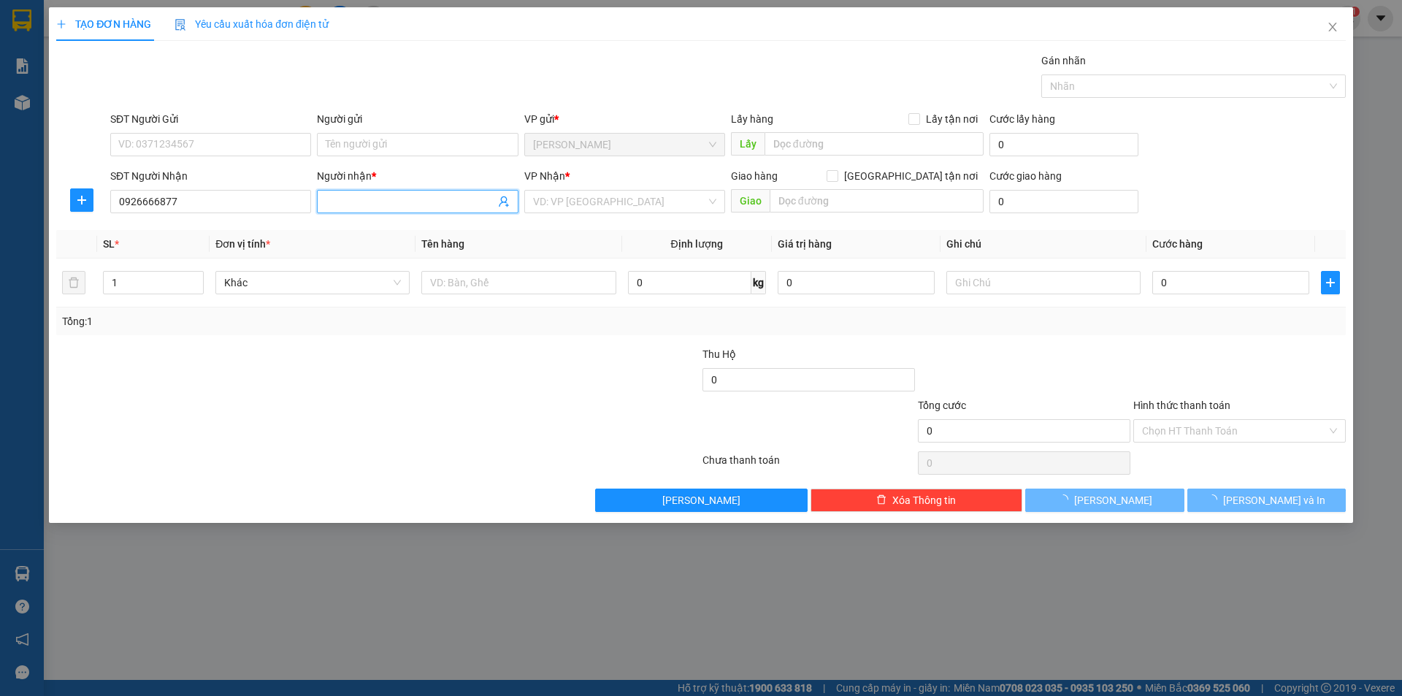
click at [361, 210] on span at bounding box center [417, 201] width 201 height 23
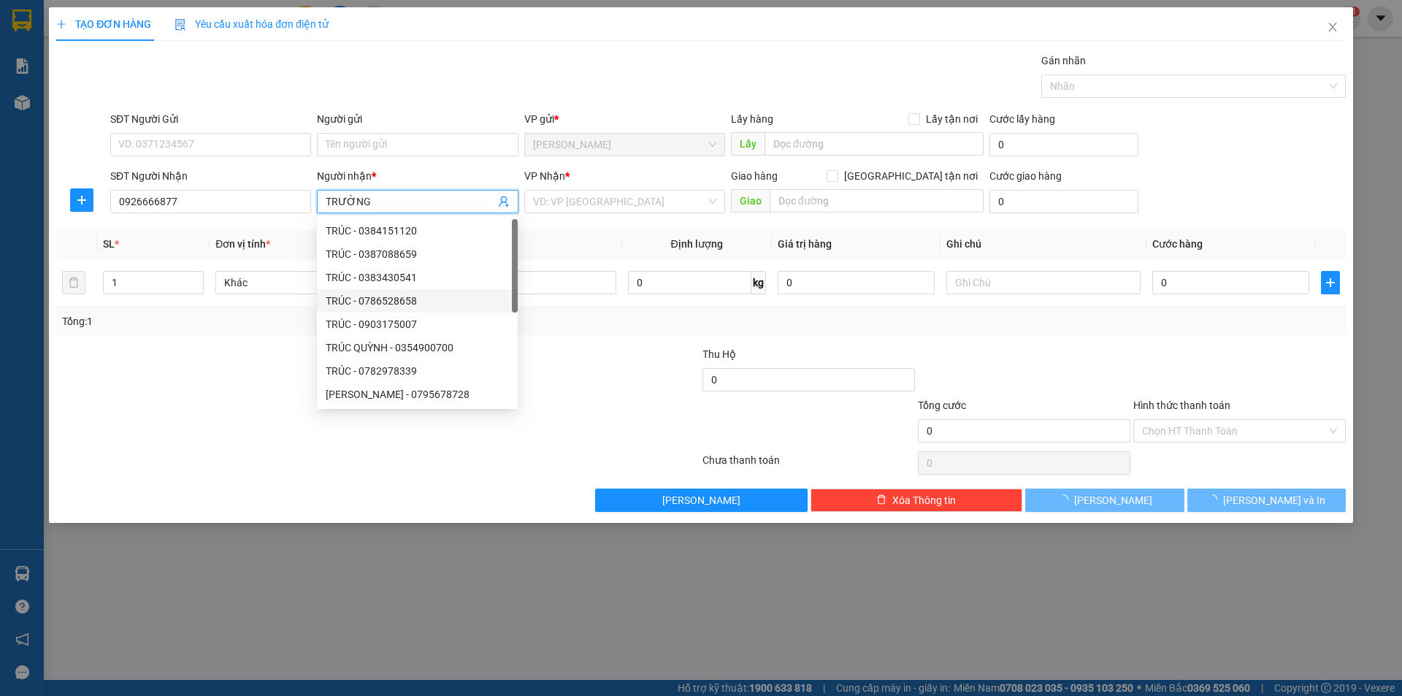
type input "TRƯỜNG"
click at [257, 363] on div "Transit Pickup Surcharge Ids Transit Deliver Surcharge Ids Transit Deliver Surc…" at bounding box center [701, 282] width 1290 height 459
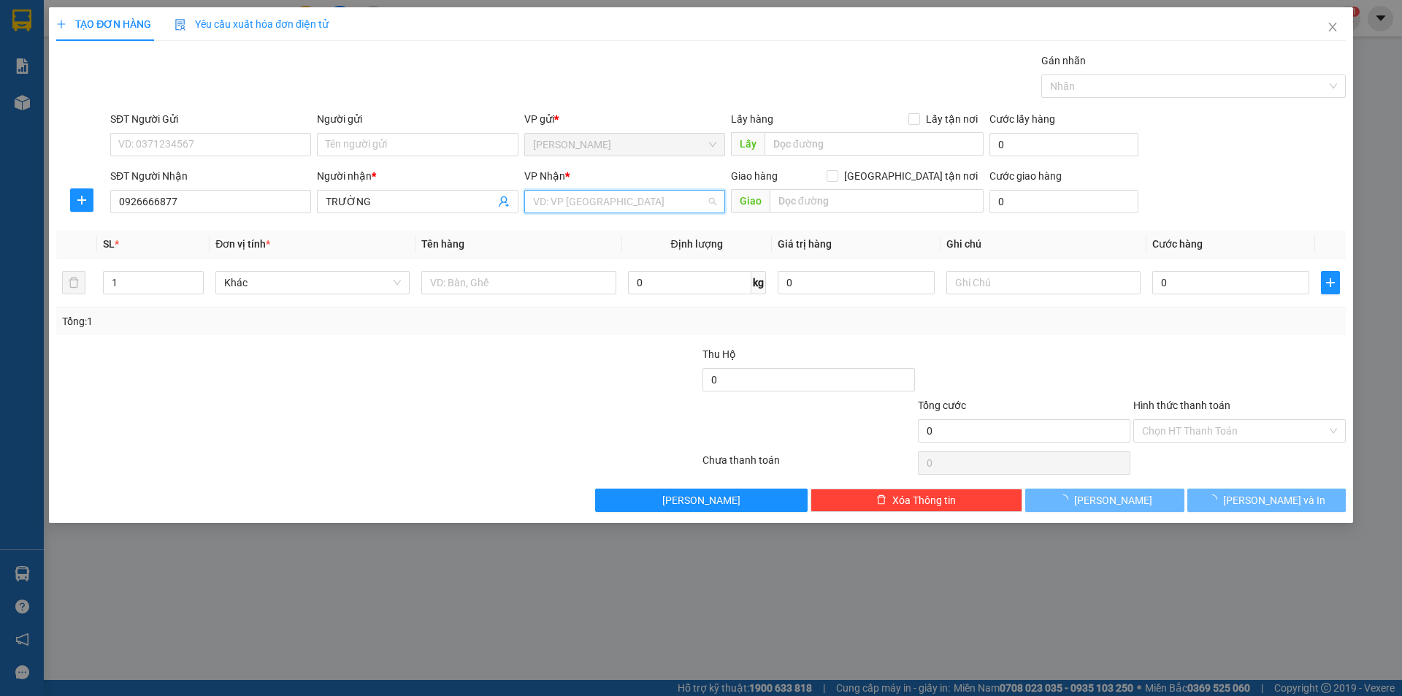
click at [538, 197] on input "search" at bounding box center [619, 202] width 173 height 22
drag, startPoint x: 583, startPoint y: 212, endPoint x: 571, endPoint y: 221, distance: 15.1
click at [571, 221] on body "Kết quả tìm kiếm ( 3 ) Bộ lọc Mã ĐH Trạng thái Món hàng Thu hộ Tổng cước Chưa c…" at bounding box center [701, 348] width 1402 height 696
drag, startPoint x: 569, startPoint y: 224, endPoint x: 583, endPoint y: 234, distance: 16.8
click at [569, 226] on div "TÂN PHÚ" at bounding box center [624, 231] width 183 height 16
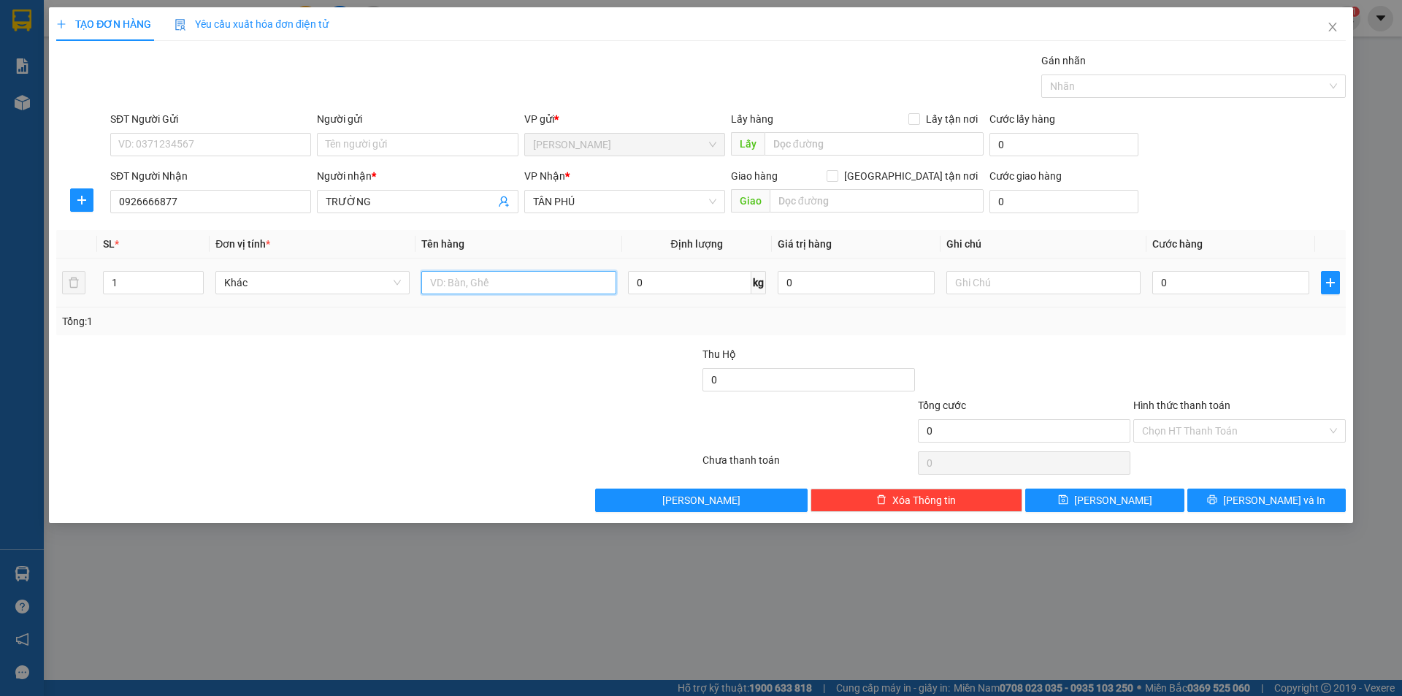
click at [499, 280] on input "text" at bounding box center [518, 282] width 194 height 23
click at [202, 285] on span "Decrease Value" at bounding box center [195, 286] width 16 height 13
type input "T+XÁCH"
type input "2"
click at [197, 278] on icon "up" at bounding box center [196, 279] width 5 height 5
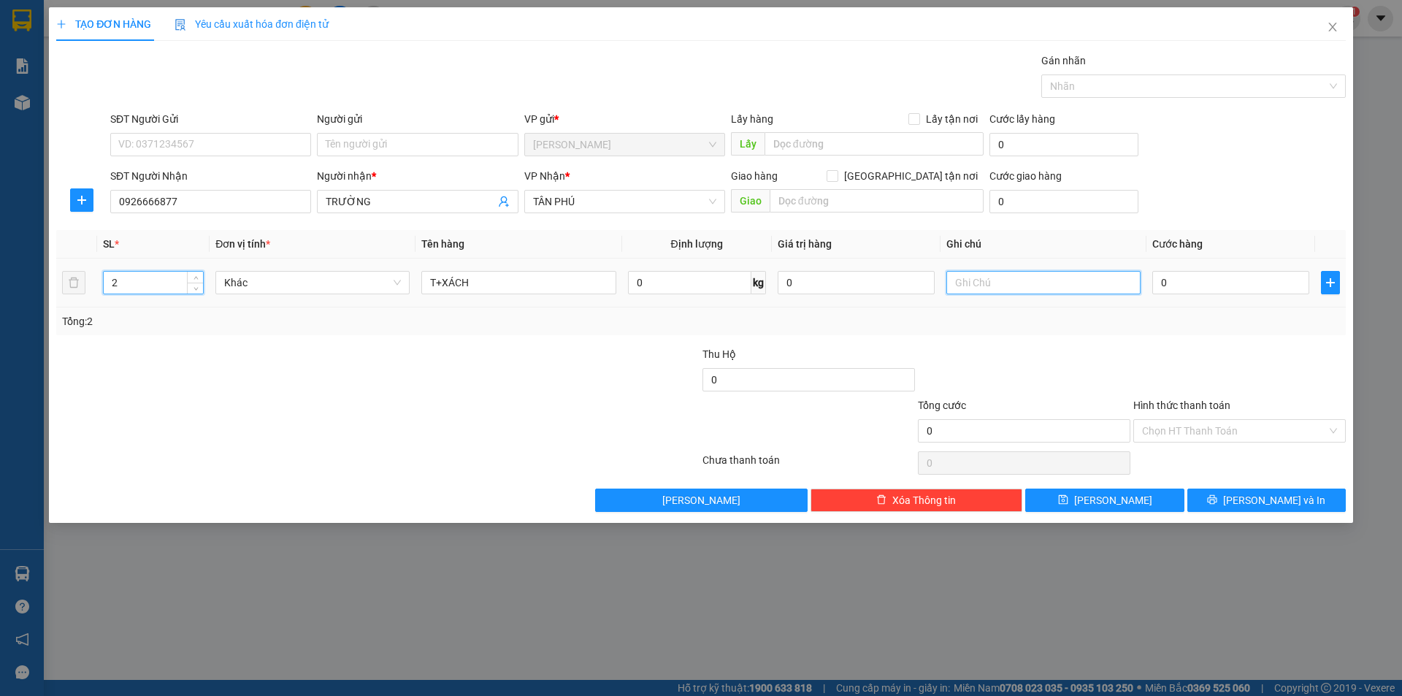
click at [1084, 286] on input "text" at bounding box center [1043, 282] width 194 height 23
click at [1208, 446] on div "Hình thức thanh toán Chọn HT Thanh Toán" at bounding box center [1239, 422] width 213 height 51
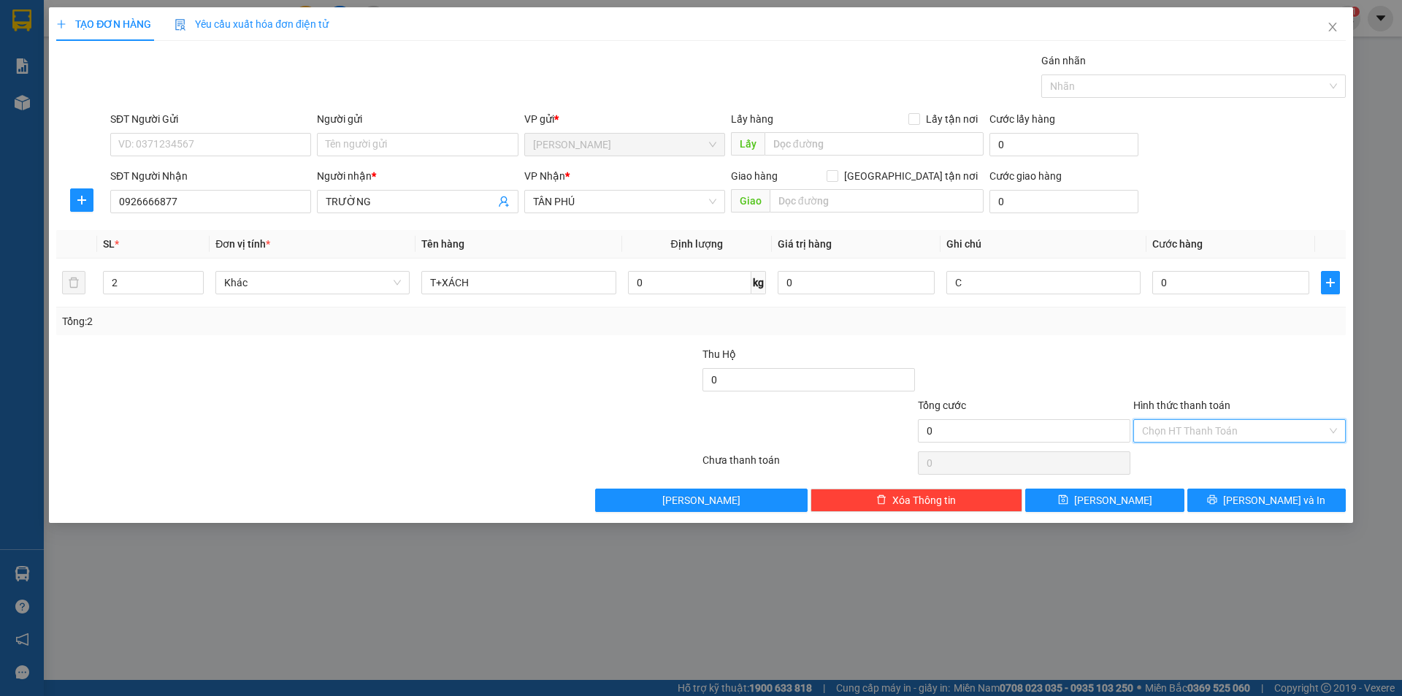
click at [1184, 429] on input "Hình thức thanh toán" at bounding box center [1234, 431] width 185 height 22
click at [1168, 475] on div "Miễn phí" at bounding box center [1239, 483] width 195 height 16
click at [1217, 504] on icon "printer" at bounding box center [1212, 499] width 10 height 10
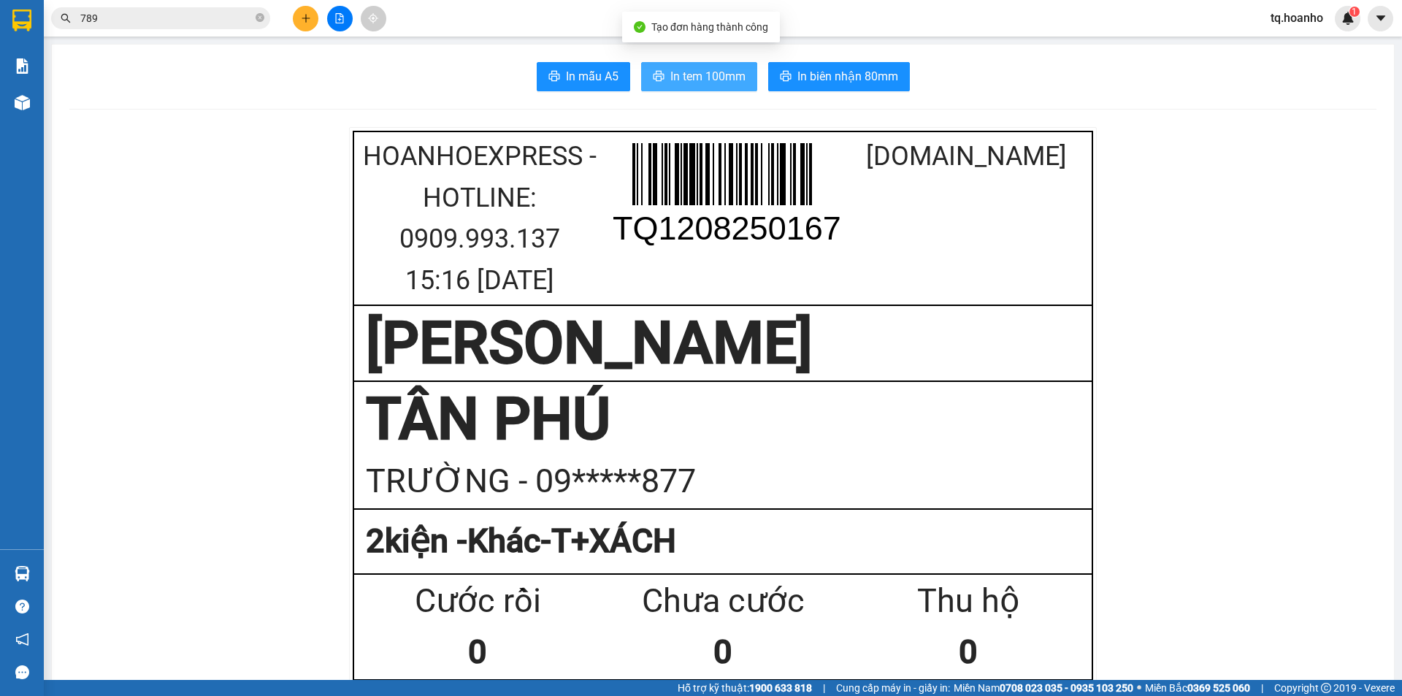
click at [711, 74] on span "In tem 100mm" at bounding box center [707, 76] width 75 height 18
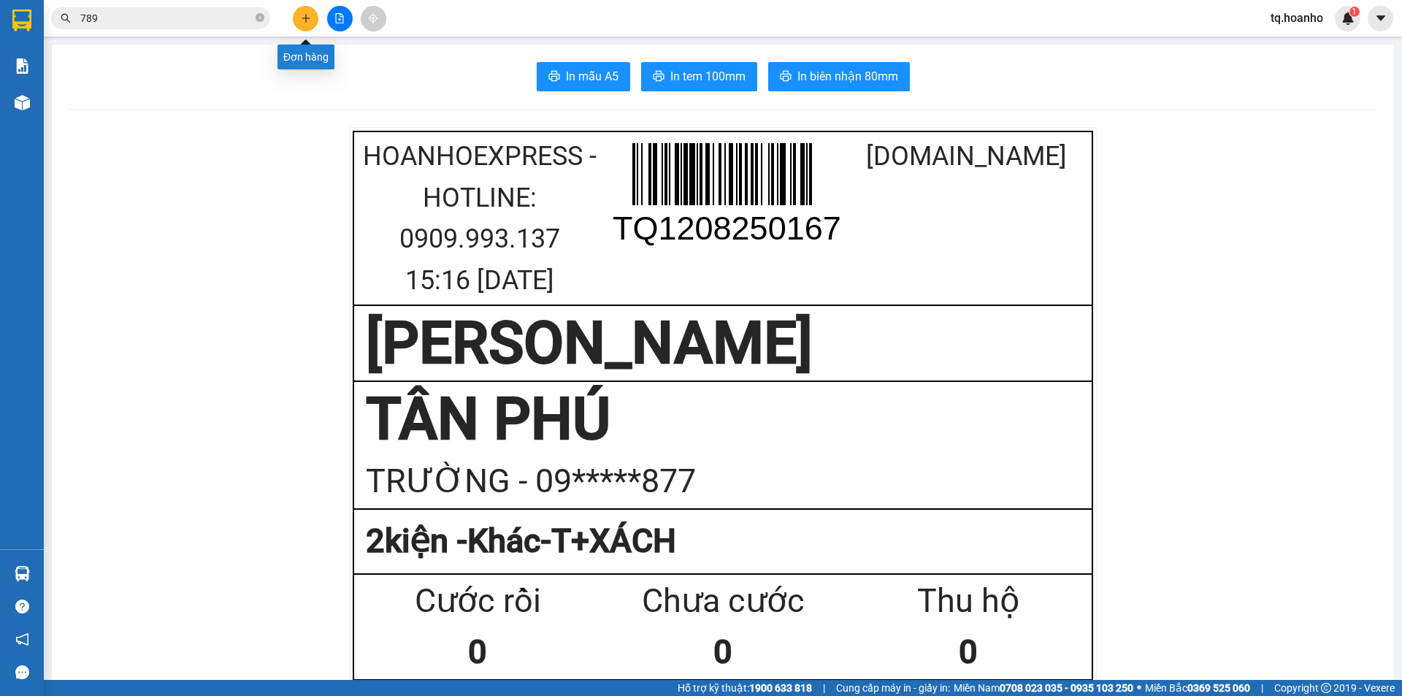
click at [303, 16] on icon "plus" at bounding box center [306, 18] width 10 height 10
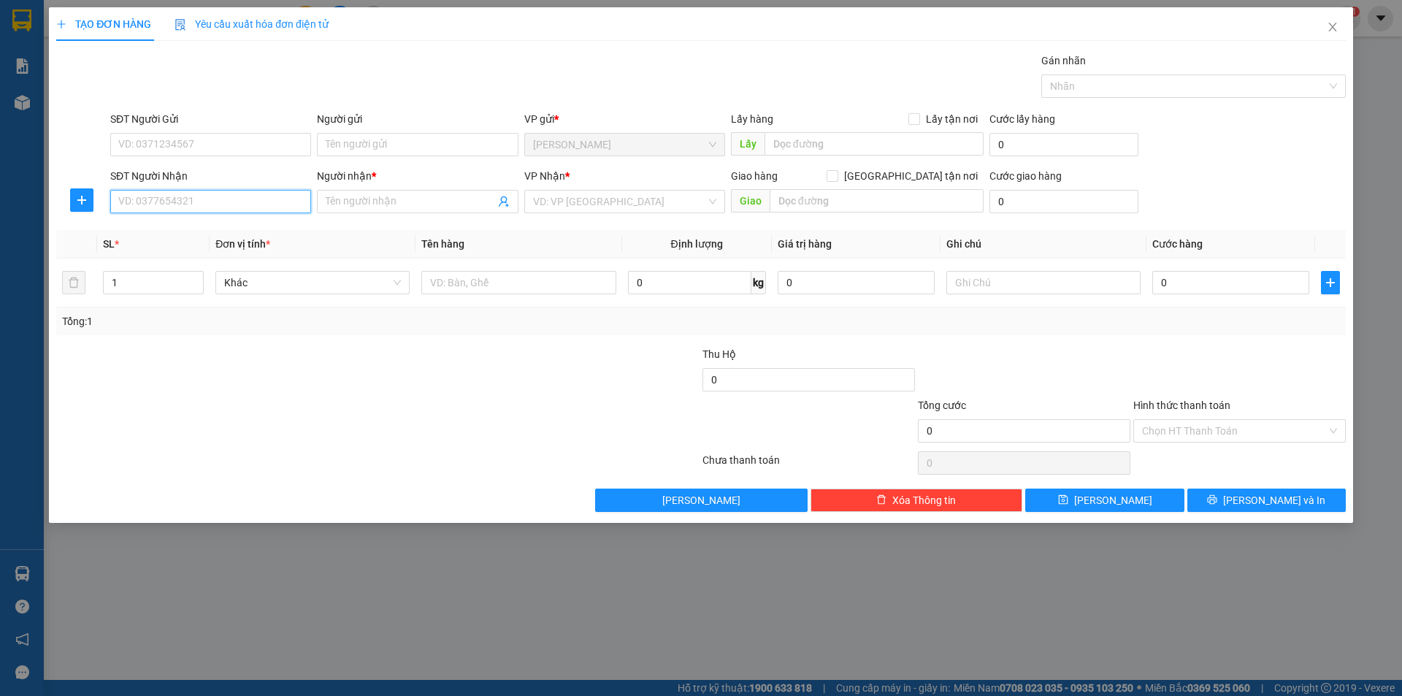
click at [276, 204] on input "SĐT Người Nhận" at bounding box center [210, 201] width 201 height 23
click at [225, 234] on div "0373823874 - DƯƠNG" at bounding box center [210, 231] width 183 height 16
type input "0373823874"
type input "DƯƠNG"
type input "0373823874"
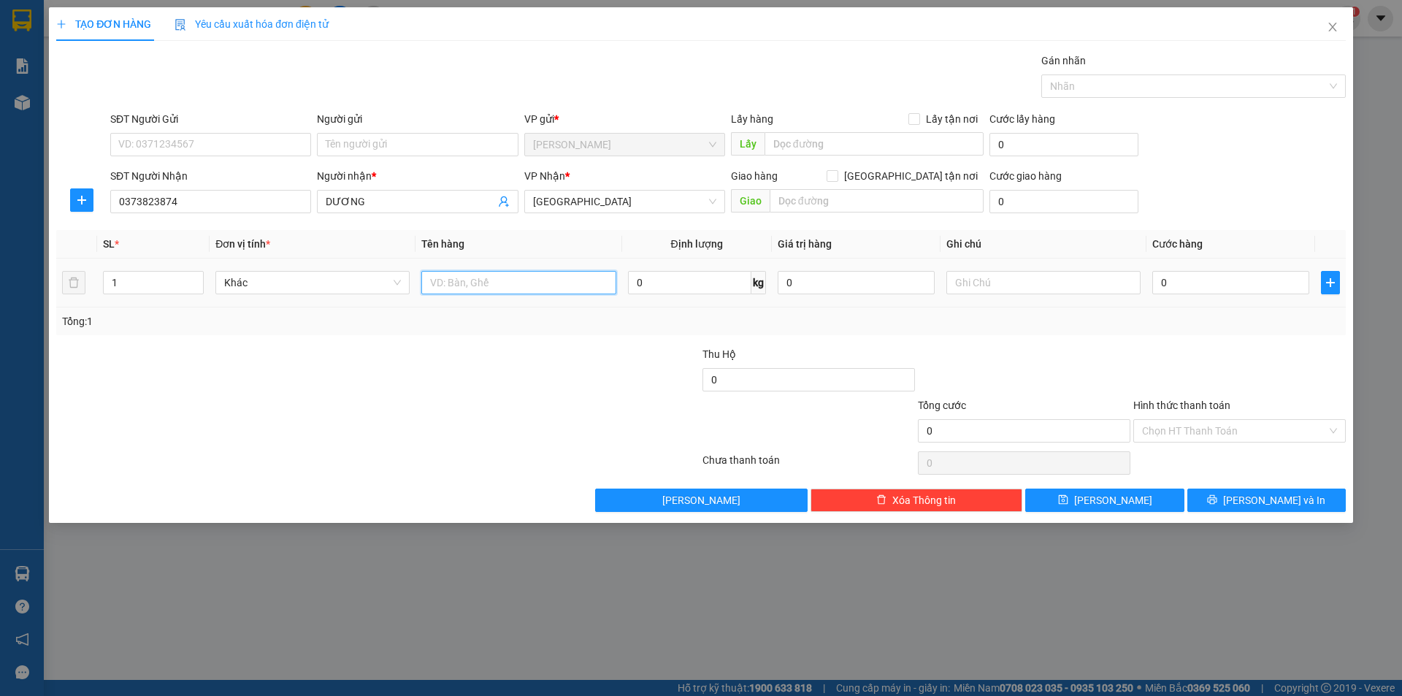
click at [463, 291] on input "text" at bounding box center [518, 282] width 194 height 23
type input "T"
type input "T XỐP"
click at [973, 279] on input "text" at bounding box center [1043, 282] width 194 height 23
type input "R/50"
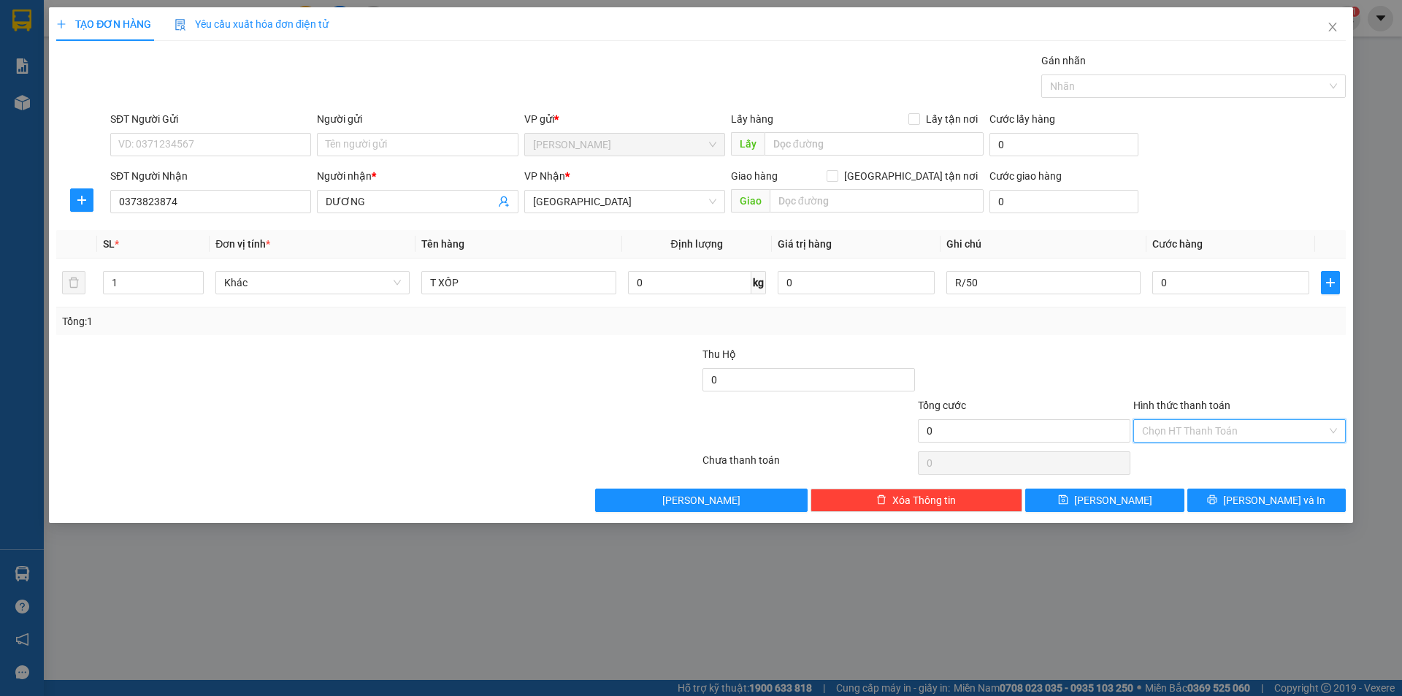
click at [1219, 427] on input "Hình thức thanh toán" at bounding box center [1234, 431] width 185 height 22
click at [1190, 483] on div "Miễn phí" at bounding box center [1239, 483] width 195 height 16
click at [1209, 499] on button "[PERSON_NAME] và In" at bounding box center [1266, 500] width 158 height 23
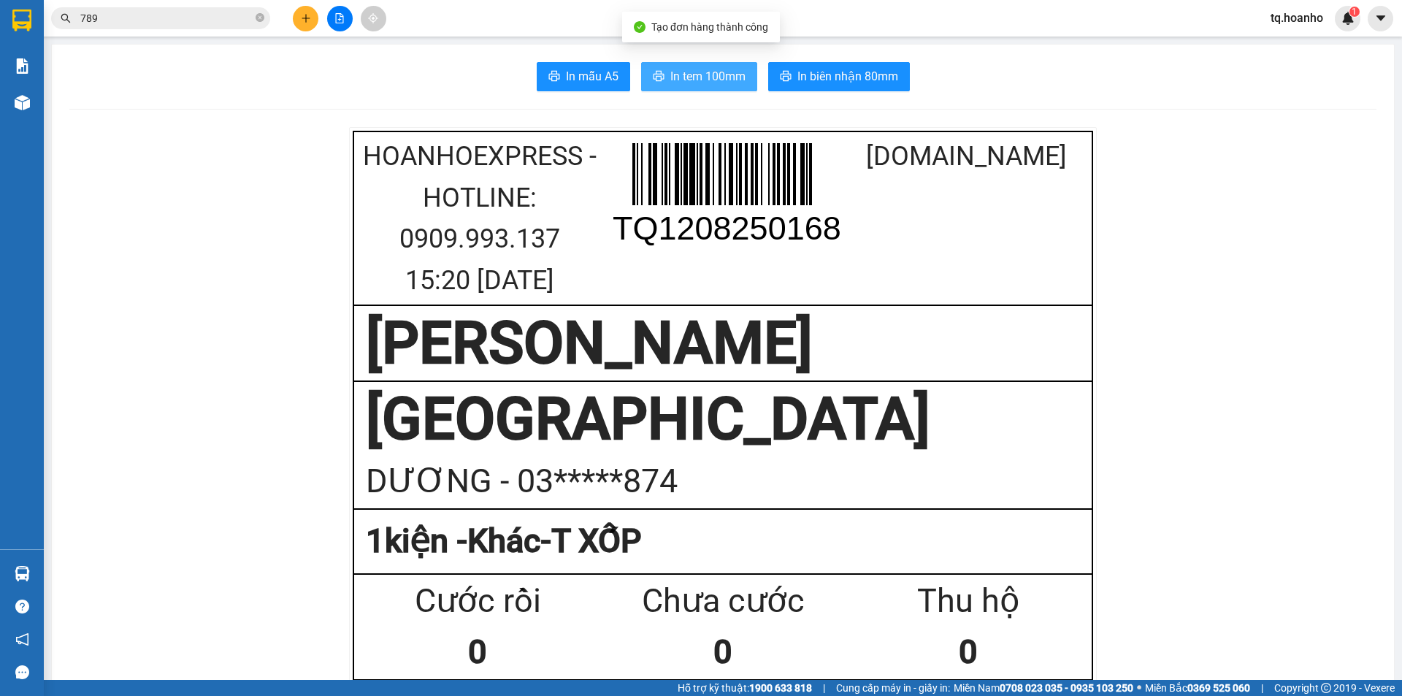
click at [662, 85] on button "In tem 100mm" at bounding box center [699, 76] width 116 height 29
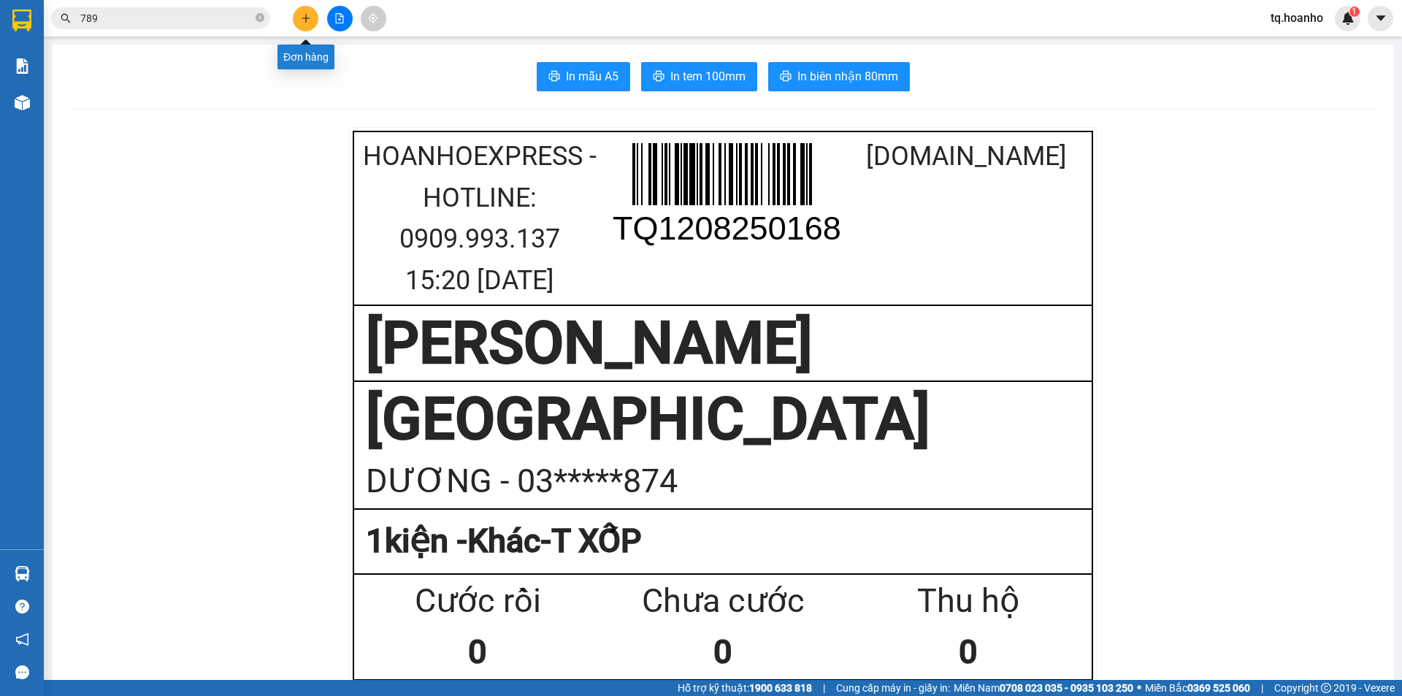
click at [303, 18] on icon "plus" at bounding box center [306, 18] width 8 height 1
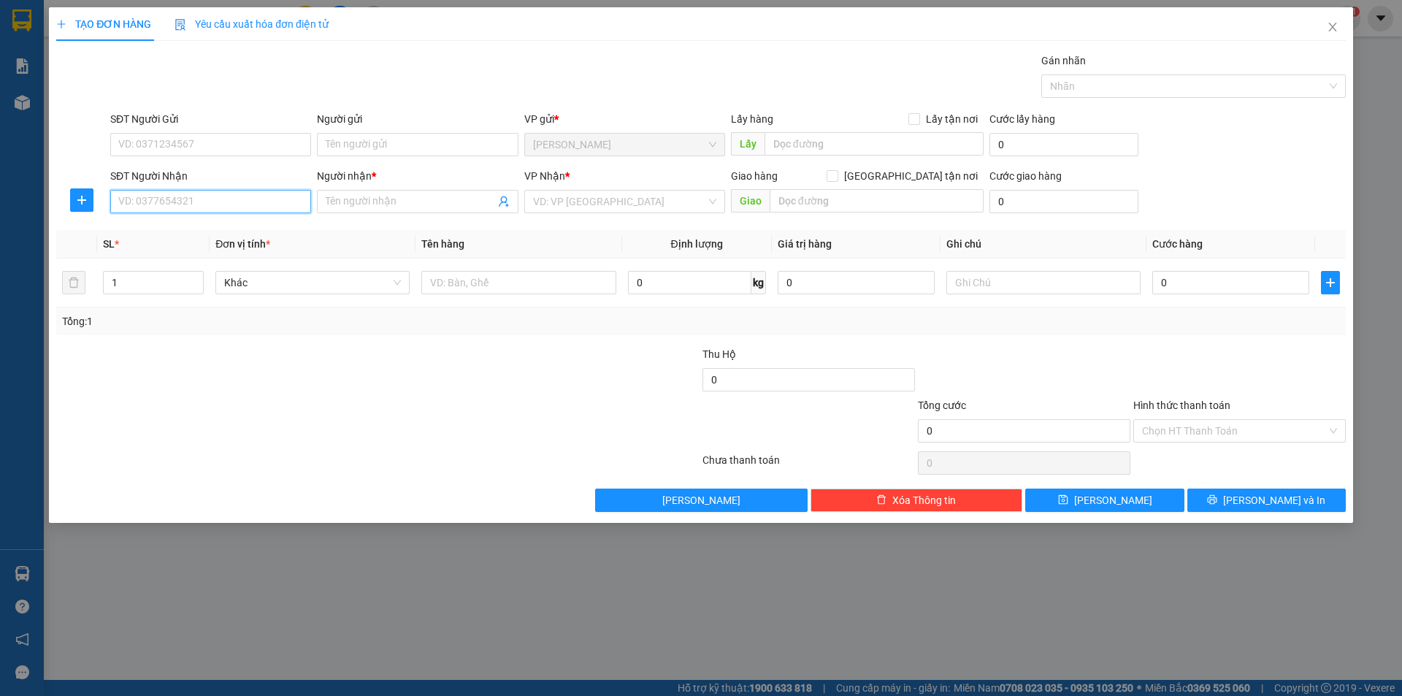
drag, startPoint x: 274, startPoint y: 203, endPoint x: 207, endPoint y: 173, distance: 72.9
click at [267, 202] on input "SĐT Người Nhận" at bounding box center [210, 201] width 201 height 23
click at [180, 224] on div "0336113346 - VY" at bounding box center [210, 231] width 183 height 16
type input "0336113346"
type input "VY"
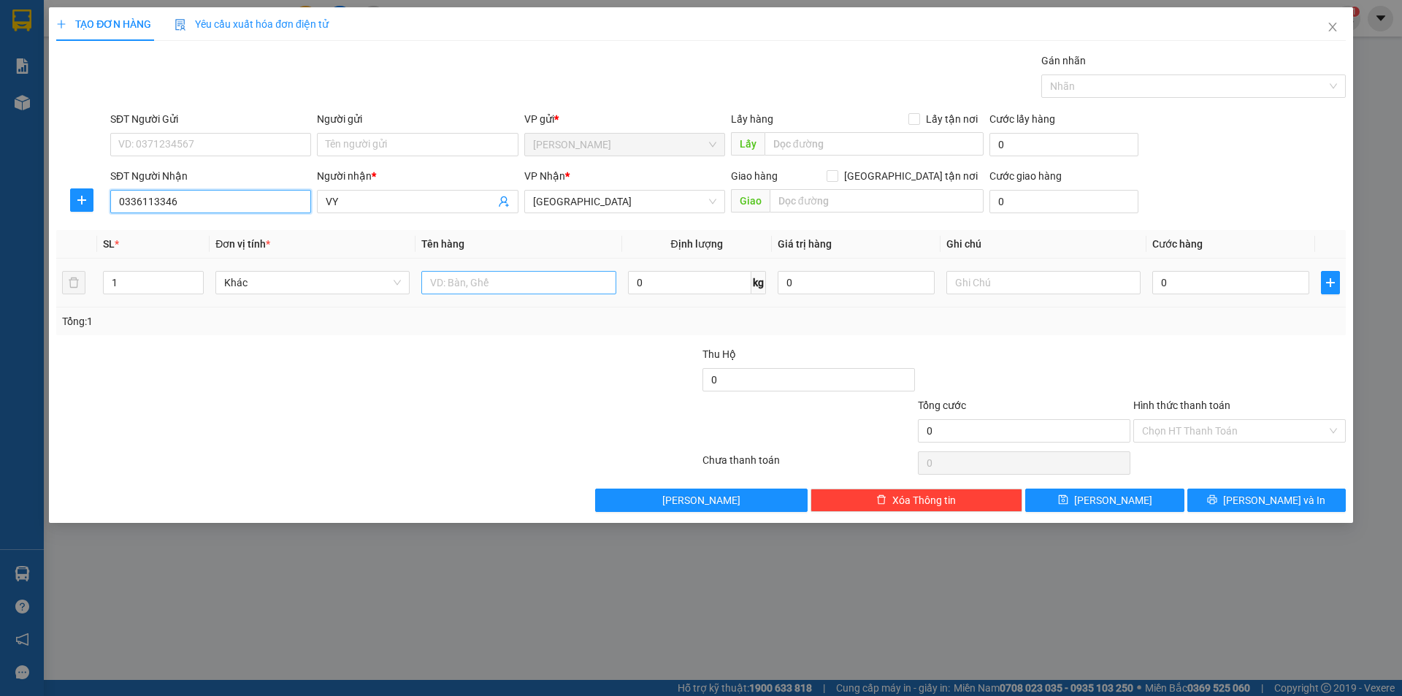
type input "0336113346"
click at [476, 286] on input "text" at bounding box center [518, 282] width 194 height 23
click at [1048, 291] on input "text" at bounding box center [1043, 282] width 194 height 23
click at [1190, 434] on input "Hình thức thanh toán" at bounding box center [1234, 431] width 185 height 22
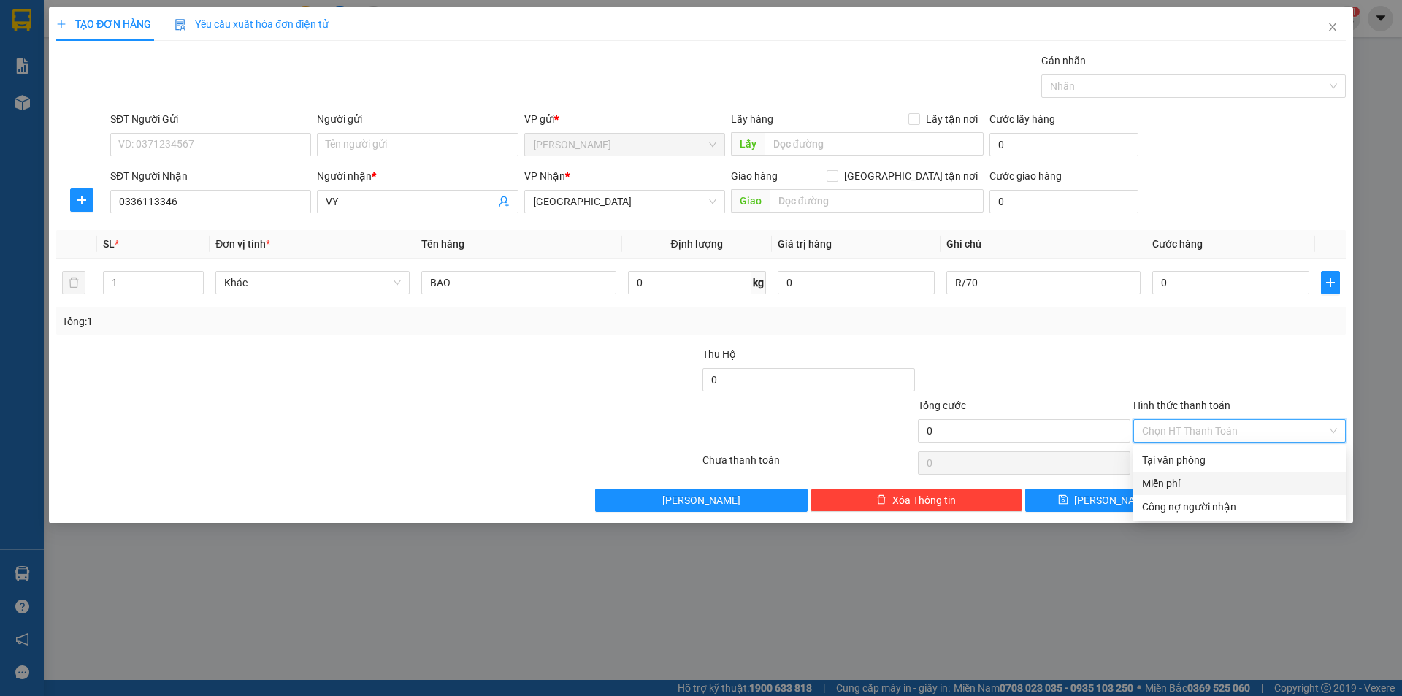
drag, startPoint x: 1165, startPoint y: 488, endPoint x: 1202, endPoint y: 493, distance: 36.9
click at [1176, 489] on div "Miễn phí" at bounding box center [1239, 483] width 195 height 16
drag, startPoint x: 1228, startPoint y: 502, endPoint x: 1241, endPoint y: 502, distance: 12.4
click at [1230, 502] on button "[PERSON_NAME] và In" at bounding box center [1266, 500] width 158 height 23
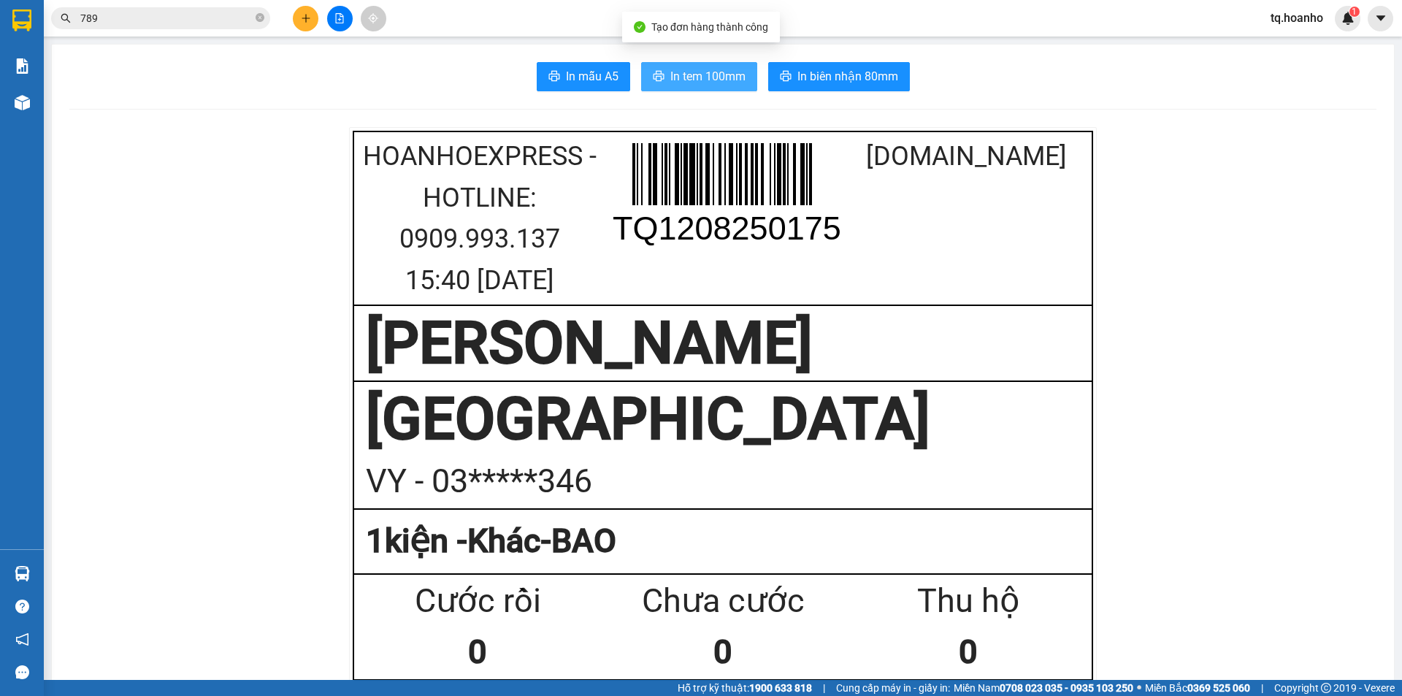
click at [705, 66] on button "In tem 100mm" at bounding box center [699, 76] width 116 height 29
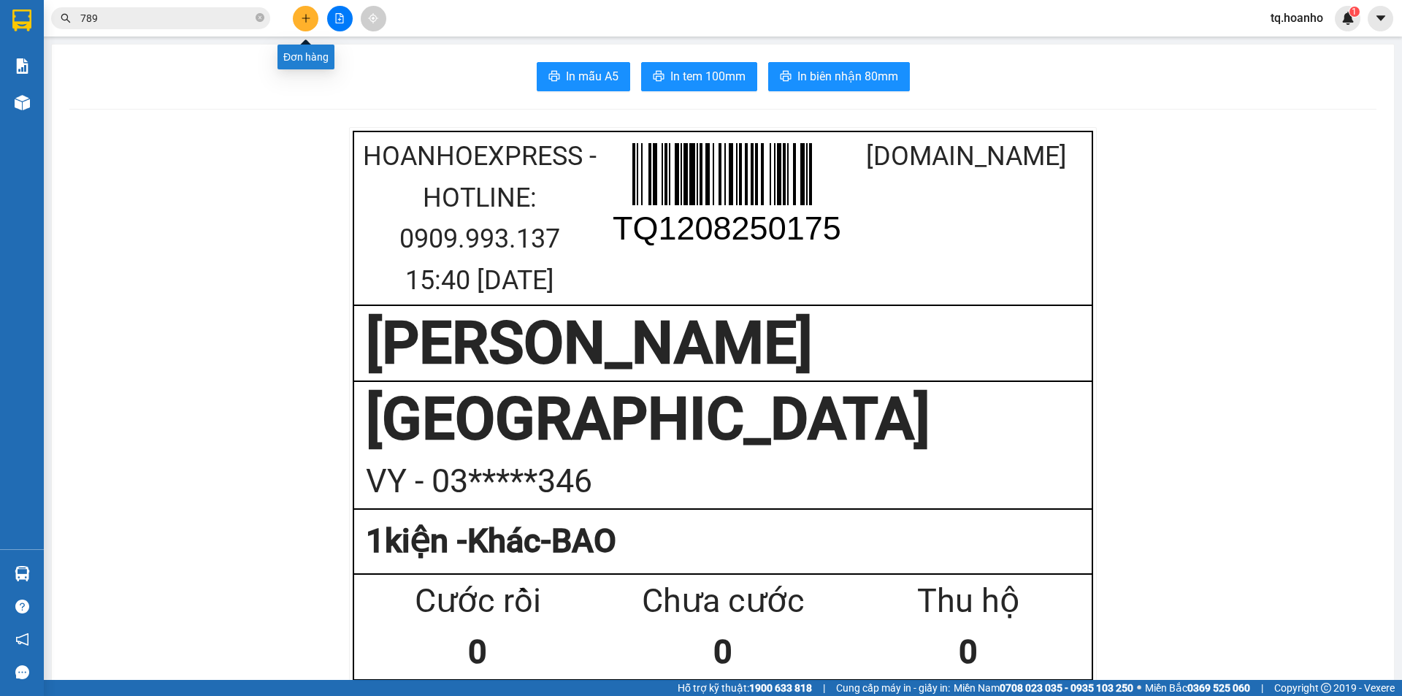
click at [307, 12] on button at bounding box center [306, 19] width 26 height 26
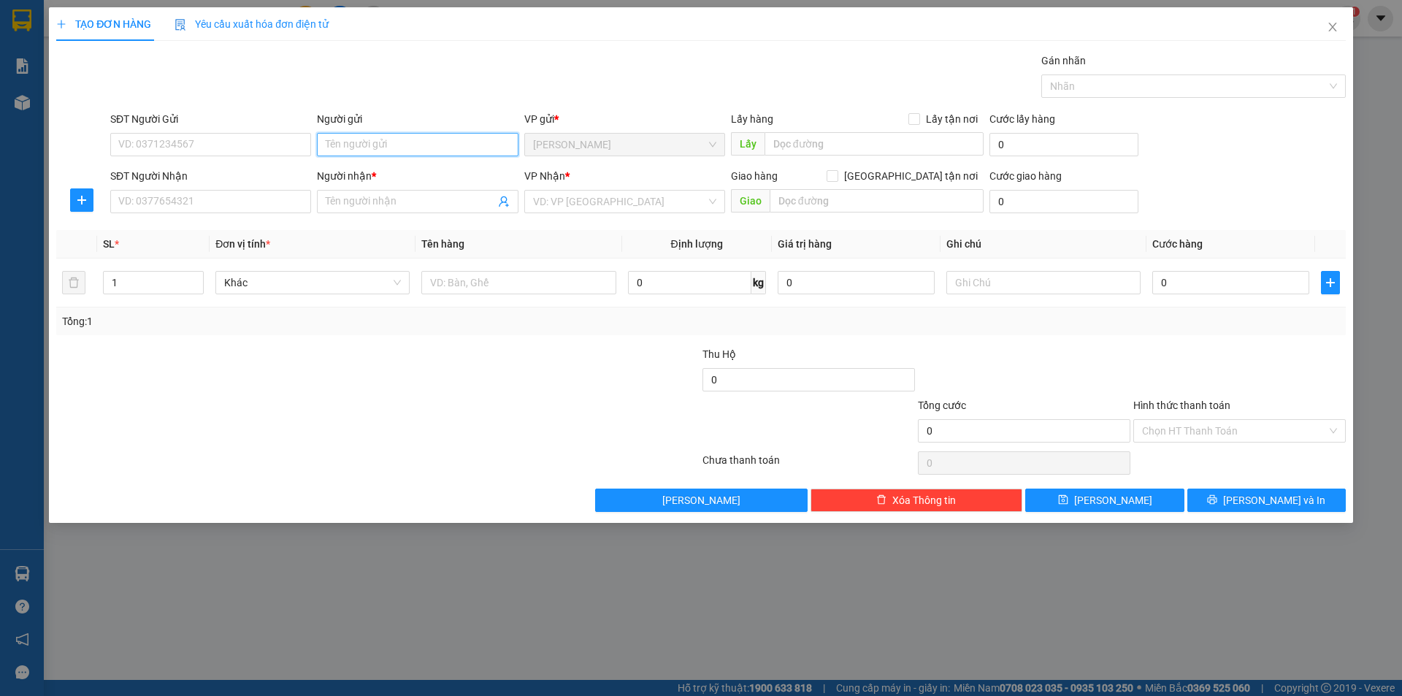
click at [457, 143] on input "Người gửi" at bounding box center [417, 144] width 201 height 23
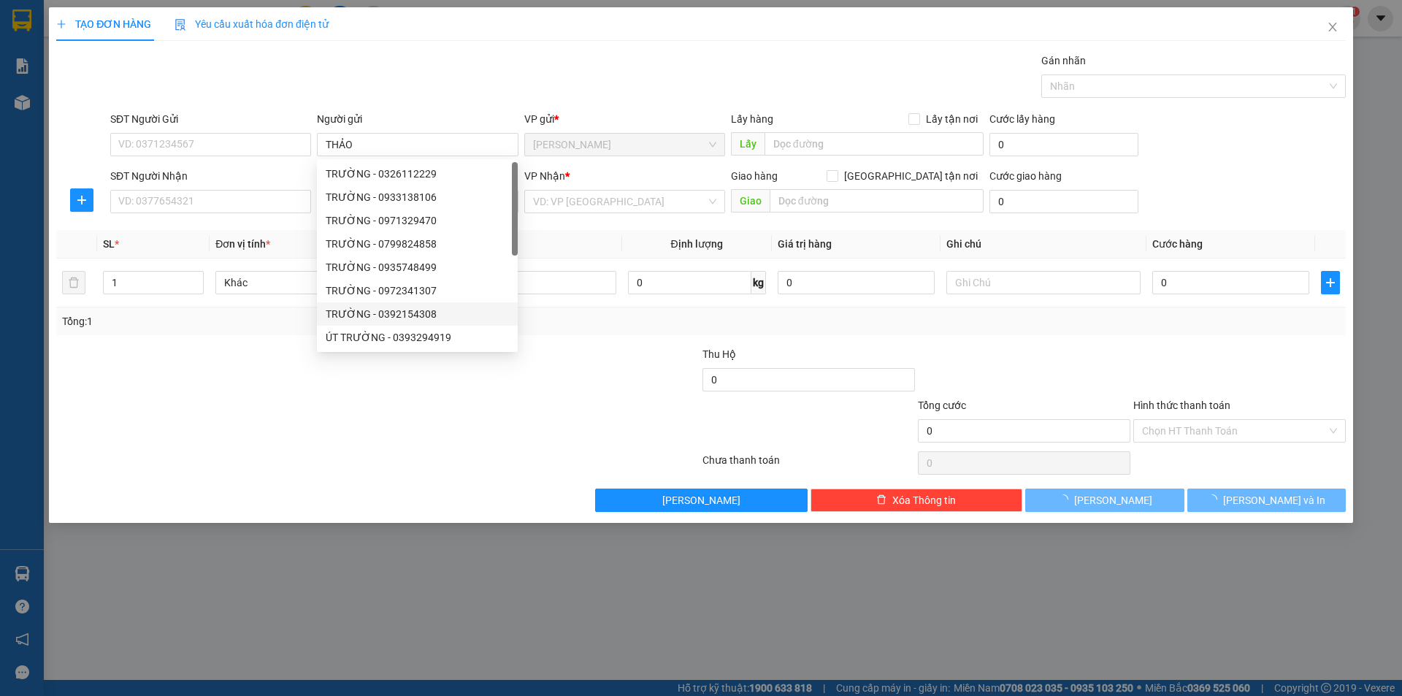
click at [202, 680] on div "TẠO ĐƠN HÀNG Yêu cầu xuất hóa đơn điện tử Transit Pickup Surcharge Ids Transit …" at bounding box center [701, 348] width 1402 height 696
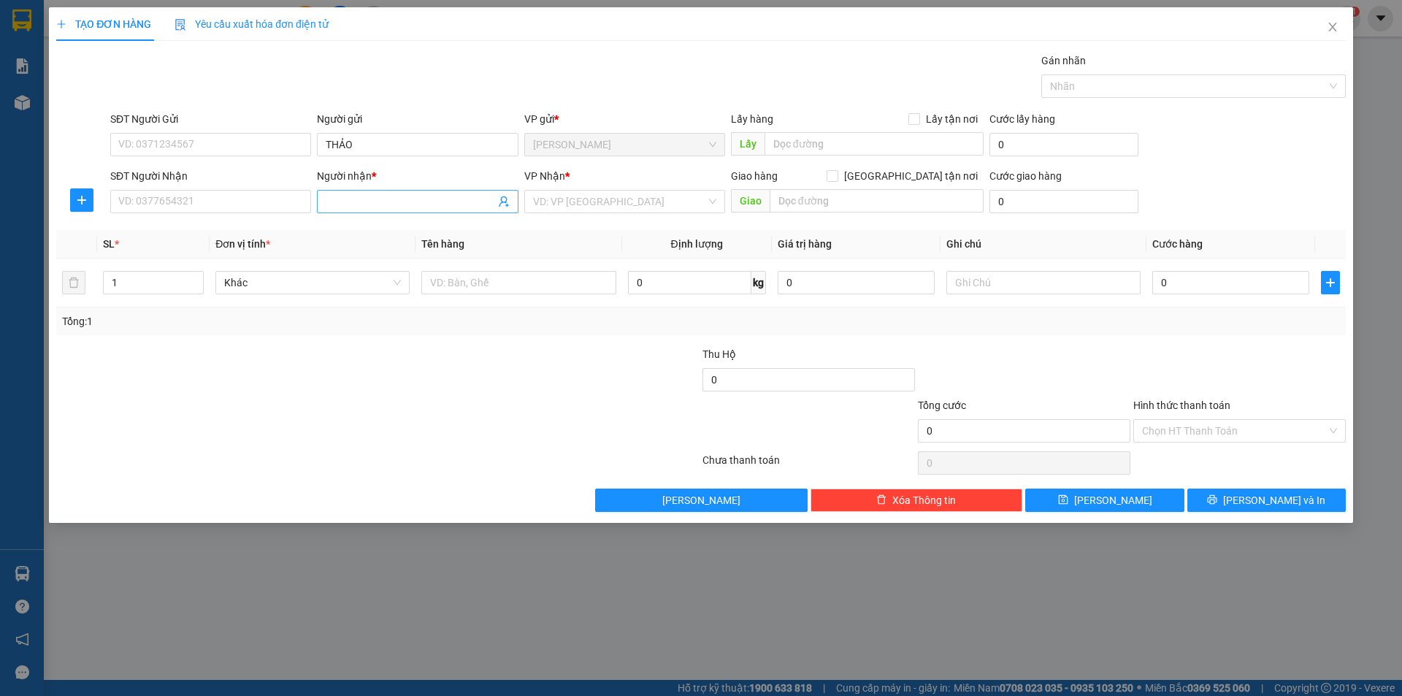
click at [340, 198] on input "Người nhận *" at bounding box center [410, 202] width 169 height 16
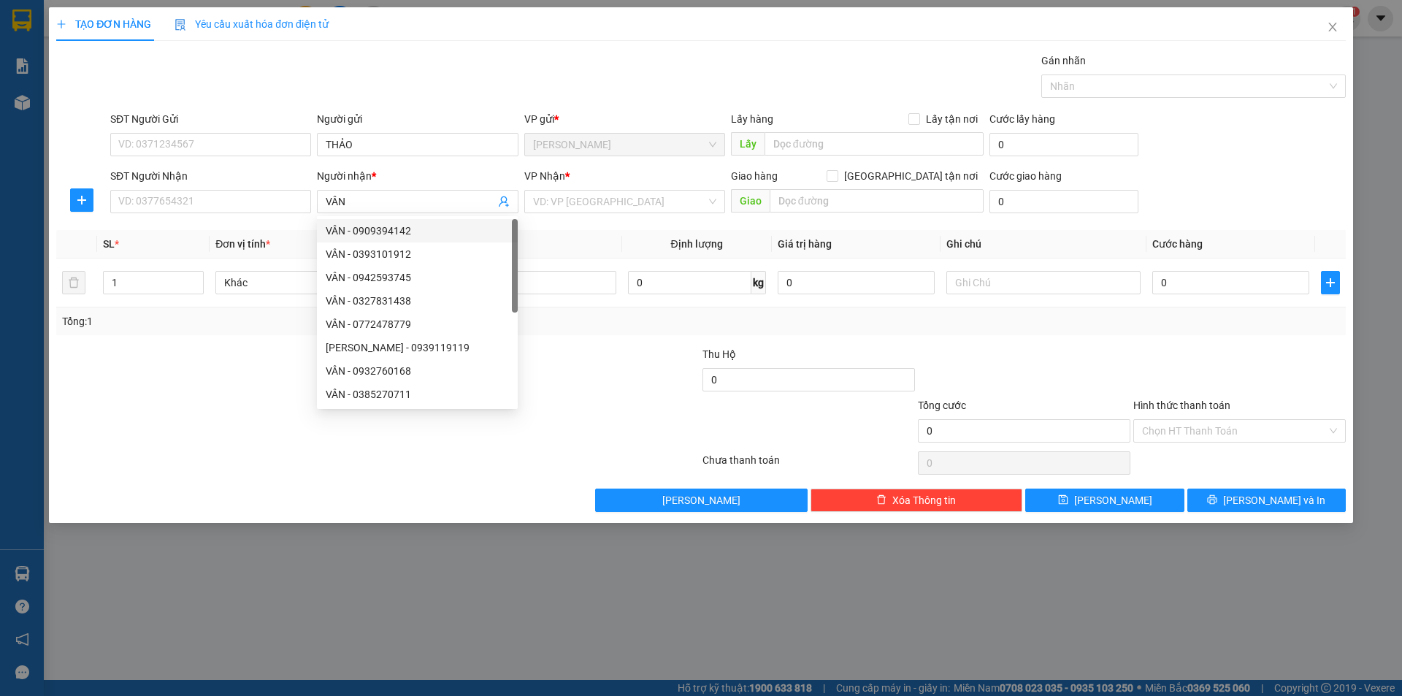
click at [256, 188] on div "SĐT Người Nhận" at bounding box center [210, 179] width 201 height 22
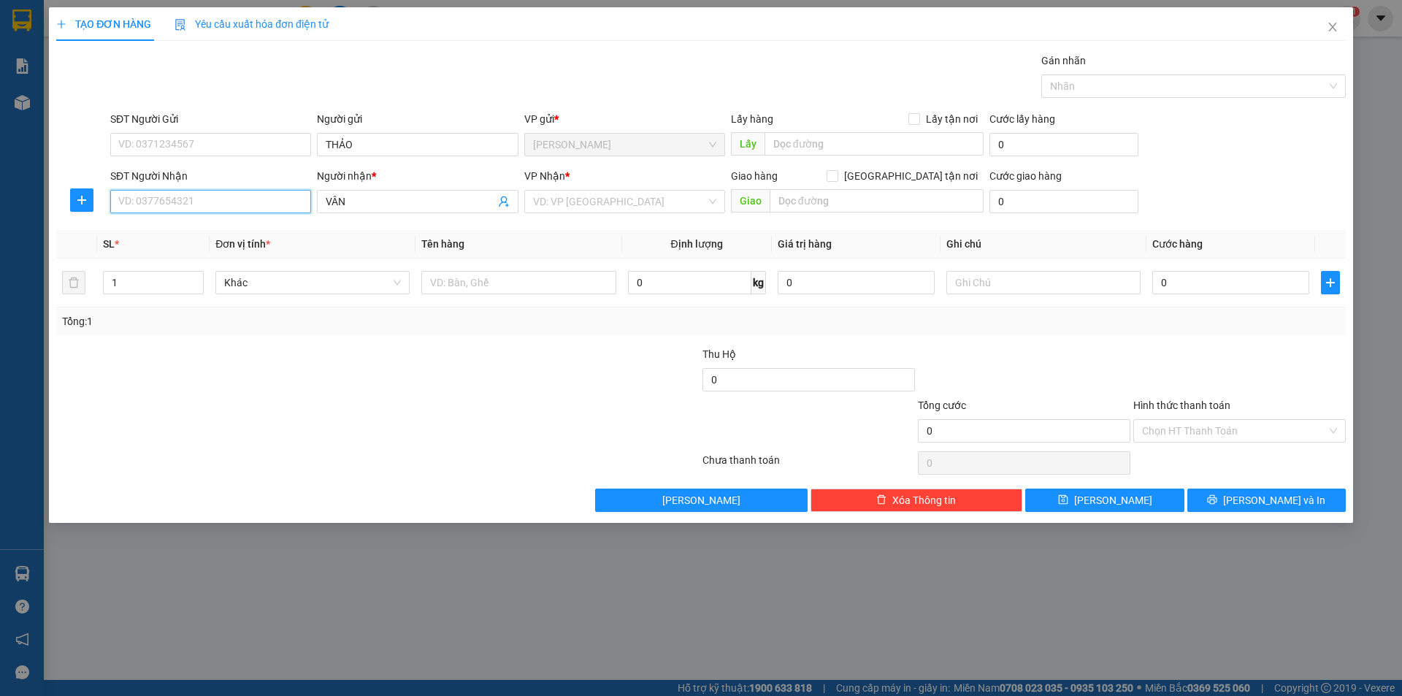
click at [250, 194] on input "SĐT Người Nhận" at bounding box center [210, 201] width 201 height 23
click at [224, 232] on div "0347019620 - [PERSON_NAME]" at bounding box center [210, 231] width 183 height 16
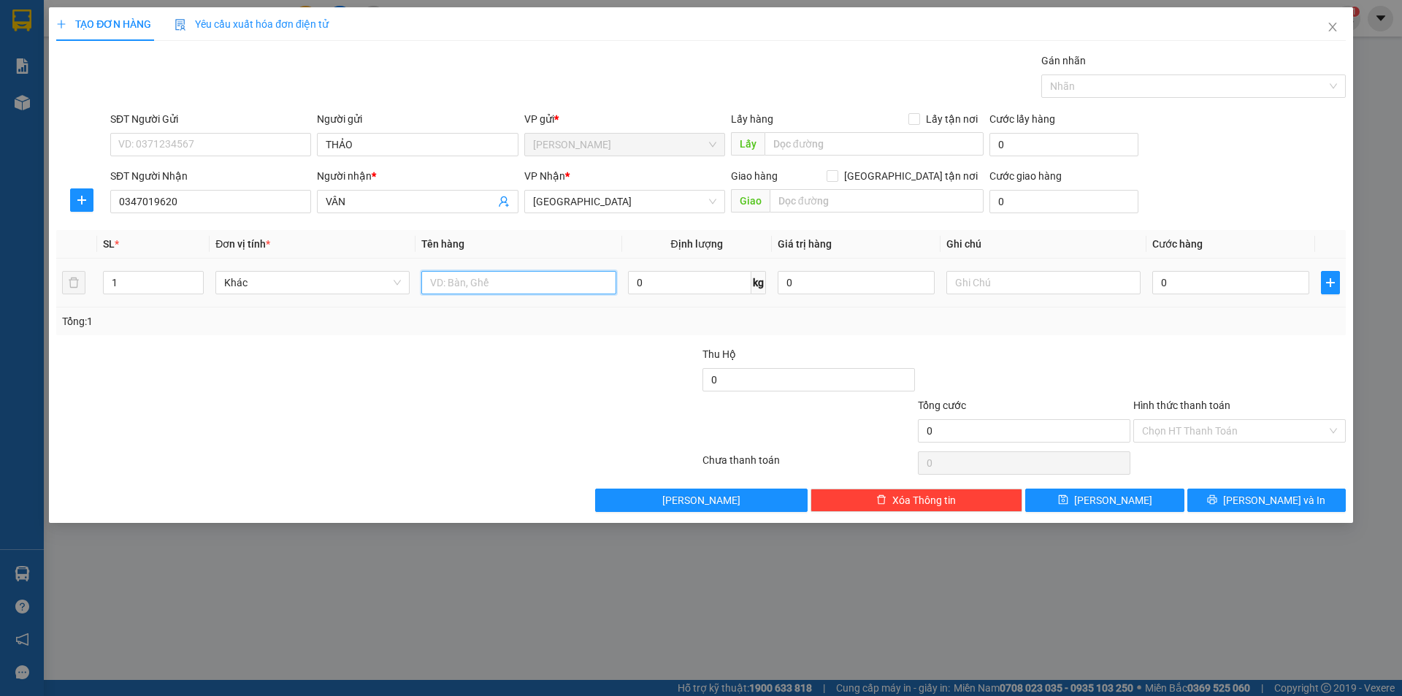
drag, startPoint x: 453, startPoint y: 283, endPoint x: 483, endPoint y: 257, distance: 39.3
click at [456, 283] on input "text" at bounding box center [518, 282] width 194 height 23
click at [968, 270] on div at bounding box center [1043, 282] width 194 height 29
click at [968, 272] on input "text" at bounding box center [1043, 282] width 194 height 23
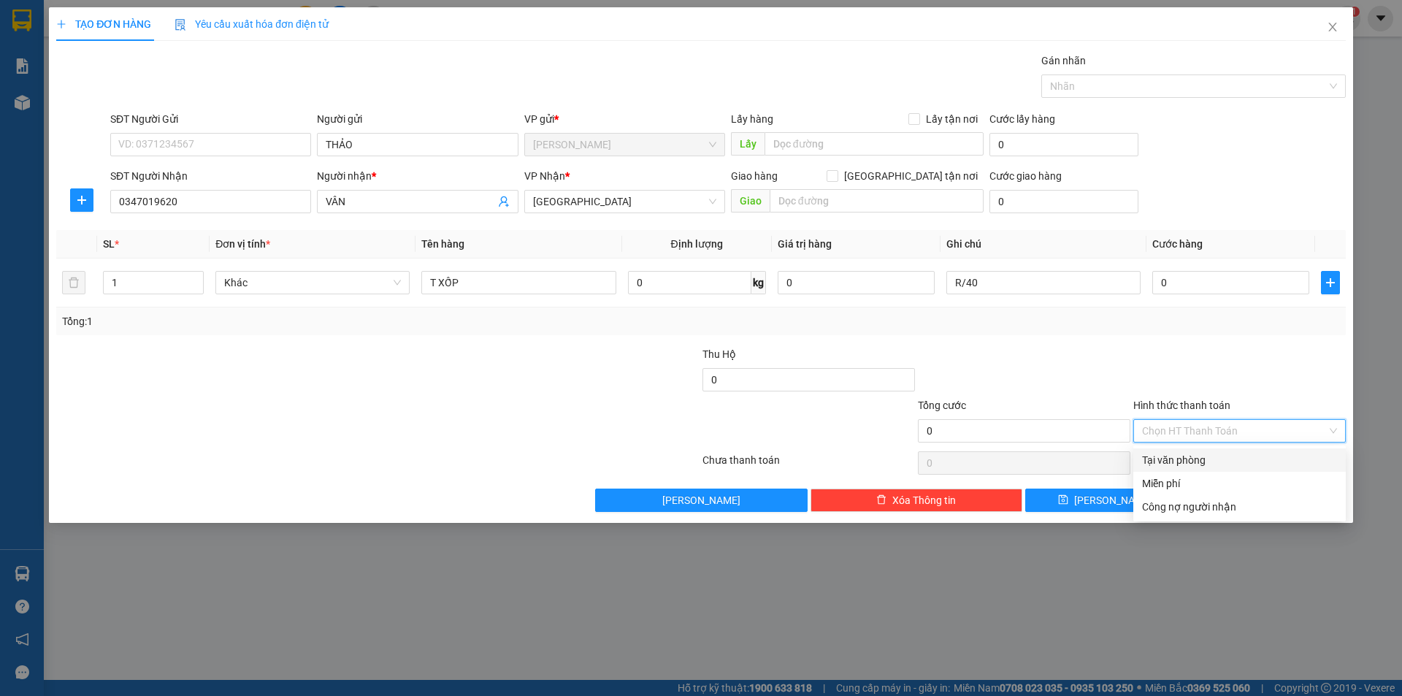
click at [1169, 431] on input "Hình thức thanh toán" at bounding box center [1234, 431] width 185 height 22
drag, startPoint x: 1165, startPoint y: 475, endPoint x: 1194, endPoint y: 508, distance: 43.5
click at [1171, 478] on div "Miễn phí" at bounding box center [1239, 483] width 213 height 23
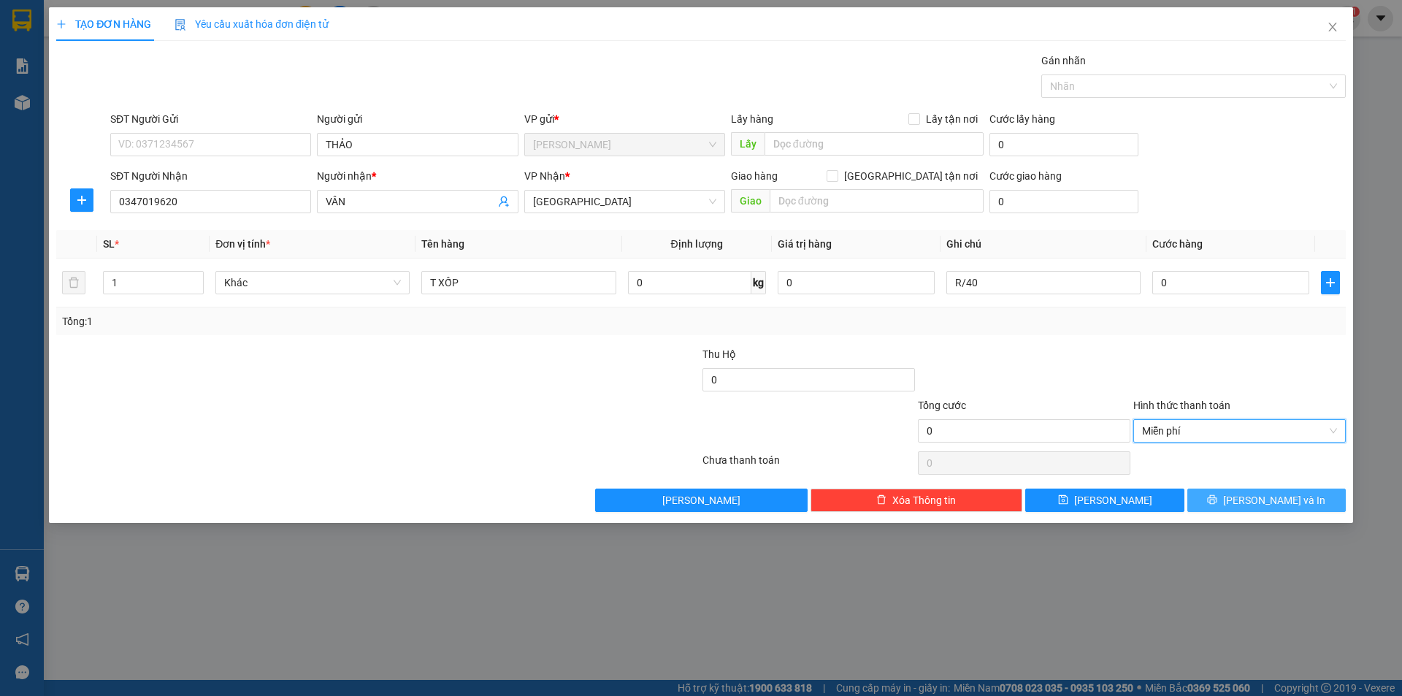
drag, startPoint x: 1206, startPoint y: 505, endPoint x: 1220, endPoint y: 506, distance: 13.9
click at [1211, 505] on button "[PERSON_NAME] và In" at bounding box center [1266, 500] width 158 height 23
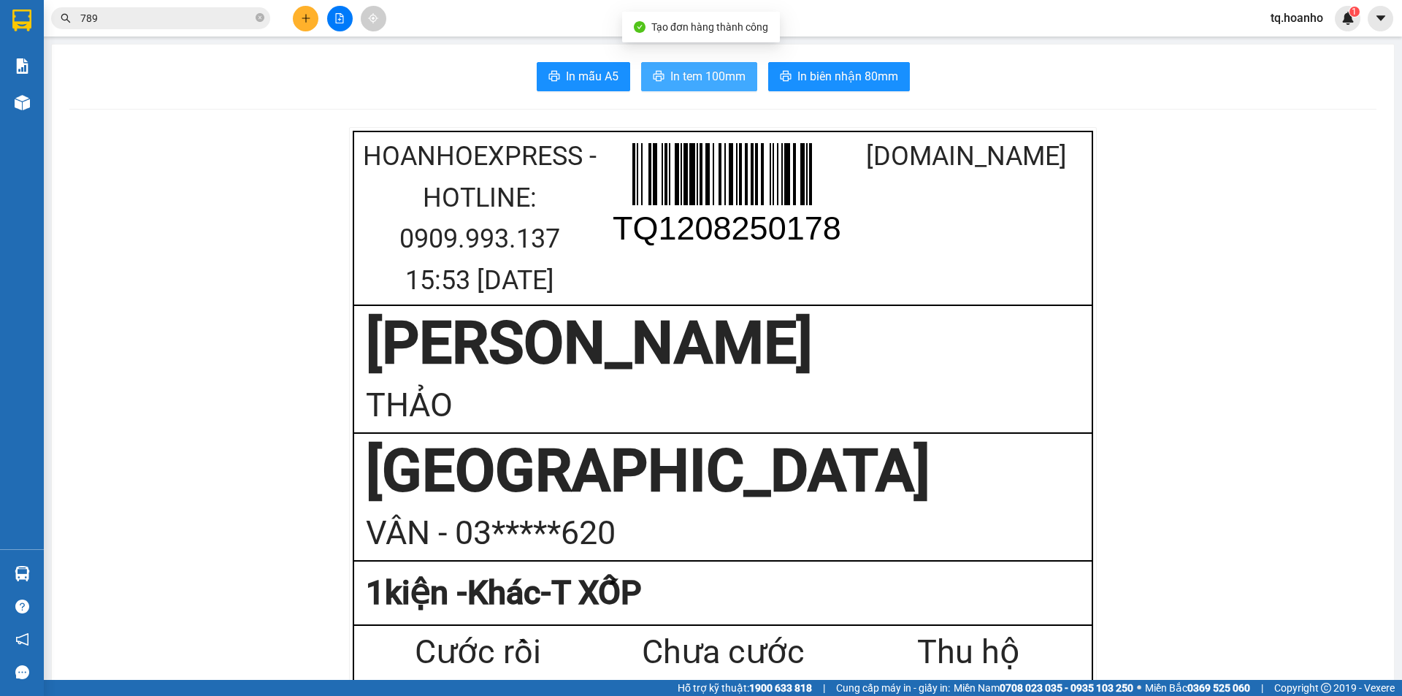
drag, startPoint x: 678, startPoint y: 73, endPoint x: 1401, endPoint y: 199, distance: 733.9
click at [678, 72] on span "In tem 100mm" at bounding box center [707, 76] width 75 height 18
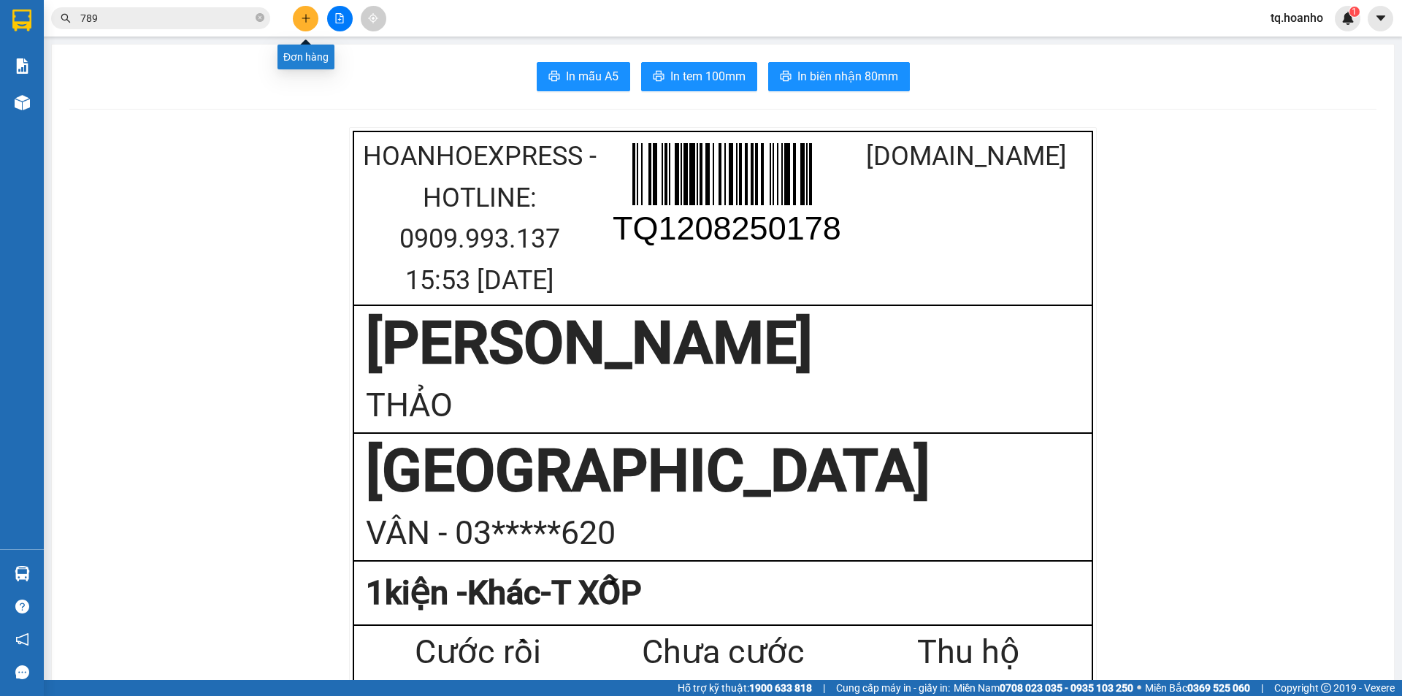
click at [306, 18] on icon "plus" at bounding box center [305, 18] width 1 height 8
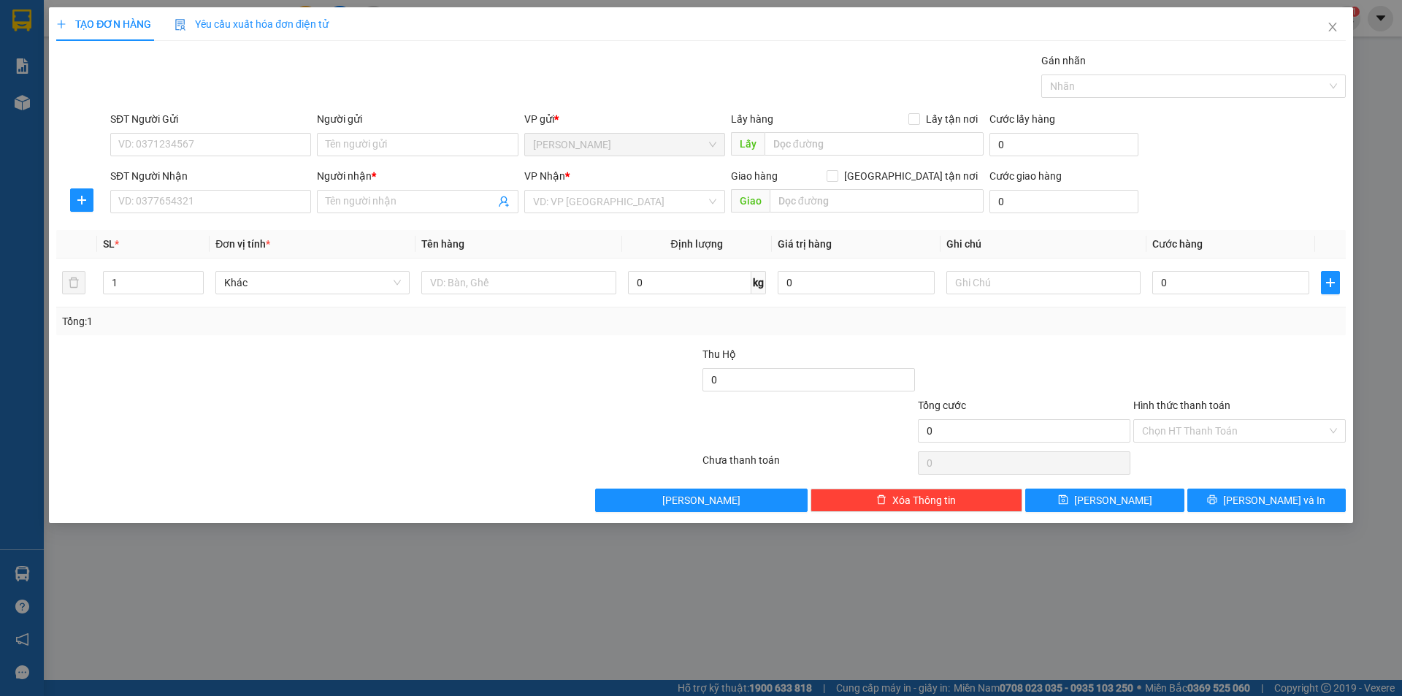
drag, startPoint x: 240, startPoint y: 214, endPoint x: 351, endPoint y: 256, distance: 118.5
click at [244, 213] on div "SĐT Người Nhận VD: 0377654321" at bounding box center [210, 193] width 201 height 51
click at [467, 283] on input "text" at bounding box center [518, 282] width 194 height 23
click at [428, 156] on input "Người gửi" at bounding box center [417, 144] width 201 height 23
click at [47, 341] on div "TẠO ĐƠN HÀNG Yêu cầu xuất hóa đơn điện tử Transit Pickup Surcharge Ids Transit …" at bounding box center [701, 348] width 1402 height 696
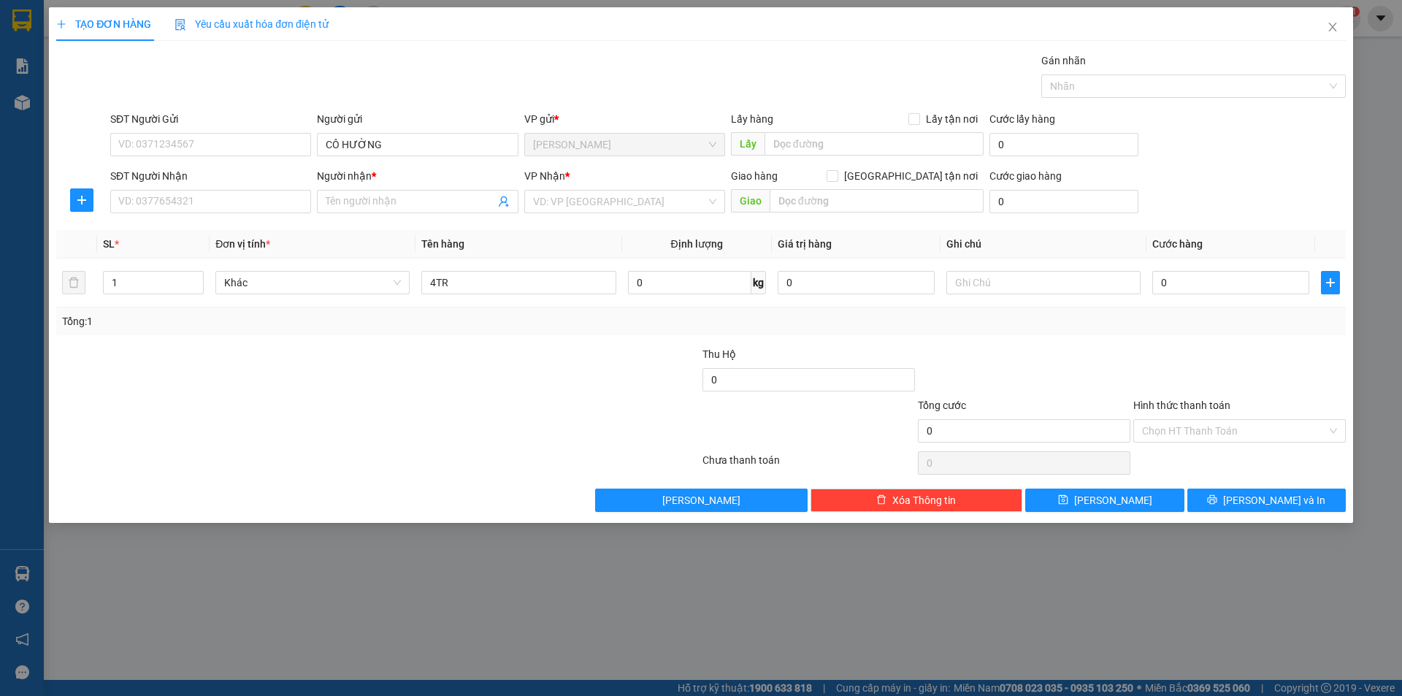
click at [296, 362] on div at bounding box center [270, 371] width 431 height 51
click at [362, 208] on input "Người nhận *" at bounding box center [410, 202] width 169 height 16
click at [976, 290] on input "text" at bounding box center [1043, 282] width 194 height 23
click at [1181, 431] on input "Hình thức thanh toán" at bounding box center [1234, 431] width 185 height 22
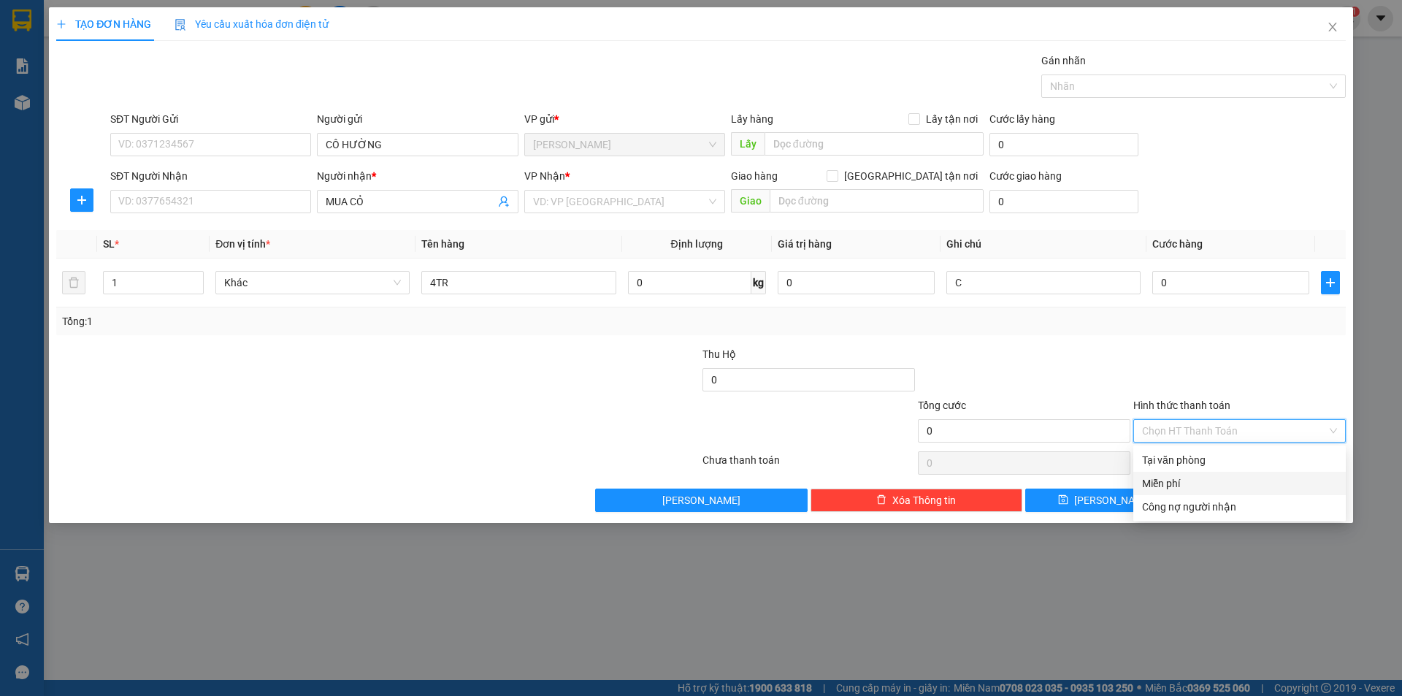
drag, startPoint x: 1185, startPoint y: 478, endPoint x: 1214, endPoint y: 508, distance: 41.3
click at [1185, 481] on div "Miễn phí" at bounding box center [1239, 483] width 195 height 16
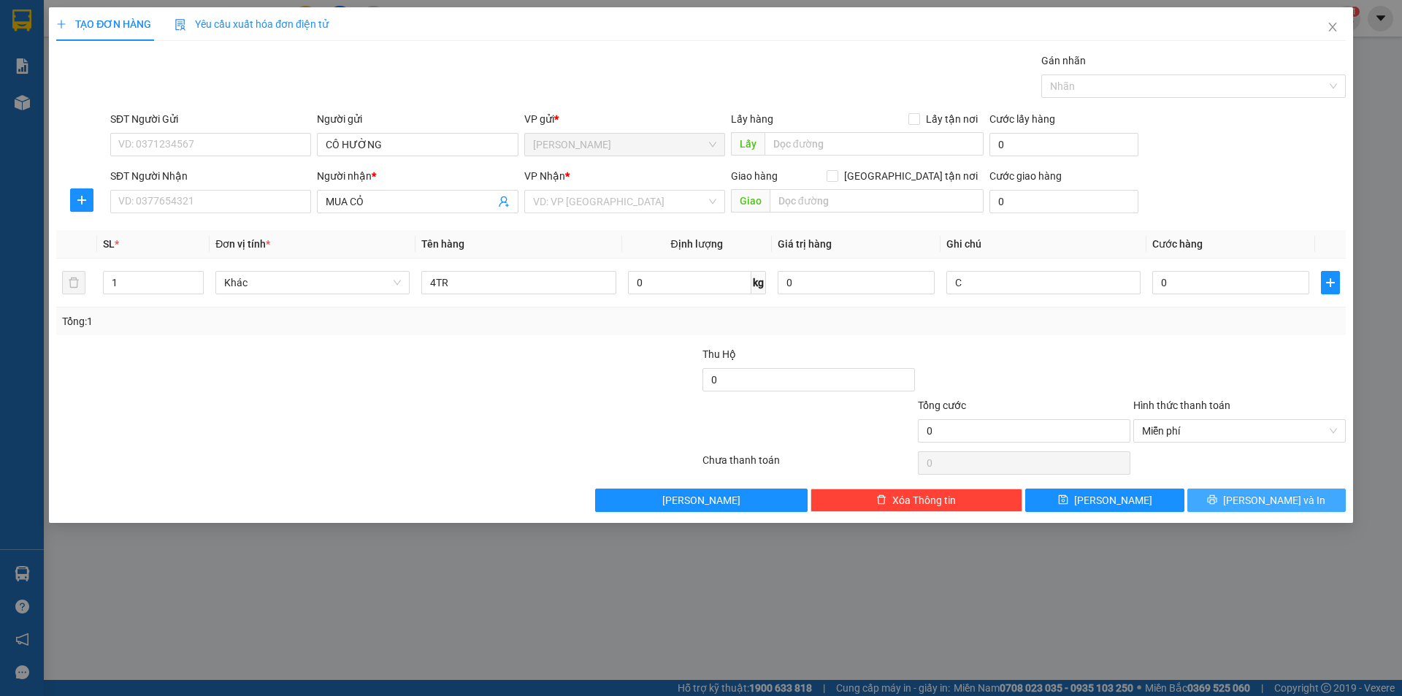
click at [1218, 503] on button "[PERSON_NAME] và In" at bounding box center [1266, 500] width 158 height 23
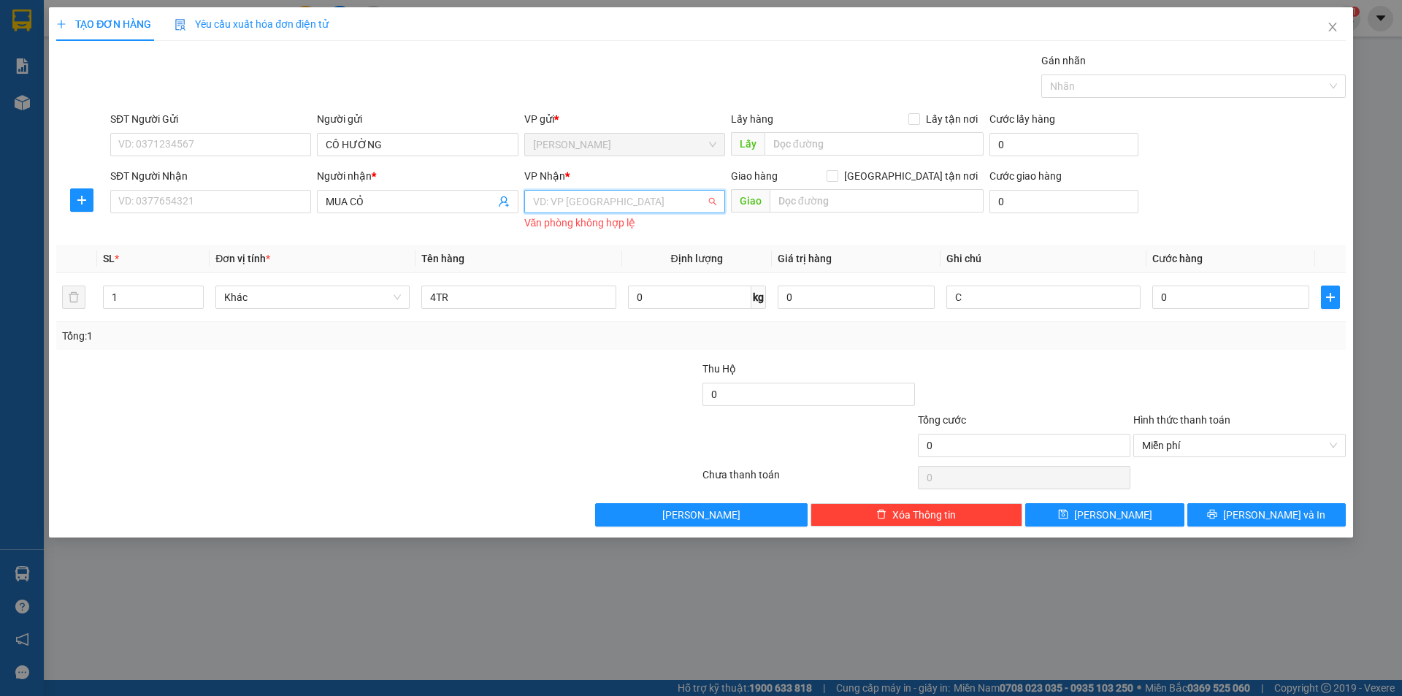
drag, startPoint x: 668, startPoint y: 197, endPoint x: 636, endPoint y: 250, distance: 61.6
click at [666, 197] on input "search" at bounding box center [619, 202] width 173 height 22
click at [557, 302] on div "[GEOGRAPHIC_DATA]" at bounding box center [624, 301] width 183 height 16
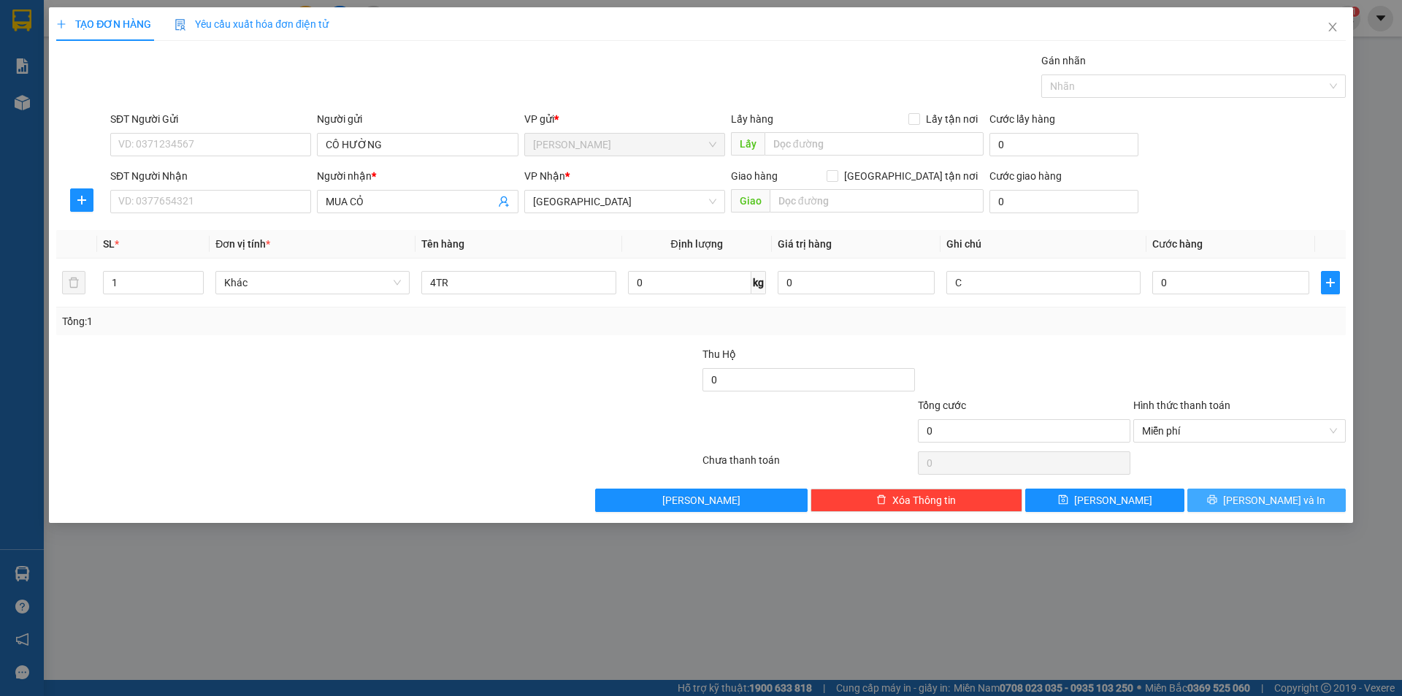
click at [1232, 497] on button "[PERSON_NAME] và In" at bounding box center [1266, 500] width 158 height 23
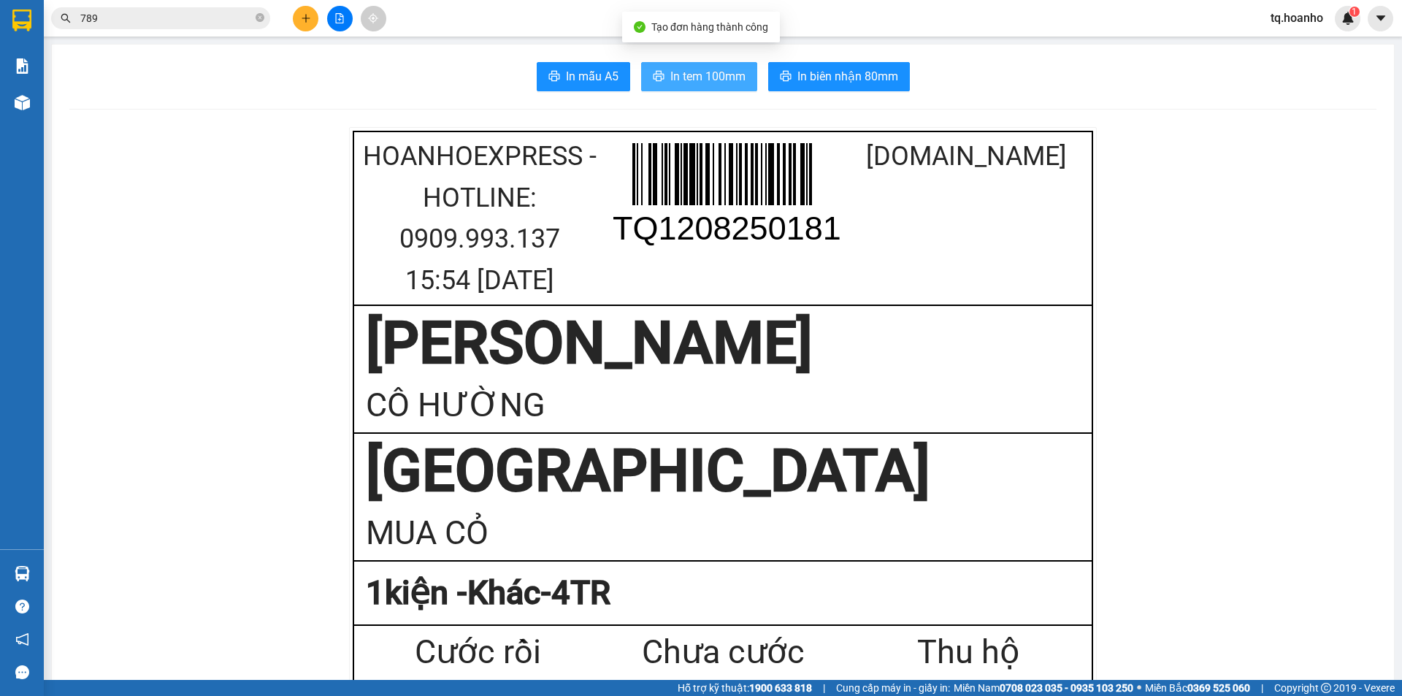
click at [697, 80] on span "In tem 100mm" at bounding box center [707, 76] width 75 height 18
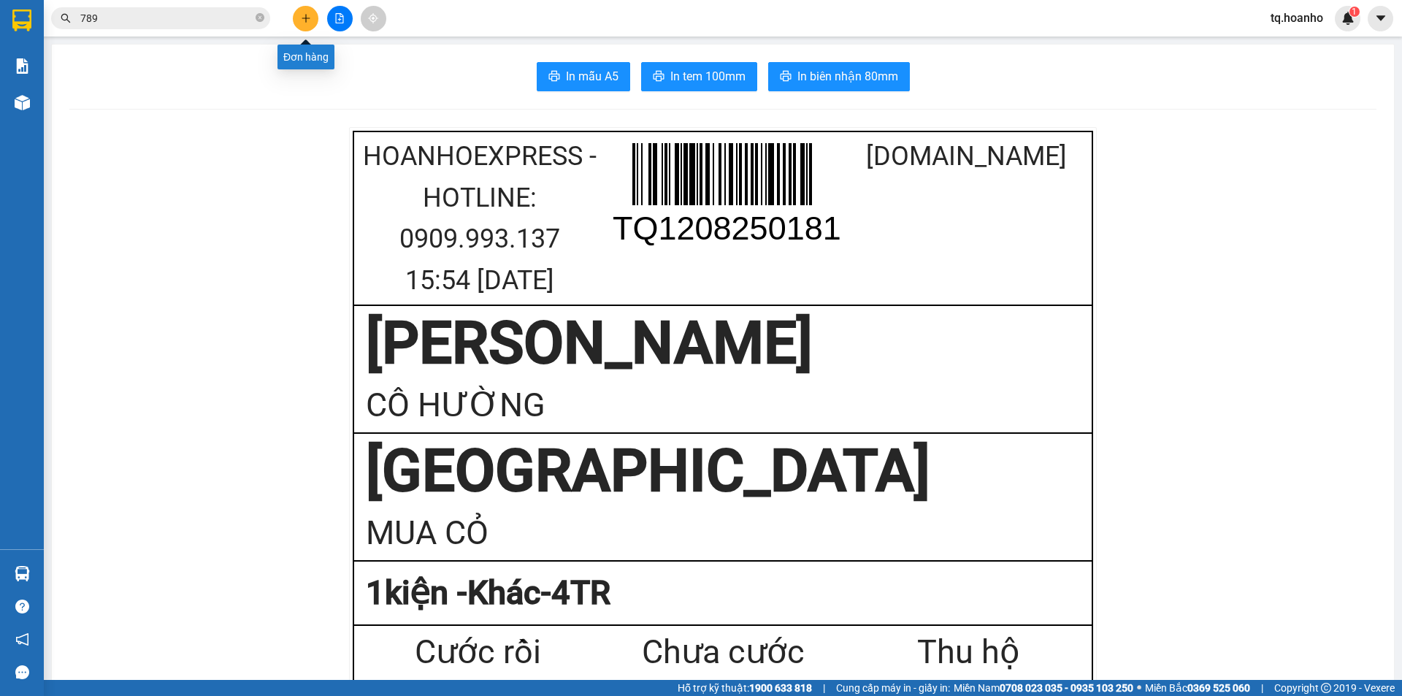
click at [302, 26] on button at bounding box center [306, 19] width 26 height 26
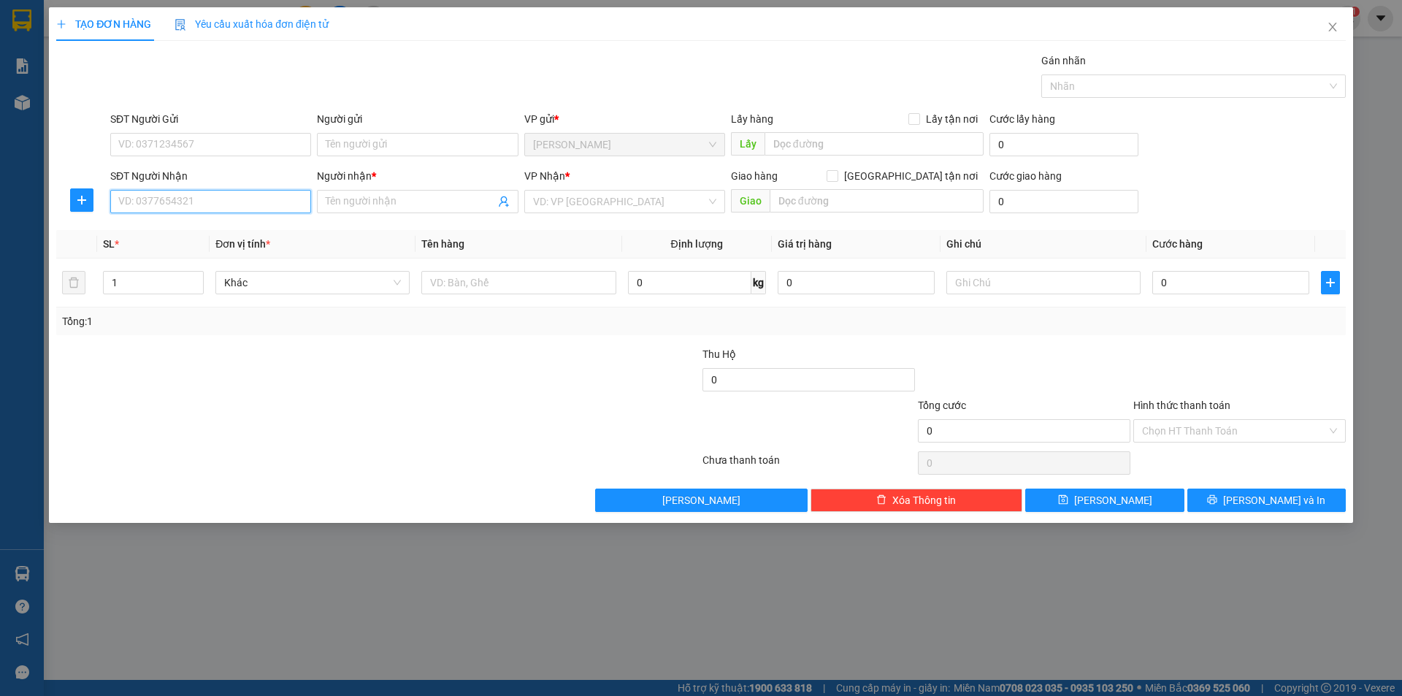
click at [236, 204] on input "SĐT Người Nhận" at bounding box center [210, 201] width 201 height 23
drag, startPoint x: 203, startPoint y: 231, endPoint x: 405, endPoint y: 286, distance: 208.9
click at [221, 230] on div "0845039699 - LINH" at bounding box center [210, 231] width 183 height 16
click at [466, 269] on div at bounding box center [518, 282] width 194 height 29
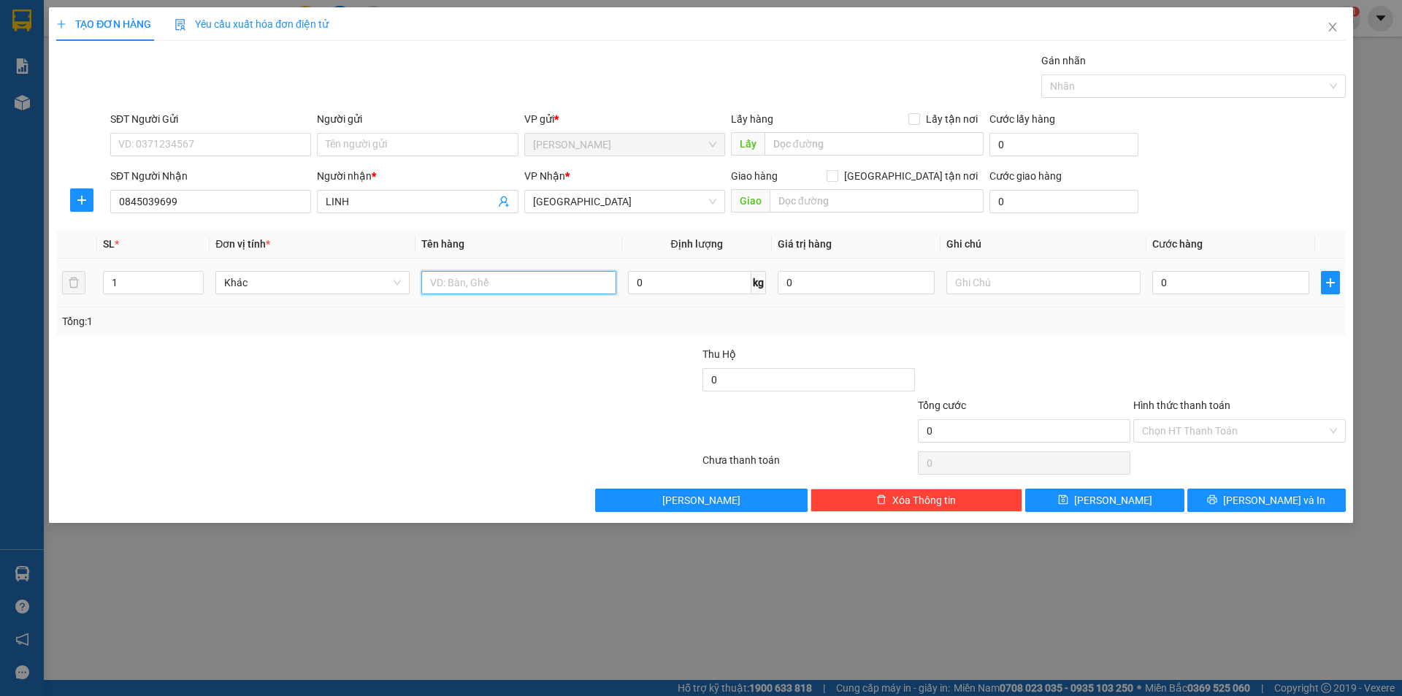
click at [467, 277] on input "text" at bounding box center [518, 282] width 194 height 23
click at [988, 288] on input "text" at bounding box center [1043, 282] width 194 height 23
click at [1157, 426] on input "Hình thức thanh toán" at bounding box center [1234, 431] width 185 height 22
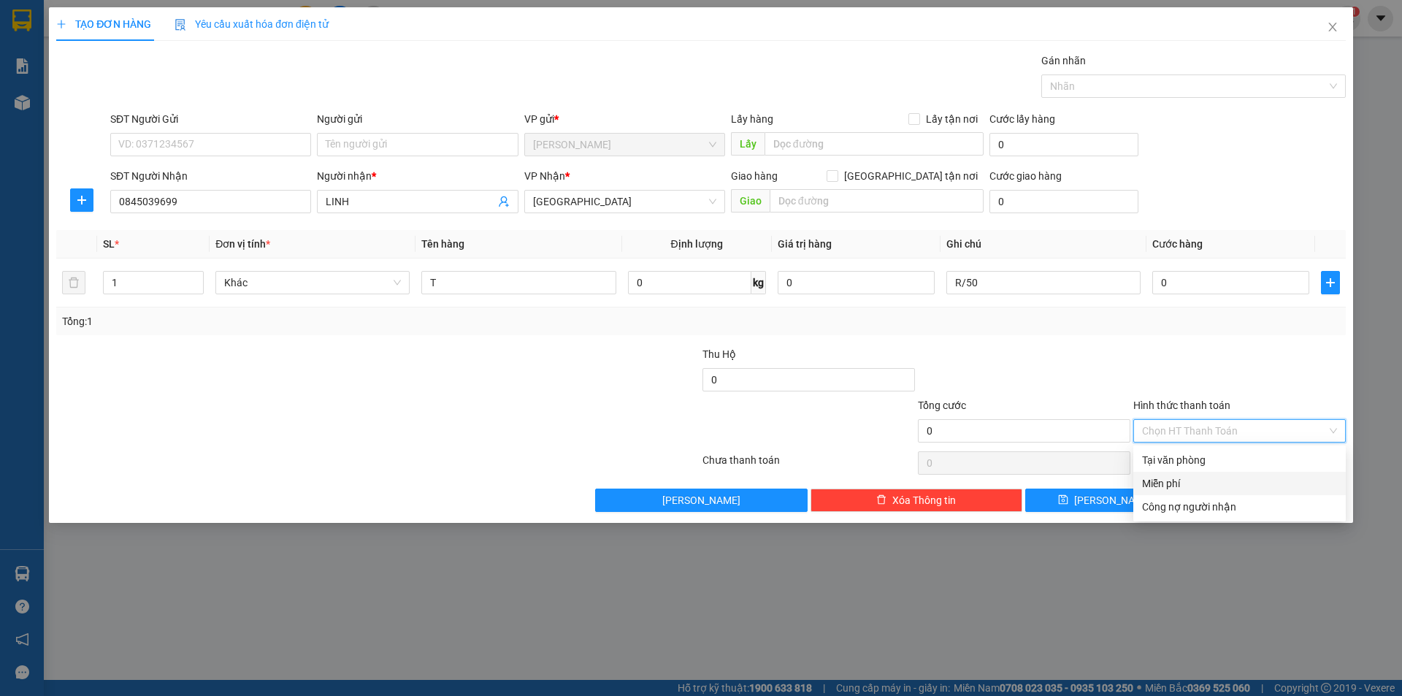
click at [1159, 490] on div "Miễn phí" at bounding box center [1239, 483] width 195 height 16
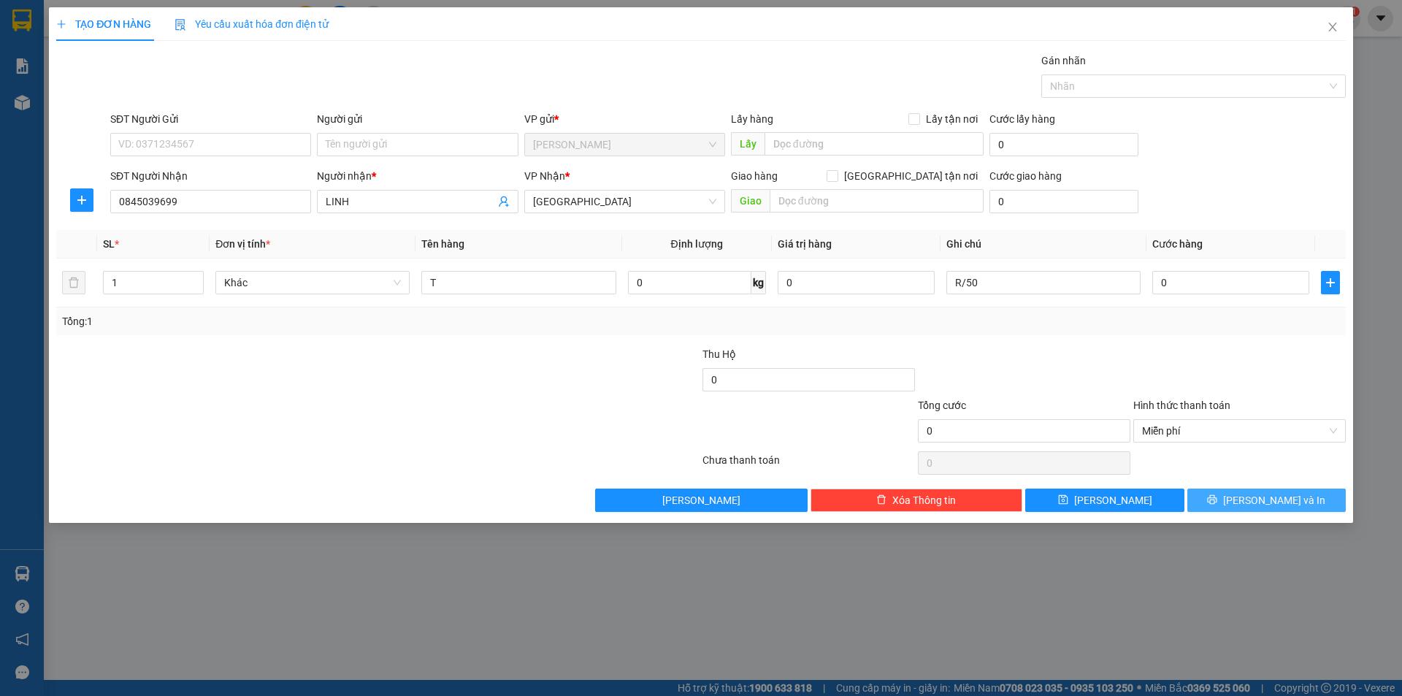
click at [1209, 498] on button "[PERSON_NAME] và In" at bounding box center [1266, 500] width 158 height 23
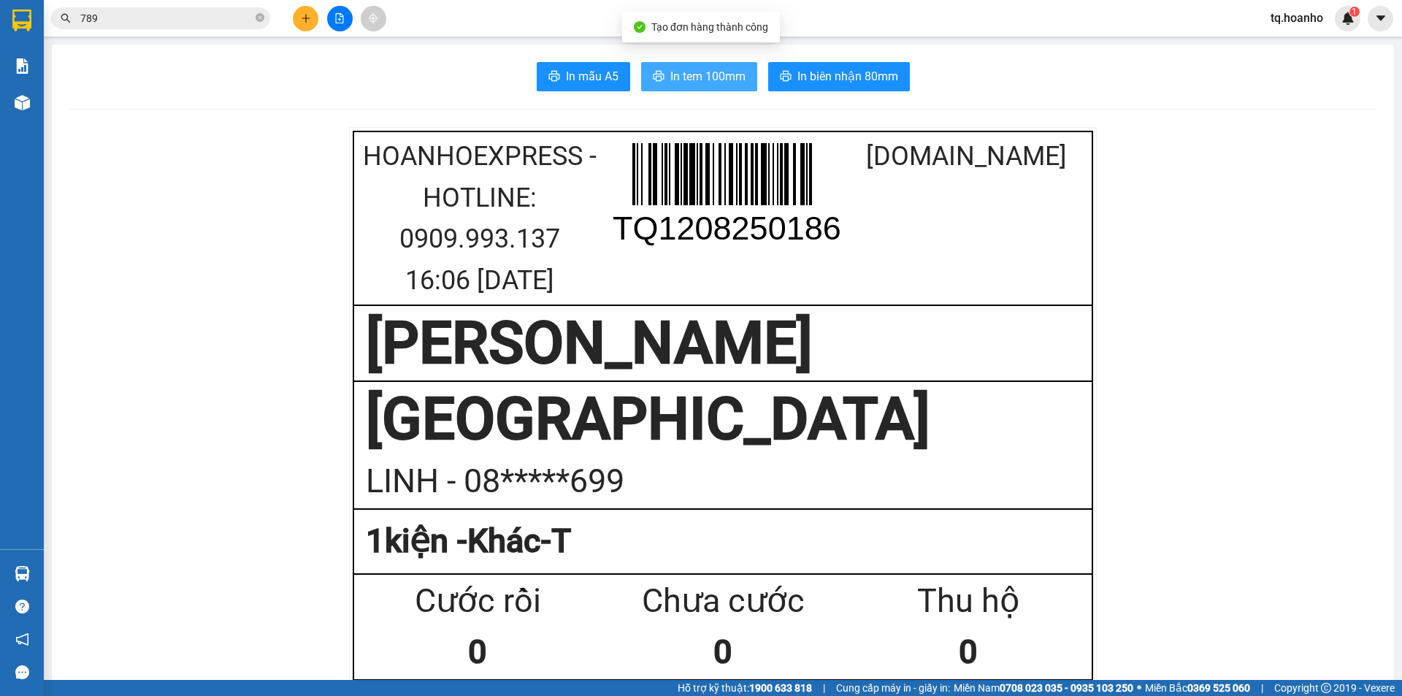
click at [711, 82] on span "In tem 100mm" at bounding box center [707, 76] width 75 height 18
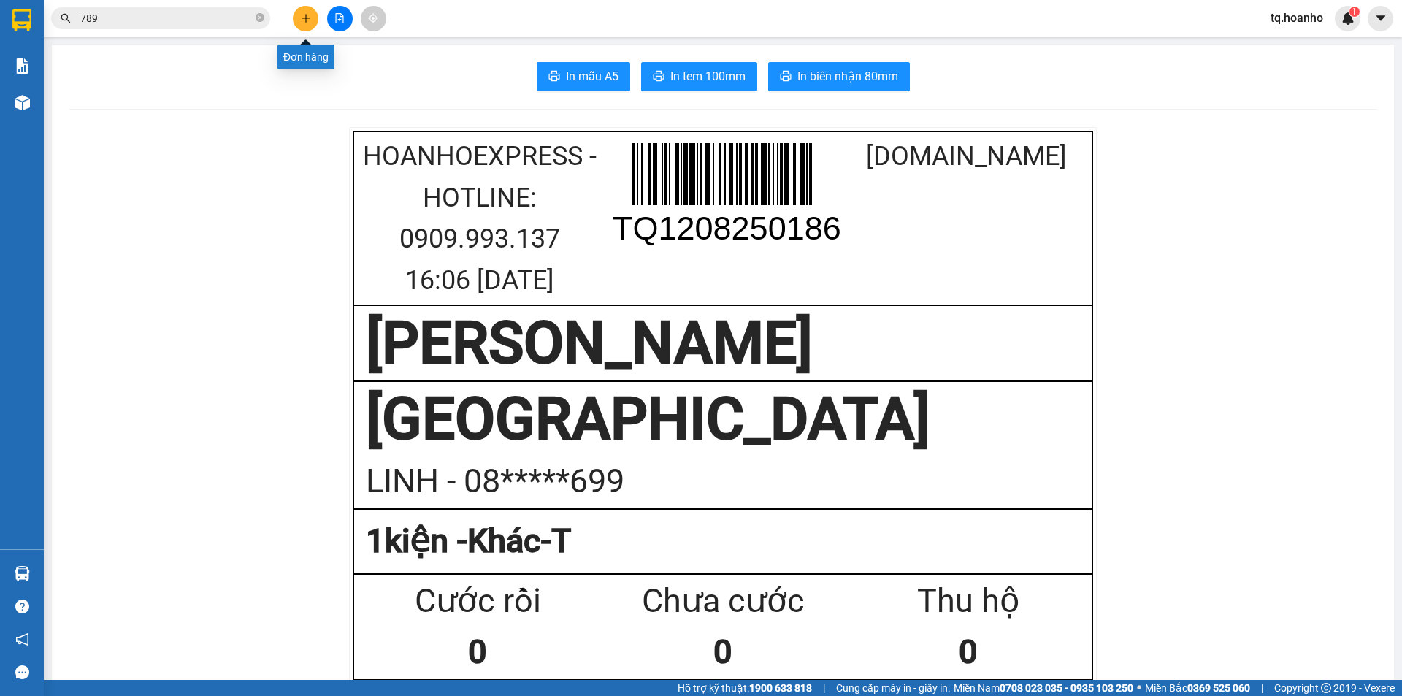
click at [313, 13] on button at bounding box center [306, 19] width 26 height 26
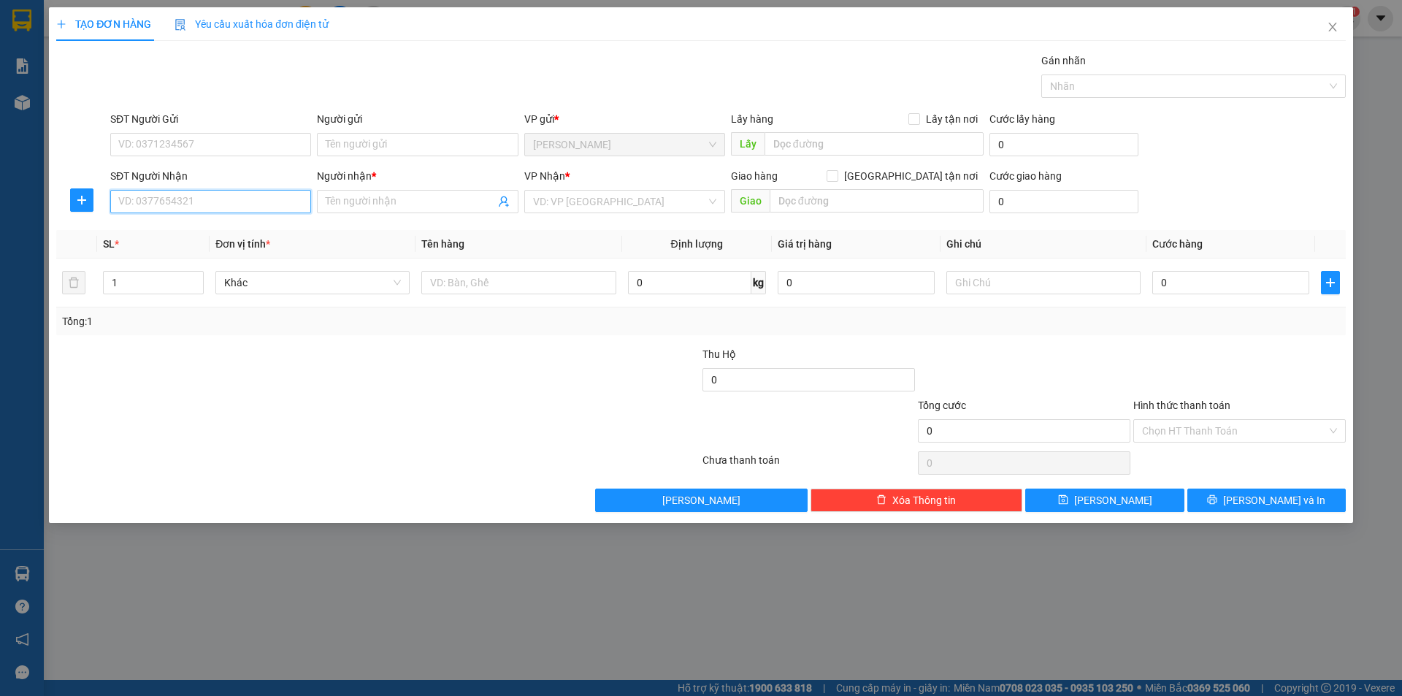
drag, startPoint x: 177, startPoint y: 203, endPoint x: 167, endPoint y: 198, distance: 11.4
click at [177, 201] on input "SĐT Người Nhận" at bounding box center [210, 201] width 201 height 23
drag, startPoint x: 165, startPoint y: 240, endPoint x: 196, endPoint y: 235, distance: 31.1
click at [180, 234] on div "0983270608 - DIỄM" at bounding box center [210, 231] width 183 height 16
click at [369, 148] on input "Người gửi" at bounding box center [417, 144] width 201 height 23
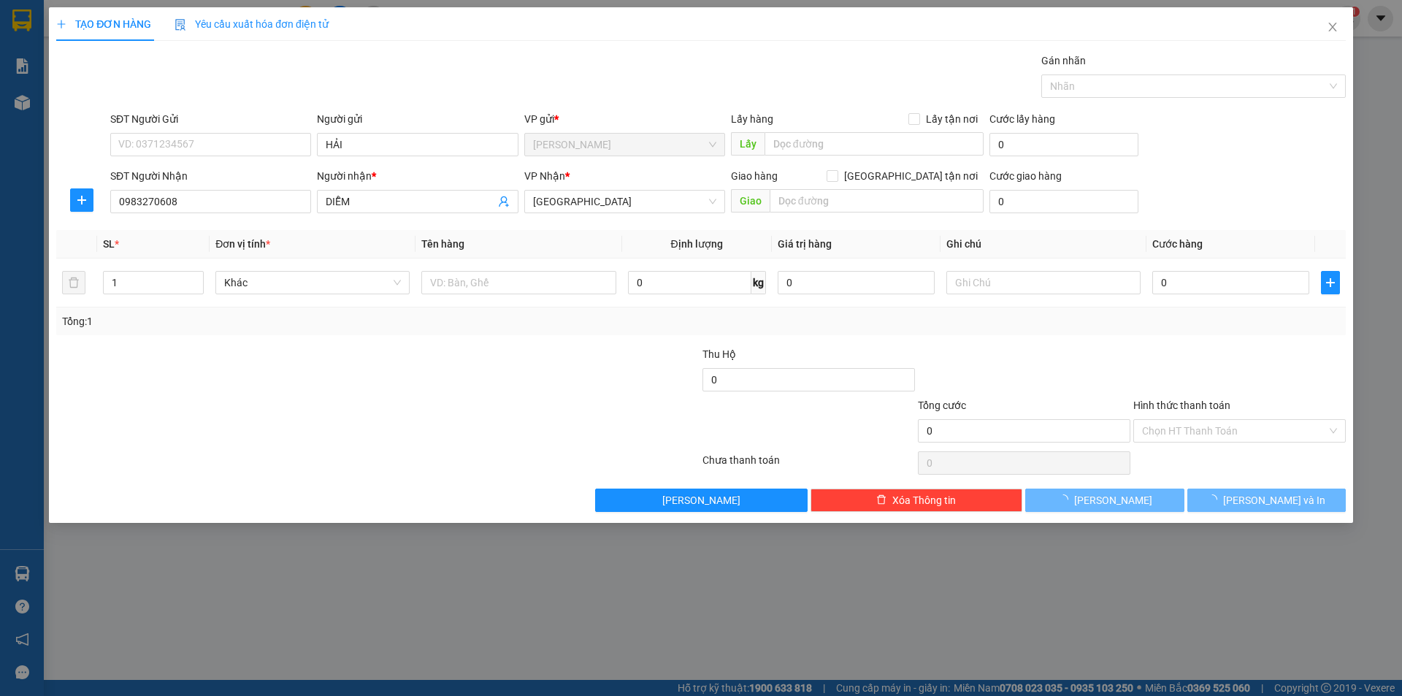
drag, startPoint x: 200, startPoint y: 428, endPoint x: 432, endPoint y: 213, distance: 315.7
click at [213, 421] on div at bounding box center [270, 422] width 431 height 51
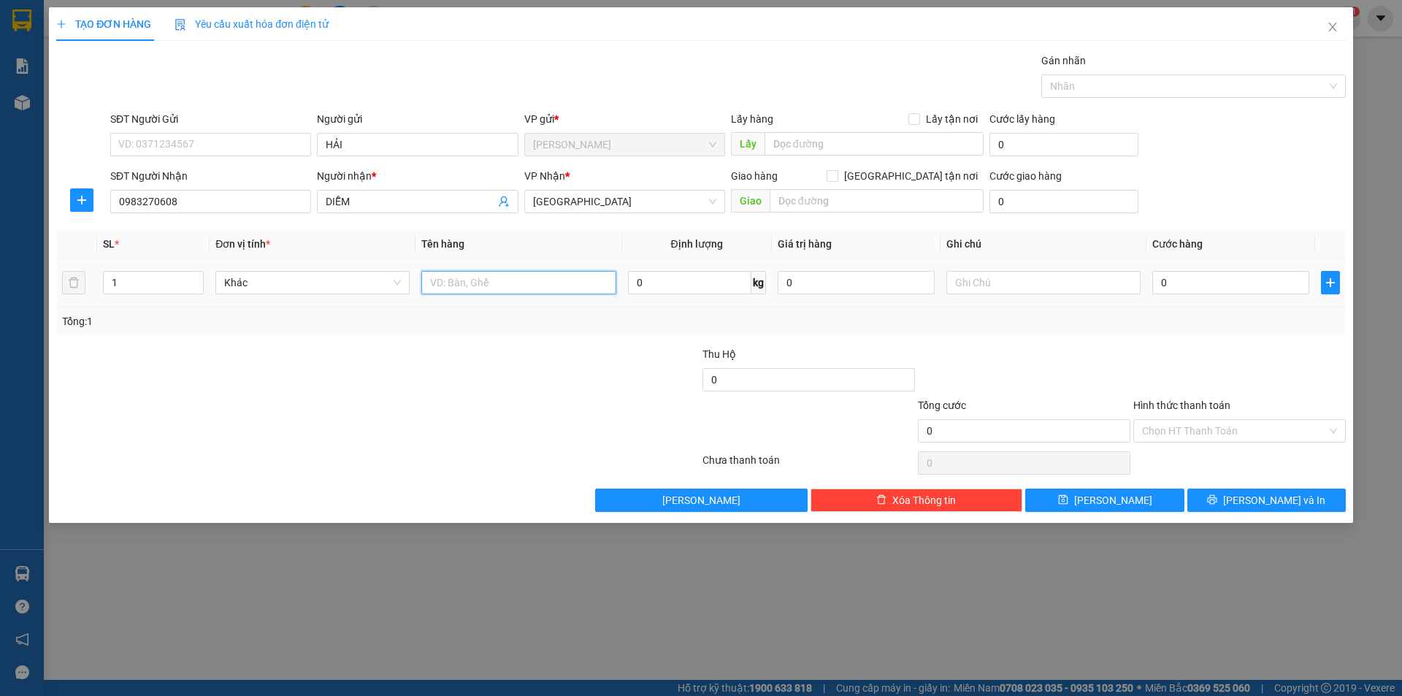
click at [492, 277] on input "text" at bounding box center [518, 282] width 194 height 23
drag, startPoint x: 194, startPoint y: 279, endPoint x: 746, endPoint y: 295, distance: 552.3
click at [199, 281] on span "up" at bounding box center [195, 278] width 9 height 9
click at [1097, 272] on input "text" at bounding box center [1043, 282] width 194 height 23
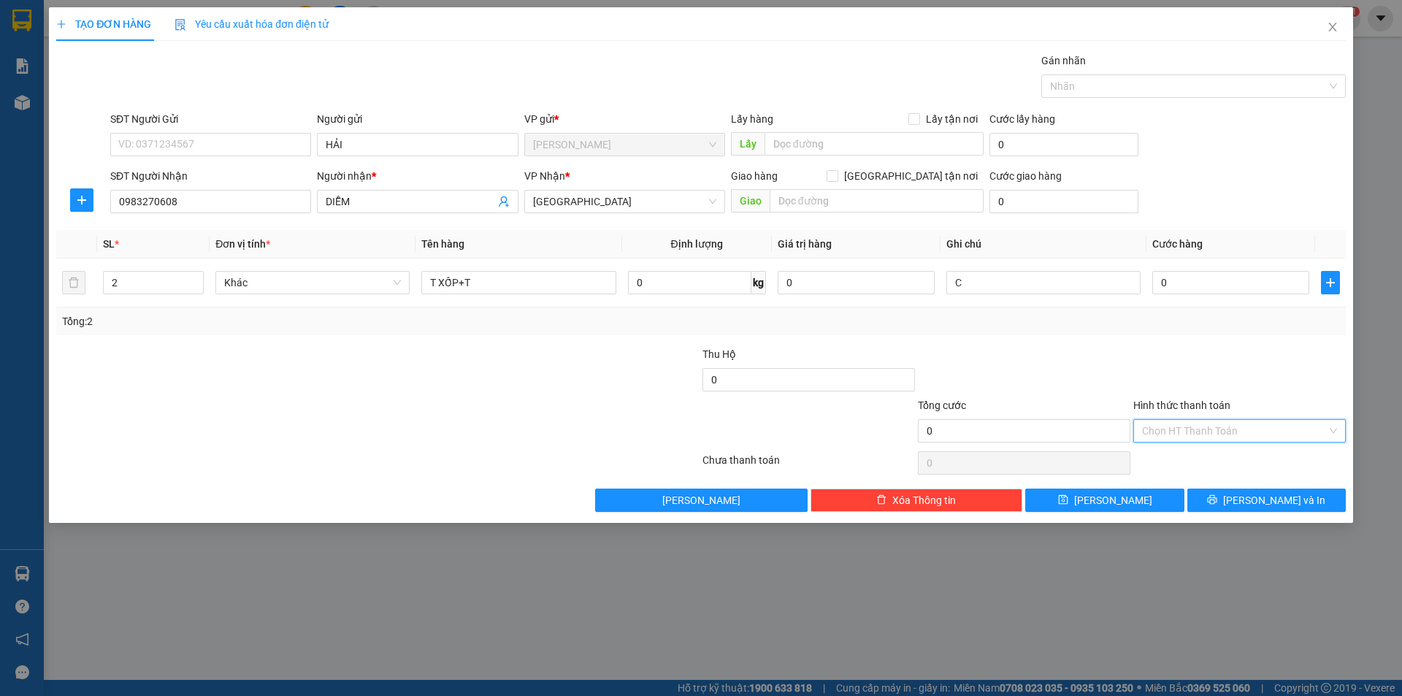
click at [1169, 431] on input "Hình thức thanh toán" at bounding box center [1234, 431] width 185 height 22
click at [1172, 475] on div "Tại văn phòng Miễn phí Công nợ người nhận" at bounding box center [1239, 483] width 213 height 70
click at [1185, 486] on div "Miễn phí" at bounding box center [1239, 483] width 195 height 16
click at [1200, 500] on button "[PERSON_NAME] và In" at bounding box center [1266, 500] width 158 height 23
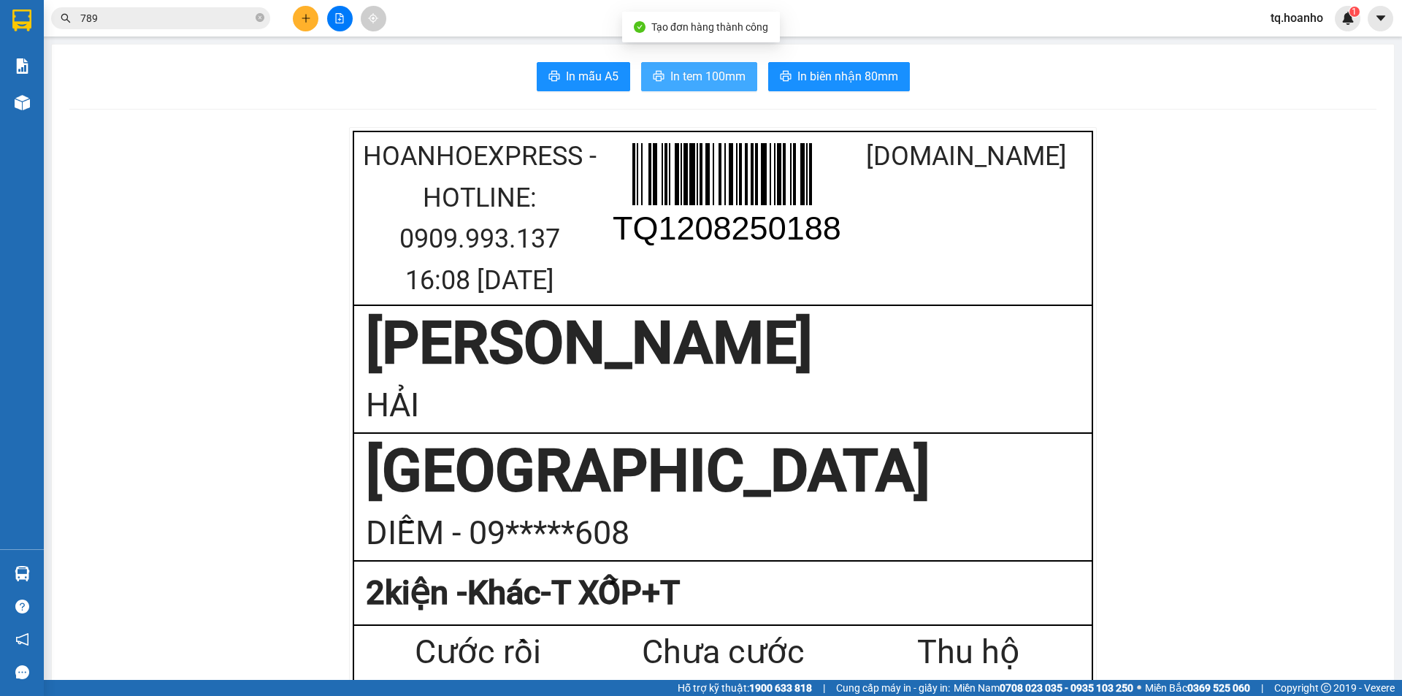
click at [719, 70] on span "In tem 100mm" at bounding box center [707, 76] width 75 height 18
click at [318, 9] on div at bounding box center [340, 19] width 110 height 26
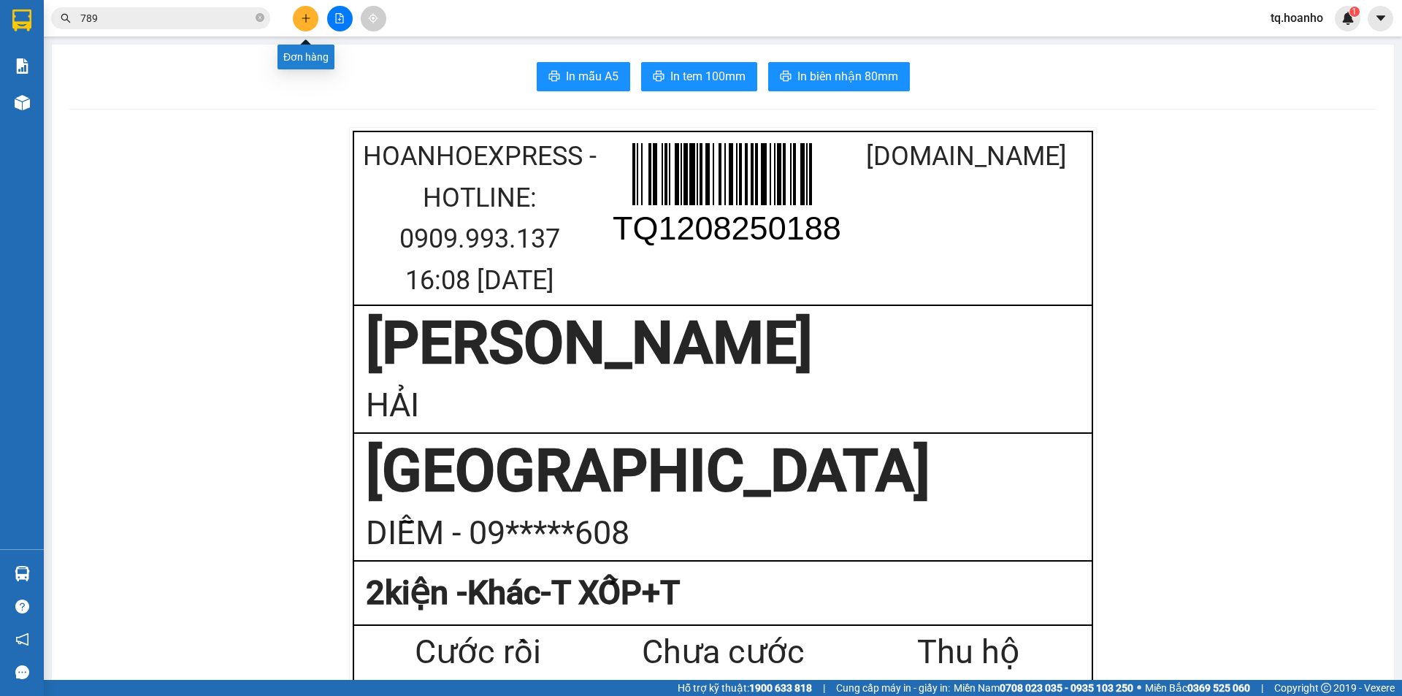
click at [307, 22] on icon "plus" at bounding box center [306, 18] width 10 height 10
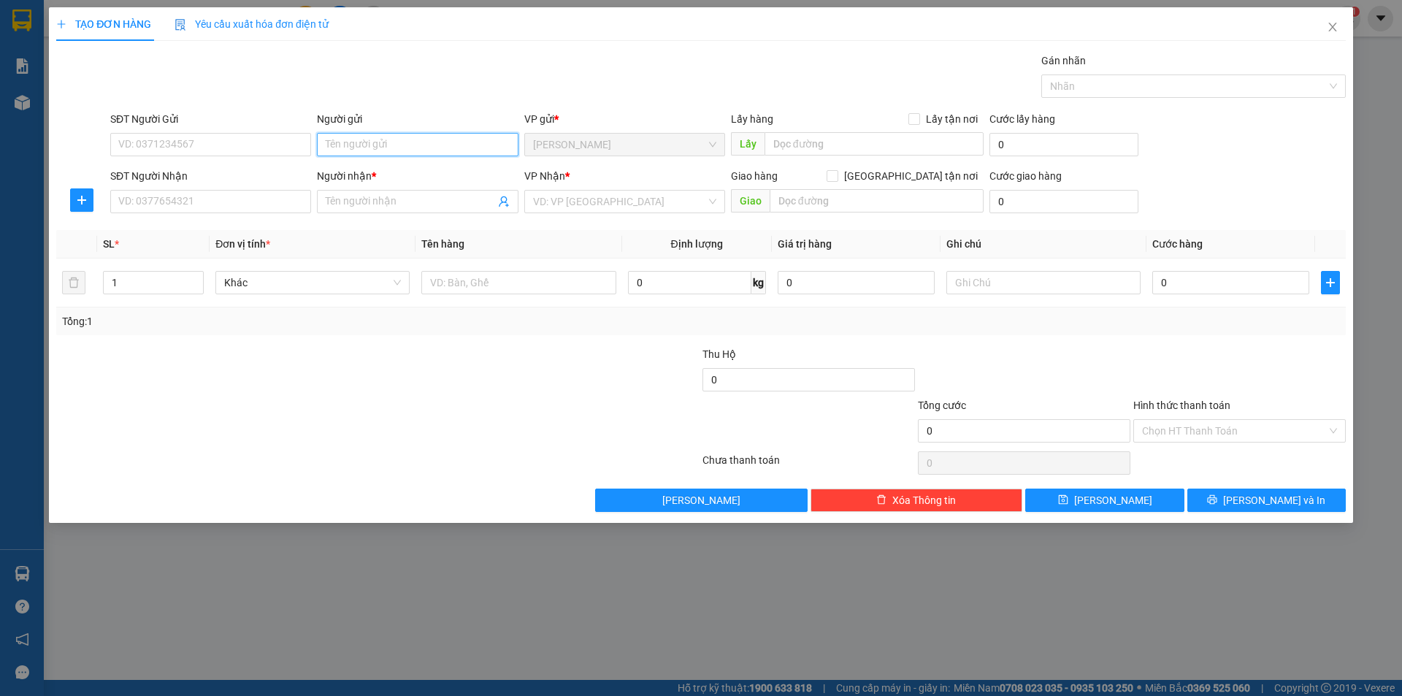
click at [408, 144] on input "Người gửi" at bounding box center [417, 144] width 201 height 23
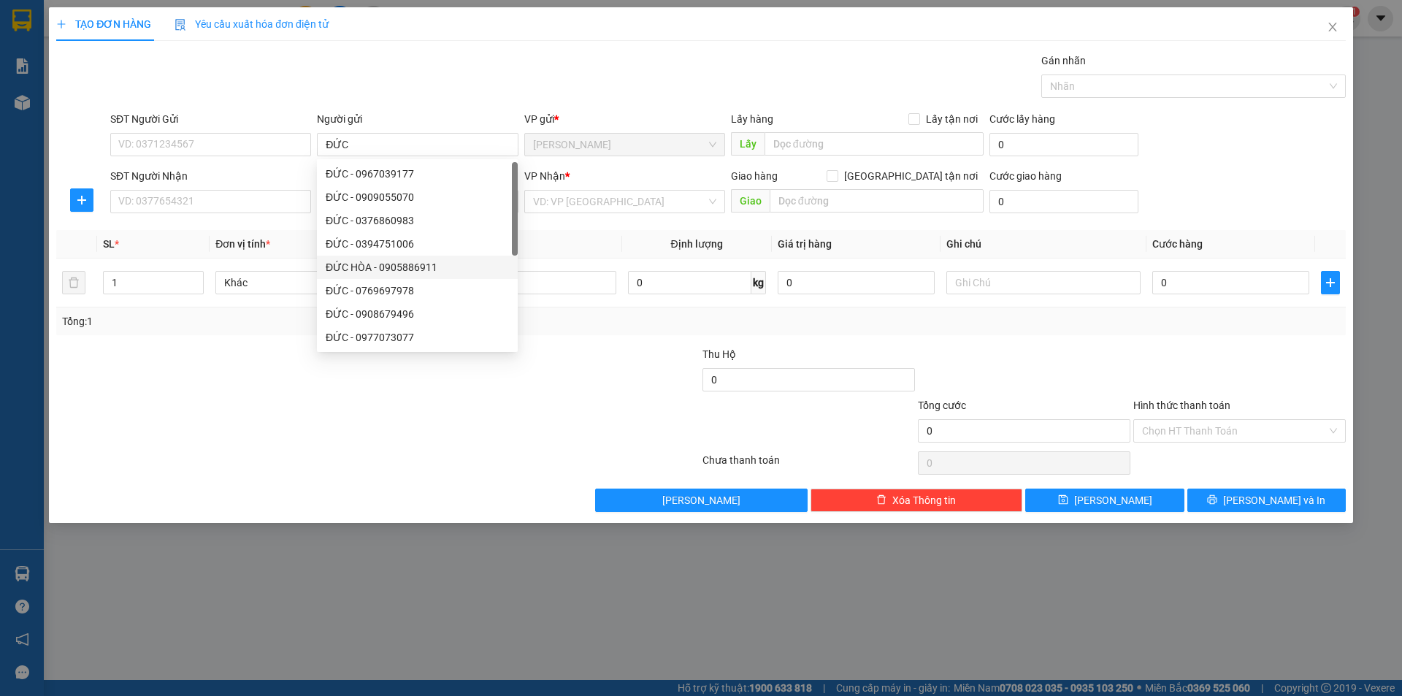
click at [200, 529] on div "TẠO ĐƠN HÀNG Yêu cầu xuất hóa đơn điện tử Transit Pickup Surcharge Ids Transit …" at bounding box center [701, 348] width 1402 height 696
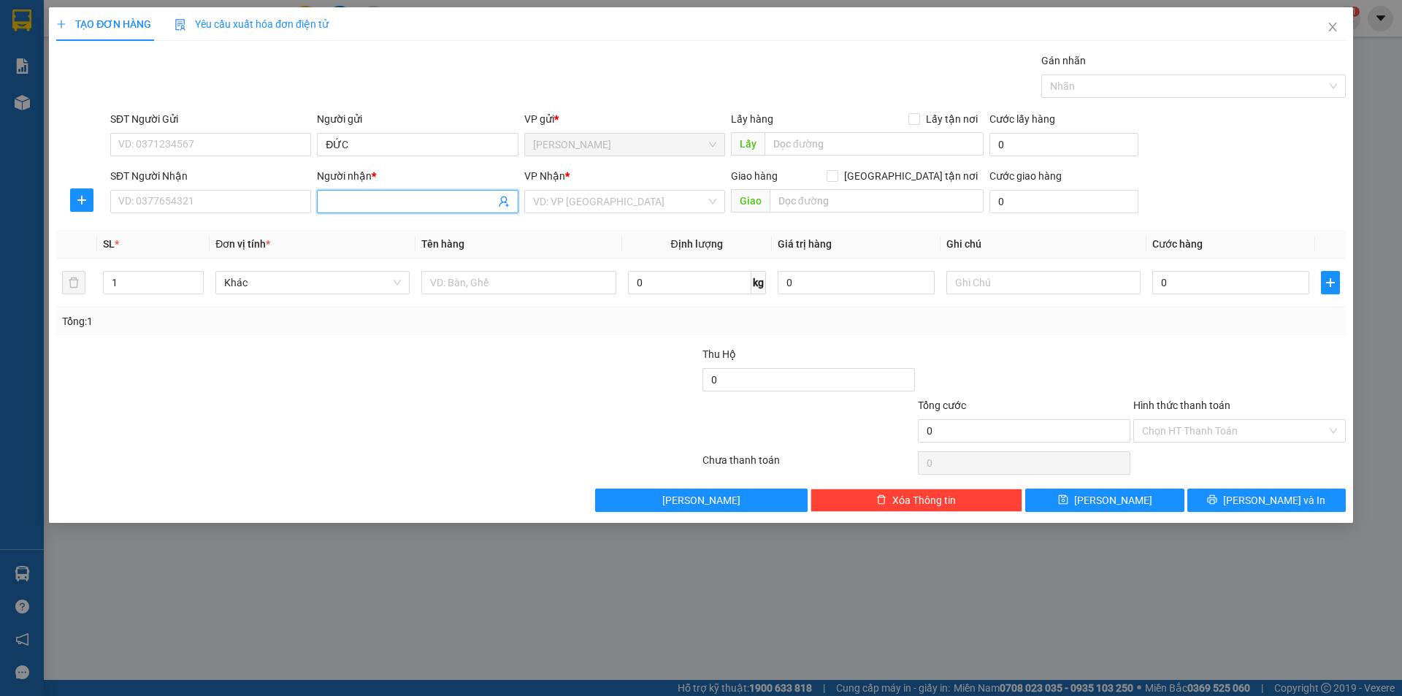
click at [333, 207] on input "Người nhận *" at bounding box center [410, 202] width 169 height 16
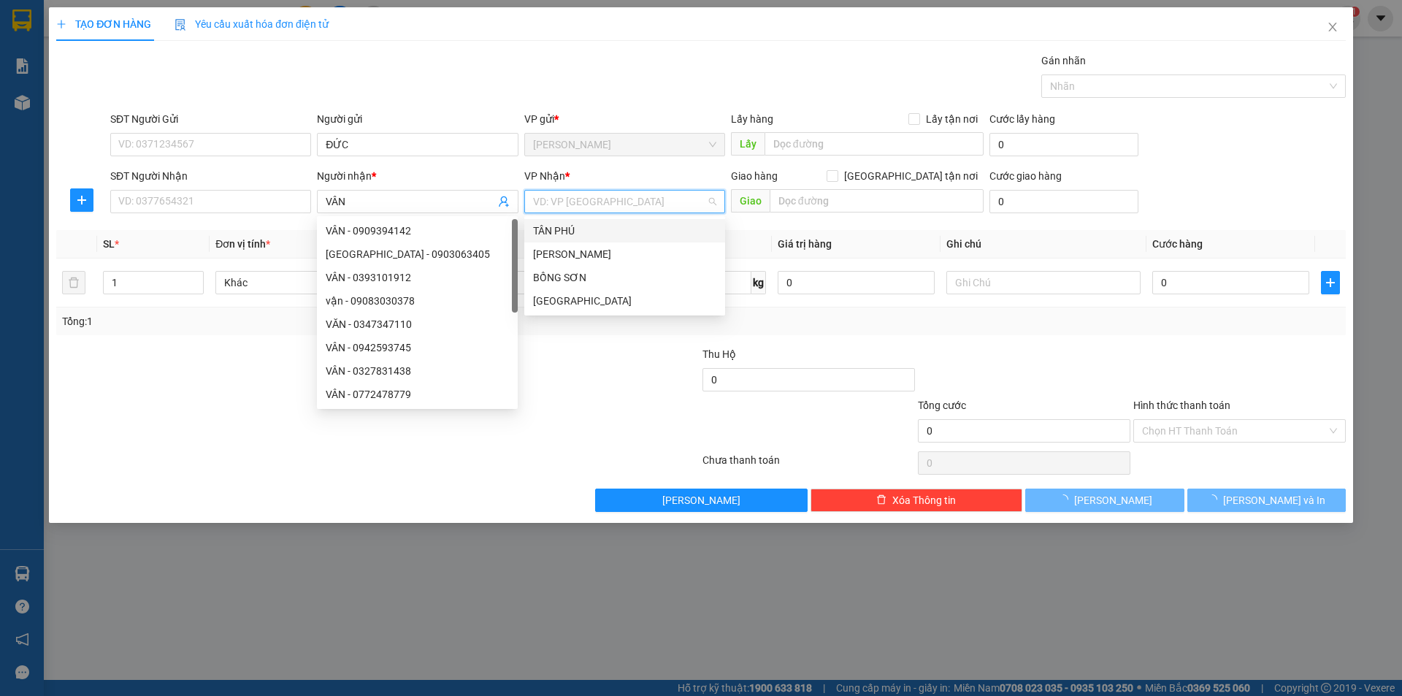
click at [557, 192] on input "search" at bounding box center [619, 202] width 173 height 22
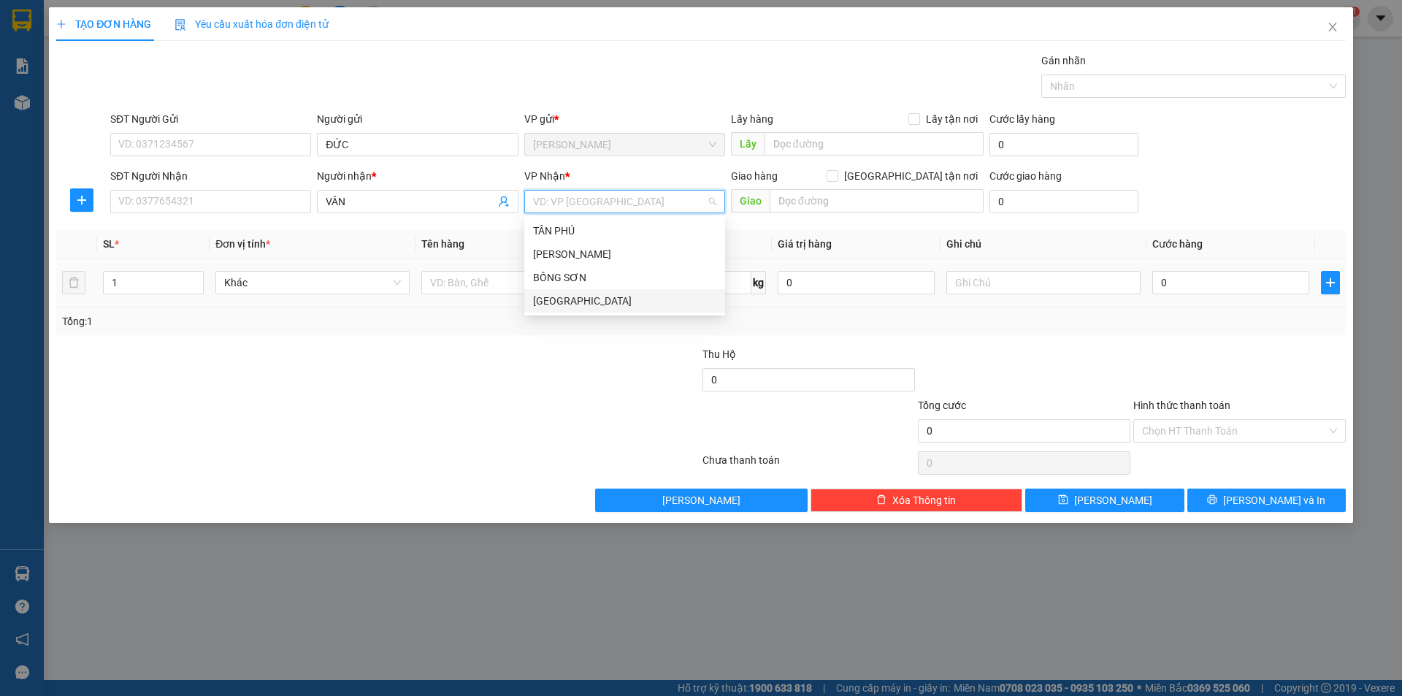
drag, startPoint x: 554, startPoint y: 296, endPoint x: 524, endPoint y: 296, distance: 29.9
click at [545, 296] on div "[GEOGRAPHIC_DATA]" at bounding box center [624, 301] width 183 height 16
click at [505, 296] on div at bounding box center [518, 282] width 194 height 29
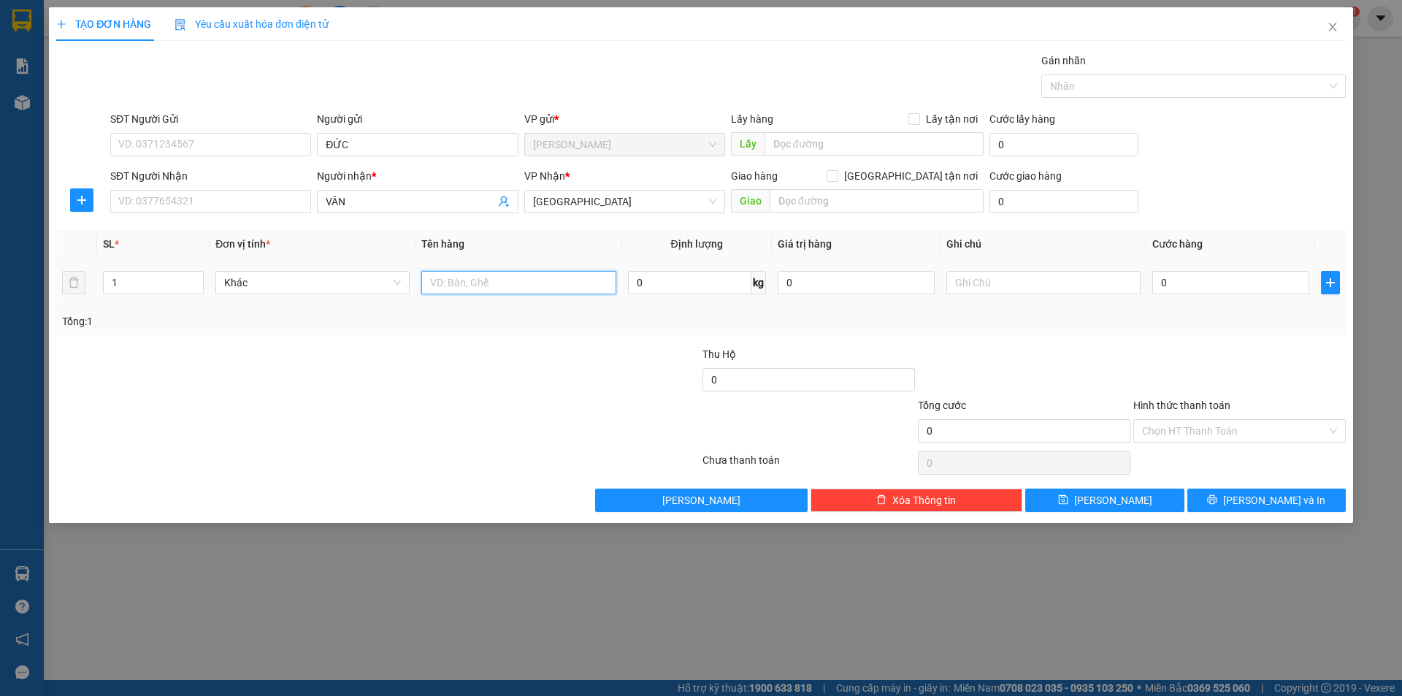
drag, startPoint x: 495, startPoint y: 277, endPoint x: 465, endPoint y: 269, distance: 31.2
click at [494, 277] on input "text" at bounding box center [518, 282] width 194 height 23
click at [969, 283] on input "text" at bounding box center [1043, 282] width 194 height 23
click at [960, 287] on input "C 30" at bounding box center [1043, 282] width 194 height 23
click at [1179, 425] on input "Hình thức thanh toán" at bounding box center [1234, 431] width 185 height 22
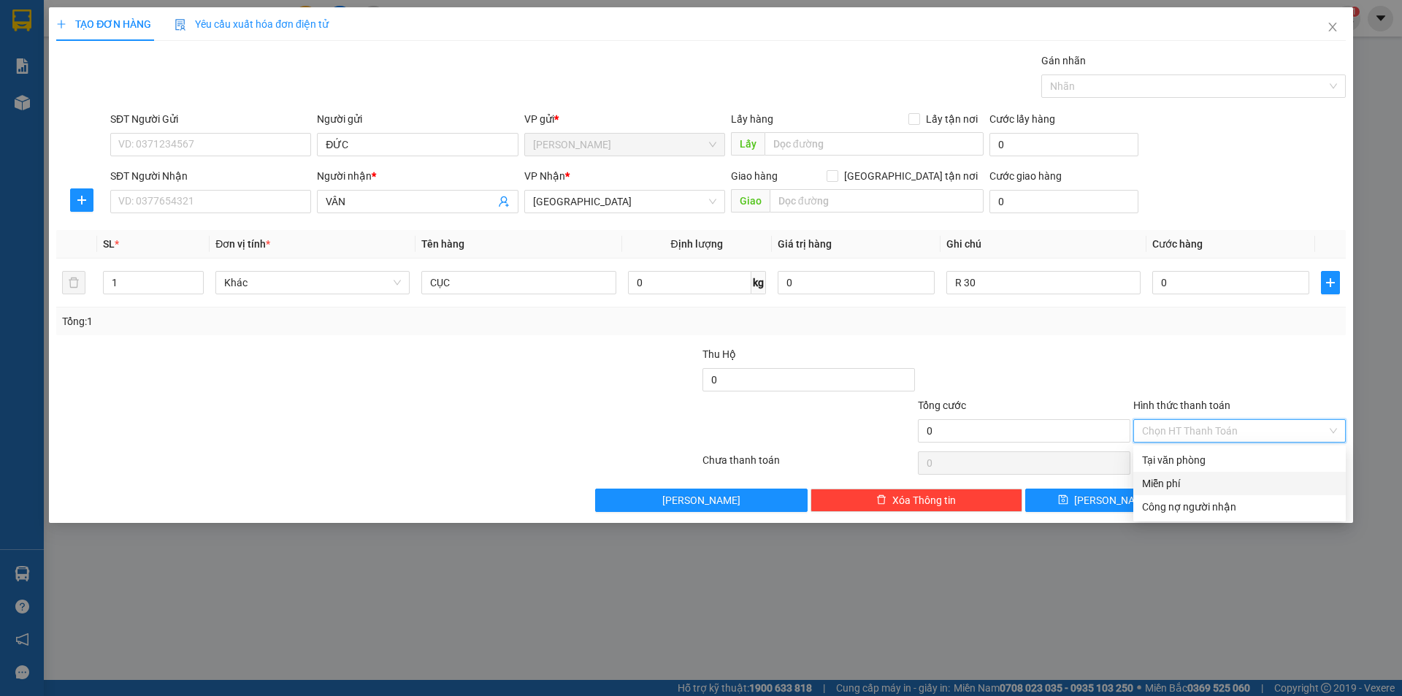
click at [1161, 479] on div "Miễn phí" at bounding box center [1239, 483] width 195 height 16
click at [1197, 500] on button "[PERSON_NAME] và In" at bounding box center [1266, 500] width 158 height 23
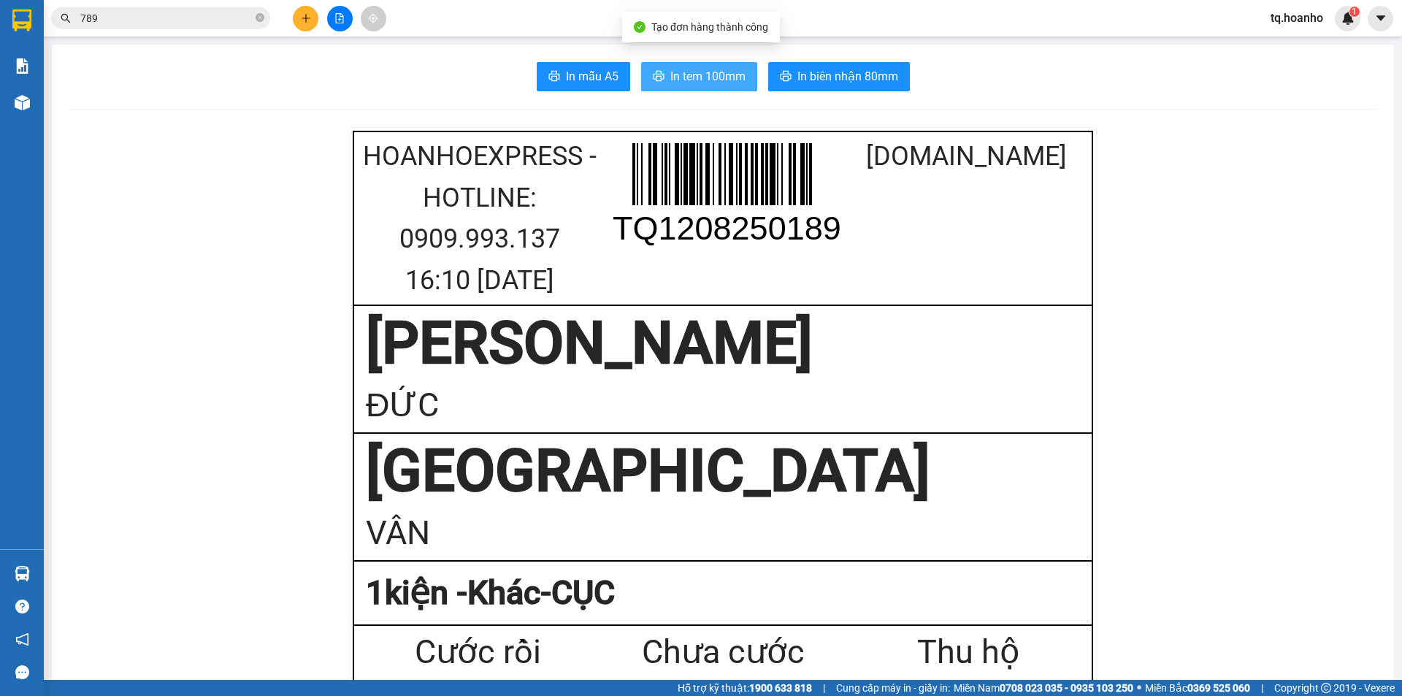
click at [719, 69] on span "In tem 100mm" at bounding box center [707, 76] width 75 height 18
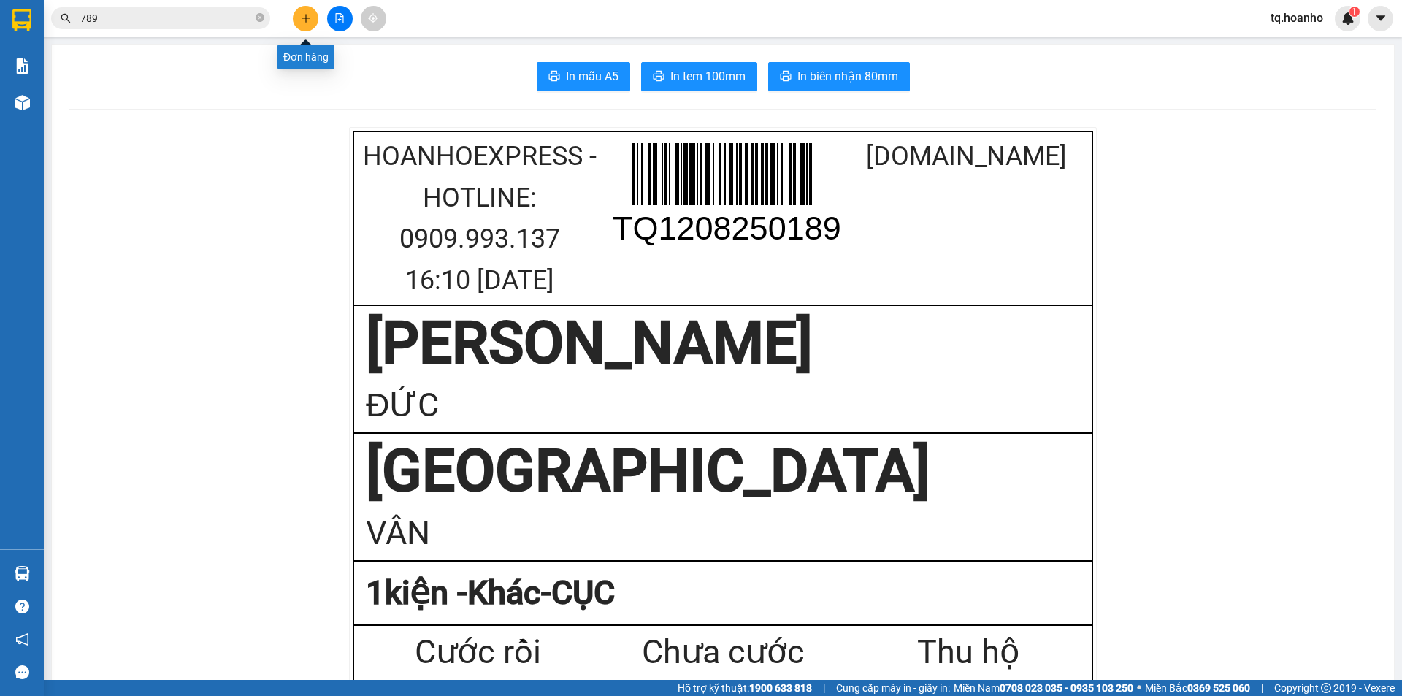
click at [309, 13] on icon "plus" at bounding box center [306, 18] width 10 height 10
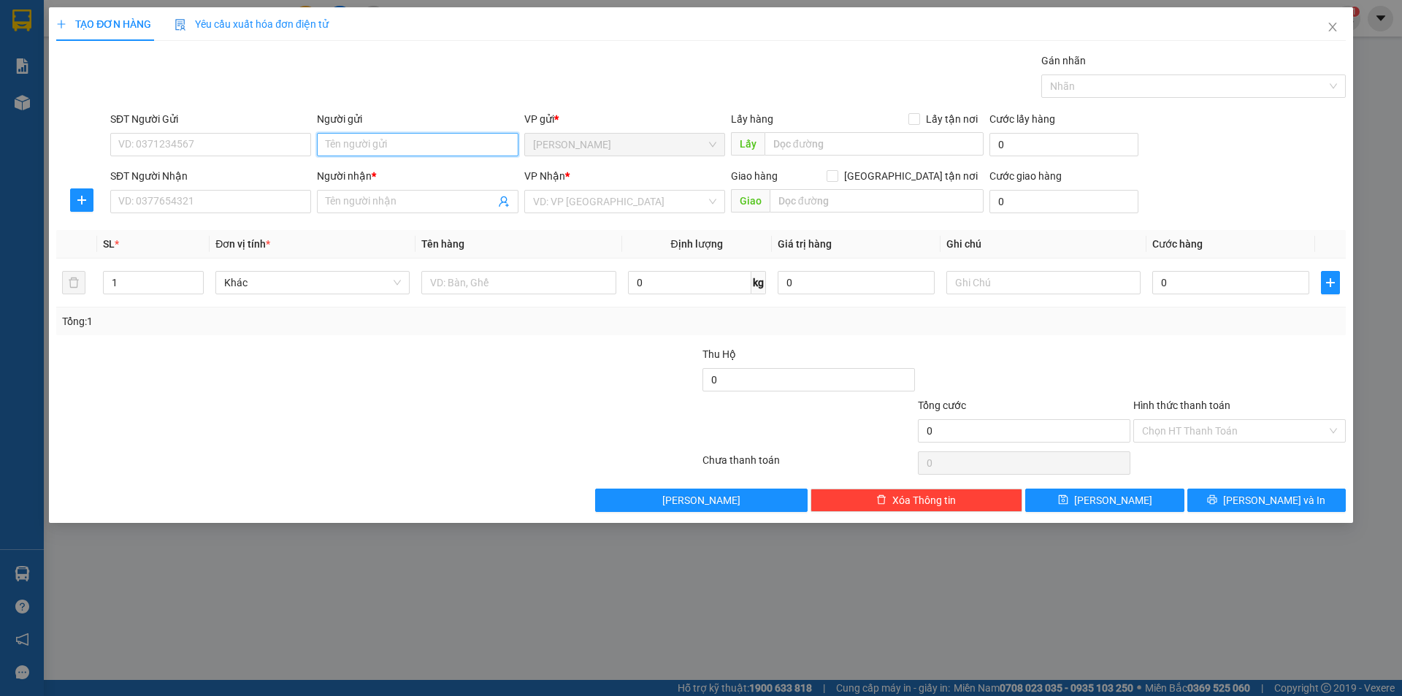
click at [370, 149] on input "Người gửi" at bounding box center [417, 144] width 201 height 23
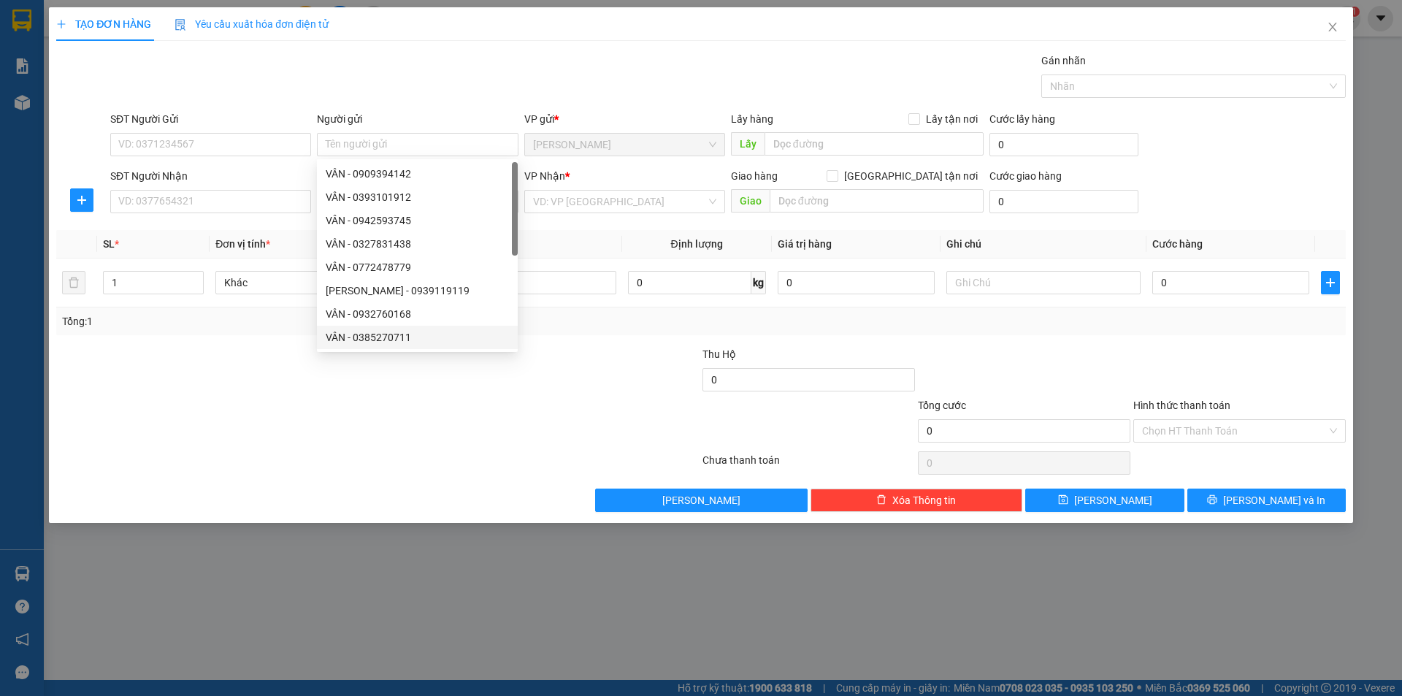
click at [206, 584] on div "TẠO ĐƠN HÀNG Yêu cầu xuất hóa đơn điện tử Transit Pickup Surcharge Ids Transit …" at bounding box center [701, 348] width 1402 height 696
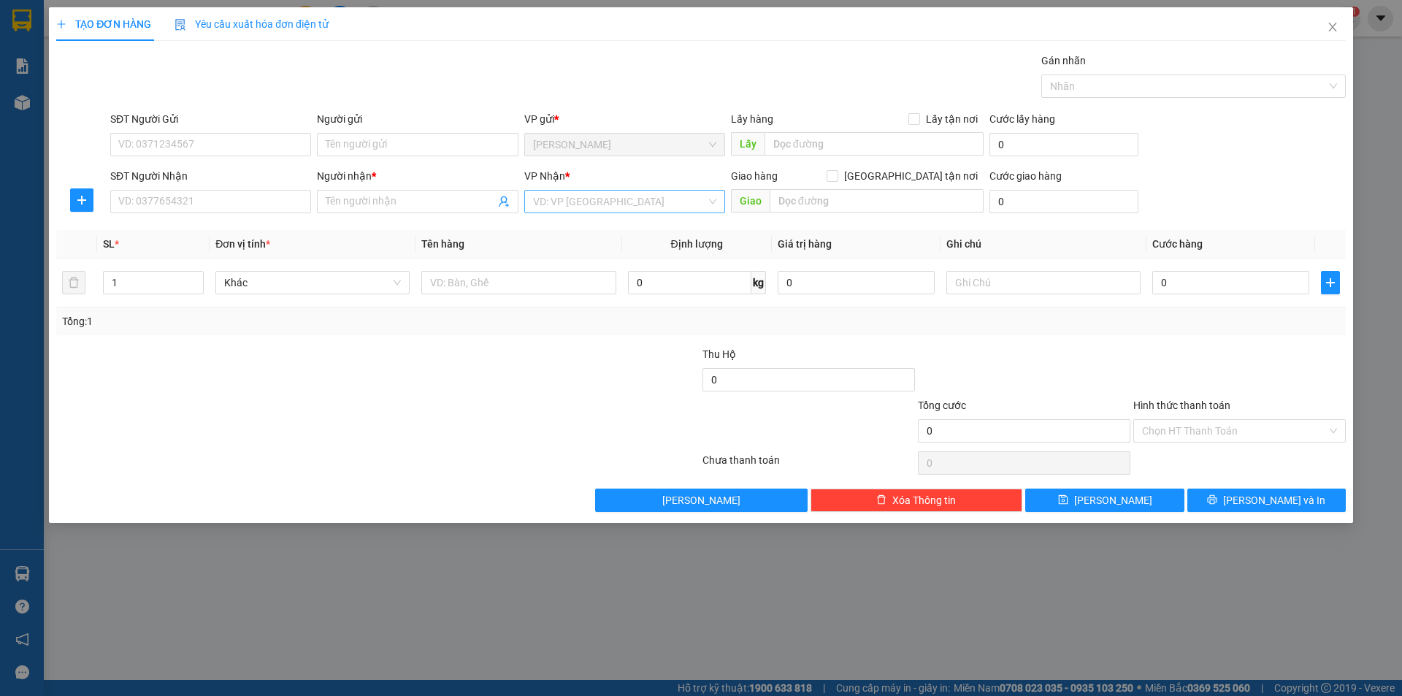
click at [556, 195] on input "search" at bounding box center [619, 202] width 173 height 22
click at [370, 137] on input "Người gửi" at bounding box center [417, 144] width 201 height 23
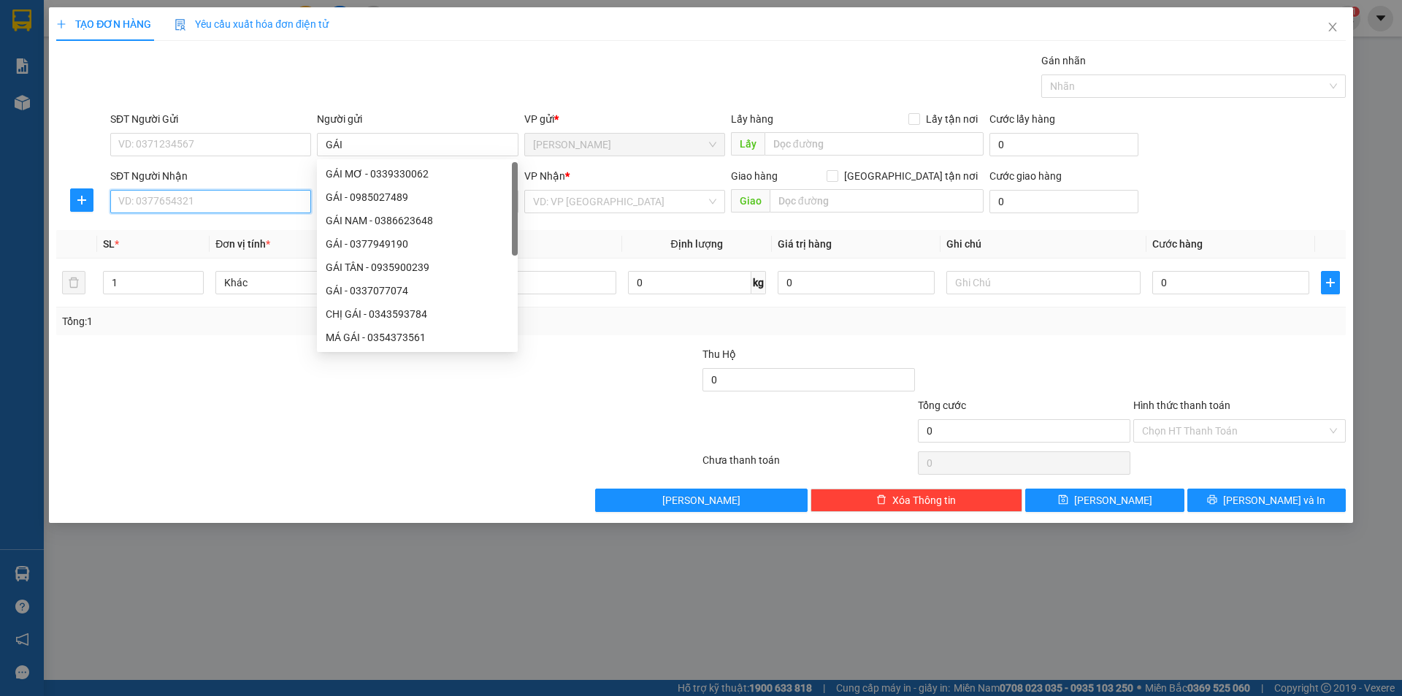
click at [227, 210] on input "SĐT Người Nhận" at bounding box center [210, 201] width 201 height 23
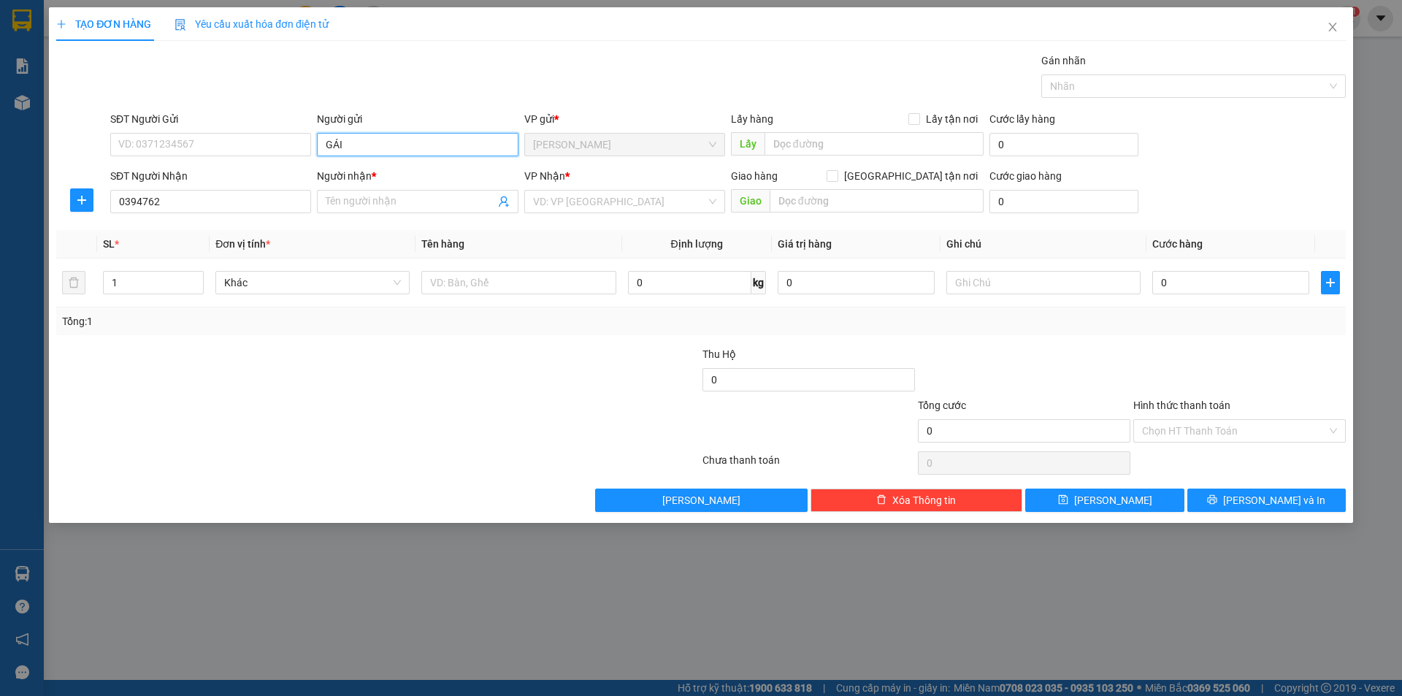
click at [372, 135] on input "GÁI" at bounding box center [417, 144] width 201 height 23
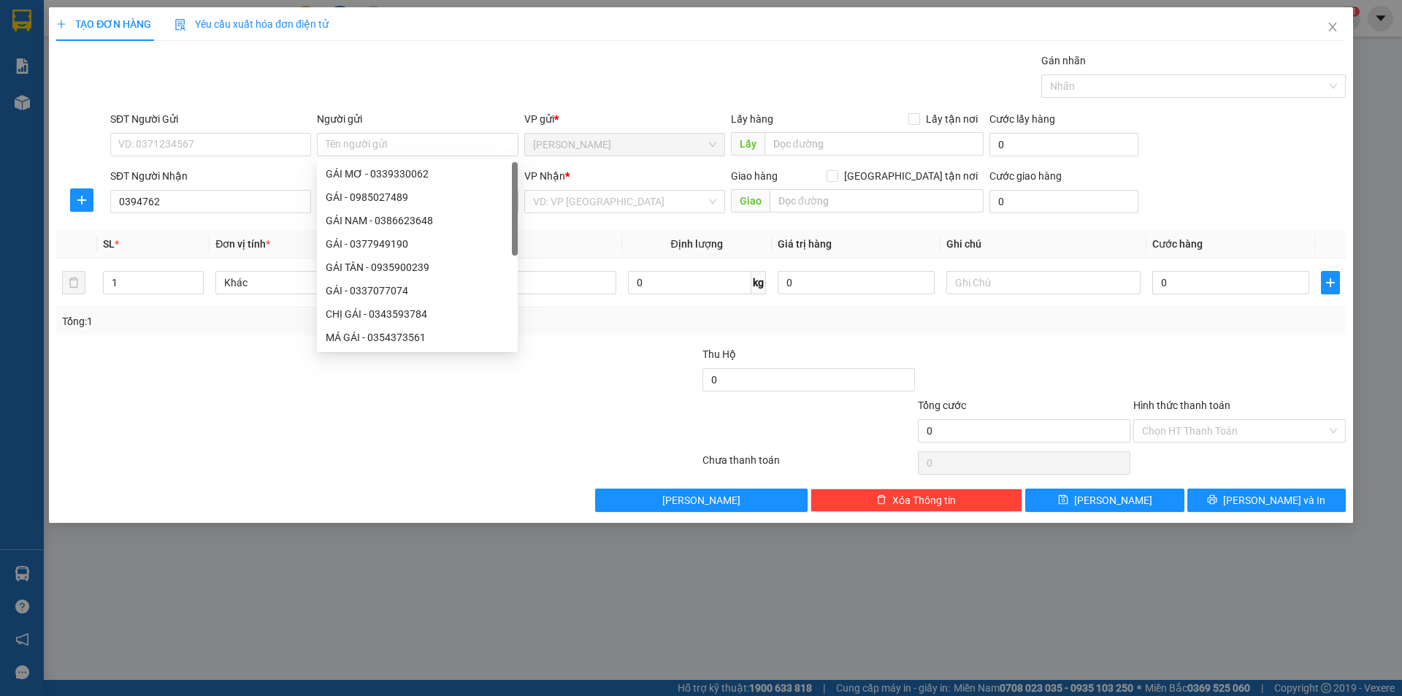
click at [211, 213] on div "SĐT Người Nhận 0394762" at bounding box center [210, 193] width 201 height 51
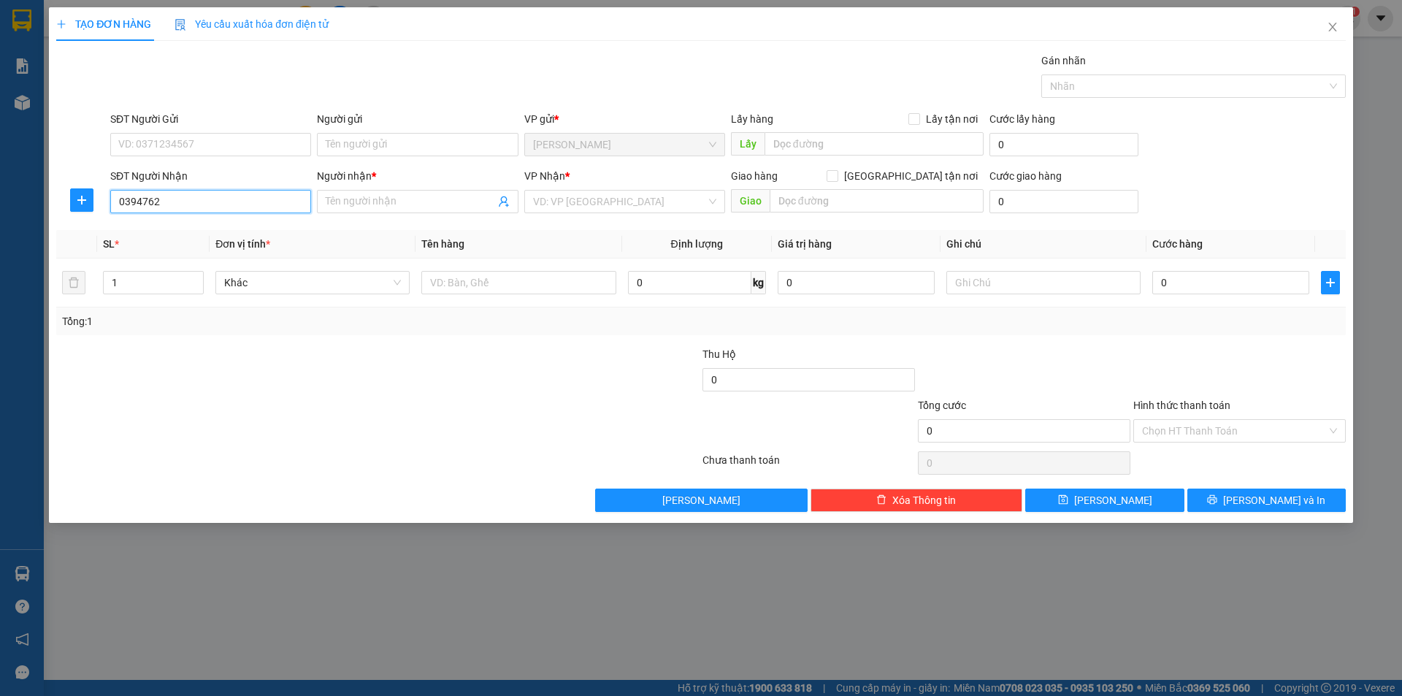
click at [208, 213] on input "0394762" at bounding box center [210, 201] width 201 height 23
click at [199, 208] on input "0394762" at bounding box center [210, 201] width 201 height 23
click at [341, 210] on span at bounding box center [417, 201] width 201 height 23
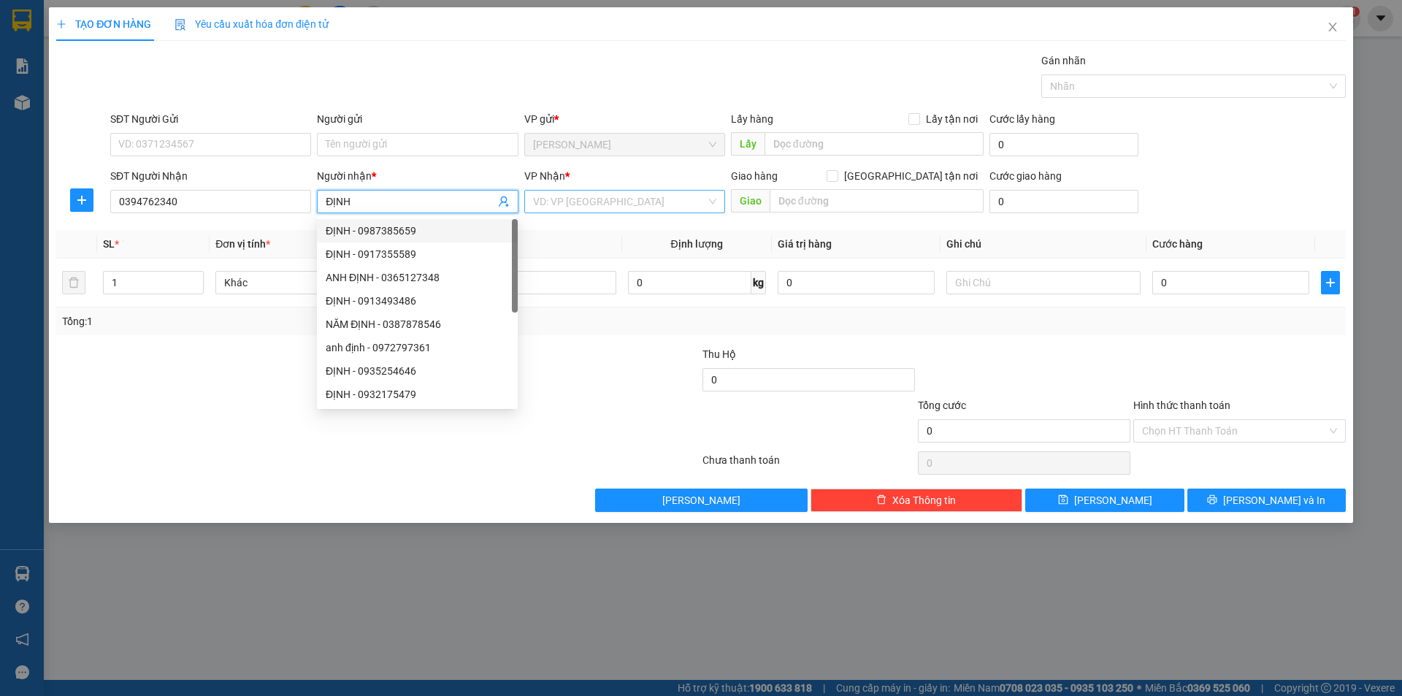
click at [588, 196] on input "search" at bounding box center [619, 202] width 173 height 22
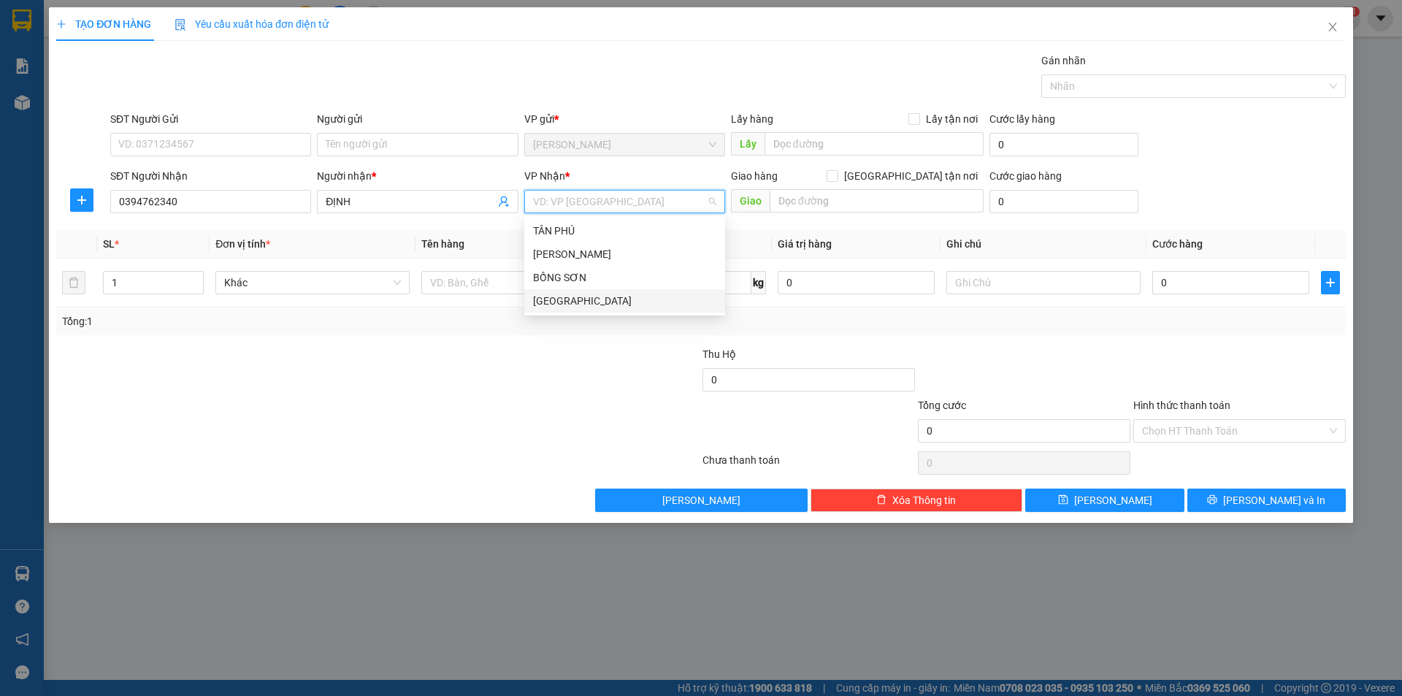
click at [543, 306] on div "[GEOGRAPHIC_DATA]" at bounding box center [624, 301] width 183 height 16
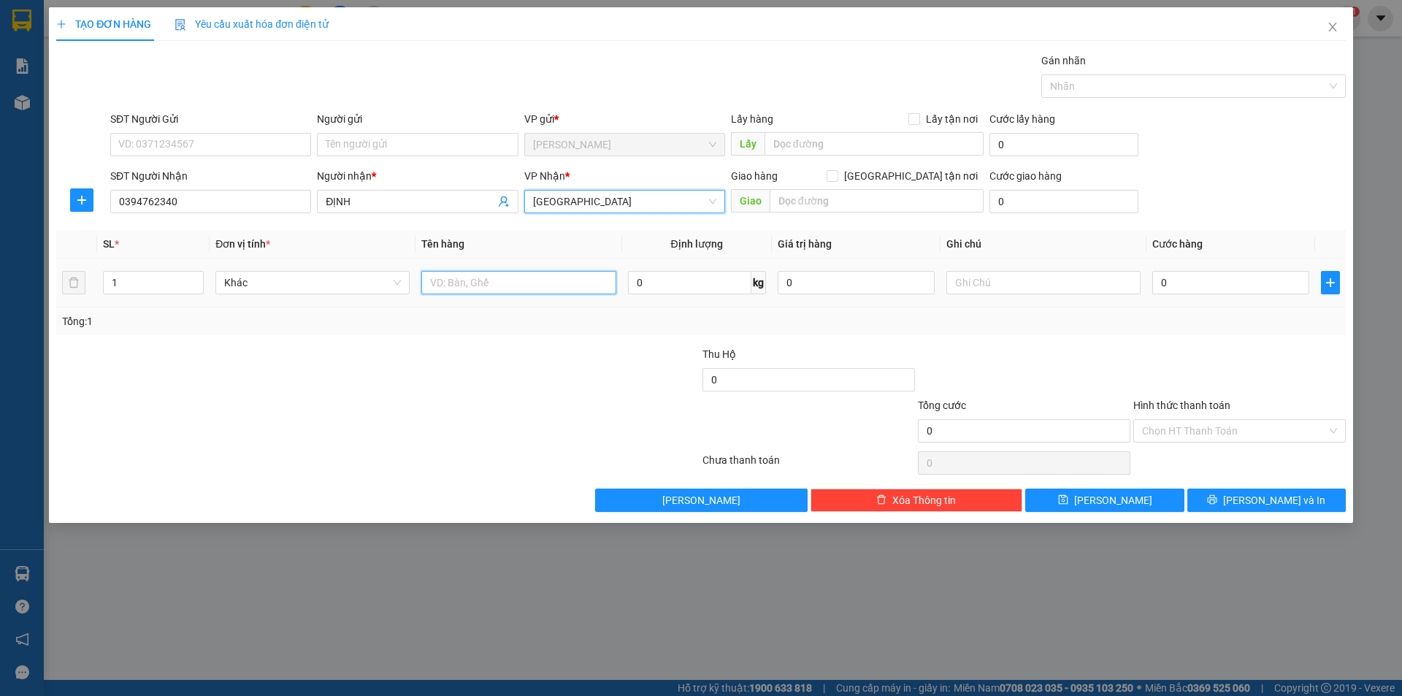
click at [491, 290] on input "text" at bounding box center [518, 282] width 194 height 23
click at [987, 277] on input "text" at bounding box center [1043, 282] width 194 height 23
click at [1195, 426] on input "Hình thức thanh toán" at bounding box center [1234, 431] width 185 height 22
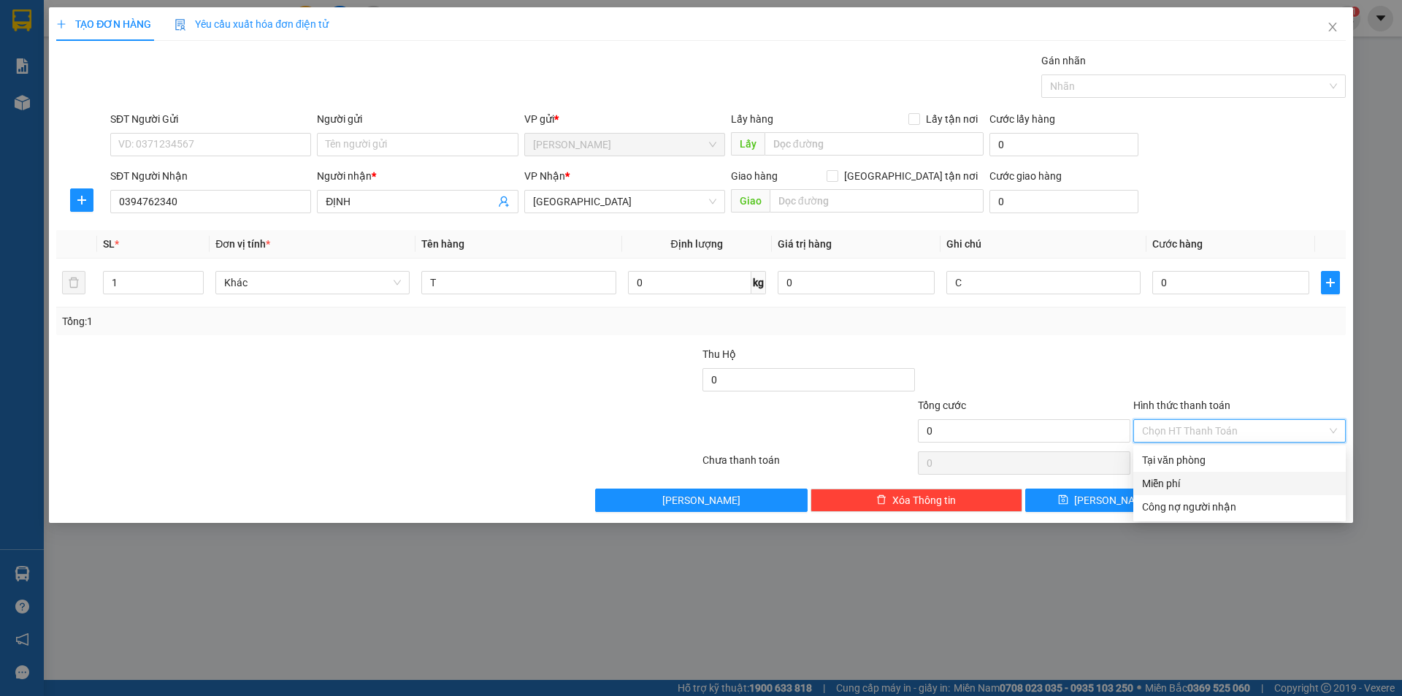
click at [1182, 486] on div "Miễn phí" at bounding box center [1239, 483] width 195 height 16
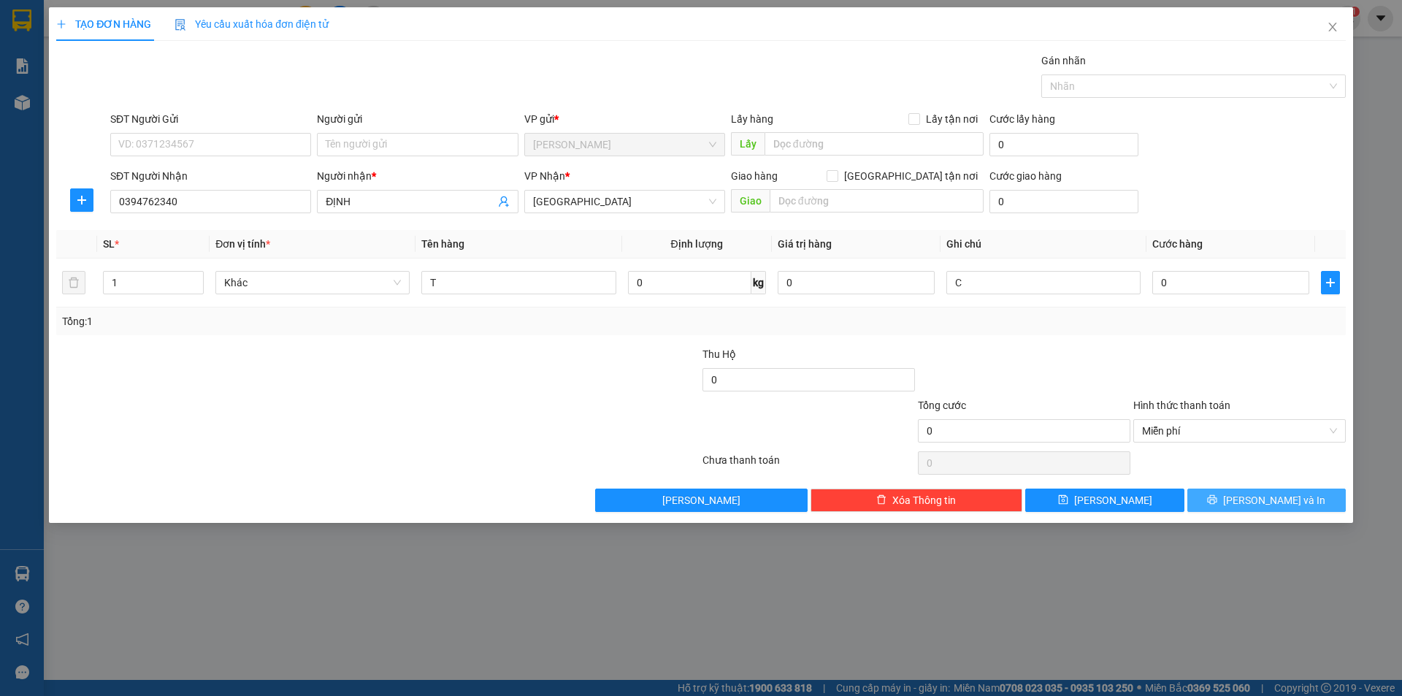
click at [1212, 494] on button "[PERSON_NAME] và In" at bounding box center [1266, 500] width 158 height 23
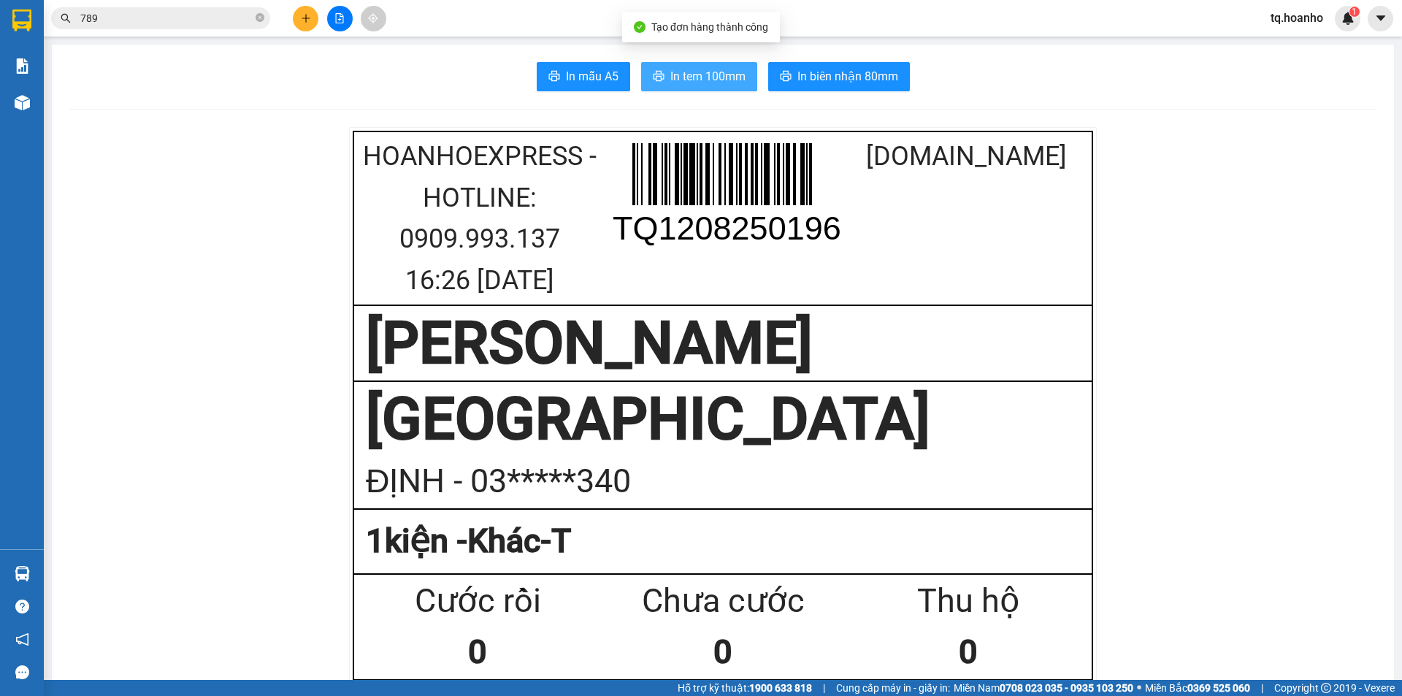
click at [705, 74] on span "In tem 100mm" at bounding box center [707, 76] width 75 height 18
click at [301, 19] on icon "plus" at bounding box center [306, 18] width 10 height 10
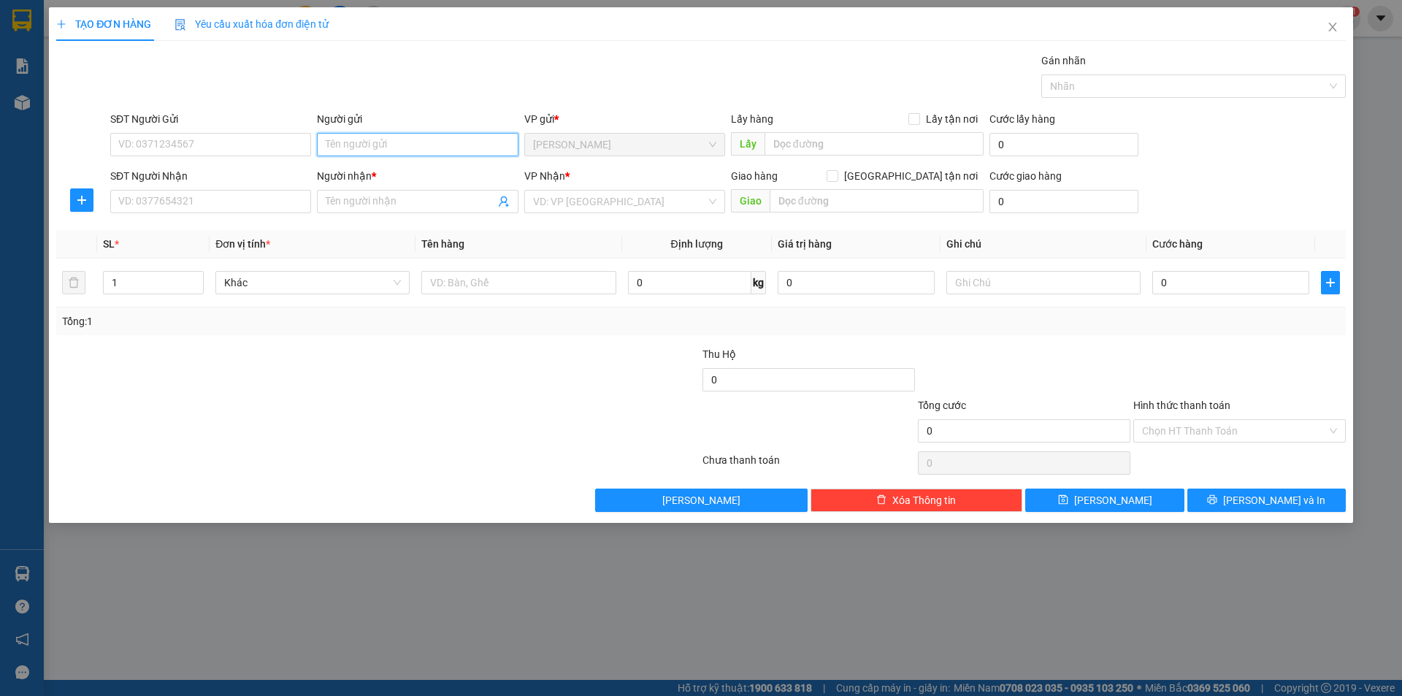
click at [384, 147] on input "Người gửi" at bounding box center [417, 144] width 201 height 23
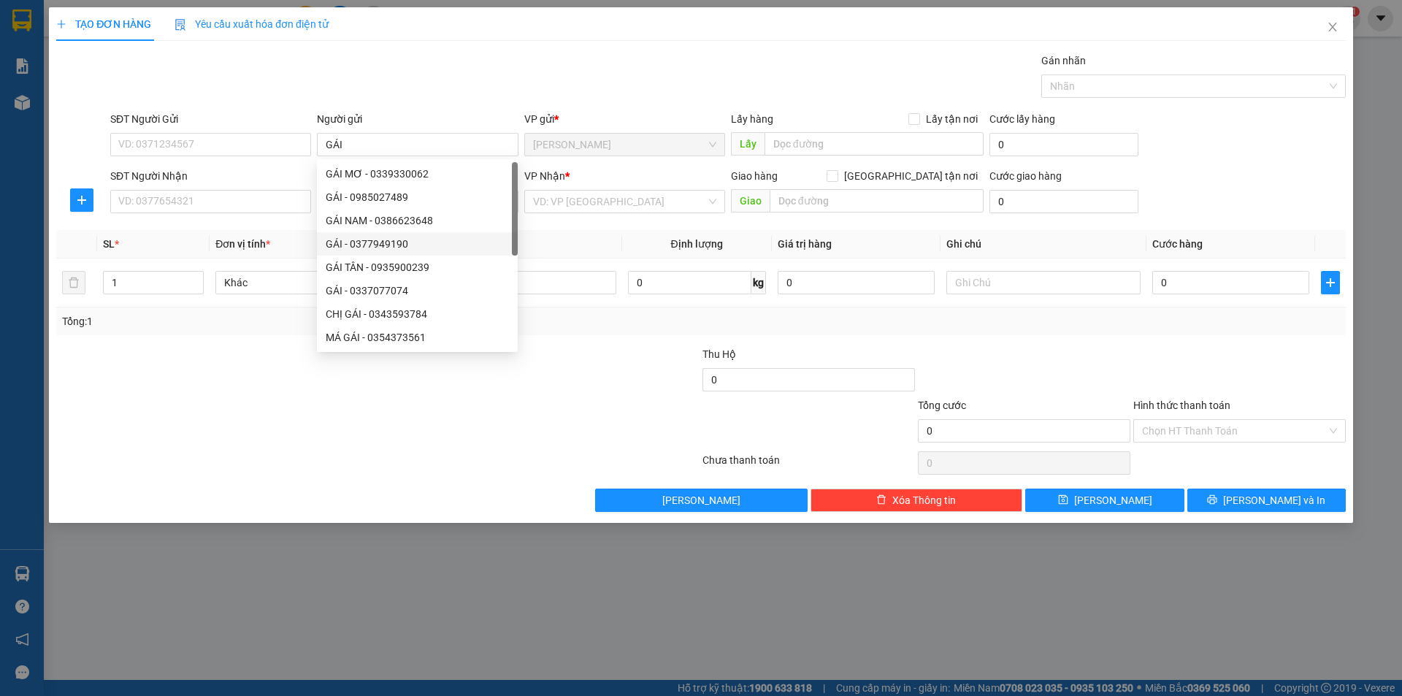
click at [202, 437] on div at bounding box center [270, 422] width 431 height 51
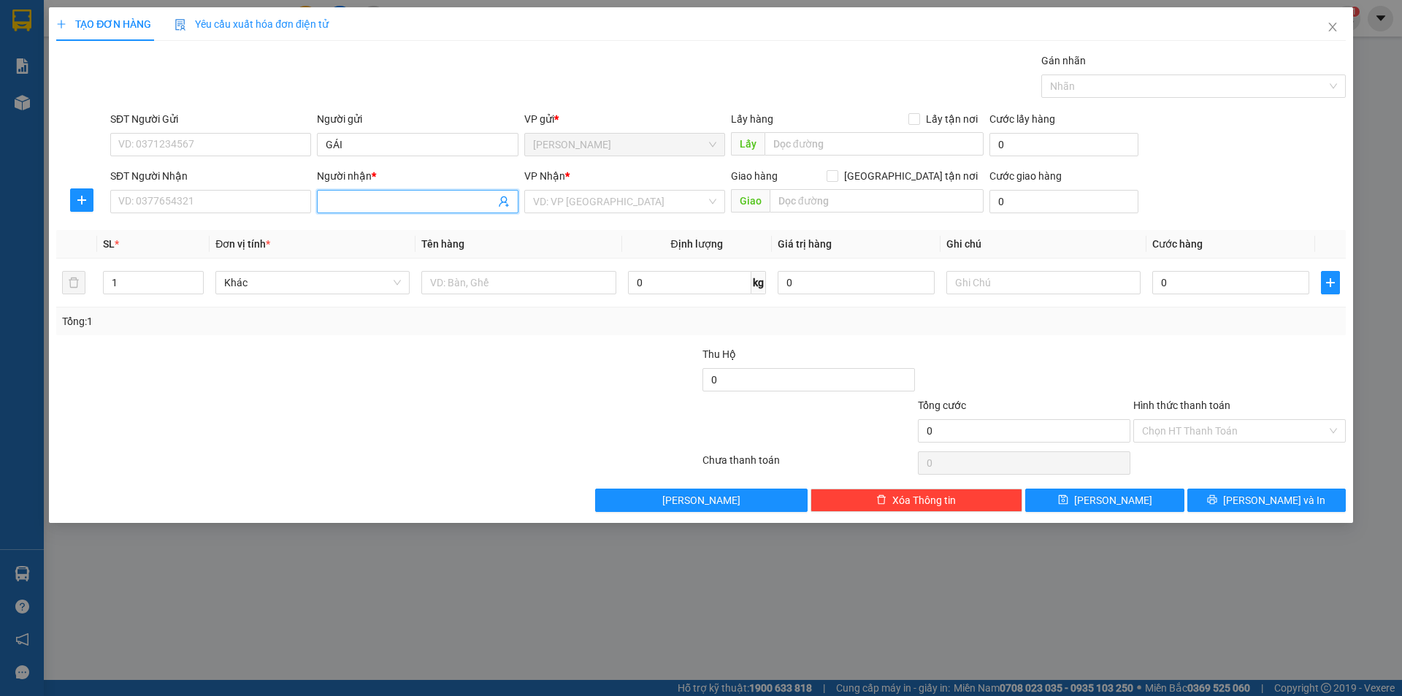
click at [329, 195] on input "Người nhận *" at bounding box center [410, 202] width 169 height 16
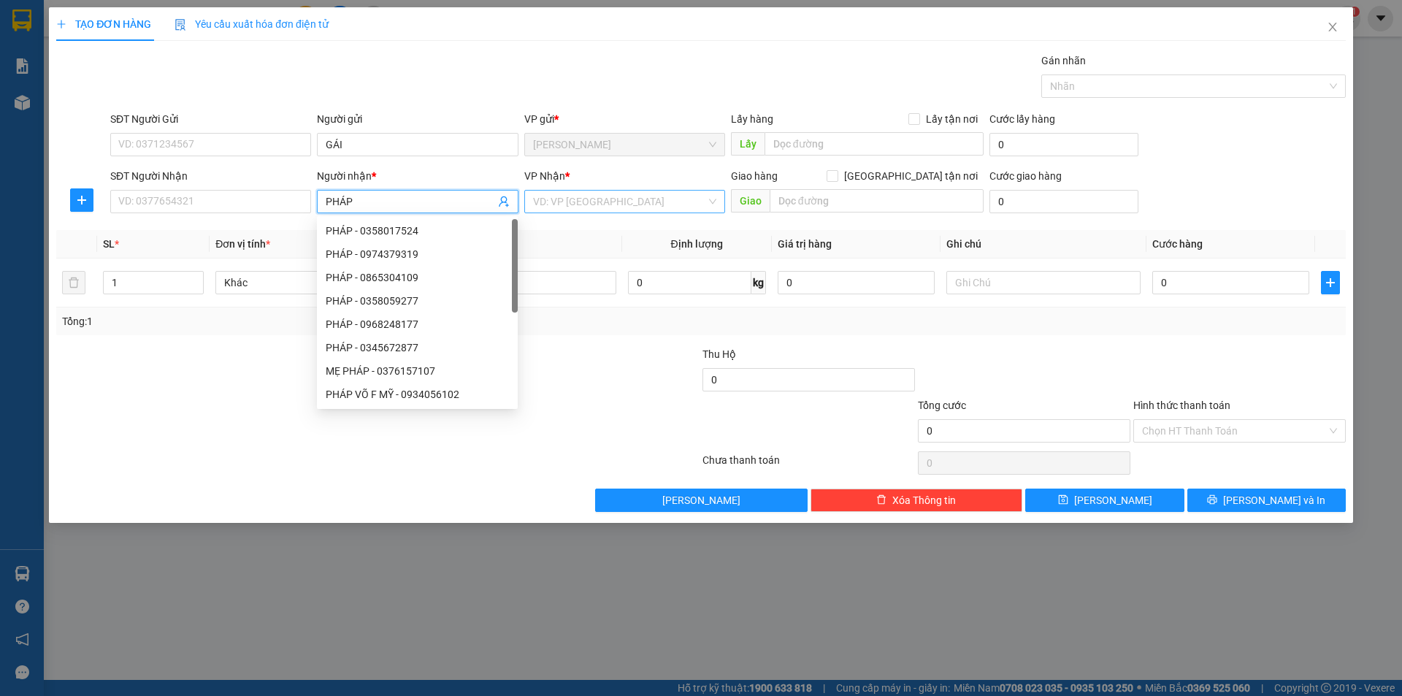
click at [554, 193] on input "search" at bounding box center [619, 202] width 173 height 22
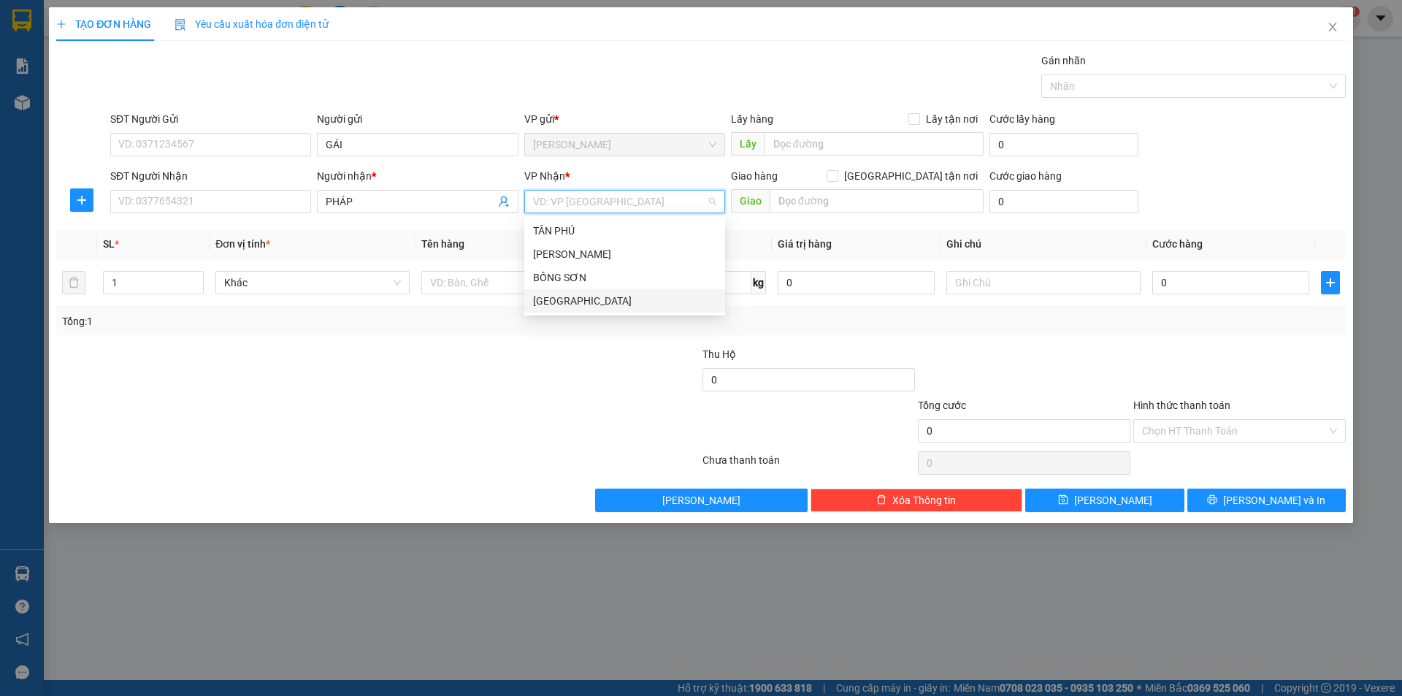
click at [556, 304] on div "[GEOGRAPHIC_DATA]" at bounding box center [624, 301] width 183 height 16
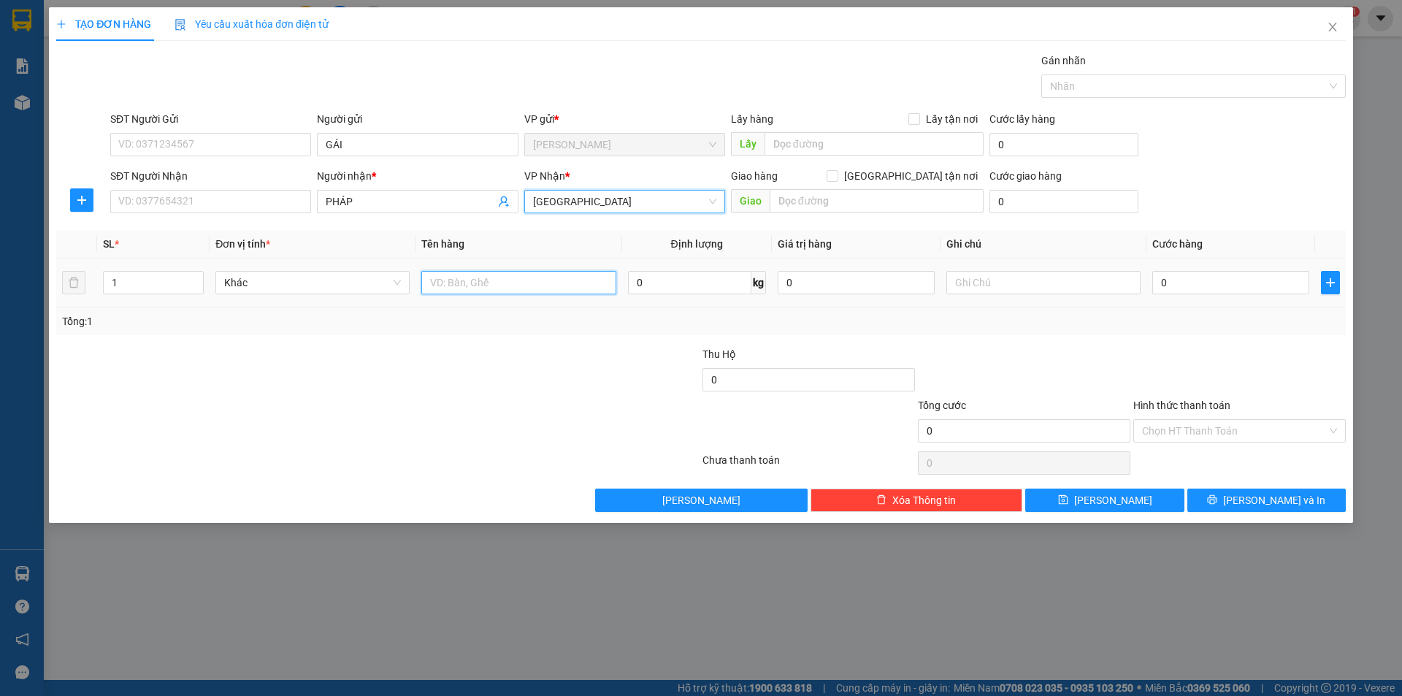
click at [500, 278] on input "text" at bounding box center [518, 282] width 194 height 23
click at [194, 277] on icon "up" at bounding box center [196, 279] width 5 height 5
click at [970, 272] on input "text" at bounding box center [1043, 282] width 194 height 23
click at [1159, 424] on input "Hình thức thanh toán" at bounding box center [1234, 431] width 185 height 22
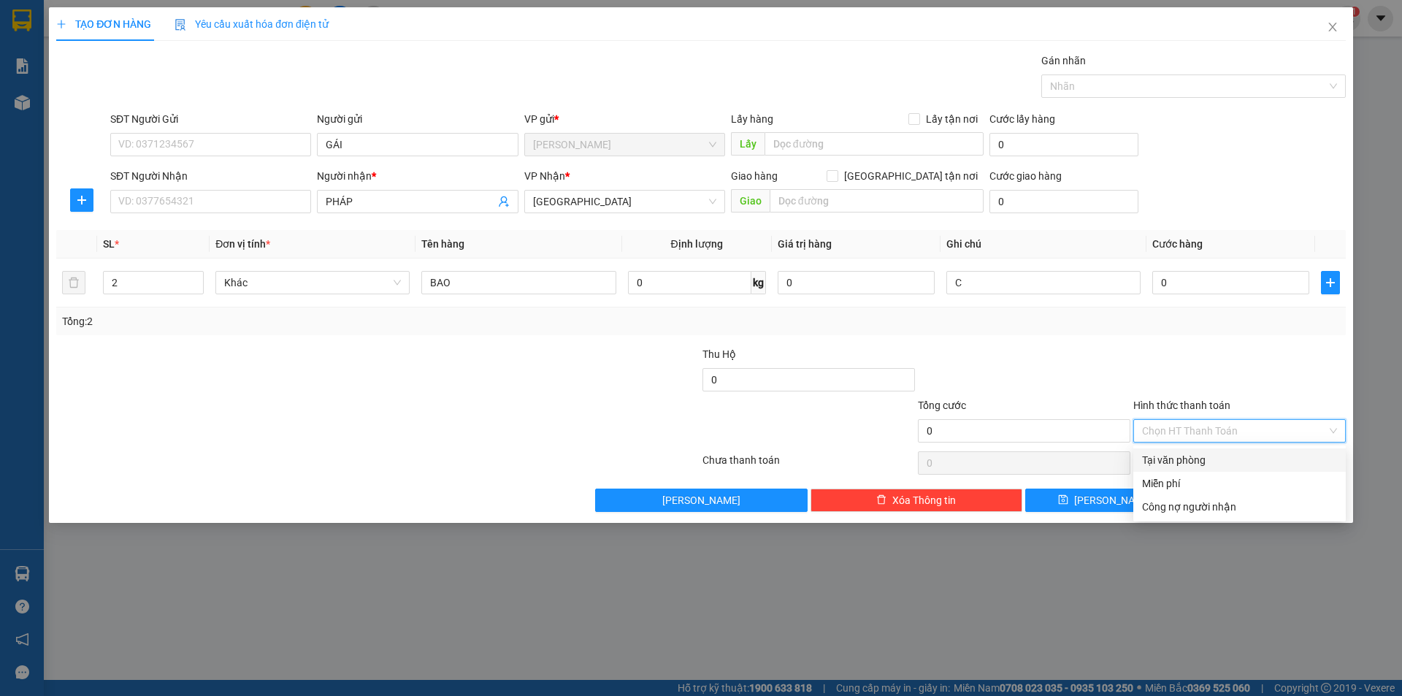
click at [1177, 479] on div "Miễn phí" at bounding box center [1239, 483] width 195 height 16
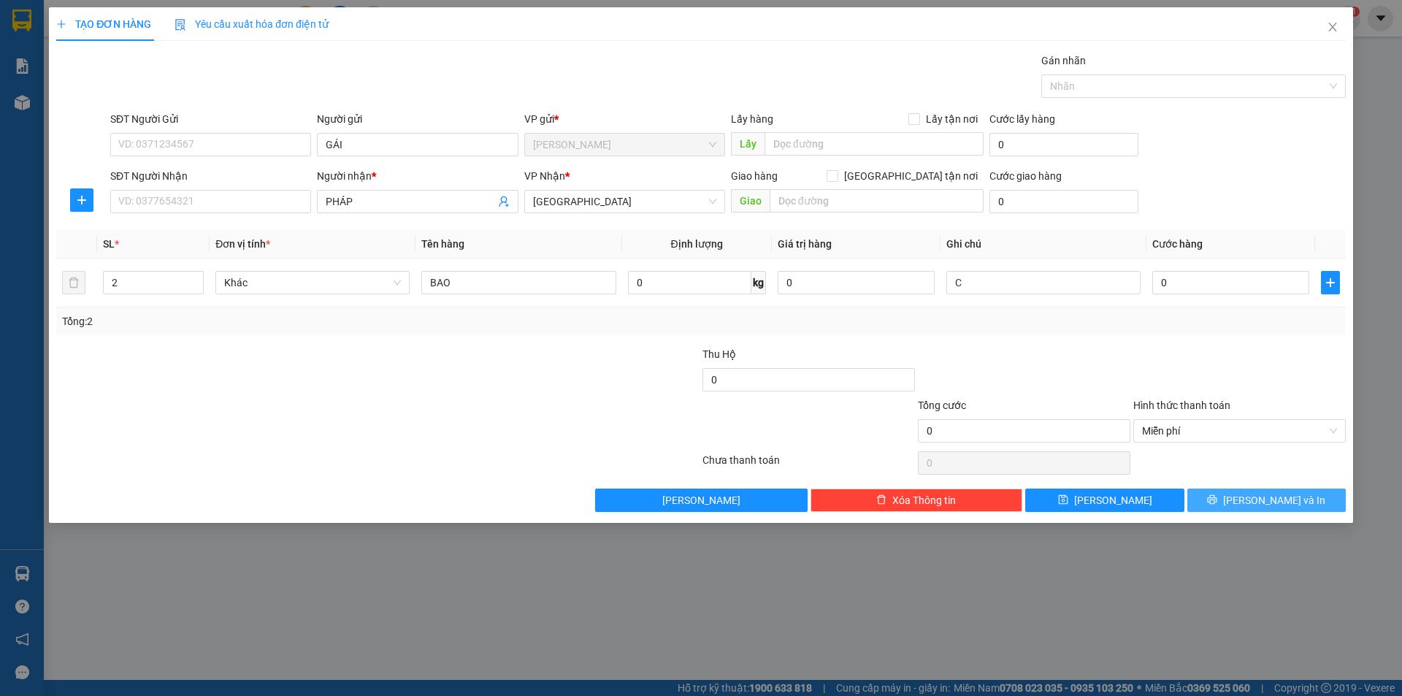
drag, startPoint x: 1262, startPoint y: 499, endPoint x: 1254, endPoint y: 492, distance: 10.4
click at [1260, 497] on span "[PERSON_NAME] và In" at bounding box center [1274, 500] width 102 height 16
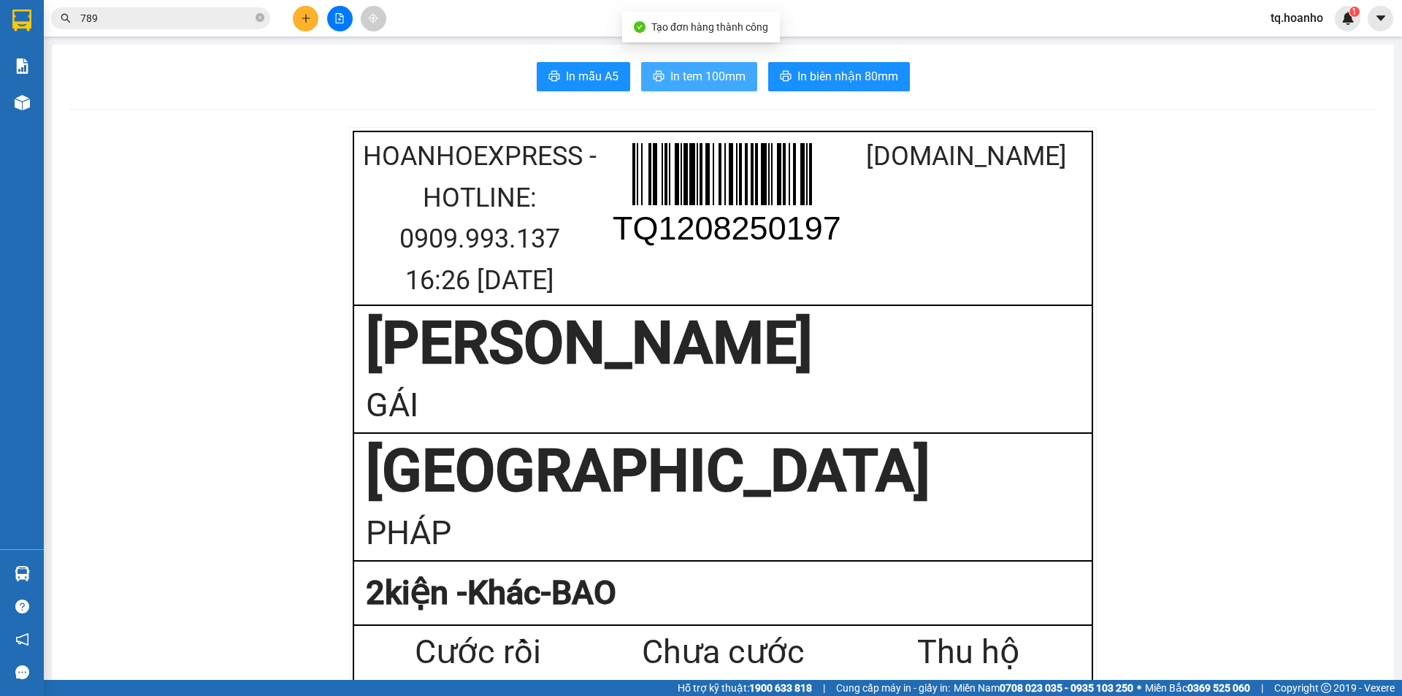
click at [737, 66] on button "In tem 100mm" at bounding box center [699, 76] width 116 height 29
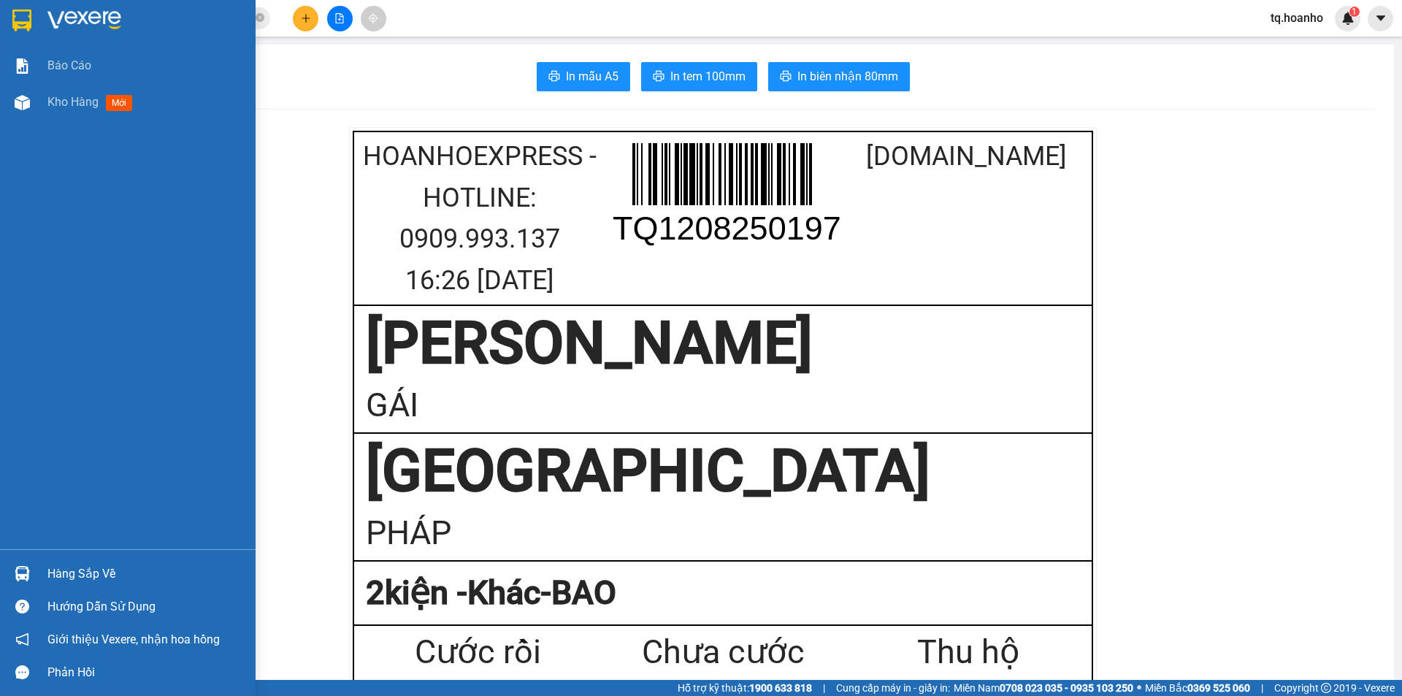
click at [109, 18] on img at bounding box center [84, 20] width 74 height 22
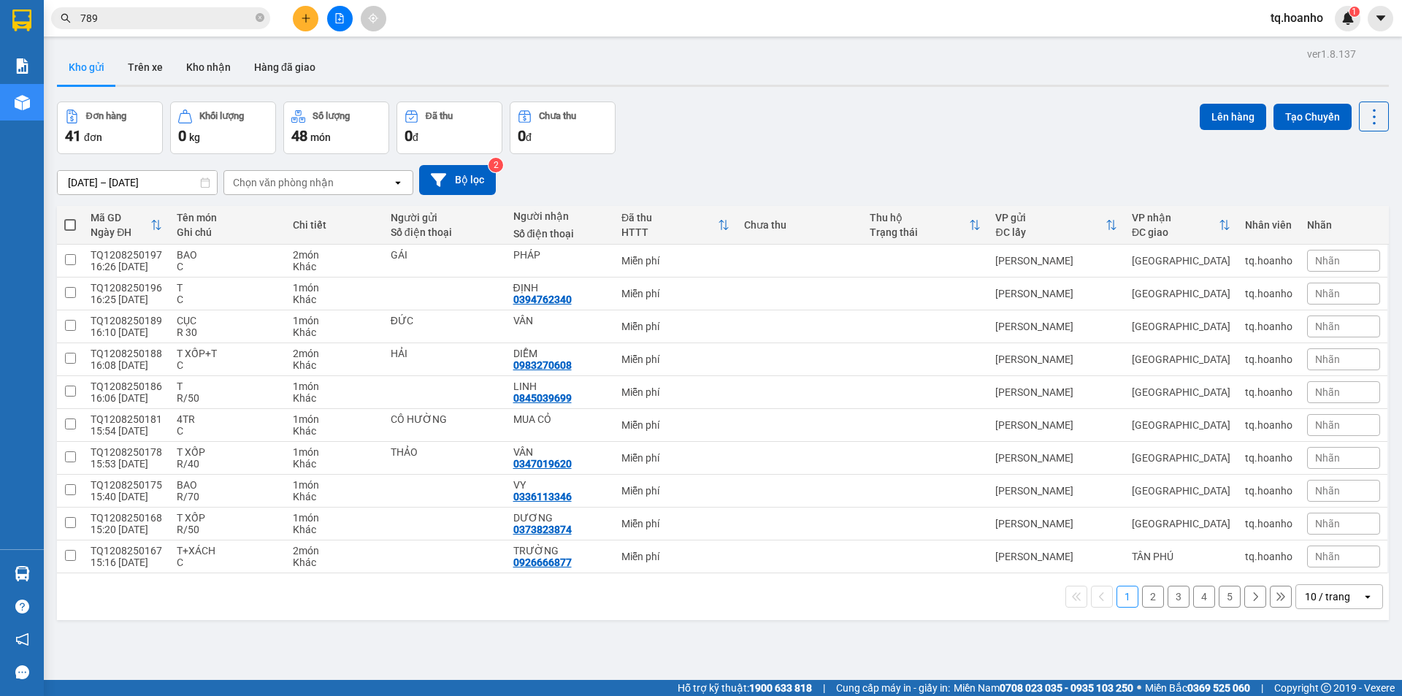
click at [1325, 597] on div "10 / trang" at bounding box center [1327, 596] width 45 height 15
click at [1313, 574] on div "100 / trang" at bounding box center [1329, 564] width 88 height 26
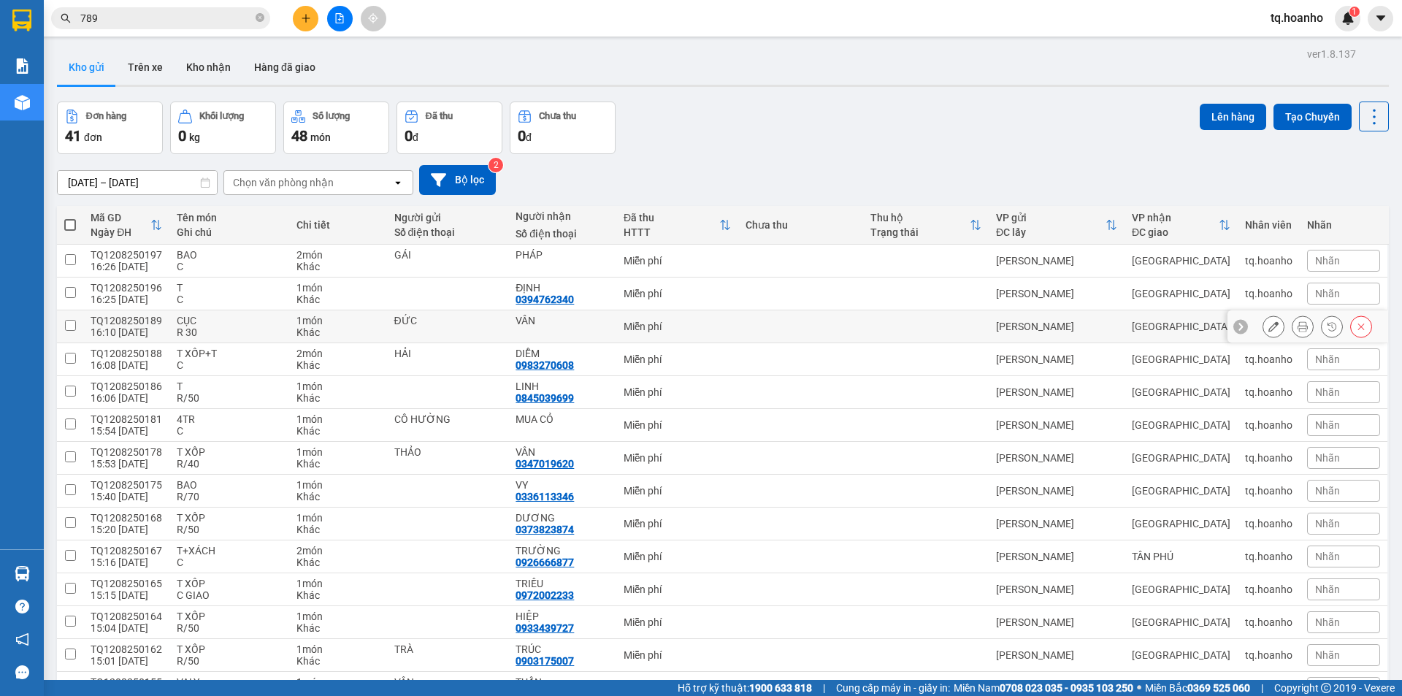
click at [253, 315] on div "CỤC" at bounding box center [229, 321] width 105 height 12
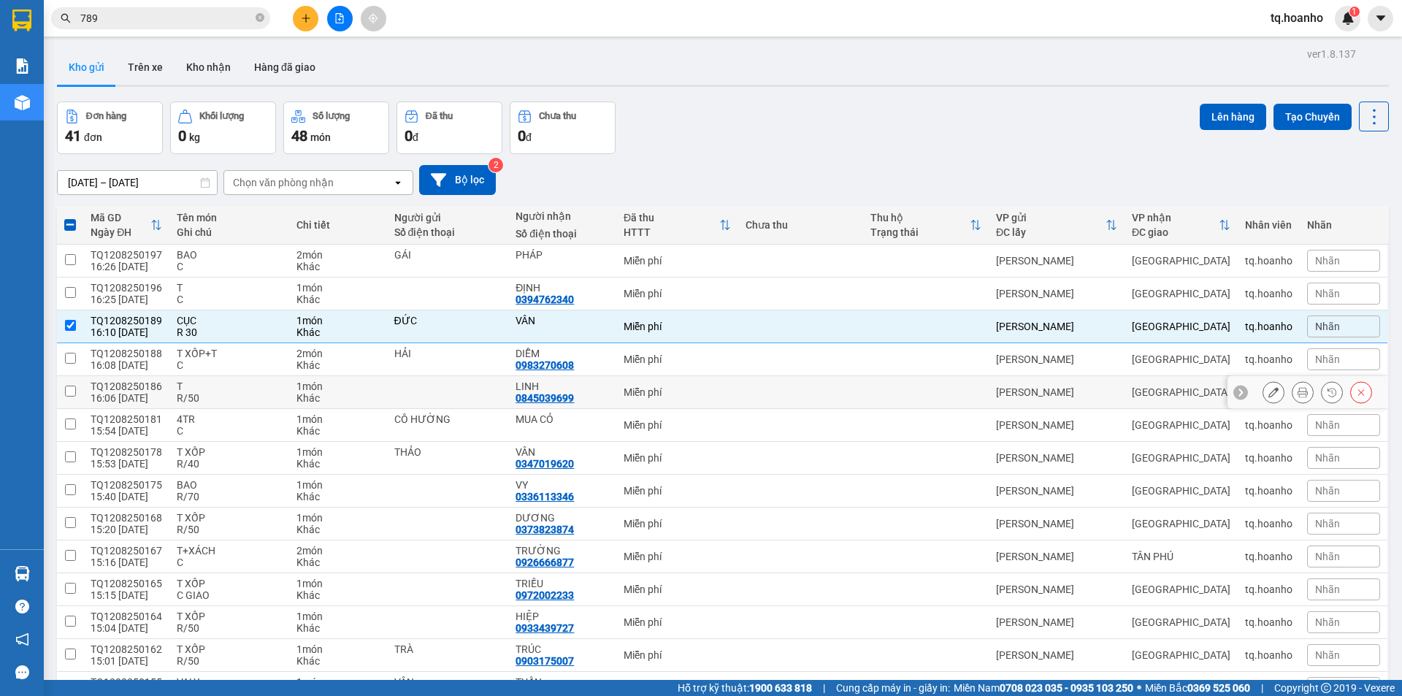
click at [237, 376] on td "T R/50" at bounding box center [229, 392] width 120 height 33
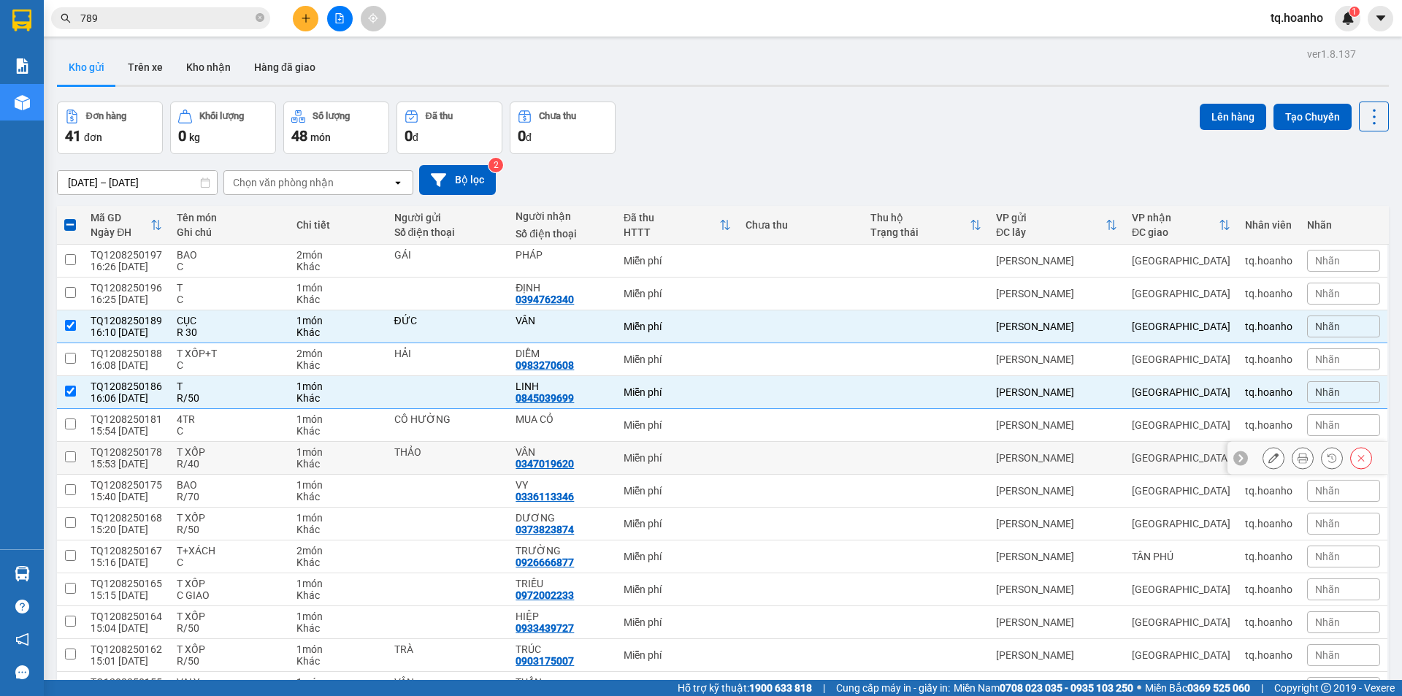
click at [218, 446] on div "T XỐP" at bounding box center [229, 452] width 105 height 12
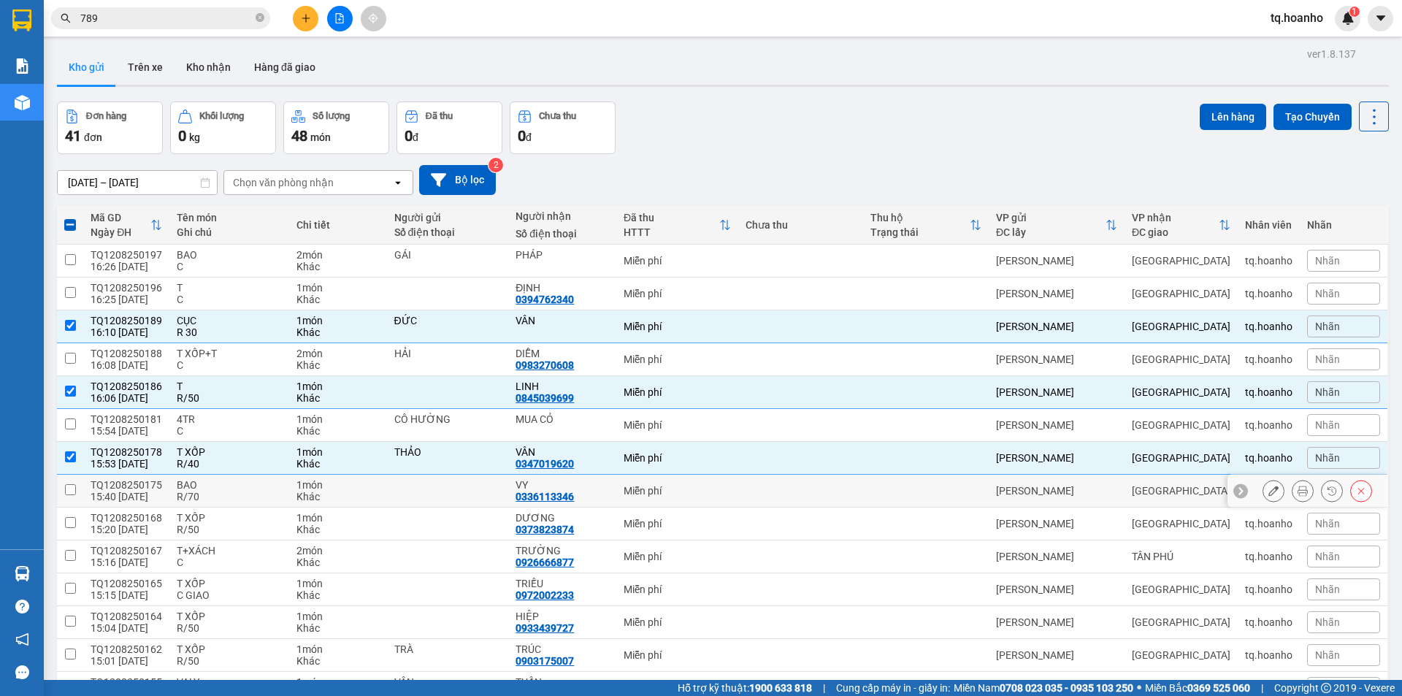
click at [218, 479] on div "BAO" at bounding box center [229, 485] width 105 height 12
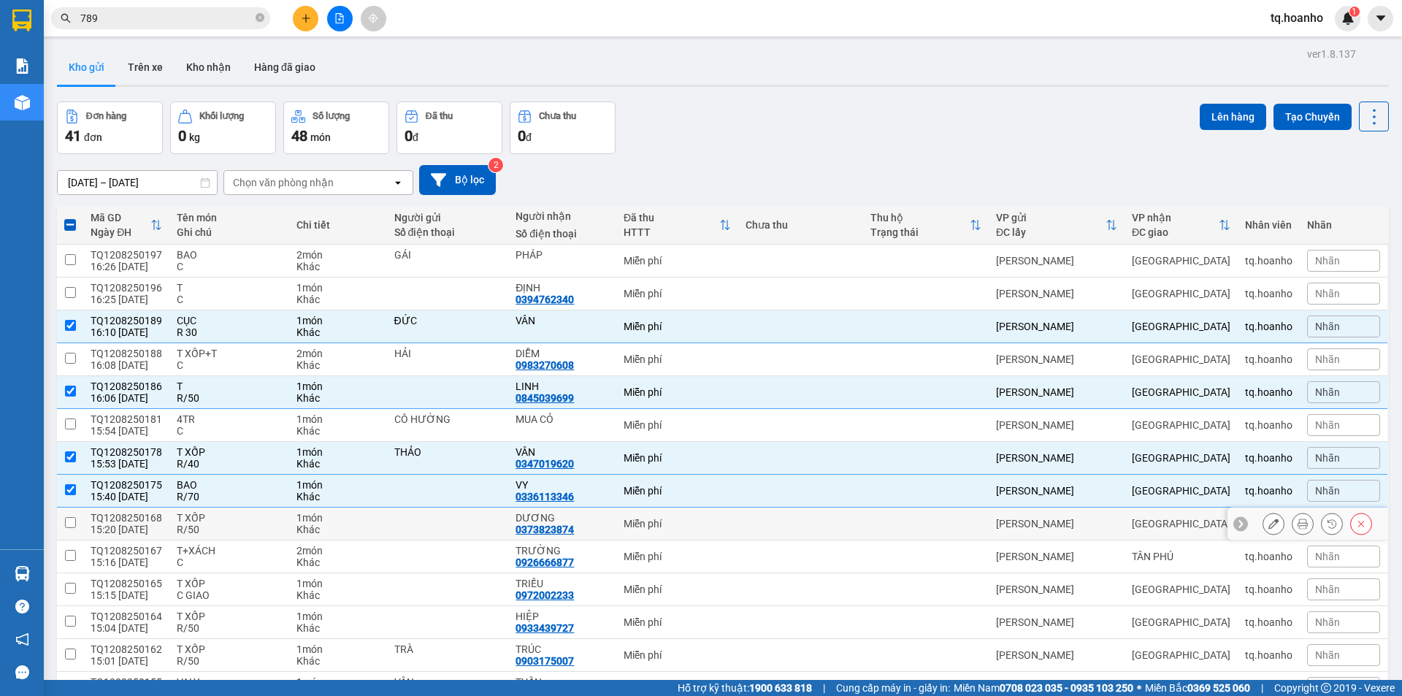
click at [230, 524] on div "R/50" at bounding box center [229, 530] width 105 height 12
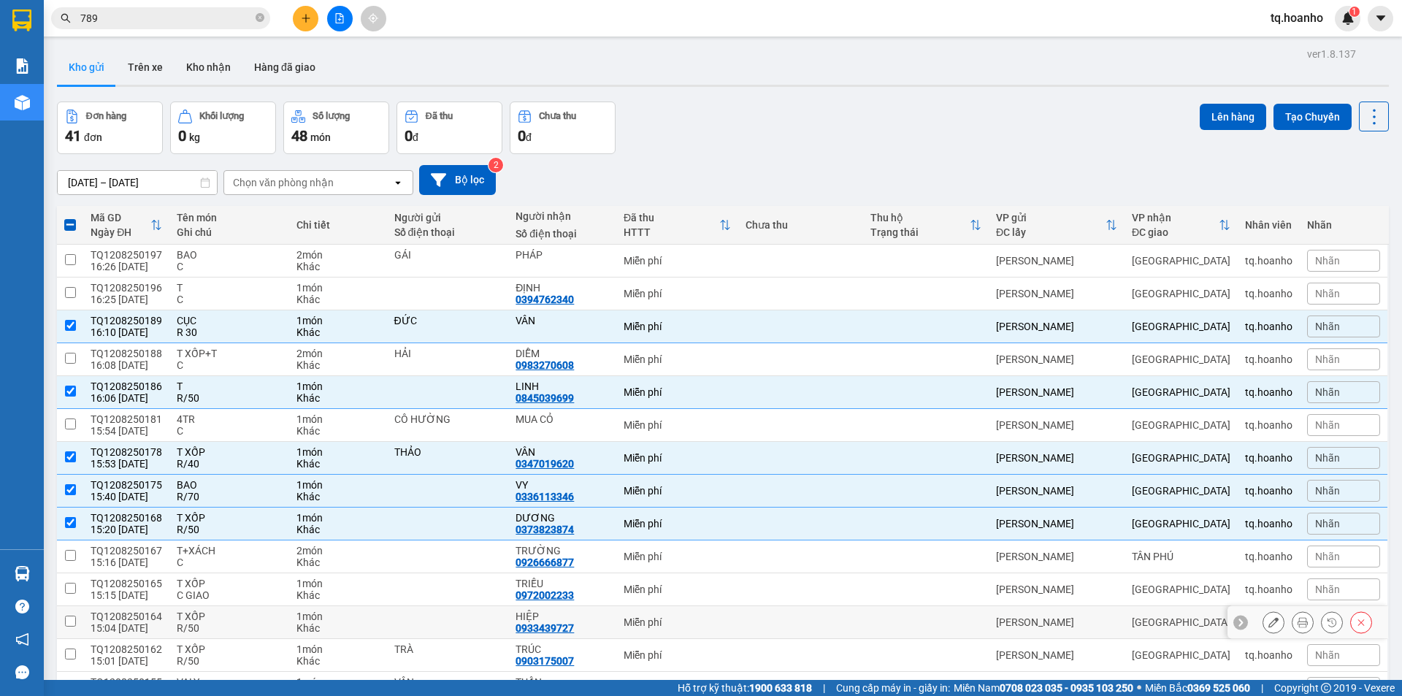
click at [242, 622] on div "R/50" at bounding box center [229, 628] width 105 height 12
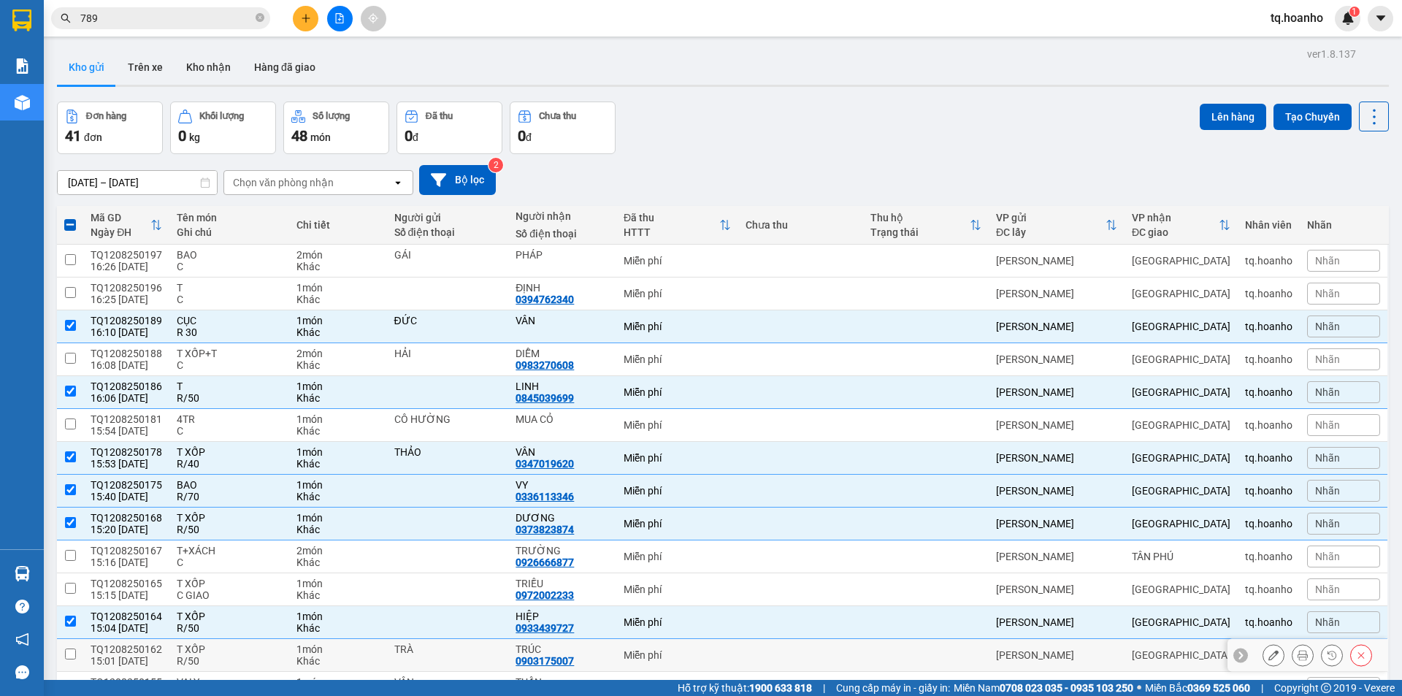
click at [228, 655] on div "R/50" at bounding box center [229, 661] width 105 height 12
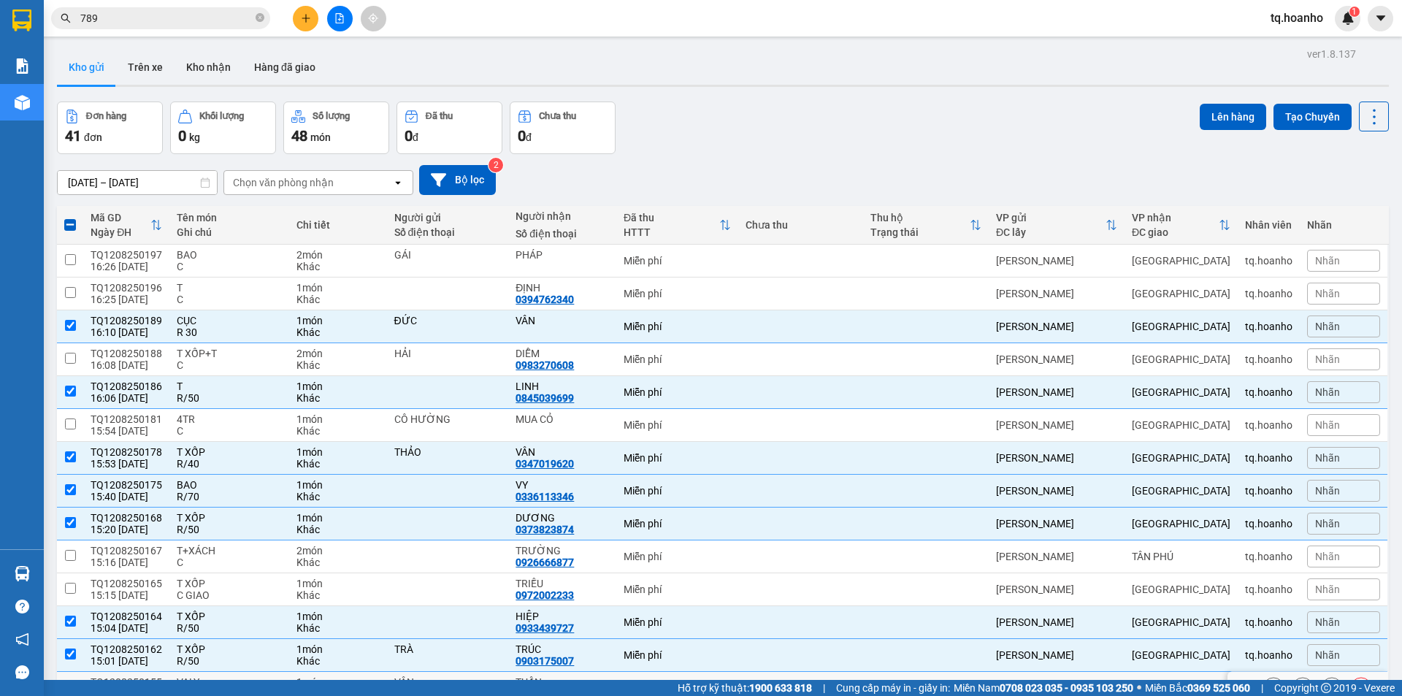
click at [242, 688] on div "R/120" at bounding box center [229, 694] width 105 height 12
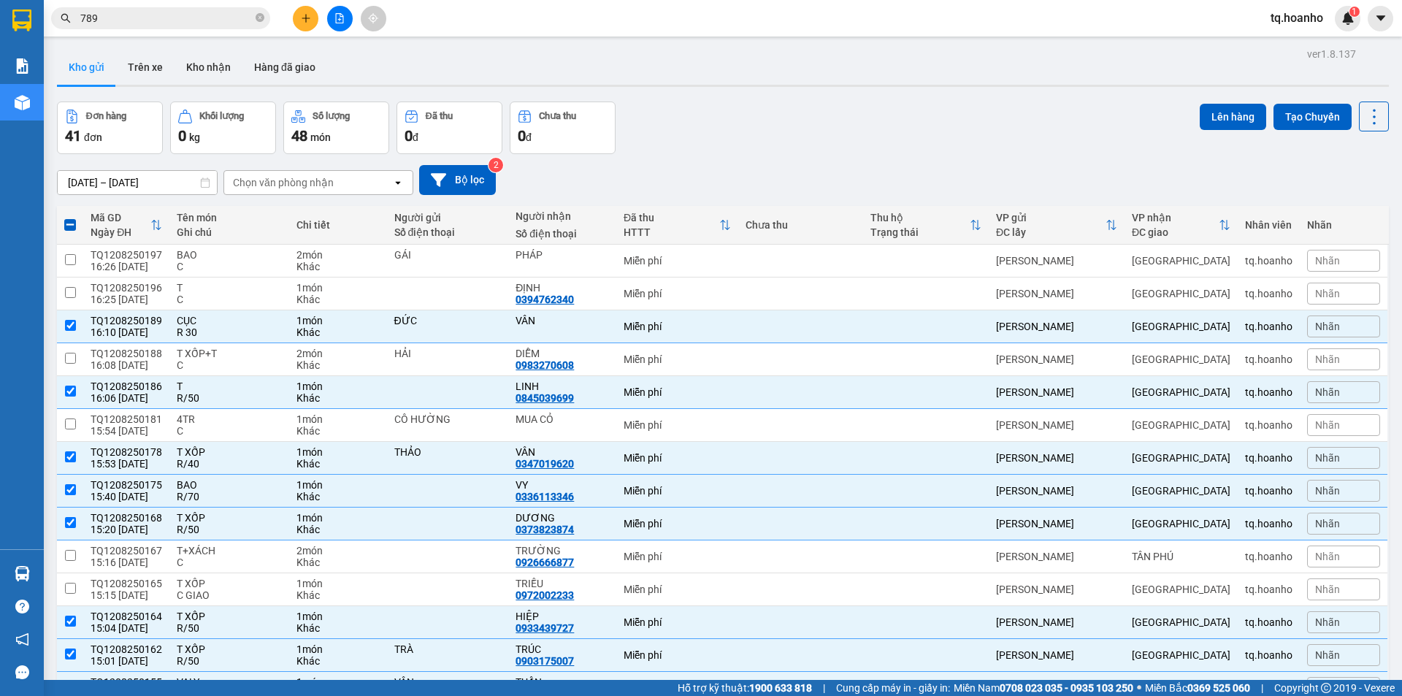
click at [296, 23] on button at bounding box center [306, 19] width 26 height 26
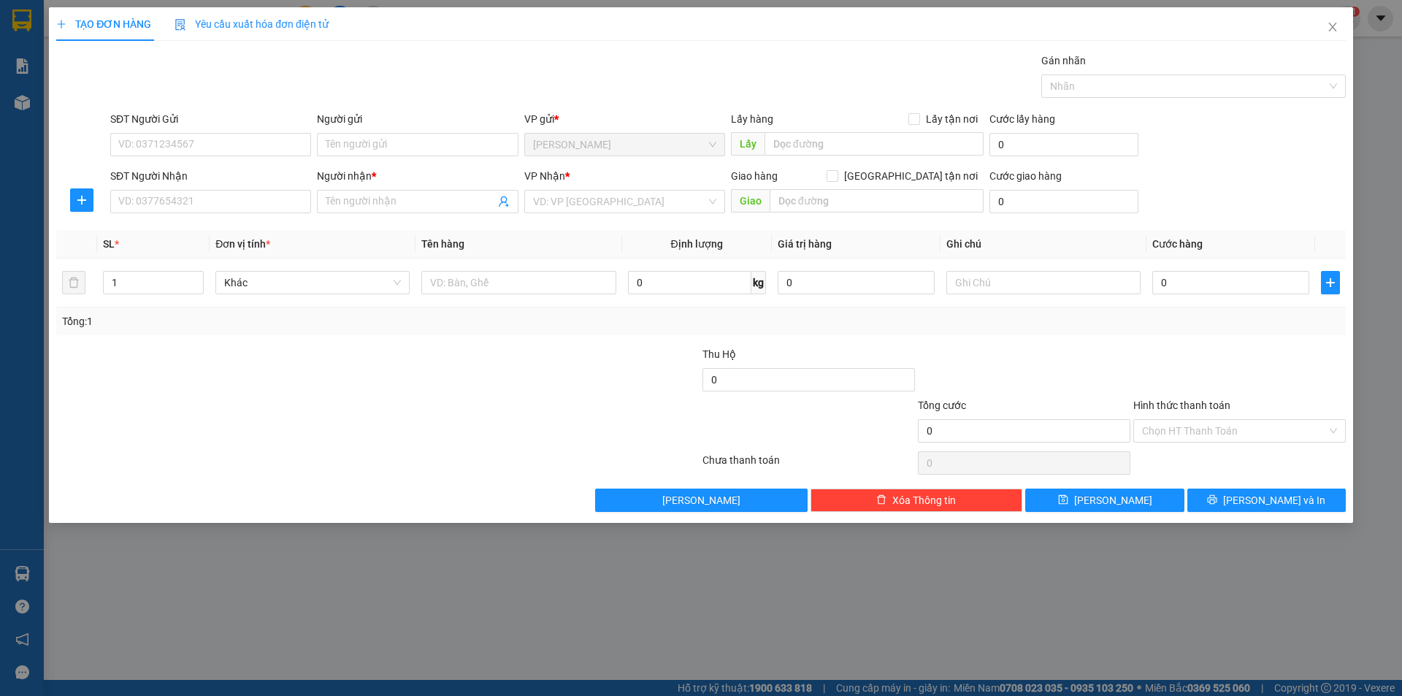
click at [445, 160] on div "Người gửi Tên người gửi" at bounding box center [417, 136] width 201 height 51
click at [440, 150] on input "Người gửi" at bounding box center [417, 144] width 201 height 23
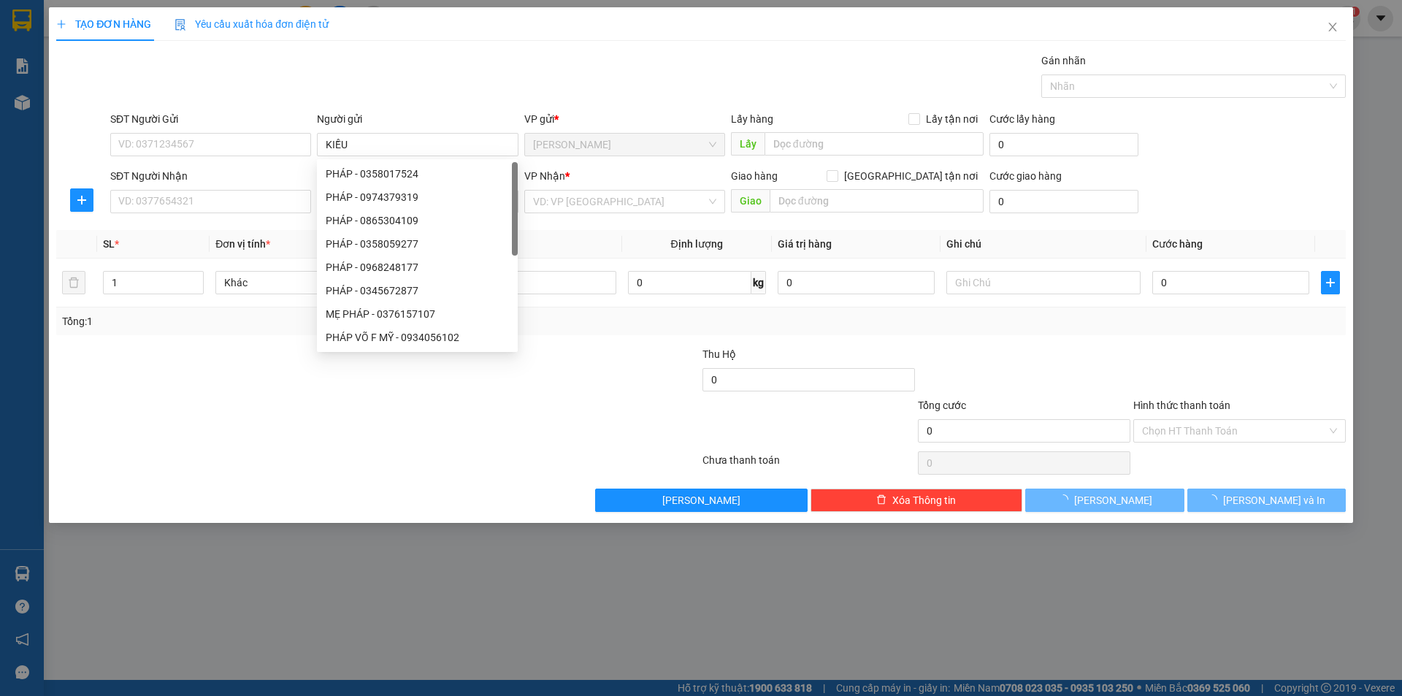
click at [286, 392] on div at bounding box center [270, 371] width 431 height 51
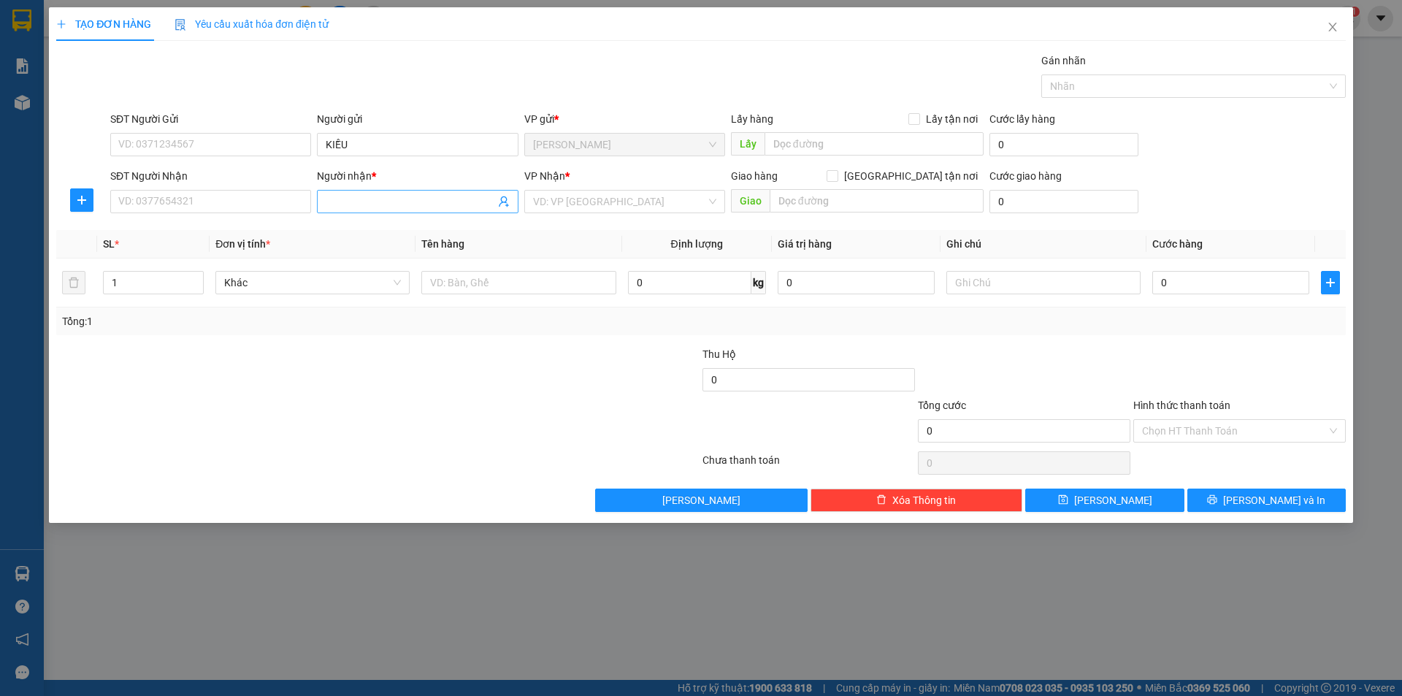
click at [338, 207] on input "Người nhận *" at bounding box center [410, 202] width 169 height 16
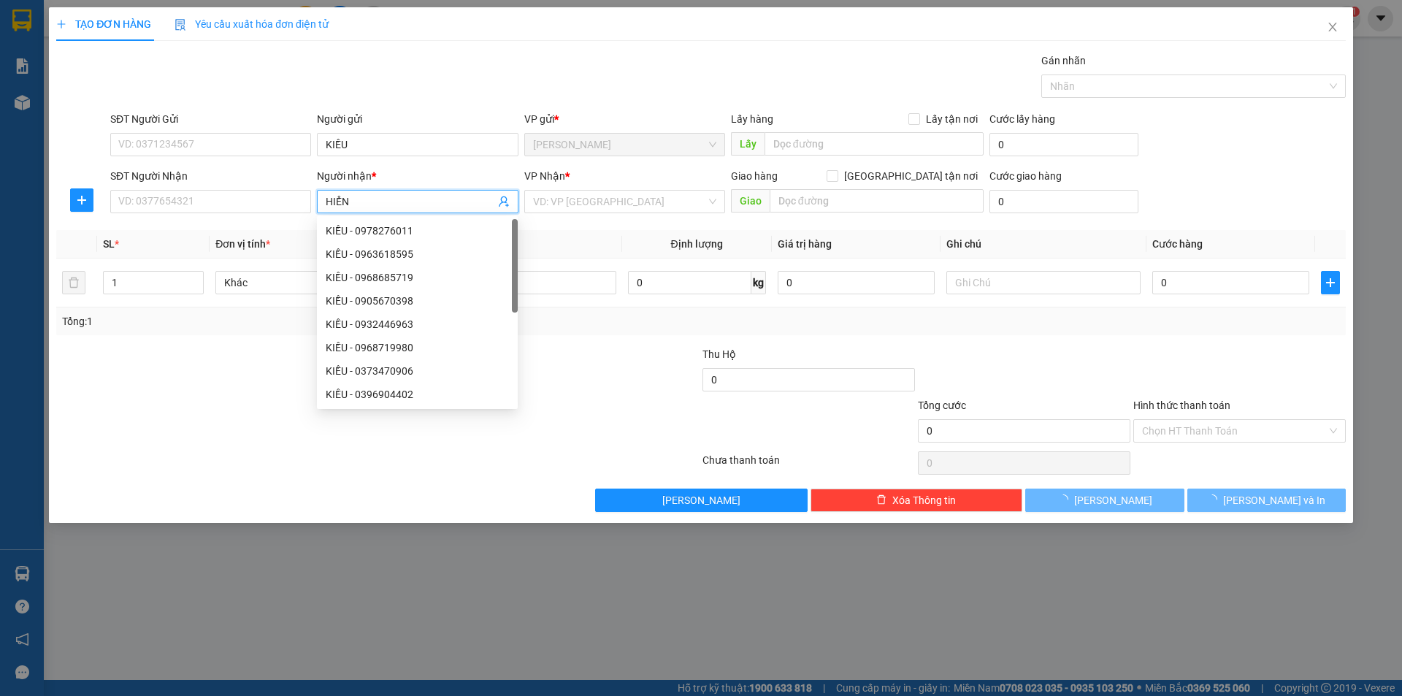
drag, startPoint x: 610, startPoint y: 214, endPoint x: 599, endPoint y: 188, distance: 28.5
click at [609, 214] on div "VP Nhận * VD: VP [GEOGRAPHIC_DATA]" at bounding box center [624, 193] width 201 height 51
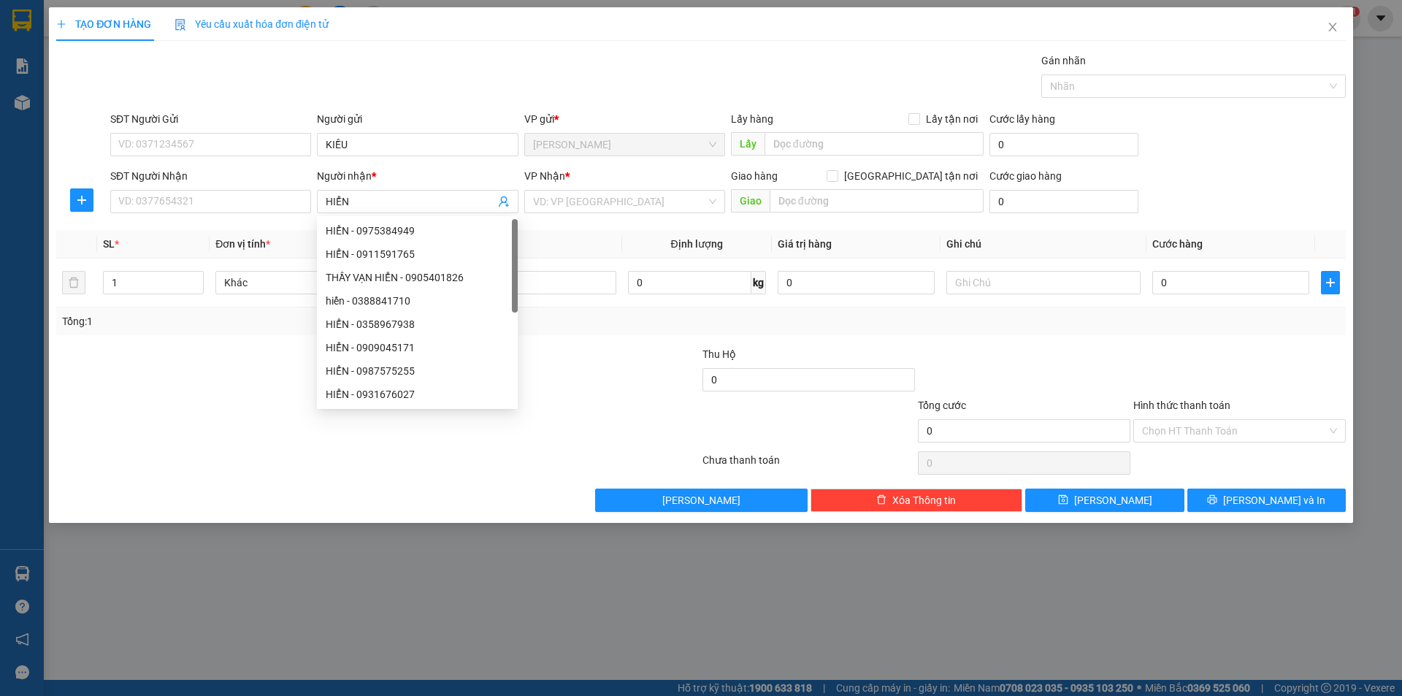
click at [599, 188] on div "VP Nhận *" at bounding box center [624, 179] width 201 height 22
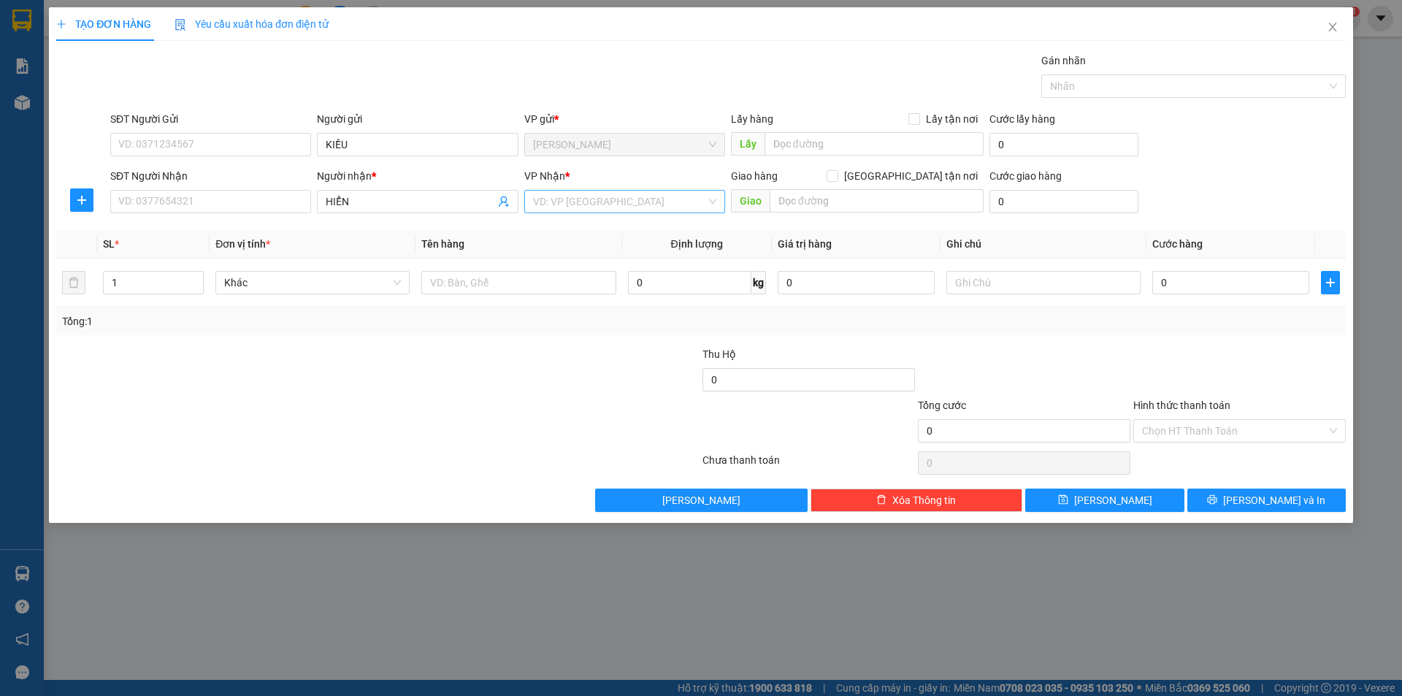
click at [568, 203] on input "search" at bounding box center [619, 202] width 173 height 22
drag, startPoint x: 561, startPoint y: 290, endPoint x: 499, endPoint y: 312, distance: 65.8
click at [545, 298] on div "[GEOGRAPHIC_DATA]" at bounding box center [624, 300] width 201 height 23
click at [570, 210] on span "[GEOGRAPHIC_DATA]" at bounding box center [624, 202] width 183 height 22
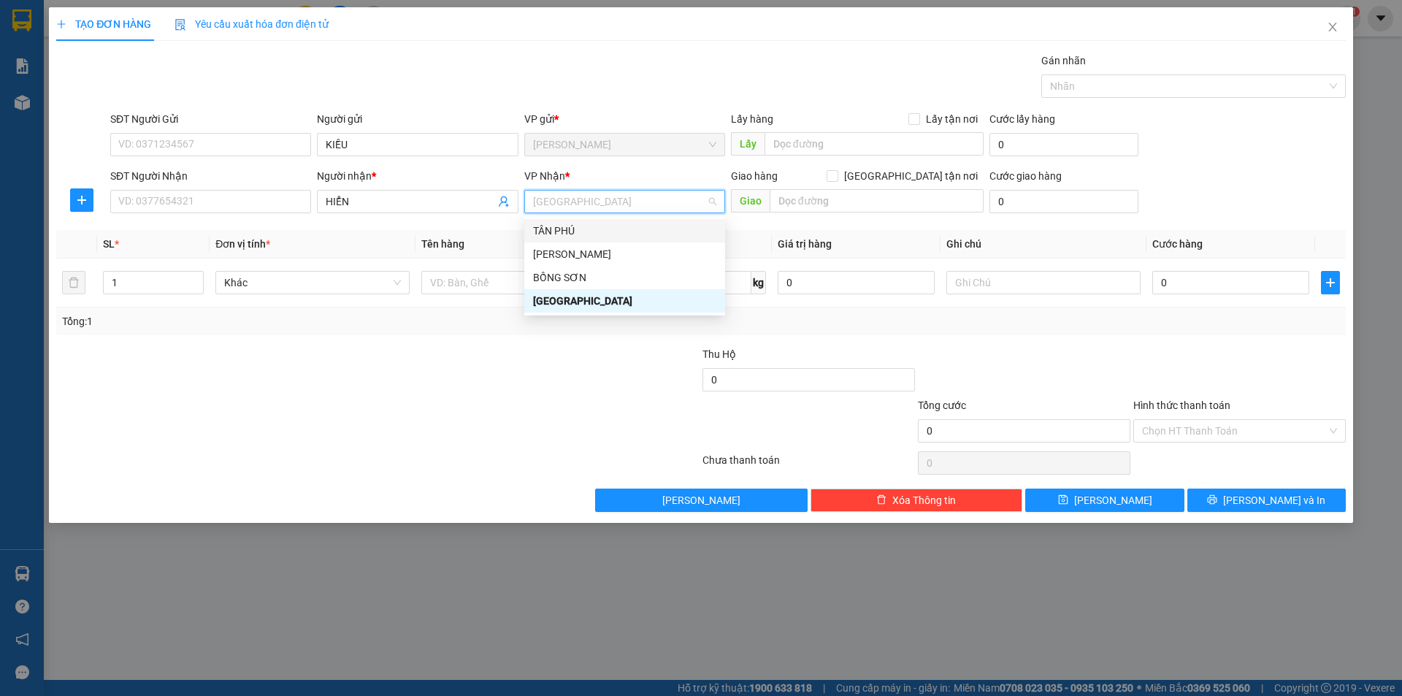
click at [574, 234] on div "TÂN PHÚ" at bounding box center [624, 231] width 183 height 16
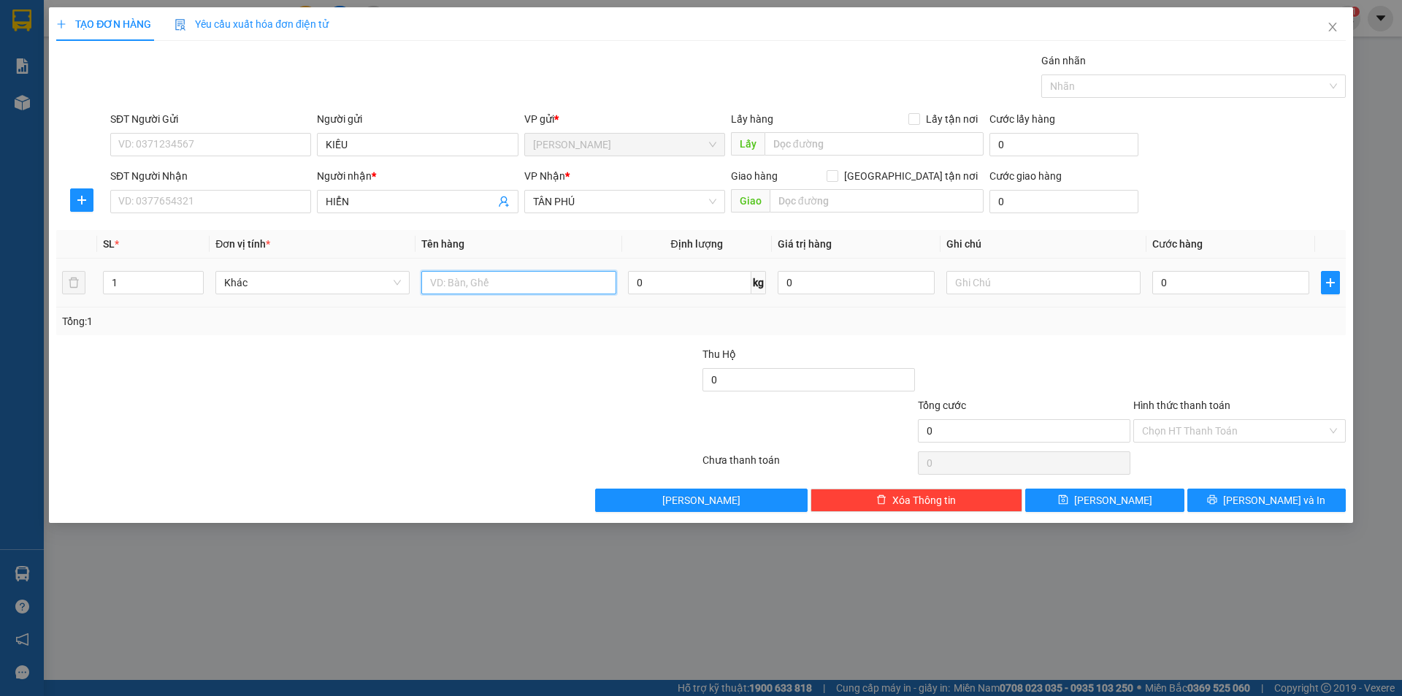
click at [508, 291] on input "text" at bounding box center [518, 282] width 194 height 23
click at [564, 284] on input "C" at bounding box center [518, 282] width 194 height 23
click at [1011, 291] on input "text" at bounding box center [1043, 282] width 194 height 23
click at [1152, 420] on input "Hình thức thanh toán" at bounding box center [1234, 431] width 185 height 22
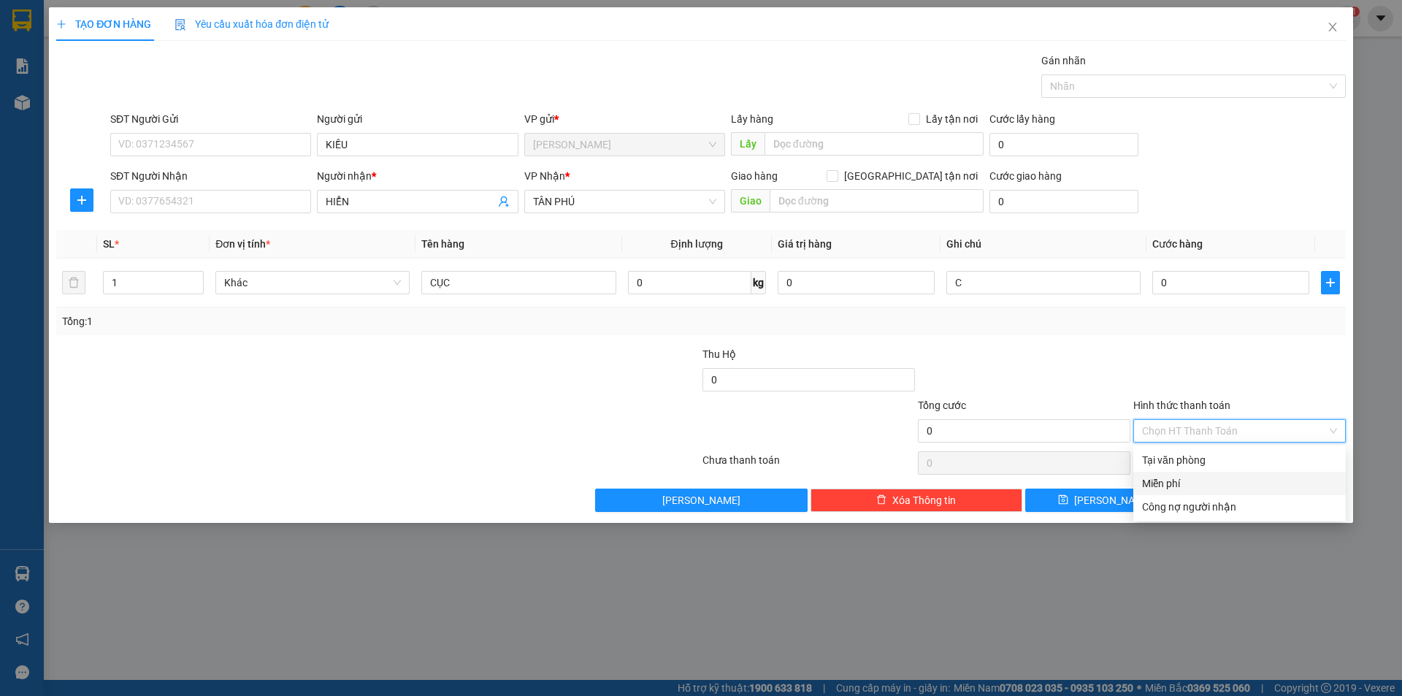
click at [1167, 477] on div "Miễn phí" at bounding box center [1239, 483] width 195 height 16
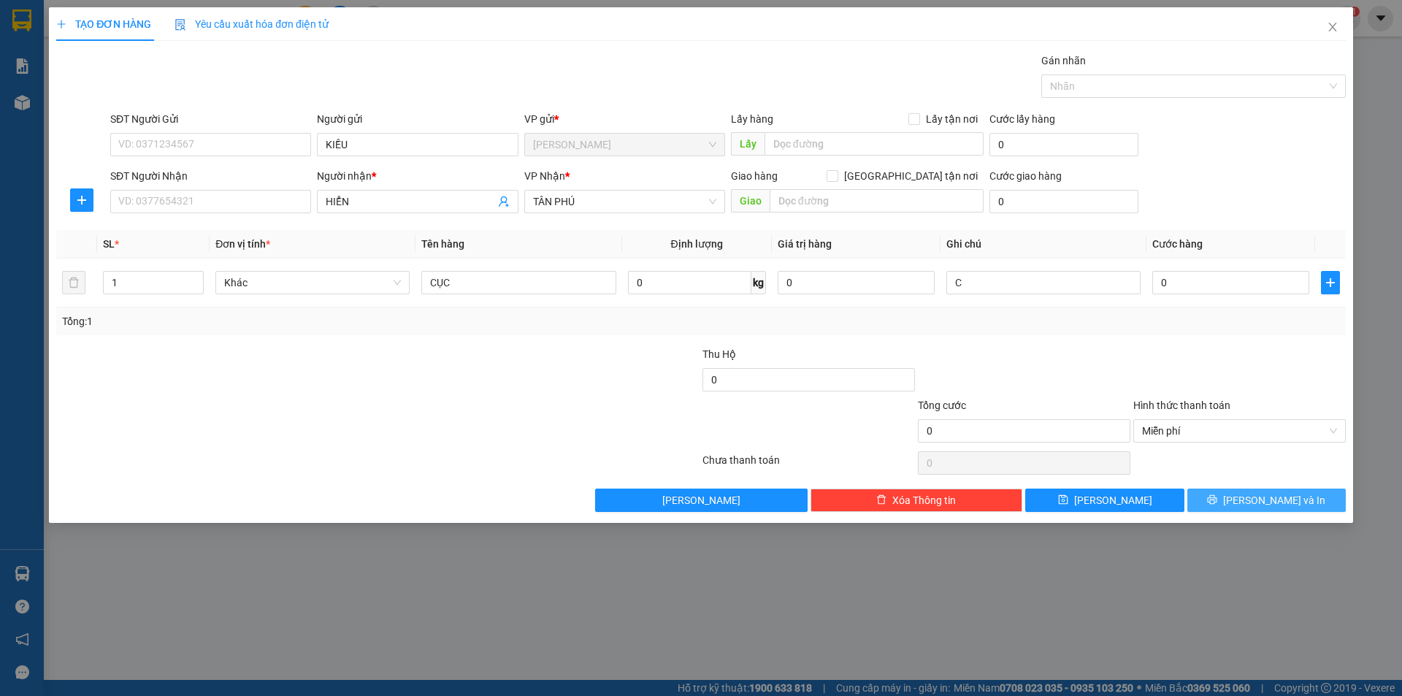
click at [1225, 506] on button "[PERSON_NAME] và In" at bounding box center [1266, 500] width 158 height 23
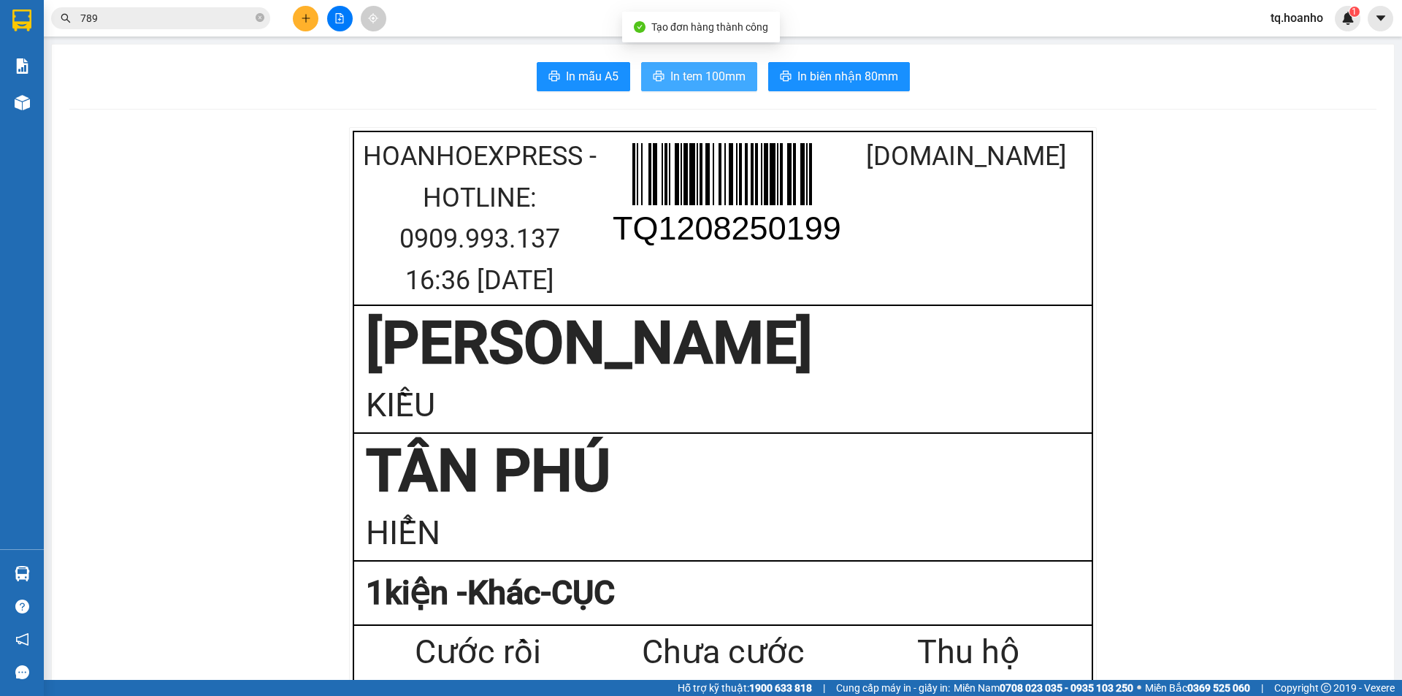
click at [689, 76] on span "In tem 100mm" at bounding box center [707, 76] width 75 height 18
